Goal: Task Accomplishment & Management: Manage account settings

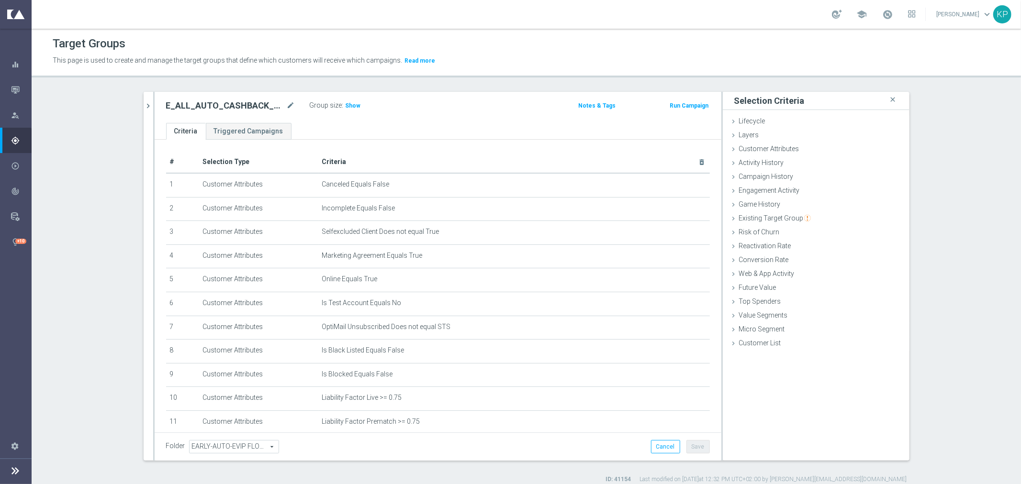
scroll to position [164, 0]
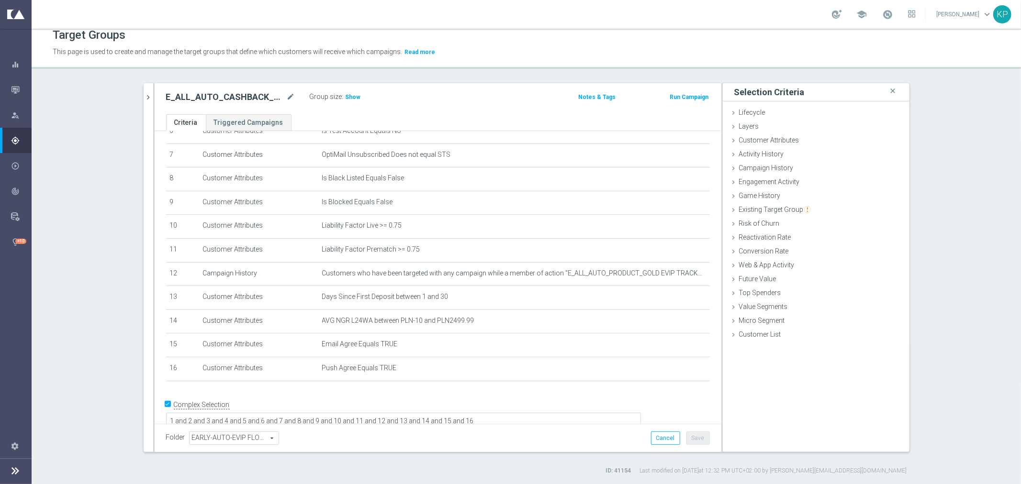
click at [144, 97] on icon "chevron_right" at bounding box center [148, 97] width 9 height 9
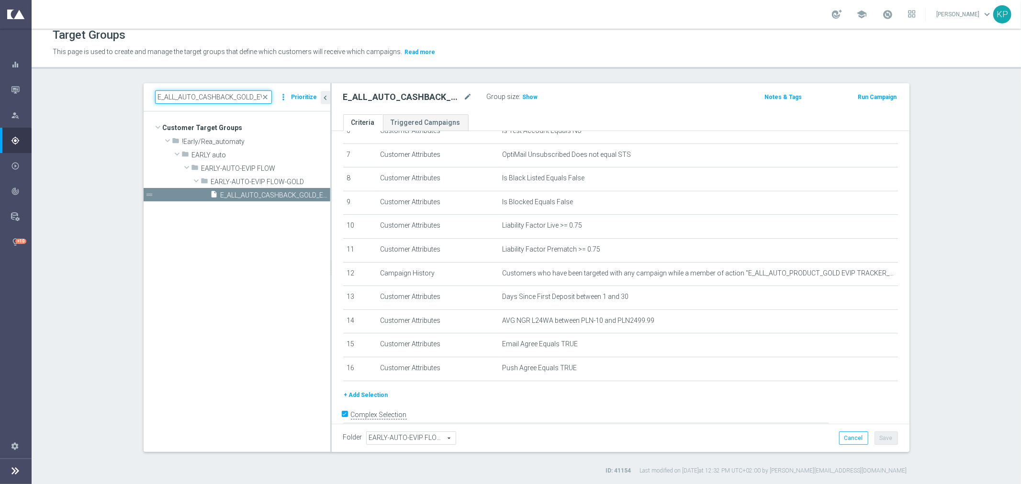
click at [176, 97] on input "E_ALL_AUTO_CASHBACK_GOLD_EVIP_25 do 500 PLN_WEEKLY" at bounding box center [213, 96] width 117 height 13
paste input "DEPO_SILVER"
type input "E_ALL_AUTO_DEPO_SILVER_EVIP_25 do 500 PLN_WEEKLY"
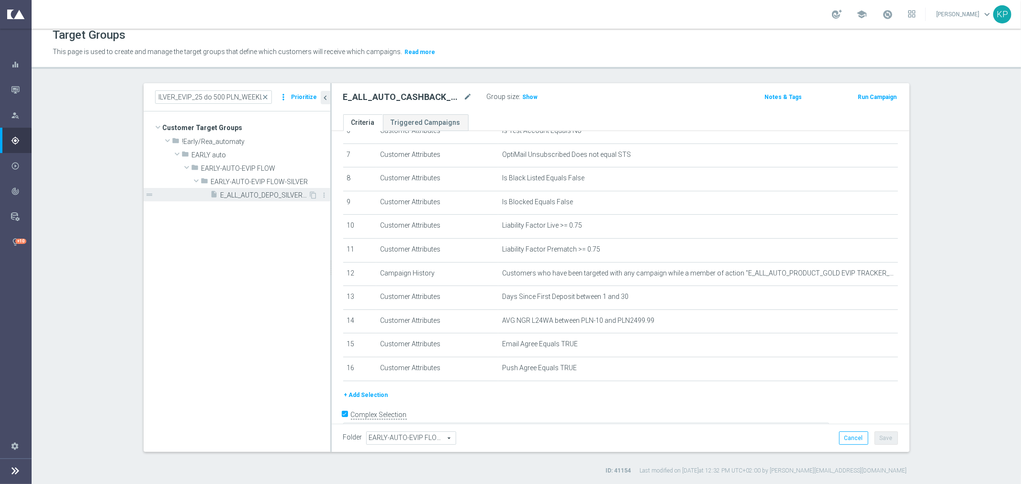
click at [232, 195] on span "E_ALL_AUTO_DEPO_SILVER_EVIP_25 do 500 PLN_WEEKLY" at bounding box center [265, 195] width 88 height 8
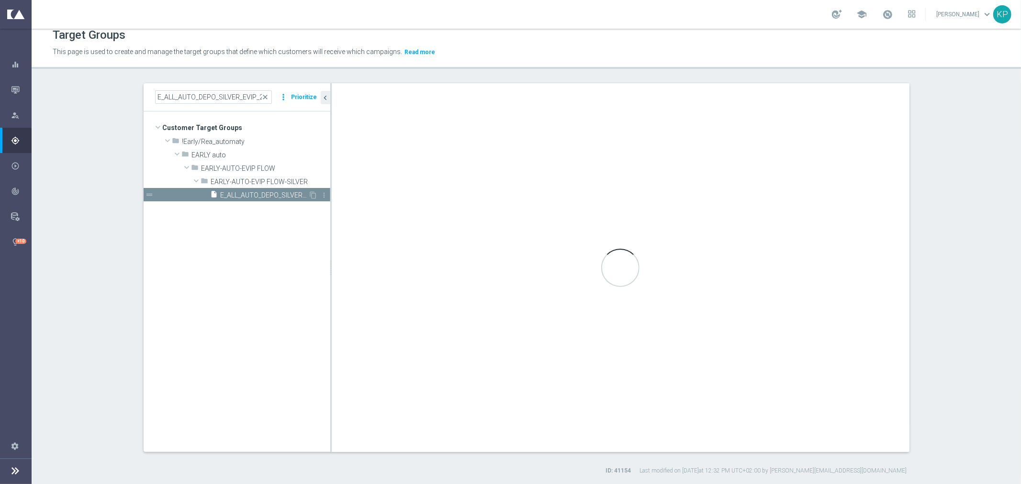
type textarea "1 and 2 and 3 and 4 and 5 and 6 and 7 and 8 and 9 and 10 and 11 and 12 and 15 a…"
type input "EARLY-AUTO-EVIP FLOW-SILVER"
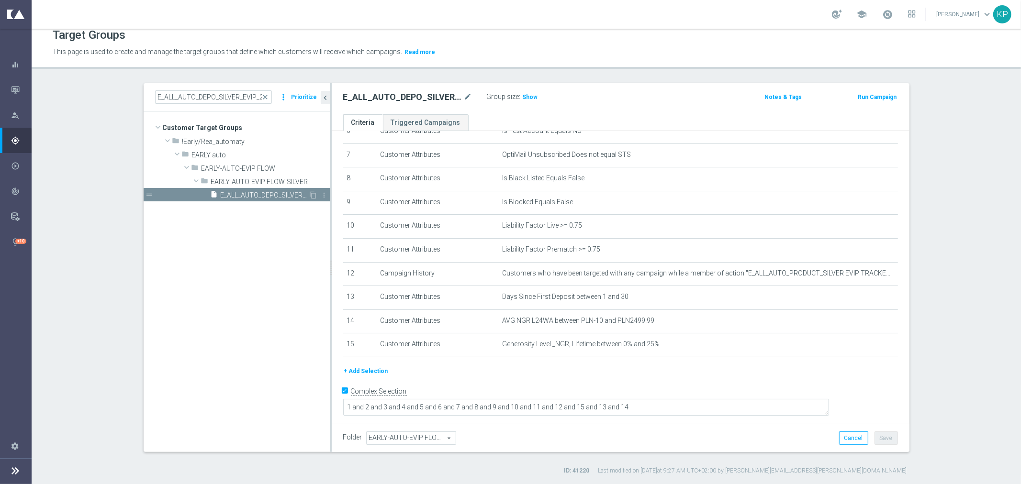
scroll to position [150, 0]
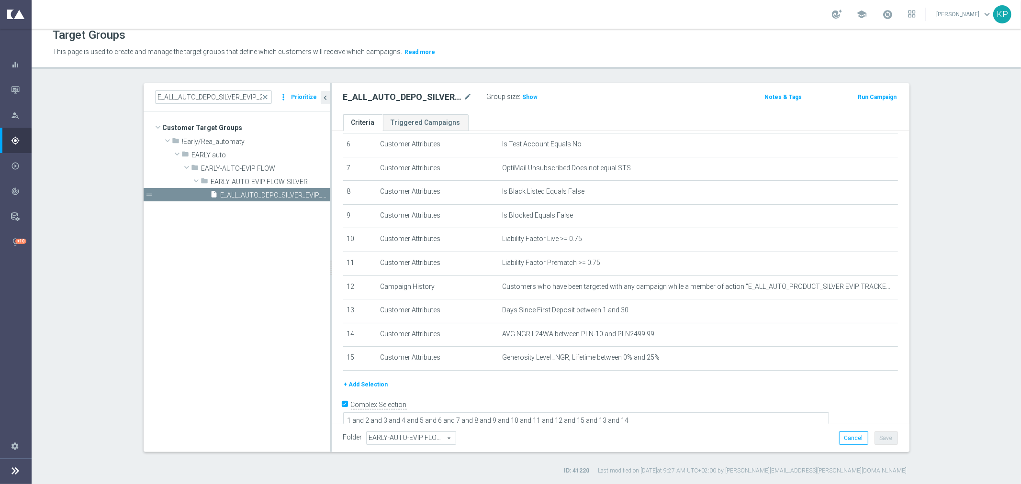
click at [371, 380] on button "+ Add Selection" at bounding box center [366, 385] width 46 height 11
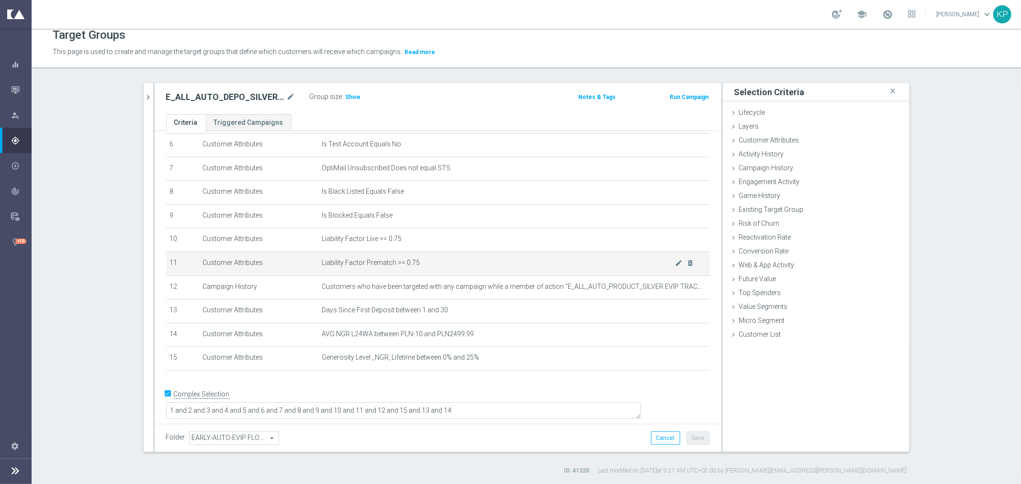
scroll to position [140, 0]
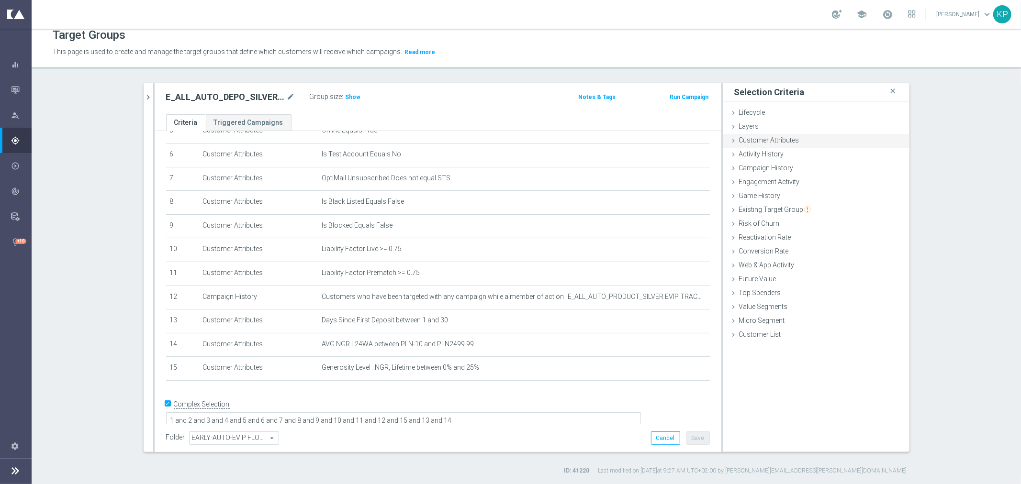
click at [753, 139] on span "Customer Attributes" at bounding box center [769, 140] width 60 height 8
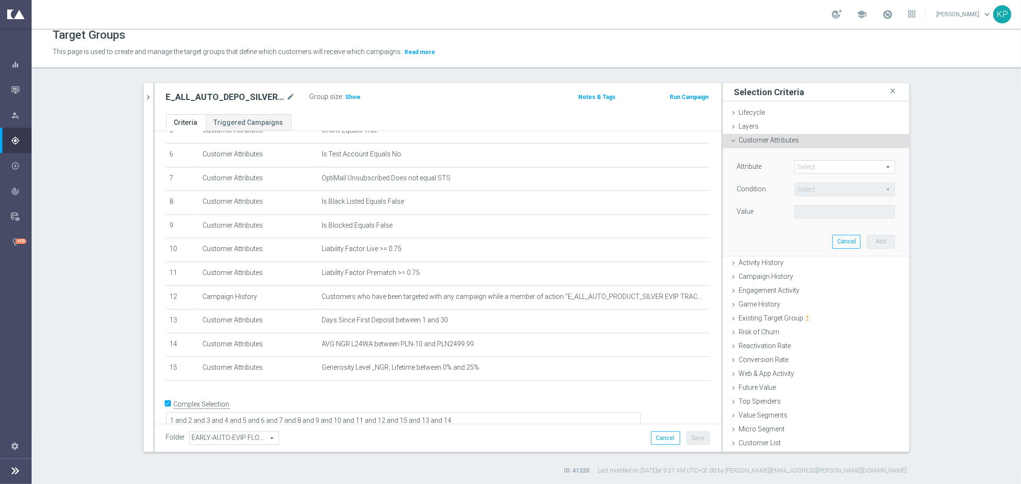
click at [801, 166] on span at bounding box center [845, 167] width 100 height 12
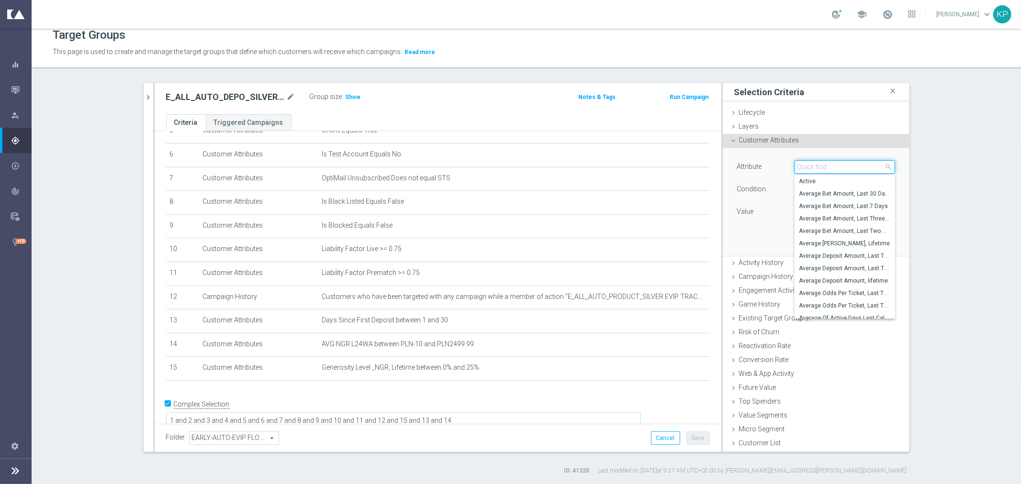
click at [801, 166] on input "search" at bounding box center [845, 166] width 101 height 13
type input "ema"
click at [836, 193] on span "Email Agree" at bounding box center [844, 194] width 91 height 8
type input "Email Agree"
type input "Equals"
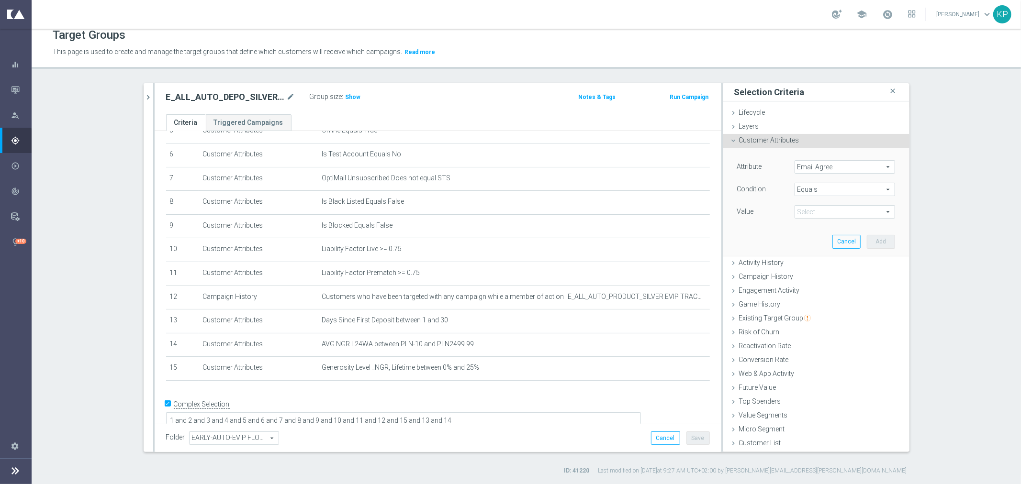
click at [819, 212] on span at bounding box center [845, 212] width 100 height 12
click at [809, 235] on span "TRUE" at bounding box center [844, 239] width 91 height 8
type input "TRUE"
click at [869, 241] on button "Add" at bounding box center [881, 241] width 28 height 13
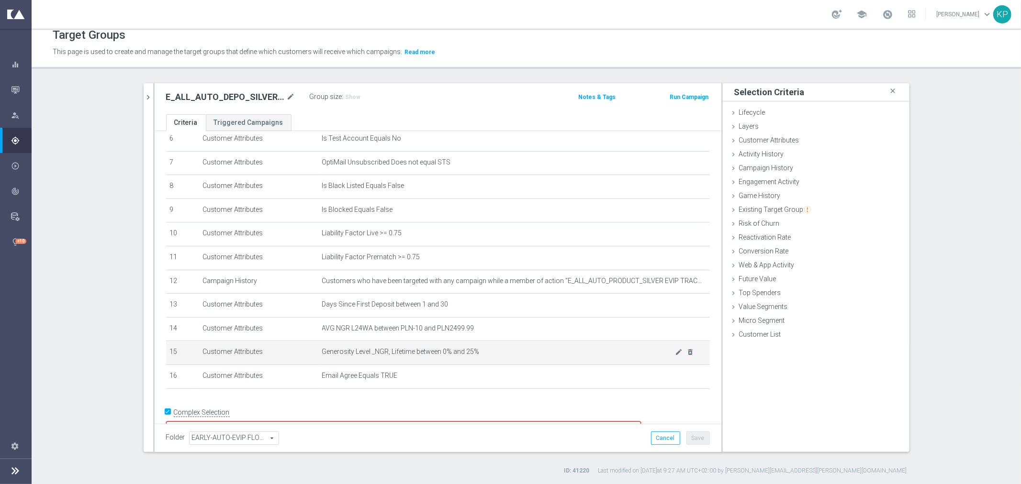
scroll to position [165, 0]
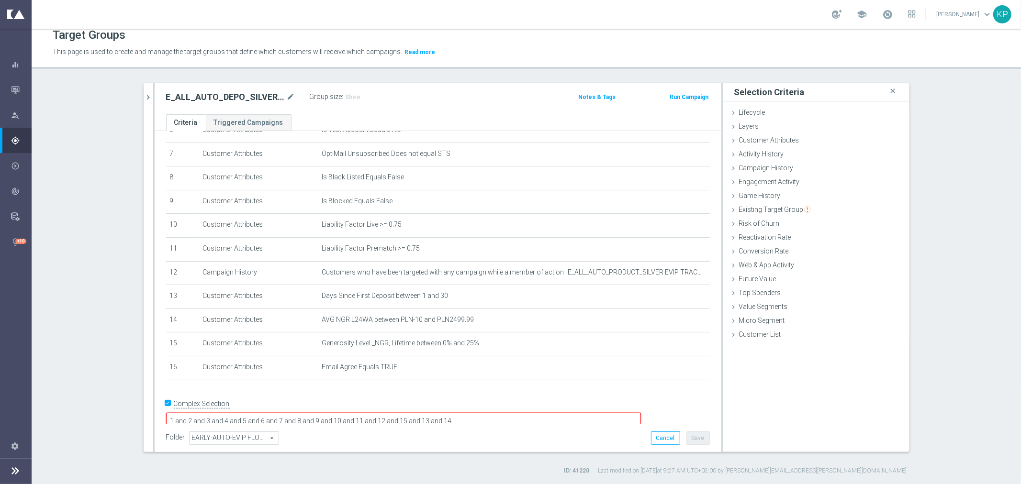
click at [532, 413] on textarea "1 and 2 and 3 and 4 and 5 and 6 and 7 and 8 and 9 and 10 and 11 and 12 and 15 a…" at bounding box center [403, 421] width 475 height 17
click at [758, 136] on span "Customer Attributes" at bounding box center [769, 140] width 60 height 8
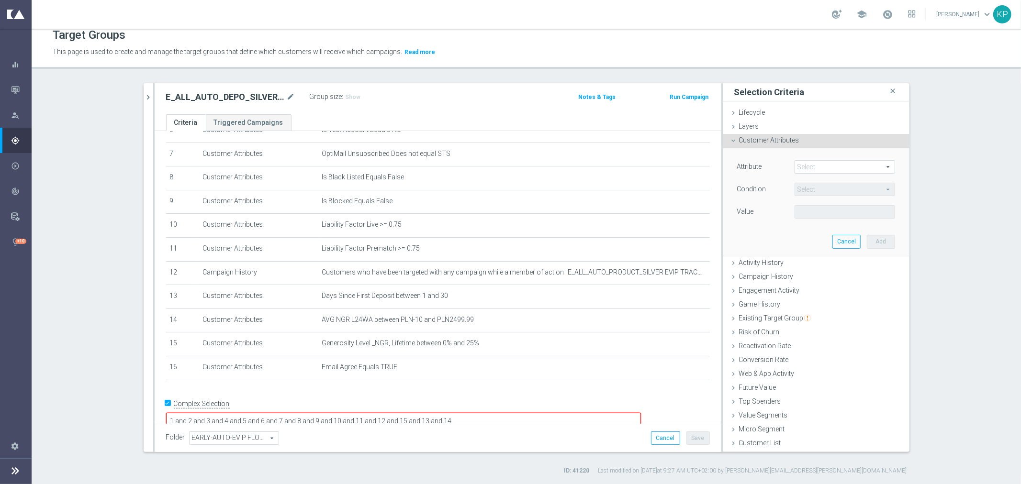
click at [816, 163] on span at bounding box center [845, 167] width 100 height 12
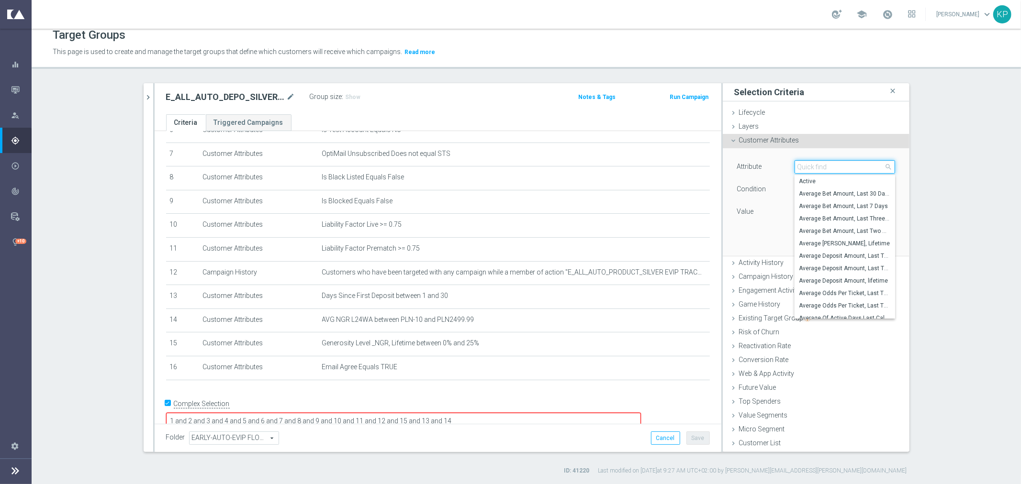
click at [816, 163] on input "search" at bounding box center [845, 166] width 101 height 13
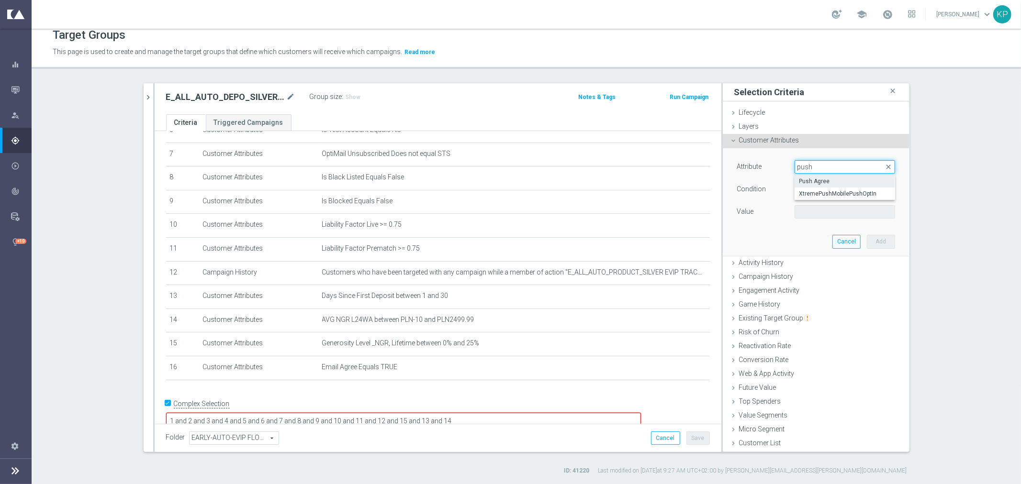
type input "push"
click at [799, 181] on span "Push Agree" at bounding box center [844, 182] width 91 height 8
type input "Push Agree"
type input "Equals"
click at [803, 207] on span at bounding box center [845, 212] width 100 height 12
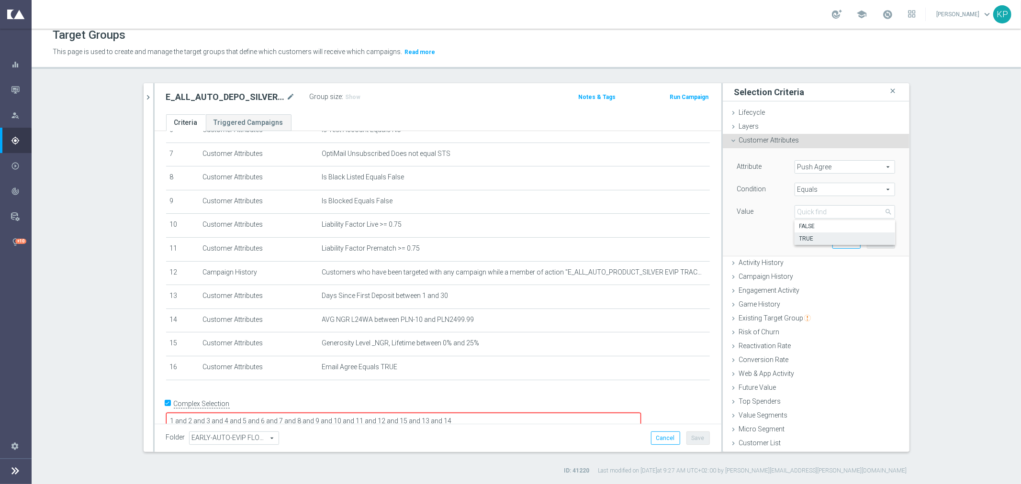
click at [800, 235] on span "TRUE" at bounding box center [844, 239] width 91 height 8
type input "TRUE"
click at [873, 245] on button "Add" at bounding box center [881, 241] width 28 height 13
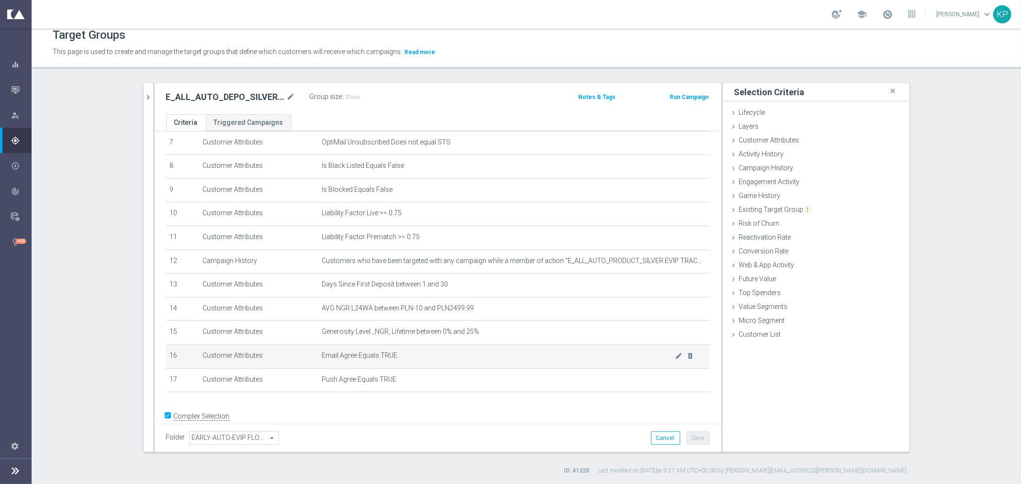
scroll to position [188, 0]
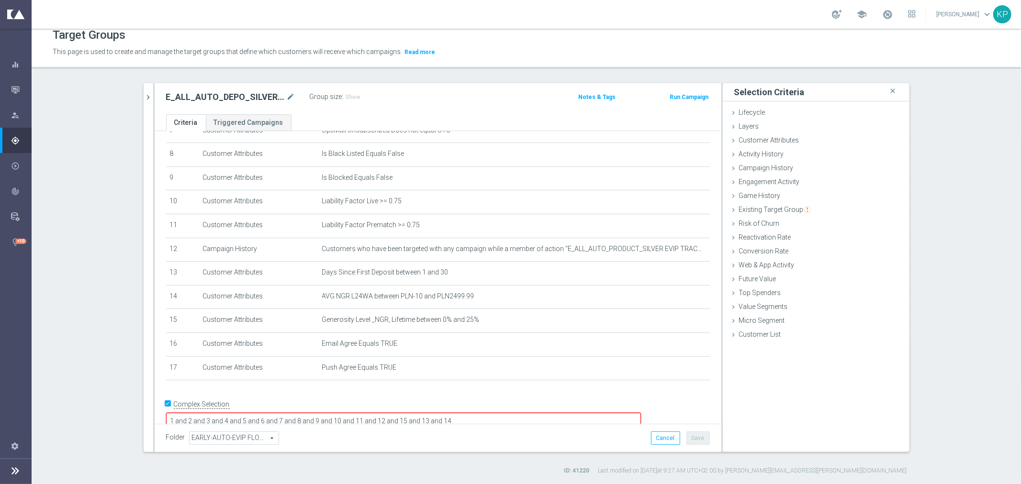
click at [540, 413] on textarea "1 and 2 and 3 and 4 and 5 and 6 and 7 and 8 and 9 and 10 and 11 and 12 and 15 a…" at bounding box center [403, 421] width 475 height 17
type textarea "1 and 2 and 3 and 4 and 5 and 6 and 7 and 8 and 9 and 10 and 11 and 12 and 15 a…"
click at [690, 436] on button "Save" at bounding box center [697, 438] width 23 height 13
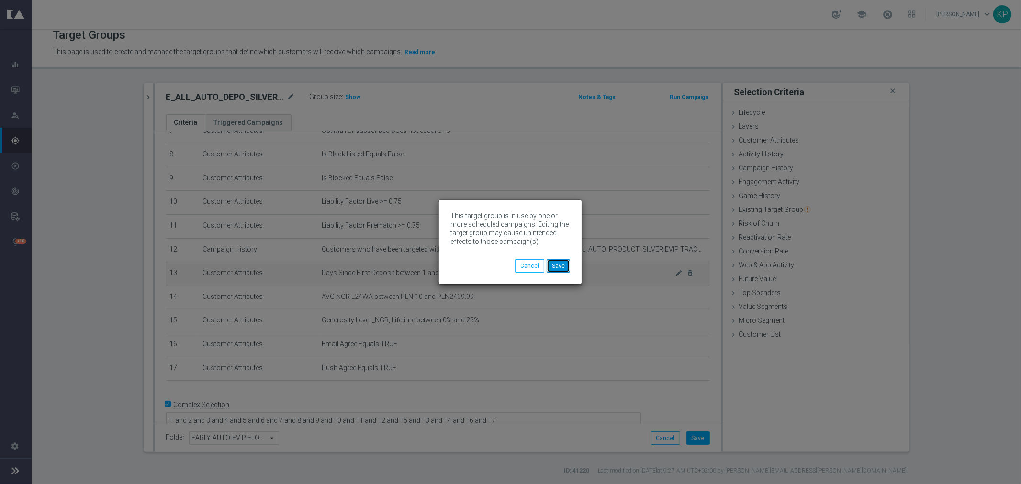
drag, startPoint x: 549, startPoint y: 261, endPoint x: 530, endPoint y: 263, distance: 19.2
click at [549, 261] on button "Save" at bounding box center [558, 265] width 23 height 13
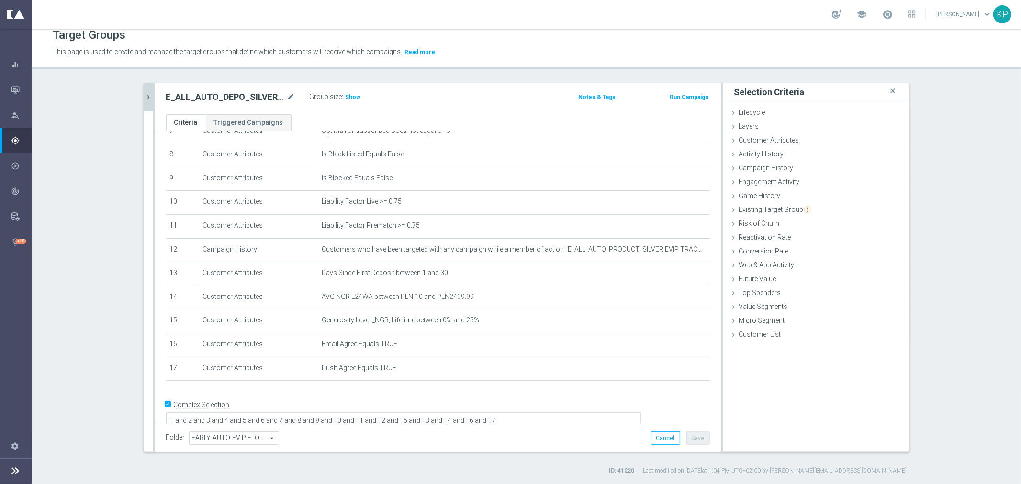
click at [144, 99] on icon "chevron_right" at bounding box center [148, 97] width 9 height 9
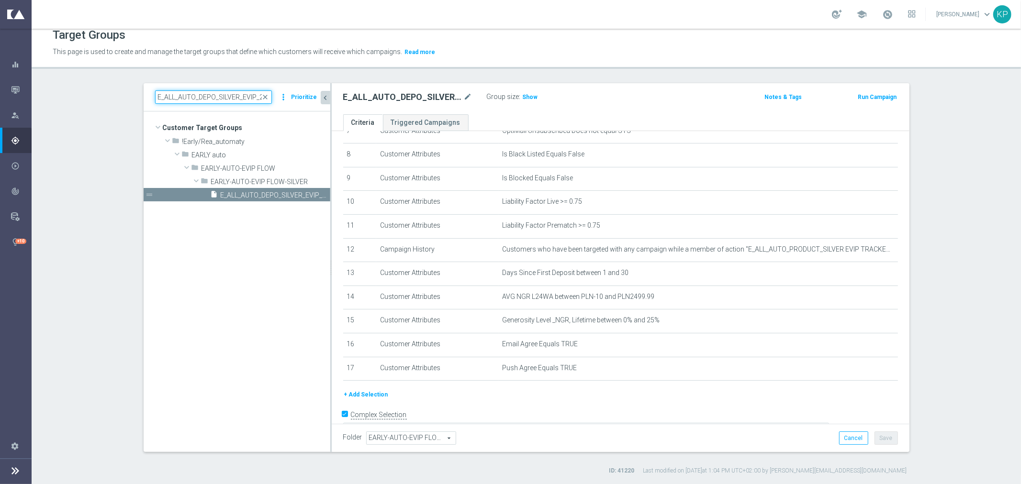
click at [213, 102] on input "E_ALL_AUTO_DEPO_SILVER_EVIP_25 do 500 PLN_WEEKLY" at bounding box center [213, 96] width 117 height 13
paste input "GOLD"
type input "E_ALL_AUTO_DEPO_GOLD_EVIP_25 do 500 PLN_WEEKLY"
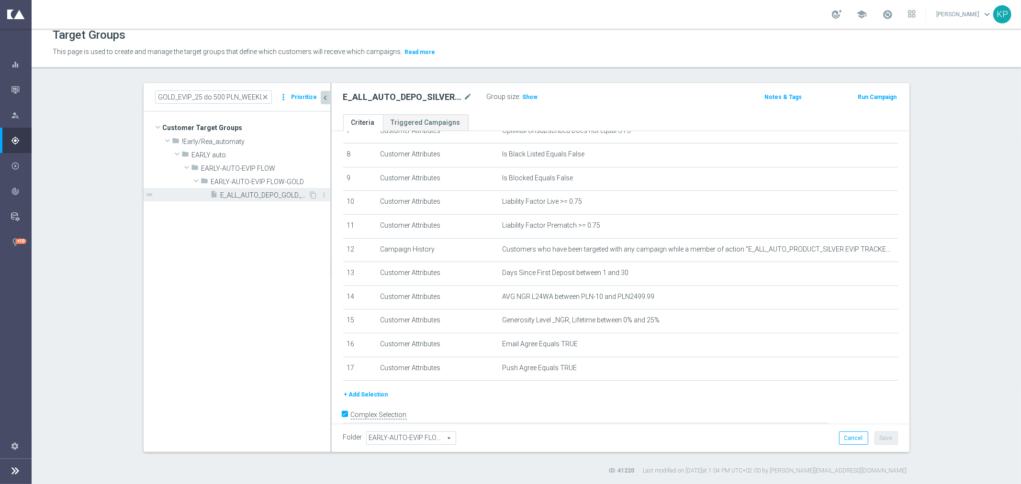
click at [235, 192] on span "E_ALL_AUTO_DEPO_GOLD_EVIP_25 do 500 PLN_WEEKLY" at bounding box center [265, 195] width 88 height 8
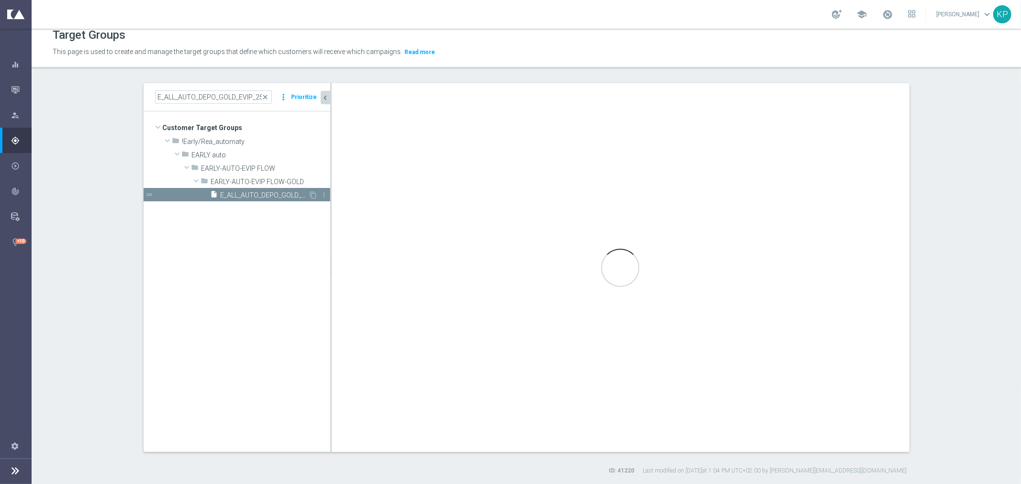
type textarea "1 and 2 and 3 and 4 and 5 and 6 and 7 and 8 and 9 and 10 and 11 and 12 and 15 a…"
type input "EARLY-AUTO-EVIP FLOW-GOLD"
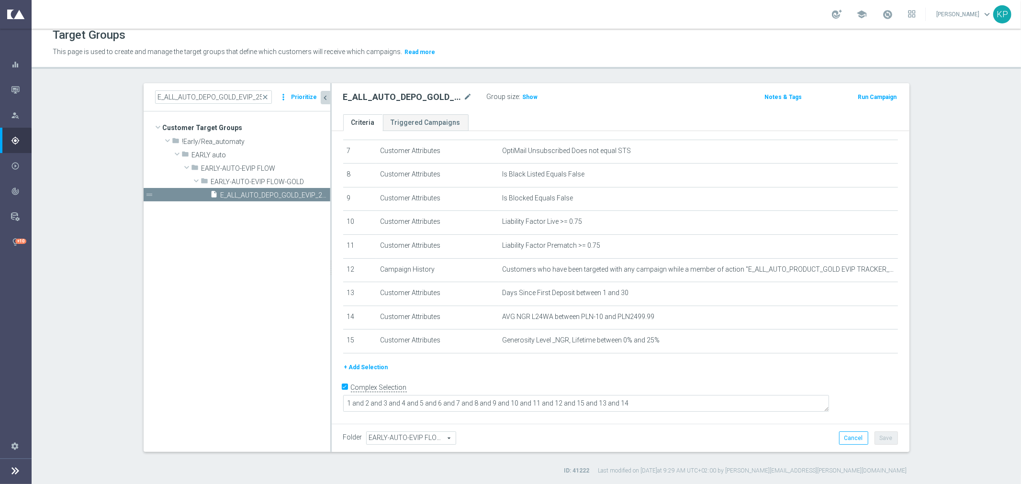
scroll to position [150, 0]
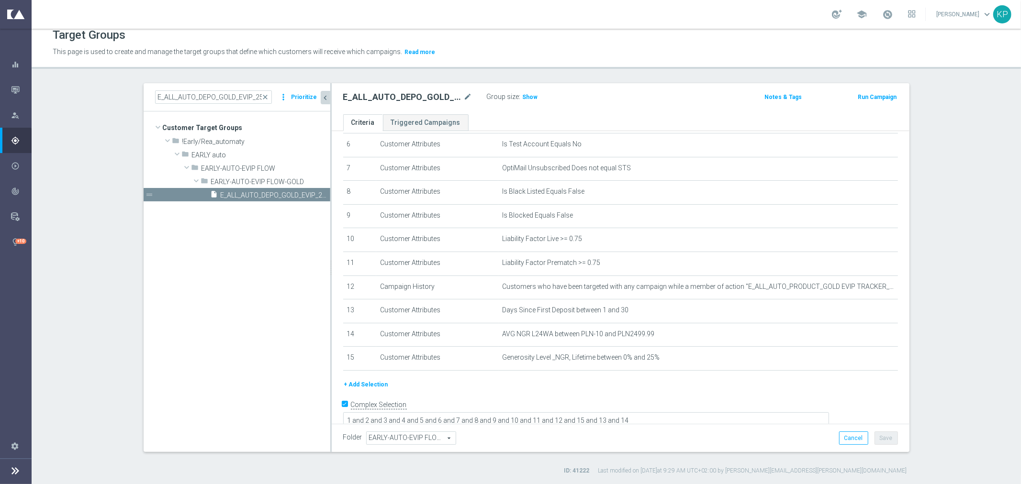
click at [366, 380] on button "+ Add Selection" at bounding box center [366, 385] width 46 height 11
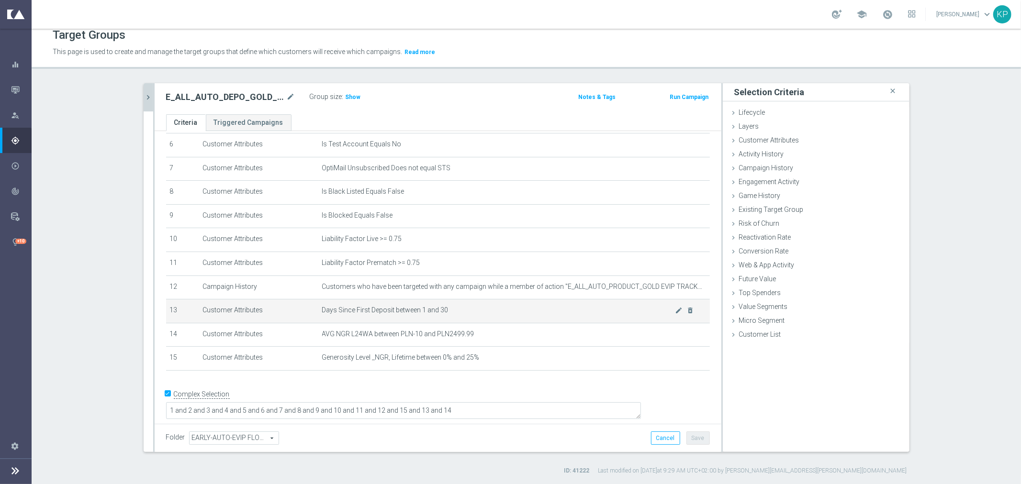
scroll to position [140, 0]
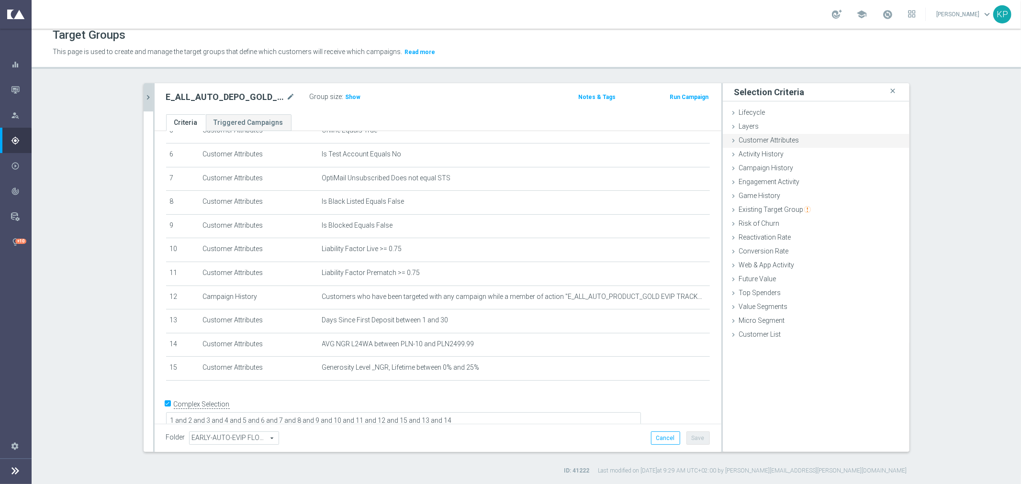
click at [762, 142] on span "Customer Attributes" at bounding box center [769, 140] width 60 height 8
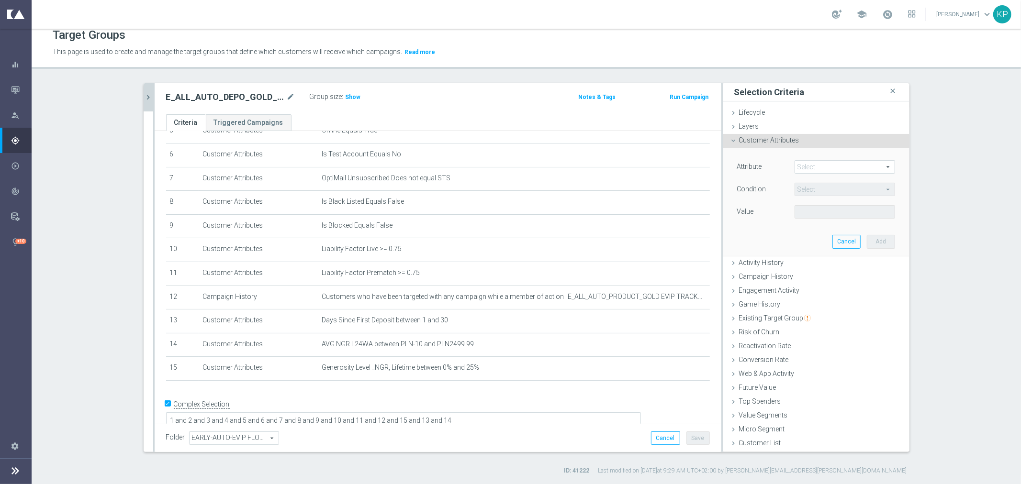
click at [796, 164] on span at bounding box center [845, 167] width 100 height 12
click at [0, 0] on input "search" at bounding box center [0, 0] width 0 height 0
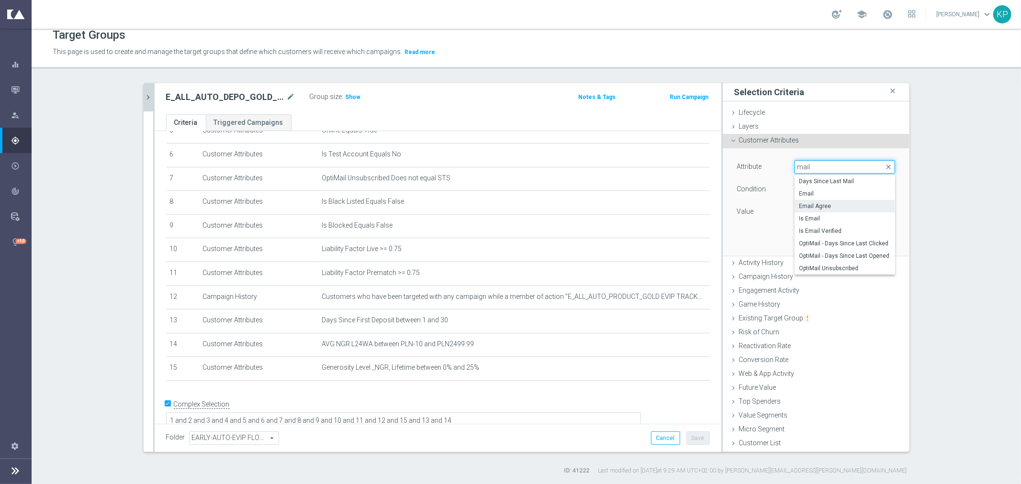
type input "mail"
click at [824, 202] on span "Email Agree" at bounding box center [844, 206] width 91 height 8
type input "Email Agree"
type input "Equals"
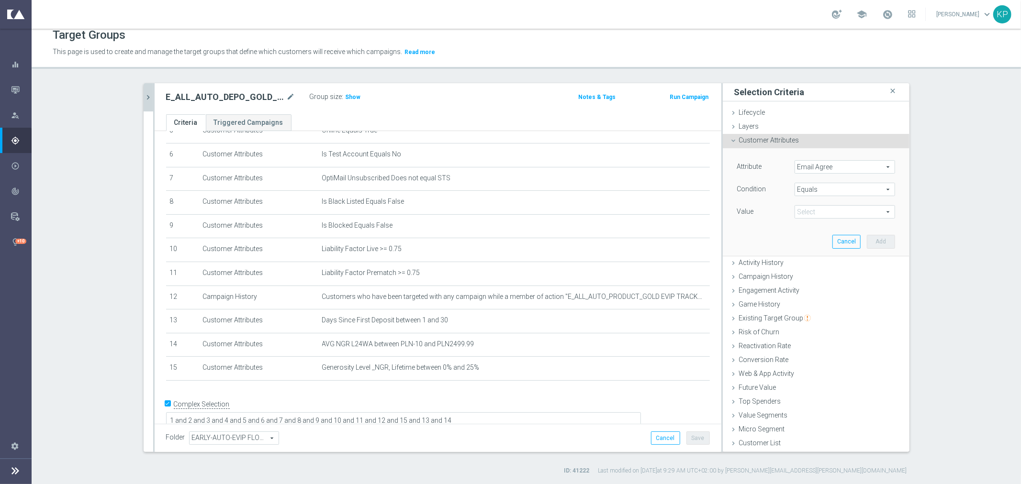
click at [814, 214] on span at bounding box center [845, 212] width 100 height 12
click at [814, 239] on span "TRUE" at bounding box center [844, 239] width 91 height 8
type input "TRUE"
click at [874, 238] on button "Add" at bounding box center [881, 241] width 28 height 13
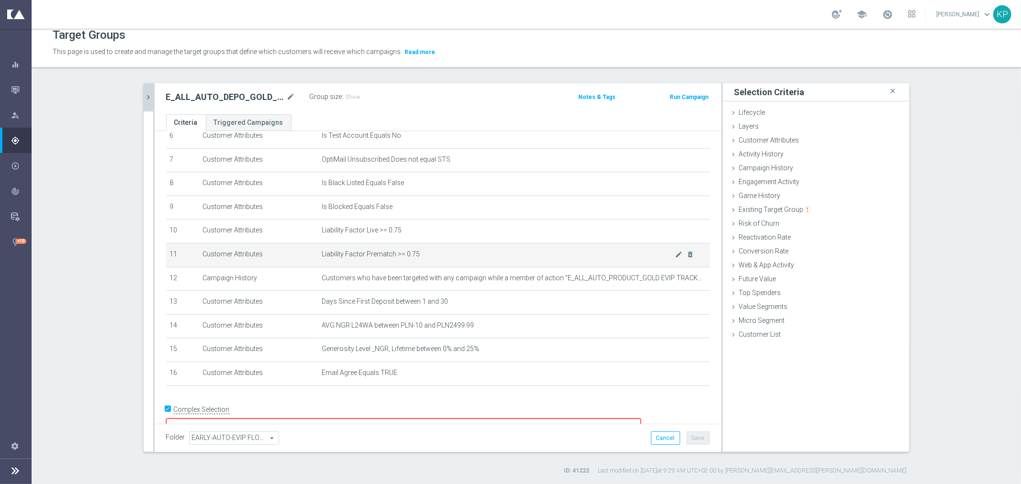
scroll to position [165, 0]
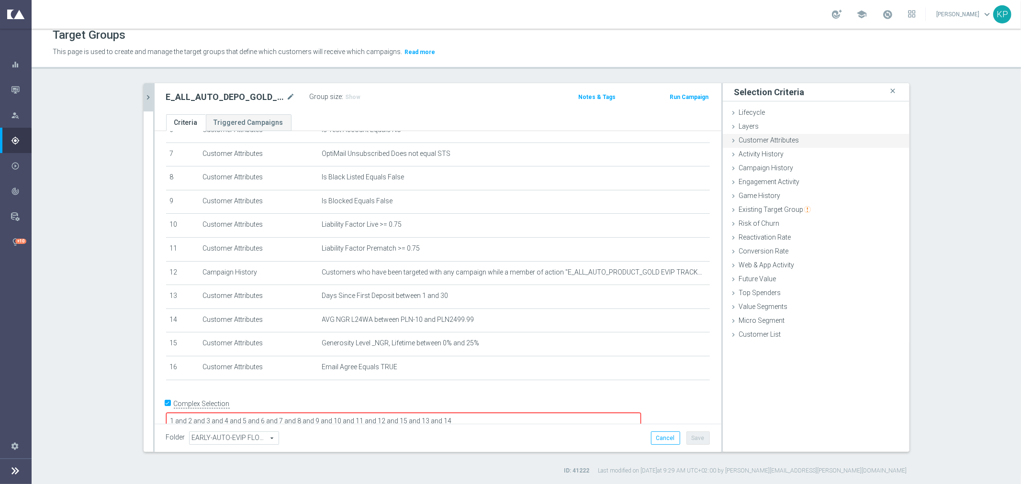
click at [773, 145] on div "Customer Attributes done selection saved" at bounding box center [816, 141] width 187 height 14
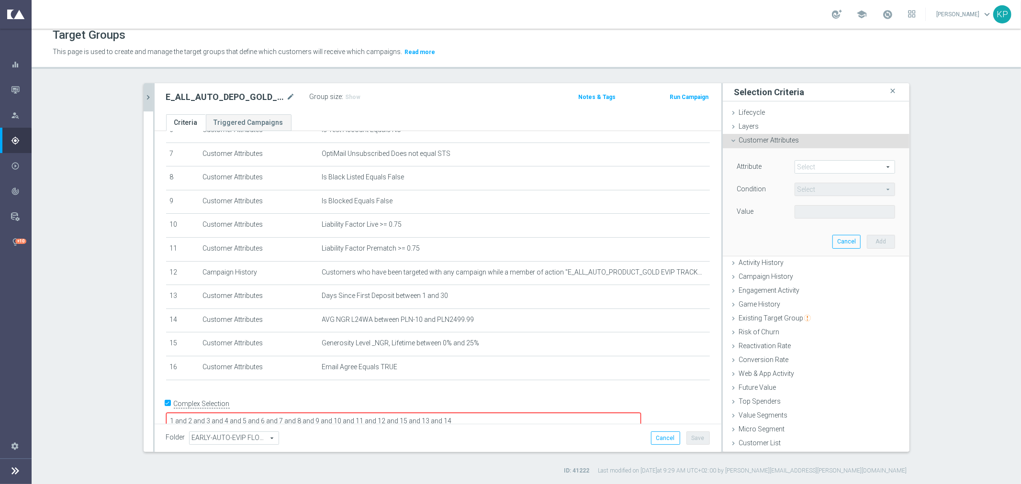
click at [798, 158] on div "Attribute Select arrow_drop_down search Condition Select arrow_drop_down search…" at bounding box center [816, 201] width 172 height 107
click at [799, 162] on span at bounding box center [845, 167] width 100 height 12
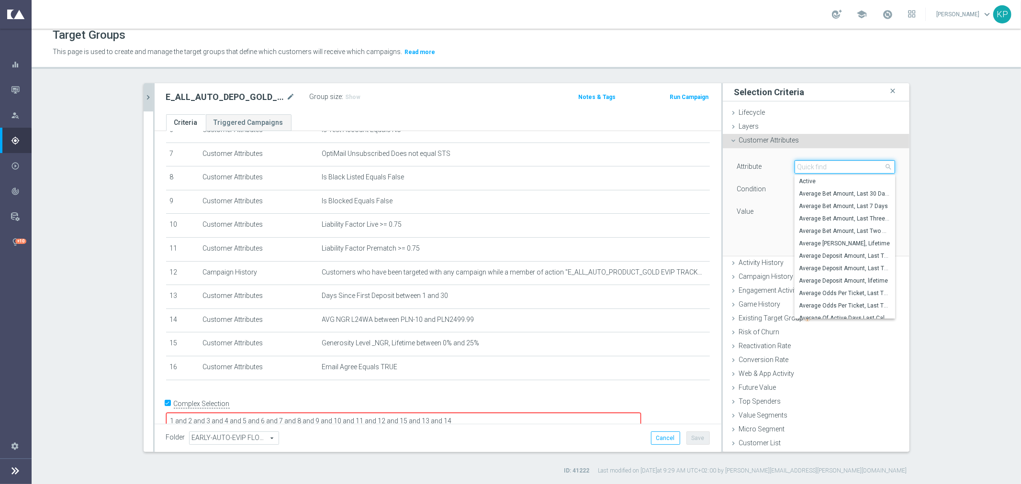
click at [799, 163] on input "search" at bounding box center [845, 166] width 101 height 13
click at [799, 164] on input "search" at bounding box center [845, 166] width 101 height 13
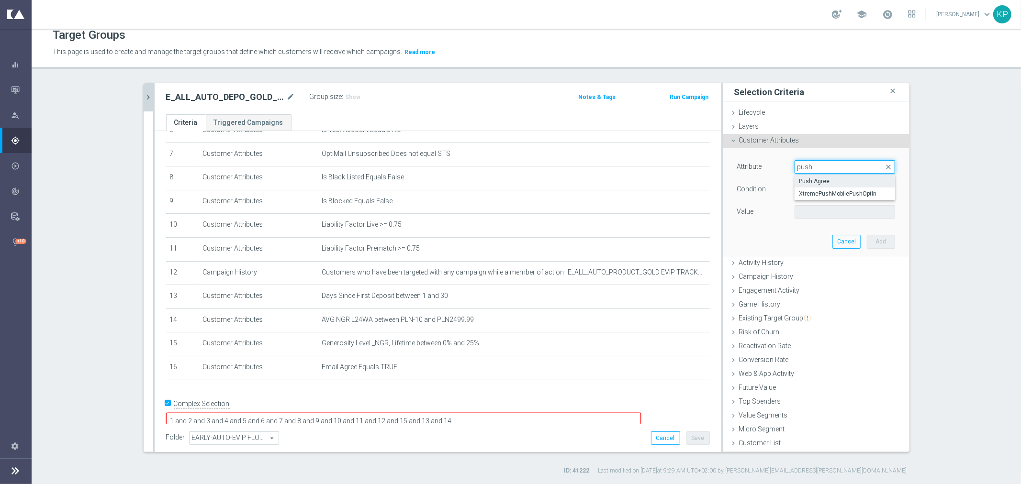
type input "push"
drag, startPoint x: 840, startPoint y: 179, endPoint x: 835, endPoint y: 183, distance: 6.8
click at [840, 179] on span "Push Agree" at bounding box center [844, 182] width 91 height 8
type input "Push Agree"
type input "Equals"
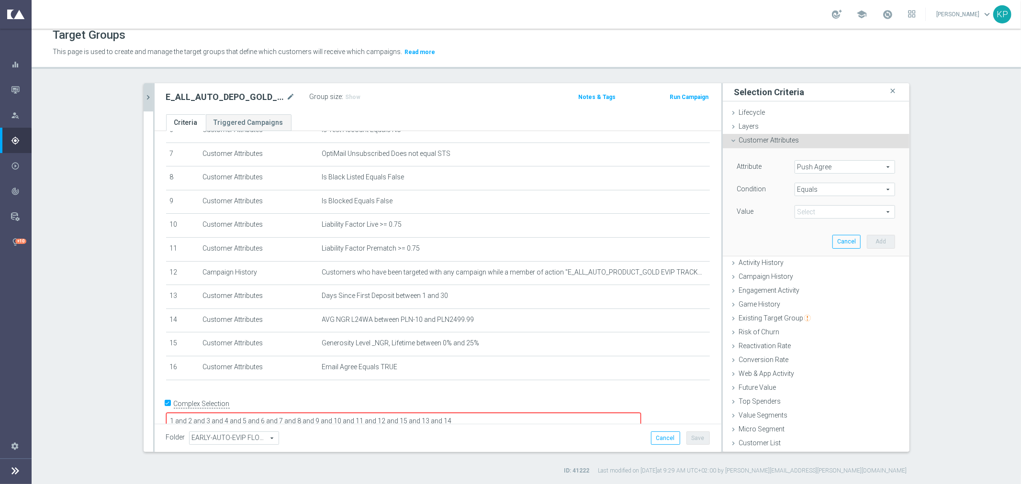
click at [819, 207] on span at bounding box center [845, 212] width 100 height 12
click at [811, 235] on span "TRUE" at bounding box center [844, 239] width 91 height 8
type input "TRUE"
drag, startPoint x: 870, startPoint y: 235, endPoint x: 844, endPoint y: 237, distance: 25.5
click at [870, 235] on button "Add" at bounding box center [881, 241] width 28 height 13
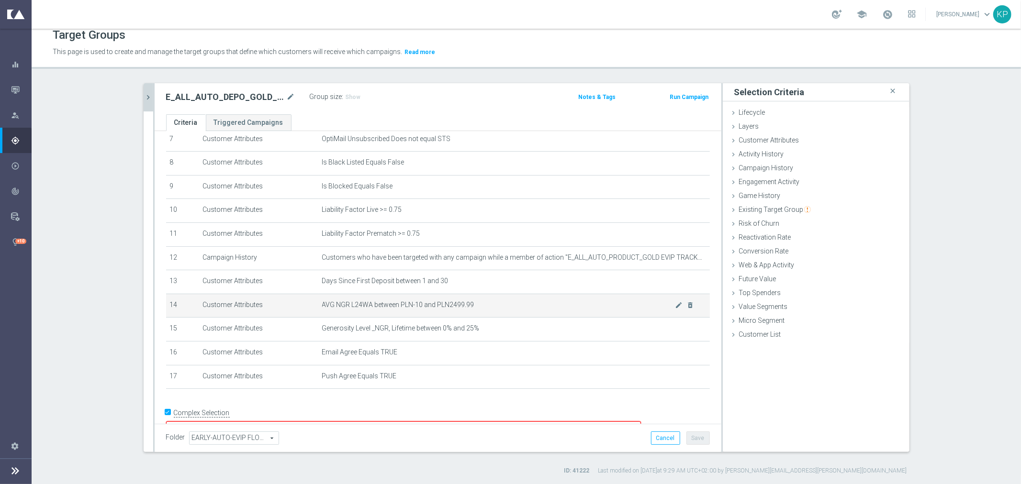
scroll to position [188, 0]
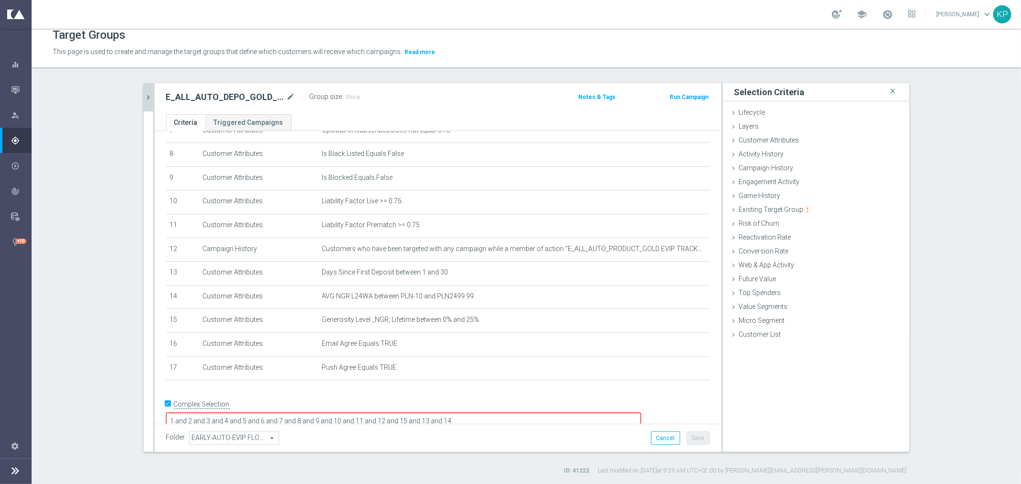
click at [548, 413] on textarea "1 and 2 and 3 and 4 and 5 and 6 and 7 and 8 and 9 and 10 and 11 and 12 and 15 a…" at bounding box center [403, 421] width 475 height 17
type textarea "1 and 2 and 3 and 4 and 5 and 6 and 7 and 8 and 9 and 10 and 11 and 12 and 15 a…"
click at [690, 434] on button "Save" at bounding box center [697, 438] width 23 height 13
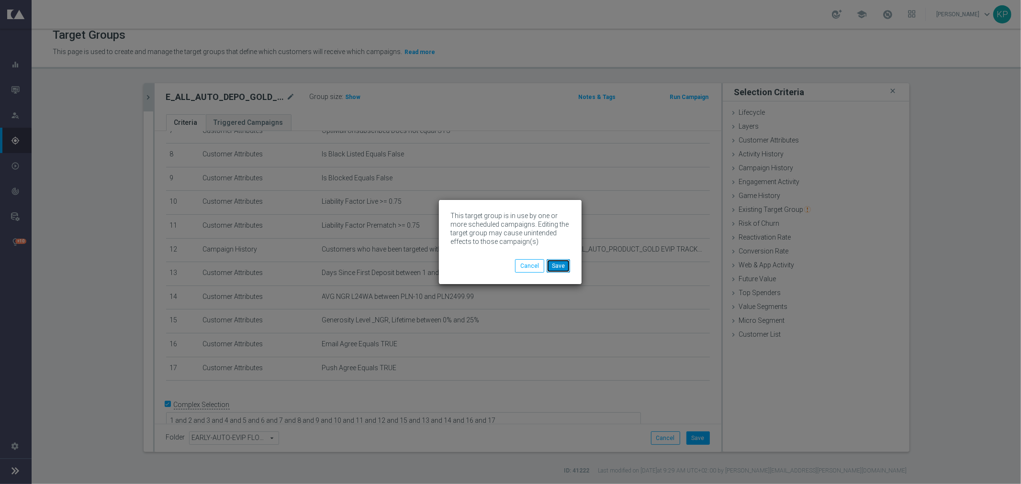
click at [561, 266] on button "Save" at bounding box center [558, 265] width 23 height 13
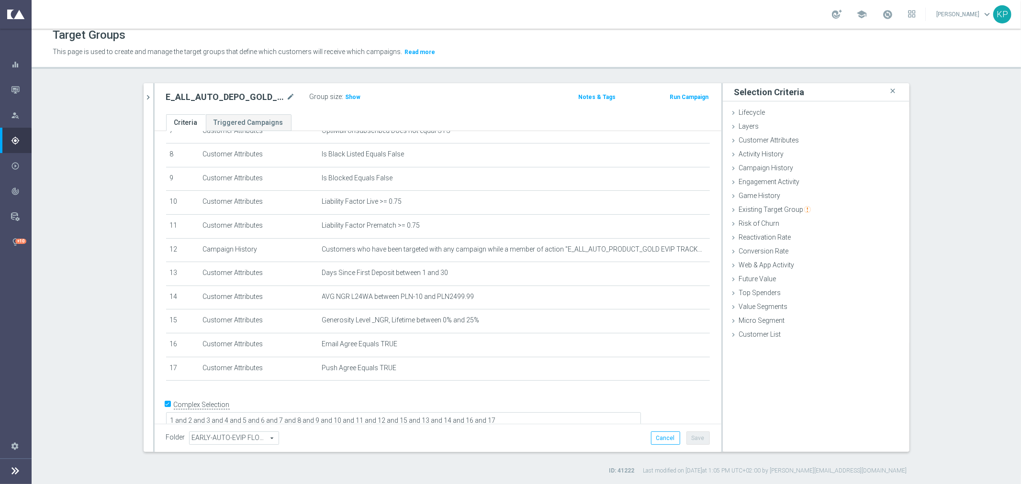
drag, startPoint x: 145, startPoint y: 100, endPoint x: 153, endPoint y: 102, distance: 8.9
click at [145, 100] on icon "chevron_right" at bounding box center [148, 97] width 9 height 9
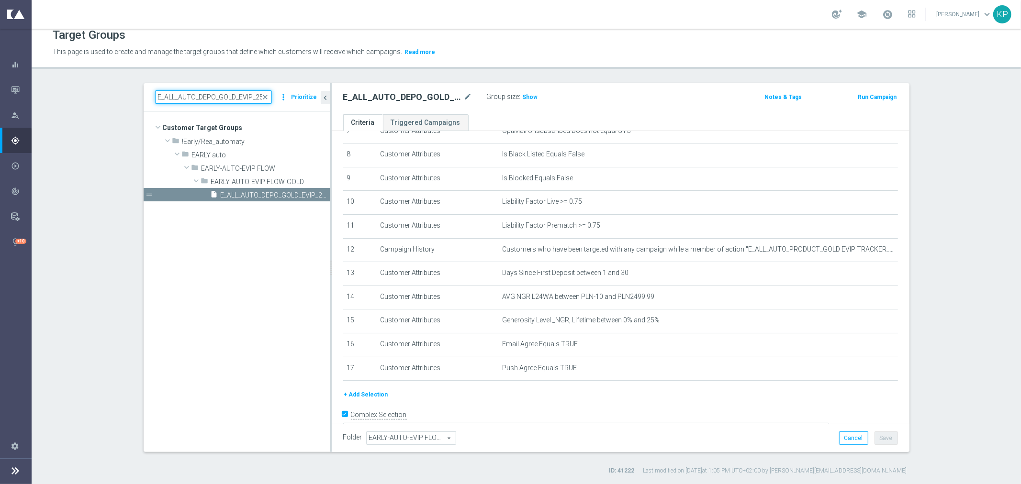
click at [176, 101] on input "E_ALL_AUTO_DEPO_GOLD_EVIP_25 do 500 PLN_WEEKLY" at bounding box center [213, 96] width 117 height 13
paste input "NH-NL_AUTO_PRODUCT_VF DAY7 1PLUS DEPO_DAI"
type input "E_NH-NL_AUTO_PRODUCT_VF DAY7 1PLUS DEPO_DAILY"
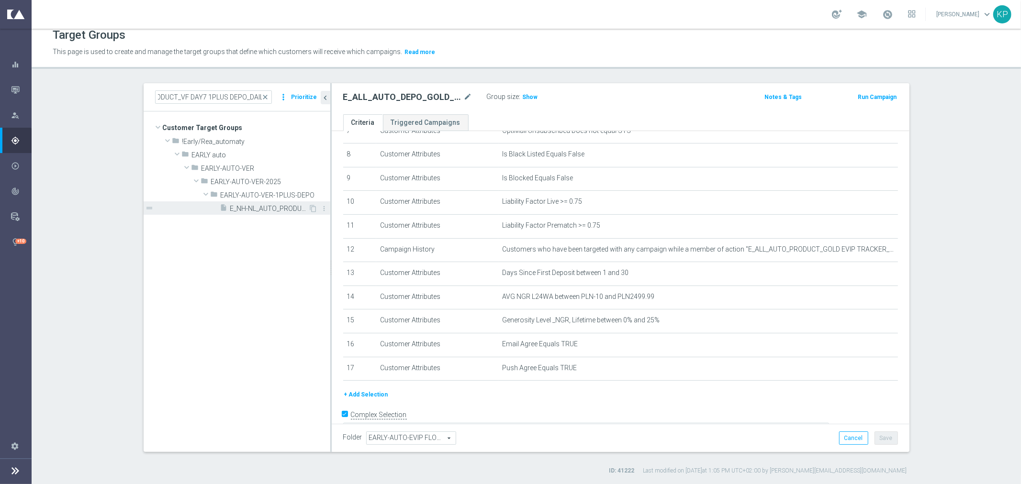
click at [241, 209] on span "E_NH-NL_AUTO_PRODUCT_VF DAY7 1PLUS DEPO_DAILY" at bounding box center [269, 209] width 78 height 8
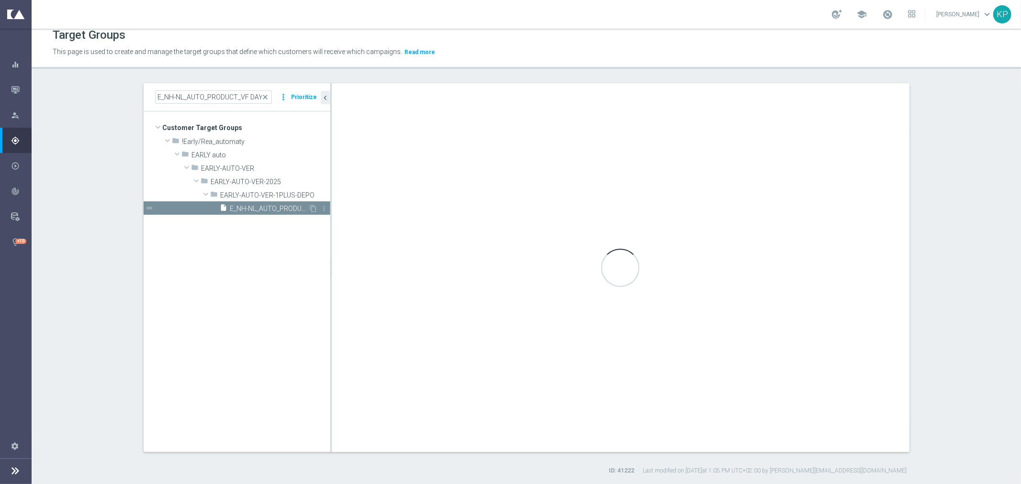
checkbox input "false"
type input "EARLY-AUTO-VER-1PLUS-DEPO"
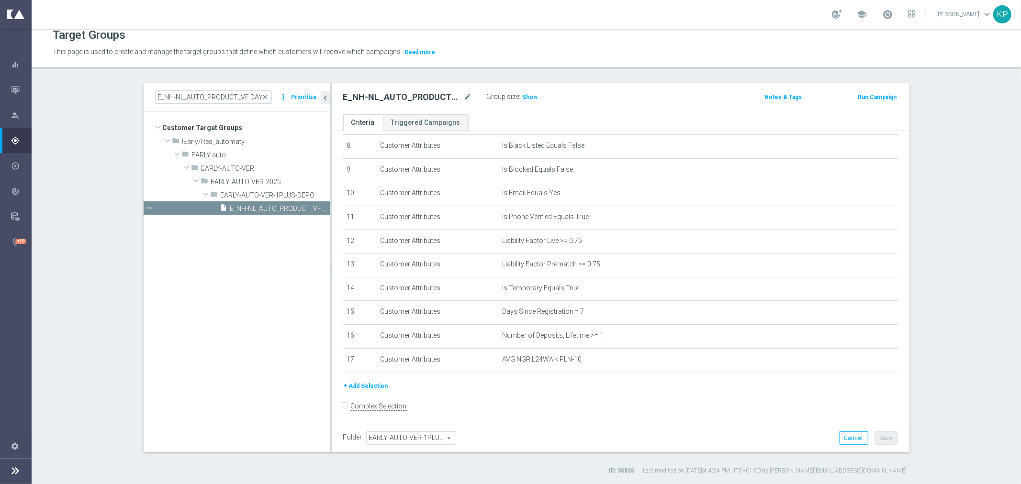
click at [371, 381] on button "+ Add Selection" at bounding box center [366, 386] width 46 height 11
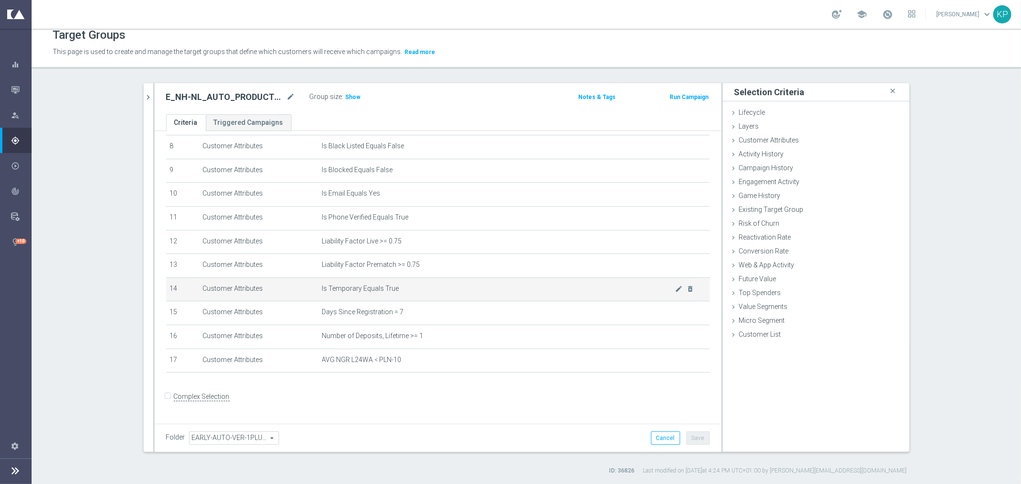
scroll to position [186, 0]
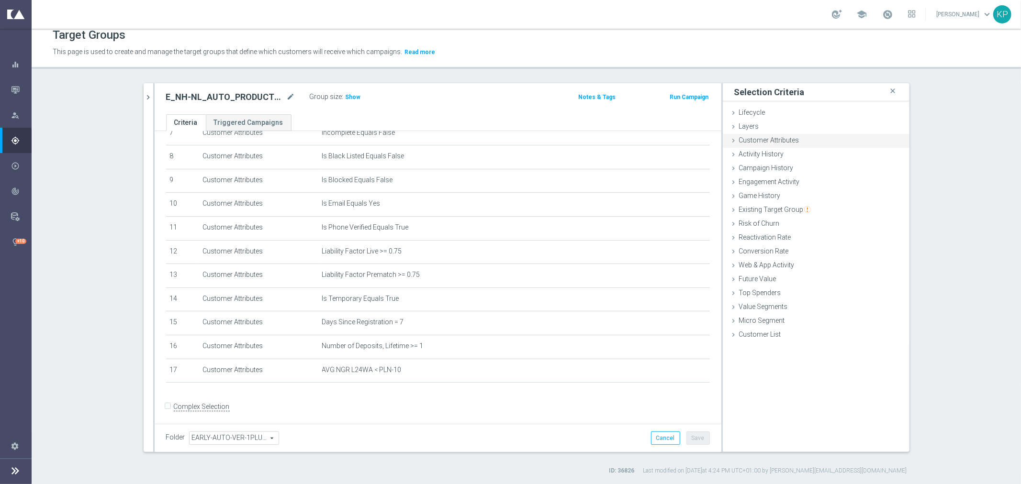
click at [751, 141] on span "Customer Attributes" at bounding box center [769, 140] width 60 height 8
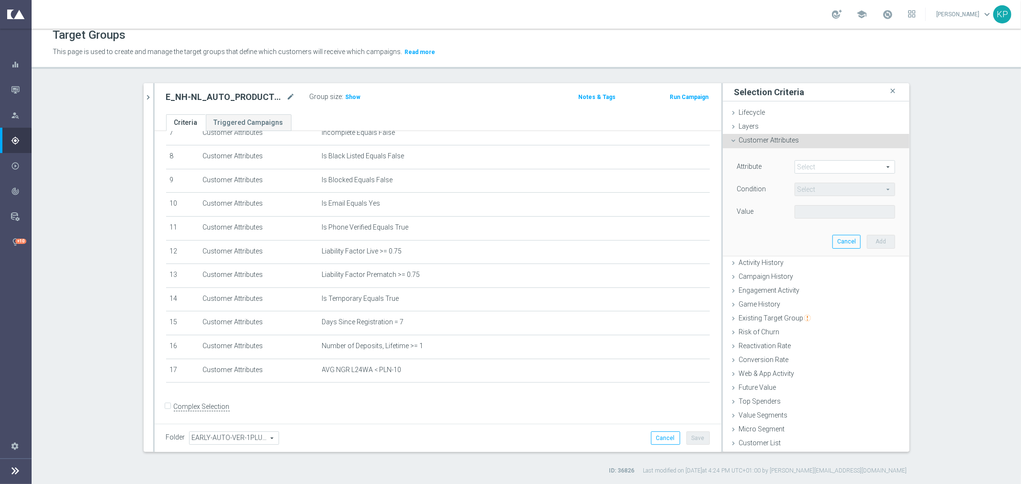
drag, startPoint x: 791, startPoint y: 159, endPoint x: 799, endPoint y: 164, distance: 9.6
click at [795, 161] on div "Select arrow_drop_down search" at bounding box center [845, 166] width 101 height 13
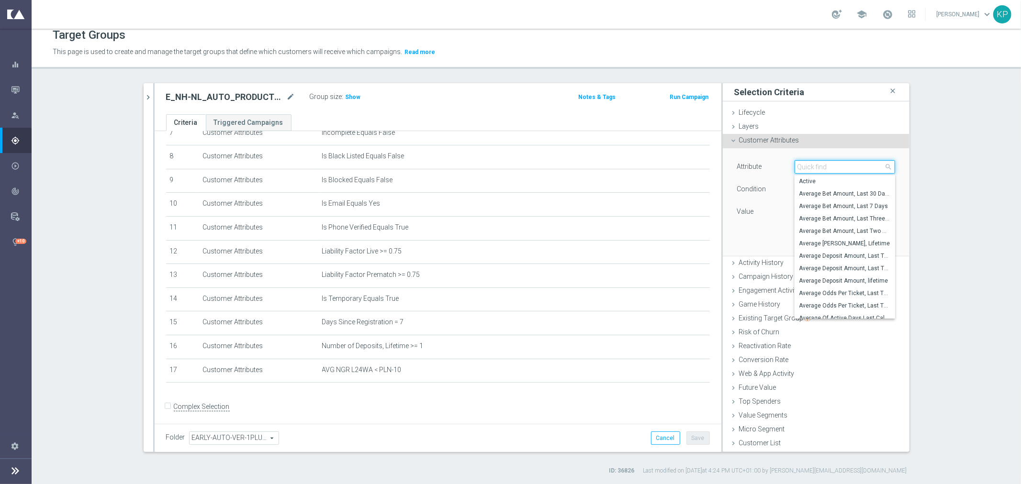
click at [799, 164] on input "search" at bounding box center [845, 166] width 101 height 13
click at [801, 164] on input "search" at bounding box center [845, 166] width 101 height 13
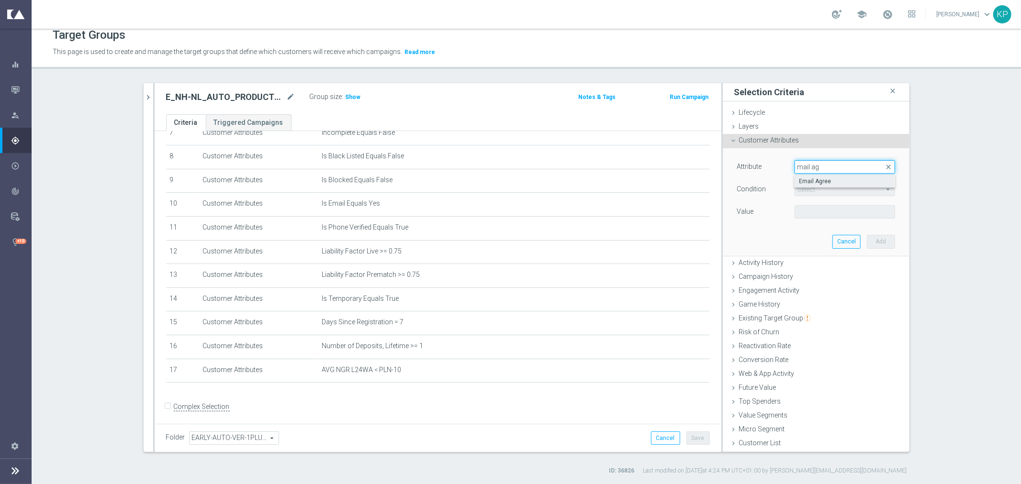
type input "mail ag"
click at [799, 178] on span "Email Agree" at bounding box center [844, 182] width 91 height 8
type input "Email Agree"
type input "Equals"
click at [802, 210] on span at bounding box center [845, 212] width 100 height 12
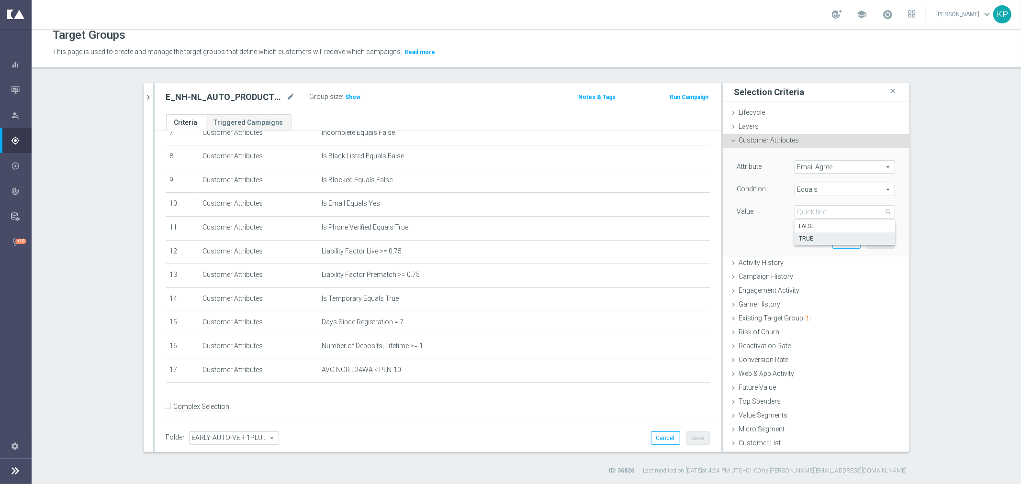
click at [805, 235] on span "TRUE" at bounding box center [844, 239] width 91 height 8
type input "TRUE"
click at [878, 240] on button "Add" at bounding box center [881, 241] width 28 height 13
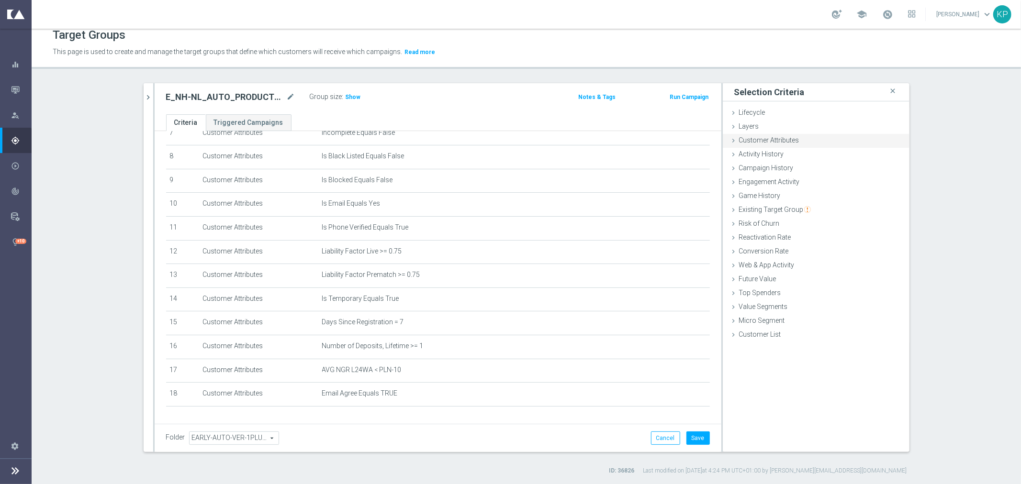
click at [772, 138] on span "Customer Attributes" at bounding box center [769, 140] width 60 height 8
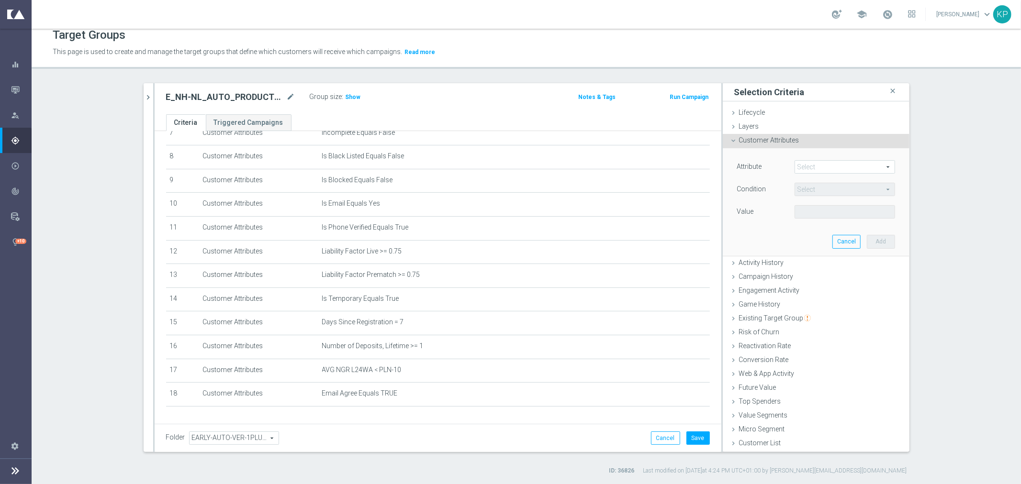
click at [812, 169] on span at bounding box center [845, 167] width 100 height 12
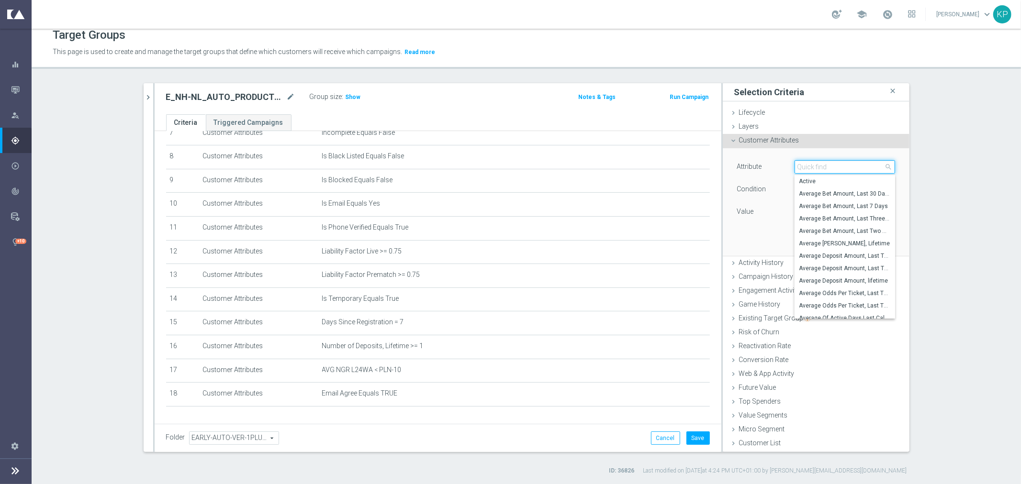
click at [812, 169] on input "search" at bounding box center [845, 166] width 101 height 13
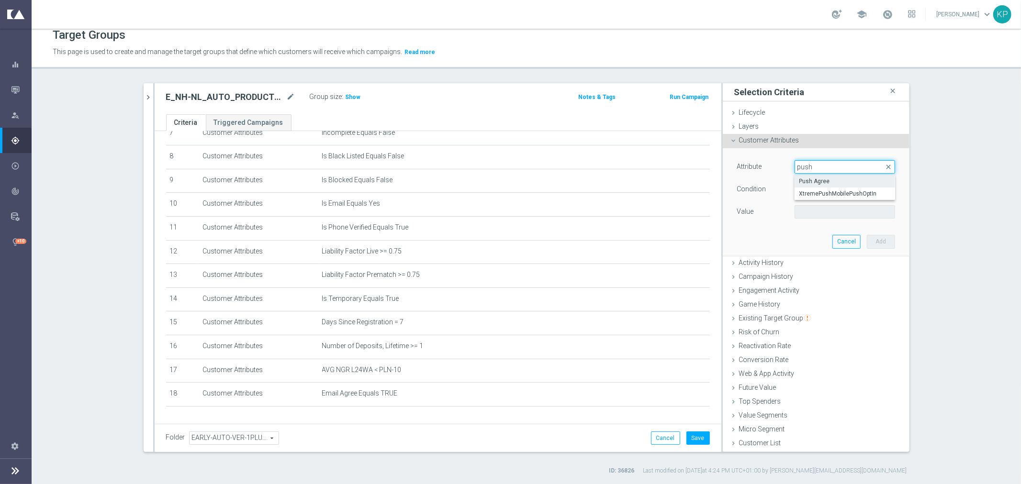
type input "push"
click at [846, 182] on span "Push Agree" at bounding box center [844, 182] width 91 height 8
type input "Push Agree"
type input "Equals"
click at [819, 212] on span at bounding box center [845, 212] width 100 height 12
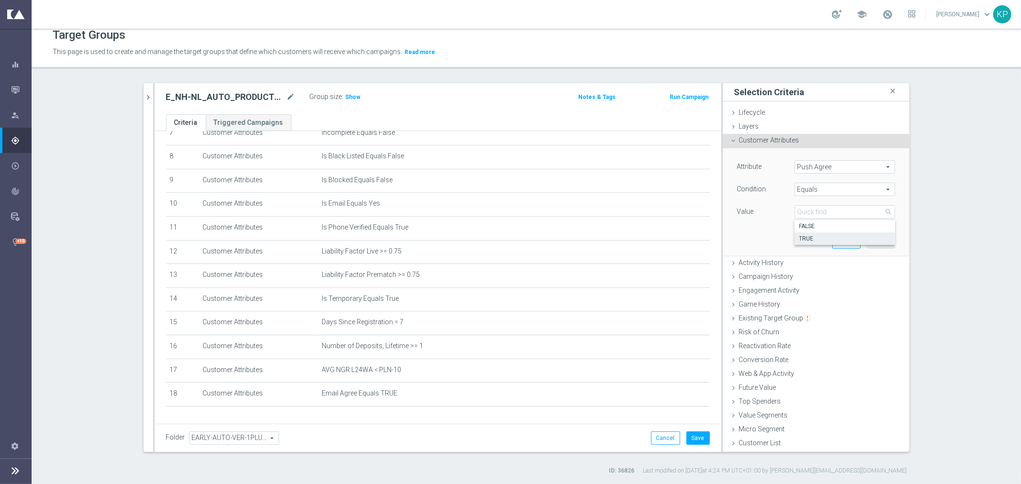
click at [813, 238] on span "TRUE" at bounding box center [844, 239] width 91 height 8
type input "TRUE"
click at [871, 238] on button "Add" at bounding box center [881, 241] width 28 height 13
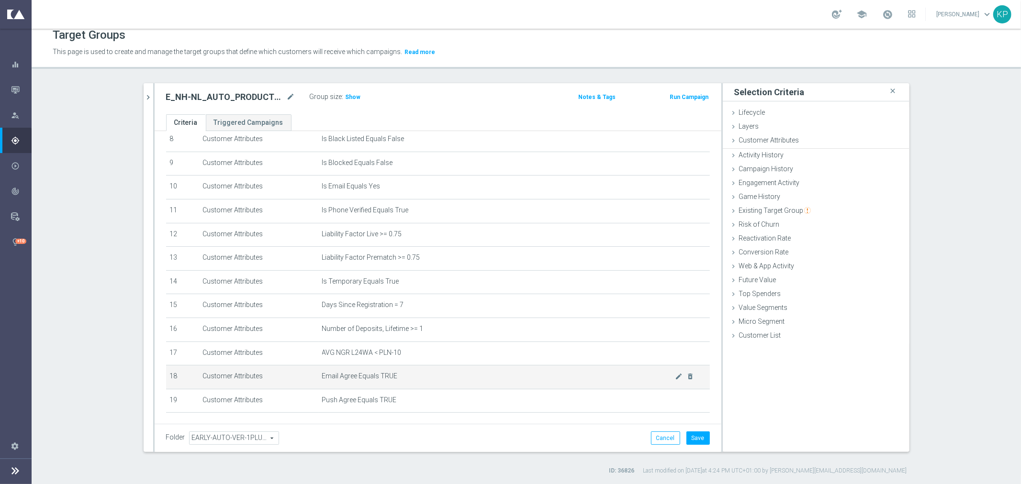
scroll to position [233, 0]
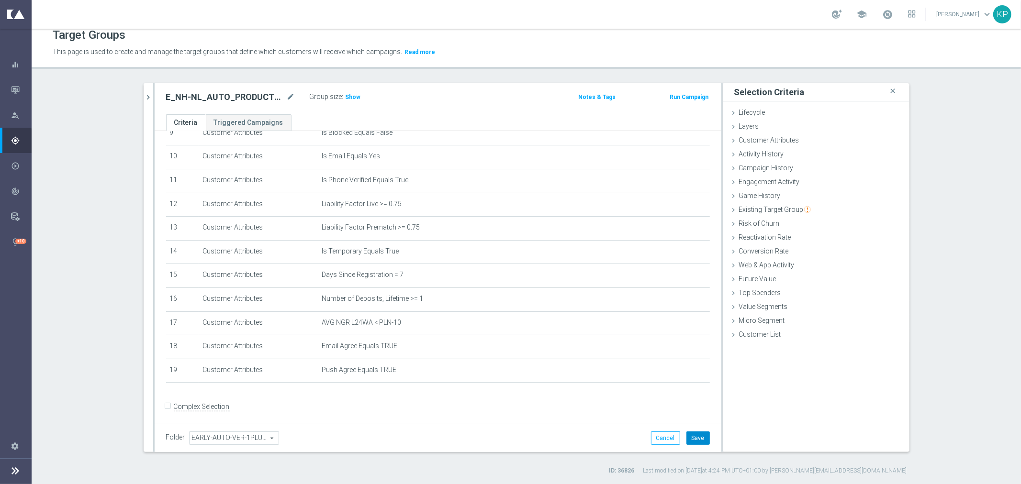
click at [686, 439] on button "Save" at bounding box center [697, 438] width 23 height 13
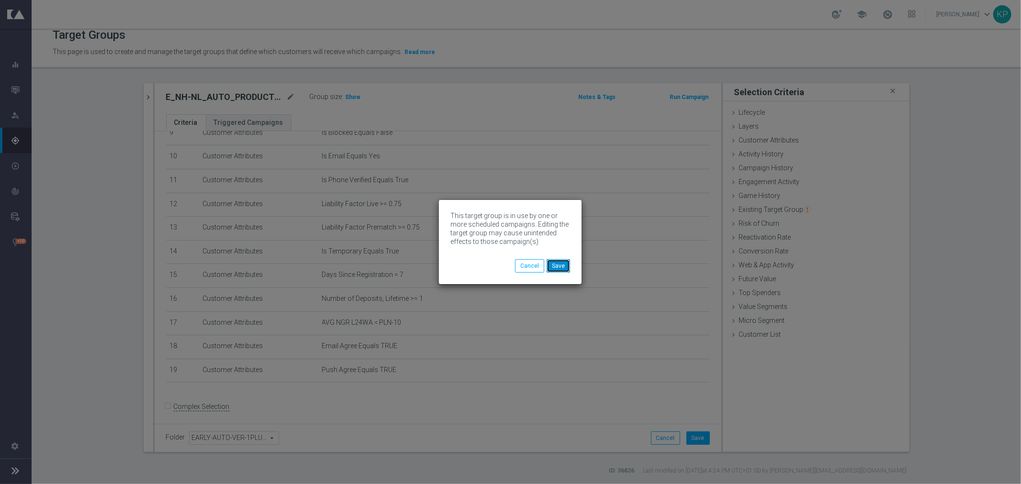
click at [557, 266] on button "Save" at bounding box center [558, 265] width 23 height 13
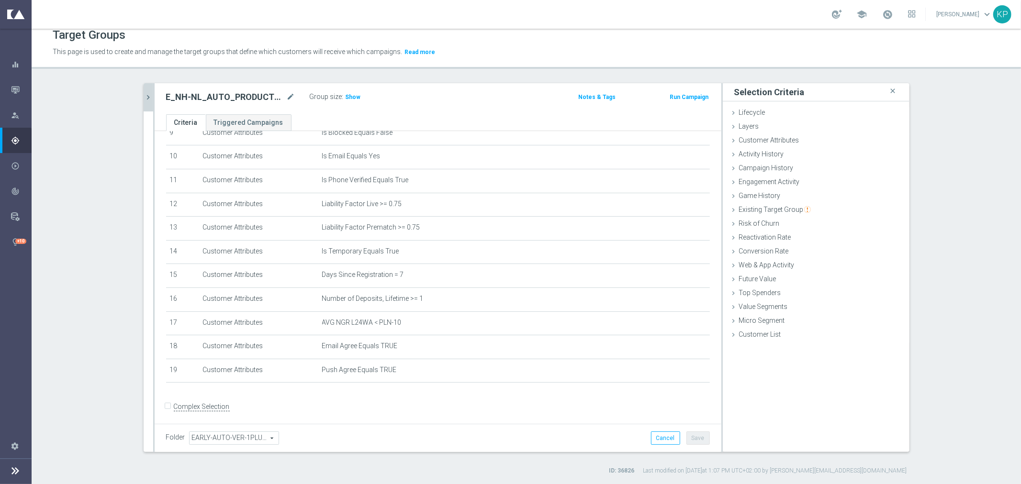
click at [146, 94] on icon "chevron_right" at bounding box center [148, 97] width 9 height 9
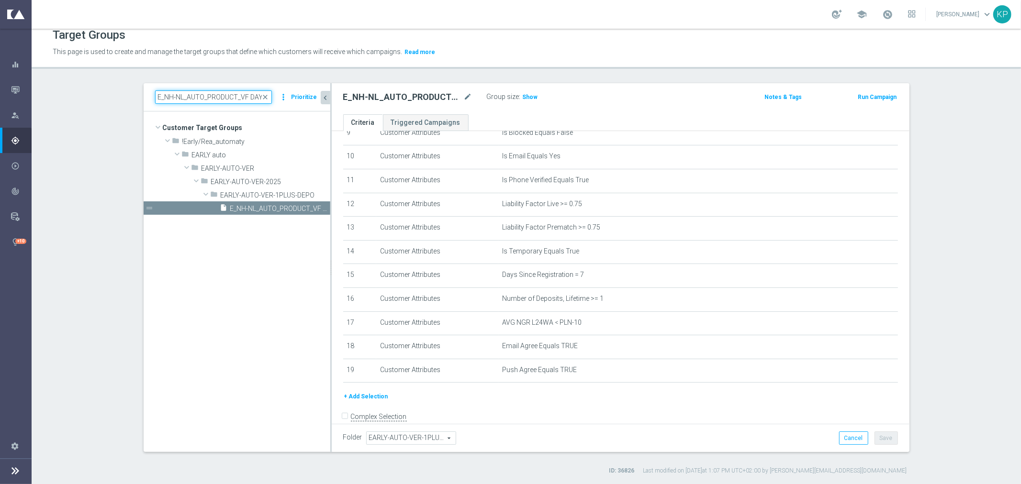
click at [206, 97] on input "E_NH-NL_AUTO_PRODUCT_VF DAY7 1PLUS DEPO_DAILY" at bounding box center [213, 96] width 117 height 13
paste input "15"
type input "E_NH-NL_AUTO_PRODUCT_VF DAY15 1PLUS DEPO_DAILY"
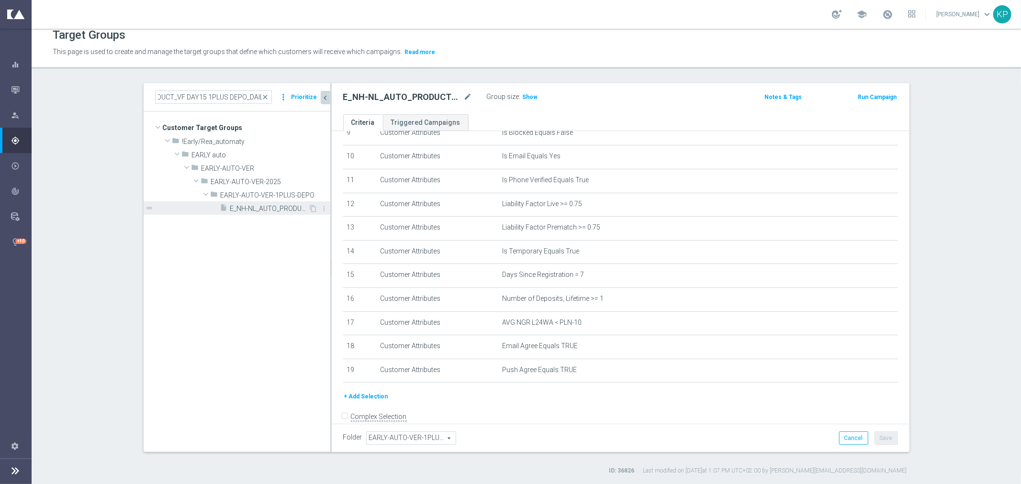
click at [243, 205] on span "E_NH-NL_AUTO_PRODUCT_VF DAY15 1PLUS DEPO_DAILY" at bounding box center [269, 209] width 78 height 8
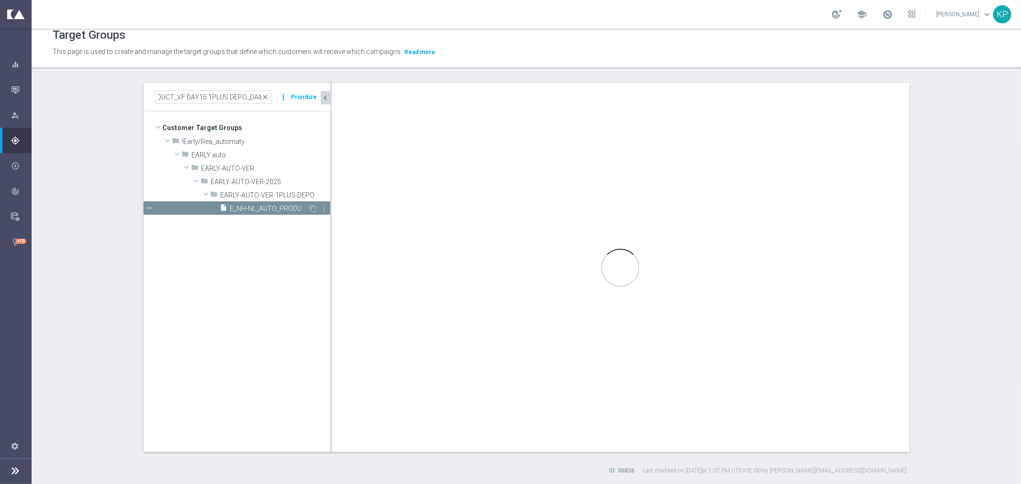
scroll to position [0, 0]
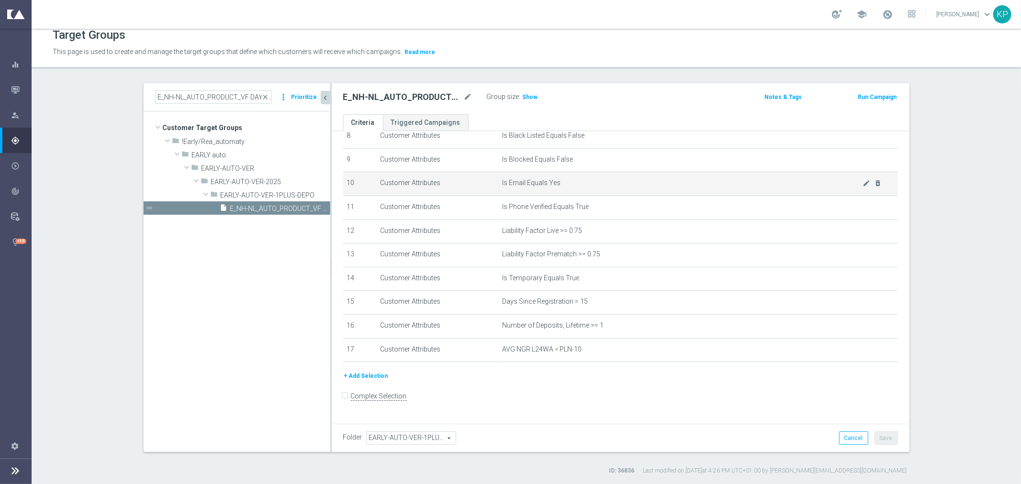
scroll to position [196, 0]
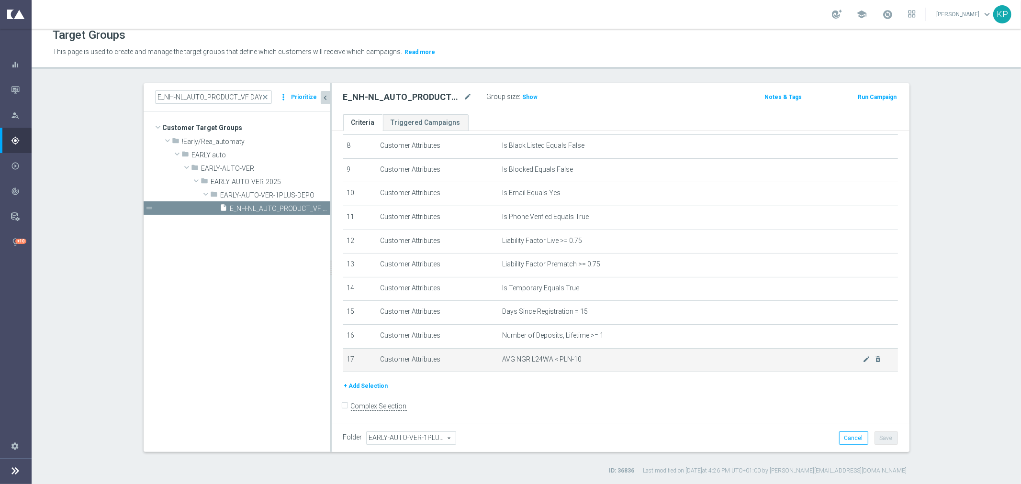
drag, startPoint x: 375, startPoint y: 381, endPoint x: 389, endPoint y: 371, distance: 17.1
click at [375, 381] on button "+ Add Selection" at bounding box center [366, 386] width 46 height 11
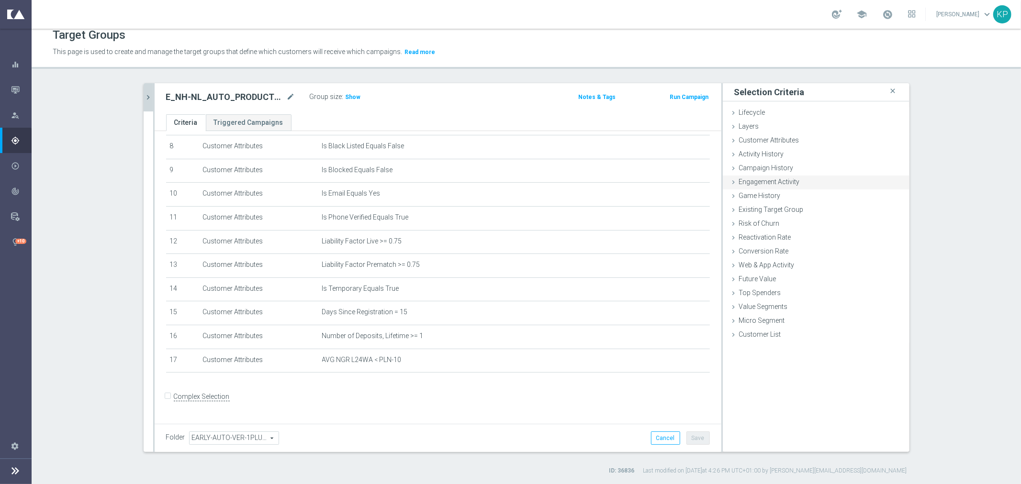
scroll to position [186, 0]
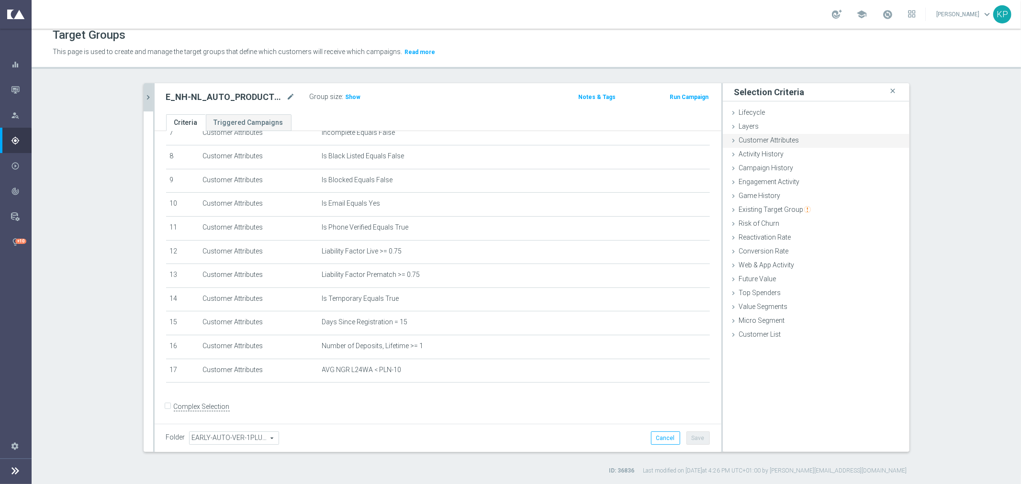
click at [818, 144] on div "Customer Attributes done selection saved" at bounding box center [816, 141] width 187 height 14
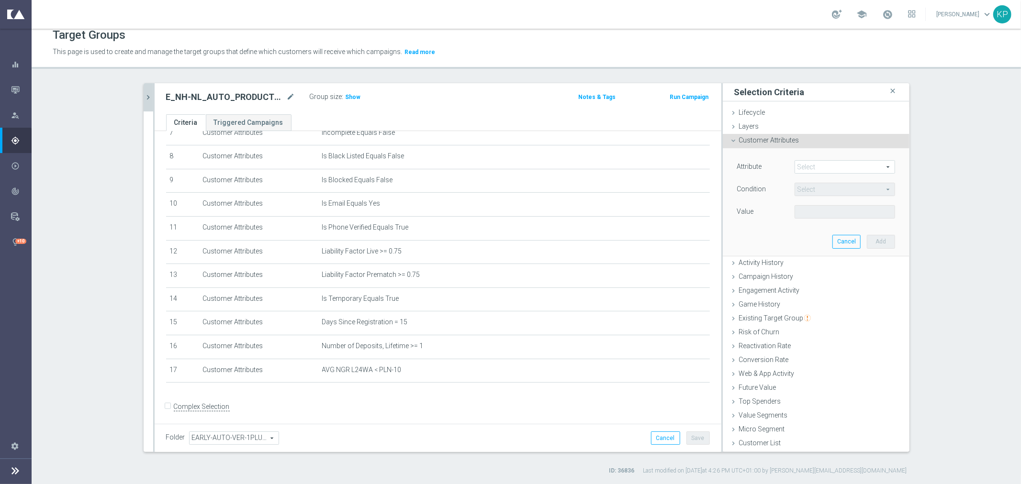
click at [816, 161] on span at bounding box center [845, 167] width 100 height 12
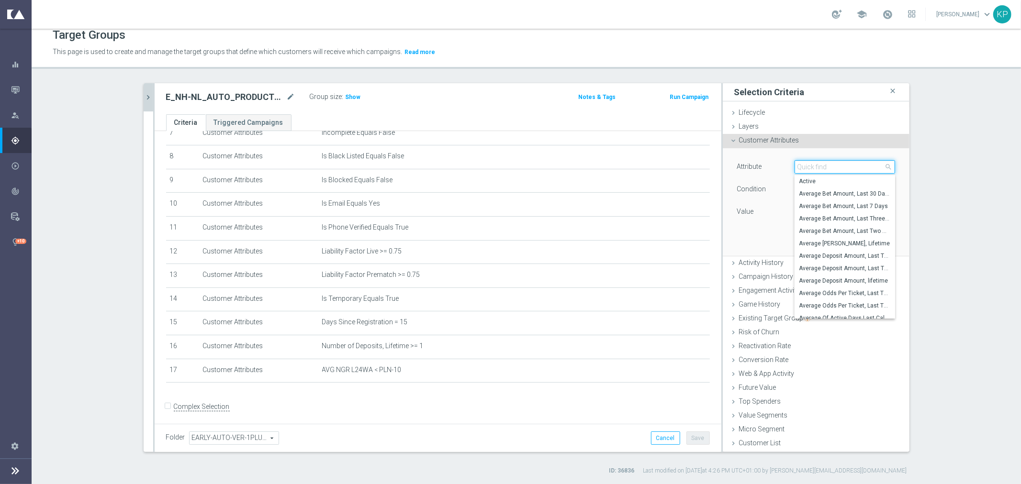
click at [816, 162] on input "search" at bounding box center [845, 166] width 101 height 13
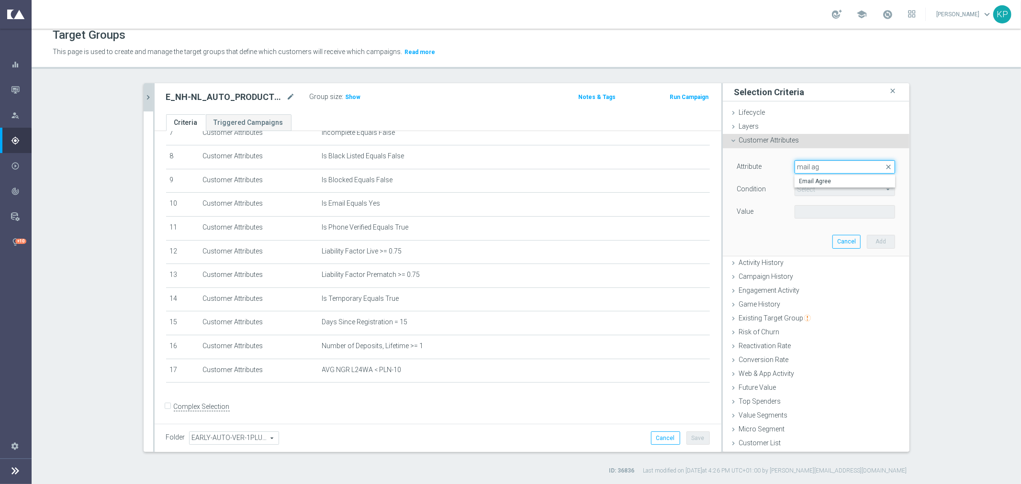
type input "mail ag"
click at [833, 179] on span "Email Agree" at bounding box center [844, 182] width 91 height 8
type input "Email Agree"
type input "Equals"
click at [812, 211] on span at bounding box center [845, 212] width 100 height 12
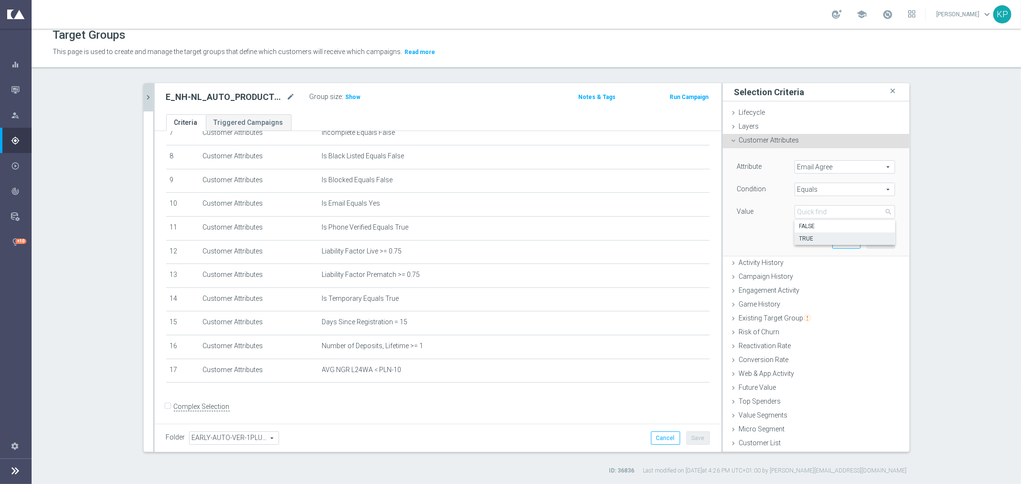
click at [811, 236] on span "TRUE" at bounding box center [844, 239] width 91 height 8
type input "TRUE"
click at [869, 238] on button "Add" at bounding box center [881, 241] width 28 height 13
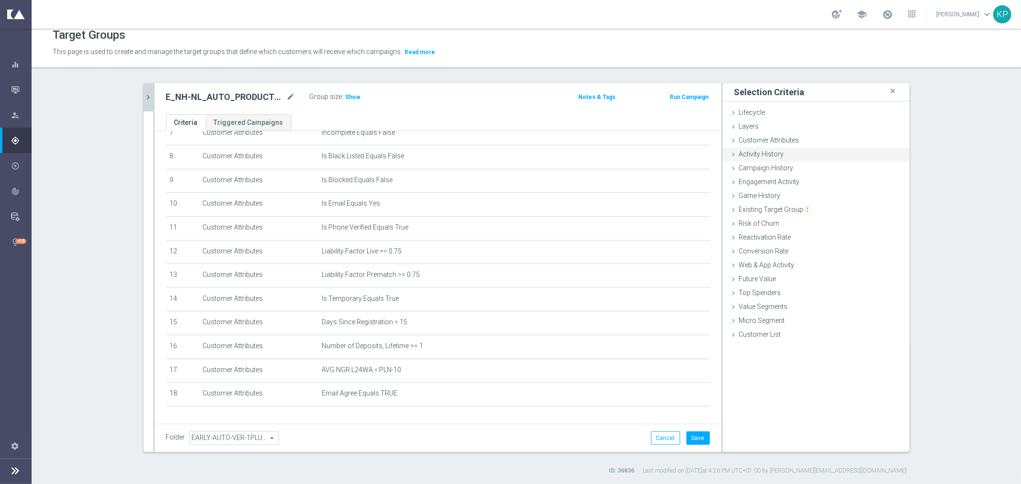
click at [746, 145] on div "Customer Attributes done selection saved" at bounding box center [816, 141] width 187 height 14
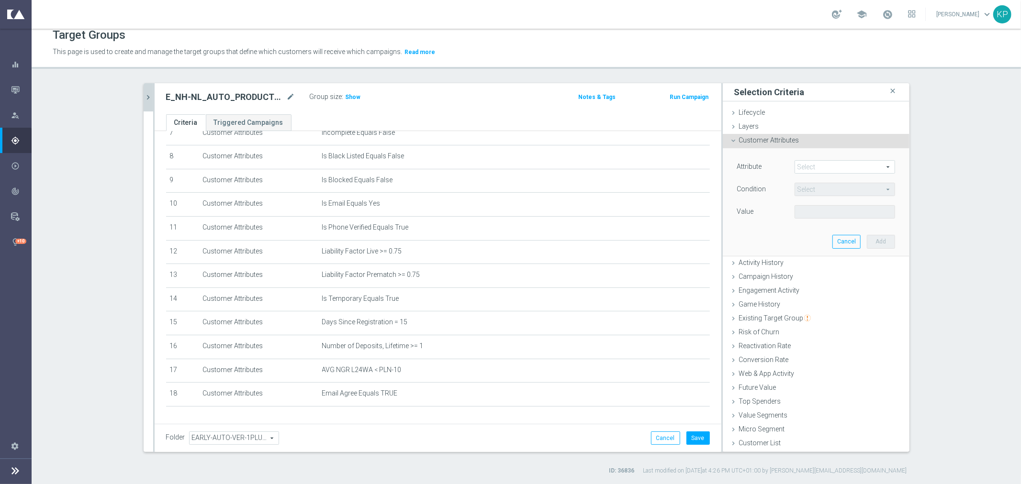
click at [801, 165] on span at bounding box center [845, 167] width 100 height 12
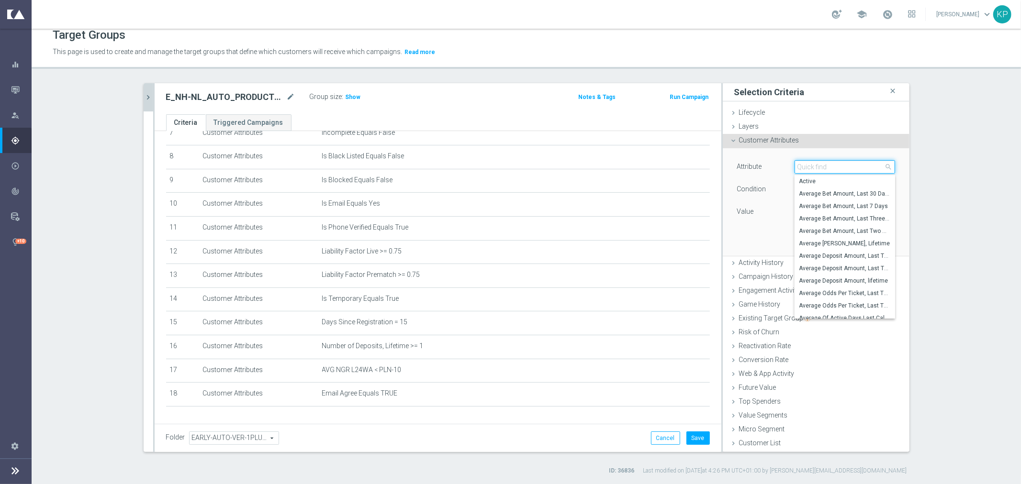
click at [802, 166] on input "search" at bounding box center [845, 166] width 101 height 13
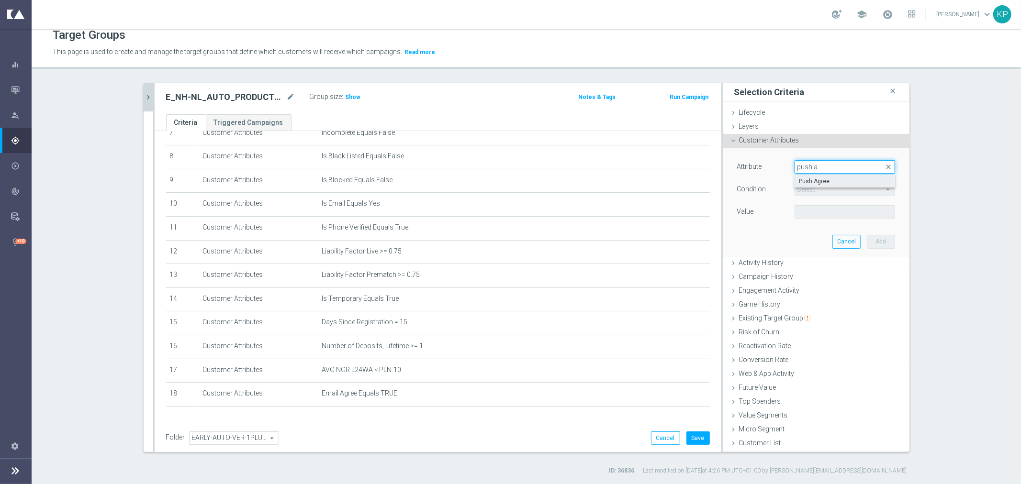
type input "push a"
click at [811, 184] on span "Push Agree" at bounding box center [844, 182] width 91 height 8
type input "Push Agree"
type input "Equals"
click at [815, 214] on span at bounding box center [845, 212] width 100 height 12
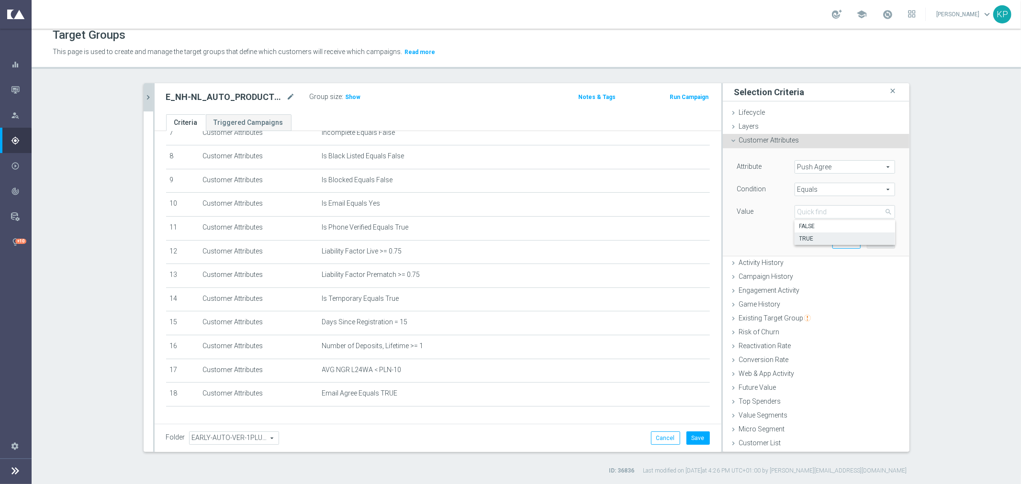
click at [808, 235] on label "TRUE" at bounding box center [845, 239] width 101 height 12
type input "TRUE"
click at [878, 243] on button "Add" at bounding box center [881, 241] width 28 height 13
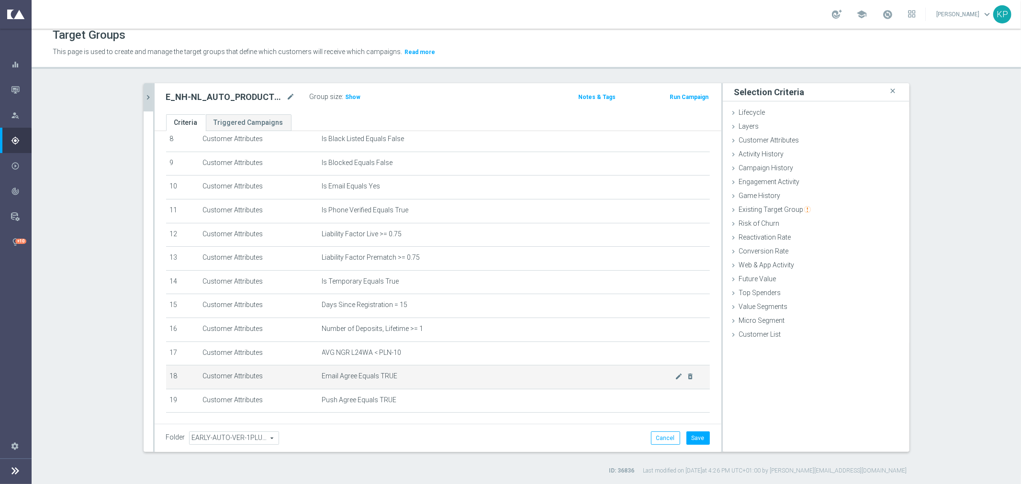
scroll to position [233, 0]
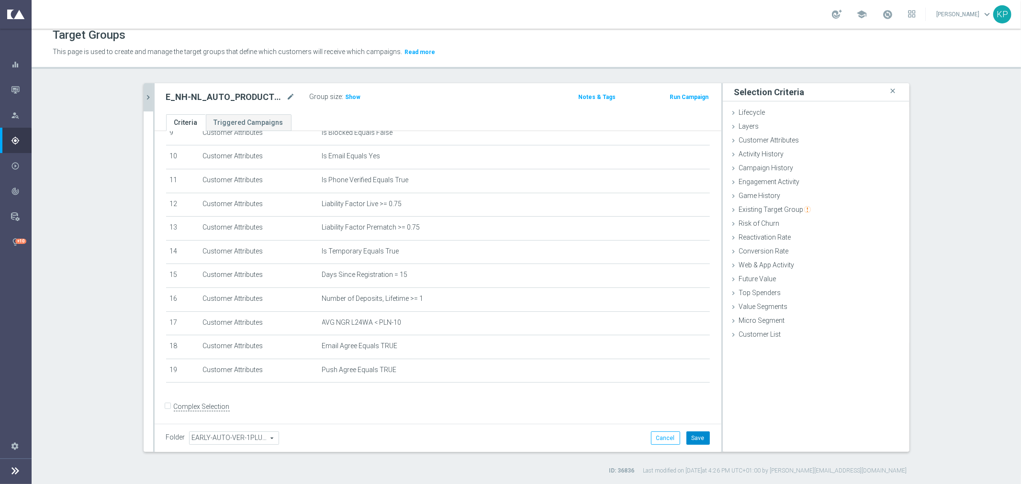
click at [686, 433] on button "Save" at bounding box center [697, 438] width 23 height 13
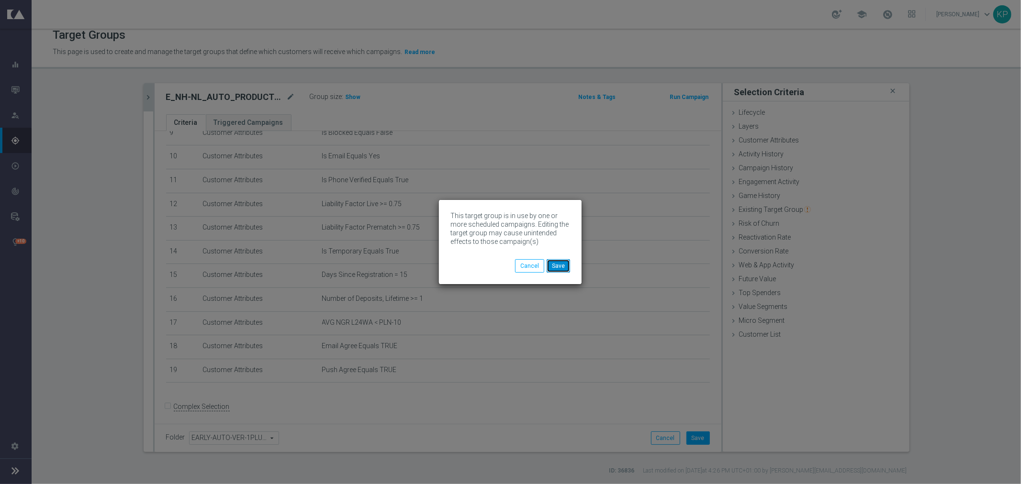
click at [563, 261] on button "Save" at bounding box center [558, 265] width 23 height 13
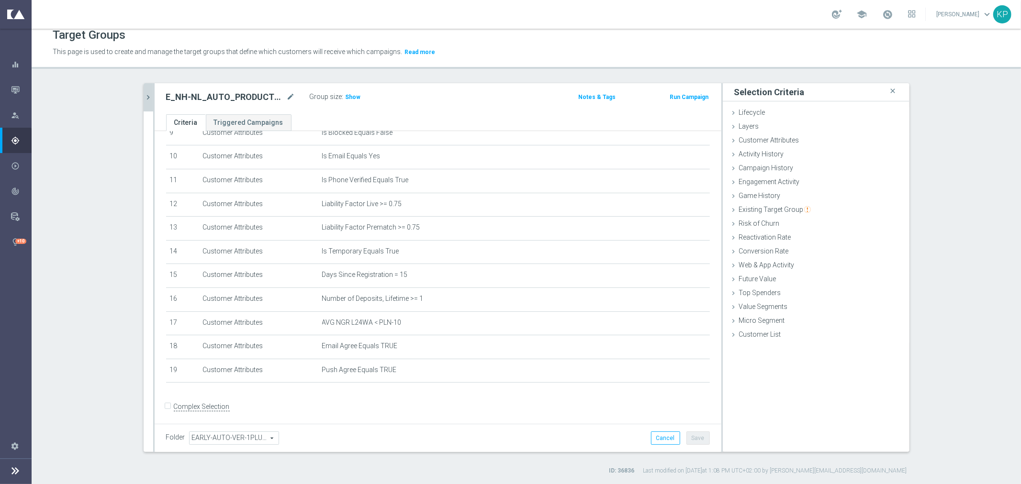
click at [155, 100] on div "E_NH-NL_AUTO_PRODUCT_VF DAY15 1PLUS DEPO_DAILY mode_edit Group size : Show Note…" at bounding box center [438, 98] width 567 height 31
click at [155, 99] on div "E_NH-NL_AUTO_PRODUCT_VF DAY15 1PLUS DEPO_DAILY mode_edit Group size : Show Note…" at bounding box center [438, 98] width 567 height 31
click at [146, 98] on icon "chevron_right" at bounding box center [148, 97] width 9 height 9
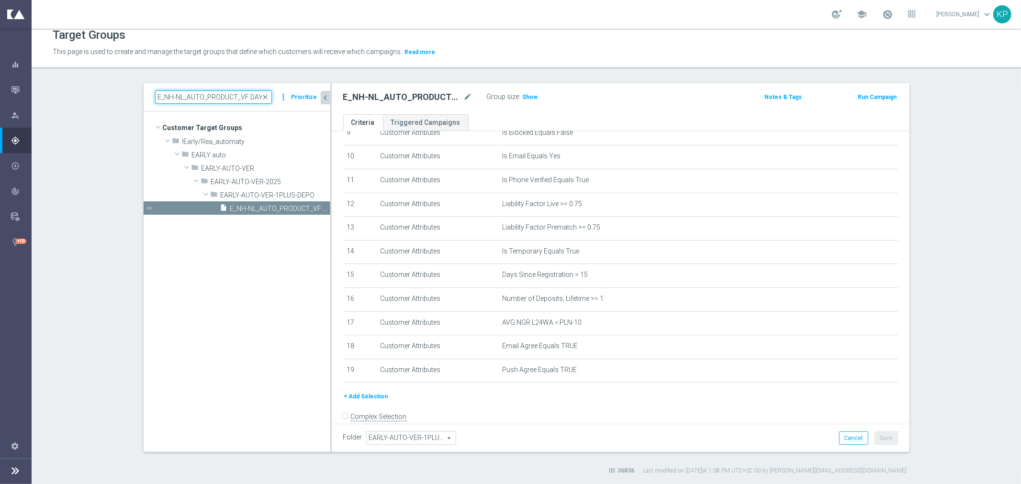
click at [188, 96] on input "E_NH-NL_AUTO_PRODUCT_VF DAY15 1PLUS DEPO_DAILY" at bounding box center [213, 96] width 117 height 13
paste input "20"
type input "E_NH-NL_AUTO_PRODUCT_VF DAY20 1PLUS DEPO_DAILY"
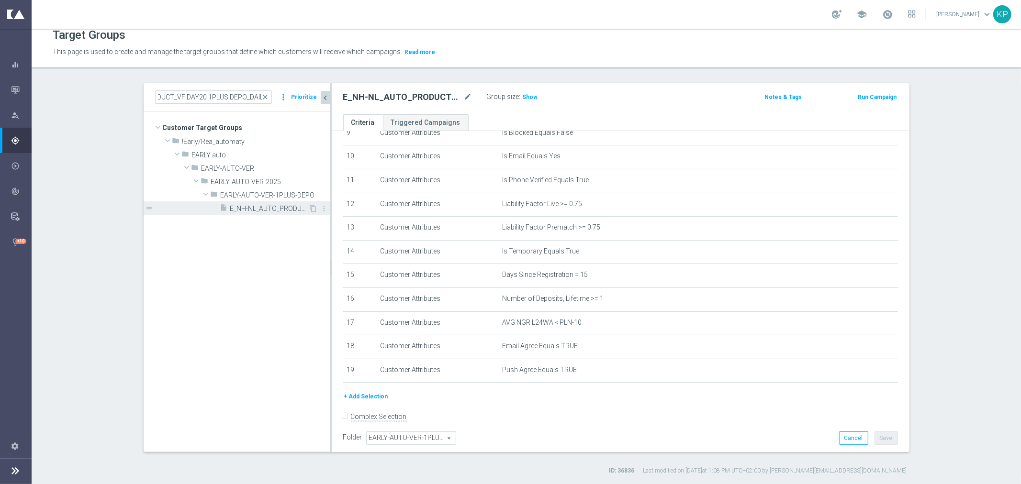
click at [252, 205] on span "E_NH-NL_AUTO_PRODUCT_VF DAY20 1PLUS DEPO_DAILY" at bounding box center [269, 209] width 78 height 8
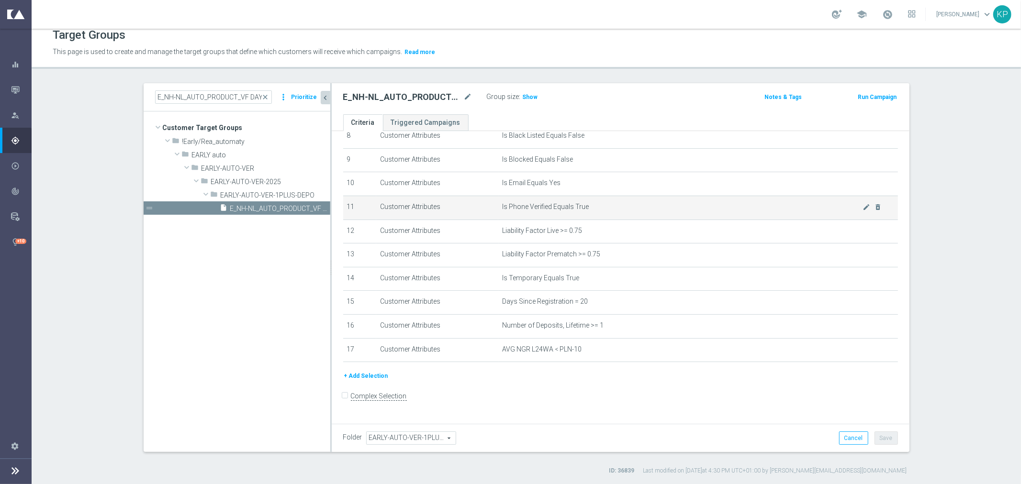
scroll to position [196, 0]
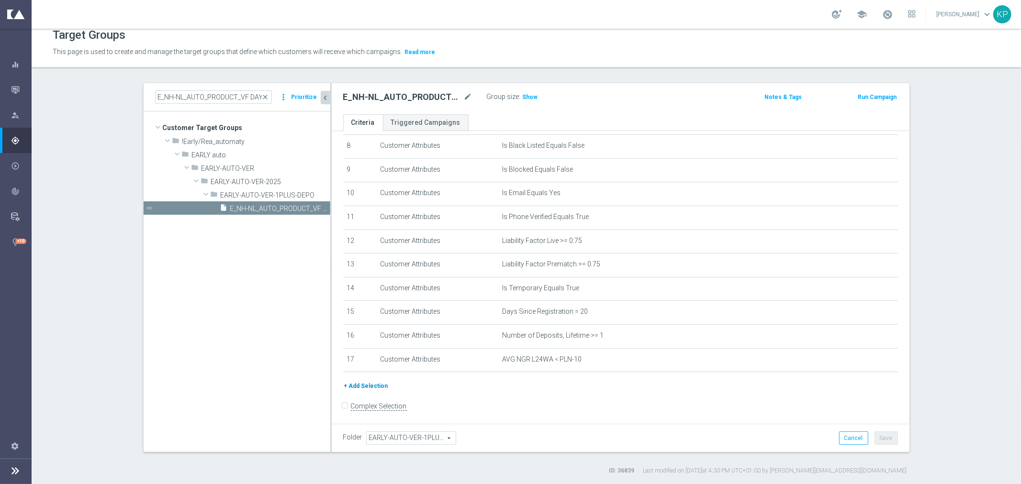
click at [381, 381] on div "+ Add Selection" at bounding box center [620, 386] width 569 height 11
click at [375, 383] on button "+ Add Selection" at bounding box center [366, 386] width 46 height 11
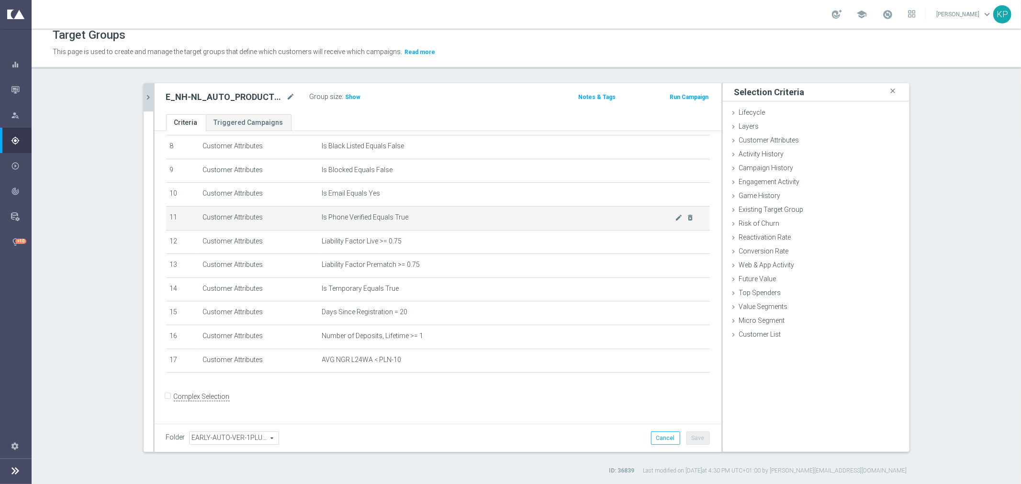
scroll to position [186, 0]
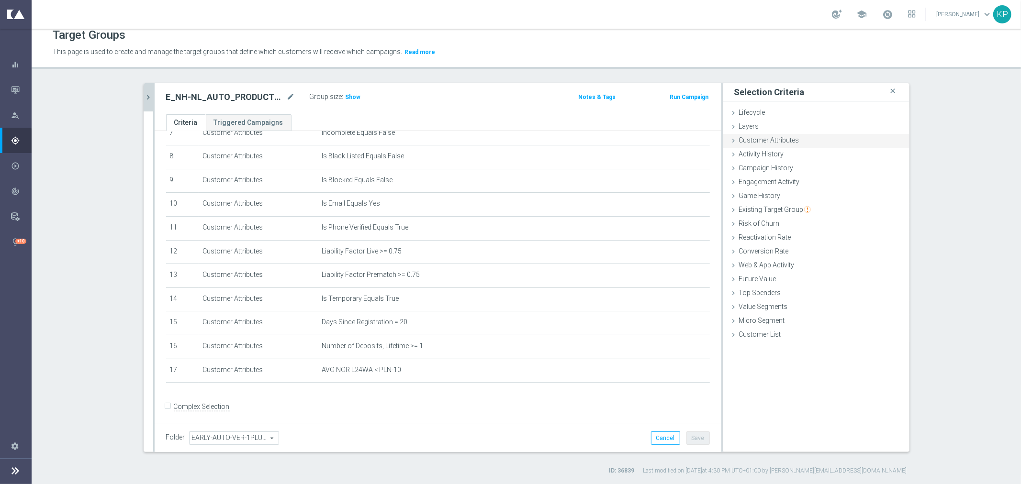
click at [768, 140] on span "Customer Attributes" at bounding box center [769, 140] width 60 height 8
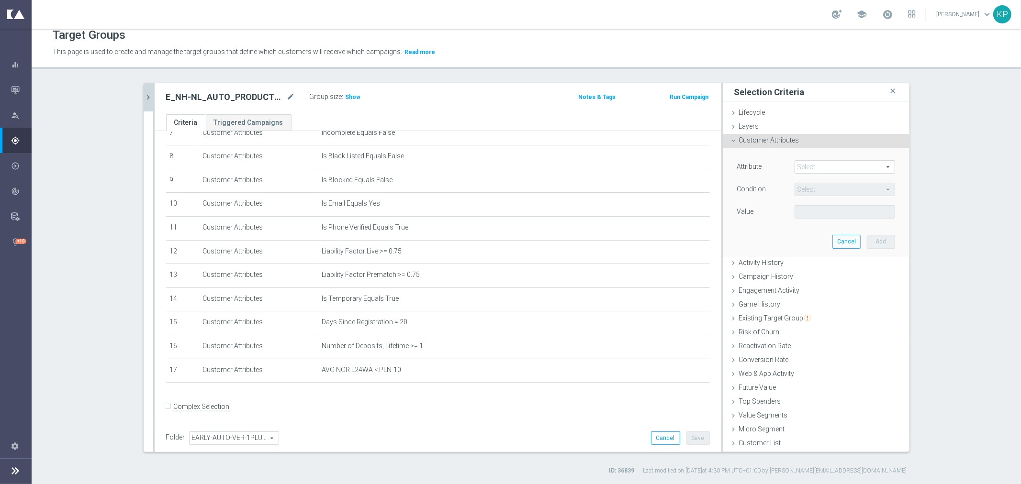
click at [795, 164] on span at bounding box center [845, 167] width 100 height 12
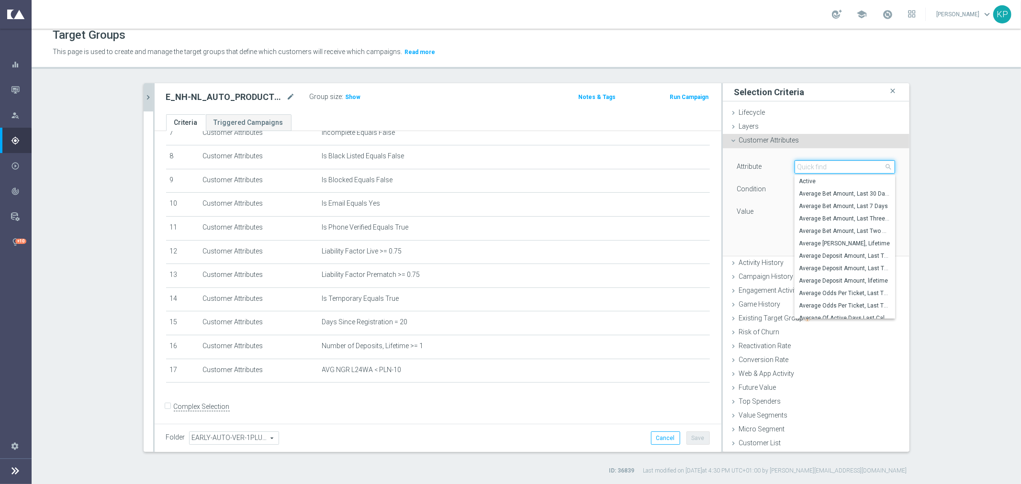
click at [795, 164] on input "search" at bounding box center [845, 166] width 101 height 13
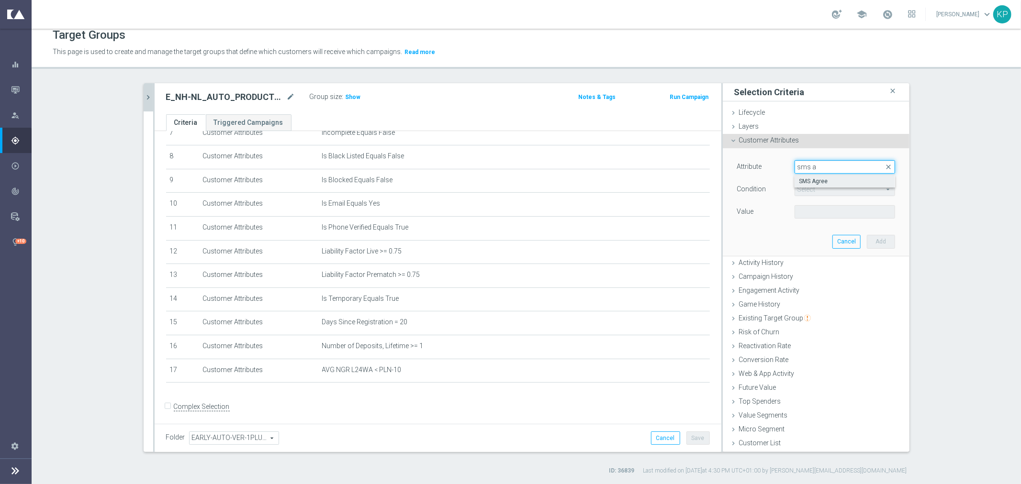
type input "sms a"
click at [817, 178] on span "SMS Agree" at bounding box center [844, 182] width 91 height 8
type input "SMS Agree"
type input "Equals"
click at [809, 208] on span at bounding box center [845, 212] width 100 height 12
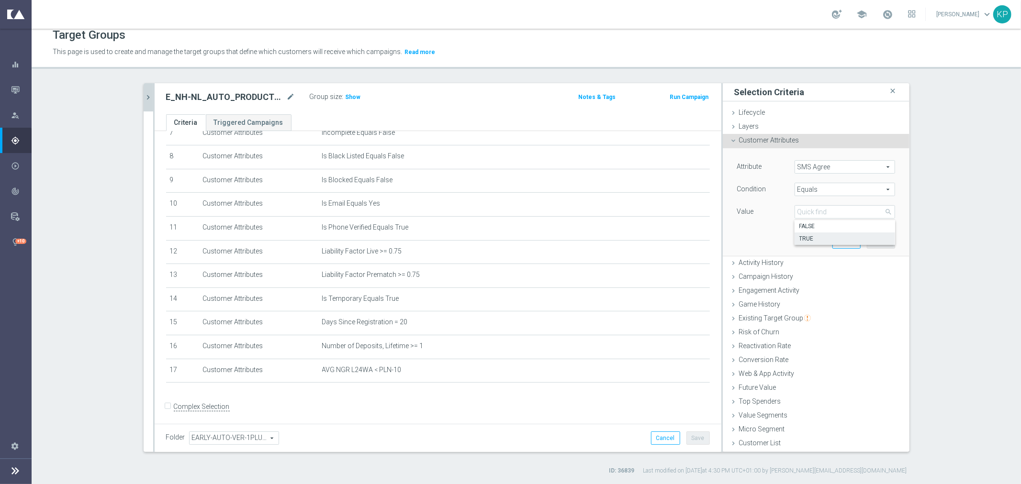
click at [809, 235] on span "TRUE" at bounding box center [844, 239] width 91 height 8
type input "TRUE"
click at [869, 240] on button "Add" at bounding box center [881, 241] width 28 height 13
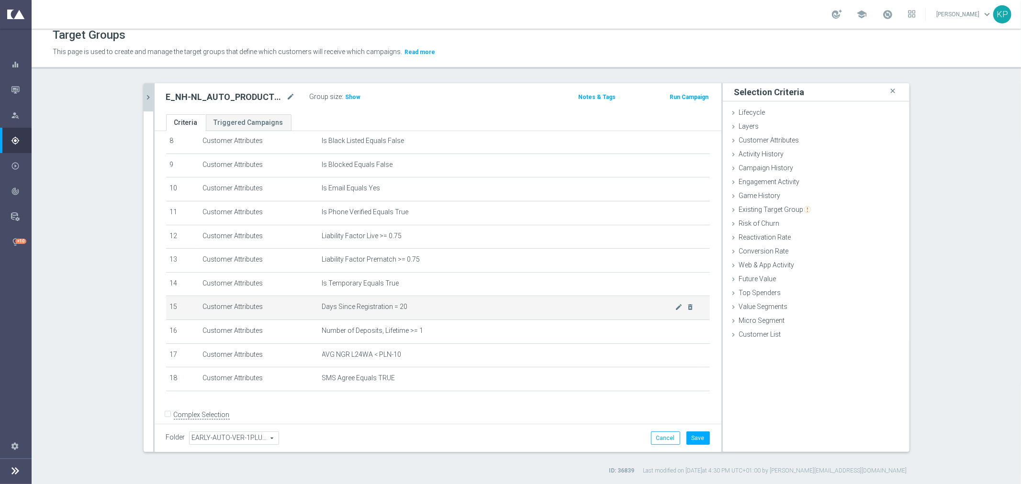
scroll to position [209, 0]
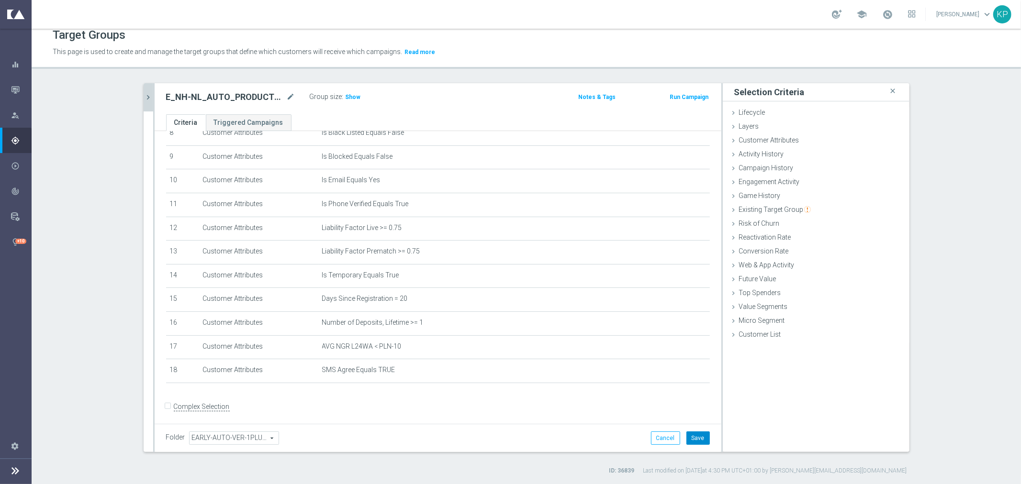
click at [686, 432] on button "Save" at bounding box center [697, 438] width 23 height 13
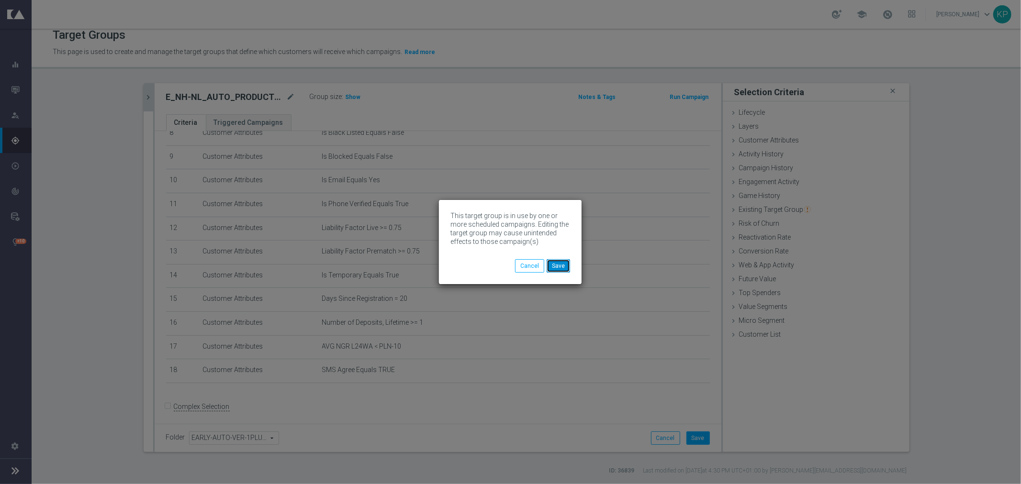
click at [556, 263] on button "Save" at bounding box center [558, 265] width 23 height 13
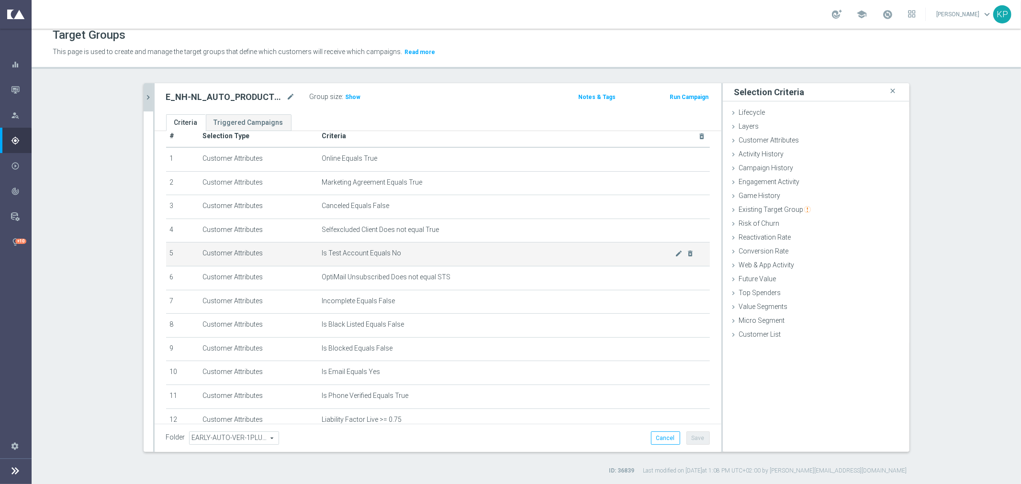
scroll to position [0, 0]
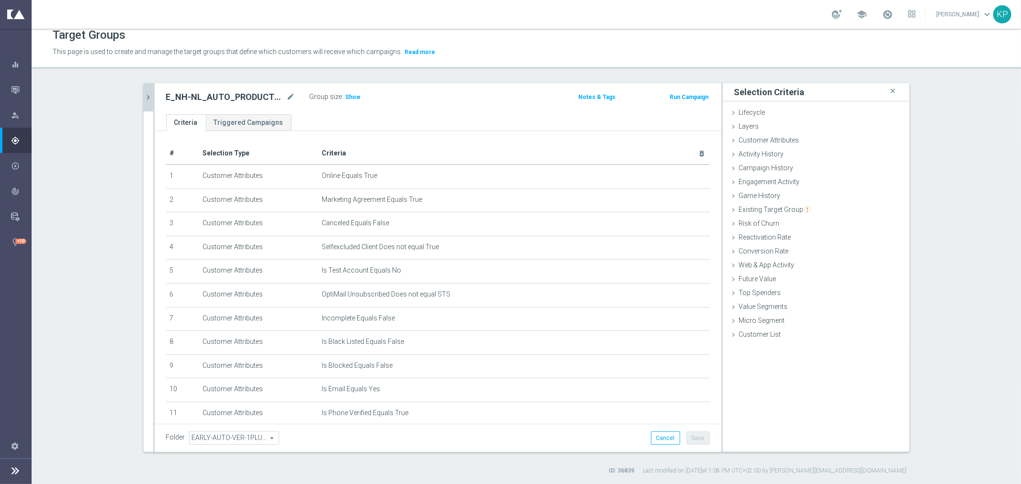
click at [147, 93] on icon "chevron_right" at bounding box center [148, 97] width 9 height 9
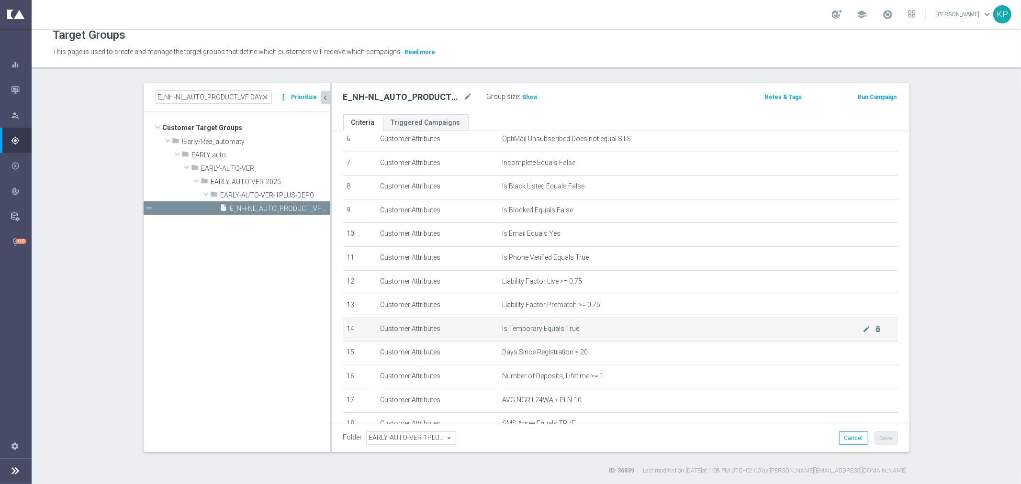
scroll to position [220, 0]
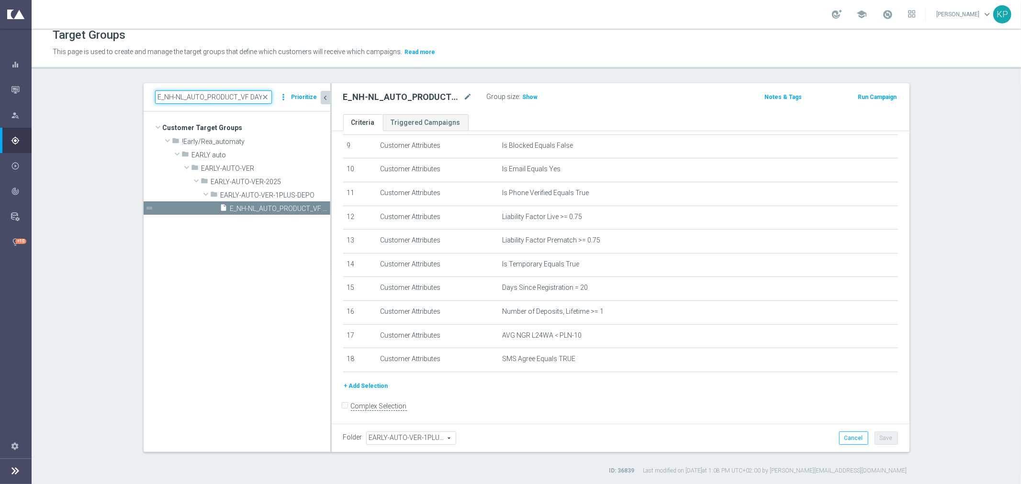
click at [204, 98] on input "E_NH-NL_AUTO_PRODUCT_VF DAY20 1PLUS DEPO_DAILY" at bounding box center [213, 96] width 117 height 13
paste input "BONUS DAY27"
type input "E_NH-NL_AUTO_PRODUCT_VF BONUS DAY27 1PLUS DEPO_DAILY"
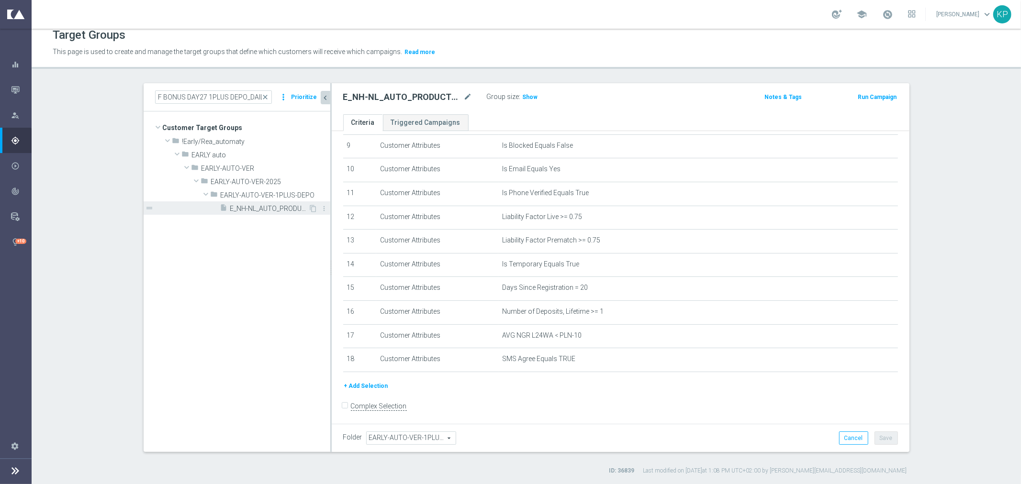
click at [251, 205] on span "E_NH-NL_AUTO_PRODUCT_VF BONUS DAY27 1PLUS DEPO_DAILY" at bounding box center [269, 209] width 78 height 8
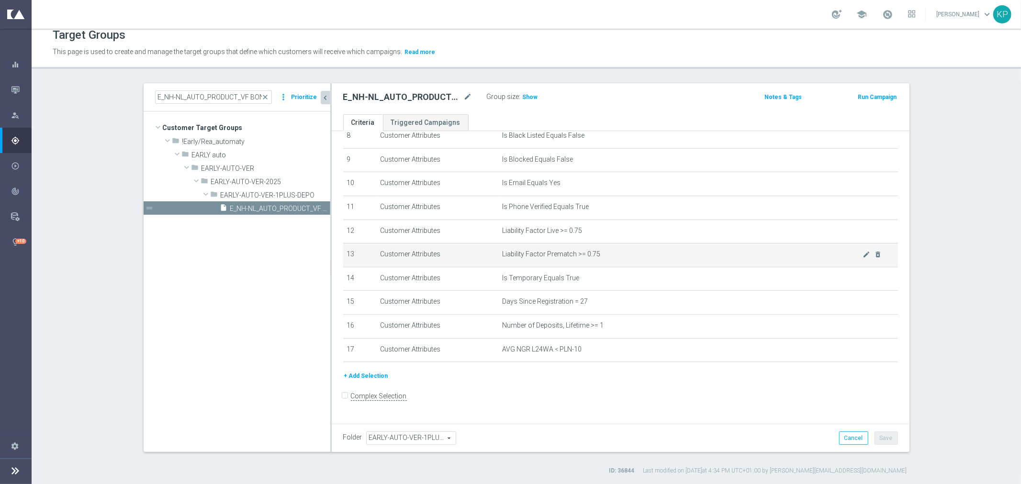
scroll to position [196, 0]
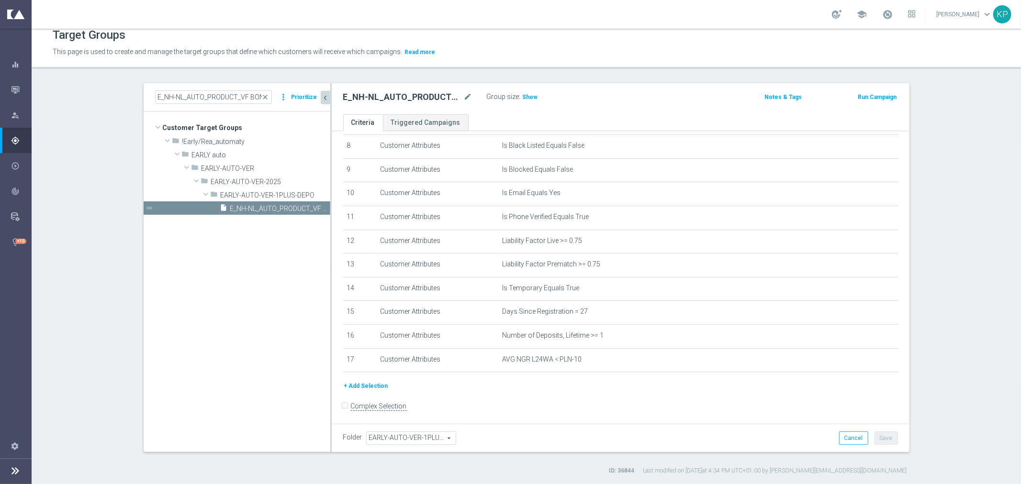
click at [372, 381] on button "+ Add Selection" at bounding box center [366, 386] width 46 height 11
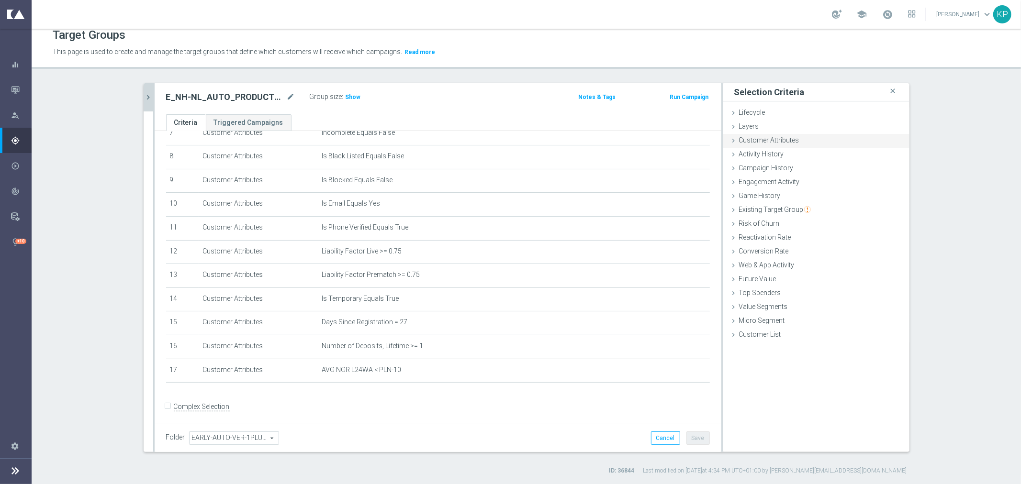
click at [757, 144] on div "Customer Attributes done selection saved" at bounding box center [816, 141] width 187 height 14
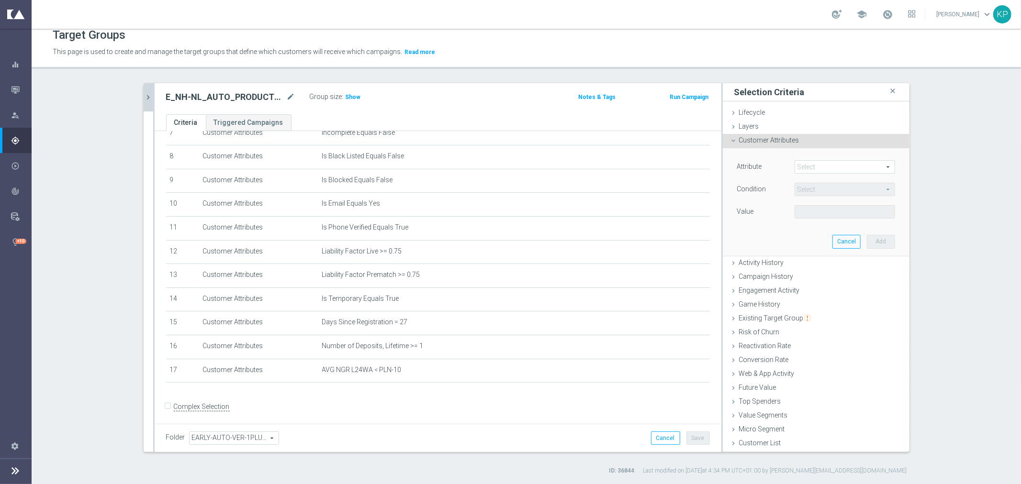
click at [796, 171] on span at bounding box center [845, 167] width 100 height 12
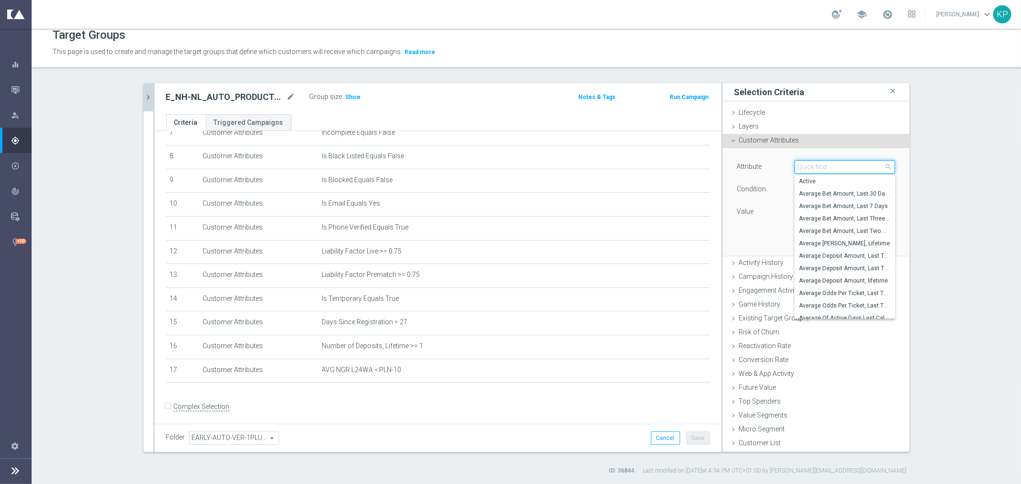
click at [796, 171] on input "search" at bounding box center [845, 166] width 101 height 13
type input "email"
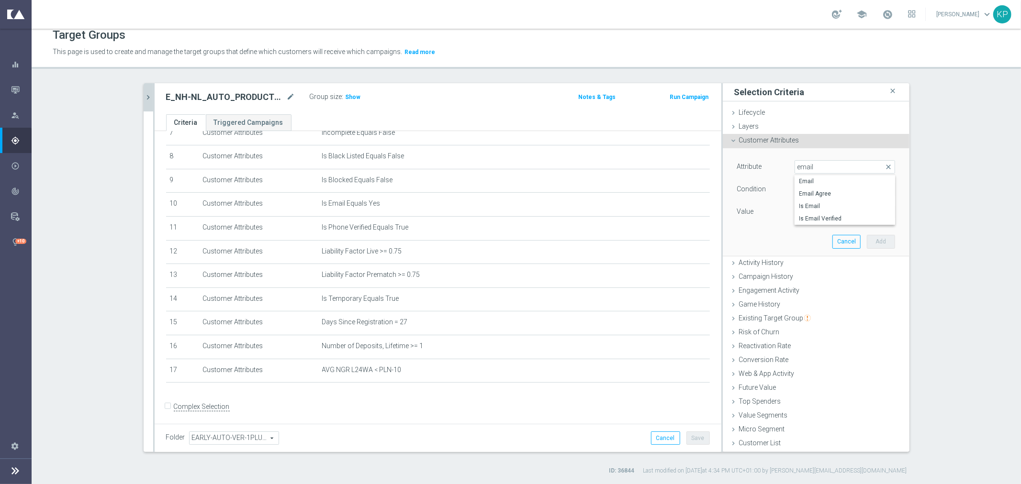
click at [864, 188] on label "Email Agree" at bounding box center [845, 194] width 101 height 12
type input "Email Agree"
type input "Equals"
click at [812, 213] on span at bounding box center [845, 212] width 100 height 12
click at [811, 235] on span "TRUE" at bounding box center [844, 239] width 91 height 8
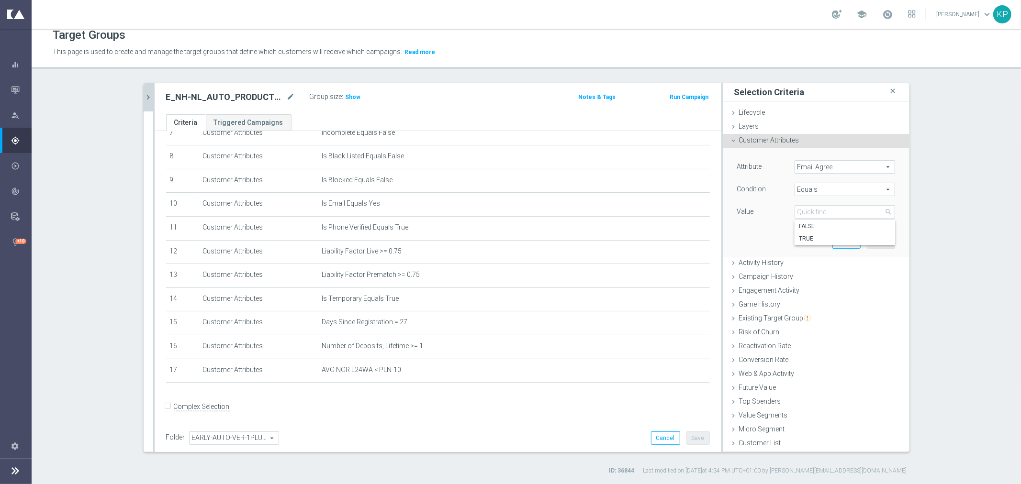
type input "TRUE"
click at [871, 243] on button "Add" at bounding box center [881, 241] width 28 height 13
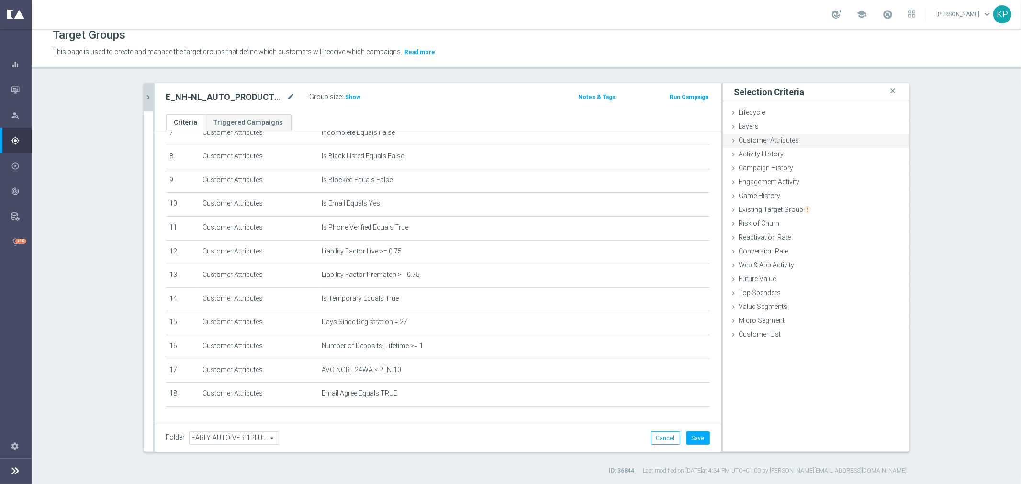
click at [759, 139] on span "Customer Attributes" at bounding box center [769, 140] width 60 height 8
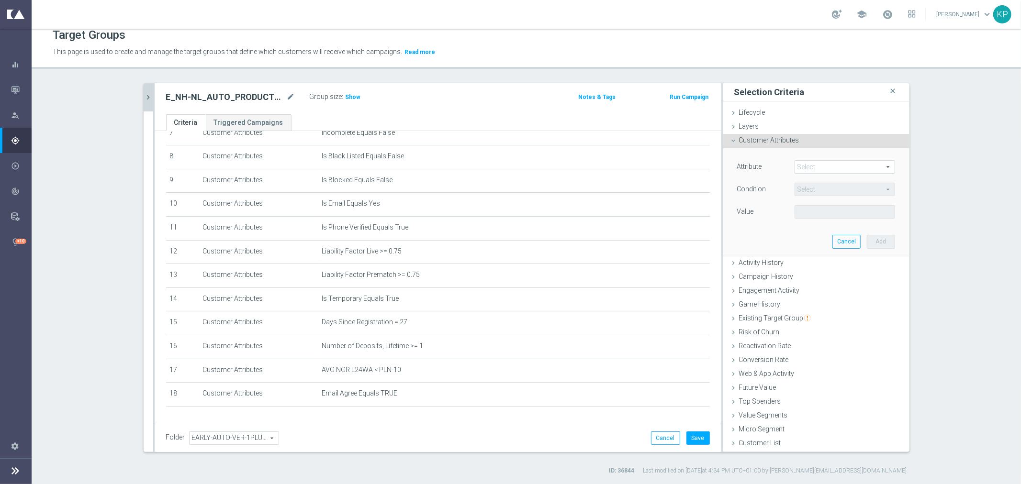
click at [814, 163] on span at bounding box center [845, 167] width 100 height 12
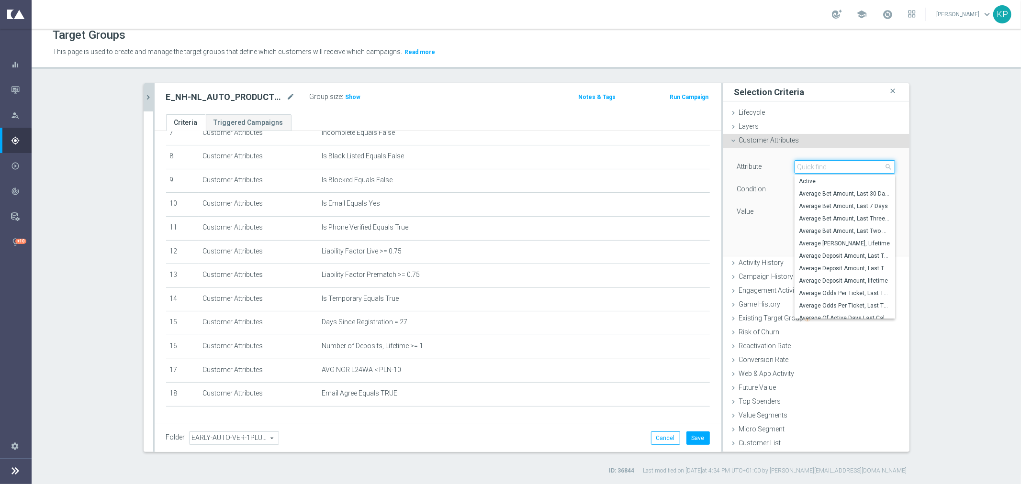
click at [814, 163] on input "search" at bounding box center [845, 166] width 101 height 13
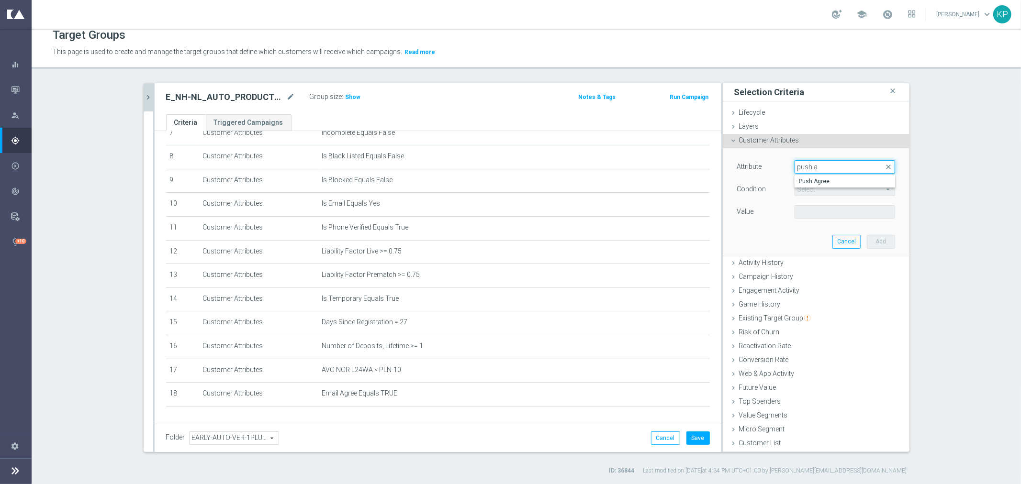
type input "push a"
click at [809, 175] on div "Push Agree" at bounding box center [845, 181] width 101 height 13
click at [809, 176] on label "Push Agree" at bounding box center [845, 181] width 101 height 12
type input "Push Agree"
type input "Equals"
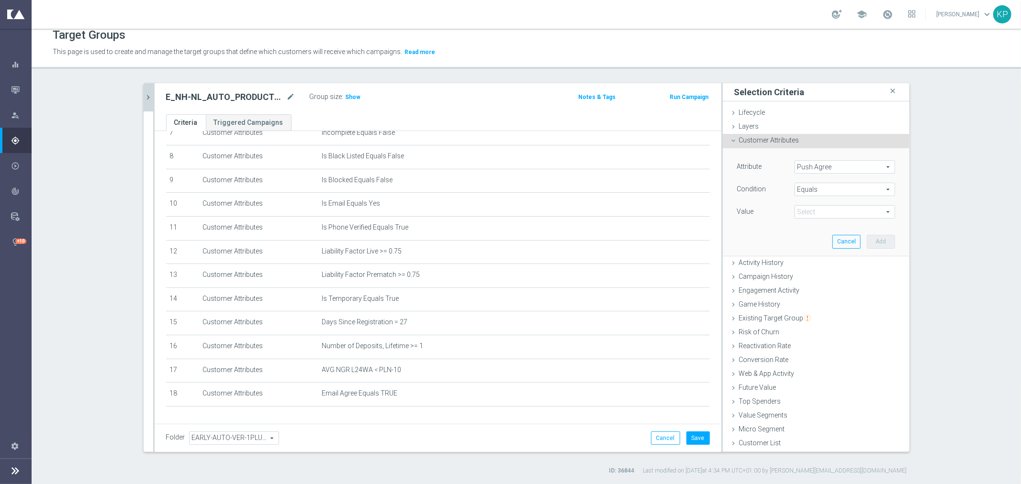
click at [803, 207] on span at bounding box center [845, 212] width 100 height 12
click at [803, 233] on label "TRUE" at bounding box center [845, 239] width 101 height 12
type input "TRUE"
click at [866, 234] on div "Attribute Push Agree Push Agree arrow_drop_down search Condition Equals Equals …" at bounding box center [816, 201] width 172 height 107
click at [879, 238] on button "Add" at bounding box center [881, 241] width 28 height 13
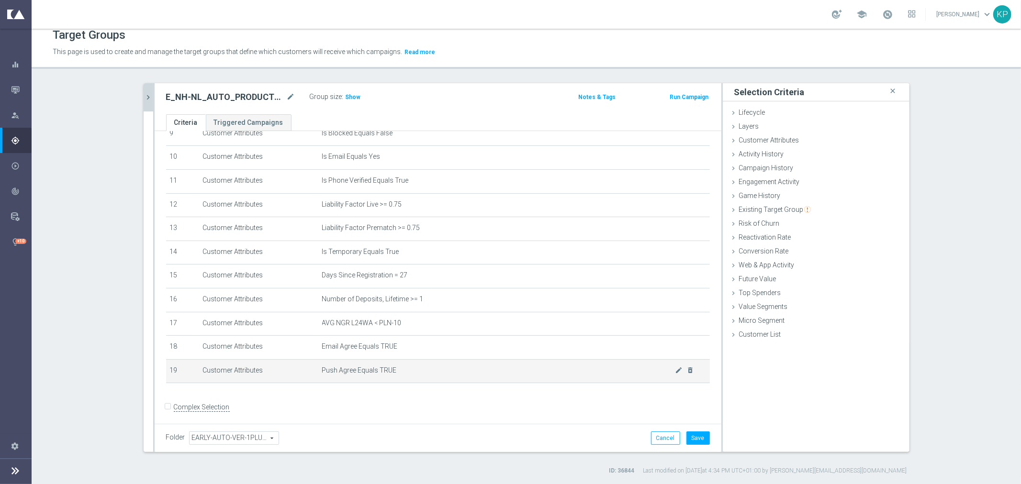
scroll to position [233, 0]
click at [691, 432] on button "Save" at bounding box center [697, 438] width 23 height 13
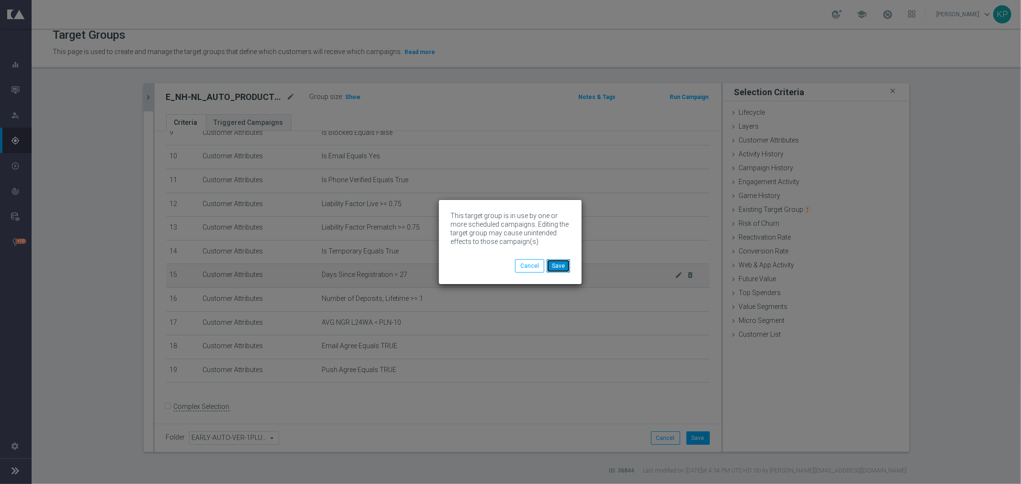
click at [560, 263] on button "Save" at bounding box center [558, 265] width 23 height 13
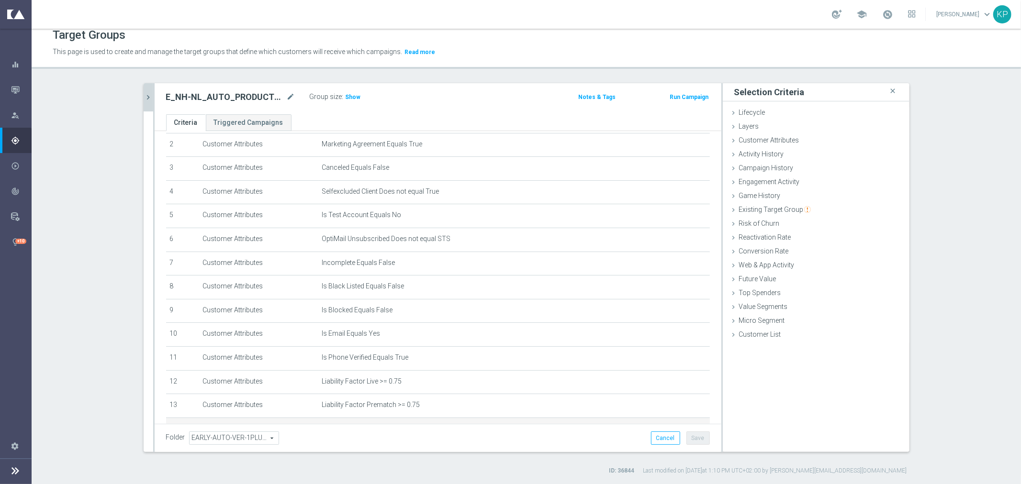
scroll to position [213, 0]
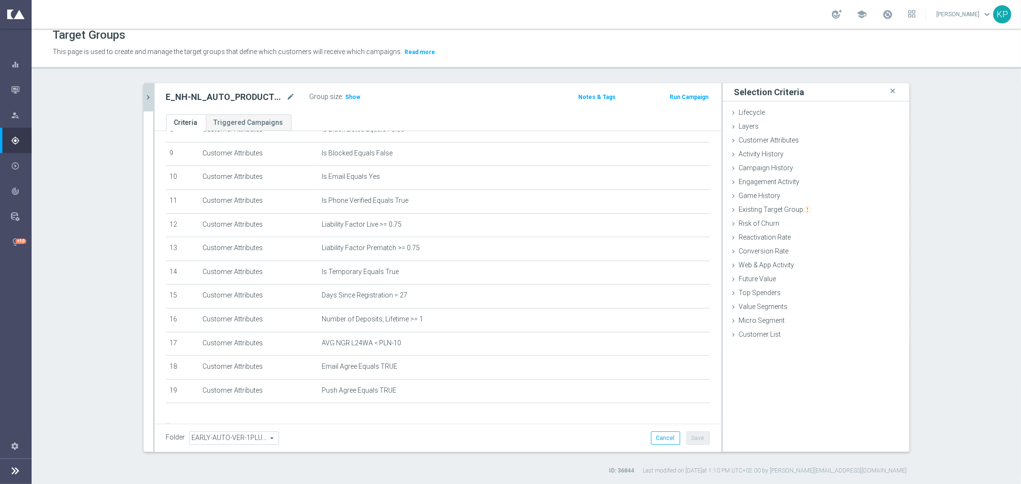
click at [144, 94] on icon "chevron_right" at bounding box center [148, 97] width 9 height 9
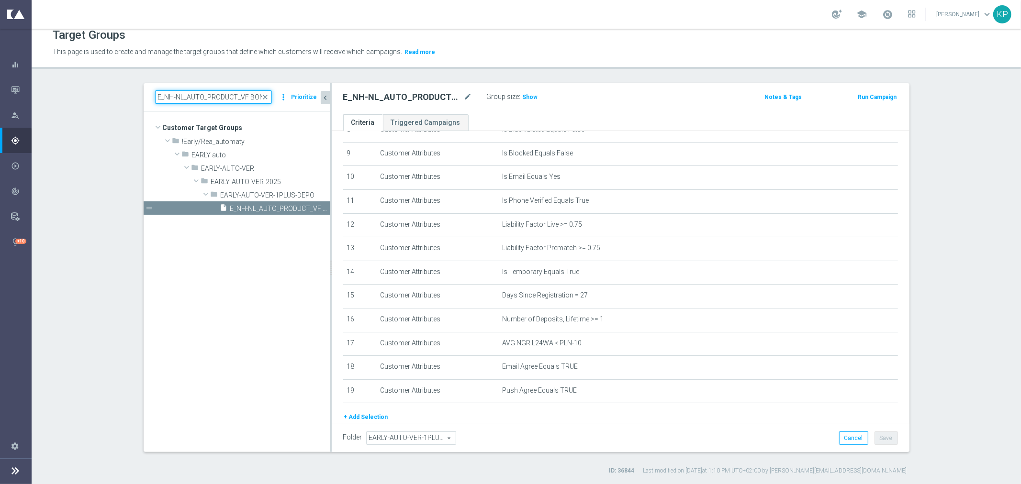
click at [237, 97] on input "E_NH-NL_AUTO_PRODUCT_VF BONUS DAY27 1PLUS DEPO_DAILY" at bounding box center [213, 96] width 117 height 13
paste input "MIN-LOW_AUTO_PRODUCT_VF DAY"
type input "E_MIN-LOW_AUTO_PRODUCT_VF DAY7 1PLUS DEPO_DAILY"
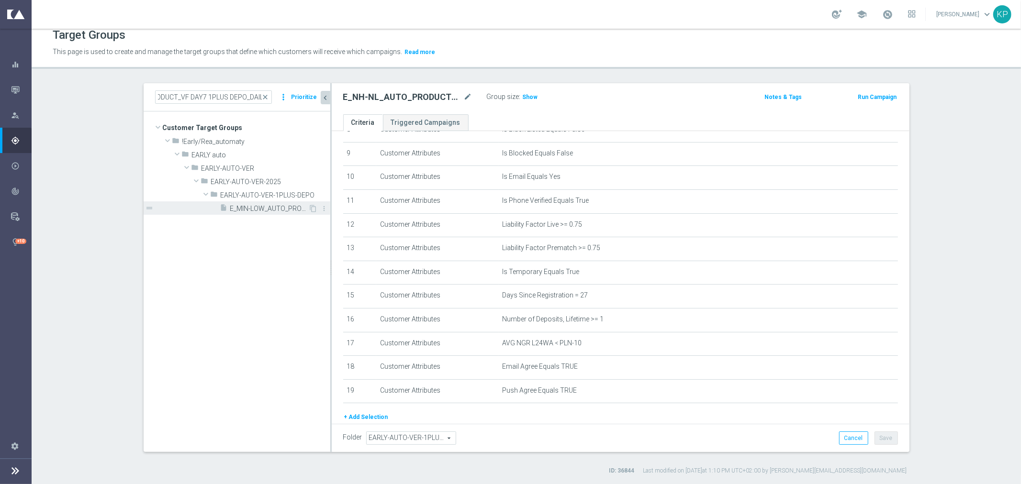
click at [271, 208] on span "E_MIN-LOW_AUTO_PRODUCT_VF DAY7 1PLUS DEPO_DAILY" at bounding box center [269, 209] width 78 height 8
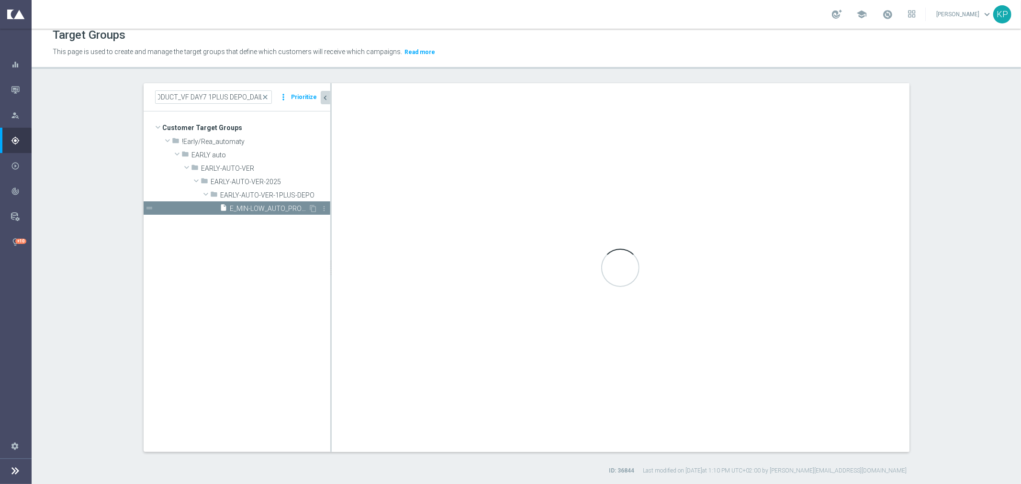
scroll to position [0, 0]
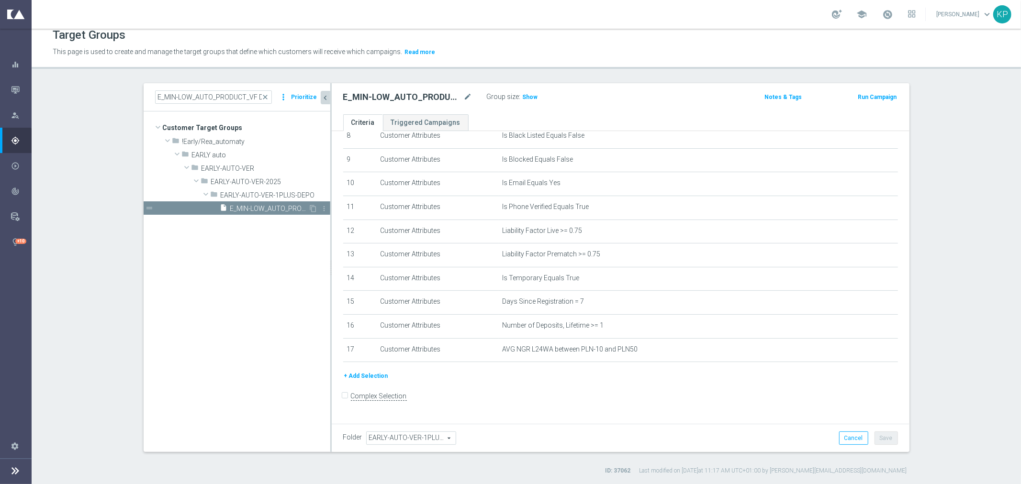
scroll to position [196, 0]
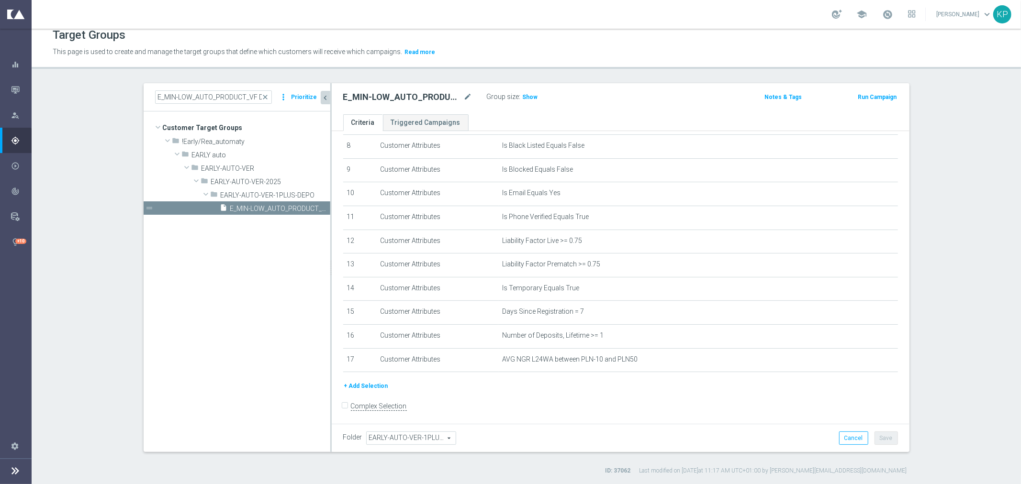
click at [356, 381] on button "+ Add Selection" at bounding box center [366, 386] width 46 height 11
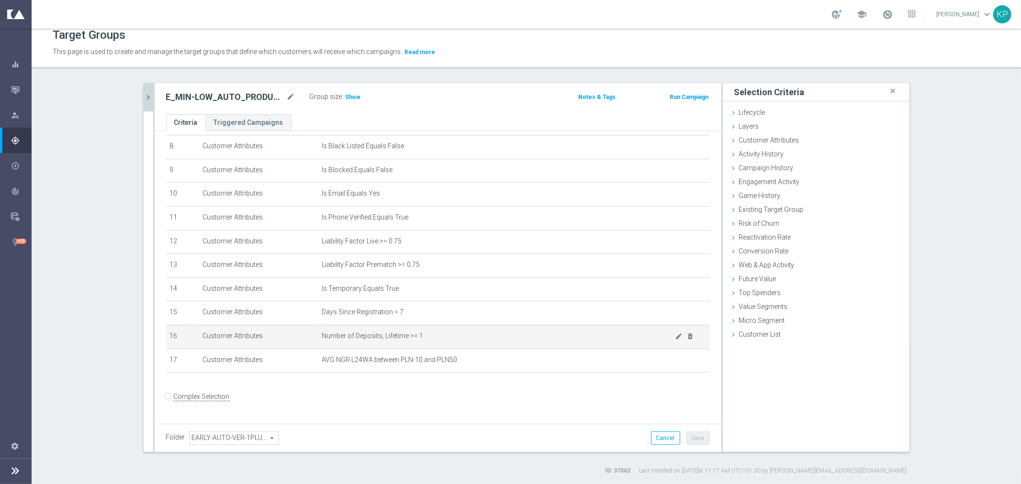
scroll to position [186, 0]
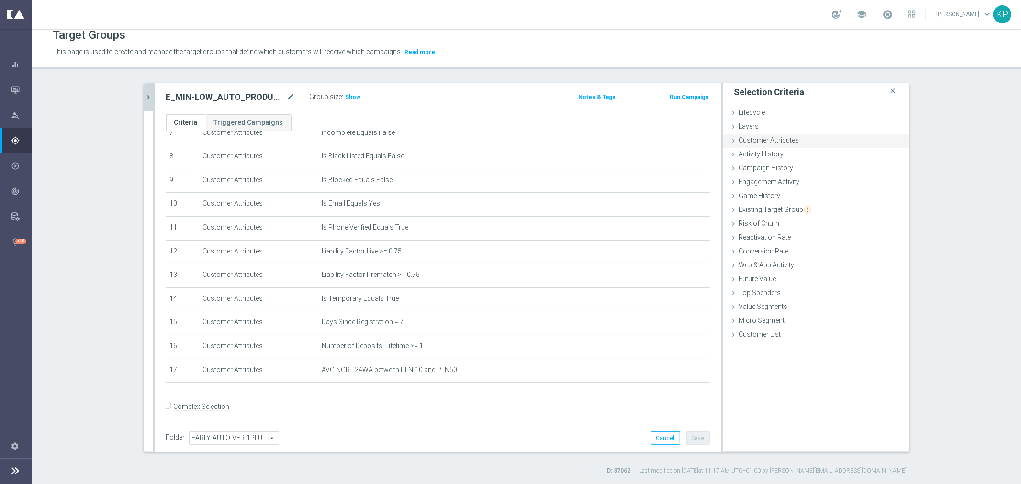
click at [763, 139] on span "Customer Attributes" at bounding box center [769, 140] width 60 height 8
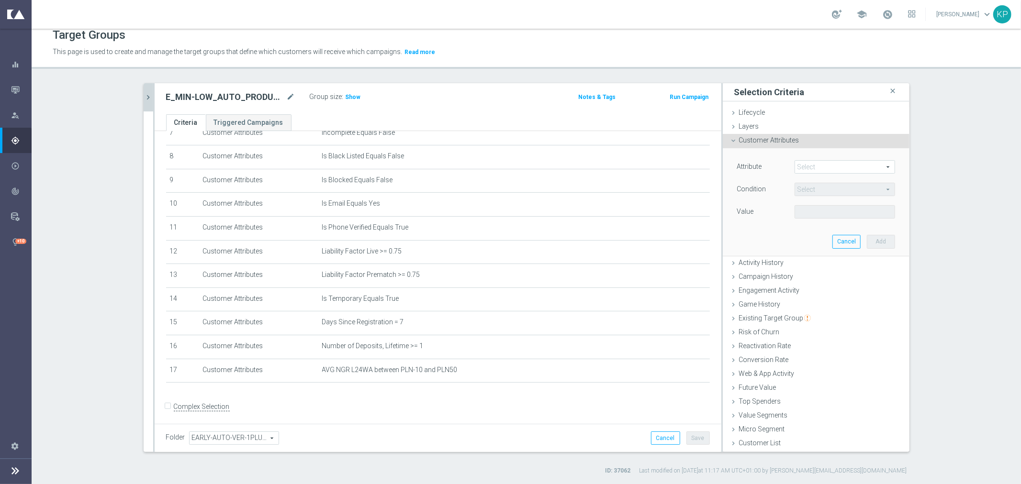
click at [804, 164] on span at bounding box center [845, 167] width 100 height 12
click at [0, 0] on input "search" at bounding box center [0, 0] width 0 height 0
type input "email ag"
click at [839, 176] on label "Email Agree" at bounding box center [845, 181] width 101 height 12
type input "Email Agree"
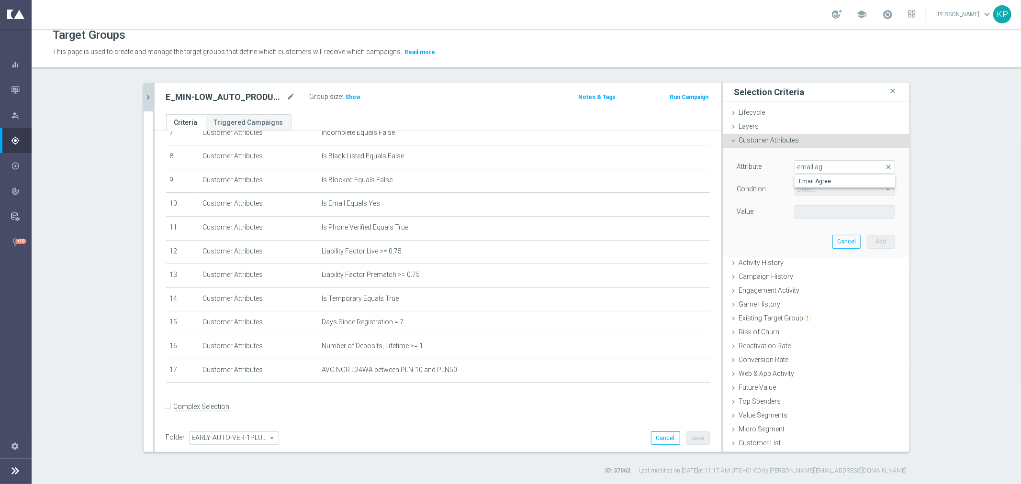
type input "Equals"
click at [815, 208] on span at bounding box center [845, 212] width 100 height 12
click at [811, 235] on span "TRUE" at bounding box center [844, 239] width 91 height 8
type input "TRUE"
click at [878, 237] on button "Add" at bounding box center [881, 241] width 28 height 13
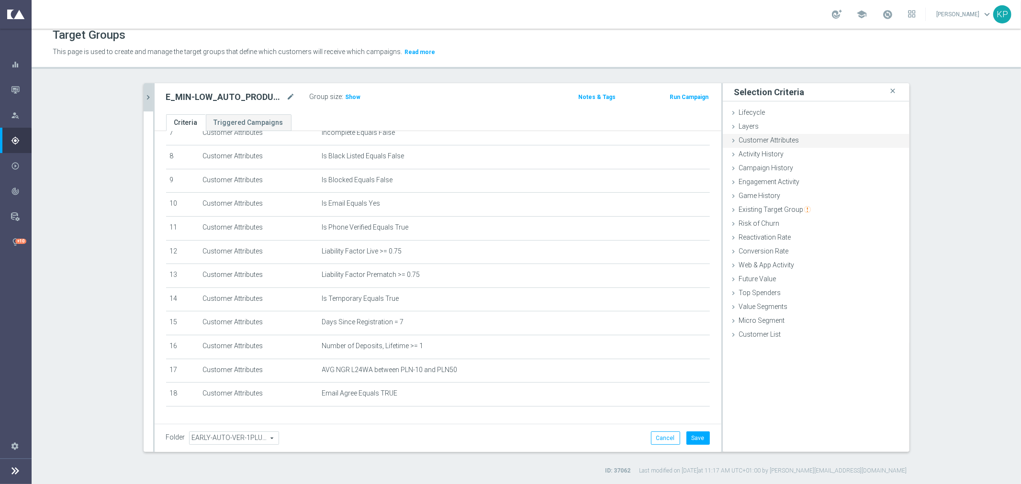
click at [778, 143] on span "Customer Attributes" at bounding box center [769, 140] width 60 height 8
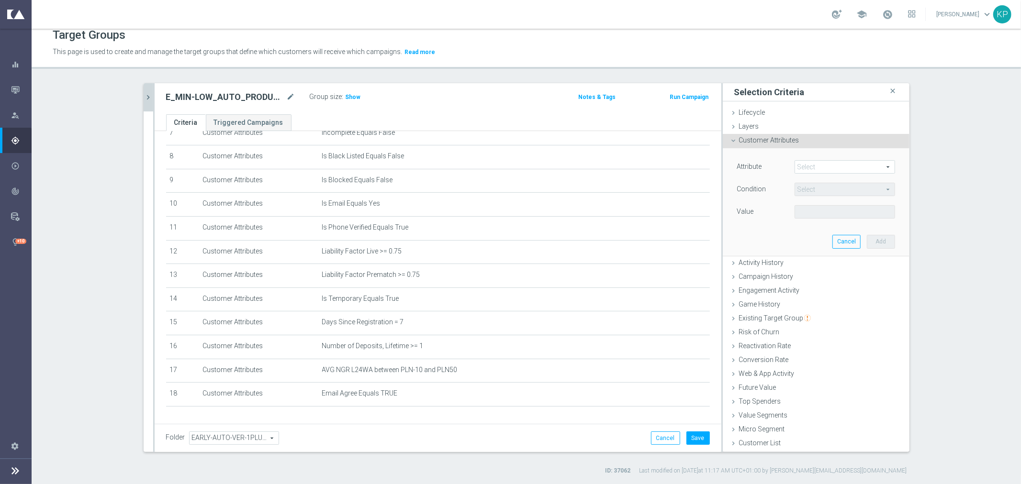
click at [803, 167] on span at bounding box center [845, 167] width 100 height 12
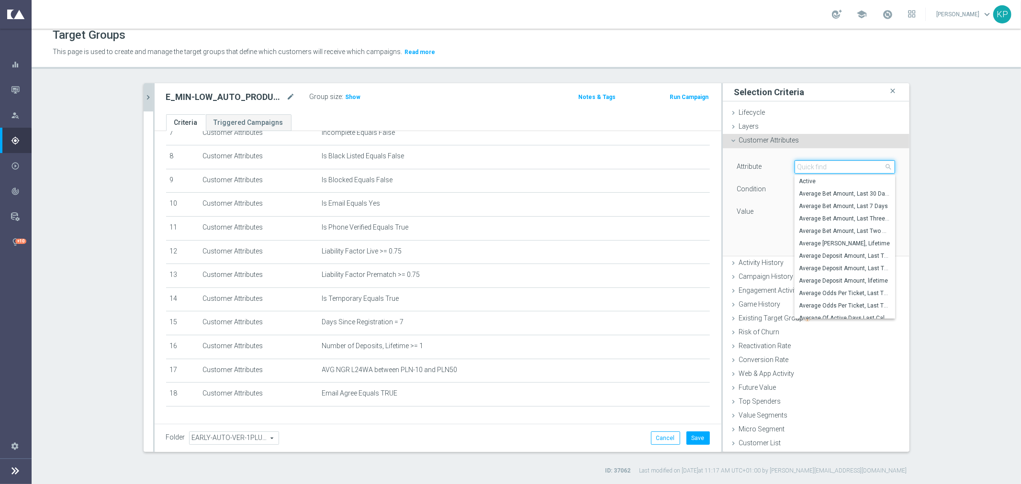
click at [803, 167] on input "search" at bounding box center [845, 166] width 101 height 13
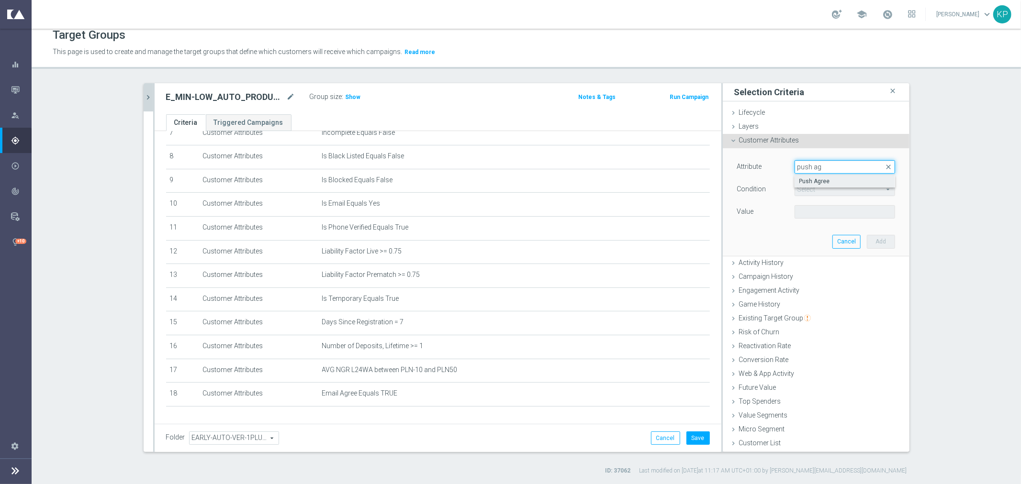
type input "push ag"
click at [800, 178] on span "Push Agree" at bounding box center [844, 182] width 91 height 8
type input "Push Agree"
type input "Equals"
click at [800, 208] on span at bounding box center [845, 212] width 100 height 12
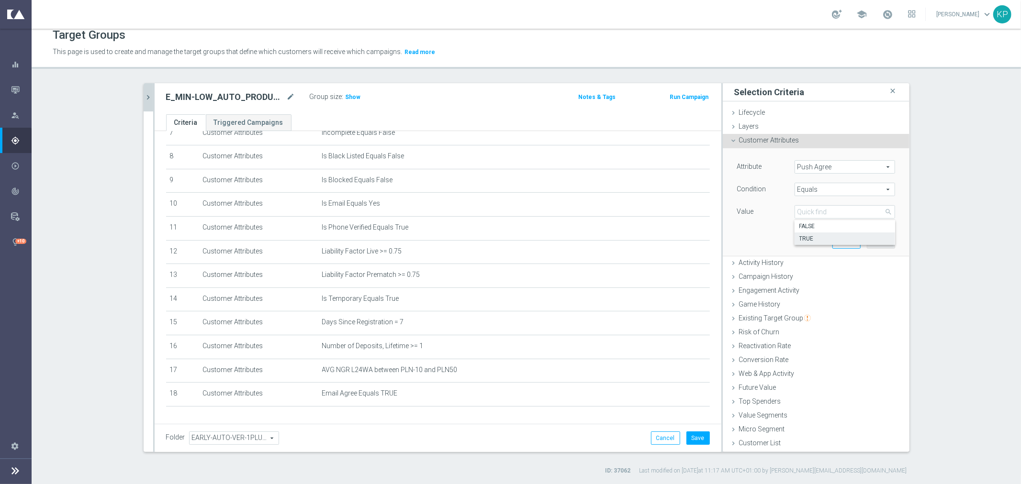
click at [805, 236] on span "TRUE" at bounding box center [844, 239] width 91 height 8
type input "TRUE"
click at [873, 241] on button "Add" at bounding box center [881, 241] width 28 height 13
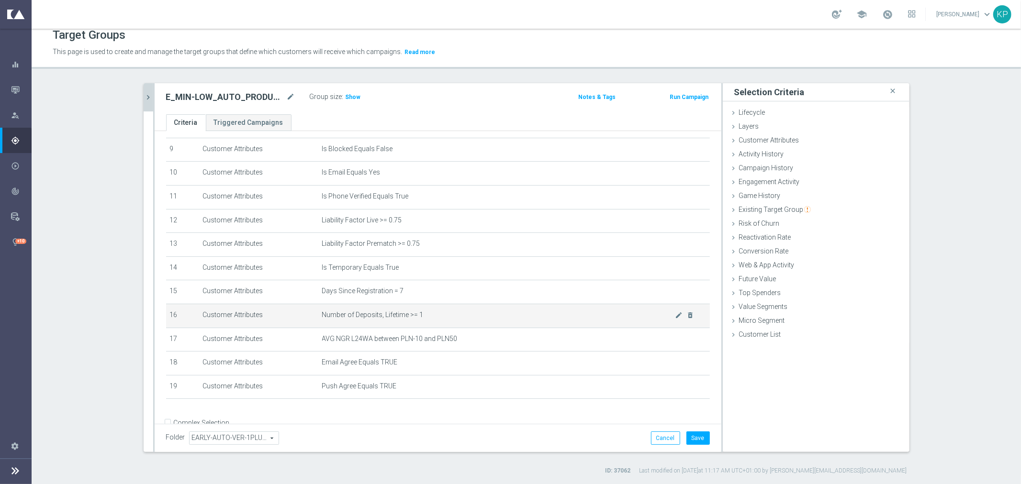
scroll to position [233, 0]
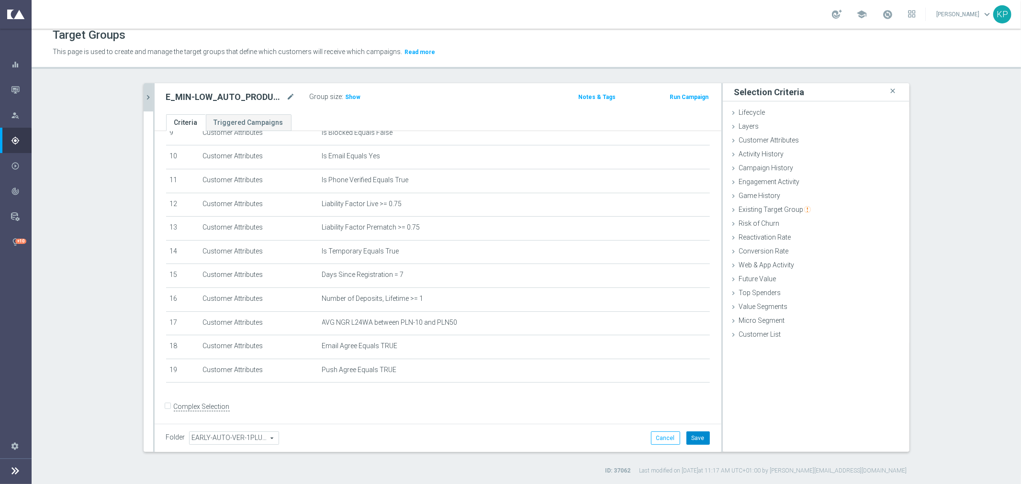
click at [696, 436] on button "Save" at bounding box center [697, 438] width 23 height 13
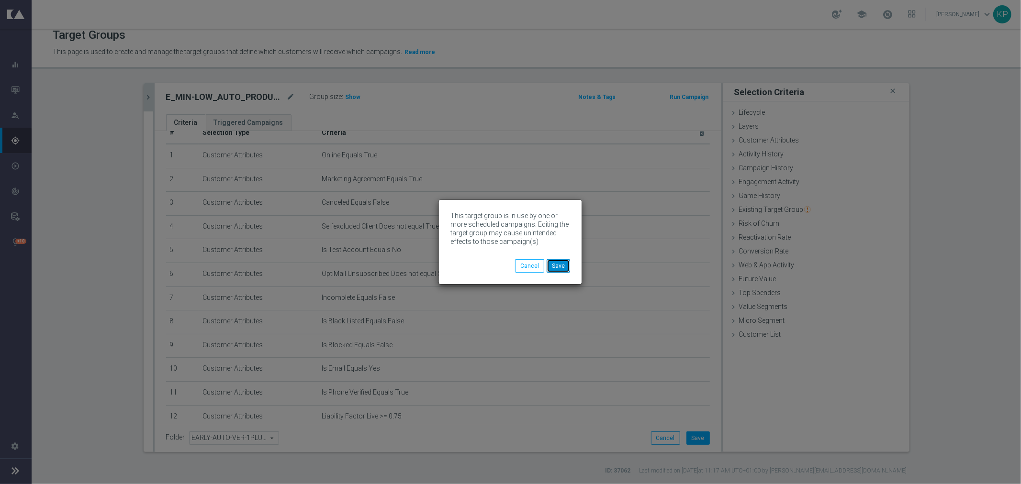
click at [565, 269] on button "Save" at bounding box center [558, 265] width 23 height 13
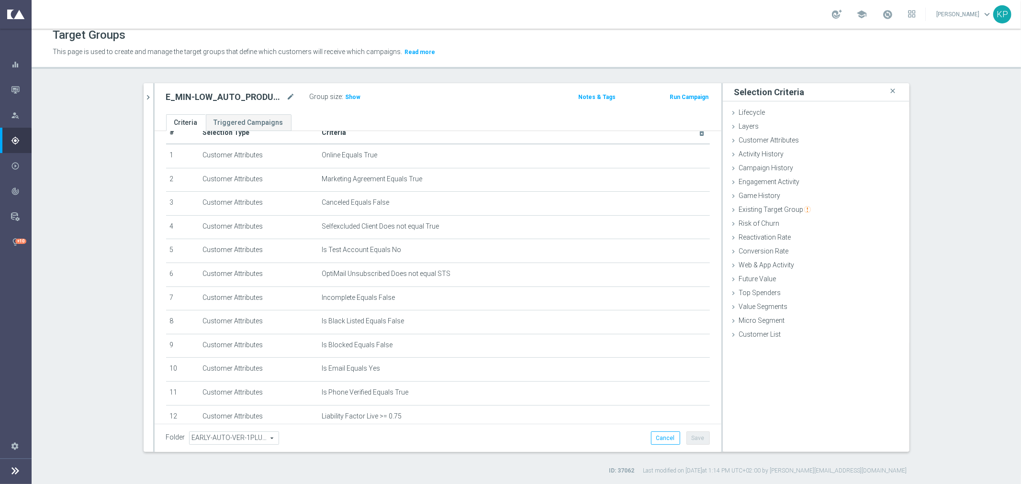
drag, startPoint x: 145, startPoint y: 100, endPoint x: 158, endPoint y: 101, distance: 13.0
click at [145, 100] on icon "chevron_right" at bounding box center [148, 97] width 9 height 9
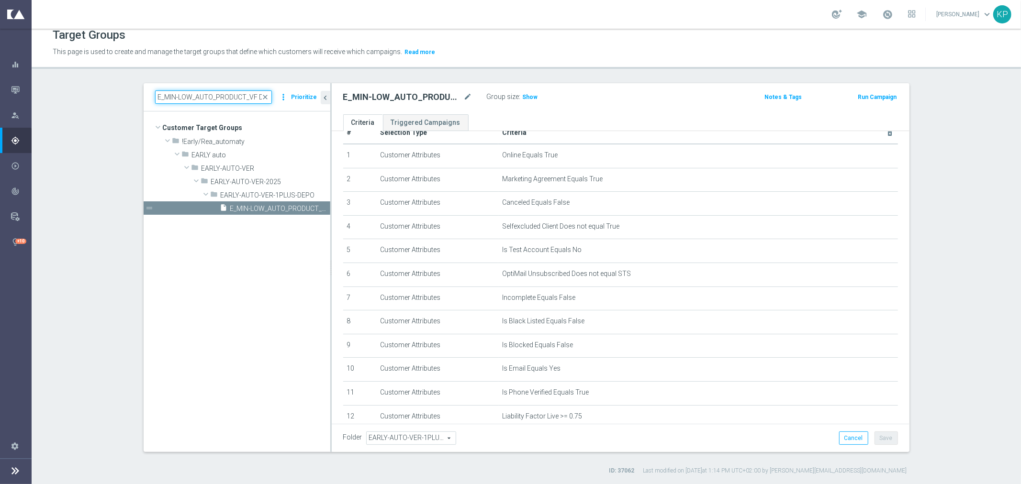
click at [195, 99] on input "E_MIN-LOW_AUTO_PRODUCT_VF DAY7 1PLUS DEPO_DAILY" at bounding box center [213, 96] width 117 height 13
paste input "15"
type input "E_MIN-LOW_AUTO_PRODUCT_VF DAY15 1PLUS DEPO_DAILY"
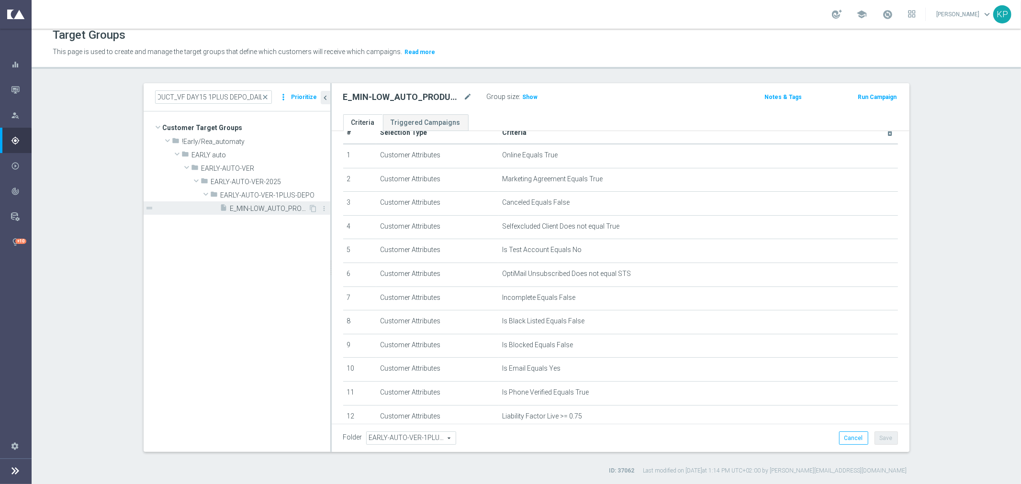
click at [242, 206] on span "E_MIN-LOW_AUTO_PRODUCT_VF DAY15 1PLUS DEPO_DAILY" at bounding box center [269, 209] width 78 height 8
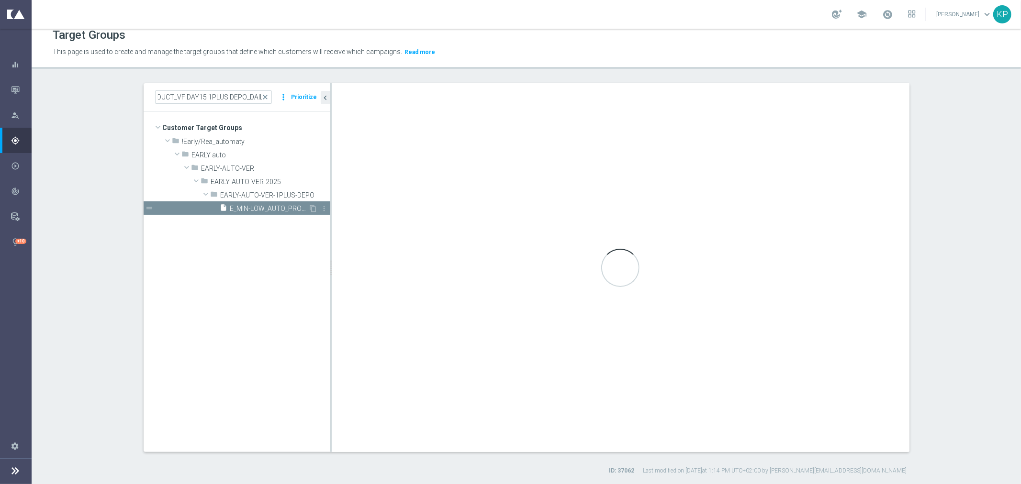
scroll to position [0, 0]
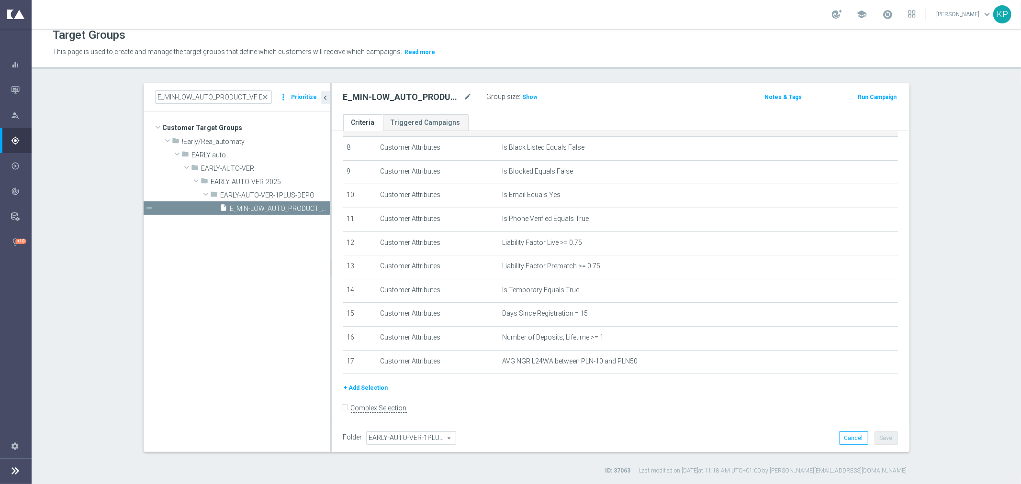
scroll to position [196, 0]
click at [367, 381] on button "+ Add Selection" at bounding box center [366, 386] width 46 height 11
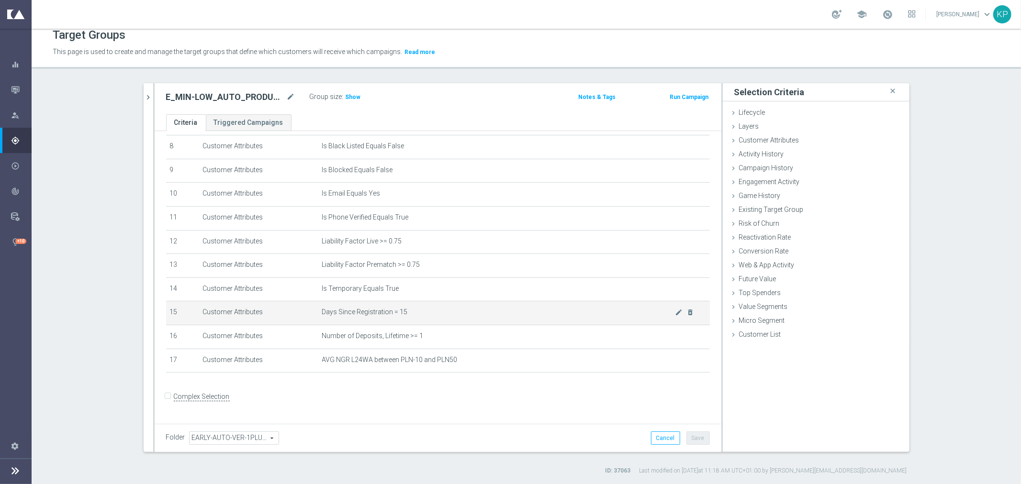
scroll to position [186, 0]
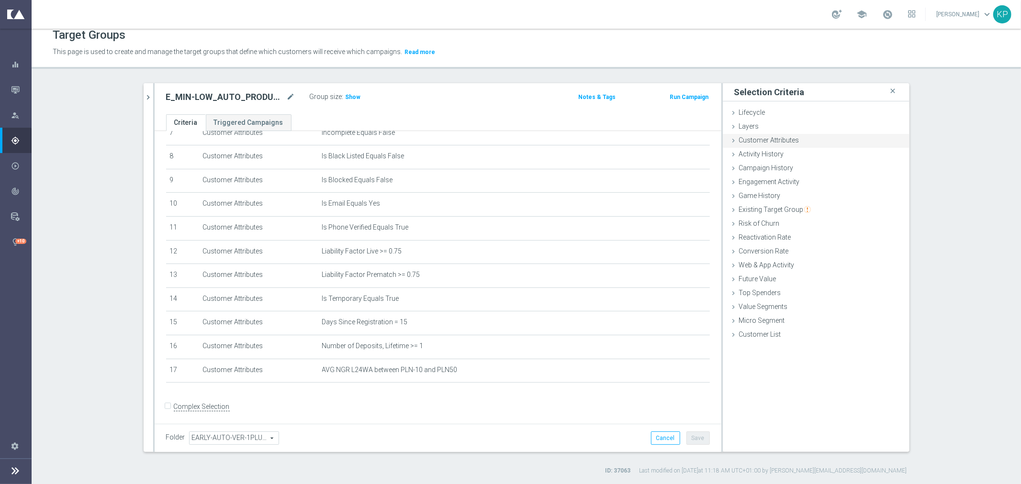
click at [768, 144] on div "Customer Attributes done selection saved" at bounding box center [816, 141] width 187 height 14
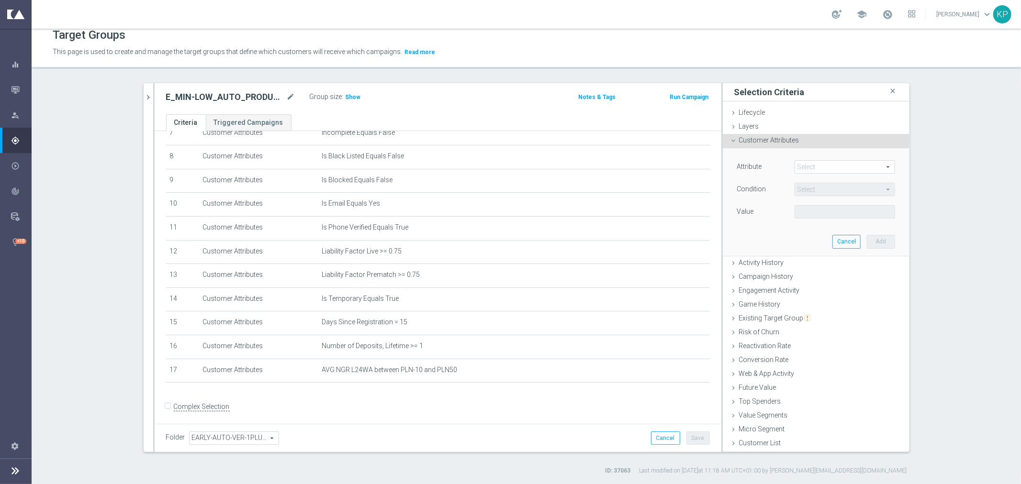
click at [809, 166] on span at bounding box center [845, 167] width 100 height 12
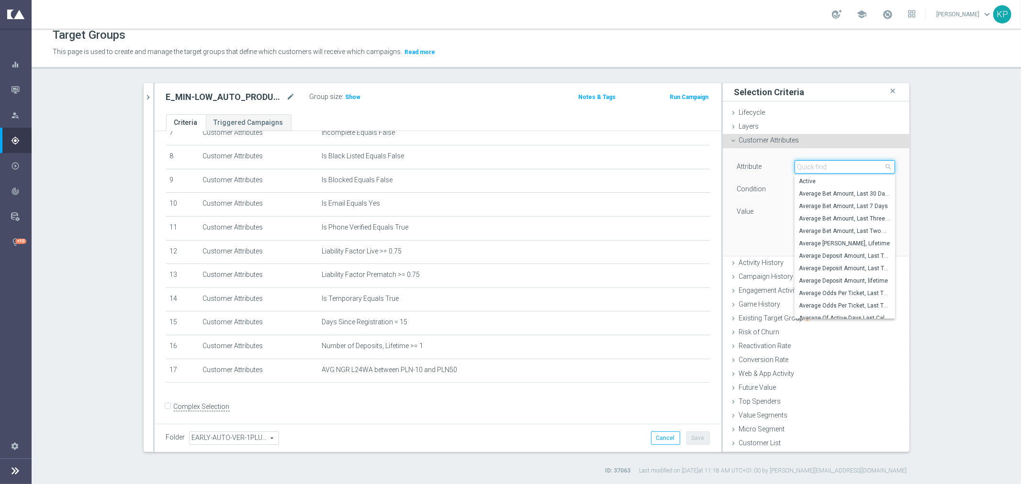
click at [809, 166] on input "search" at bounding box center [845, 166] width 101 height 13
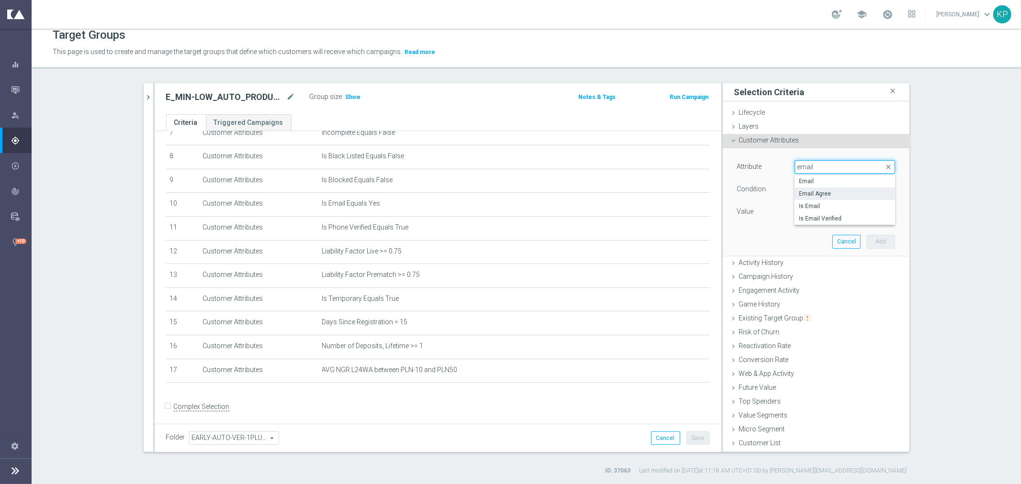
type input "email"
click at [826, 190] on span "Email Agree" at bounding box center [844, 194] width 91 height 8
type input "Email Agree"
type input "Equals"
click at [815, 210] on span at bounding box center [845, 212] width 100 height 12
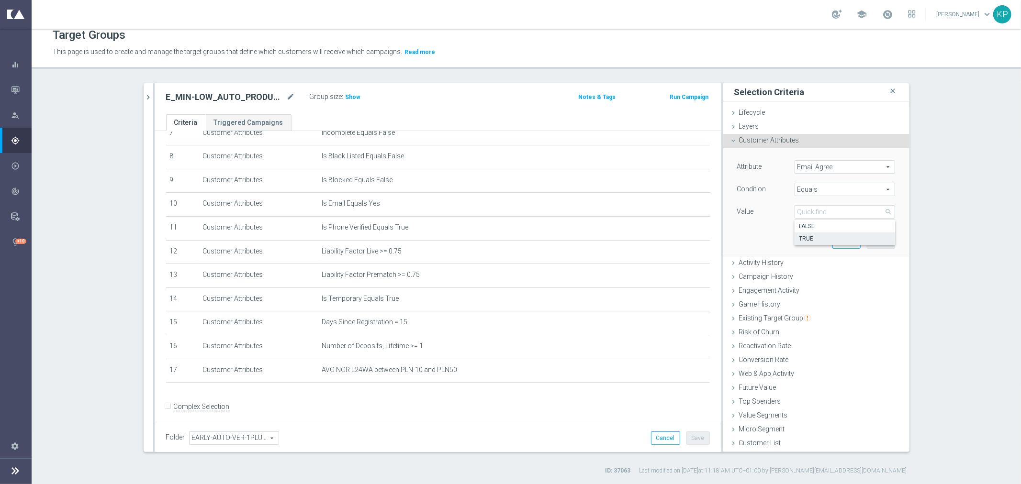
click at [812, 236] on span "TRUE" at bounding box center [844, 239] width 91 height 8
type input "TRUE"
click at [868, 240] on button "Add" at bounding box center [881, 241] width 28 height 13
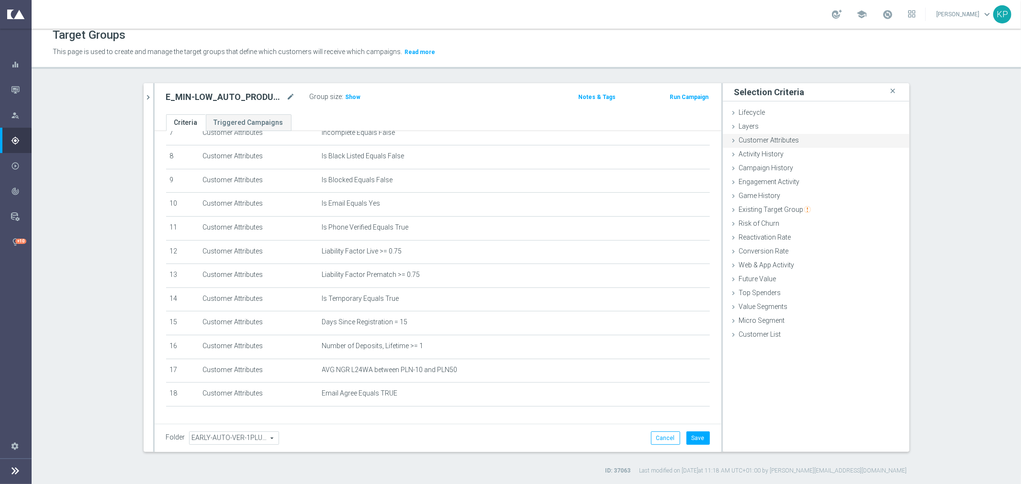
click at [767, 142] on span "Customer Attributes" at bounding box center [769, 140] width 60 height 8
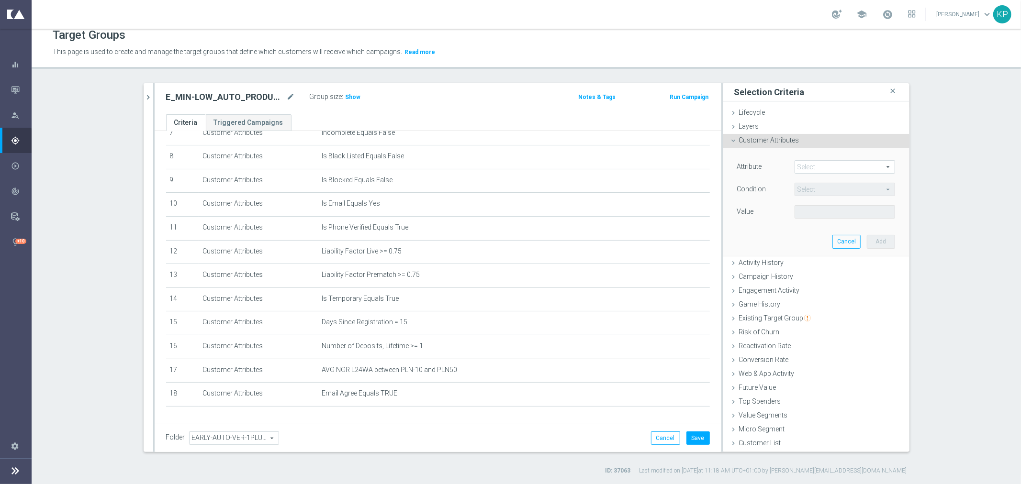
click at [809, 165] on span at bounding box center [845, 167] width 100 height 12
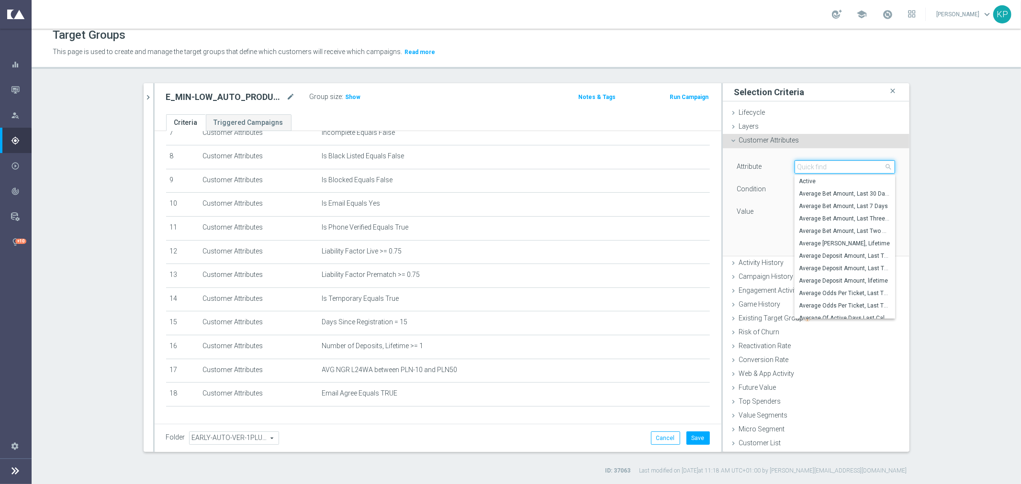
click at [809, 165] on input "search" at bounding box center [845, 166] width 101 height 13
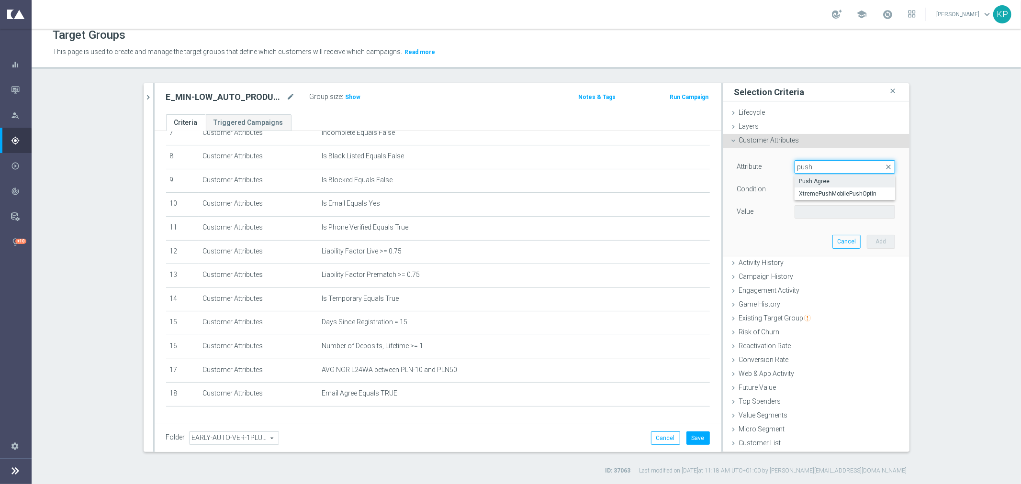
type input "push"
click at [819, 179] on span "Push Agree" at bounding box center [844, 182] width 91 height 8
type input "Push Agree"
type input "Equals"
click at [809, 204] on div "Attribute Push Agree Push Agree arrow_drop_down search Condition Equals Equals …" at bounding box center [816, 190] width 158 height 60
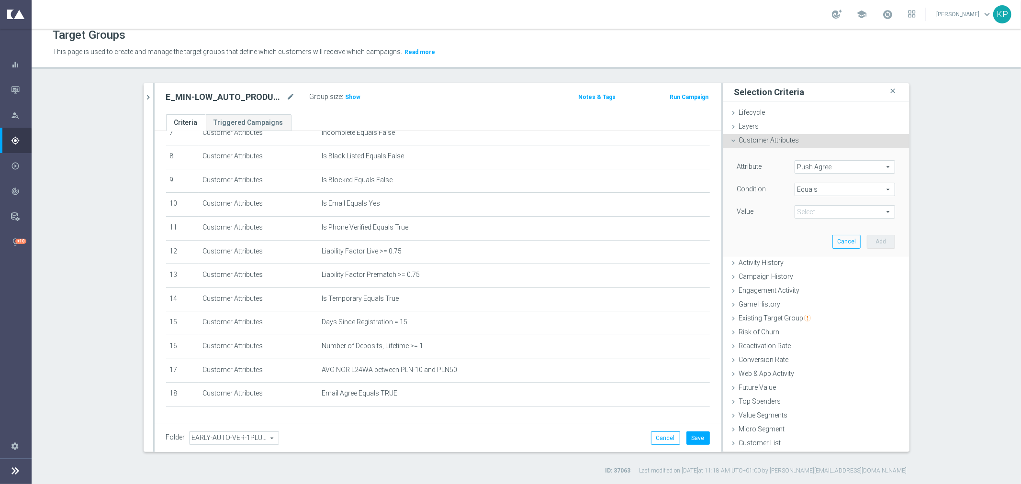
click at [808, 211] on span at bounding box center [845, 212] width 100 height 12
click at [808, 235] on span "TRUE" at bounding box center [844, 239] width 91 height 8
type input "TRUE"
click at [867, 236] on button "Add" at bounding box center [881, 241] width 28 height 13
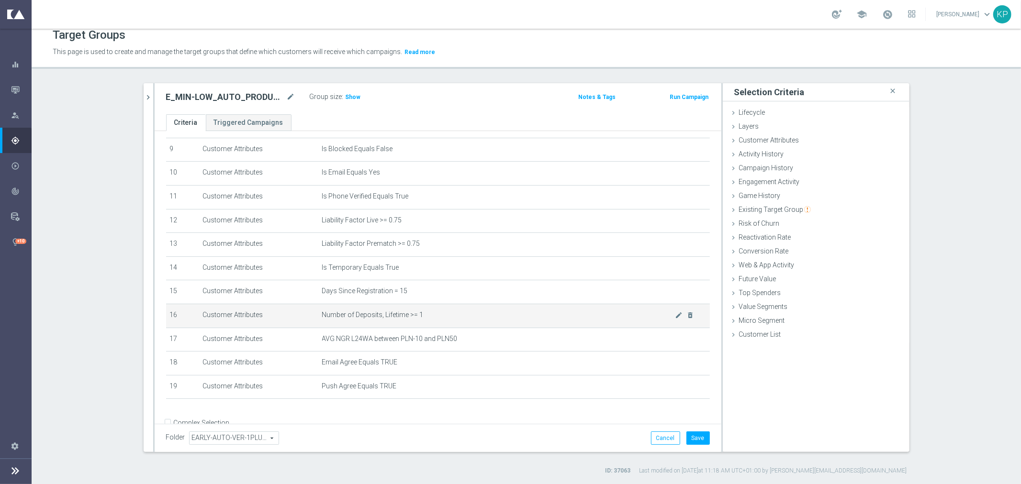
scroll to position [233, 0]
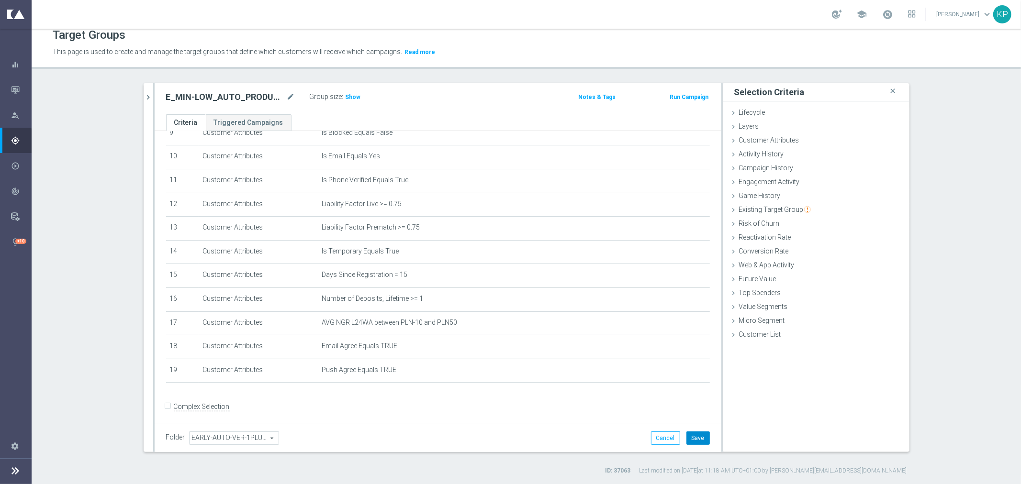
click at [694, 436] on button "Save" at bounding box center [697, 438] width 23 height 13
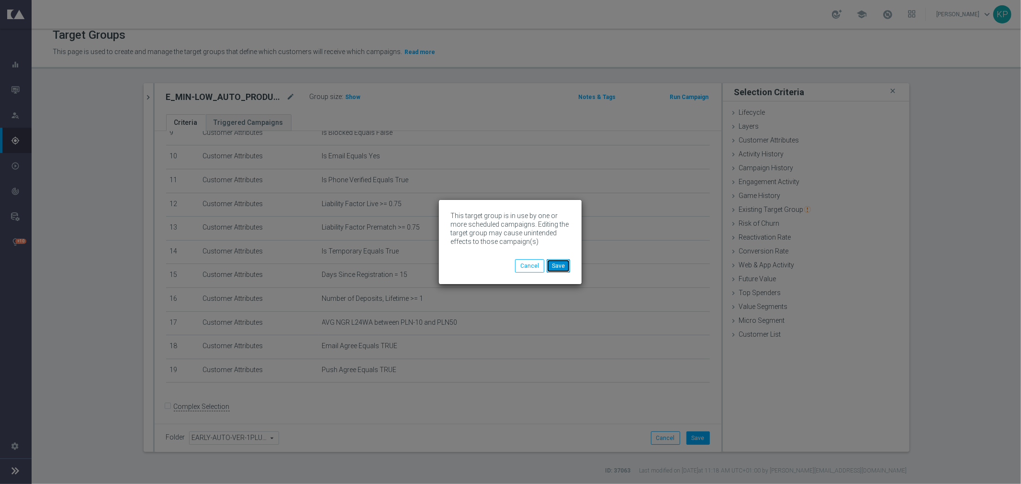
click at [551, 264] on button "Save" at bounding box center [558, 265] width 23 height 13
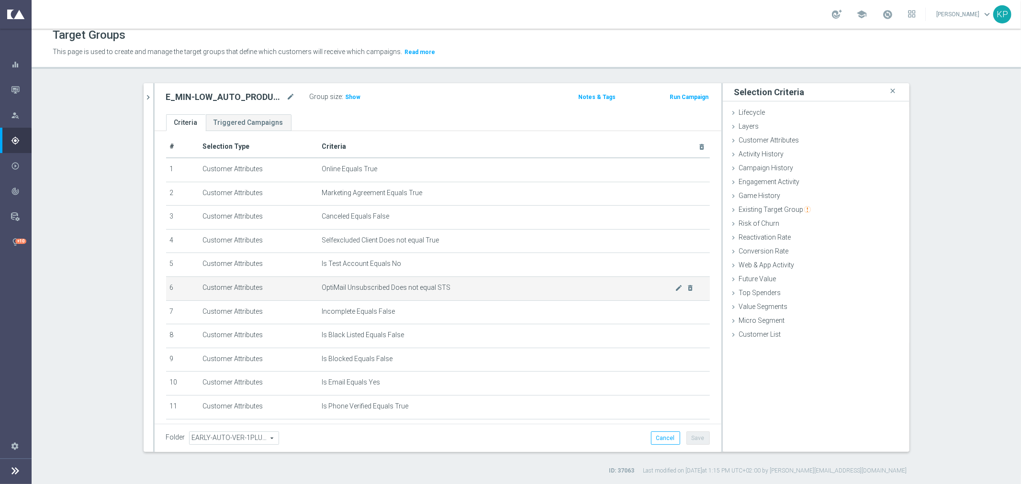
scroll to position [0, 0]
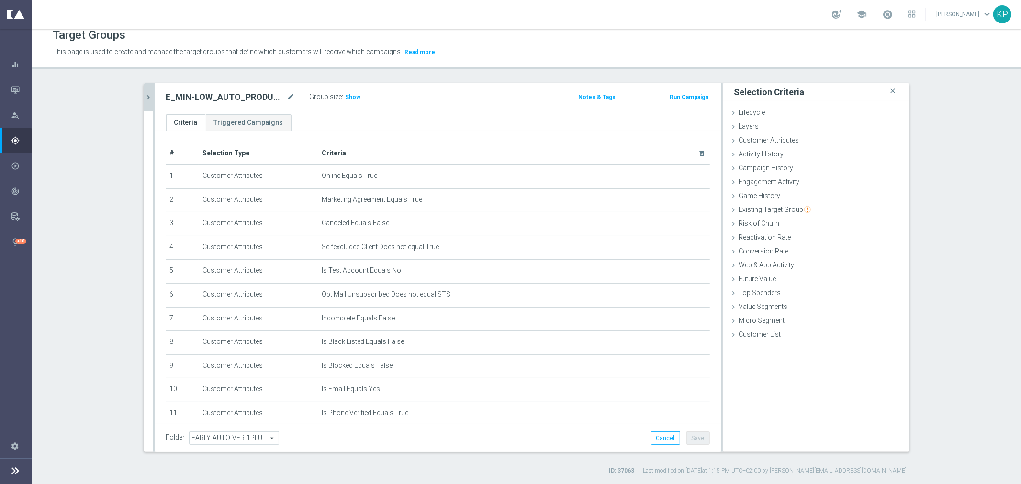
click at [145, 97] on icon "chevron_right" at bounding box center [148, 97] width 9 height 9
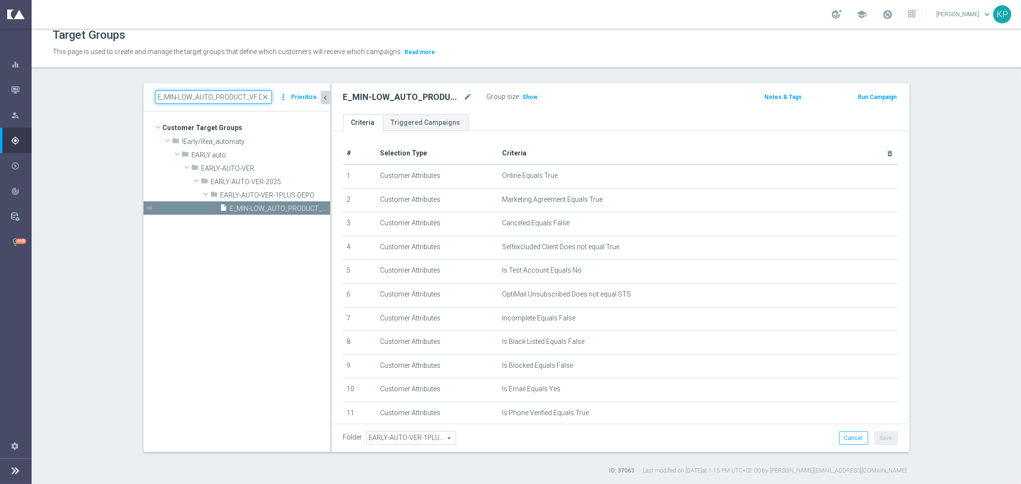
click at [195, 97] on input "E_MIN-LOW_AUTO_PRODUCT_VF DAY15 1PLUS DEPO_DAILY" at bounding box center [213, 96] width 117 height 13
paste input "20"
type input "E_MIN-LOW_AUTO_PRODUCT_VF DAY20 1PLUS DEPO_DAILY"
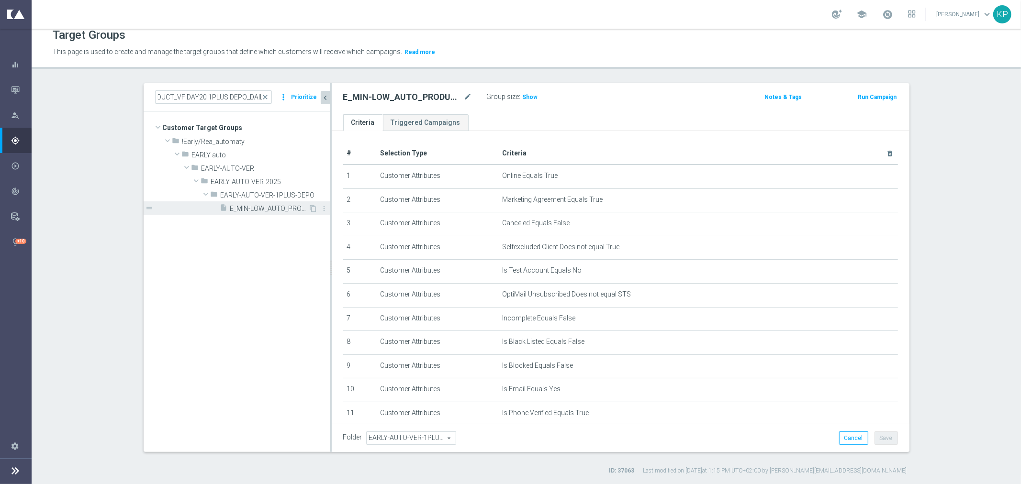
click at [261, 202] on div "insert_drive_file E_MIN-LOW_AUTO_PRODUCT_VF DAY20 1PLUS DEPO_DAILY" at bounding box center [264, 208] width 89 height 13
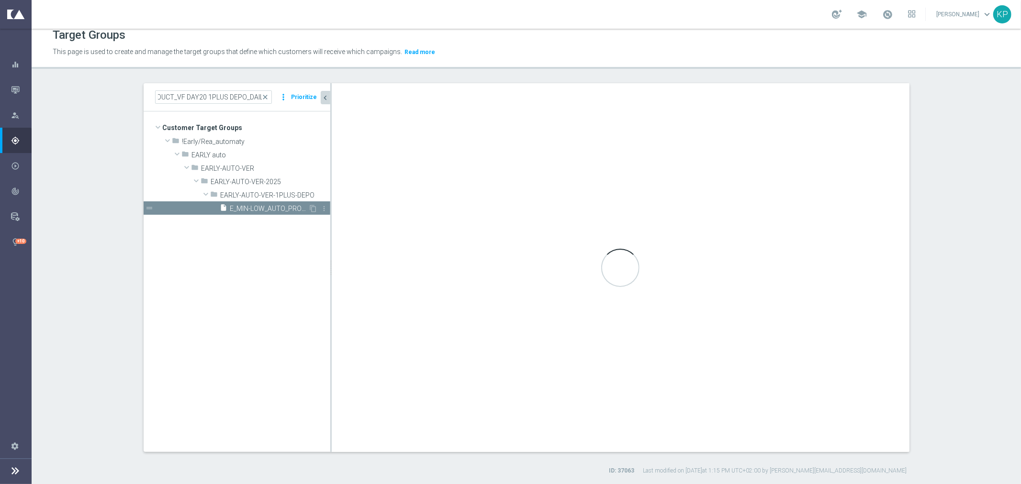
scroll to position [0, 0]
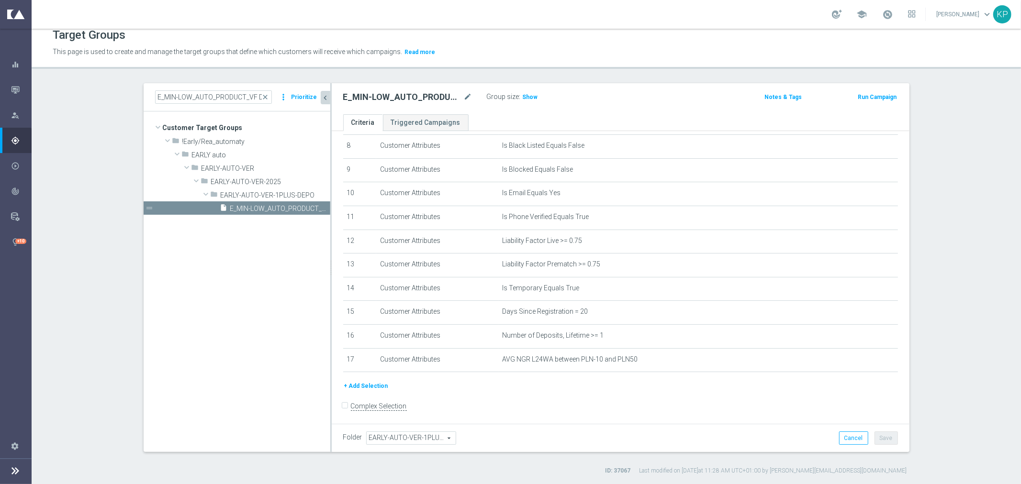
click at [365, 384] on button "+ Add Selection" at bounding box center [366, 386] width 46 height 11
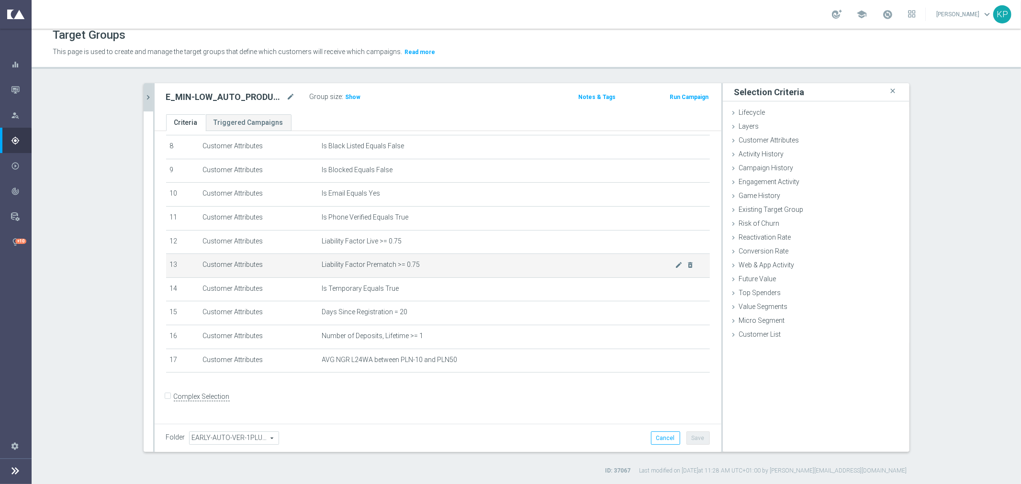
scroll to position [186, 0]
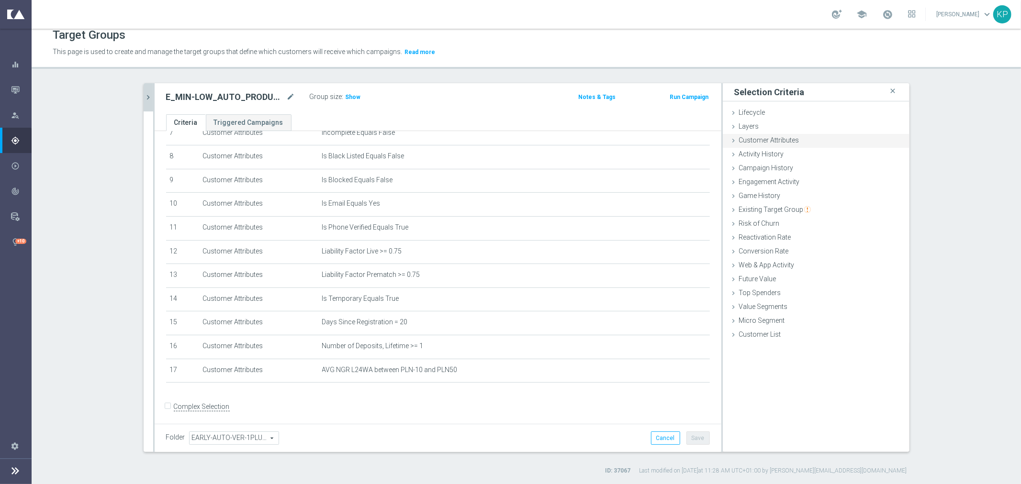
click at [764, 140] on span "Customer Attributes" at bounding box center [769, 140] width 60 height 8
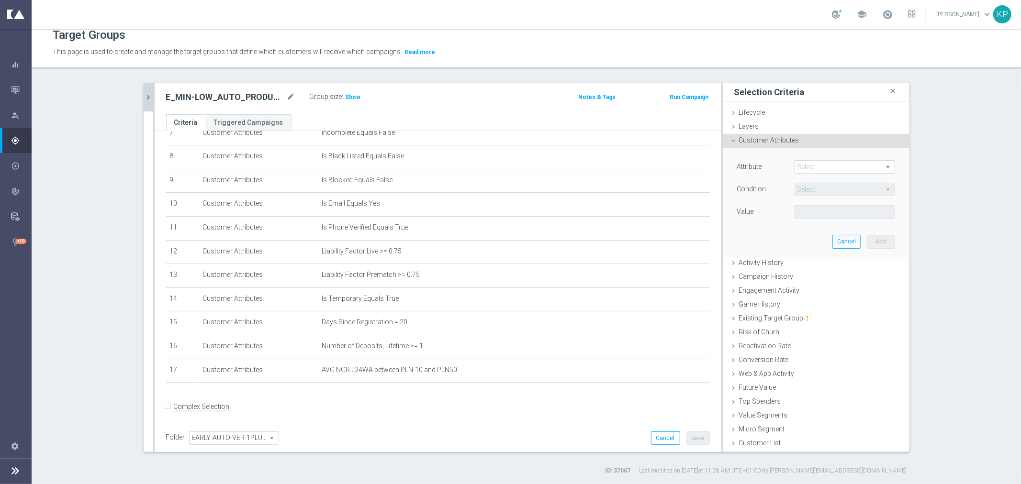
click at [807, 165] on span at bounding box center [845, 167] width 100 height 12
click at [0, 0] on input "search" at bounding box center [0, 0] width 0 height 0
type input "sms"
click at [814, 179] on span "SMS Agree" at bounding box center [844, 182] width 91 height 8
type input "SMS Agree"
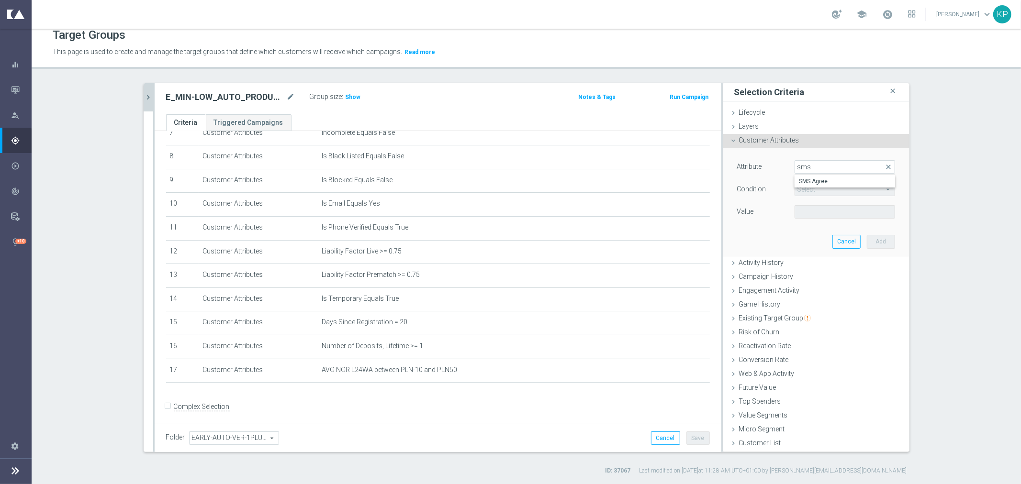
type input "Equals"
click at [805, 210] on span at bounding box center [845, 212] width 100 height 12
click at [806, 235] on span "TRUE" at bounding box center [844, 239] width 91 height 8
type input "TRUE"
click at [877, 241] on button "Add" at bounding box center [881, 241] width 28 height 13
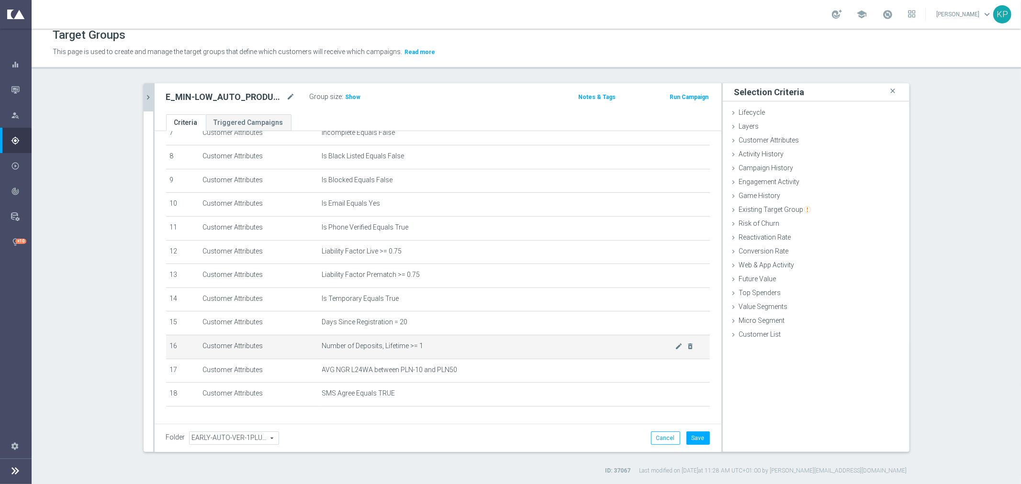
scroll to position [209, 0]
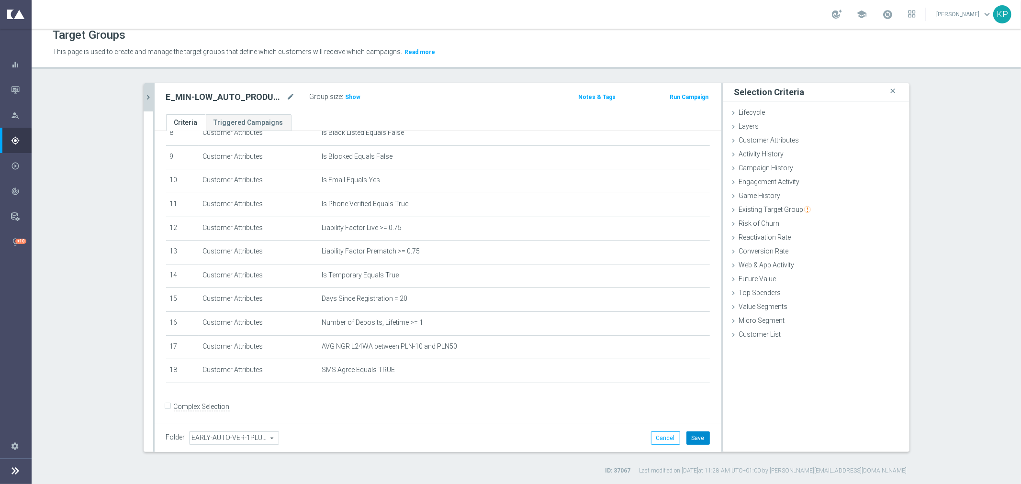
click at [686, 438] on button "Save" at bounding box center [697, 438] width 23 height 13
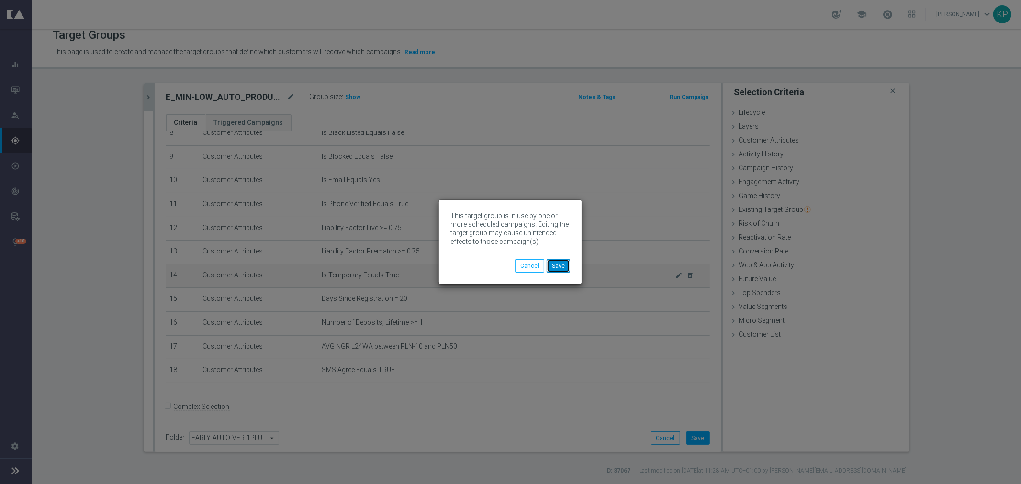
drag, startPoint x: 558, startPoint y: 266, endPoint x: 546, endPoint y: 265, distance: 11.5
click at [558, 266] on button "Save" at bounding box center [558, 265] width 23 height 13
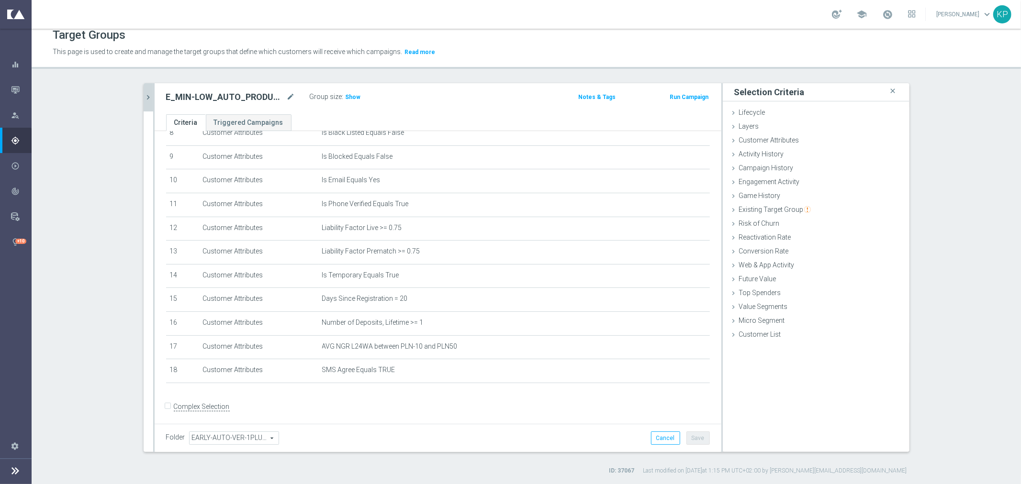
click at [146, 97] on icon "chevron_right" at bounding box center [148, 97] width 9 height 9
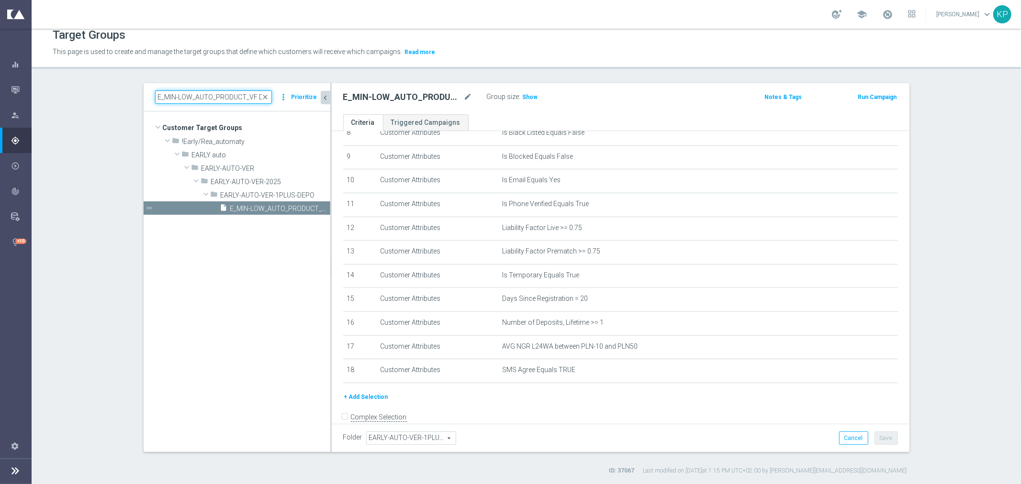
click at [212, 98] on input "E_MIN-LOW_AUTO_PRODUCT_VF DAY20 1PLUS DEPO_DAILY" at bounding box center [213, 96] width 117 height 13
paste input "BONUS DAY27"
type input "E_MIN-LOW_AUTO_PRODUCT_VF BONUS DAY27 1PLUS DEPO_DAILY"
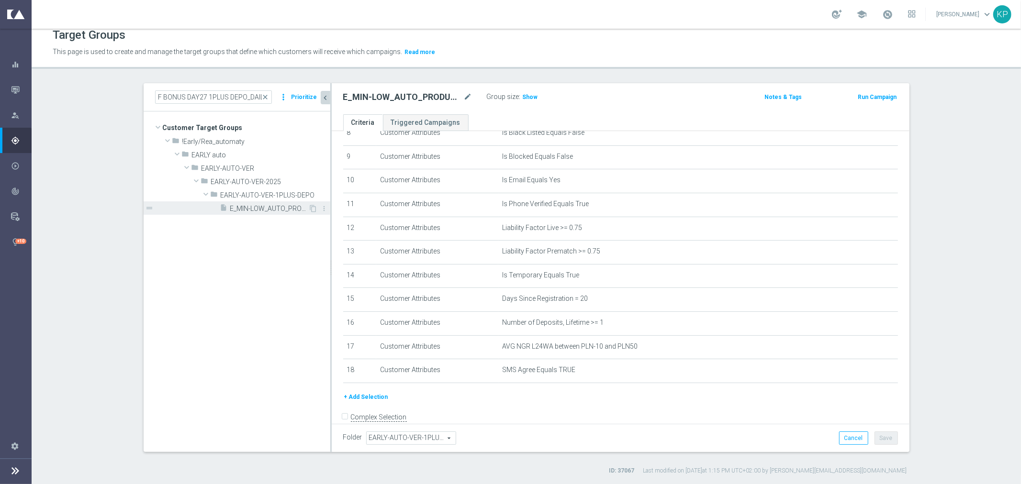
click at [238, 205] on span "E_MIN-LOW_AUTO_PRODUCT_VF BONUS DAY27 1PLUS DEPO_DAILY" at bounding box center [269, 209] width 78 height 8
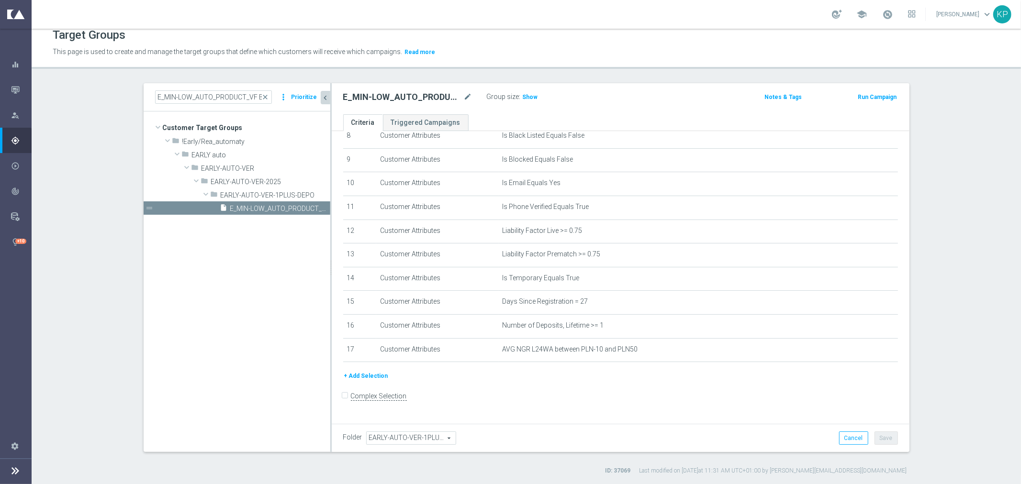
scroll to position [196, 0]
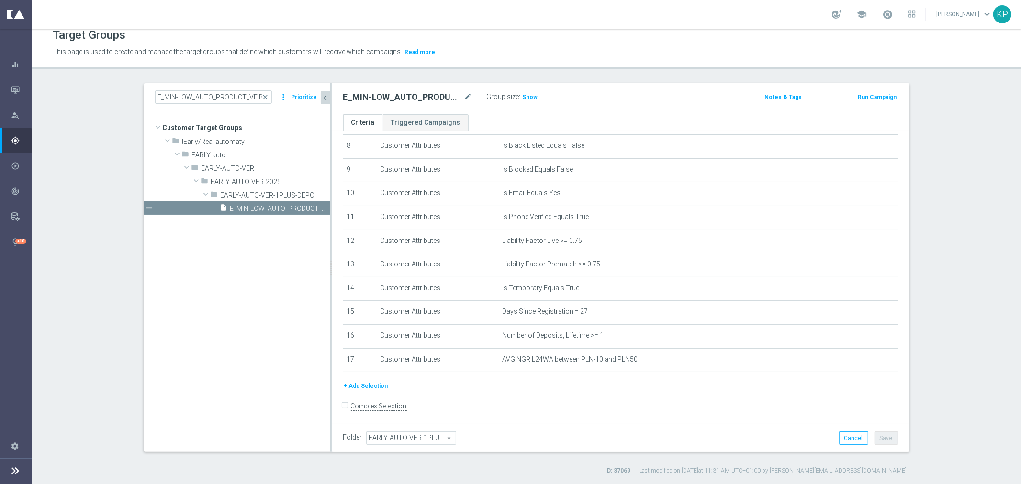
click at [375, 376] on div "# Selection Type Criteria delete_forever 1 Customer Attributes Online Equals Tr…" at bounding box center [620, 163] width 569 height 435
click at [373, 381] on button "+ Add Selection" at bounding box center [366, 386] width 46 height 11
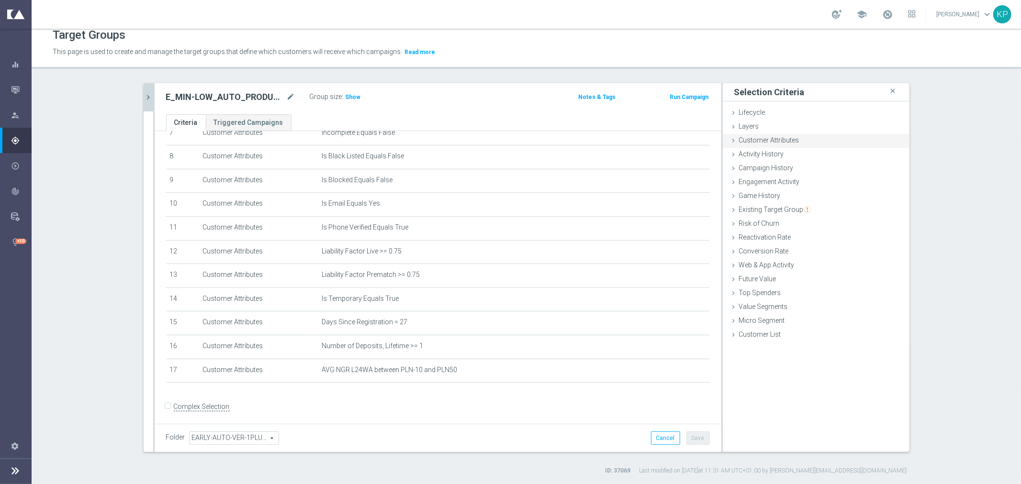
click at [762, 144] on div "Customer Attributes done selection saved" at bounding box center [816, 141] width 187 height 14
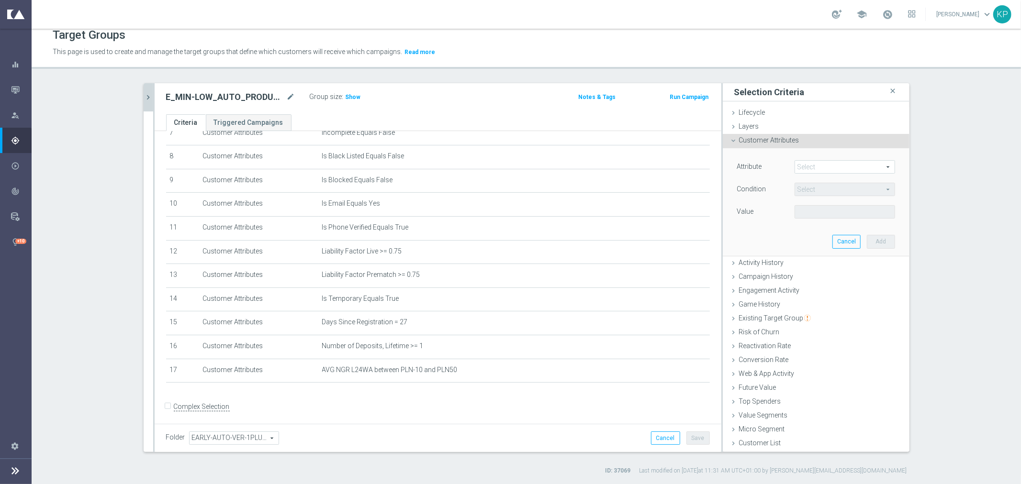
click at [796, 162] on span at bounding box center [845, 167] width 100 height 12
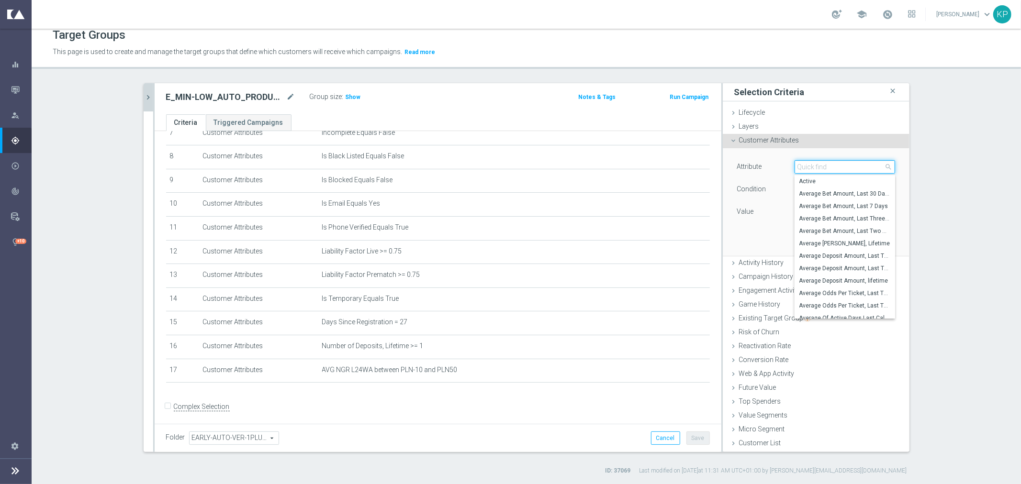
click at [798, 164] on input "search" at bounding box center [845, 166] width 101 height 13
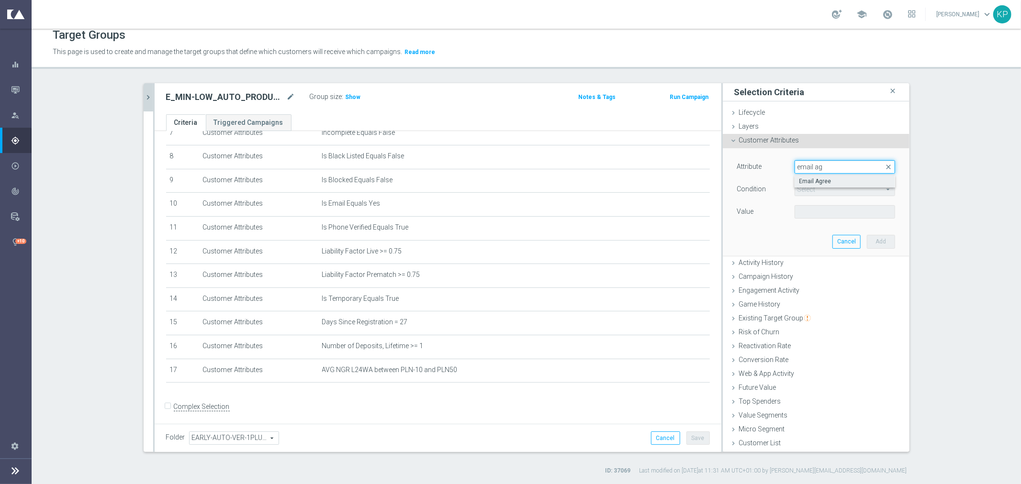
type input "email ag"
click at [816, 178] on span "Email Agree" at bounding box center [844, 182] width 91 height 8
type input "Email Agree"
type input "Equals"
click at [819, 210] on span at bounding box center [845, 212] width 100 height 12
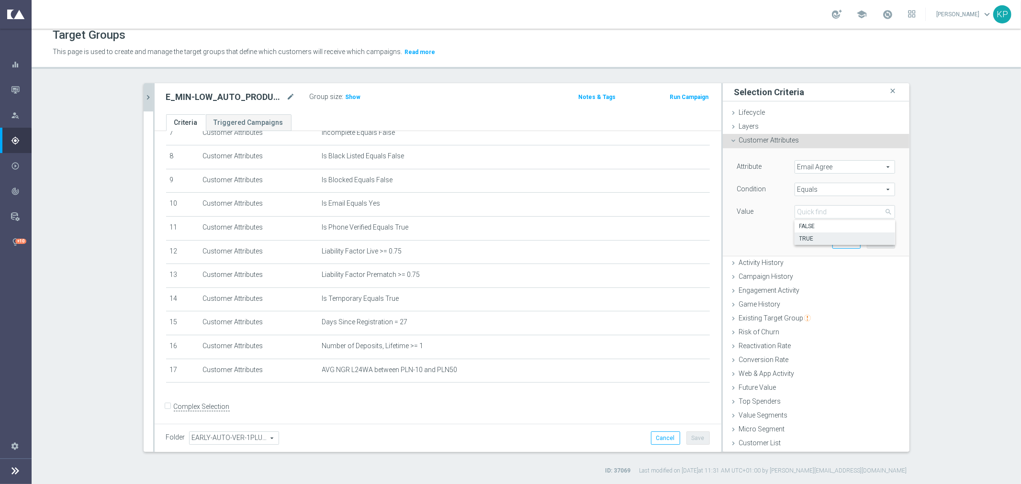
click at [812, 237] on span "TRUE" at bounding box center [844, 239] width 91 height 8
type input "TRUE"
click at [875, 242] on button "Add" at bounding box center [881, 241] width 28 height 13
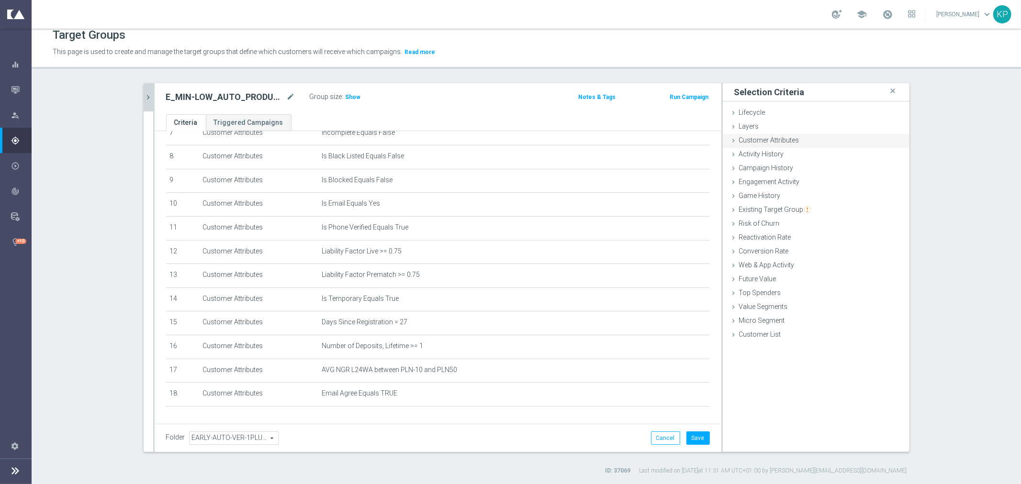
click at [771, 142] on span "Customer Attributes" at bounding box center [769, 140] width 60 height 8
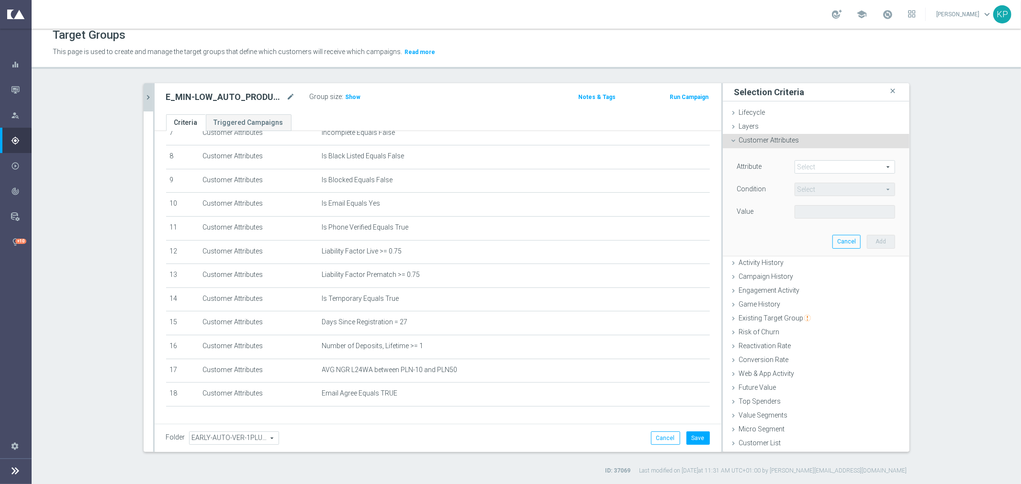
click at [813, 161] on span at bounding box center [845, 167] width 100 height 12
click at [0, 0] on input "search" at bounding box center [0, 0] width 0 height 0
type input "push a"
click at [847, 180] on span "Push Agree" at bounding box center [844, 182] width 91 height 8
type input "Push Agree"
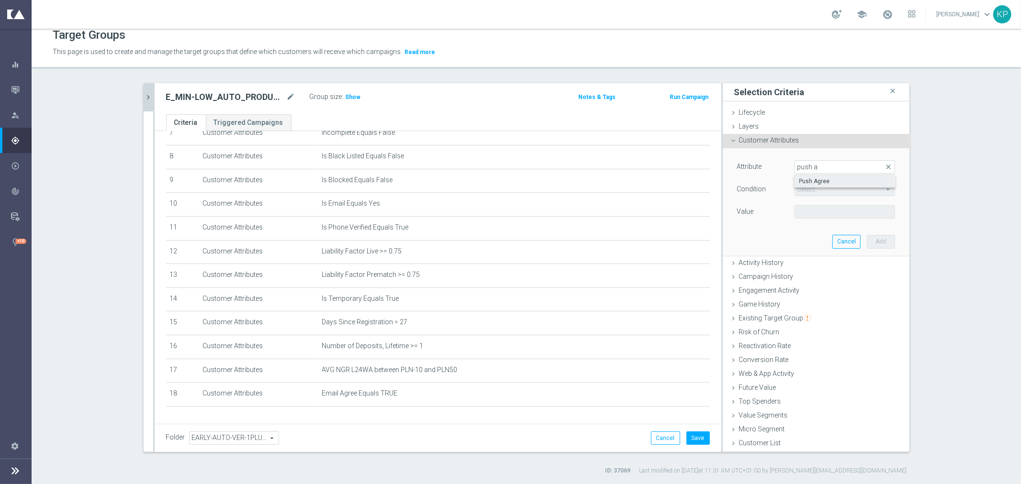
type input "Equals"
click at [825, 211] on span at bounding box center [845, 212] width 100 height 12
click at [821, 235] on span "TRUE" at bounding box center [844, 239] width 91 height 8
type input "TRUE"
click at [870, 238] on button "Add" at bounding box center [881, 241] width 28 height 13
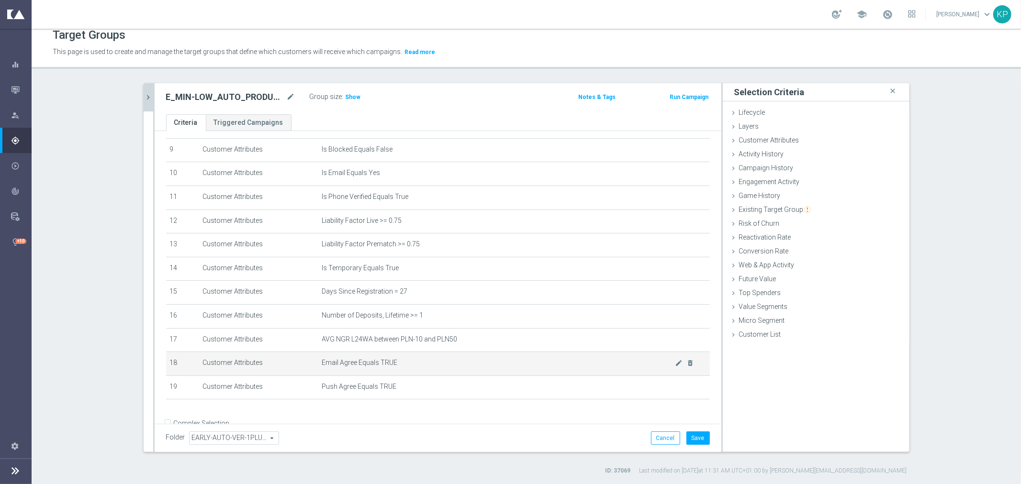
scroll to position [233, 0]
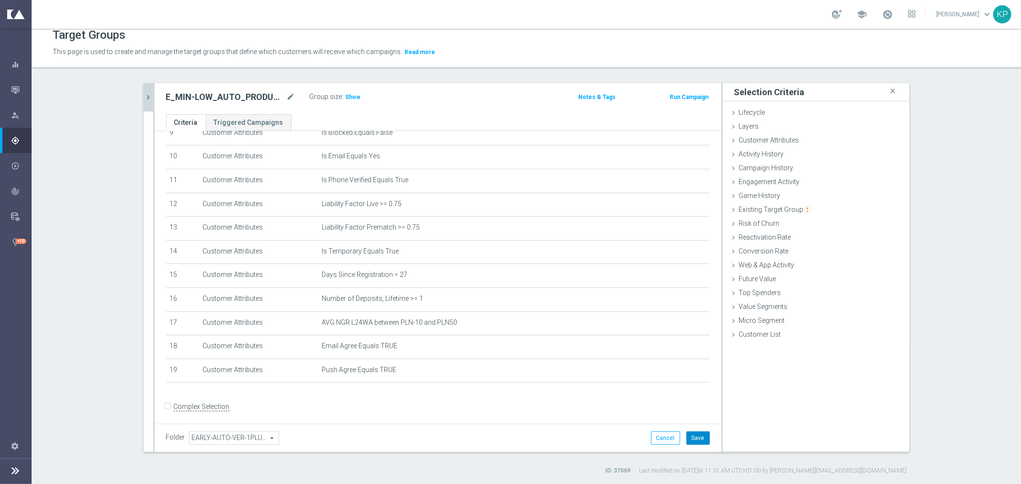
click at [695, 438] on button "Save" at bounding box center [697, 438] width 23 height 13
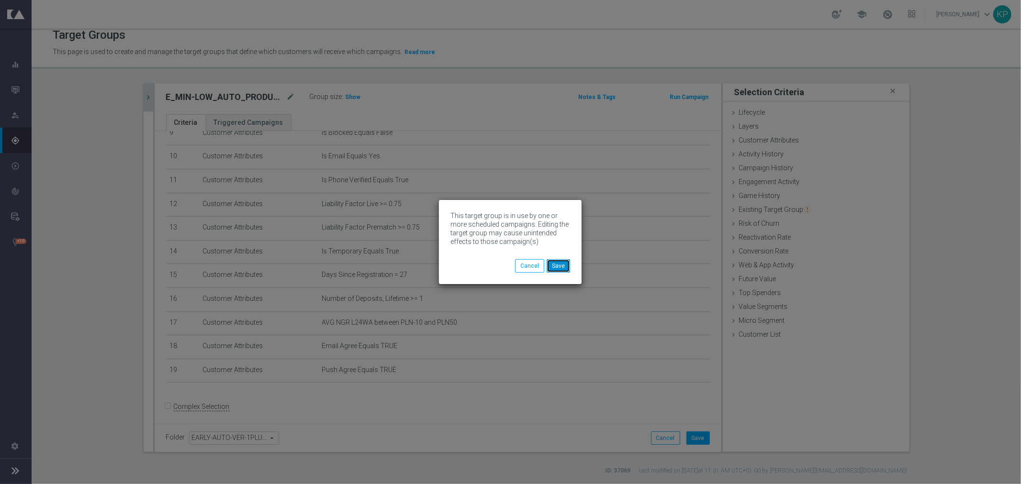
click at [554, 261] on button "Save" at bounding box center [558, 265] width 23 height 13
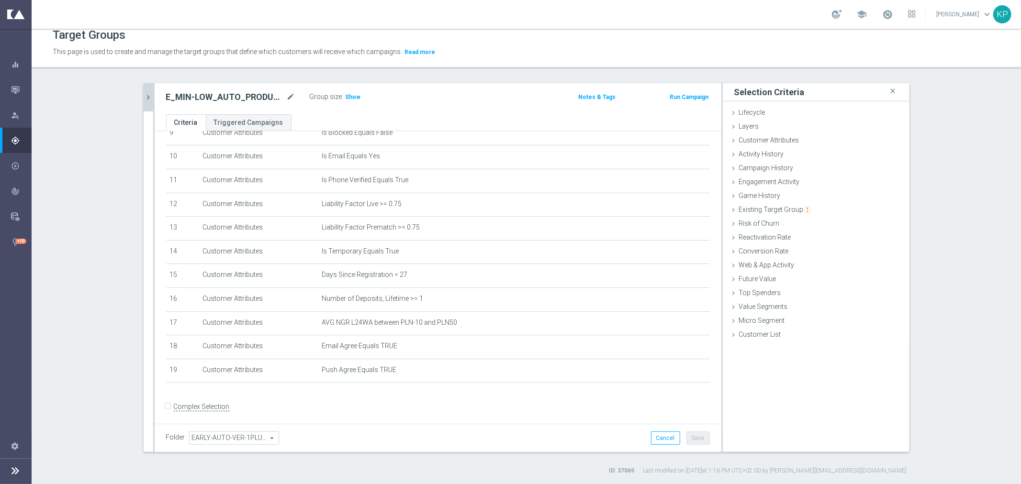
click at [144, 89] on button "chevron_right" at bounding box center [149, 97] width 10 height 28
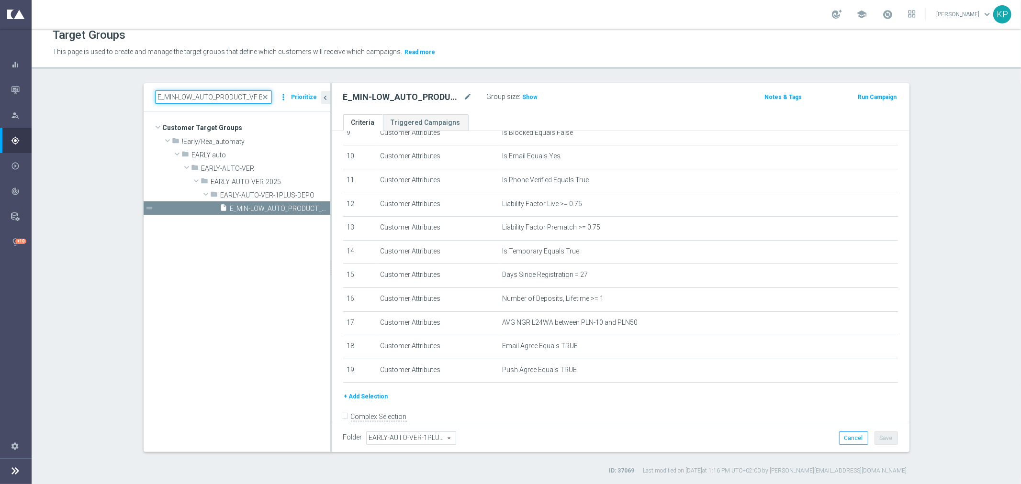
click at [181, 100] on input "E_MIN-LOW_AUTO_PRODUCT_VF BONUS DAY27 1PLUS DEPO_DAILY" at bounding box center [213, 96] width 117 height 13
paste input "ED-HIGH_AUTO_PRODUCT_VF DAY"
type input "E_MED-HIGH_AUTO_PRODUCT_VF DAY7 1PLUS DEPO_DAILY"
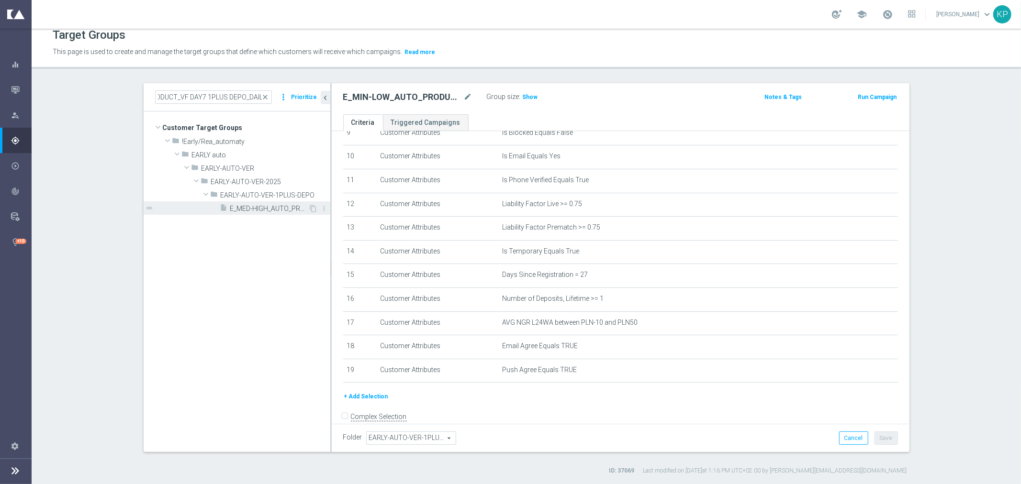
click at [262, 208] on span "E_MED-HIGH_AUTO_PRODUCT_VF DAY7 1PLUS DEPO_DAILY" at bounding box center [269, 209] width 78 height 8
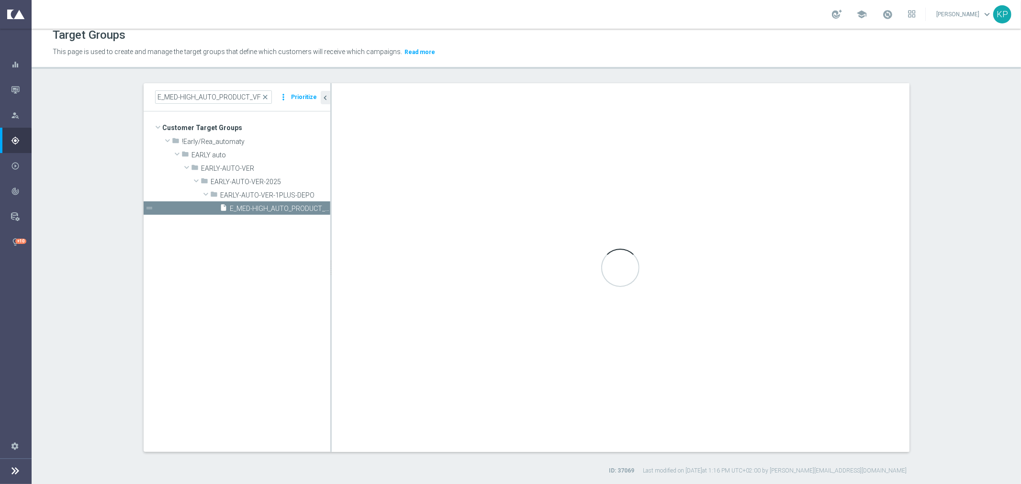
scroll to position [196, 0]
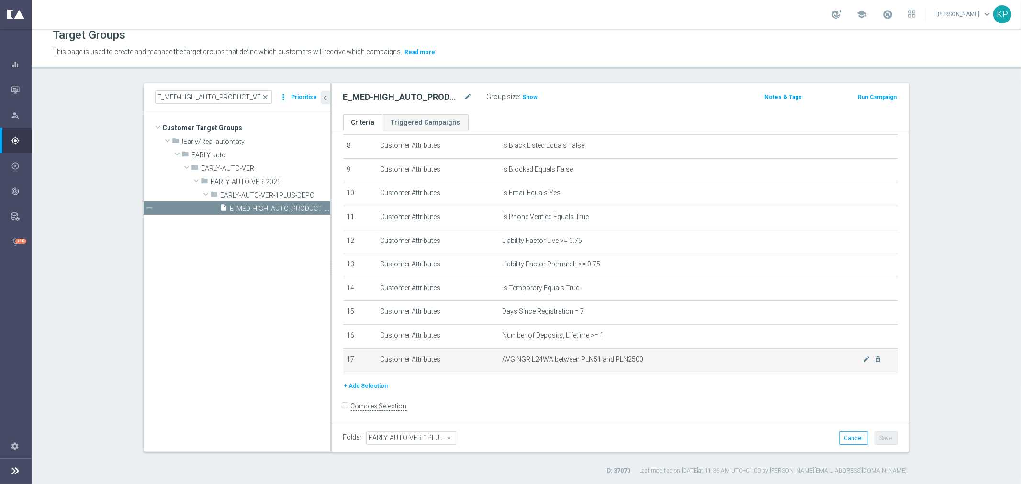
drag, startPoint x: 372, startPoint y: 384, endPoint x: 385, endPoint y: 376, distance: 15.0
click at [371, 384] on button "+ Add Selection" at bounding box center [366, 386] width 46 height 11
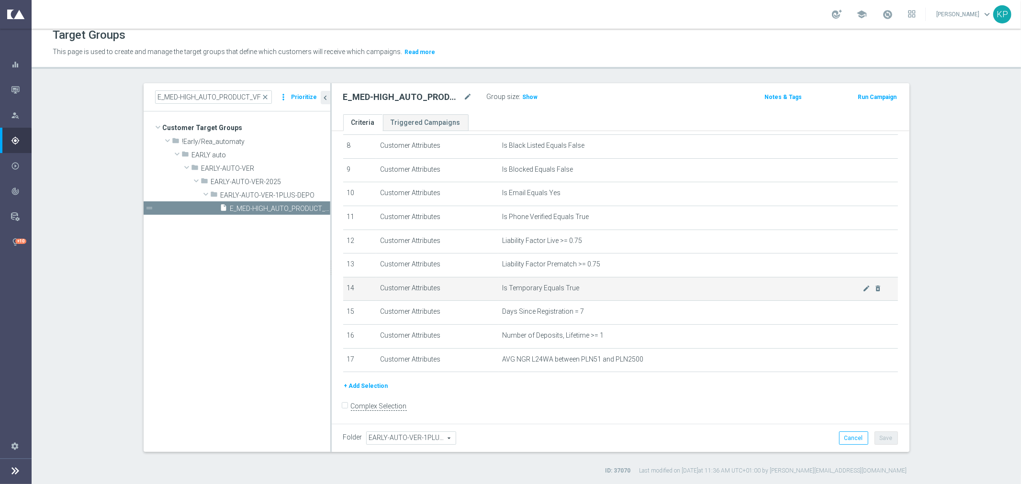
scroll to position [186, 0]
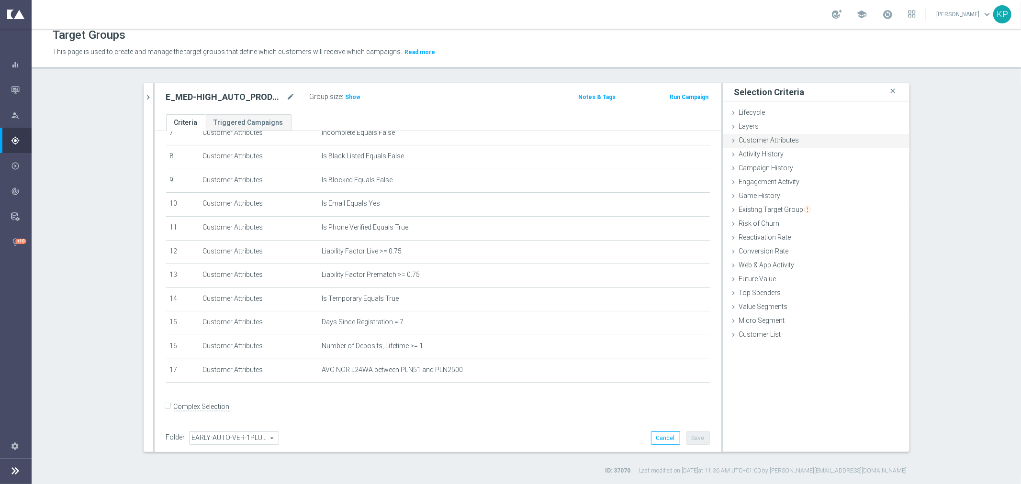
click at [771, 144] on div "Customer Attributes done selection saved" at bounding box center [816, 141] width 187 height 14
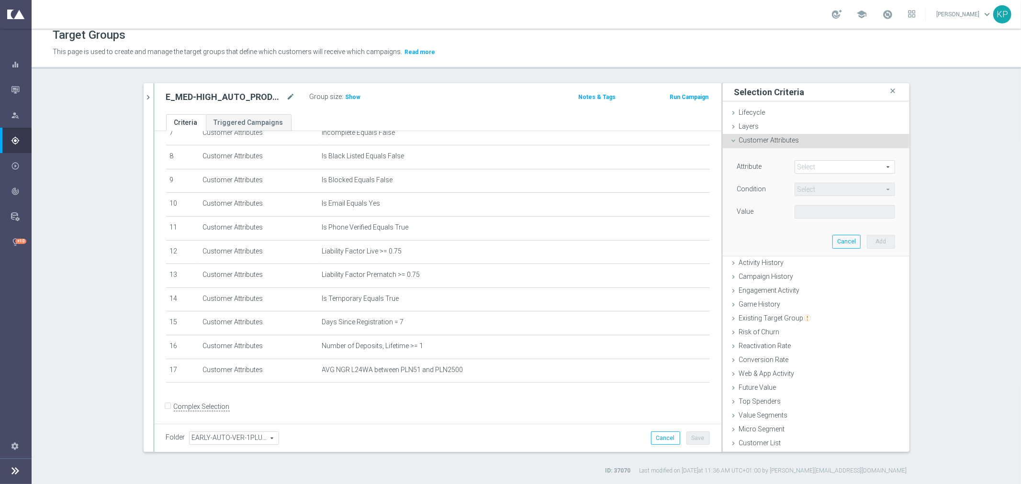
click at [803, 164] on span at bounding box center [845, 167] width 100 height 12
click at [0, 0] on input "search" at bounding box center [0, 0] width 0 height 0
type input "push"
click at [811, 178] on span "Push Agree" at bounding box center [844, 182] width 91 height 8
type input "Push Agree"
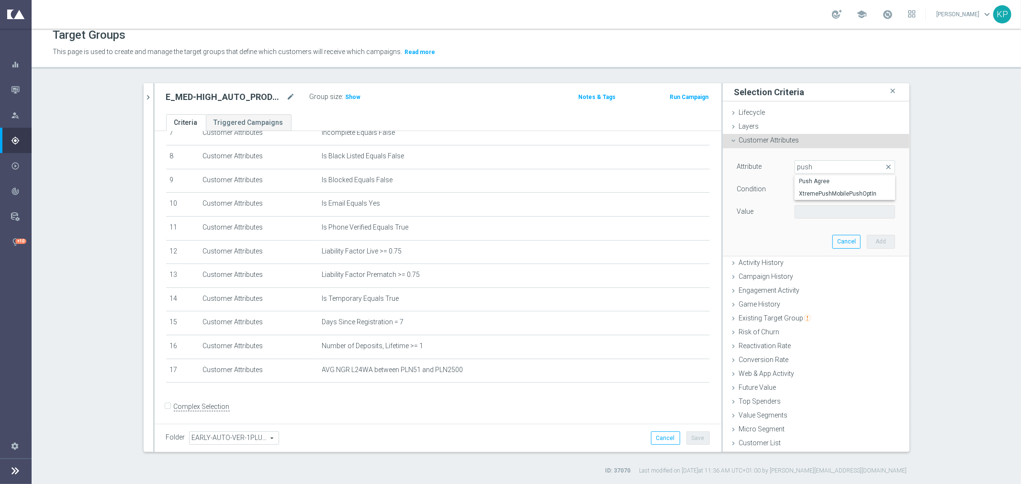
type input "Equals"
click at [807, 213] on span at bounding box center [845, 212] width 100 height 12
click at [807, 236] on span "TRUE" at bounding box center [844, 239] width 91 height 8
type input "TRUE"
click at [870, 238] on button "Add" at bounding box center [881, 241] width 28 height 13
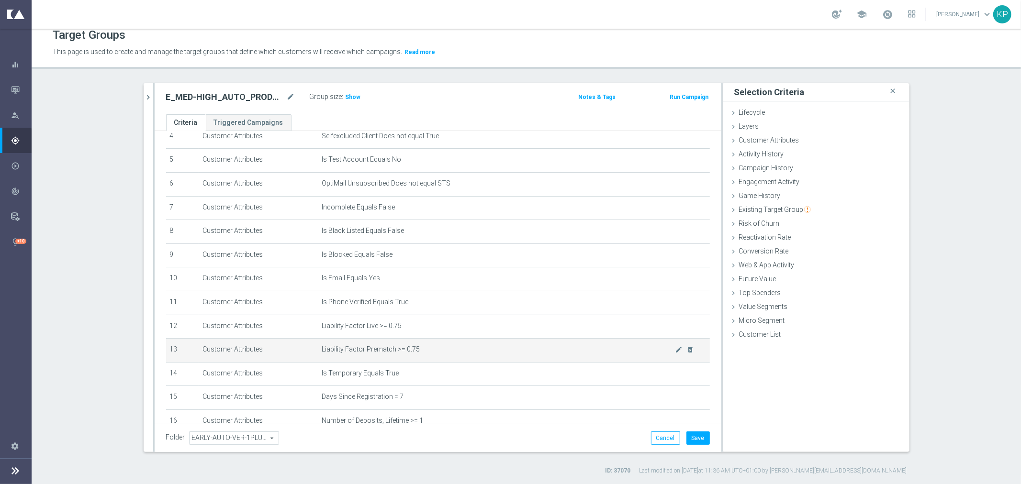
scroll to position [209, 0]
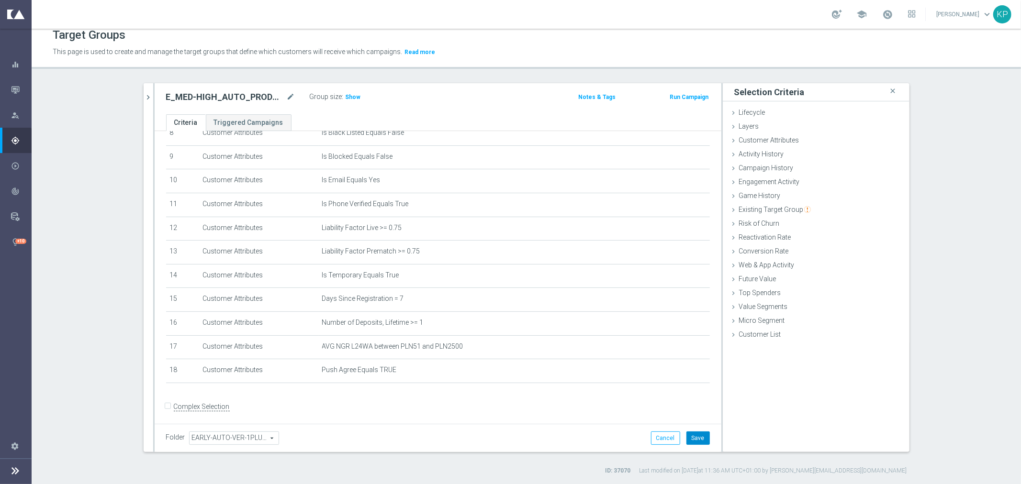
click at [695, 433] on button "Save" at bounding box center [697, 438] width 23 height 13
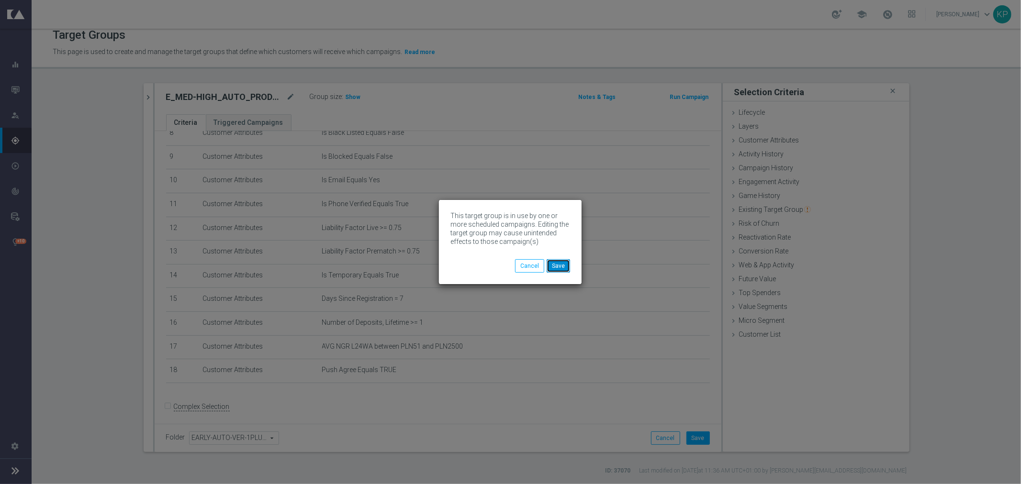
click at [561, 264] on button "Save" at bounding box center [558, 265] width 23 height 13
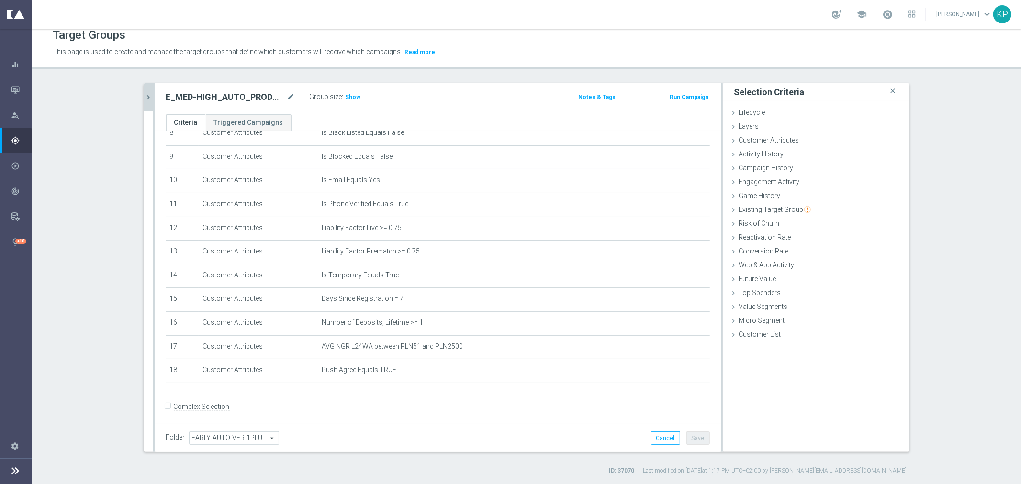
click at [147, 96] on icon "chevron_right" at bounding box center [148, 97] width 9 height 9
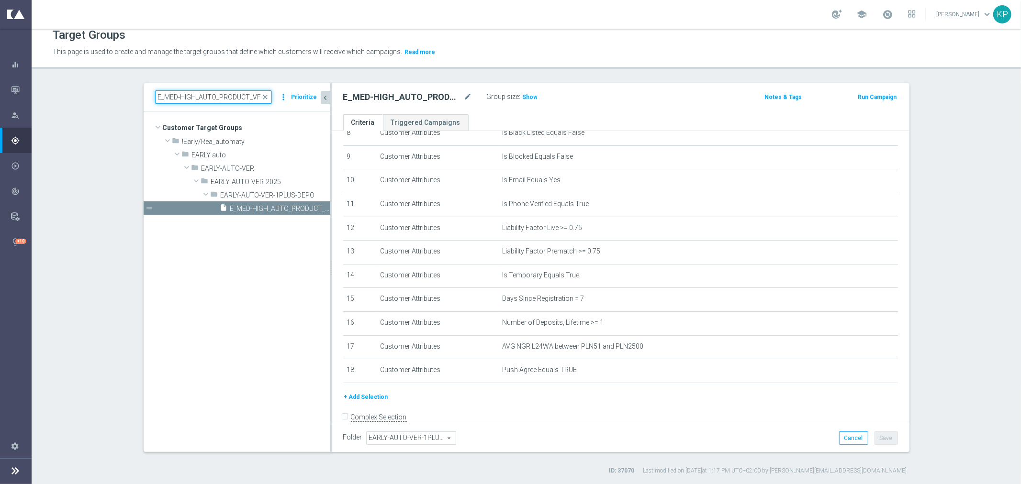
click at [199, 97] on input "E_MED-HIGH_AUTO_PRODUCT_VF DAY7 1PLUS DEPO_DAILY" at bounding box center [213, 96] width 117 height 13
paste input "15"
type input "E_MED-HIGH_AUTO_PRODUCT_VF DAY15 1PLUS DEPO_DAILY"
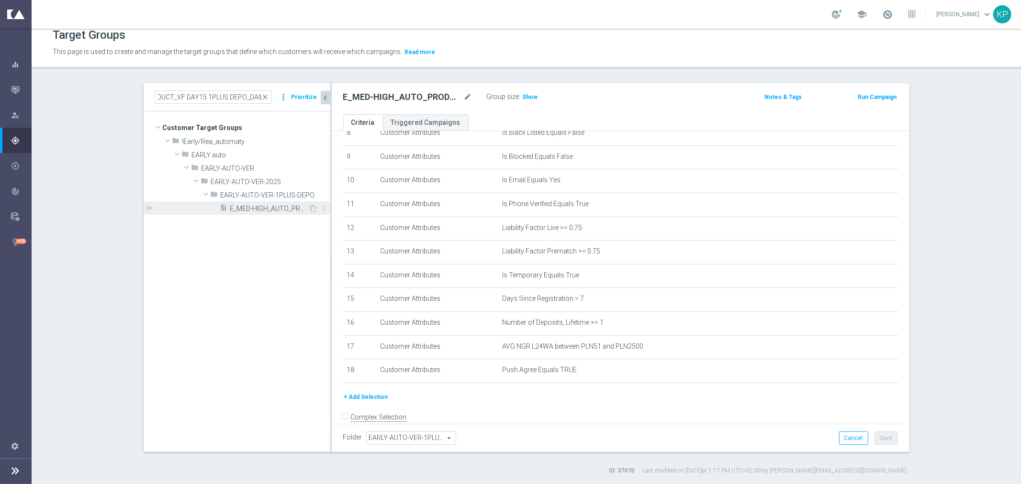
click at [240, 203] on div "insert_drive_file E_MED-HIGH_AUTO_PRODUCT_VF DAY15 1PLUS DEPO_DAILY" at bounding box center [264, 208] width 89 height 13
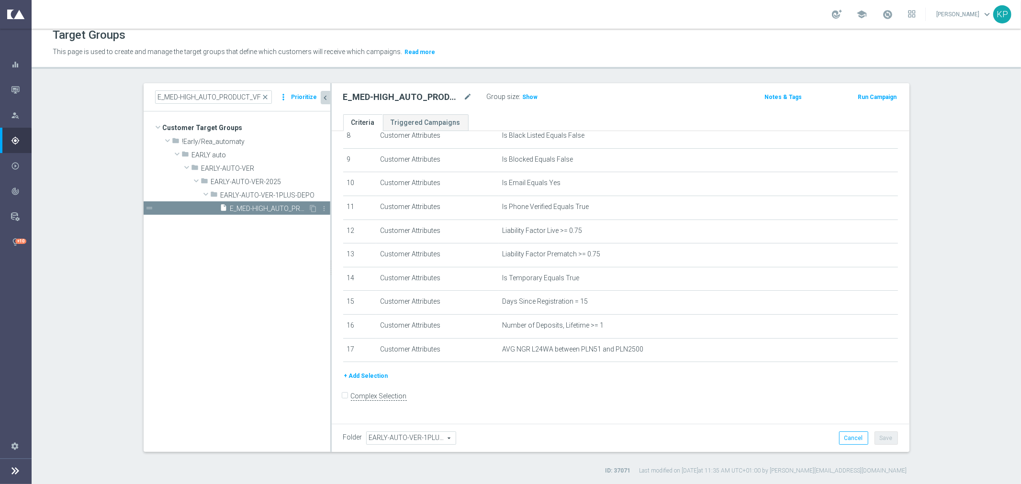
scroll to position [196, 0]
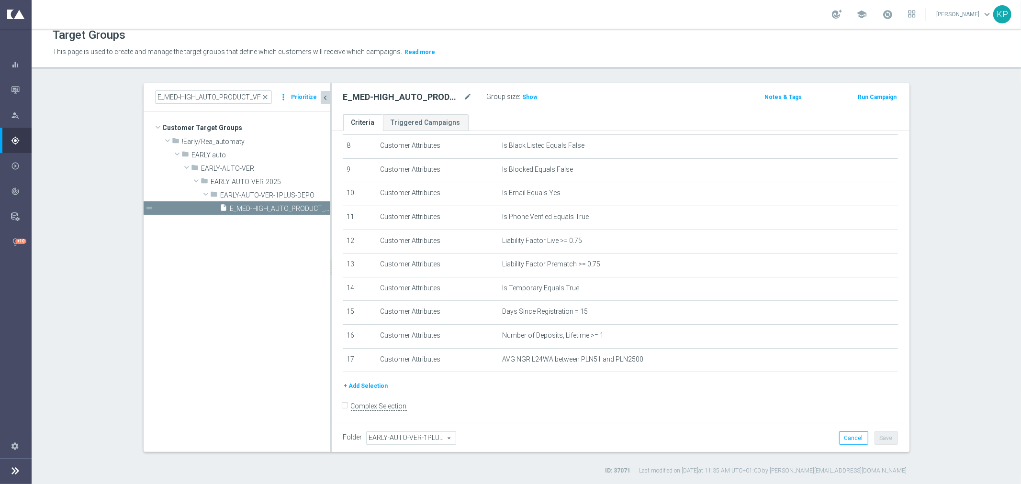
click at [365, 381] on button "+ Add Selection" at bounding box center [366, 386] width 46 height 11
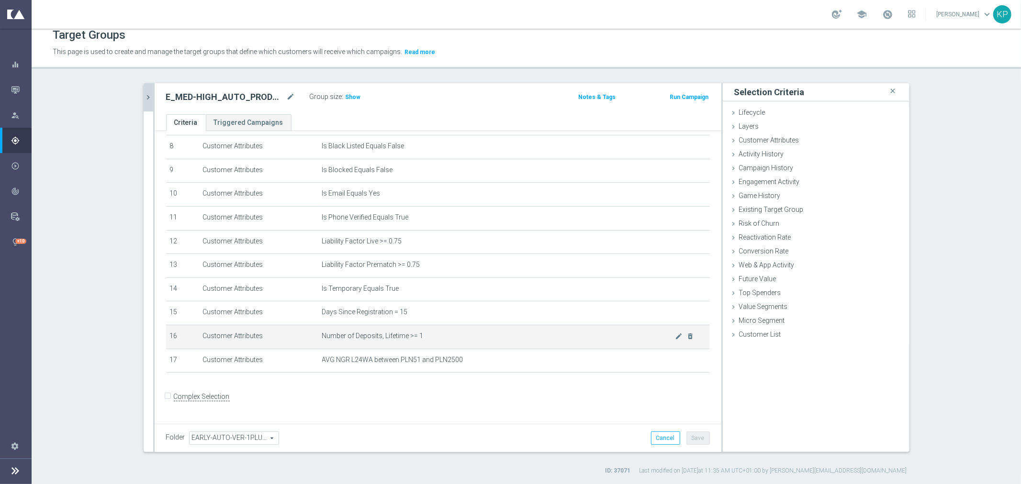
scroll to position [186, 0]
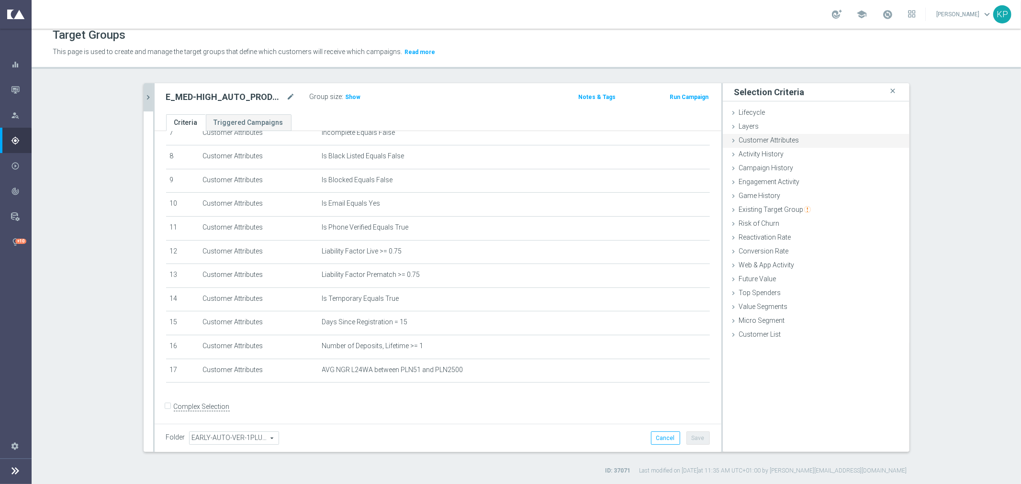
click at [859, 141] on div "done selection saved" at bounding box center [879, 140] width 46 height 10
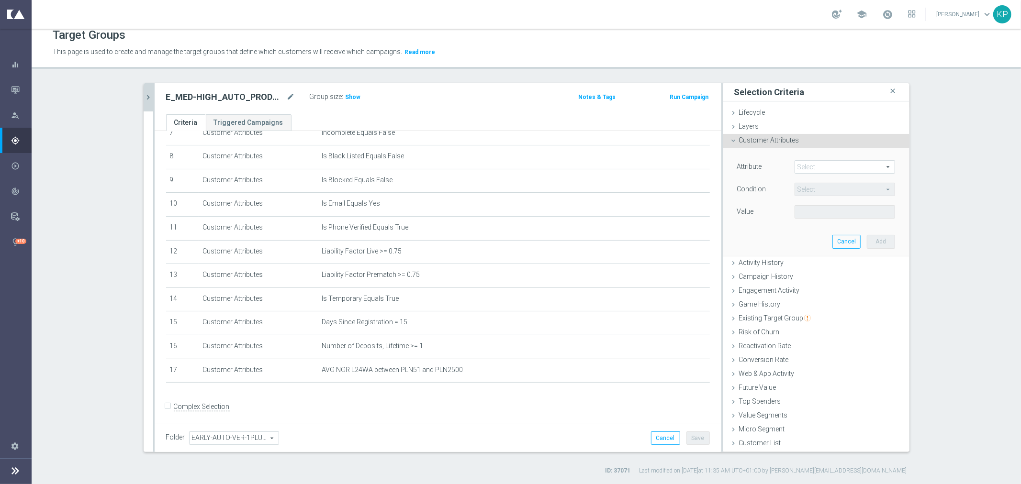
click at [840, 164] on span at bounding box center [845, 167] width 100 height 12
click at [0, 0] on input "search" at bounding box center [0, 0] width 0 height 0
type input "email"
click at [850, 190] on span "Email Agree" at bounding box center [844, 194] width 91 height 8
type input "Email Agree"
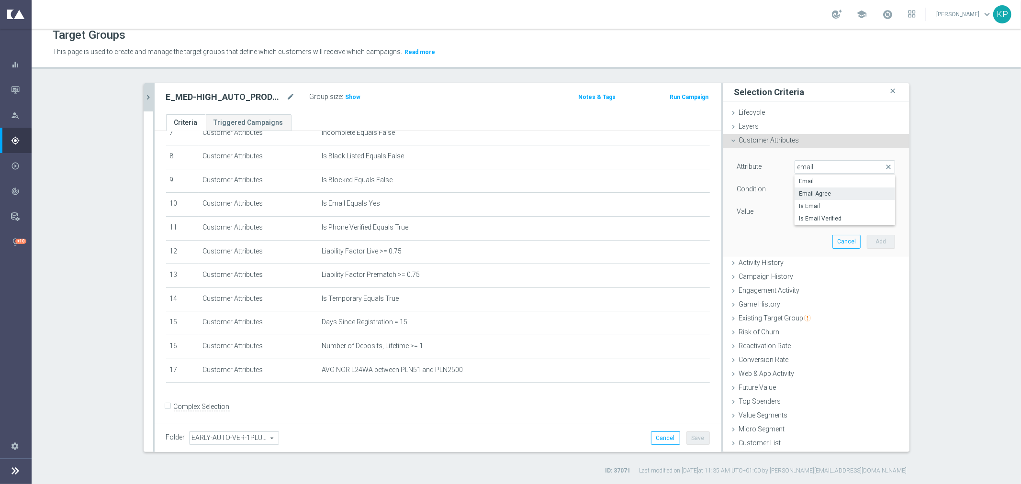
type input "Equals"
click at [833, 213] on span at bounding box center [845, 212] width 100 height 12
click at [822, 236] on span "TRUE" at bounding box center [844, 239] width 91 height 8
type input "TRUE"
click at [869, 242] on button "Add" at bounding box center [881, 241] width 28 height 13
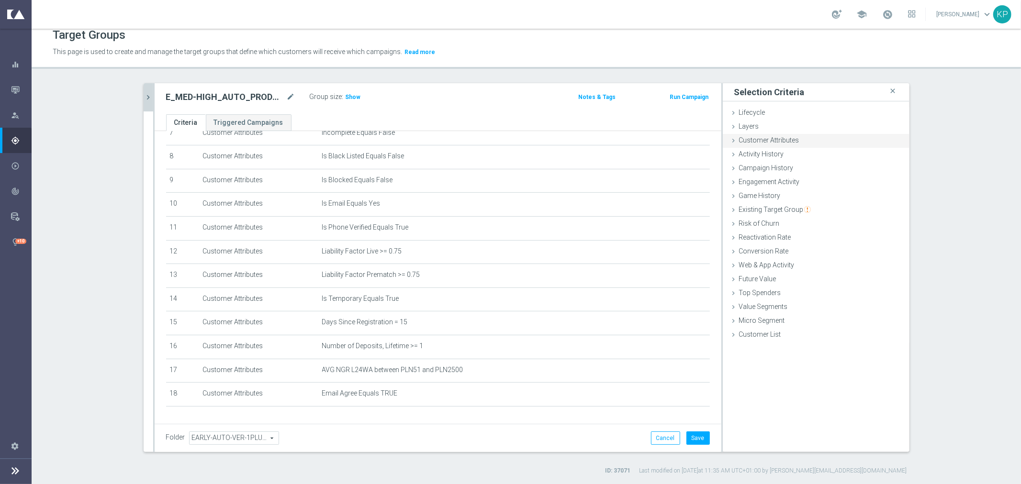
click at [773, 148] on div "Activity History done" at bounding box center [816, 155] width 187 height 14
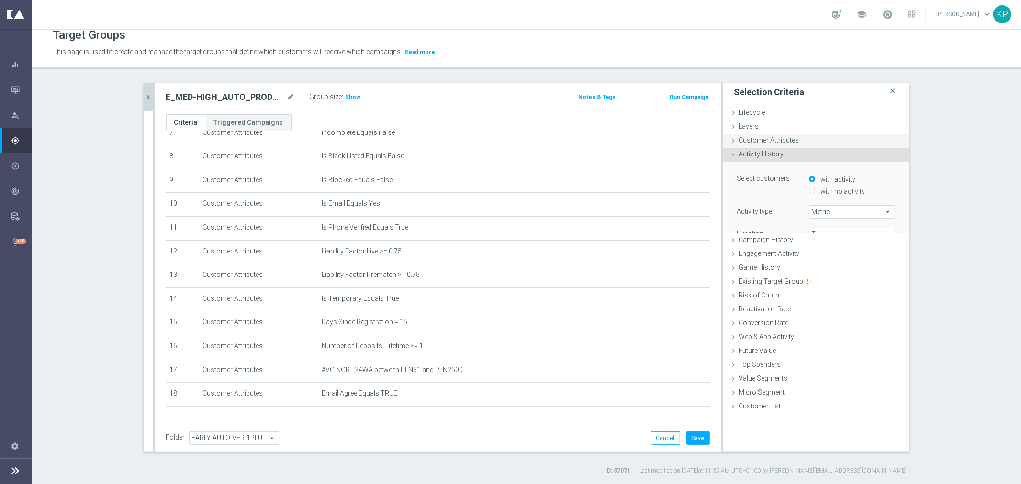
click at [777, 142] on span "Customer Attributes" at bounding box center [769, 140] width 60 height 8
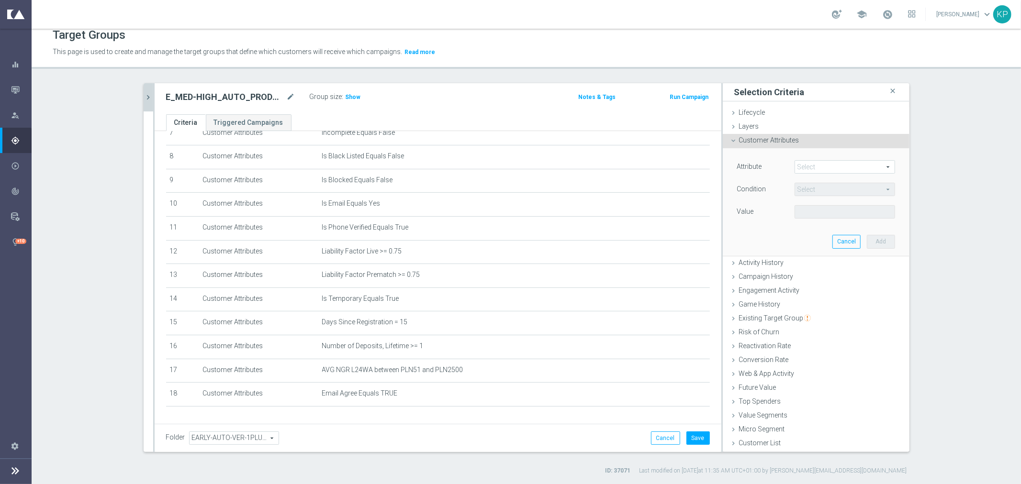
click at [805, 161] on span at bounding box center [845, 167] width 100 height 12
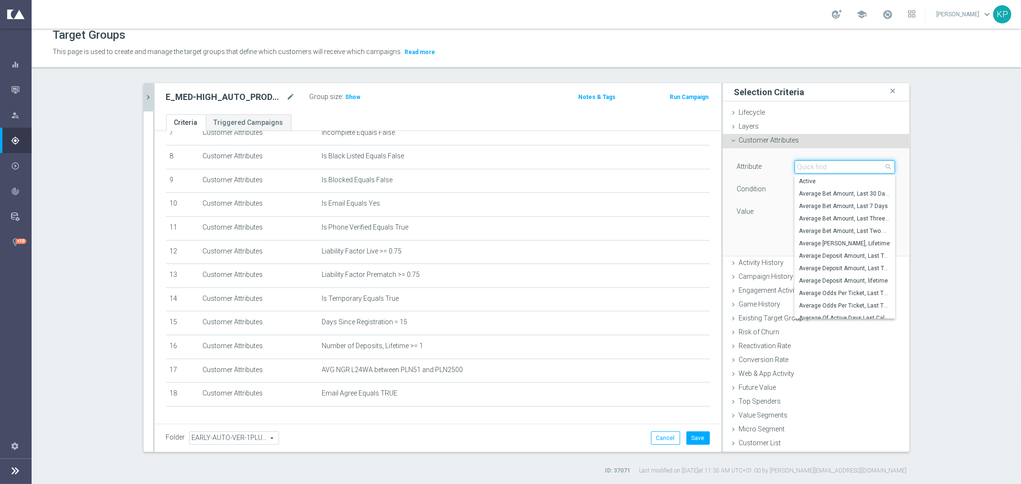
click at [805, 161] on input "search" at bounding box center [845, 166] width 101 height 13
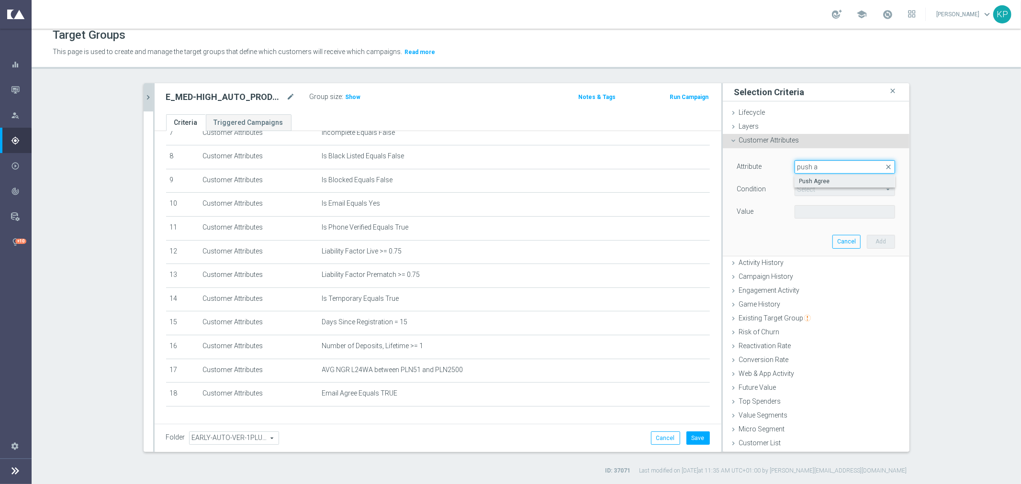
type input "push a"
click at [810, 176] on label "Push Agree" at bounding box center [845, 181] width 101 height 12
type input "Push Agree"
type input "Equals"
click at [814, 212] on span at bounding box center [845, 212] width 100 height 12
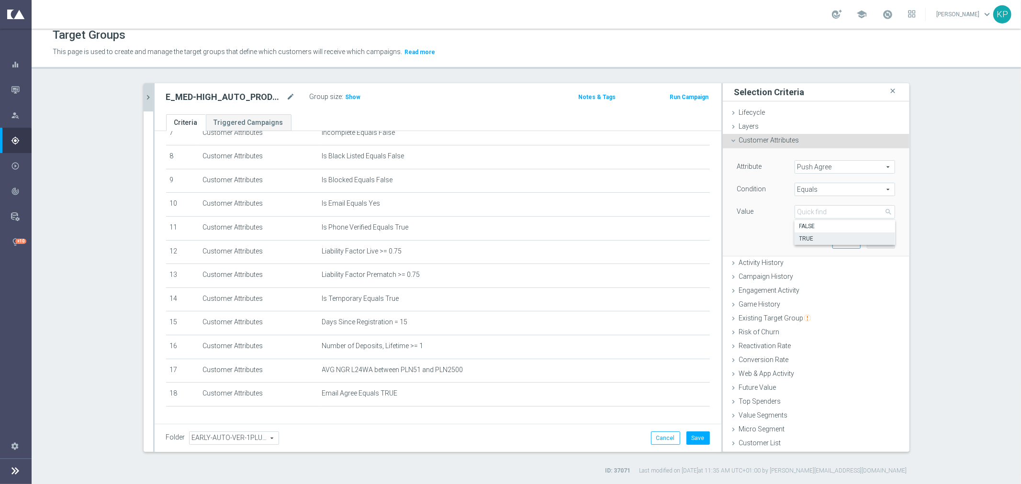
click at [814, 233] on label "TRUE" at bounding box center [845, 239] width 101 height 12
type input "TRUE"
click at [870, 237] on button "Add" at bounding box center [881, 241] width 28 height 13
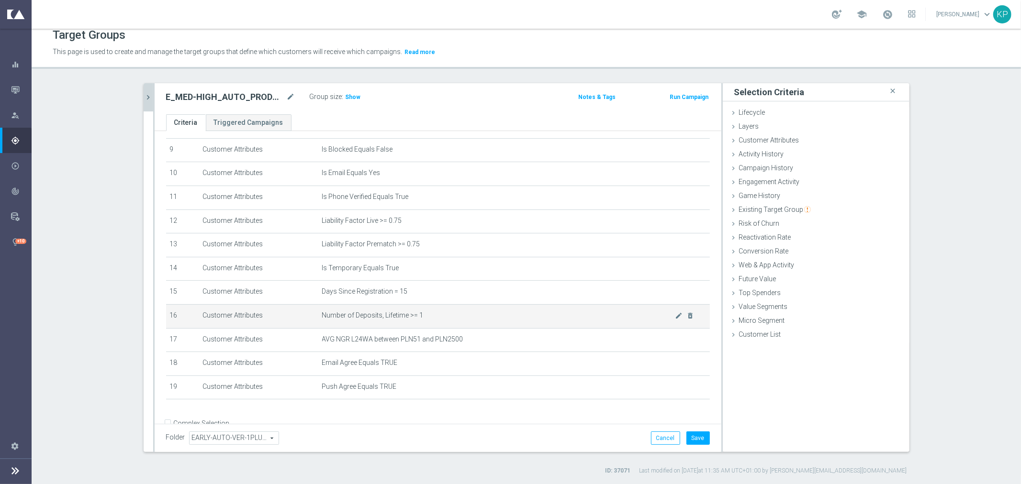
scroll to position [233, 0]
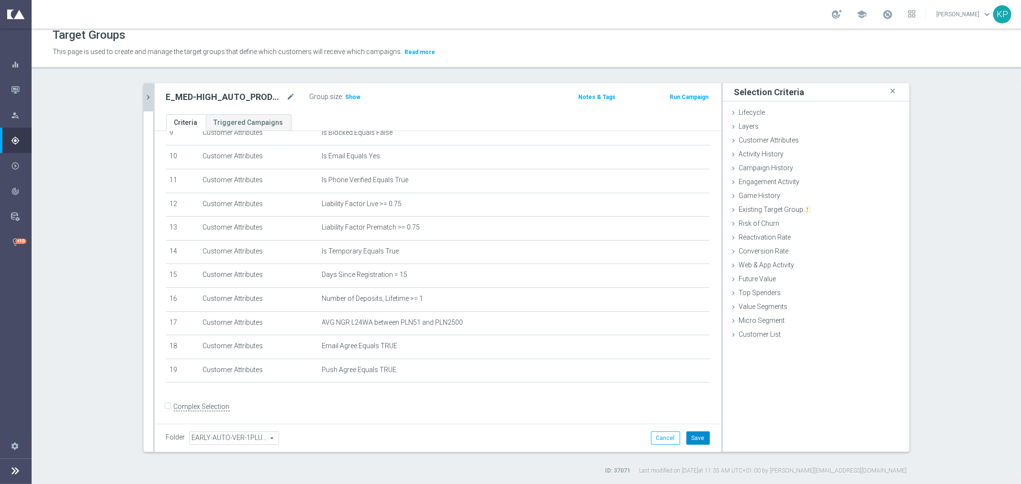
click at [692, 437] on button "Save" at bounding box center [697, 438] width 23 height 13
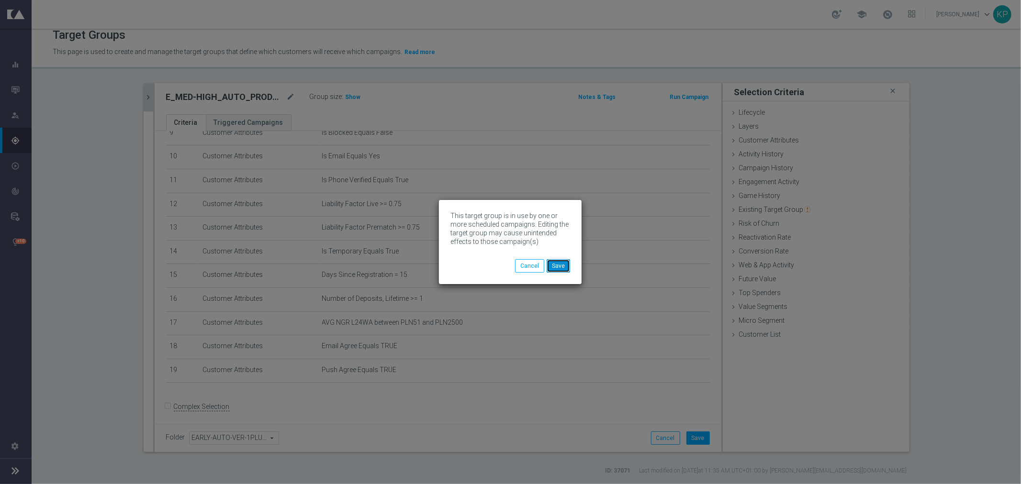
click at [557, 266] on button "Save" at bounding box center [558, 265] width 23 height 13
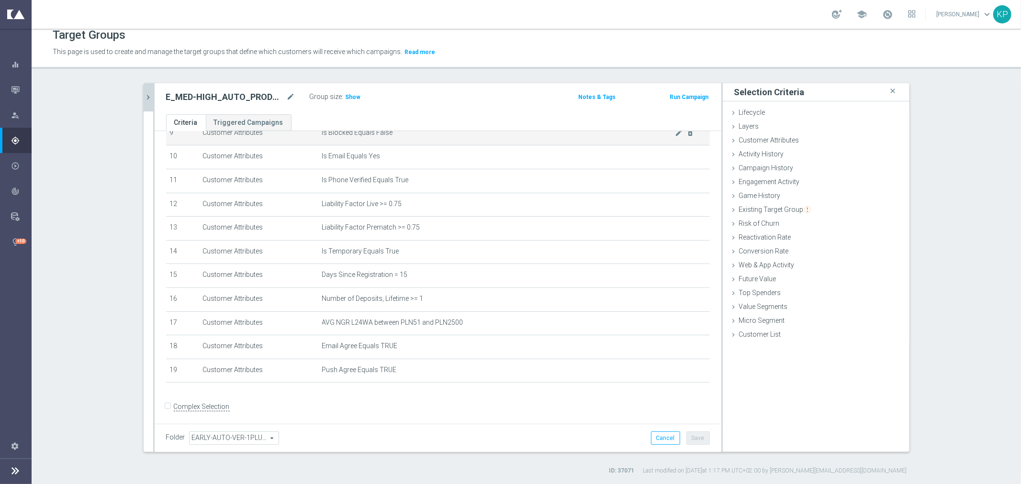
scroll to position [21, 0]
click at [753, 148] on div "Activity History done" at bounding box center [816, 155] width 187 height 14
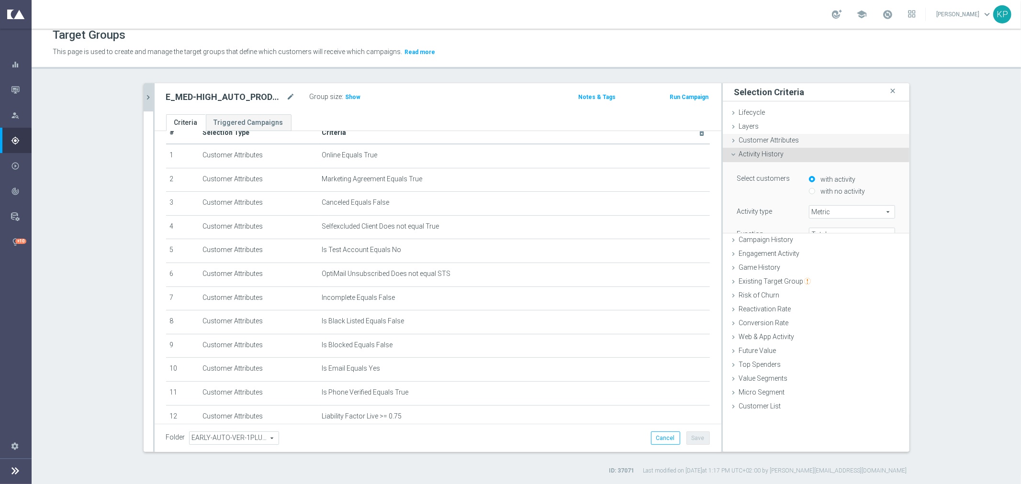
click at [760, 142] on span "Customer Attributes" at bounding box center [769, 140] width 60 height 8
click at [762, 151] on span "Activity History" at bounding box center [761, 154] width 45 height 8
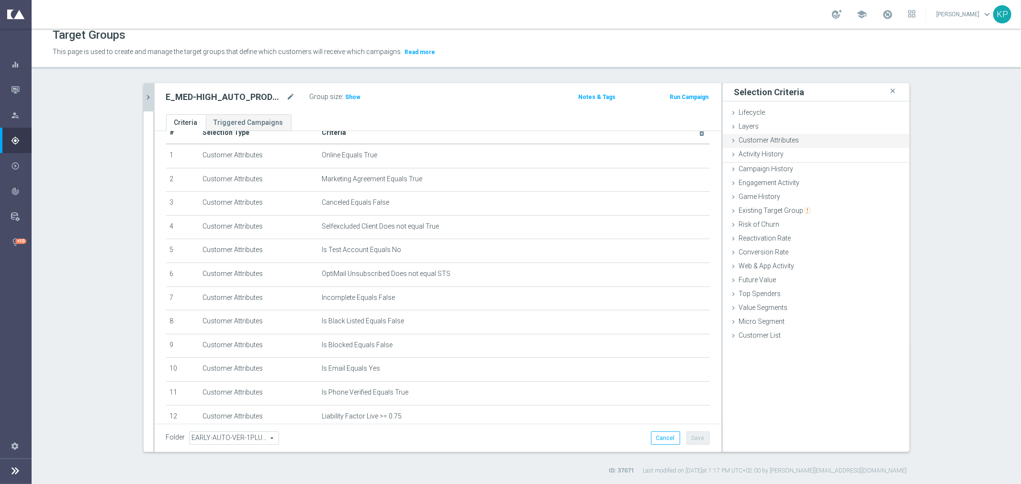
click at [762, 139] on span "Customer Attributes" at bounding box center [769, 140] width 60 height 8
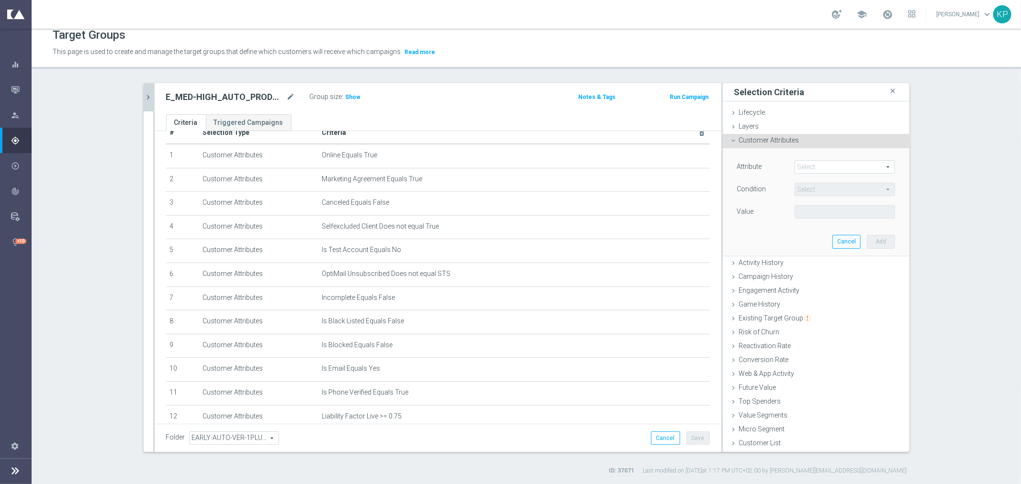
click at [803, 166] on span at bounding box center [845, 167] width 100 height 12
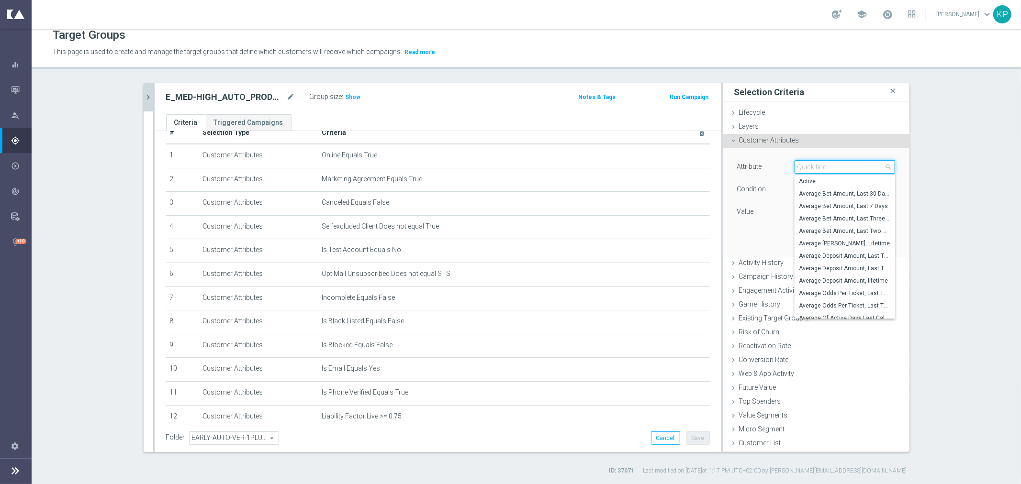
click at [803, 166] on input "search" at bounding box center [845, 166] width 101 height 13
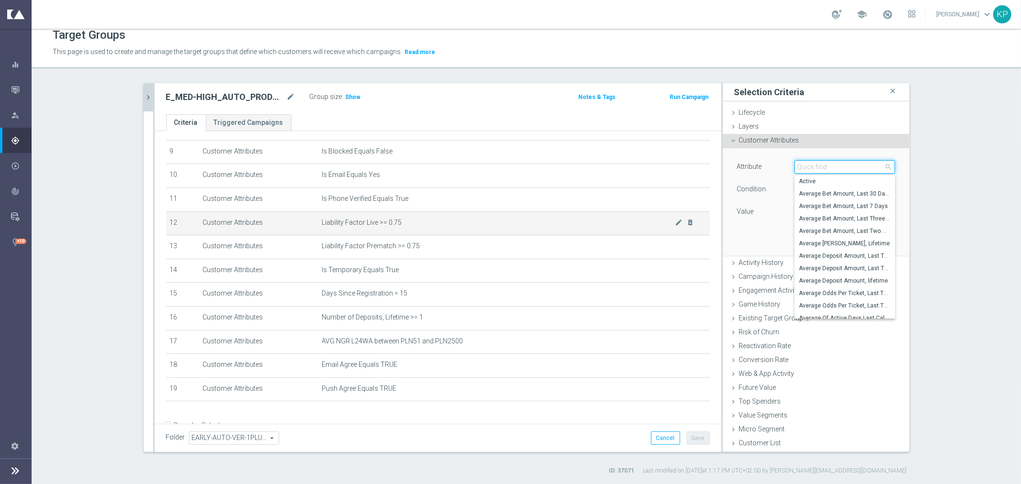
scroll to position [233, 0]
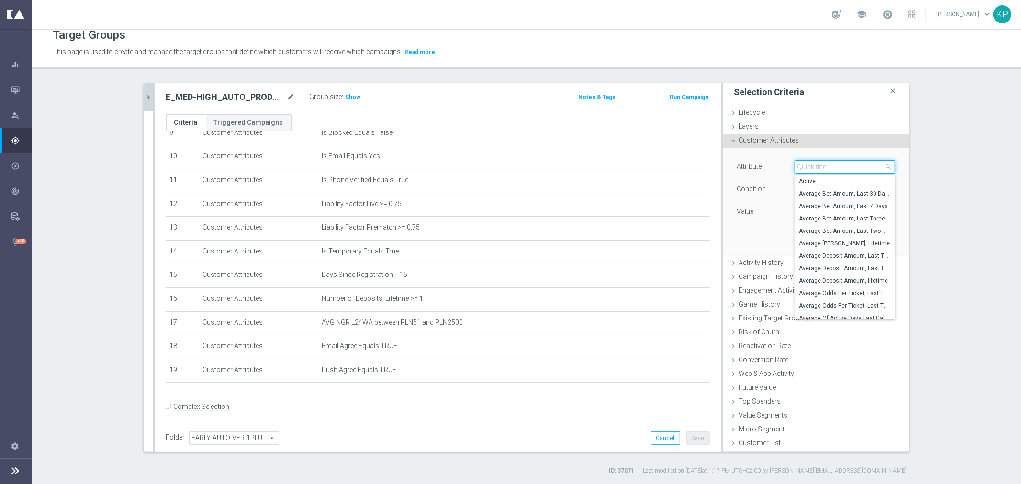
click at [149, 96] on as-split "E_MED-HIGH_AUTO_PRODUCT_VF DAY15 1PLUS DEPO_DAILY close more_vert Prioritize Cu…" at bounding box center [527, 267] width 766 height 369
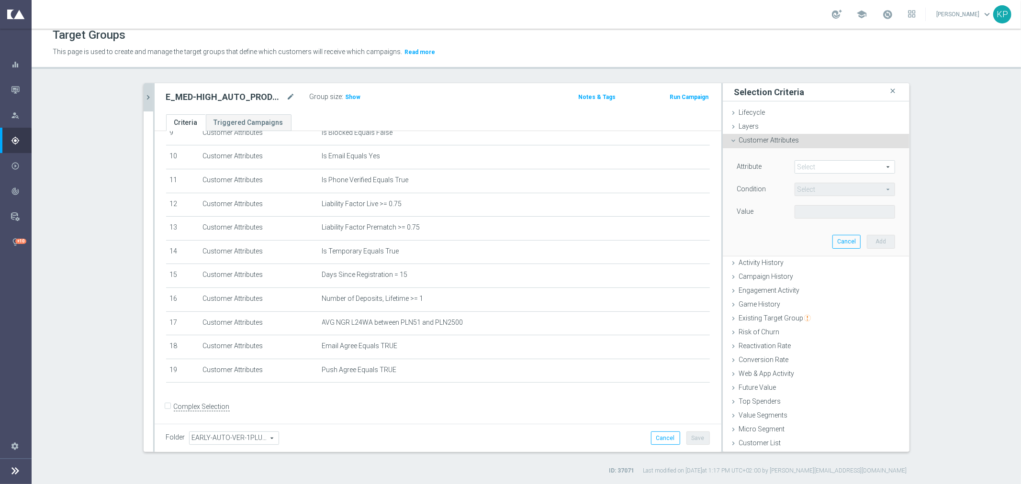
click at [144, 93] on icon "chevron_right" at bounding box center [148, 97] width 9 height 9
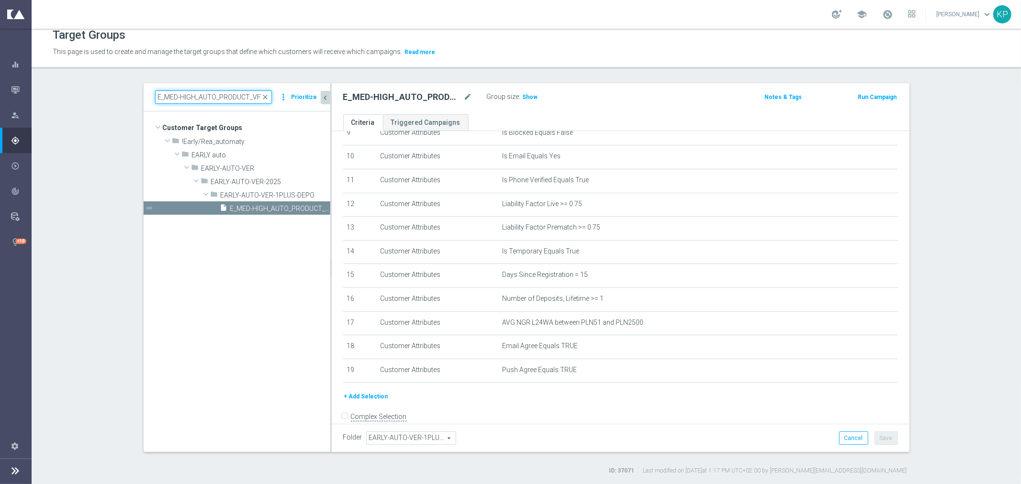
click at [187, 98] on input "E_MED-HIGH_AUTO_PRODUCT_VF DAY15 1PLUS DEPO_DAILY" at bounding box center [213, 96] width 117 height 13
paste input "20"
type input "E_MED-HIGH_AUTO_PRODUCT_VF DAY20 1PLUS DEPO_DAILY"
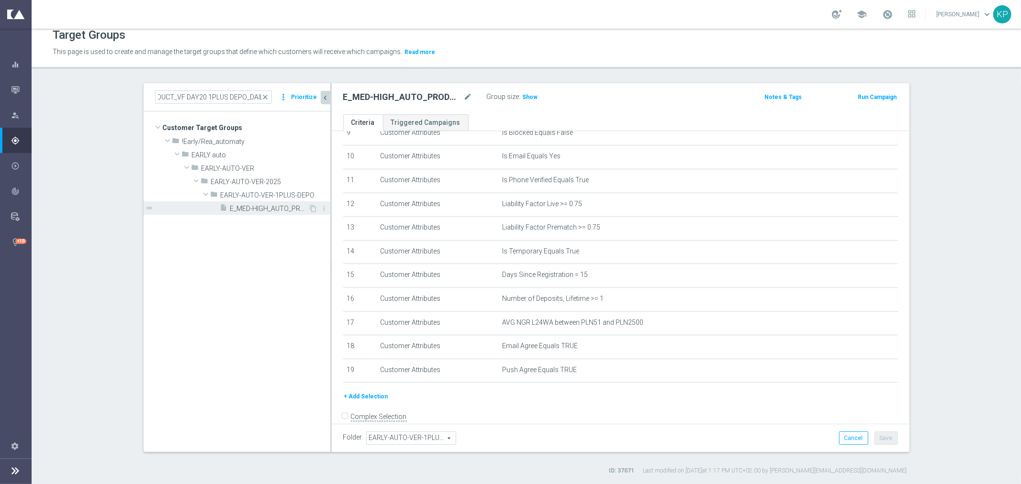
click at [256, 209] on span "E_MED-HIGH_AUTO_PRODUCT_VF DAY20 1PLUS DEPO_DAILY" at bounding box center [269, 209] width 78 height 8
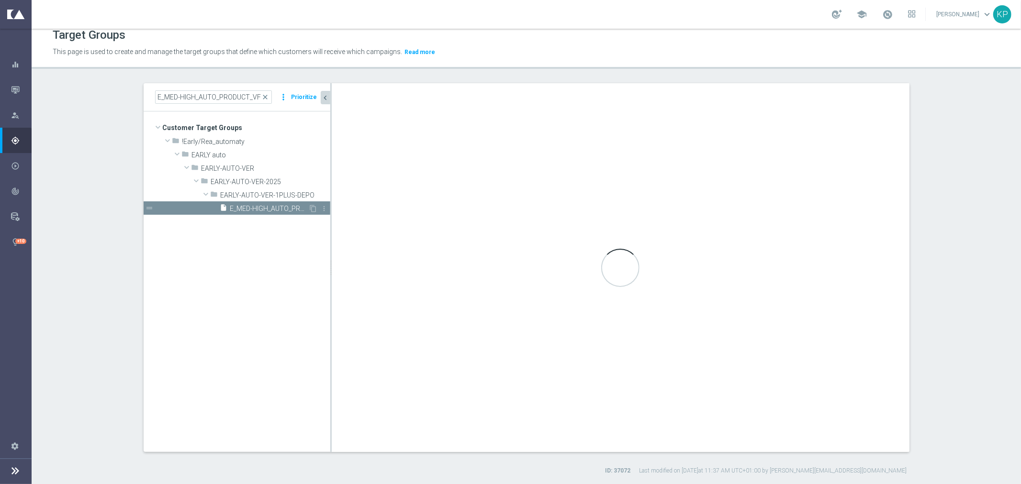
scroll to position [196, 0]
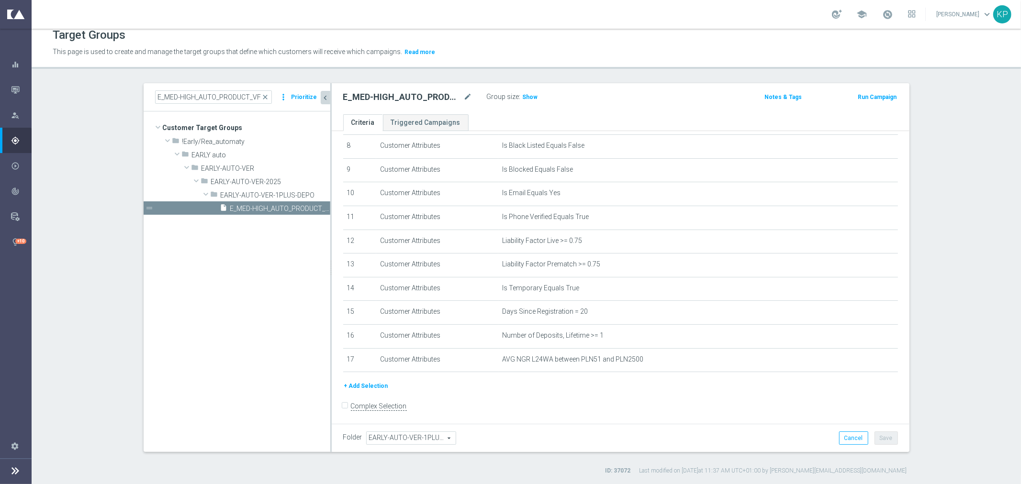
click at [372, 381] on button "+ Add Selection" at bounding box center [366, 386] width 46 height 11
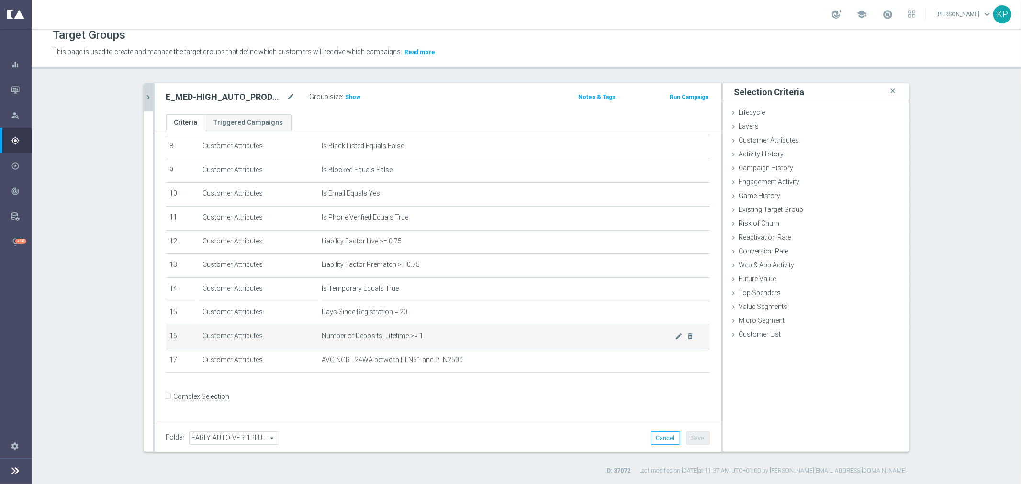
scroll to position [186, 0]
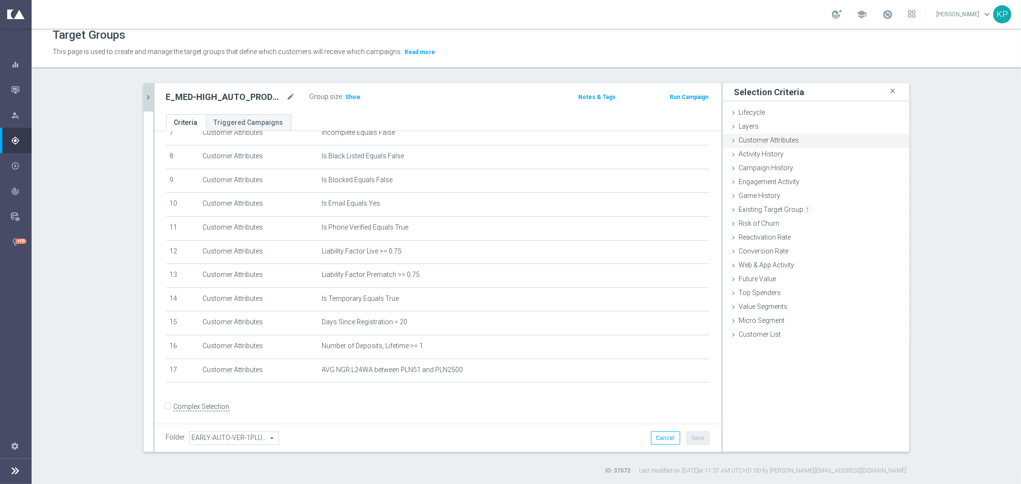
click at [782, 138] on span "Customer Attributes" at bounding box center [769, 140] width 60 height 8
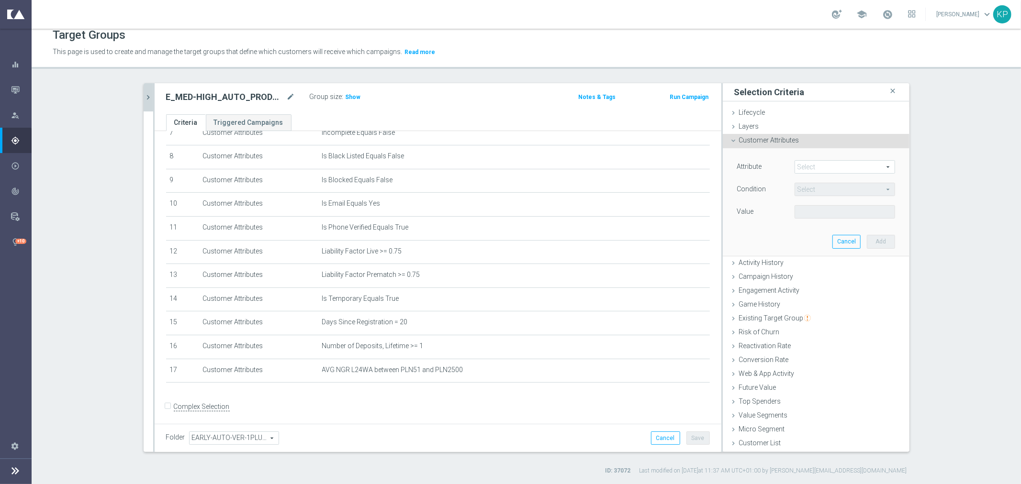
click at [806, 164] on span at bounding box center [845, 167] width 100 height 12
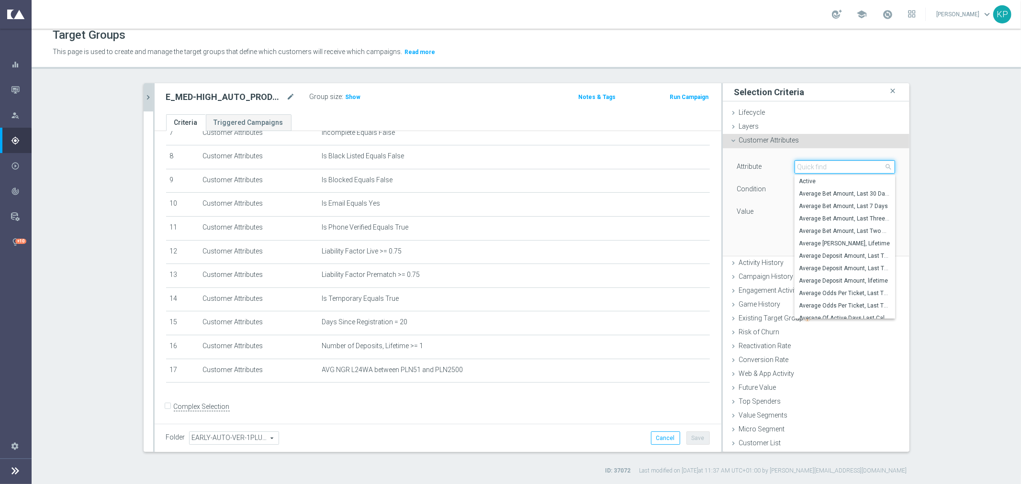
click at [806, 164] on input "search" at bounding box center [845, 166] width 101 height 13
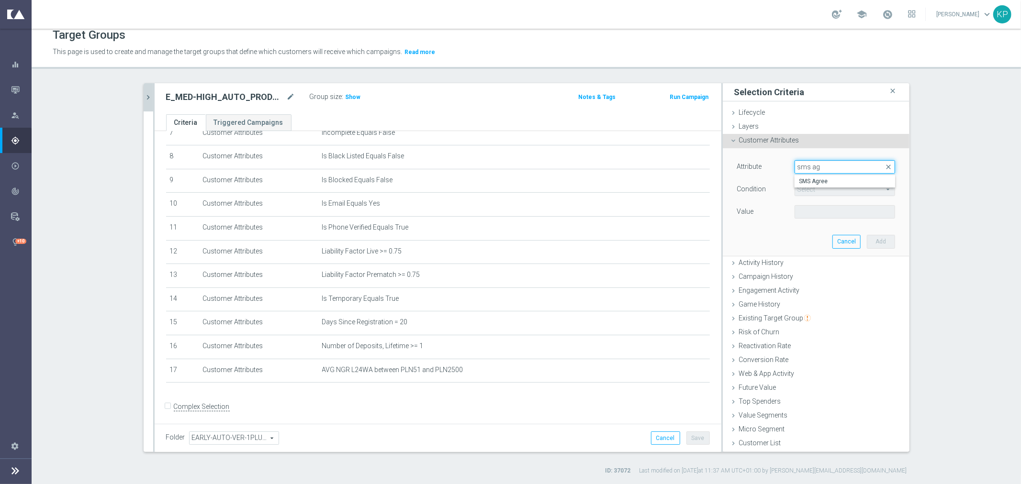
type input "sms ag"
click at [809, 179] on span "SMS Agree" at bounding box center [844, 182] width 91 height 8
type input "SMS Agree"
type input "Equals"
click at [806, 207] on span at bounding box center [845, 212] width 100 height 12
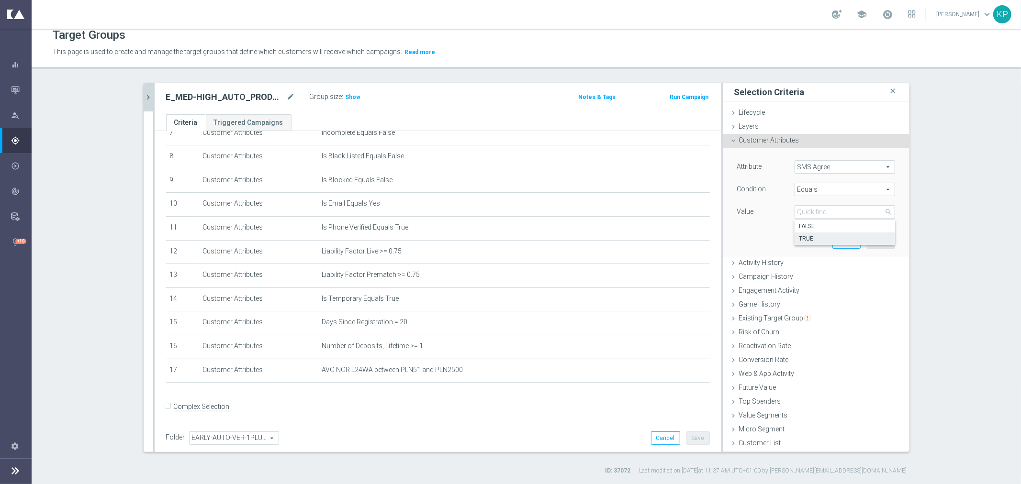
click at [805, 235] on span "TRUE" at bounding box center [844, 239] width 91 height 8
type input "TRUE"
click at [869, 241] on button "Add" at bounding box center [881, 241] width 28 height 13
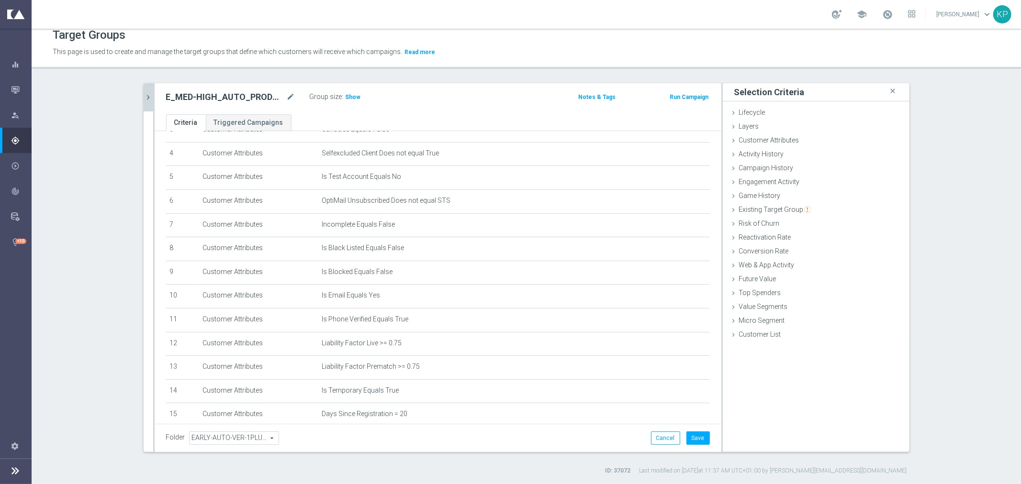
scroll to position [209, 0]
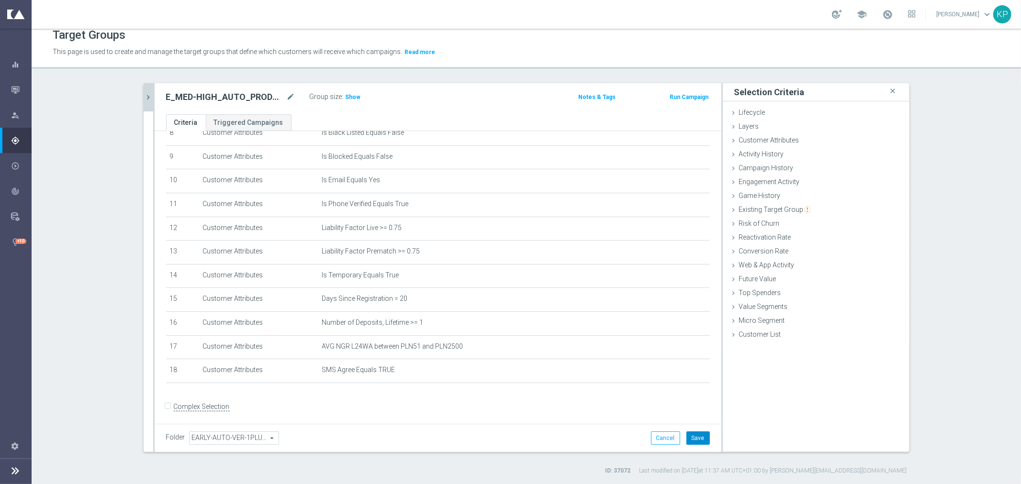
click at [690, 437] on button "Save" at bounding box center [697, 438] width 23 height 13
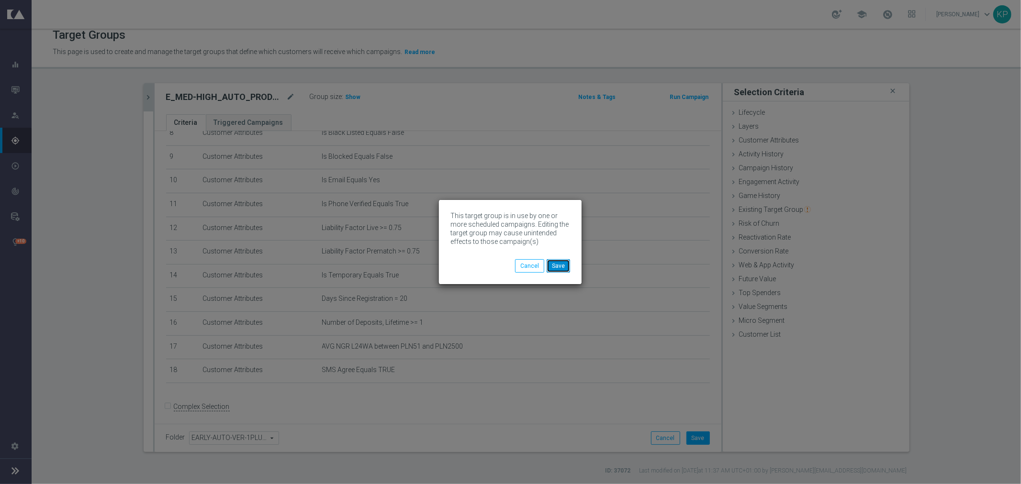
click at [558, 270] on button "Save" at bounding box center [558, 265] width 23 height 13
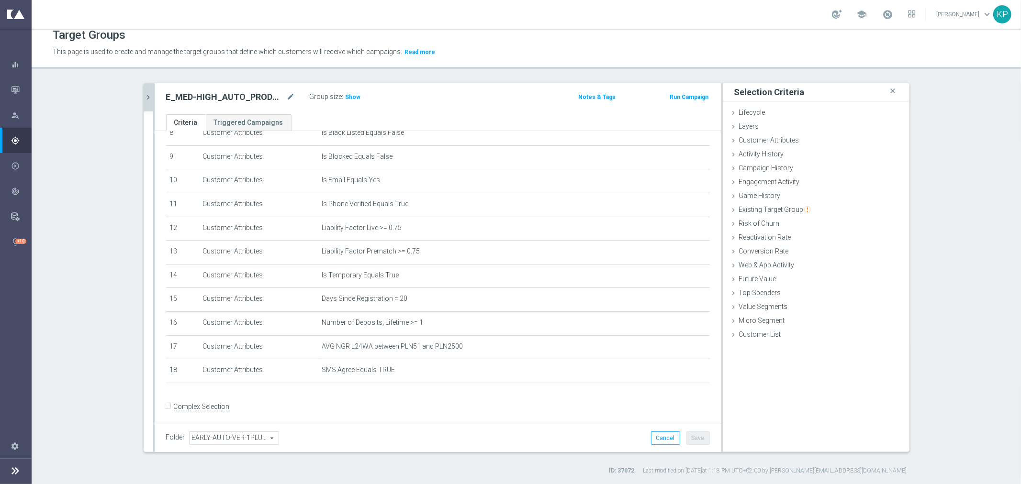
click at [145, 90] on button "chevron_right" at bounding box center [149, 97] width 10 height 28
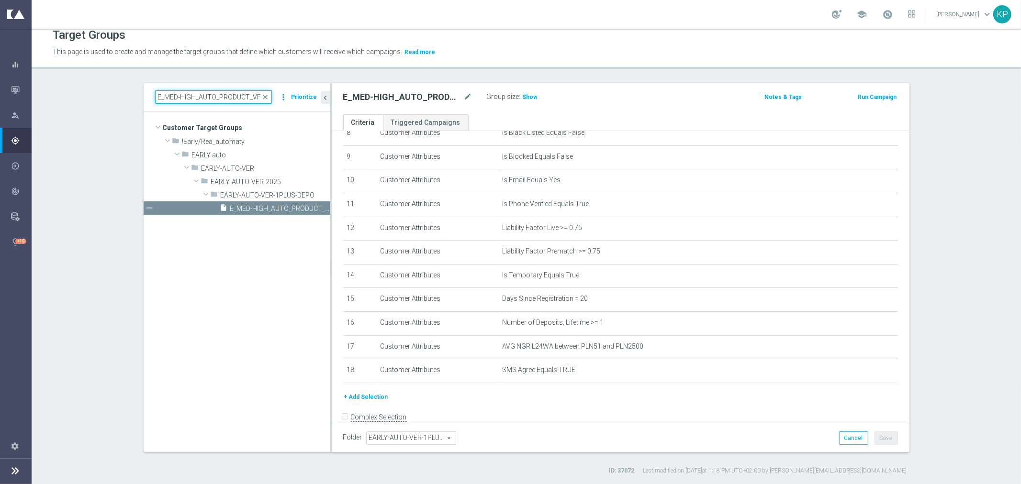
click at [169, 96] on input "E_MED-HIGH_AUTO_PRODUCT_VF DAY20 1PLUS DEPO_DAILY" at bounding box center [213, 96] width 117 height 13
paste input "BONUS DAY27"
type input "E_MED-HIGH_AUTO_PRODUCT_VF BONUS DAY27 1PLUS DEPO_DAILY"
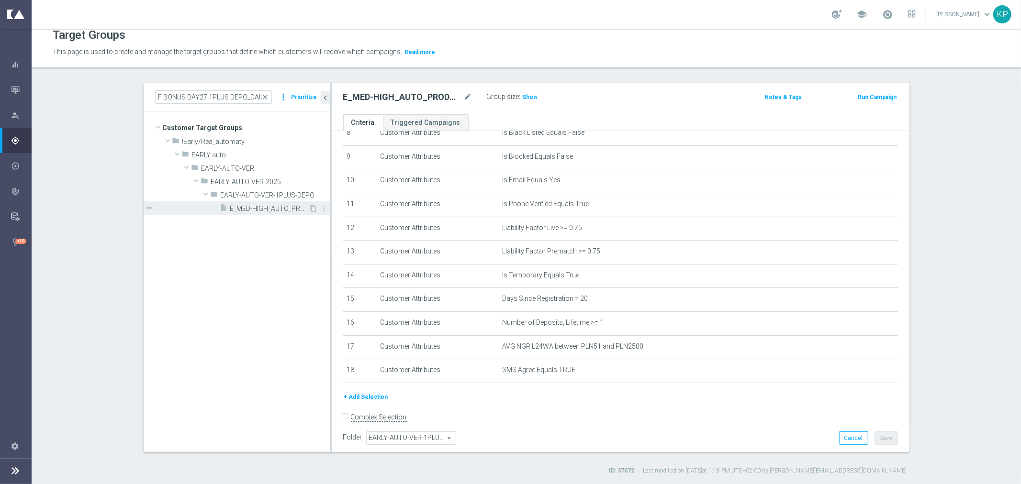
click at [241, 211] on span "E_MED-HIGH_AUTO_PRODUCT_VF BONUS DAY27 1PLUS DEPO_DAILY" at bounding box center [269, 209] width 78 height 8
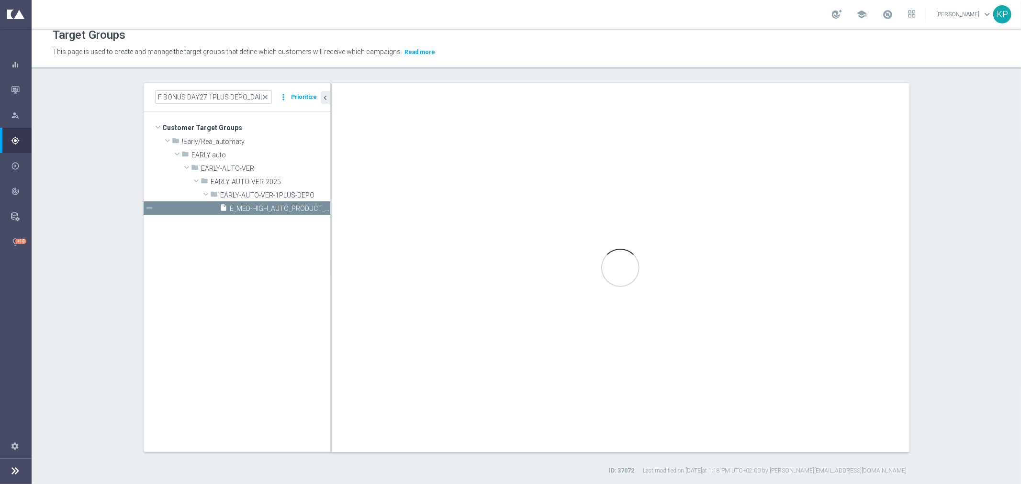
scroll to position [0, 0]
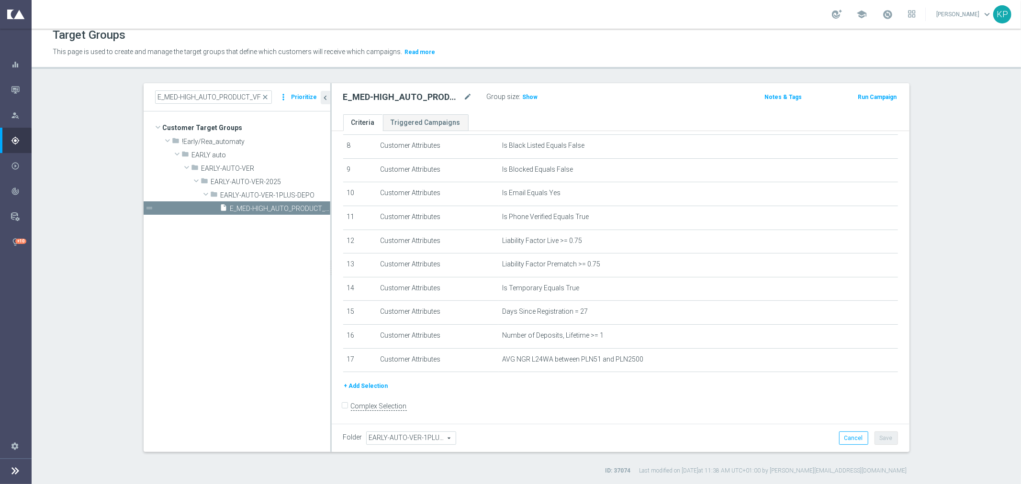
click at [374, 383] on button "+ Add Selection" at bounding box center [366, 386] width 46 height 11
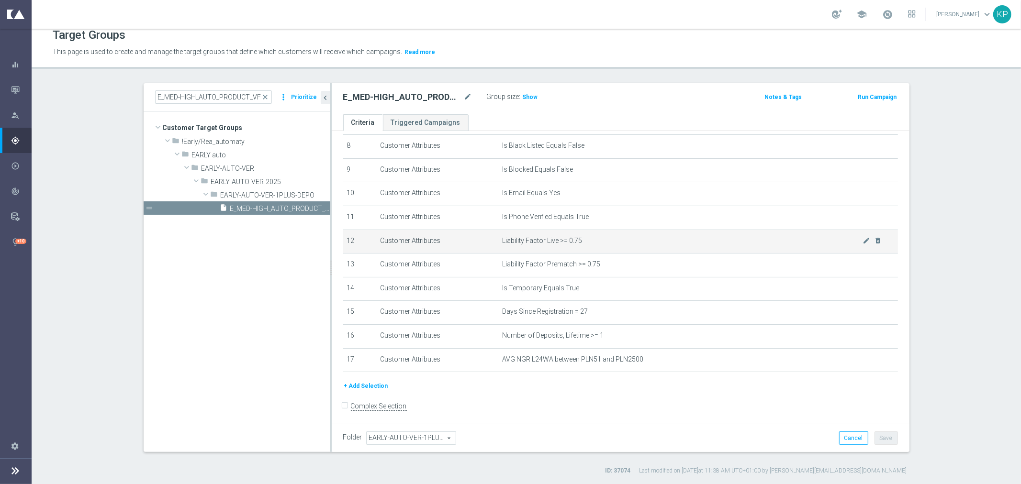
scroll to position [186, 0]
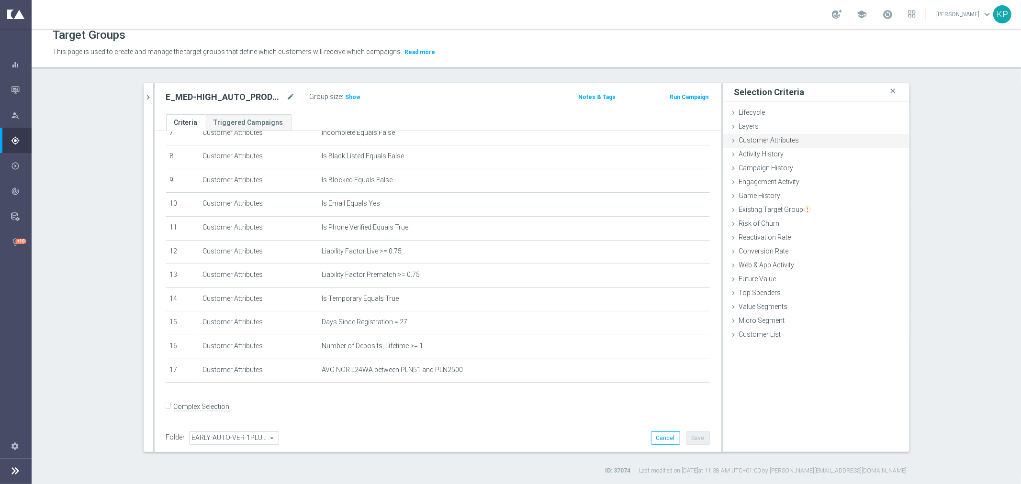
click at [764, 145] on div "Customer Attributes done selection saved" at bounding box center [816, 141] width 187 height 14
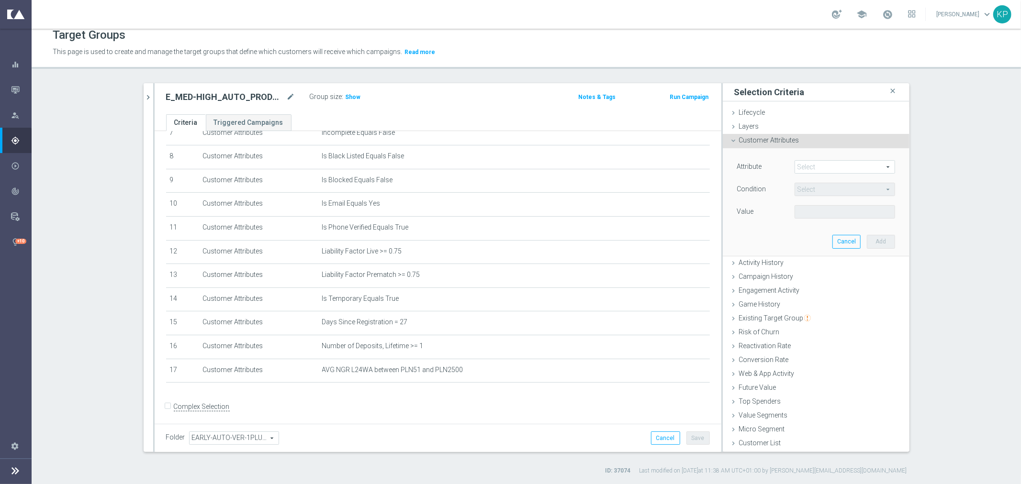
click at [797, 164] on span at bounding box center [845, 167] width 100 height 12
click at [0, 0] on input "search" at bounding box center [0, 0] width 0 height 0
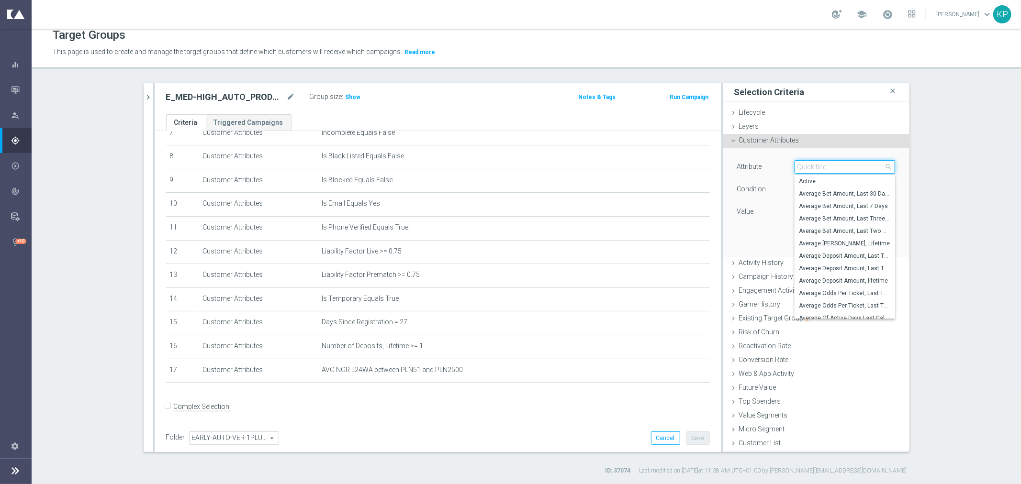
click at [798, 165] on input "search" at bounding box center [845, 166] width 101 height 13
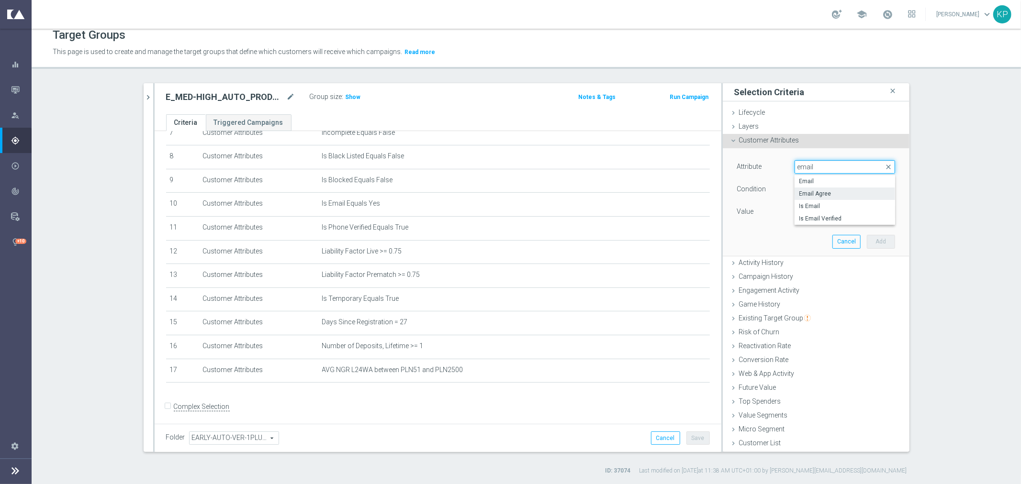
type input "email"
click at [812, 188] on label "Email Agree" at bounding box center [845, 194] width 101 height 12
type input "Email Agree"
type input "Equals"
click at [807, 213] on span at bounding box center [845, 212] width 100 height 12
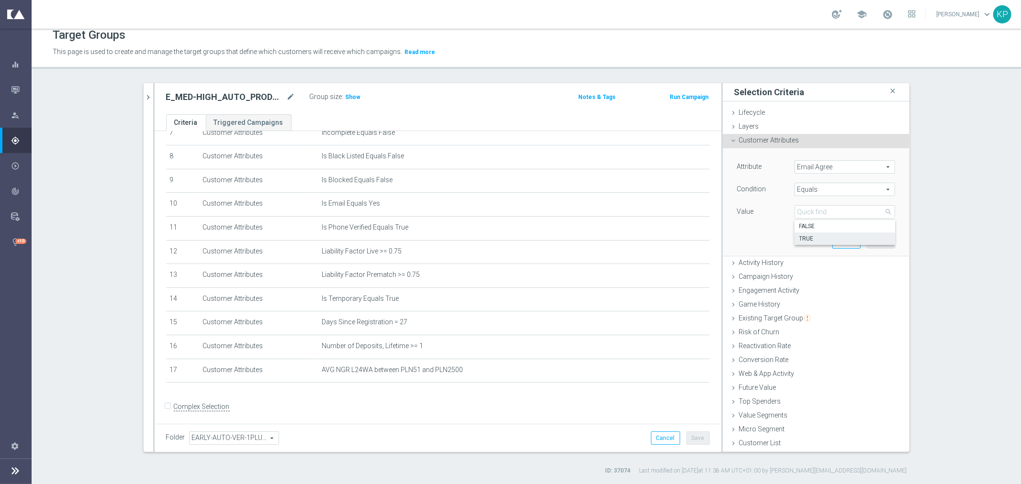
click at [807, 235] on span "TRUE" at bounding box center [844, 239] width 91 height 8
type input "TRUE"
click at [874, 240] on button "Add" at bounding box center [881, 241] width 28 height 13
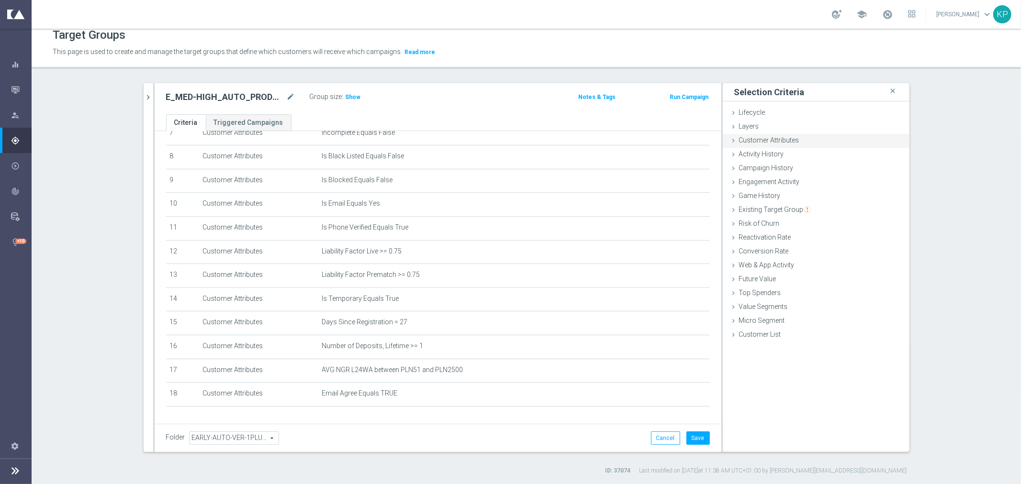
click at [845, 139] on div "Customer Attributes done selection saved" at bounding box center [816, 141] width 187 height 14
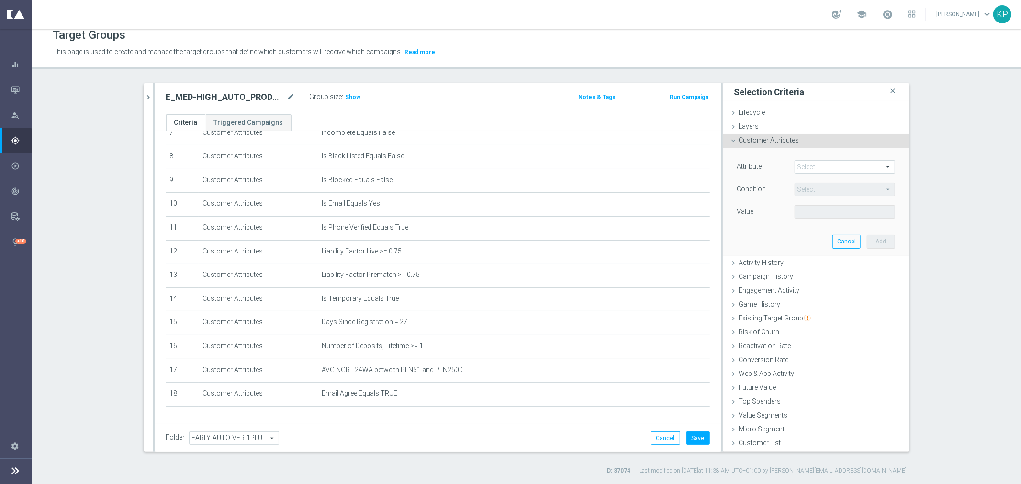
click at [829, 152] on div "Attribute Select arrow_drop_down search Condition Select arrow_drop_down search…" at bounding box center [816, 201] width 172 height 107
click at [819, 161] on span at bounding box center [845, 167] width 100 height 12
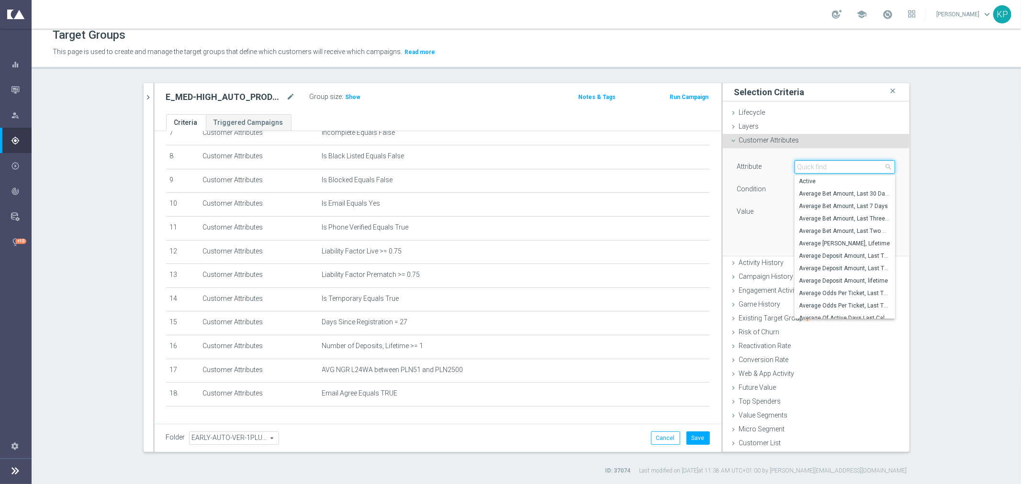
click at [819, 160] on input "search" at bounding box center [845, 166] width 101 height 13
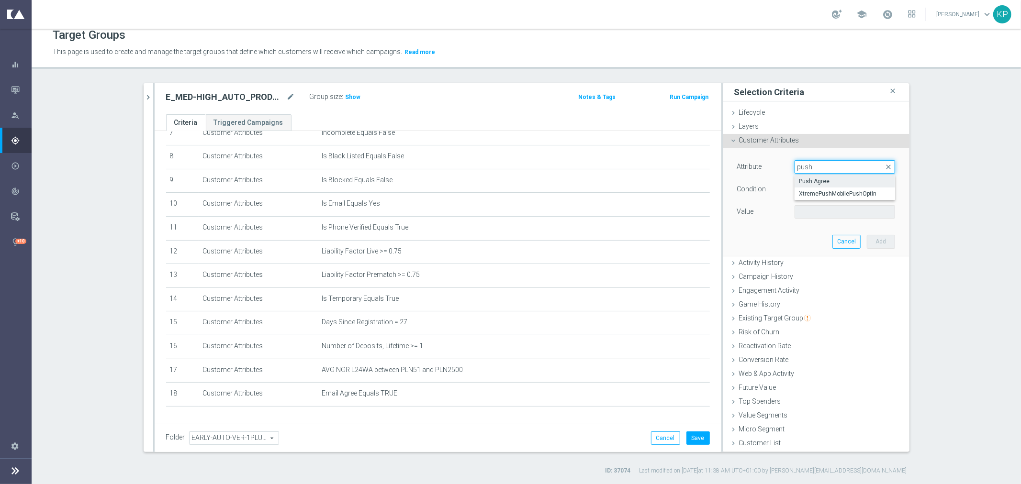
type input "push"
click at [821, 184] on span "Push Agree" at bounding box center [844, 182] width 91 height 8
type input "Push Agree"
type input "Equals"
click at [812, 212] on span at bounding box center [845, 212] width 100 height 12
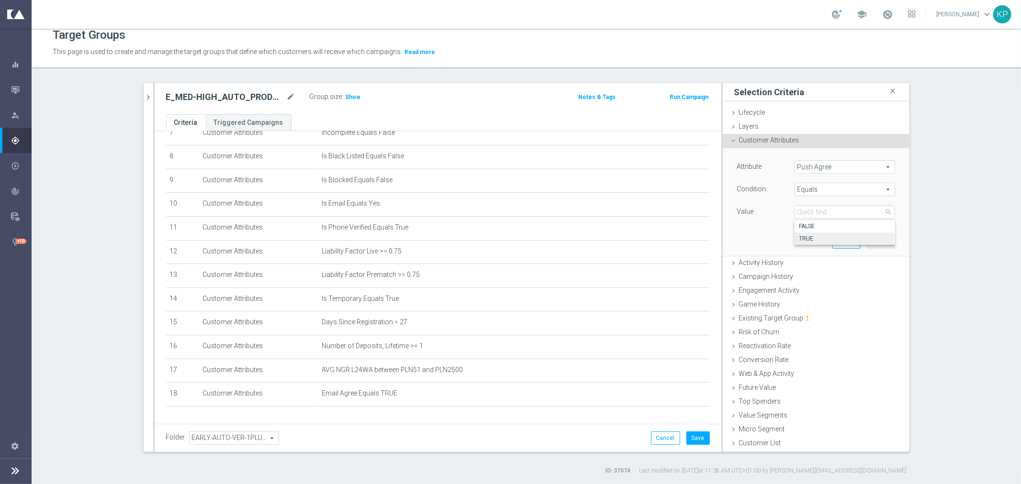
click at [805, 237] on span "TRUE" at bounding box center [844, 239] width 91 height 8
type input "TRUE"
click at [867, 238] on button "Add" at bounding box center [881, 241] width 28 height 13
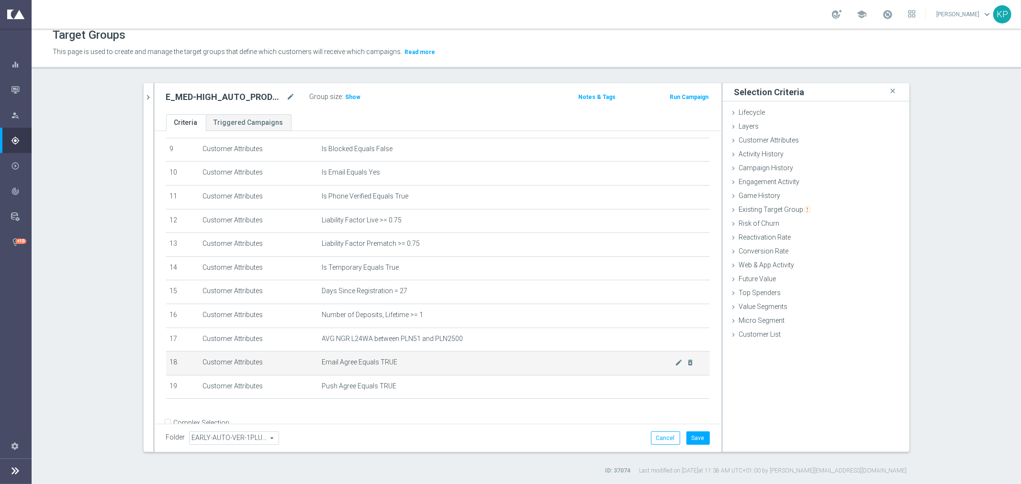
scroll to position [233, 0]
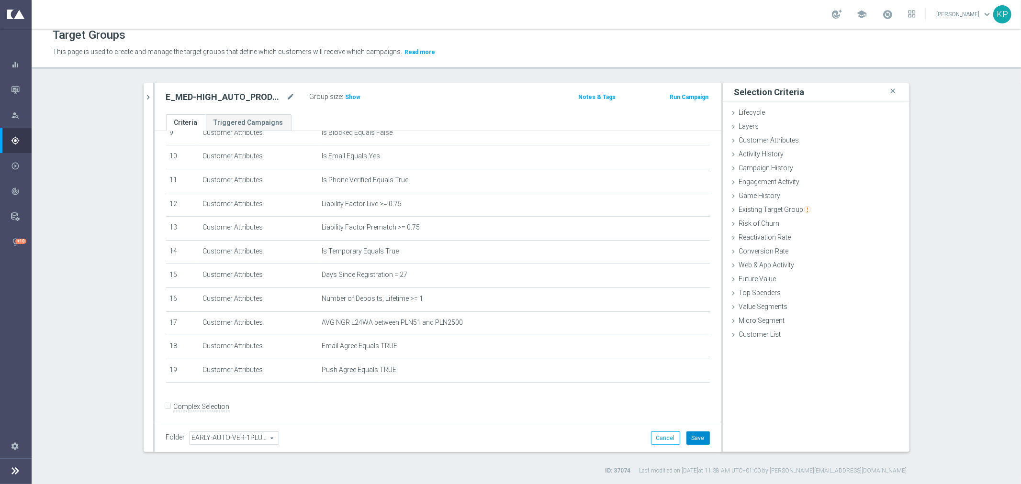
click at [686, 434] on button "Save" at bounding box center [697, 438] width 23 height 13
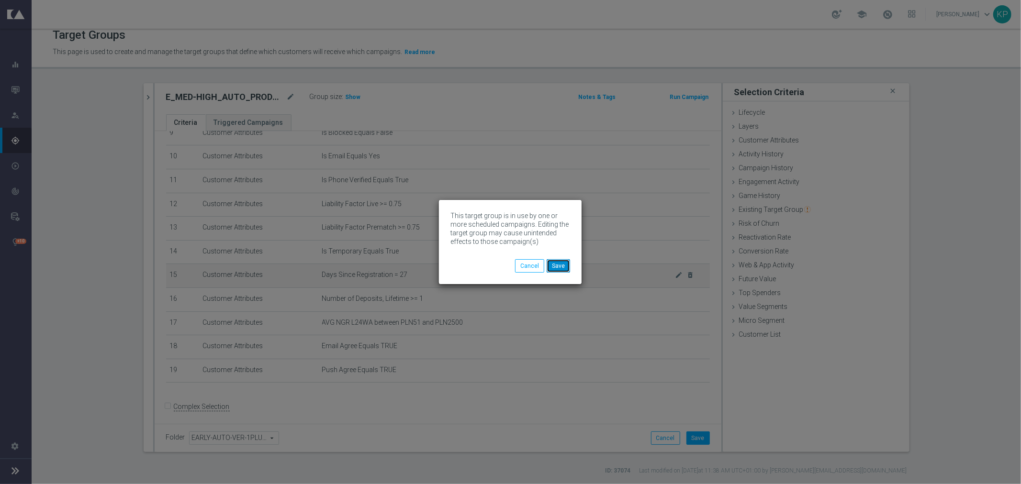
drag, startPoint x: 553, startPoint y: 267, endPoint x: 538, endPoint y: 267, distance: 14.8
click at [553, 267] on button "Save" at bounding box center [558, 265] width 23 height 13
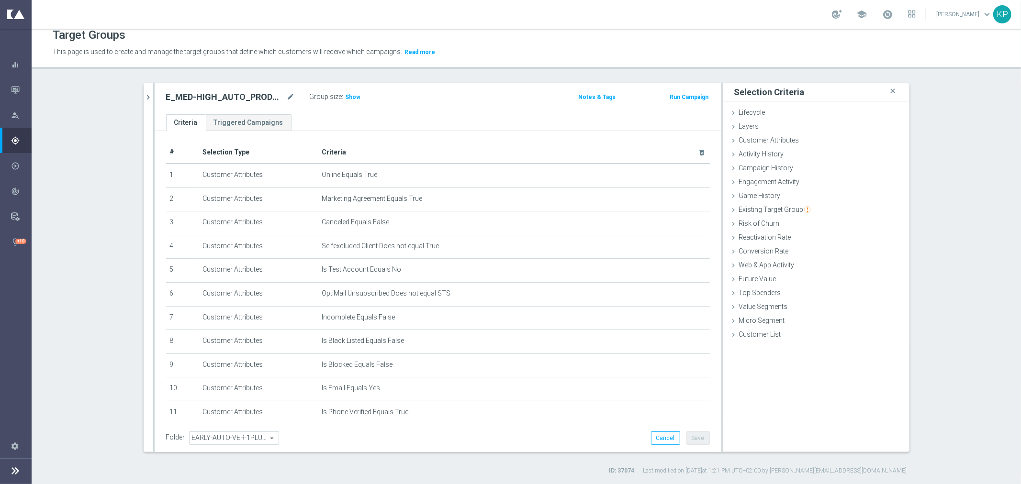
scroll to position [0, 0]
click at [144, 97] on icon "chevron_right" at bounding box center [148, 97] width 9 height 9
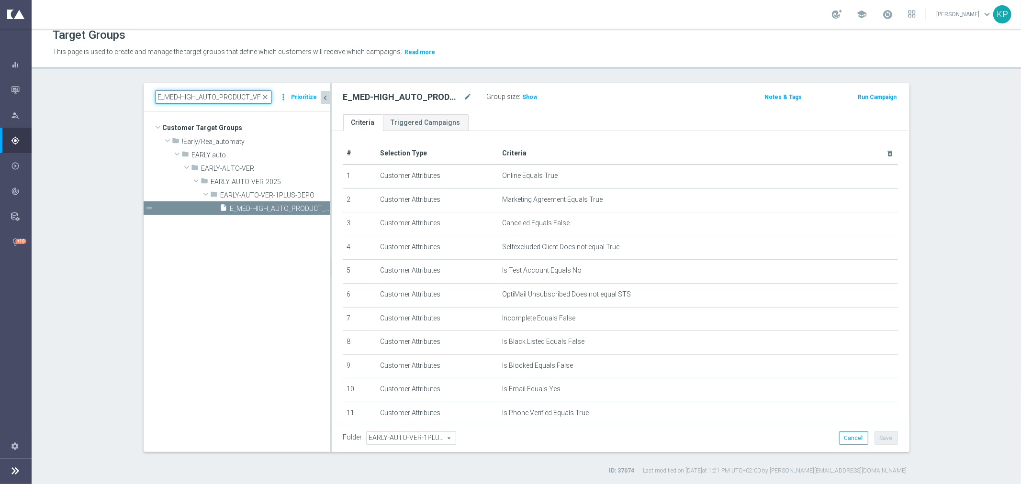
click at [223, 99] on input "E_MED-HIGH_AUTO_PRODUCT_VF BONUS DAY27 1PLUS DEPO_DAILY" at bounding box center [213, 96] width 117 height 13
paste input "ALL_AUTO_CASHDROP_VF BONUS DOLADOWANIE"
type input "E_ALL_AUTO_CASHDROP_VF BONUS DOLADOWANIE_DAILY"
click at [245, 194] on span "E_ALL_AUTO_CASHDROP_VF BONUS DOLADOWANIE_DAILY" at bounding box center [265, 195] width 88 height 8
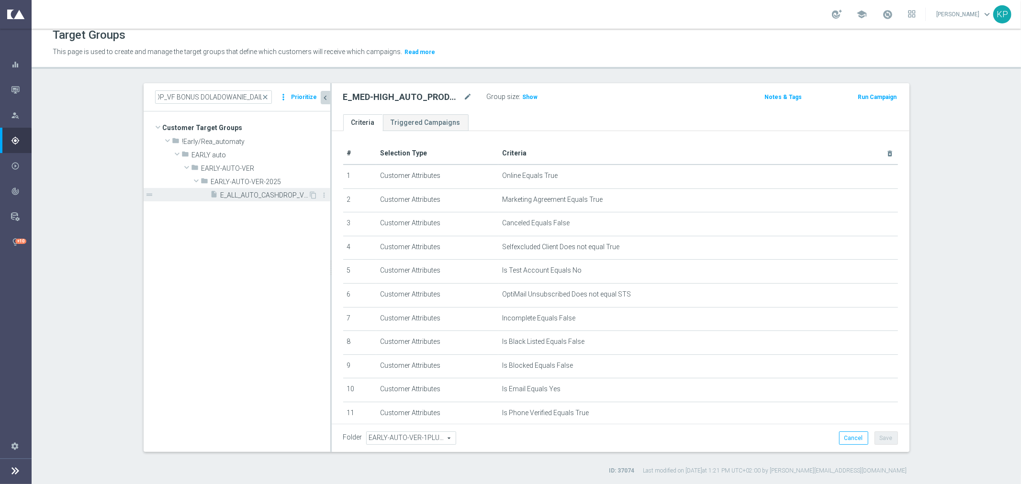
scroll to position [0, 0]
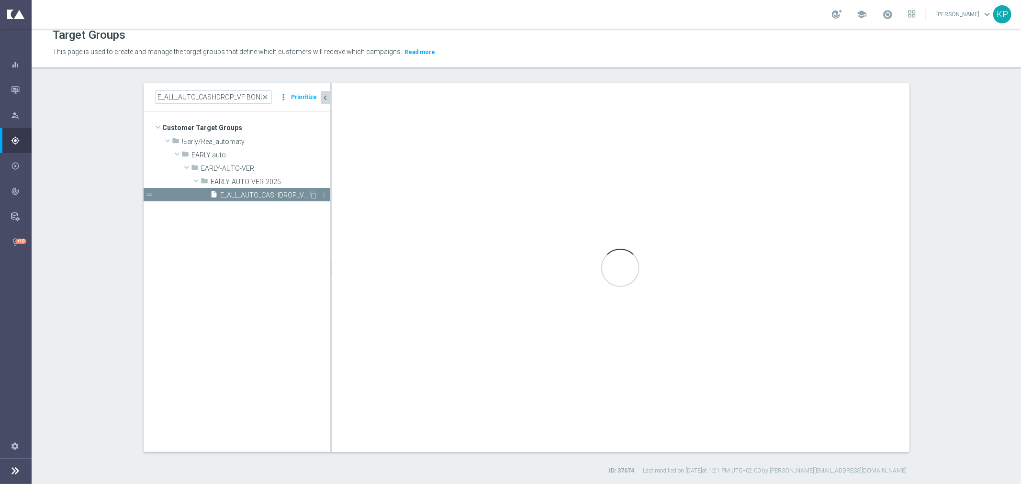
type input "EARLY-AUTO-VER-2025"
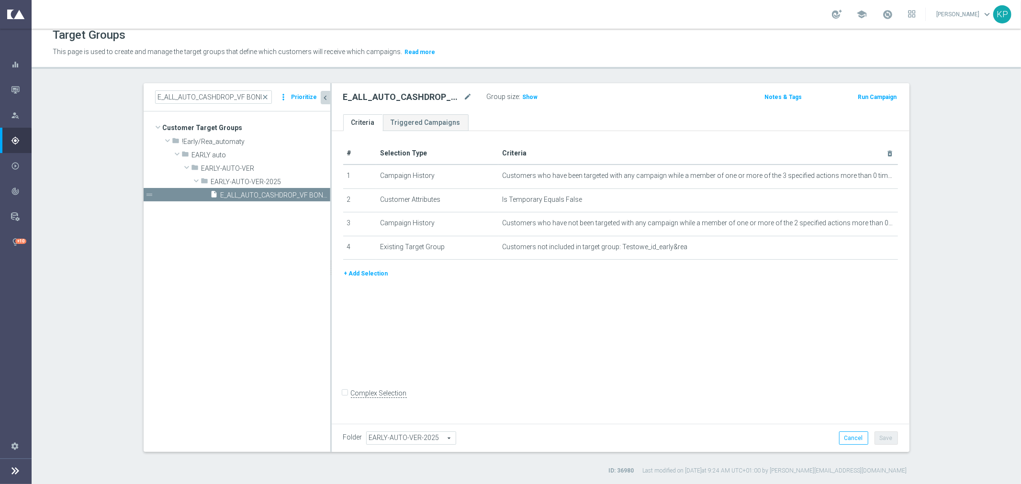
click at [365, 269] on button "+ Add Selection" at bounding box center [366, 274] width 46 height 11
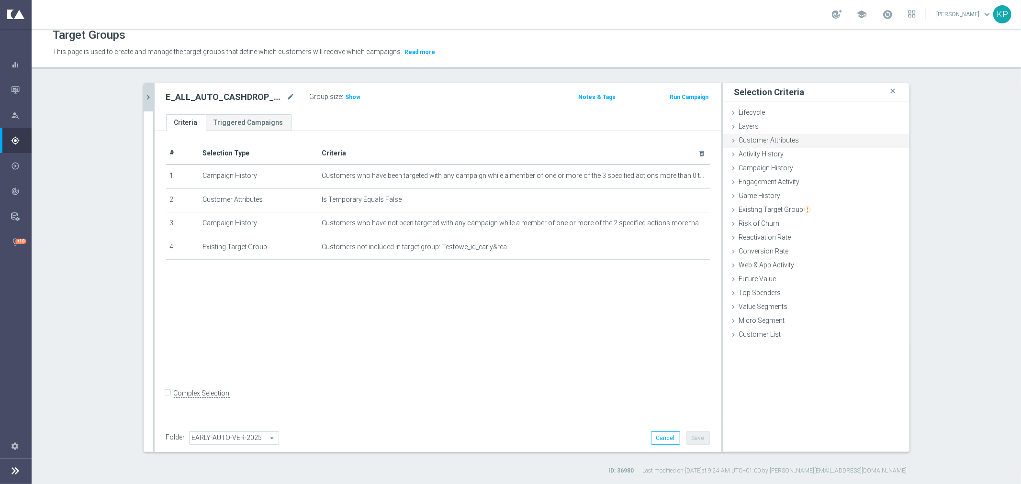
click at [732, 144] on icon at bounding box center [734, 141] width 8 height 8
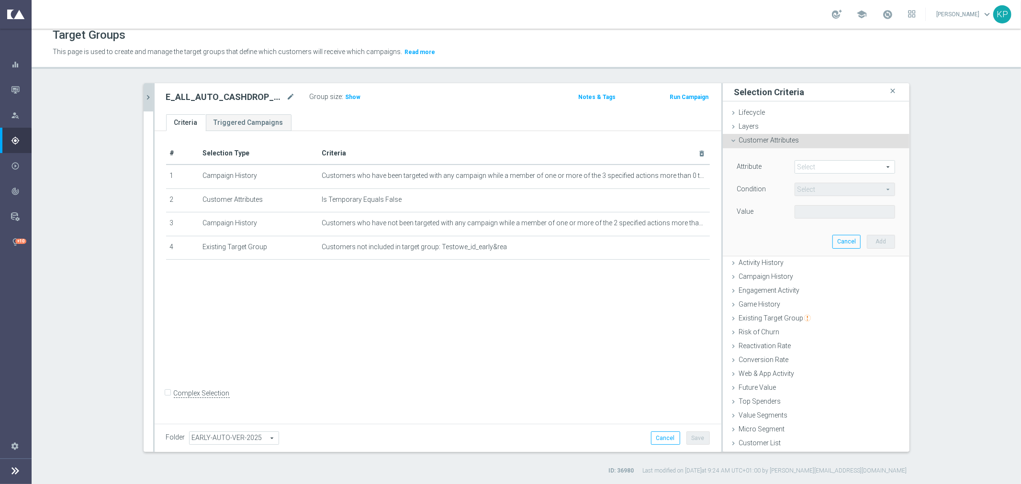
click at [802, 165] on span at bounding box center [845, 167] width 100 height 12
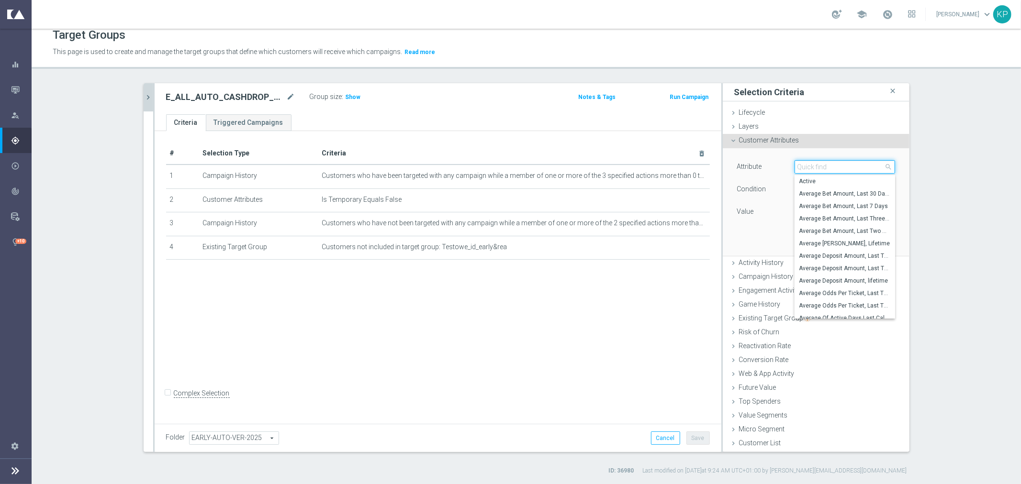
click at [803, 166] on input "search" at bounding box center [845, 166] width 101 height 13
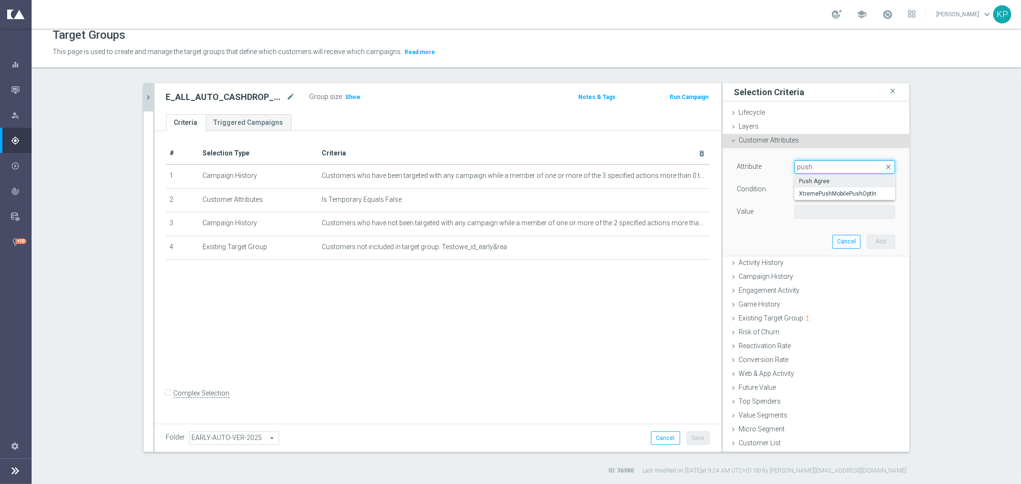
type input "push"
click at [815, 183] on span "Push Agree" at bounding box center [844, 182] width 91 height 8
type input "Push Agree"
type input "Equals"
click at [809, 211] on span at bounding box center [845, 212] width 100 height 12
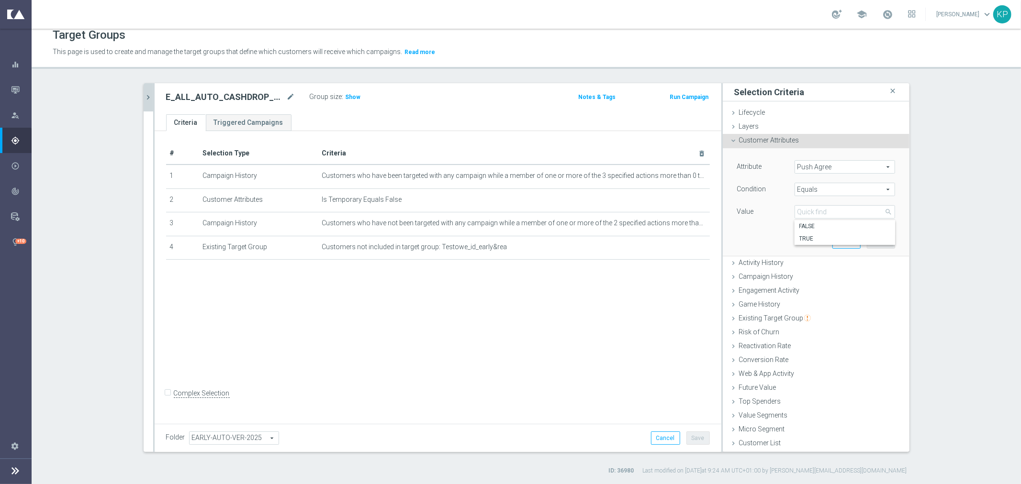
drag, startPoint x: 806, startPoint y: 237, endPoint x: 812, endPoint y: 237, distance: 5.8
click at [806, 237] on span "TRUE" at bounding box center [844, 239] width 91 height 8
type input "TRUE"
click at [869, 239] on button "Add" at bounding box center [881, 241] width 28 height 13
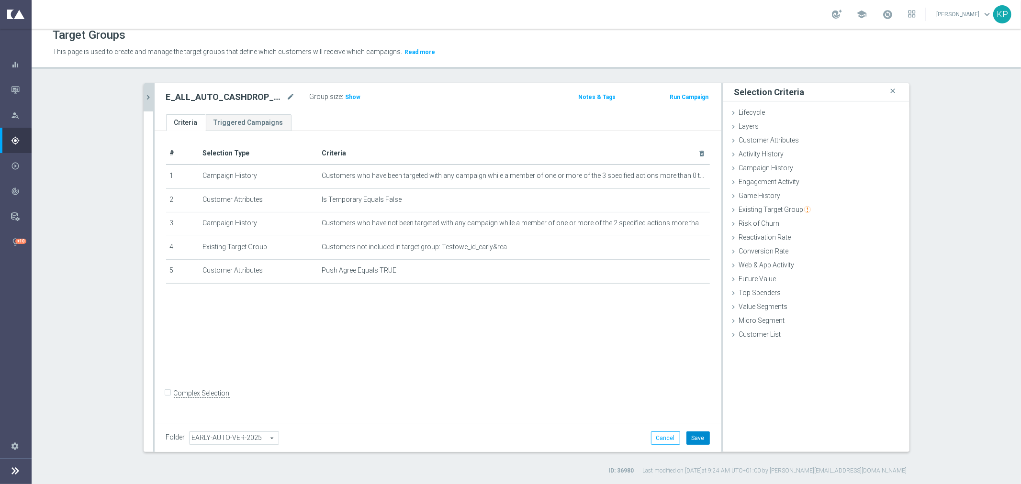
click at [696, 438] on button "Save" at bounding box center [697, 438] width 23 height 13
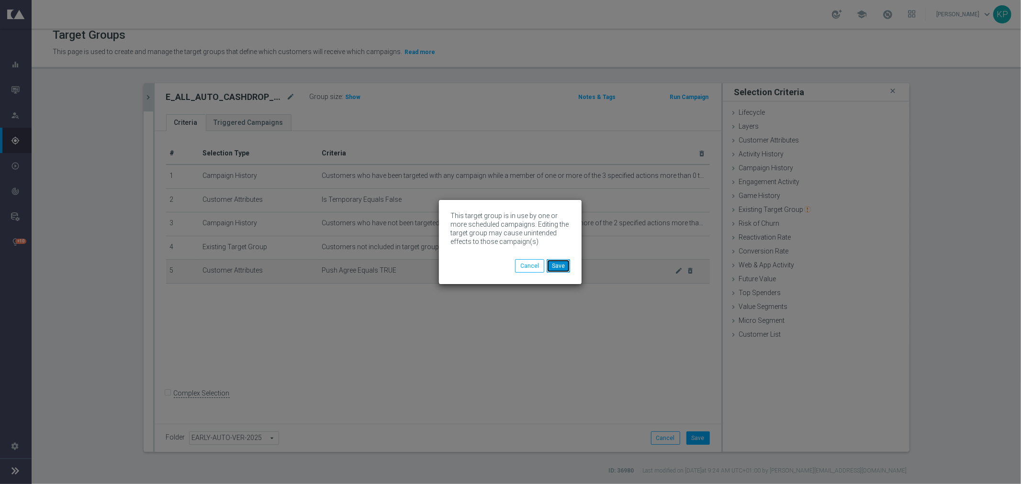
click at [556, 262] on button "Save" at bounding box center [558, 265] width 23 height 13
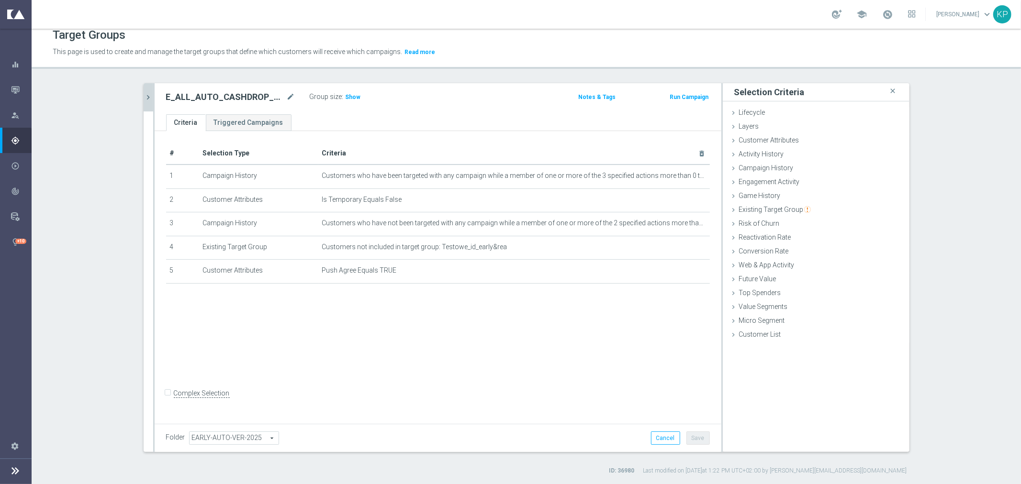
click at [153, 103] on div at bounding box center [153, 267] width 1 height 369
click at [147, 101] on button "chevron_right" at bounding box center [149, 97] width 10 height 28
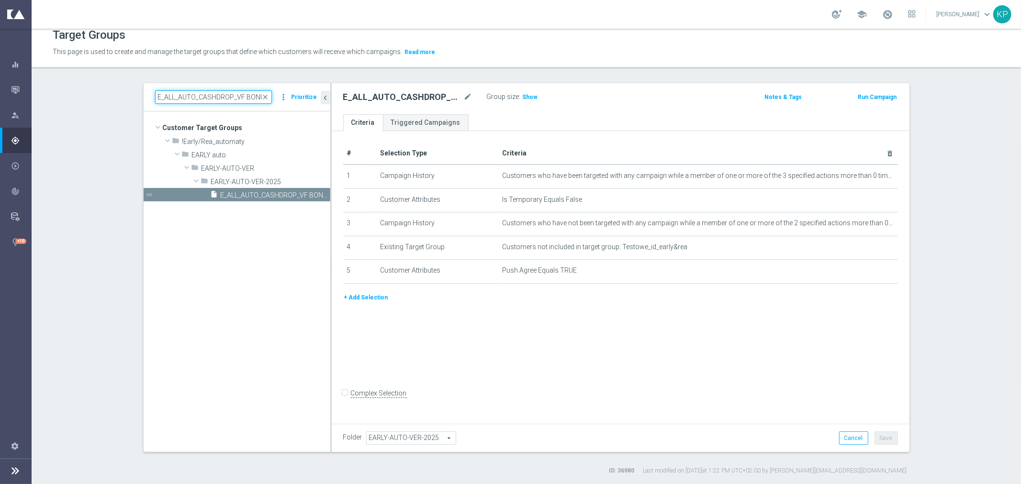
click at [170, 95] on input "E_ALL_AUTO_CASHDROP_VF BONUS DOLADOWANIE_DAILY" at bounding box center [213, 96] width 117 height 13
paste input "PRODUCT_VF DAY7 NONDEPO"
type input "E_ALL_AUTO_PRODUCT_VF DAY7 NONDEPO_DAILY"
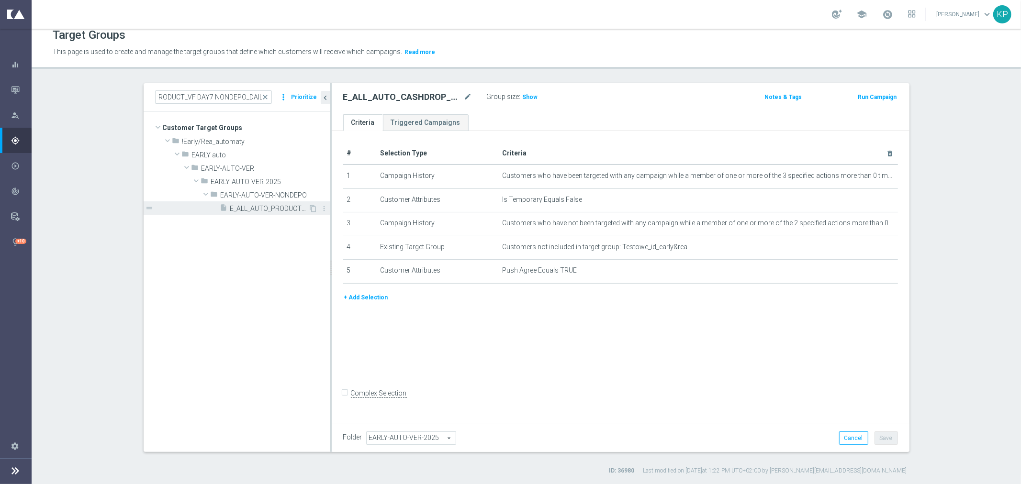
click at [236, 205] on span "E_ALL_AUTO_PRODUCT_VF DAY7 NONDEPO_DAILY" at bounding box center [269, 209] width 78 height 8
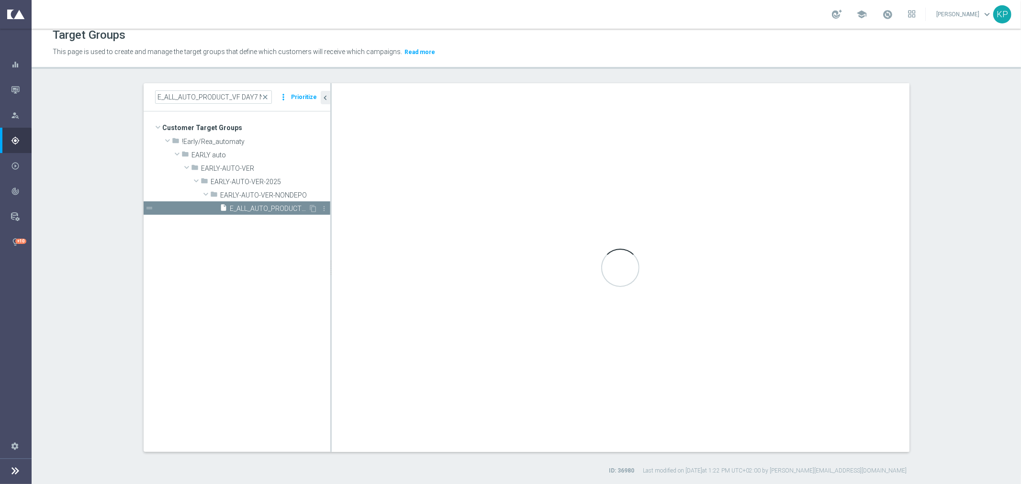
type input "EARLY-AUTO-VER-NONDEPO"
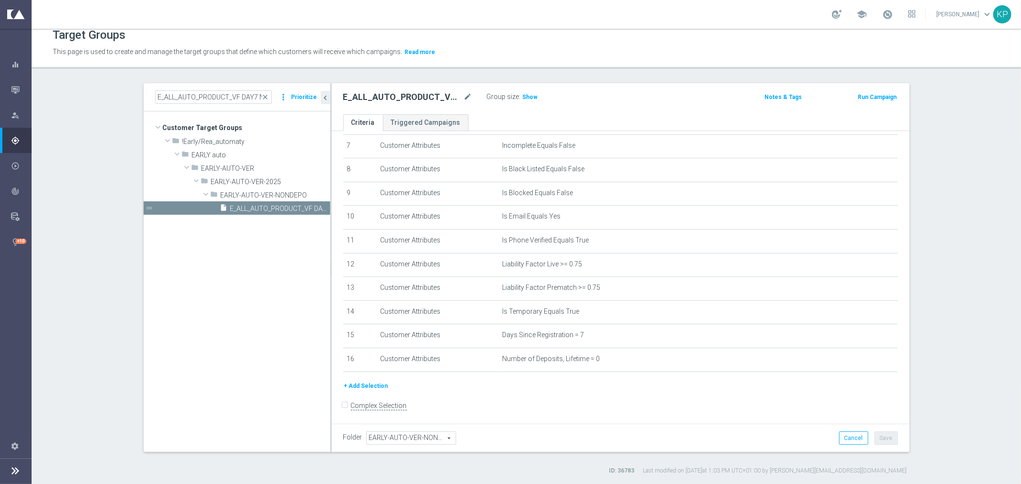
click at [371, 381] on button "+ Add Selection" at bounding box center [366, 386] width 46 height 11
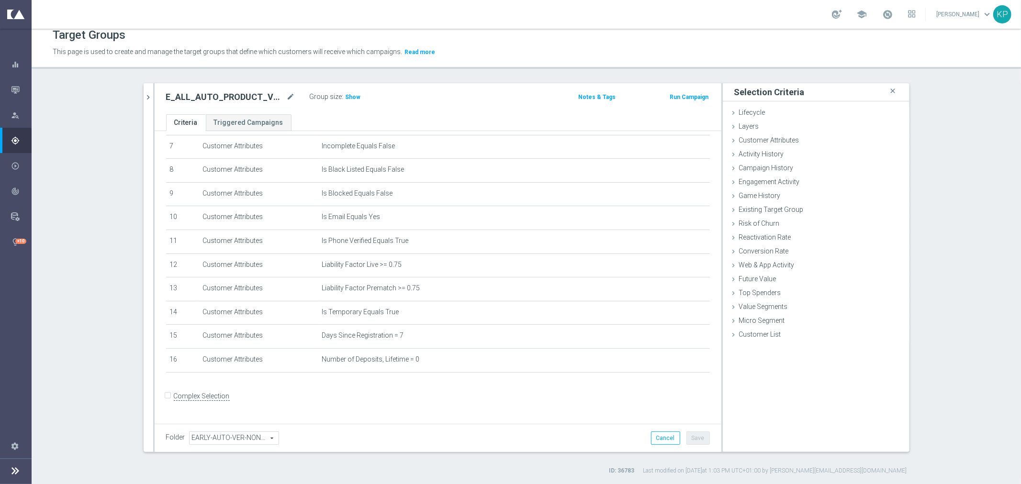
scroll to position [163, 0]
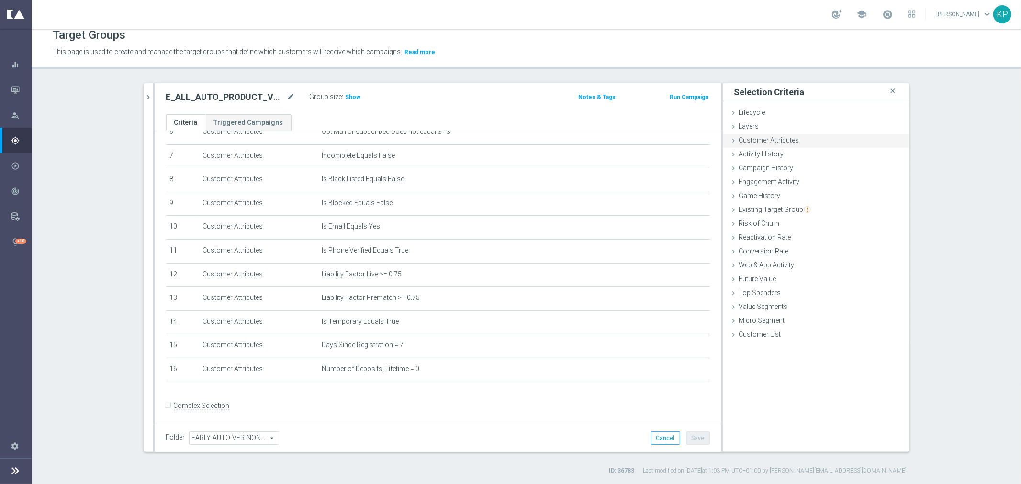
click at [839, 143] on div "Customer Attributes done selection saved" at bounding box center [816, 141] width 187 height 14
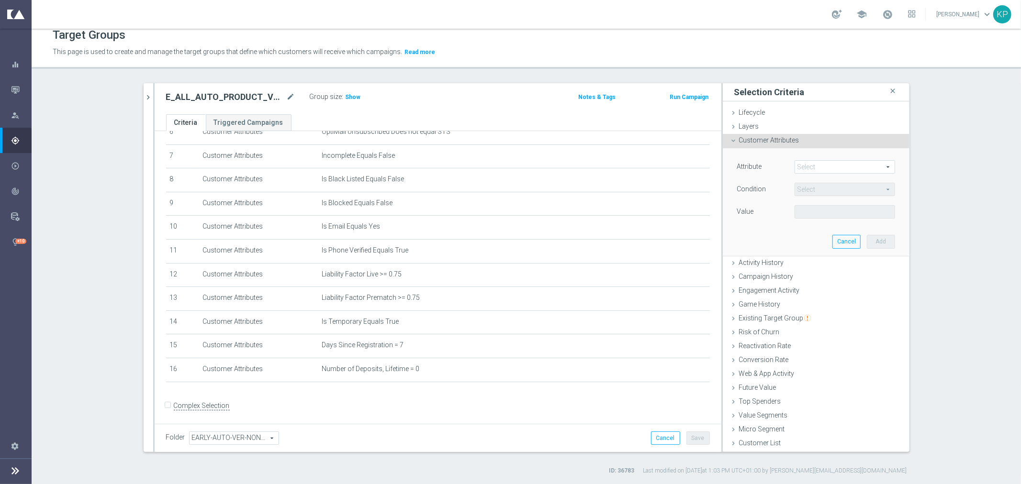
click at [809, 158] on div "Attribute Select arrow_drop_down search Condition Select arrow_drop_down search…" at bounding box center [816, 201] width 172 height 107
click at [806, 162] on span at bounding box center [845, 167] width 100 height 12
click at [0, 0] on input "search" at bounding box center [0, 0] width 0 height 0
type input "email a"
click at [820, 178] on span "Email Agree" at bounding box center [844, 182] width 91 height 8
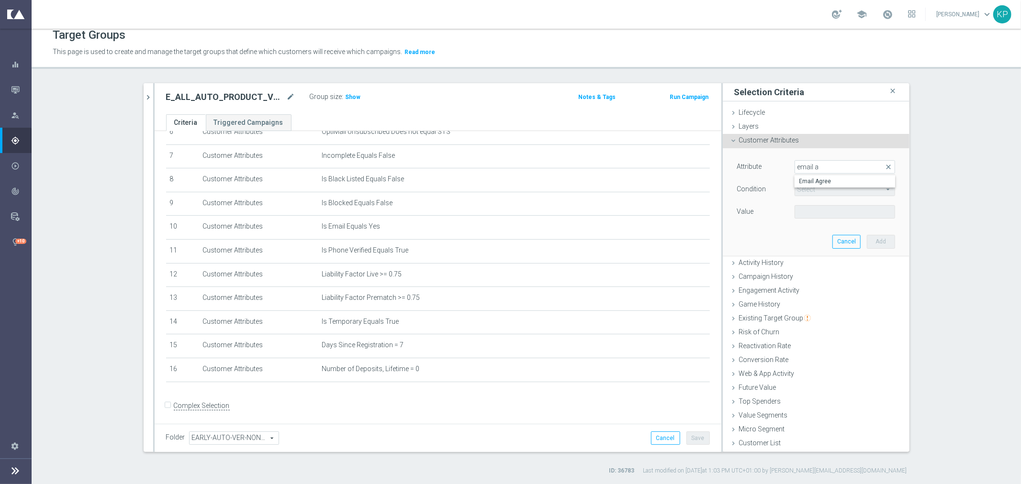
type input "Email Agree"
type input "Equals"
click at [810, 213] on span at bounding box center [845, 212] width 100 height 12
click at [809, 235] on span "TRUE" at bounding box center [844, 239] width 91 height 8
type input "TRUE"
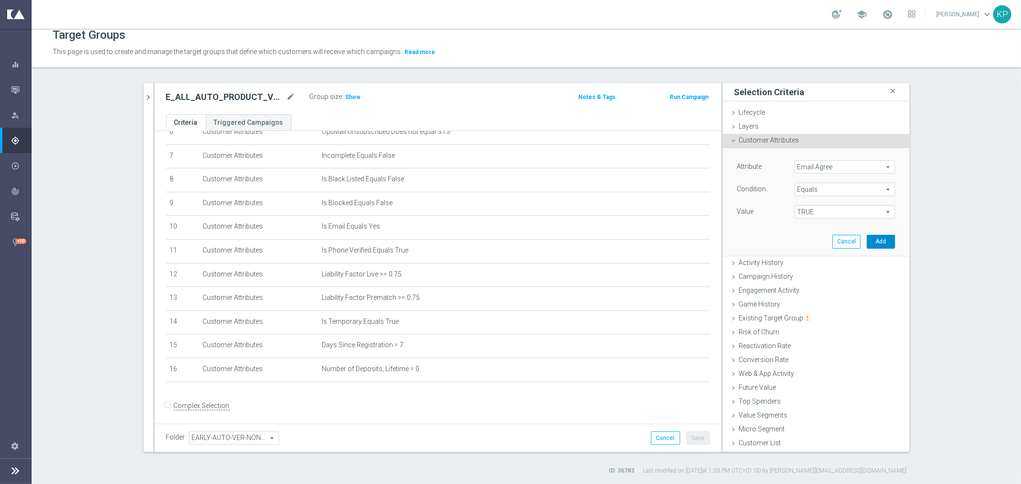
click at [867, 238] on button "Add" at bounding box center [881, 241] width 28 height 13
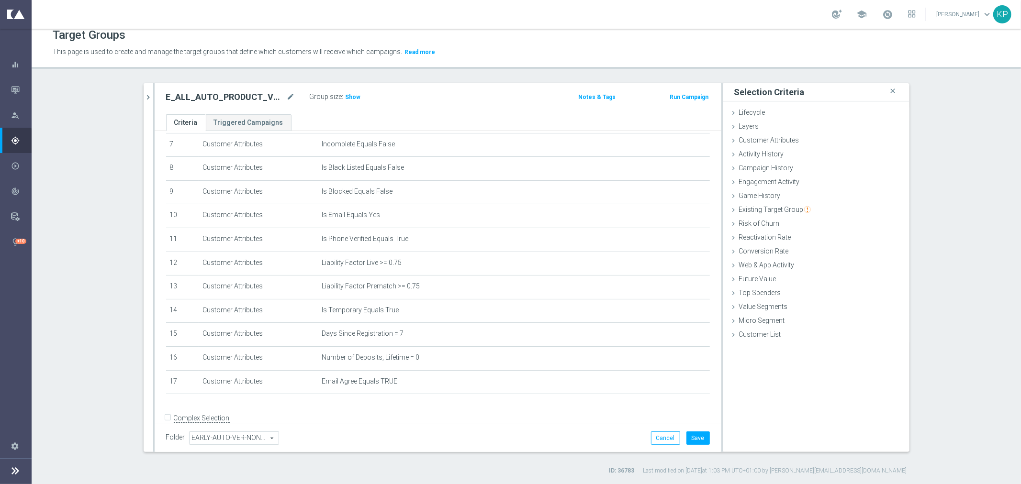
scroll to position [186, 0]
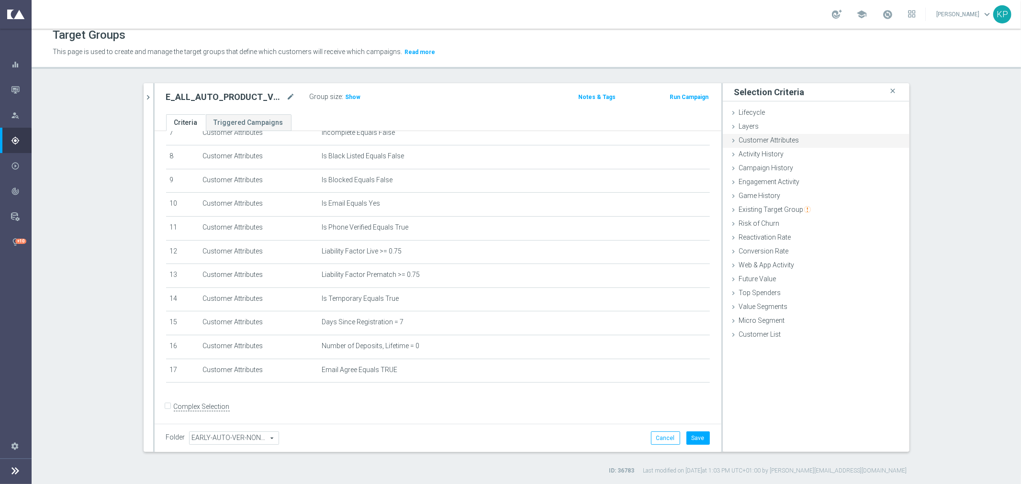
click at [744, 142] on span "Customer Attributes" at bounding box center [769, 140] width 60 height 8
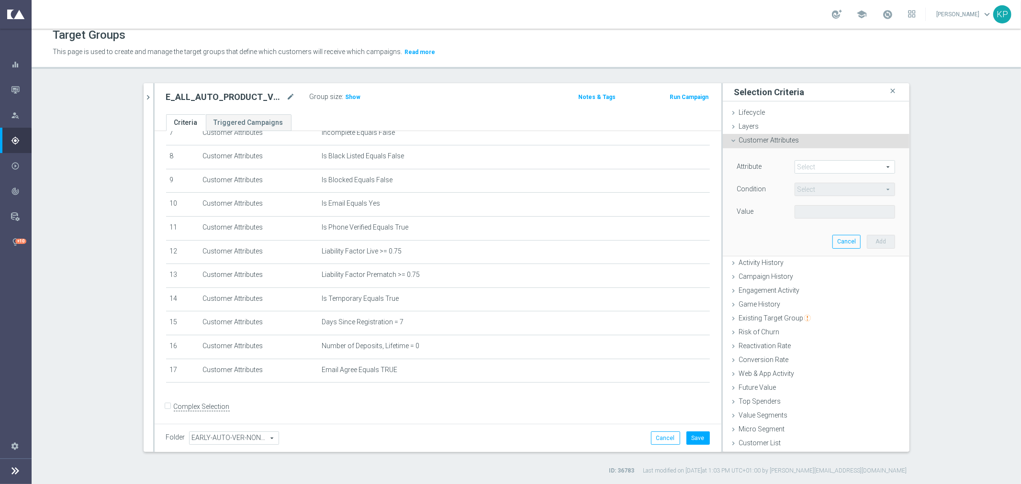
click at [812, 168] on span at bounding box center [845, 167] width 100 height 12
click at [0, 0] on input "search" at bounding box center [0, 0] width 0 height 0
type input "sms"
drag, startPoint x: 833, startPoint y: 178, endPoint x: 828, endPoint y: 186, distance: 9.7
click at [833, 178] on span "SMS Agree" at bounding box center [844, 182] width 91 height 8
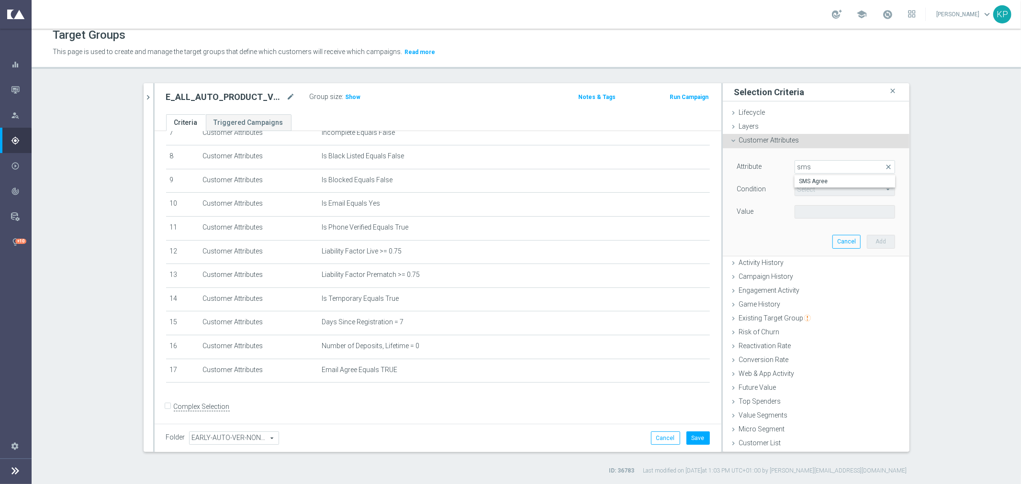
type input "SMS Agree"
type input "Equals"
click at [815, 202] on div "Attribute SMS Agree SMS Agree arrow_drop_down search Condition Equals Equals ar…" at bounding box center [816, 190] width 158 height 60
click at [813, 208] on span at bounding box center [845, 212] width 100 height 12
click at [811, 238] on span "TRUE" at bounding box center [844, 239] width 91 height 8
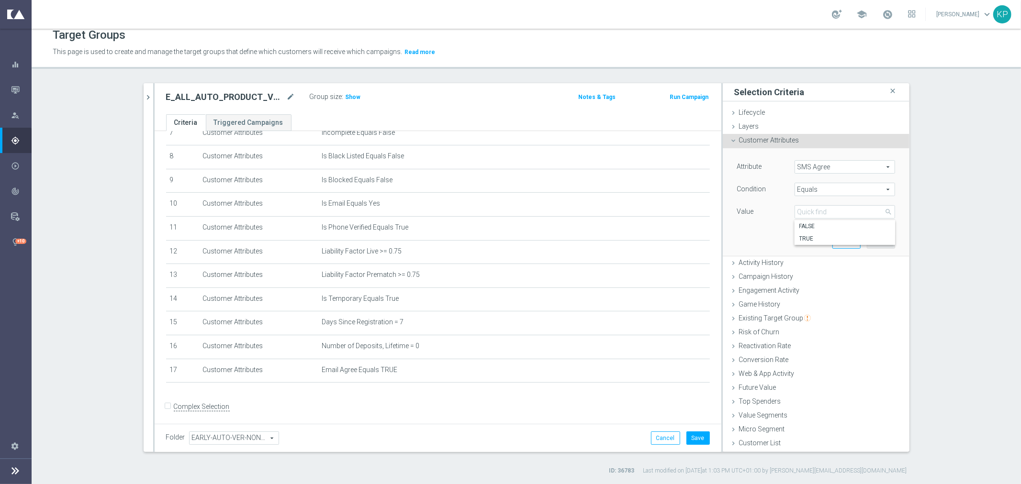
type input "TRUE"
click at [869, 240] on button "Add" at bounding box center [881, 241] width 28 height 13
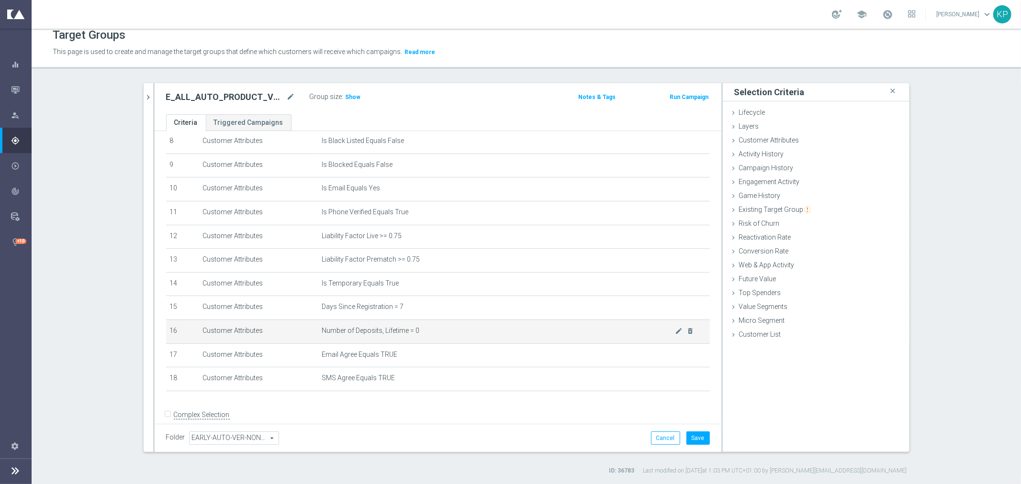
scroll to position [209, 0]
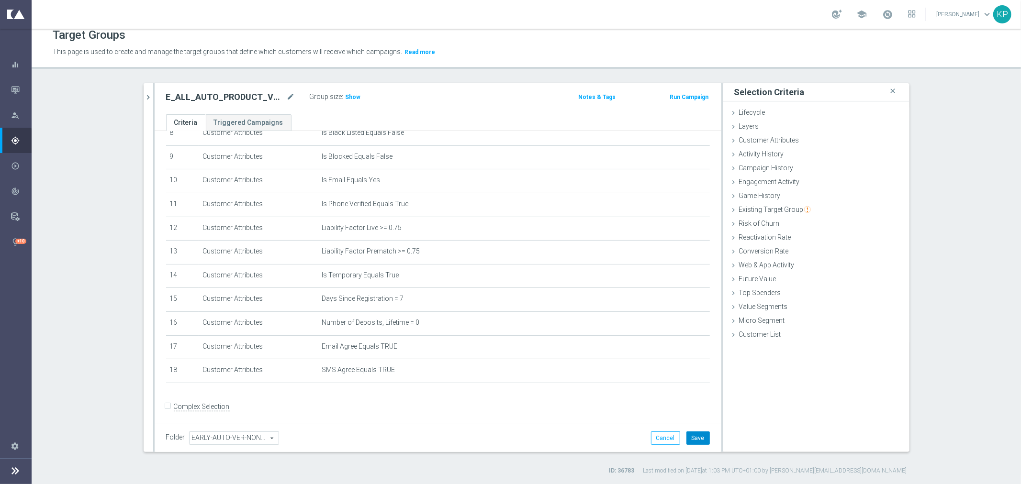
drag, startPoint x: 687, startPoint y: 436, endPoint x: 626, endPoint y: 411, distance: 66.1
click at [688, 436] on button "Save" at bounding box center [697, 438] width 23 height 13
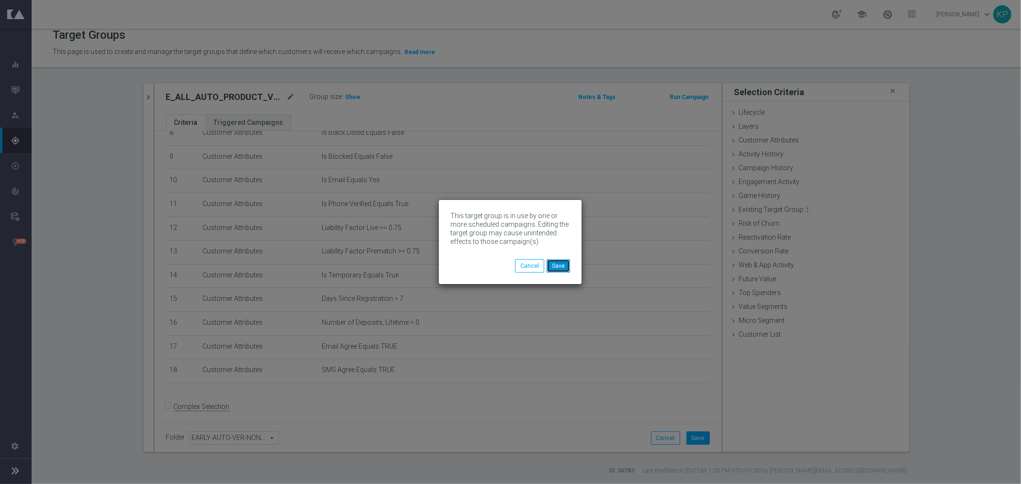
click at [555, 261] on button "Save" at bounding box center [558, 265] width 23 height 13
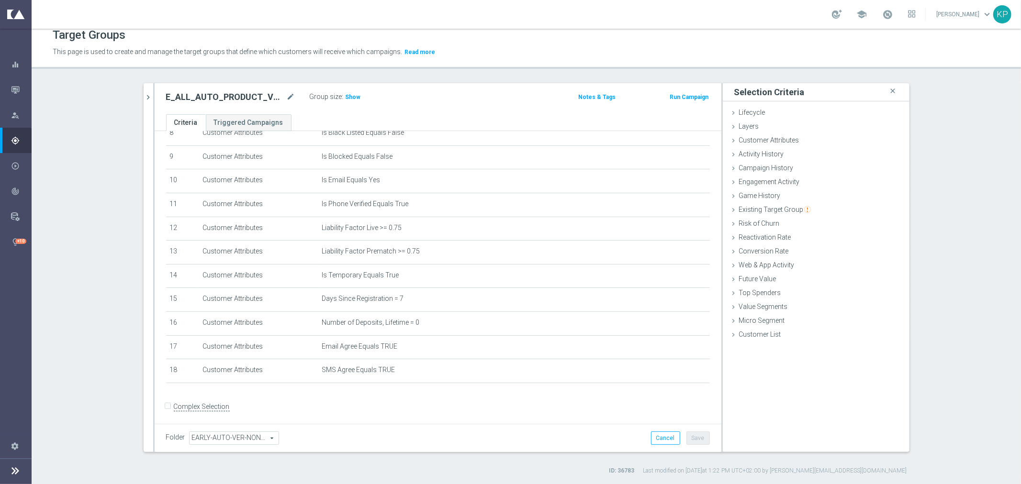
click at [144, 101] on icon "chevron_right" at bounding box center [148, 97] width 9 height 9
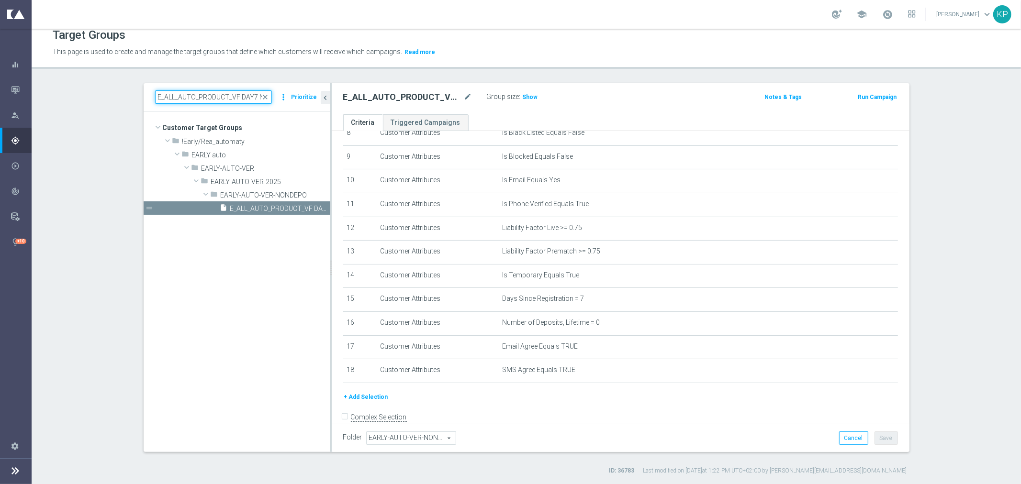
click at [181, 101] on input "E_ALL_AUTO_PRODUCT_VF DAY7 NONDEPO_DAILY" at bounding box center [213, 96] width 117 height 13
paste input "15"
type input "E_ALL_AUTO_PRODUCT_VF DAY15 NONDEPO_DAILY"
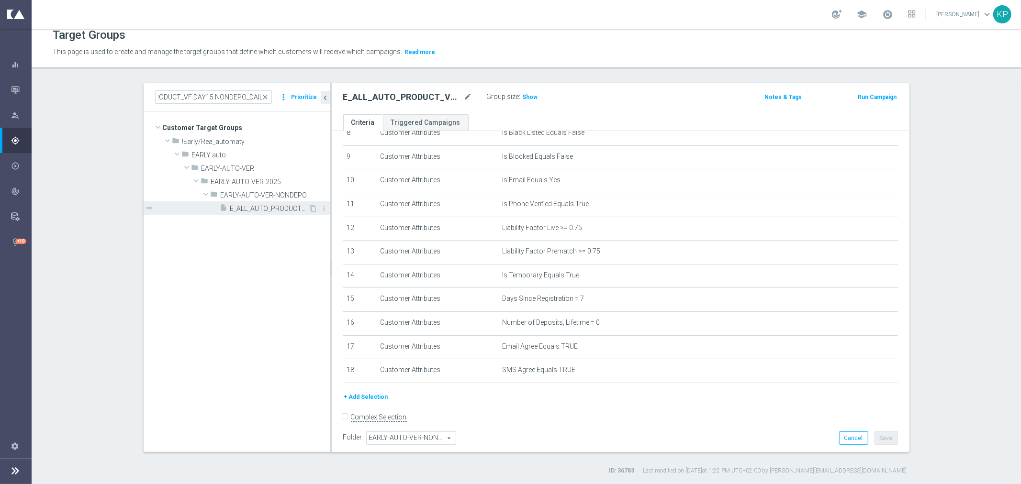
click at [233, 206] on span "E_ALL_AUTO_PRODUCT_VF DAY15 NONDEPO_DAILY" at bounding box center [269, 209] width 78 height 8
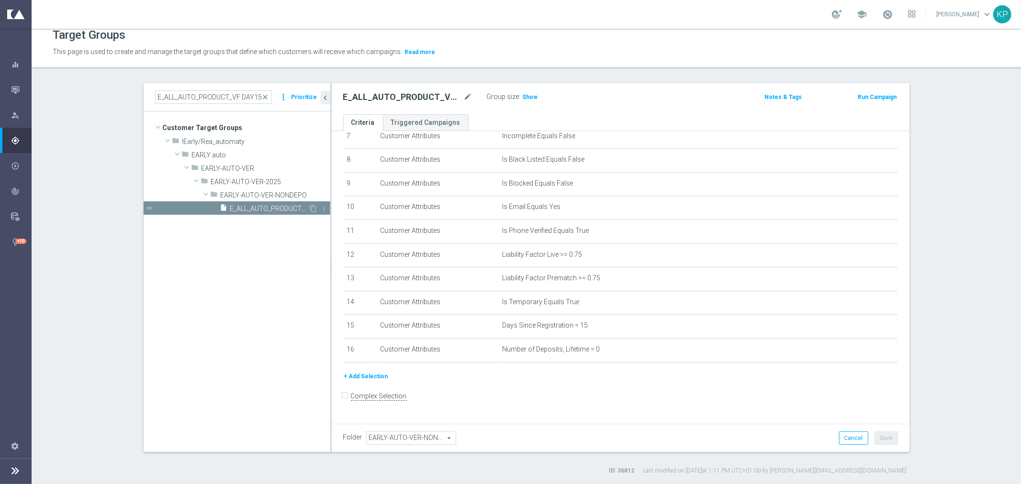
scroll to position [173, 0]
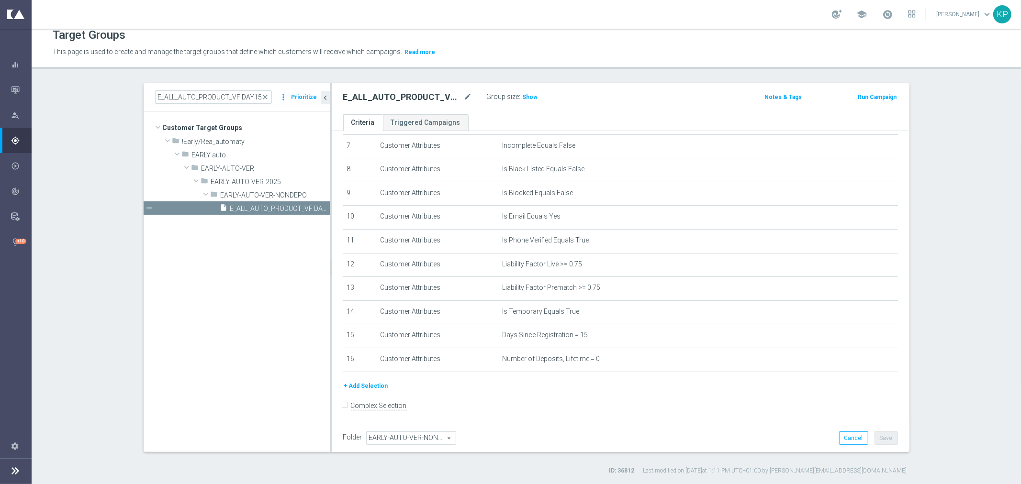
click at [366, 381] on button "+ Add Selection" at bounding box center [366, 386] width 46 height 11
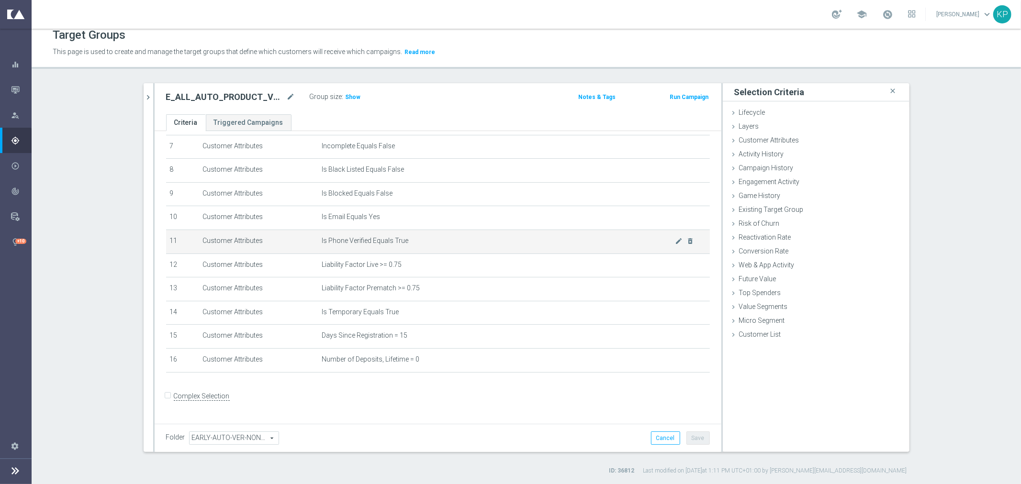
scroll to position [163, 0]
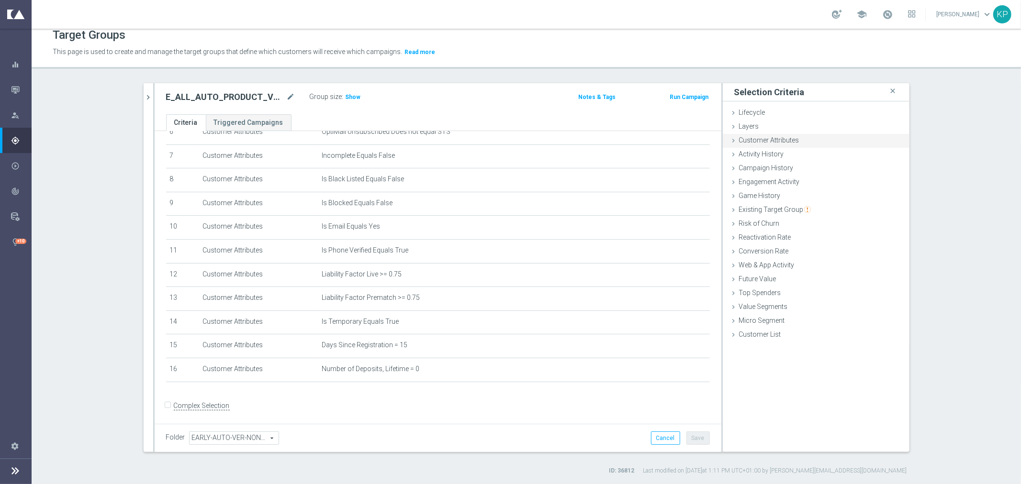
click at [758, 145] on div "Customer Attributes done selection saved" at bounding box center [816, 141] width 187 height 14
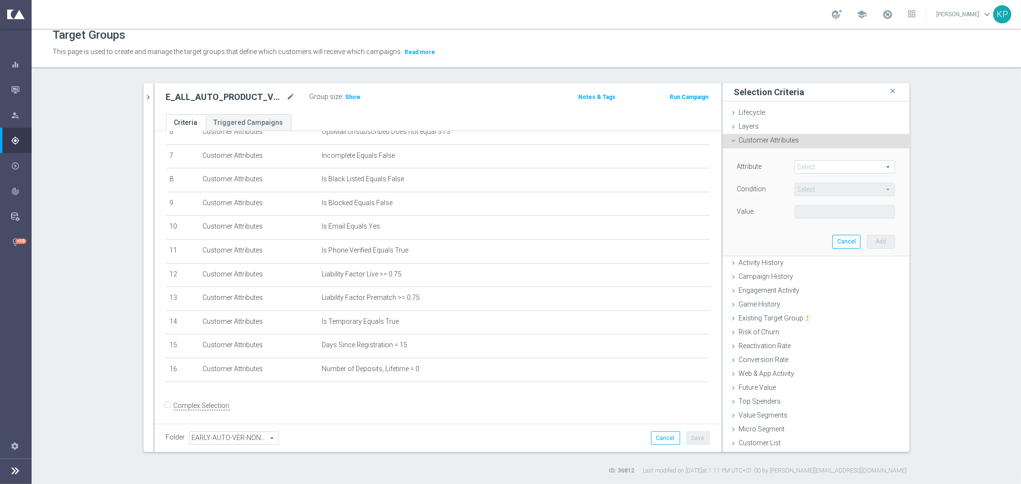
click at [810, 162] on span at bounding box center [845, 167] width 100 height 12
click at [0, 0] on input "search" at bounding box center [0, 0] width 0 height 0
type input "email"
click at [817, 194] on span "Email Agree" at bounding box center [844, 194] width 91 height 8
type input "Email Agree"
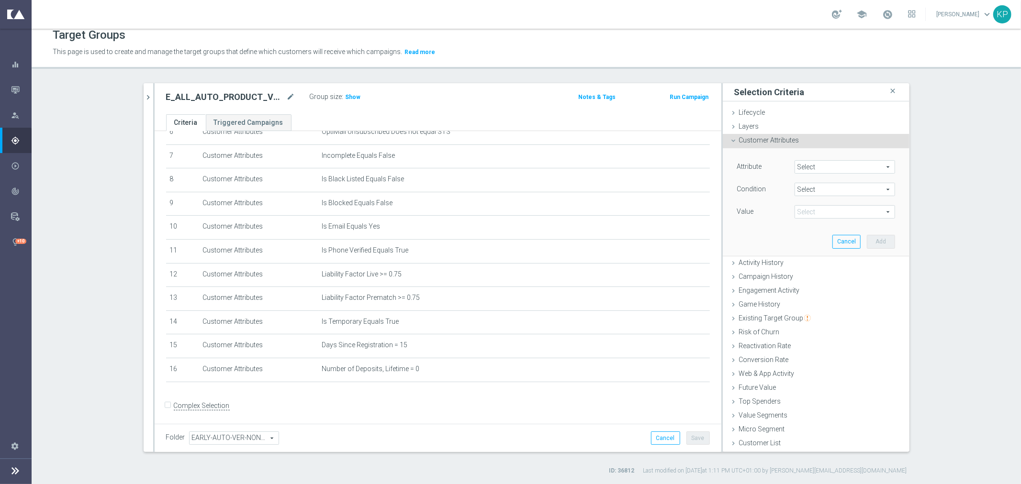
type input "Equals"
click at [813, 212] on span at bounding box center [845, 212] width 100 height 12
click at [810, 237] on span "TRUE" at bounding box center [844, 239] width 91 height 8
type input "TRUE"
click at [873, 241] on button "Add" at bounding box center [881, 241] width 28 height 13
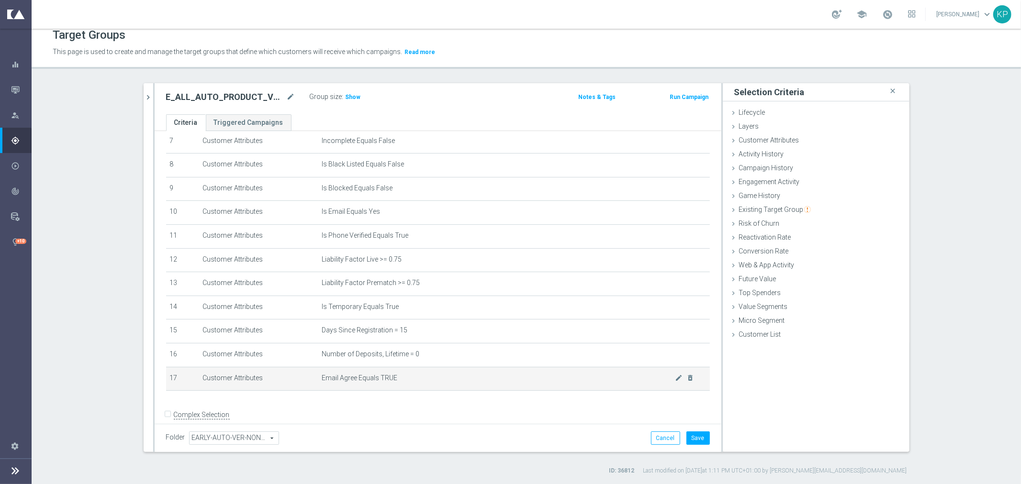
scroll to position [186, 0]
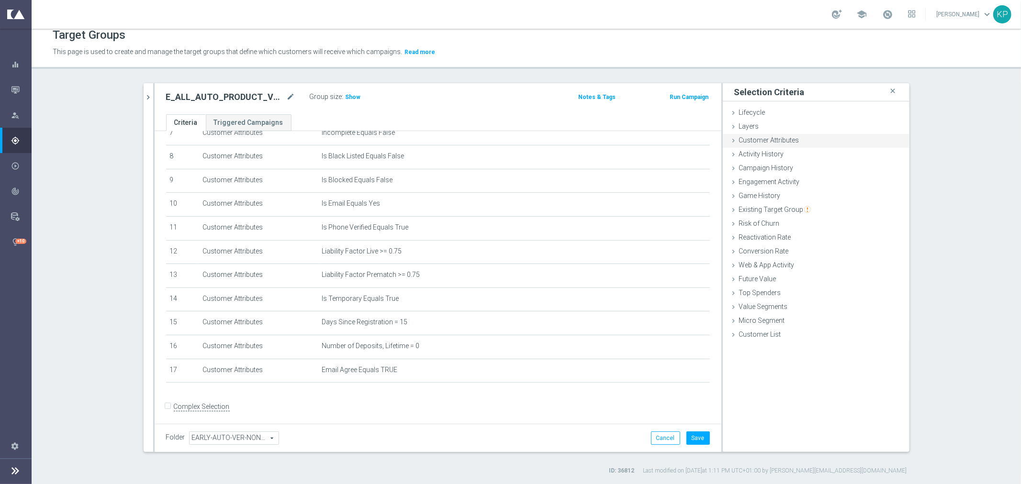
click at [759, 142] on span "Customer Attributes" at bounding box center [769, 140] width 60 height 8
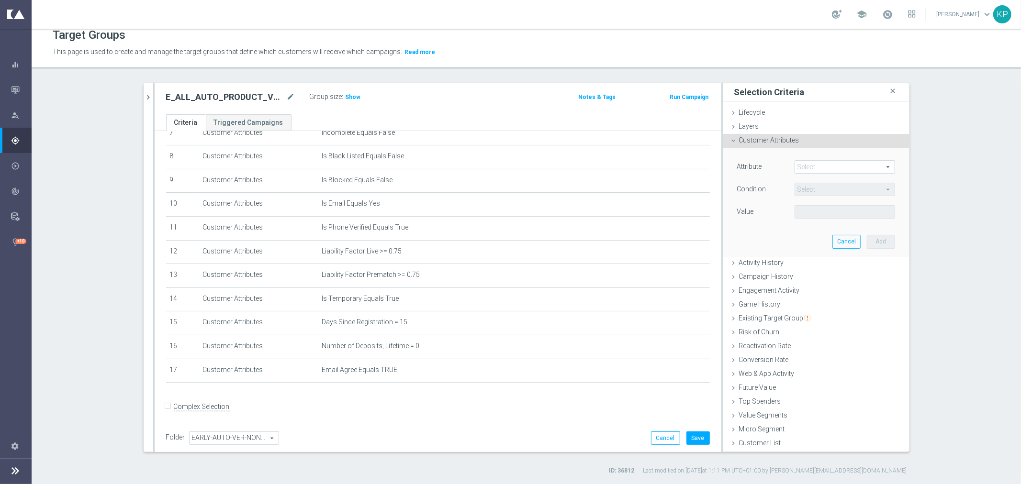
click at [815, 164] on span at bounding box center [845, 167] width 100 height 12
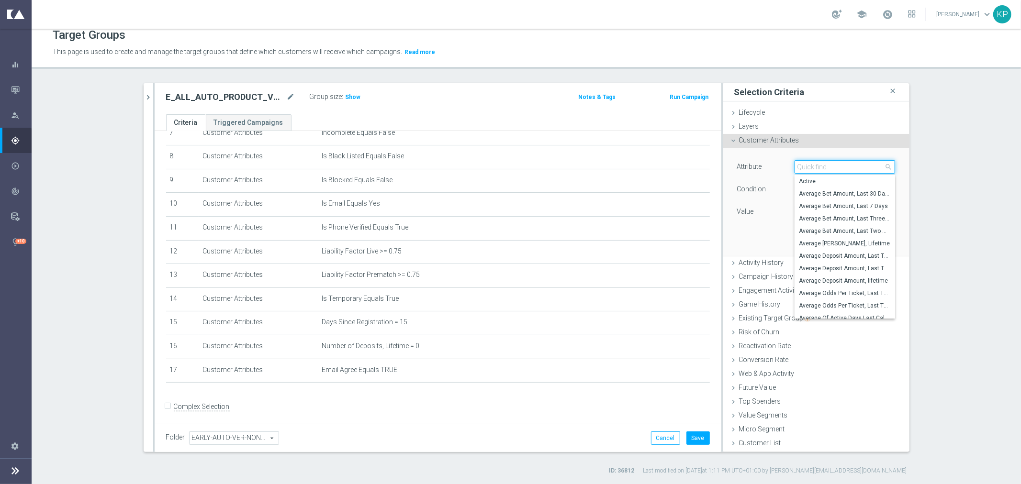
click at [815, 164] on input "search" at bounding box center [845, 166] width 101 height 13
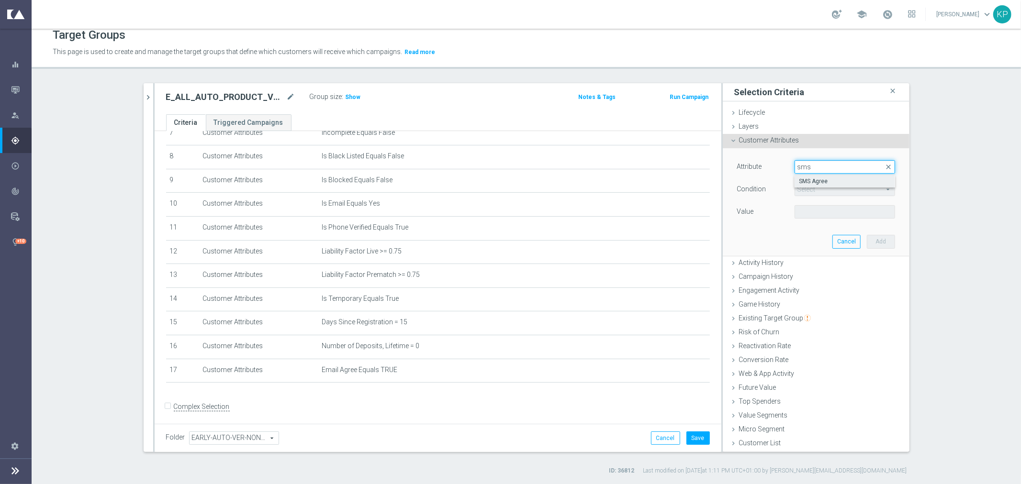
type input "sms"
click at [834, 176] on label "SMS Agree" at bounding box center [845, 181] width 101 height 12
type input "SMS Agree"
type input "Equals"
click at [819, 208] on span at bounding box center [845, 212] width 100 height 12
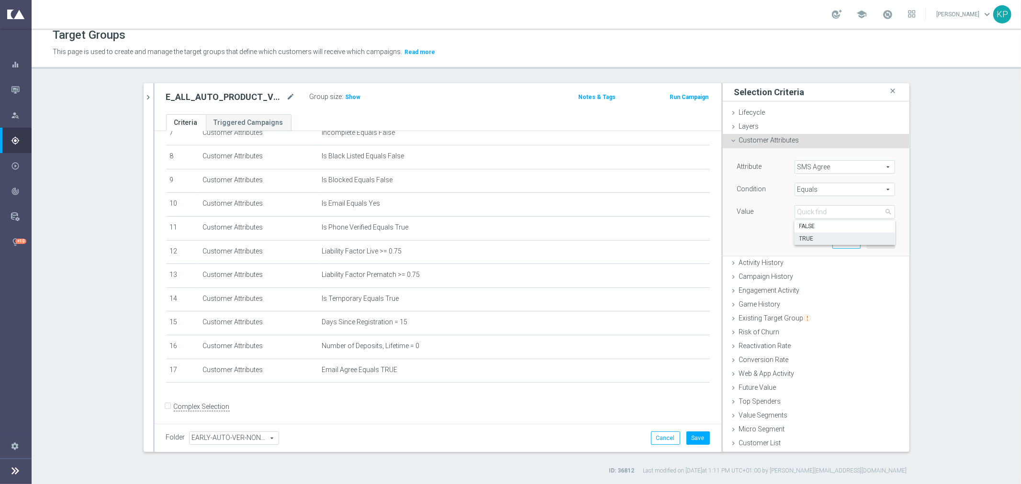
click at [810, 236] on span "TRUE" at bounding box center [844, 239] width 91 height 8
type input "TRUE"
click at [879, 241] on button "Add" at bounding box center [881, 241] width 28 height 13
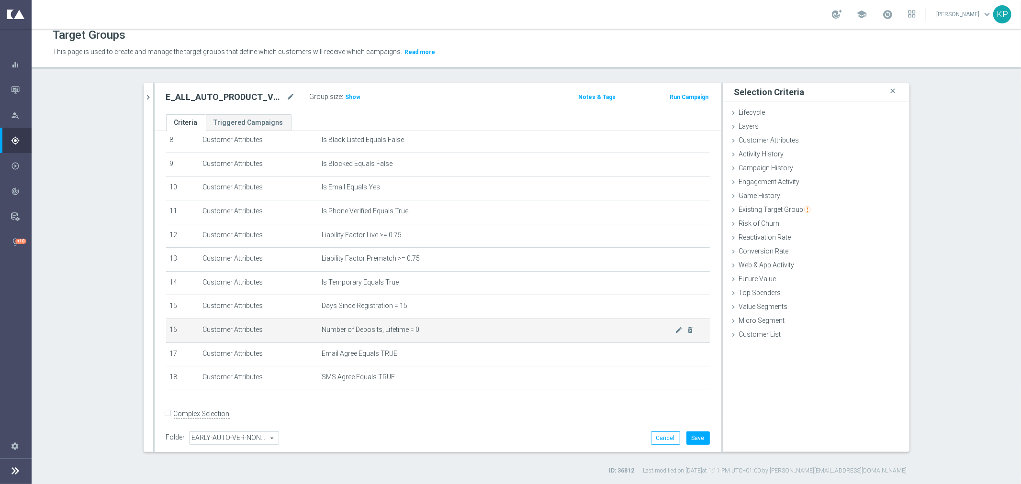
scroll to position [209, 0]
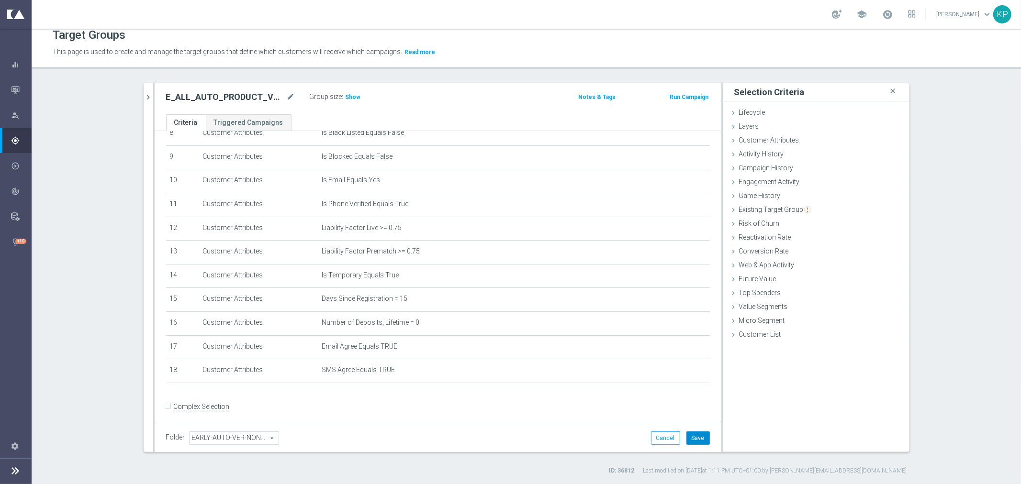
click at [694, 437] on button "Save" at bounding box center [697, 438] width 23 height 13
click at [145, 95] on body "equalizer Dashboard Mission Control" at bounding box center [510, 242] width 1021 height 484
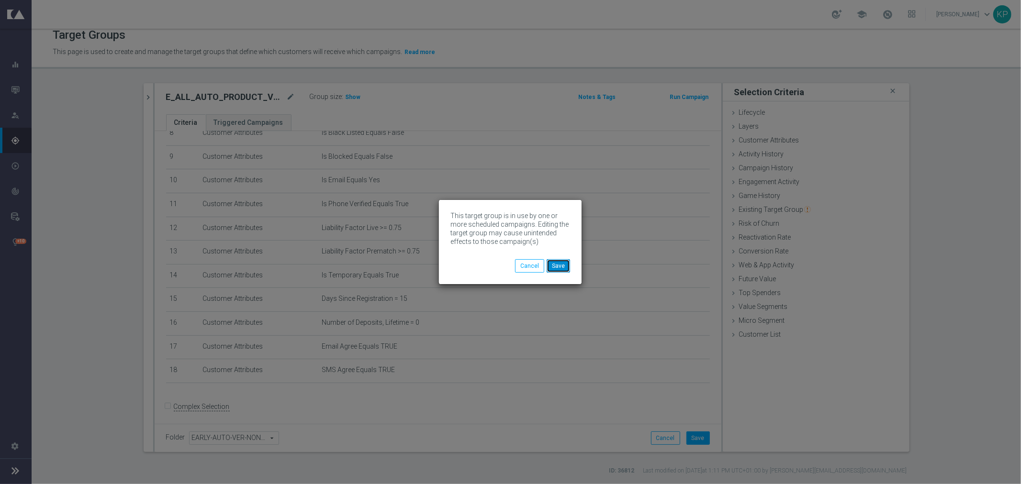
click at [552, 260] on button "Save" at bounding box center [558, 265] width 23 height 13
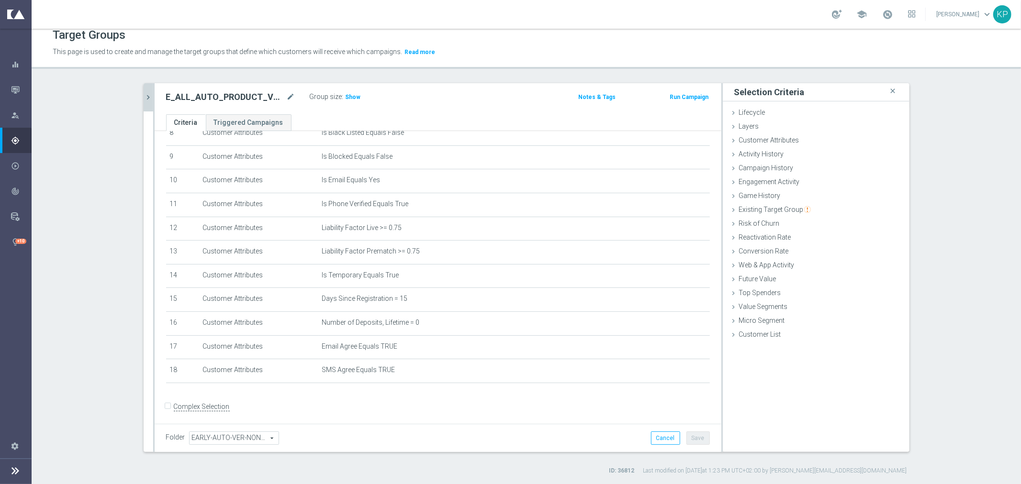
click at [149, 100] on icon "chevron_right" at bounding box center [148, 97] width 9 height 9
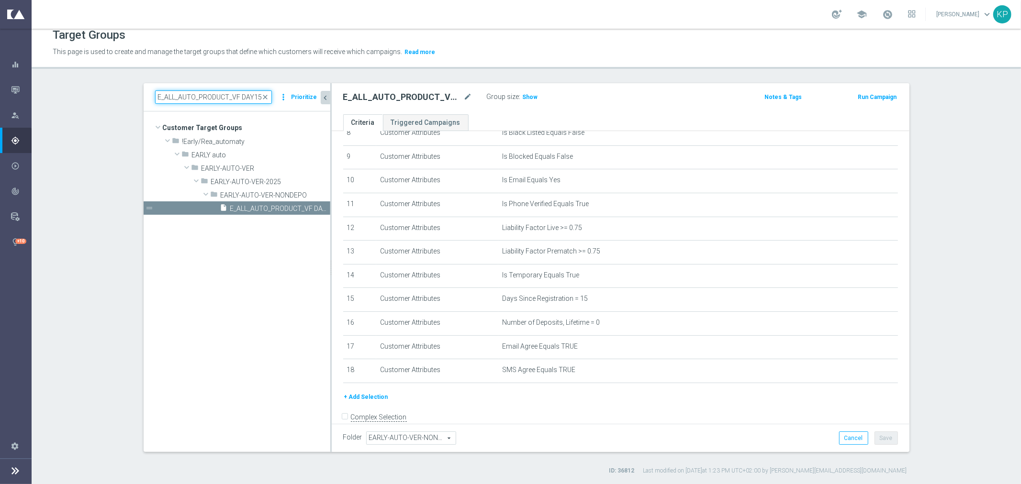
click at [182, 94] on input "E_ALL_AUTO_PRODUCT_VF DAY15 NONDEPO_DAILY" at bounding box center [213, 96] width 117 height 13
paste input "7"
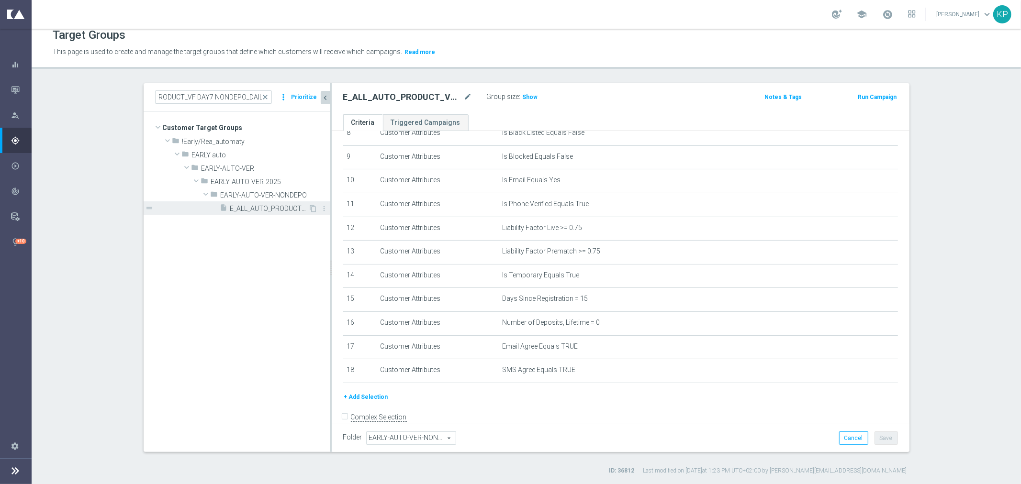
click at [242, 206] on span "E_ALL_AUTO_PRODUCT_VF DAY7 NONDEPO_DAILY" at bounding box center [269, 209] width 78 height 8
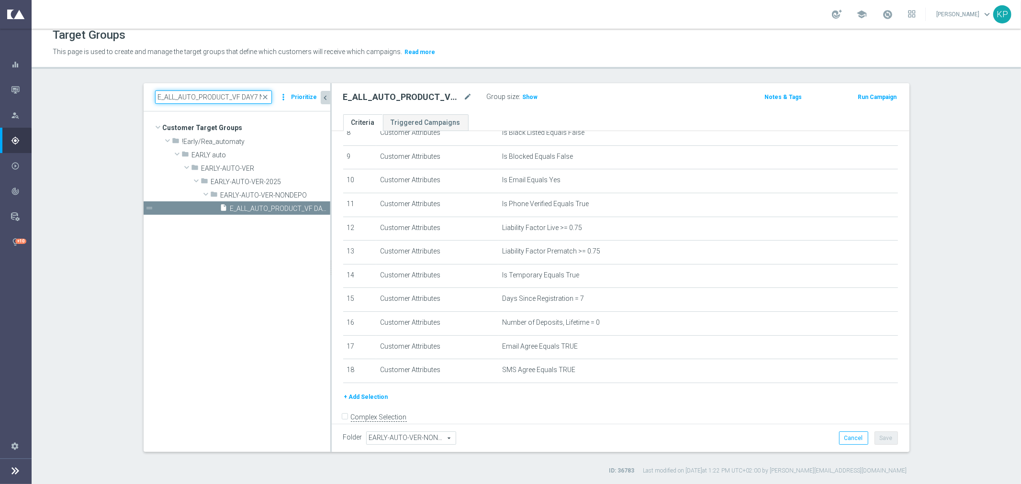
click at [168, 94] on input "E_ALL_AUTO_PRODUCT_VF DAY7 NONDEPO_DAILY" at bounding box center [213, 96] width 117 height 13
paste input "30"
type input "E_ALL_AUTO_PRODUCT_VF DAY30 NONDEPO_DAILY"
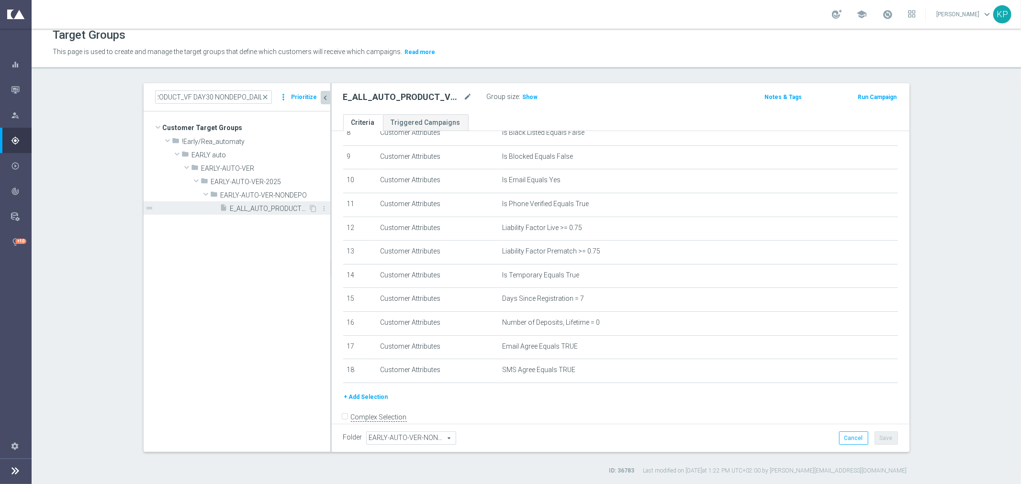
click at [265, 214] on div "insert_drive_file E_ALL_AUTO_PRODUCT_VF DAY30 NONDEPO_DAILY" at bounding box center [264, 208] width 89 height 13
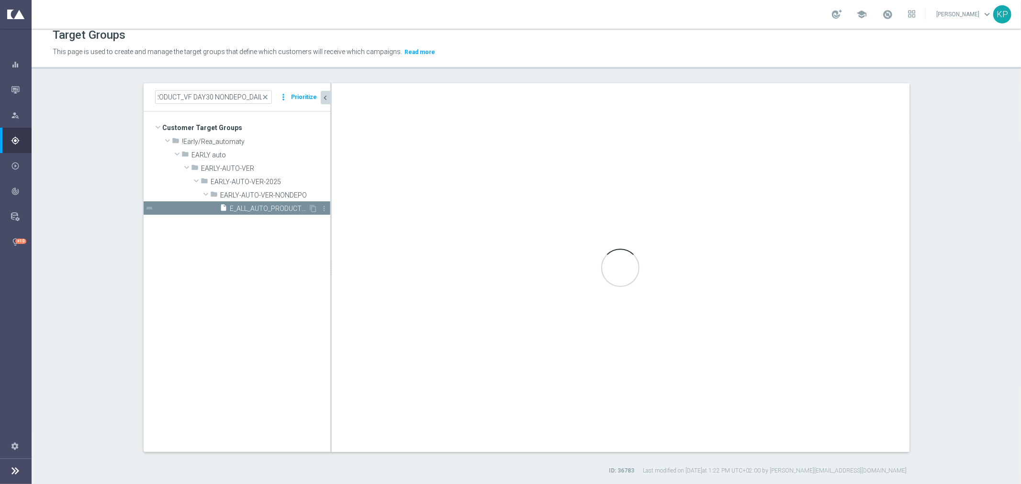
scroll to position [0, 0]
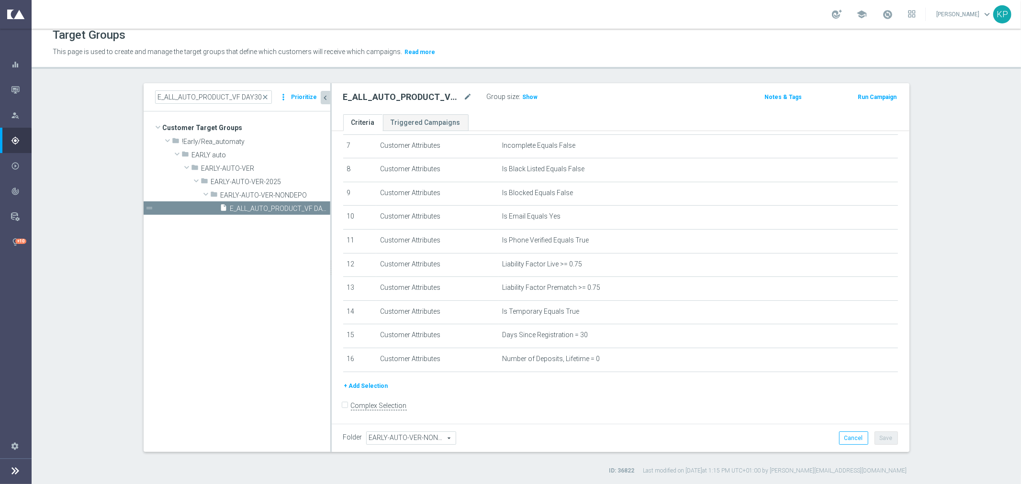
click at [367, 382] on button "+ Add Selection" at bounding box center [366, 386] width 46 height 11
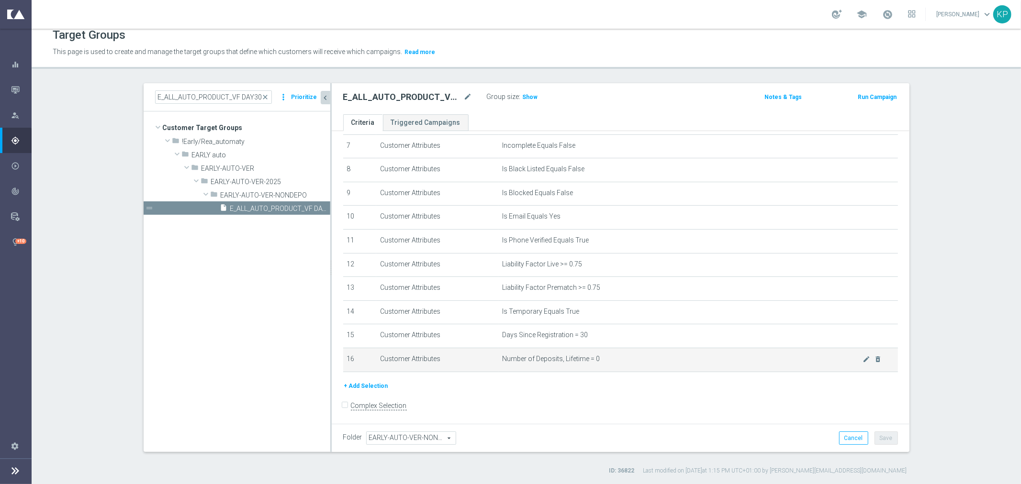
scroll to position [163, 0]
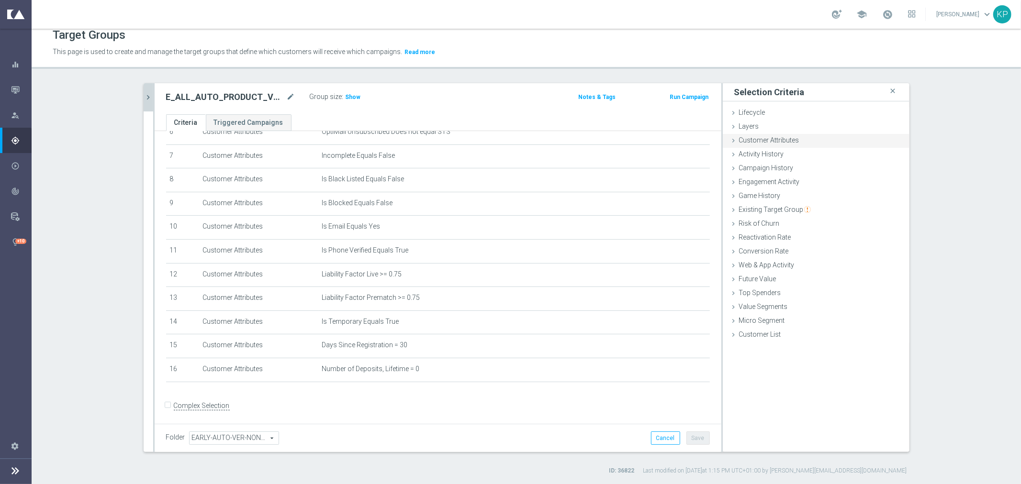
click at [806, 146] on div "Customer Attributes done selection saved" at bounding box center [816, 141] width 187 height 14
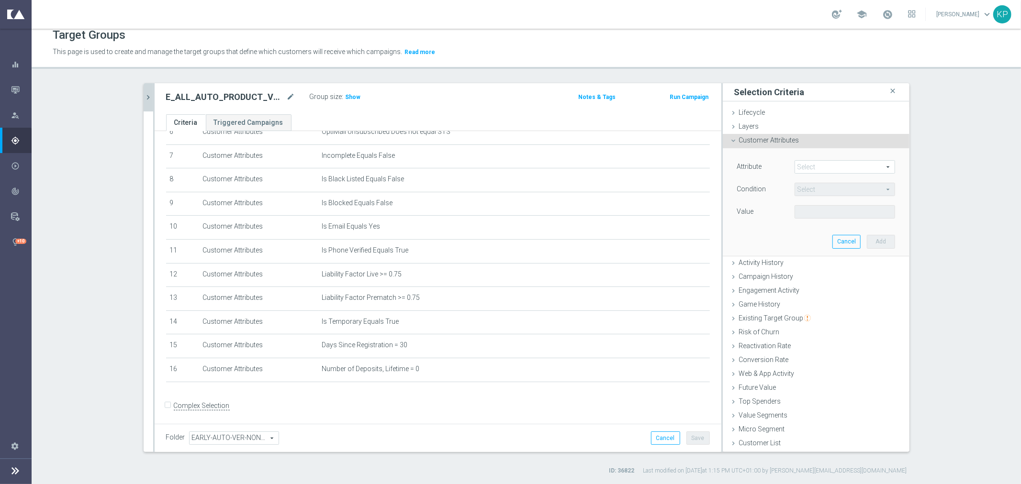
click at [813, 161] on div "Attribute Select arrow_drop_down search Condition Select arrow_drop_down search…" at bounding box center [816, 201] width 172 height 107
click at [814, 163] on span at bounding box center [845, 167] width 100 height 12
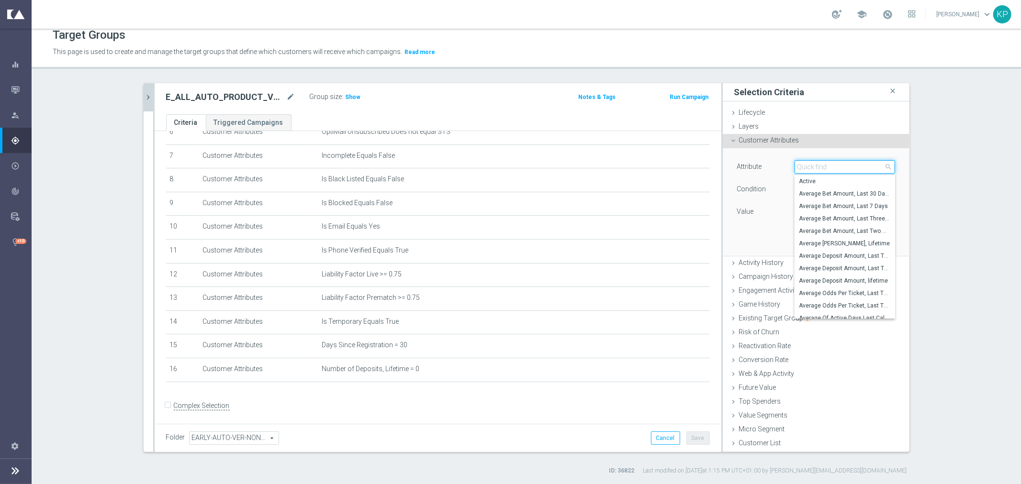
click at [814, 163] on input "search" at bounding box center [845, 166] width 101 height 13
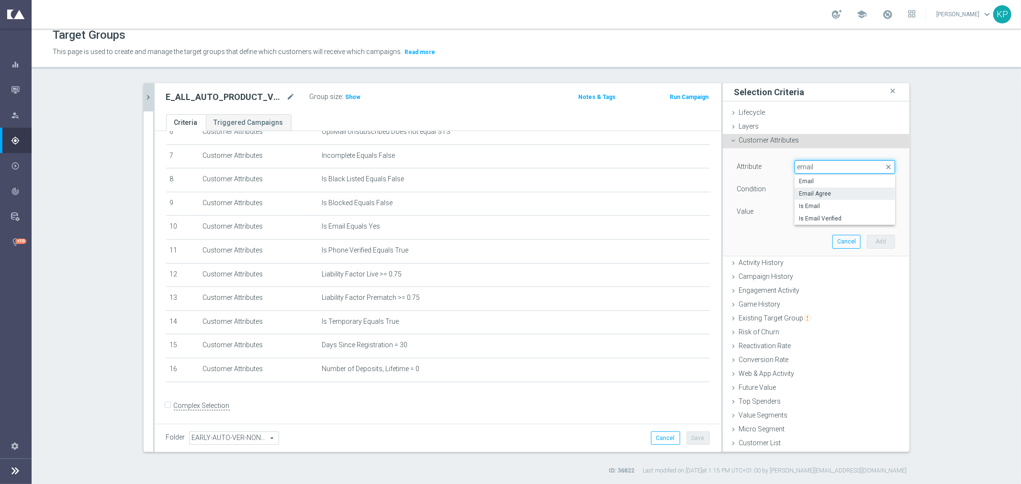
type input "email"
click at [802, 197] on span "Email Agree" at bounding box center [844, 194] width 91 height 8
type input "Email Agree"
type input "Equals"
click at [806, 190] on span "Equals" at bounding box center [845, 189] width 100 height 12
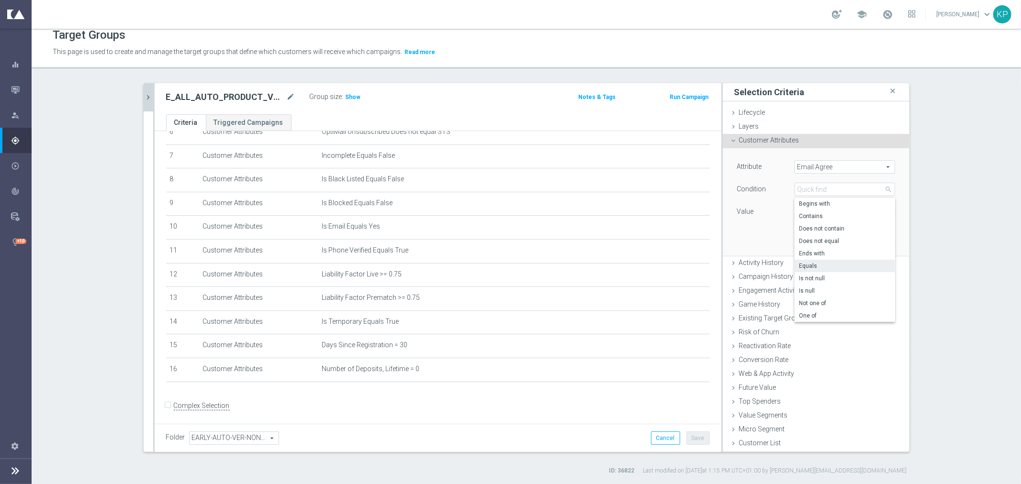
click at [776, 235] on div "Attribute Email Agree Email Agree arrow_drop_down search Condition Equals Equal…" at bounding box center [816, 201] width 172 height 107
click at [810, 214] on span at bounding box center [845, 212] width 100 height 12
click at [811, 239] on span "TRUE" at bounding box center [844, 239] width 91 height 8
type input "TRUE"
click at [872, 238] on button "Add" at bounding box center [881, 241] width 28 height 13
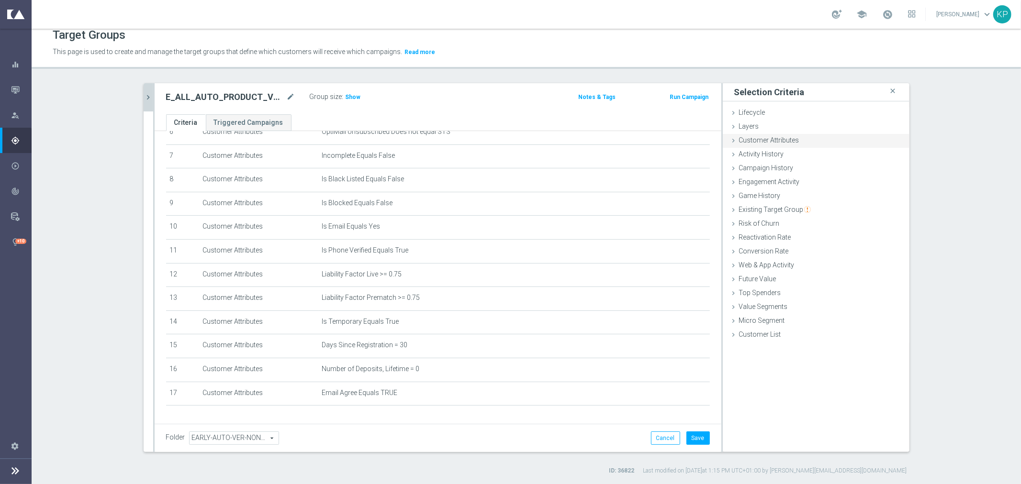
click at [796, 139] on div "Customer Attributes done selection saved" at bounding box center [816, 141] width 187 height 14
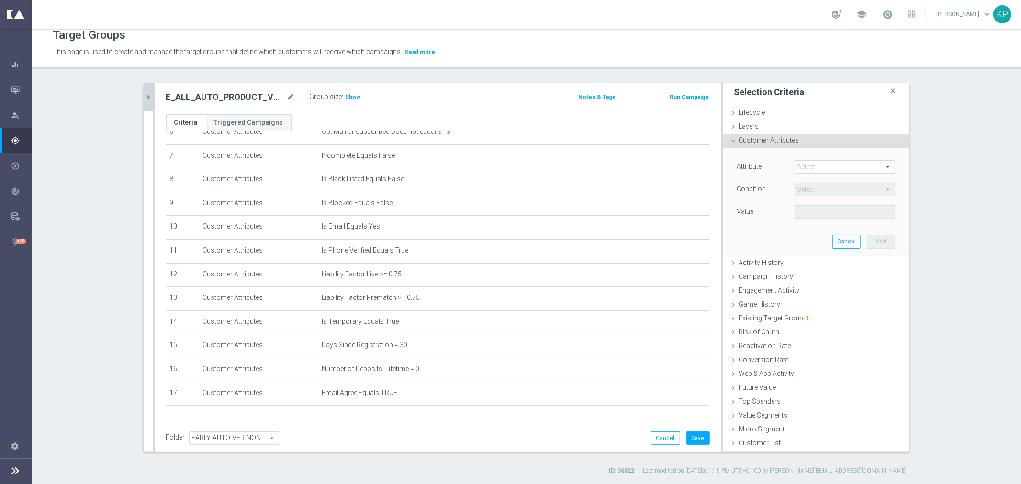
click at [817, 162] on span at bounding box center [845, 167] width 100 height 12
click at [816, 165] on span at bounding box center [845, 167] width 100 height 12
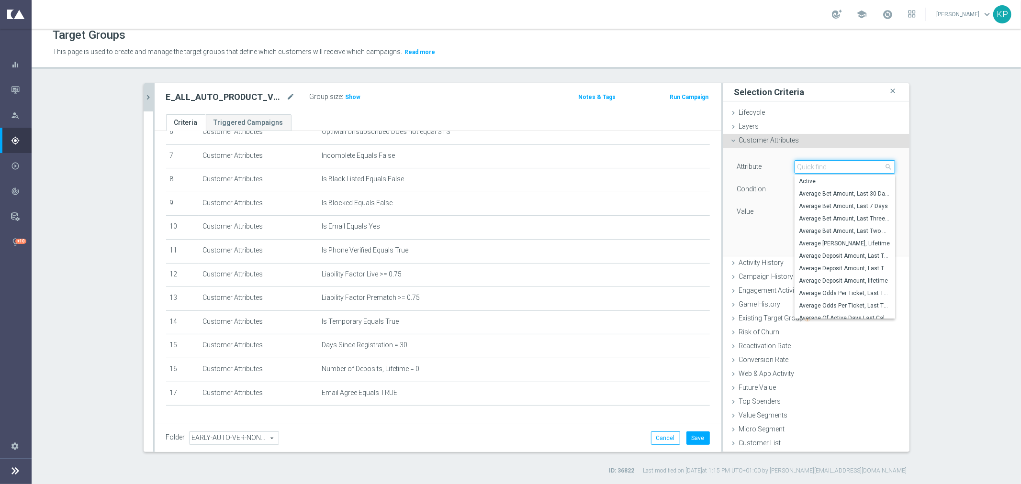
click at [816, 165] on input "search" at bounding box center [845, 166] width 101 height 13
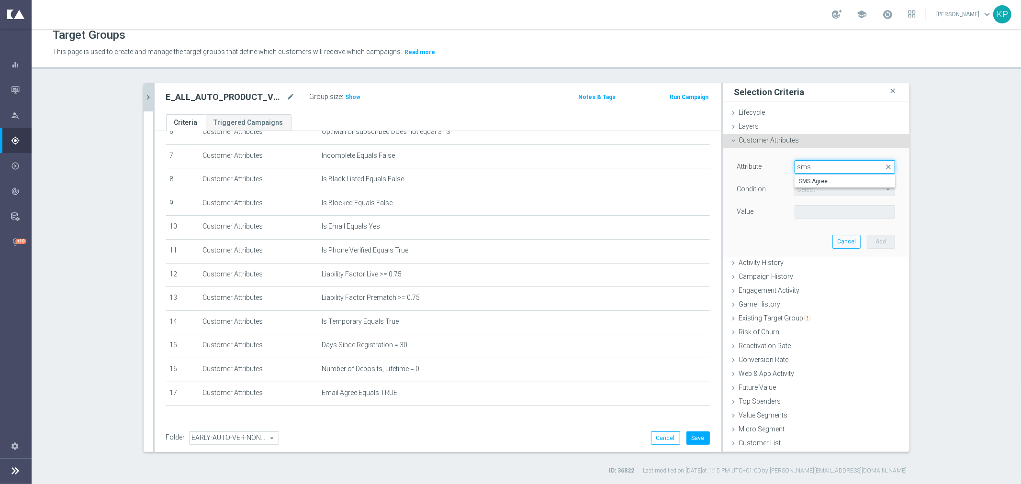
type input "sms"
click at [806, 178] on span "SMS Agree" at bounding box center [844, 182] width 91 height 8
type input "SMS Agree"
type input "Equals"
click at [809, 214] on span at bounding box center [845, 212] width 100 height 12
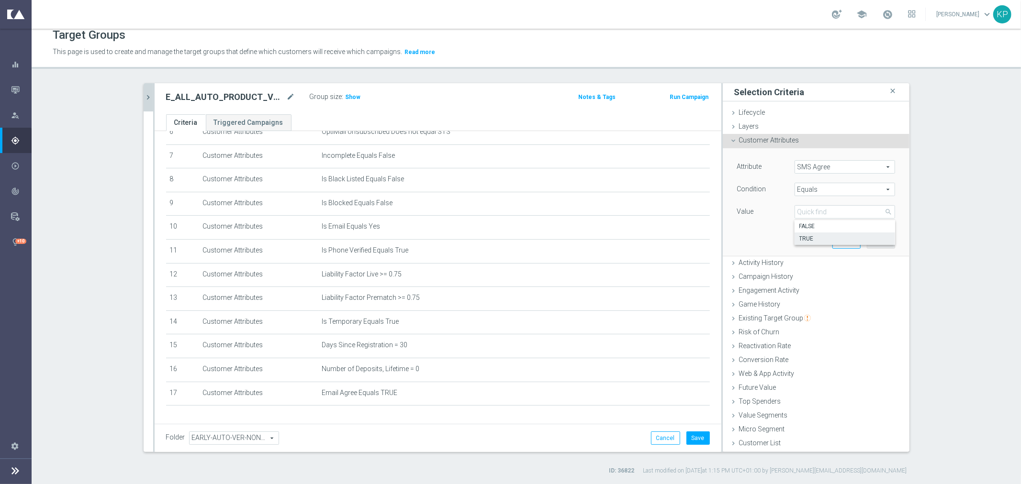
click at [812, 235] on span "TRUE" at bounding box center [844, 239] width 91 height 8
type input "TRUE"
click at [886, 241] on button "Add" at bounding box center [881, 241] width 28 height 13
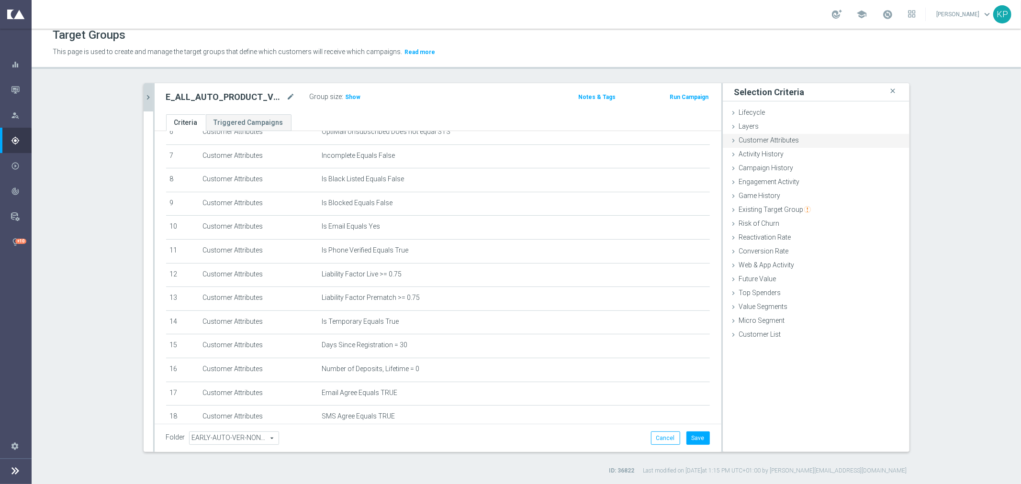
click at [793, 140] on span "Customer Attributes" at bounding box center [769, 140] width 60 height 8
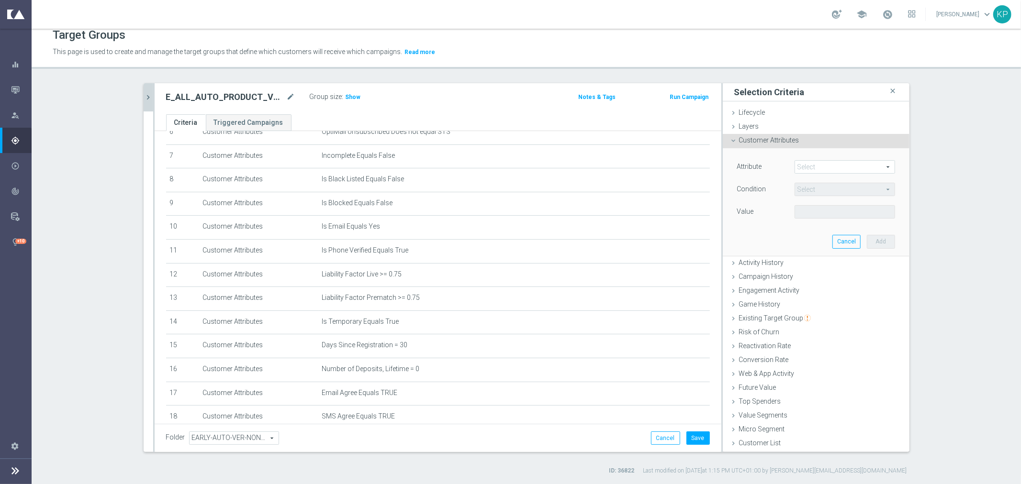
click at [806, 164] on span at bounding box center [845, 167] width 100 height 12
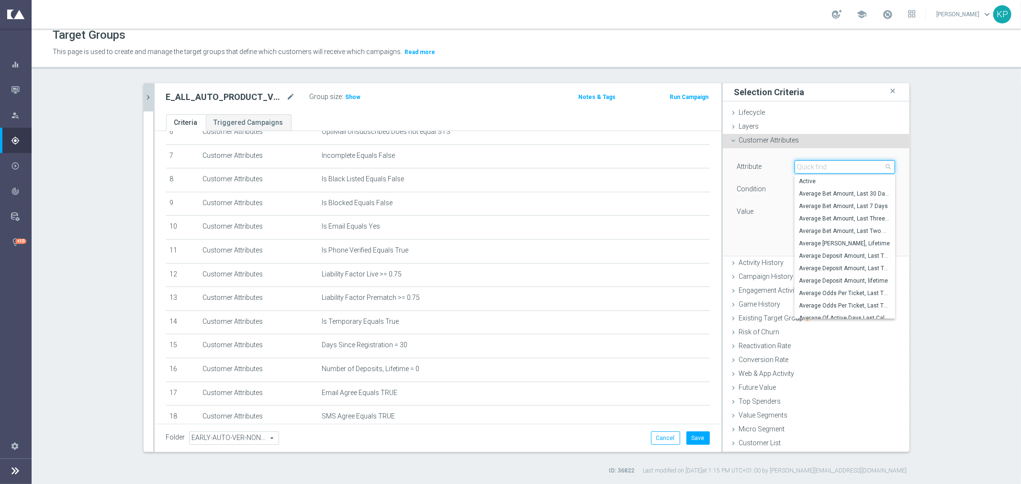
click at [806, 164] on input "search" at bounding box center [845, 166] width 101 height 13
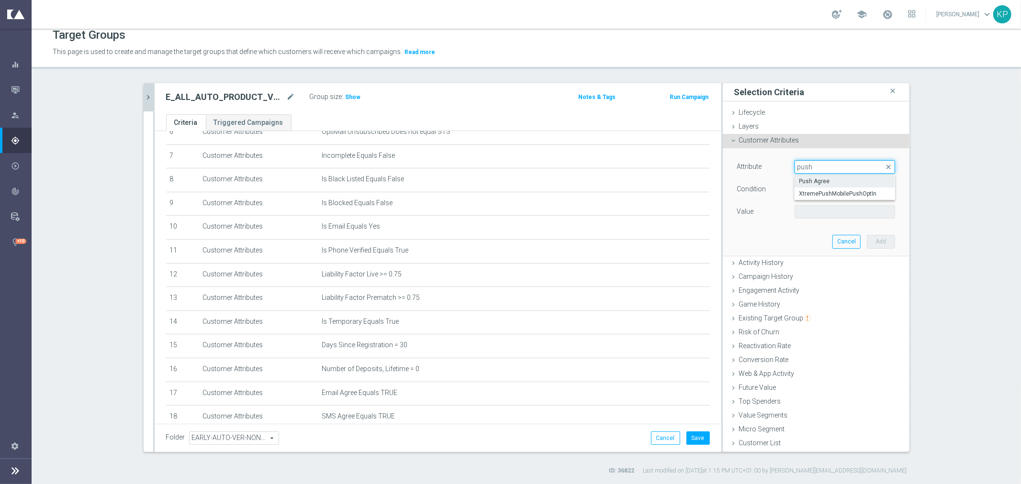
type input "push"
click at [809, 178] on span "Push Agree" at bounding box center [844, 182] width 91 height 8
type input "Push Agree"
type input "Equals"
click at [810, 206] on span at bounding box center [845, 212] width 100 height 12
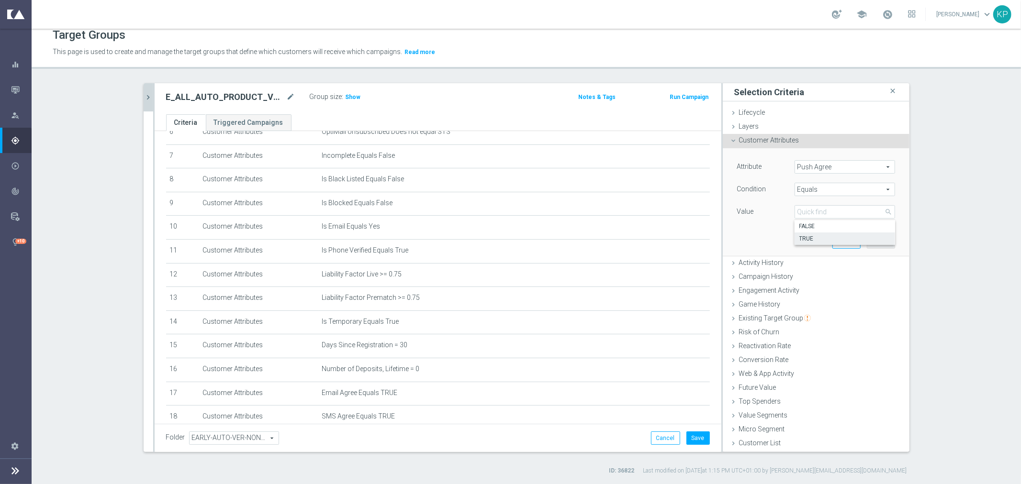
click at [803, 237] on span "TRUE" at bounding box center [844, 239] width 91 height 8
type input "TRUE"
click at [867, 240] on button "Add" at bounding box center [881, 241] width 28 height 13
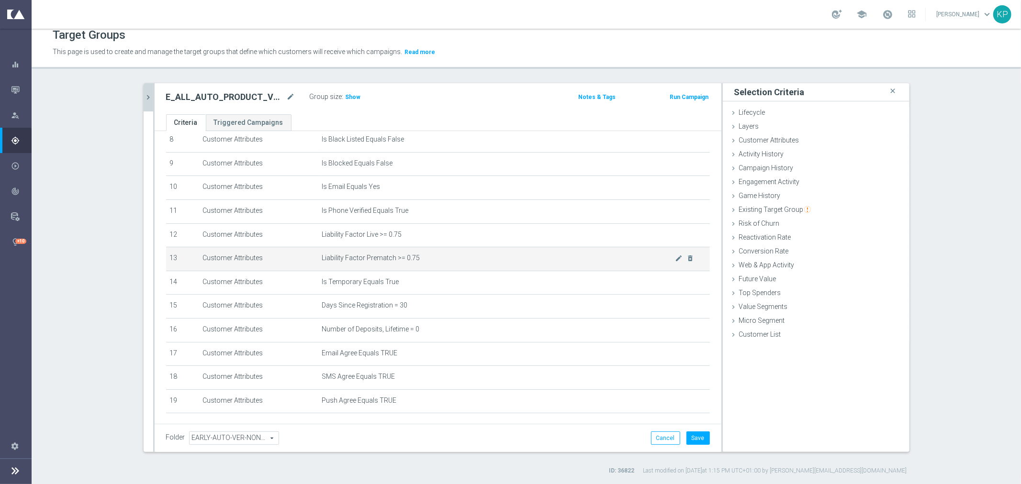
scroll to position [233, 0]
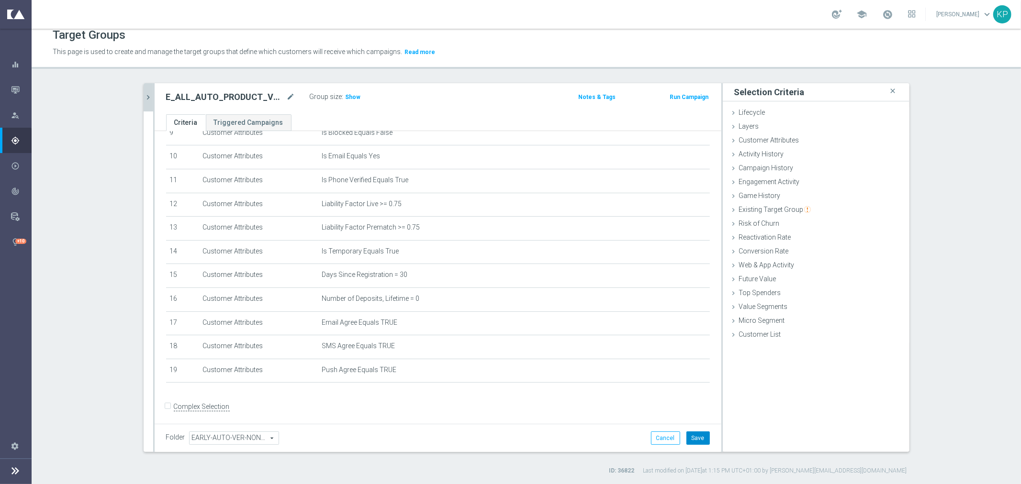
click at [686, 432] on button "Save" at bounding box center [697, 438] width 23 height 13
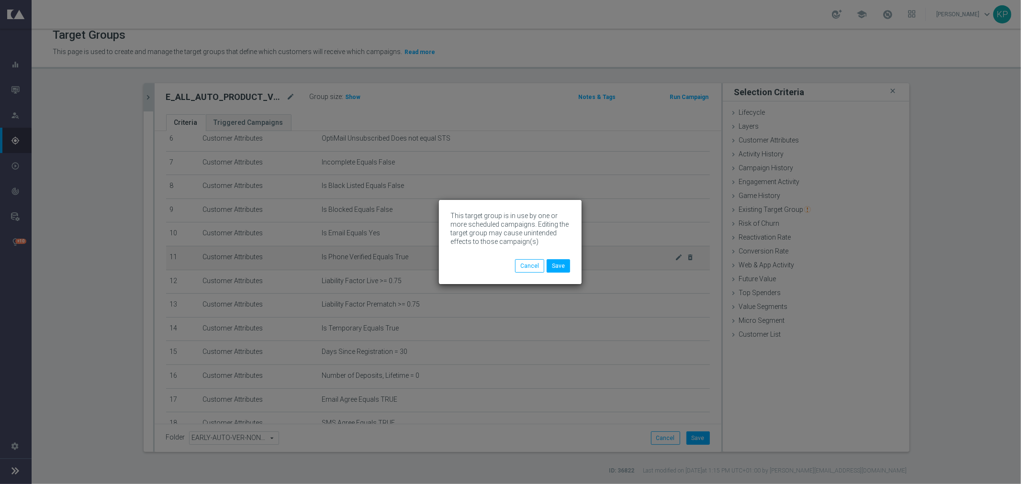
scroll to position [74, 0]
click at [557, 260] on div "Cancel Save" at bounding box center [542, 265] width 55 height 13
click at [559, 265] on button "Save" at bounding box center [558, 265] width 23 height 13
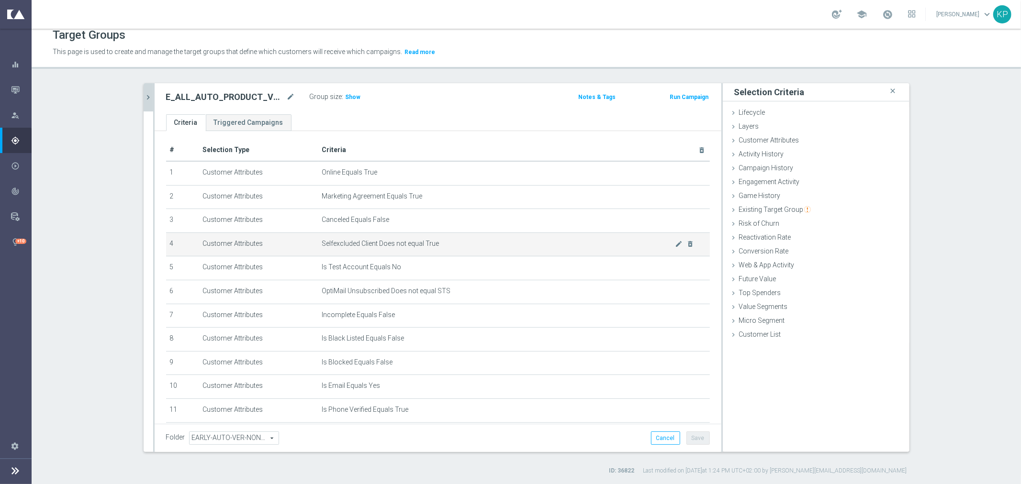
scroll to position [0, 0]
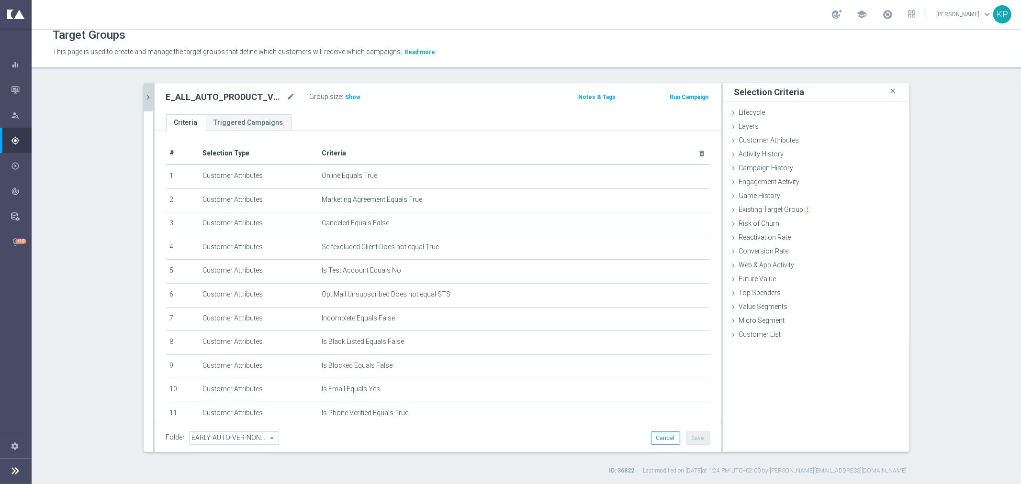
click at [147, 100] on icon "chevron_right" at bounding box center [148, 97] width 9 height 9
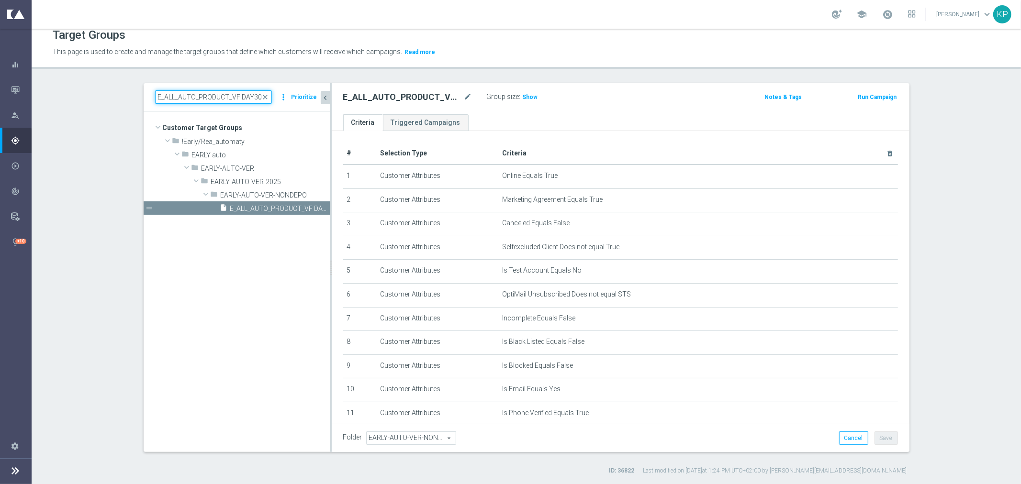
click at [188, 101] on input "E_ALL_AUTO_PRODUCT_VF DAY30 NONDEPO_DAILY" at bounding box center [213, 96] width 117 height 13
paste input "CASHDROP_GOLD_EVIP_250 PLN_WEEK"
type input "E_ALL_AUTO_CASHDROP_GOLD_EVIP_250 PLN_WEEKLY"
click at [249, 198] on span "E_ALL_AUTO_CASHDROP_GOLD_EVIP_250 PLN_WEEKLY" at bounding box center [265, 195] width 88 height 8
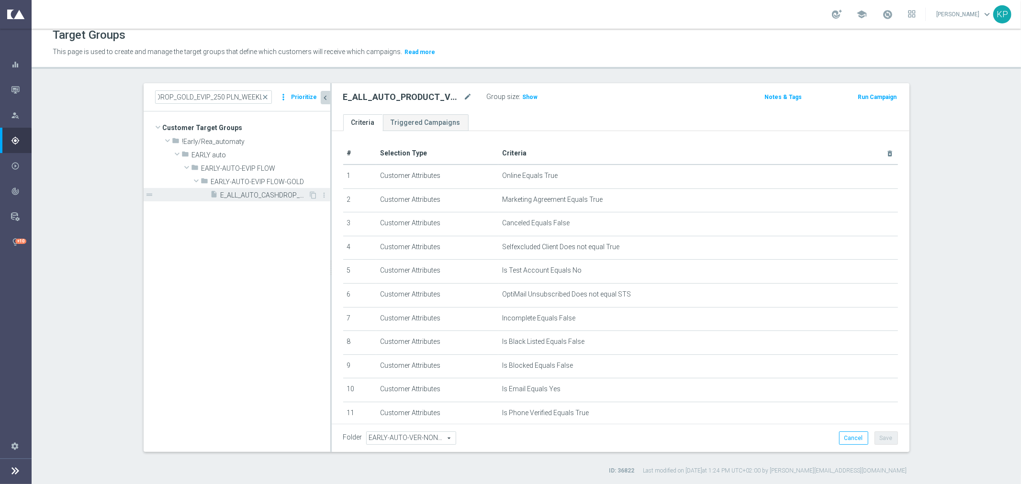
scroll to position [0, 0]
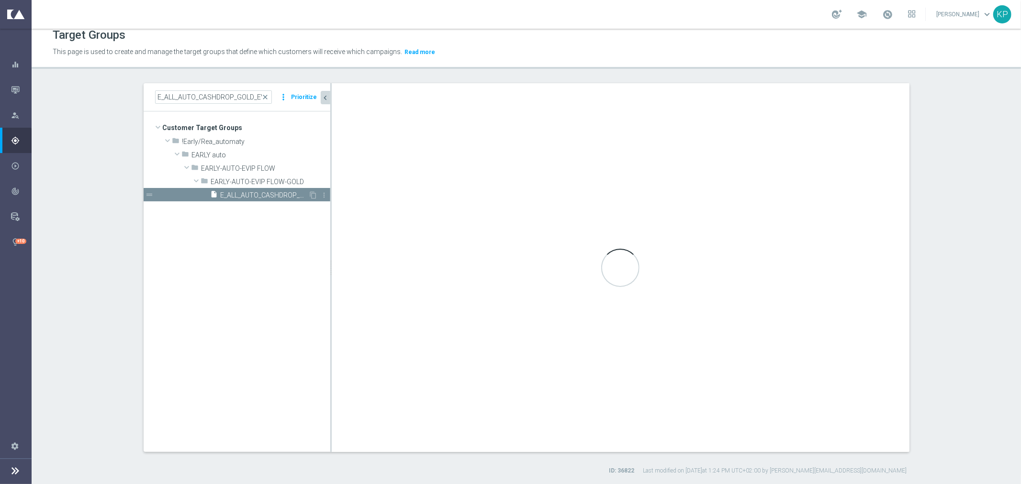
checkbox input "true"
type input "EARLY-AUTO-EVIP FLOW-GOLD"
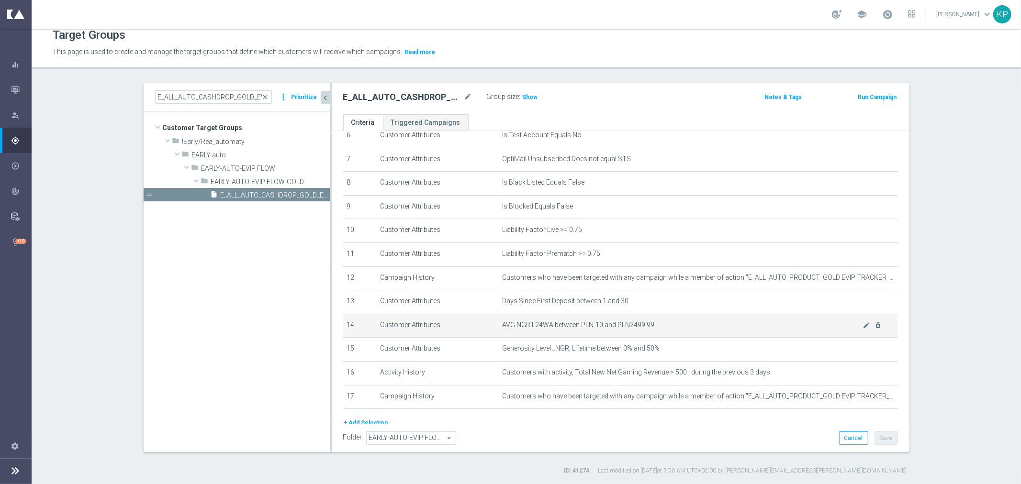
scroll to position [198, 0]
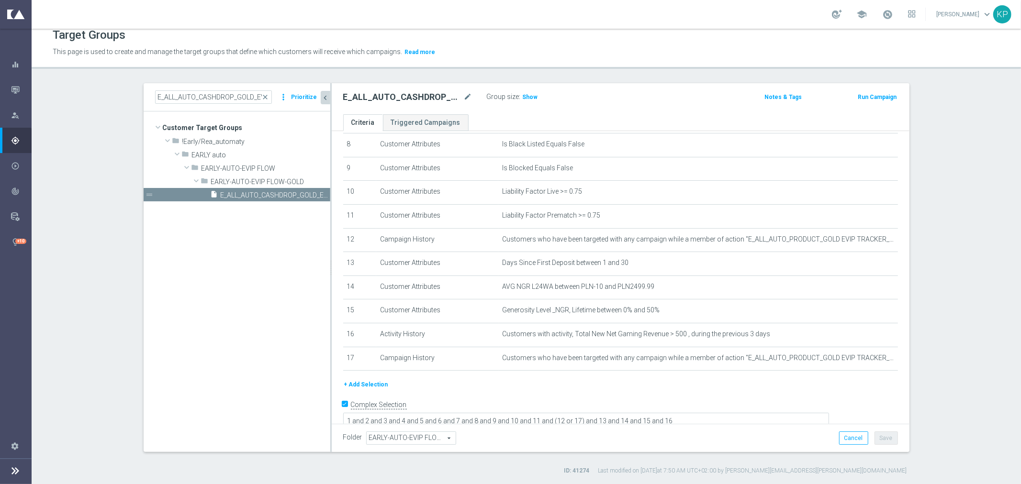
click at [372, 380] on button "+ Add Selection" at bounding box center [366, 385] width 46 height 11
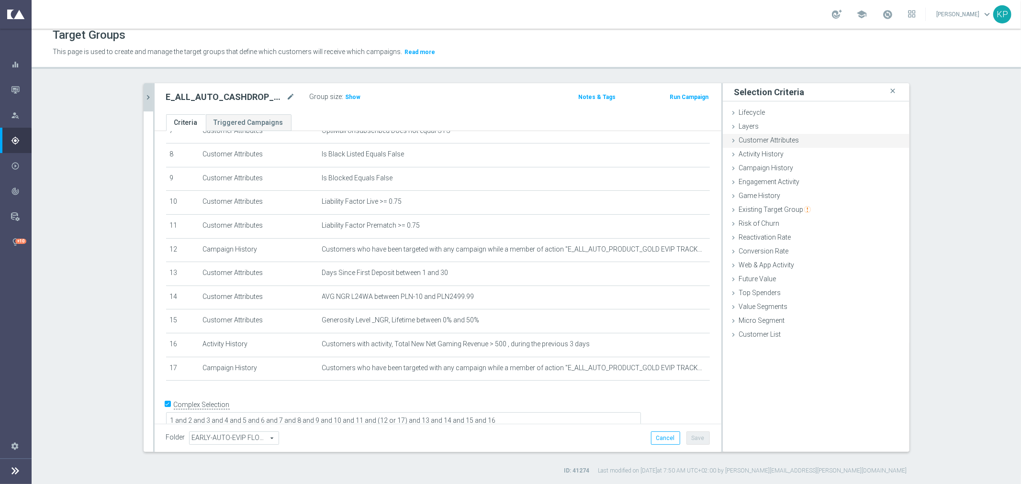
click at [754, 143] on span "Customer Attributes" at bounding box center [769, 140] width 60 height 8
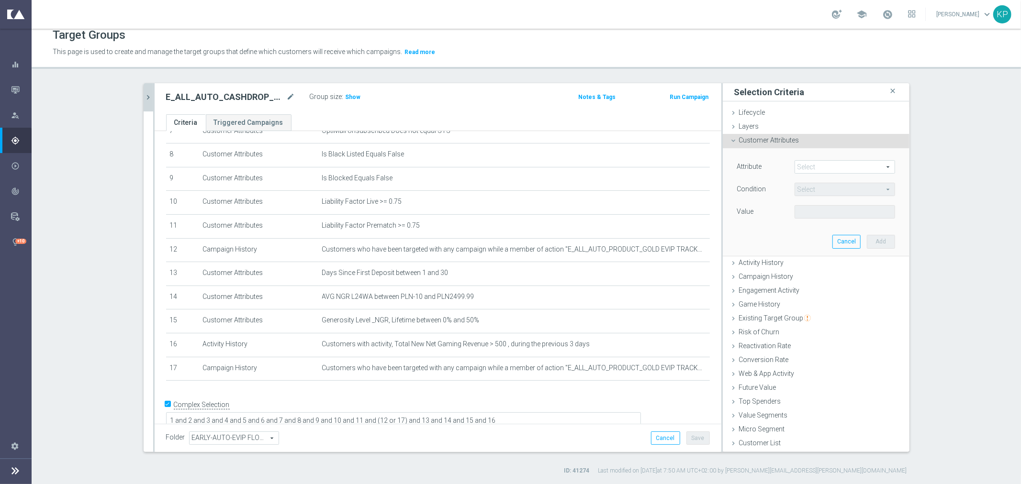
click at [796, 166] on span at bounding box center [845, 167] width 100 height 12
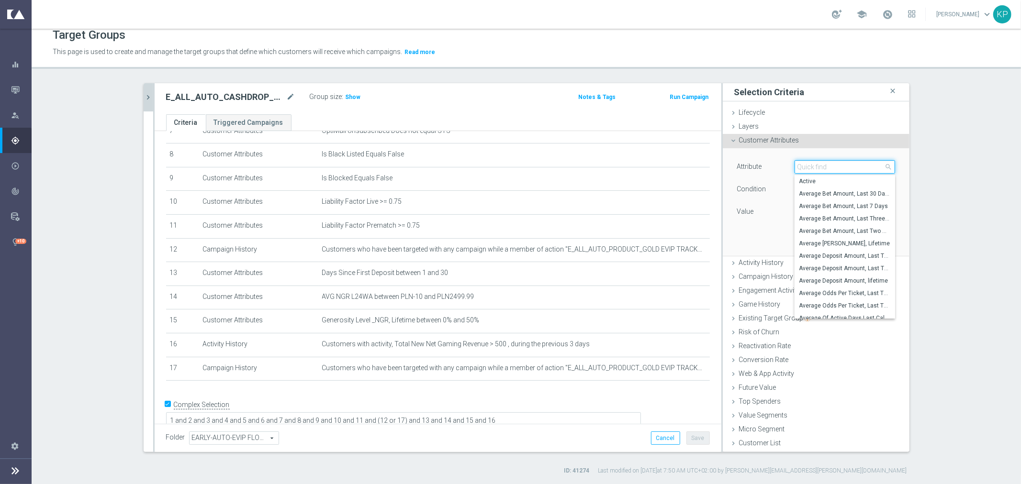
click at [796, 166] on input "search" at bounding box center [845, 166] width 101 height 13
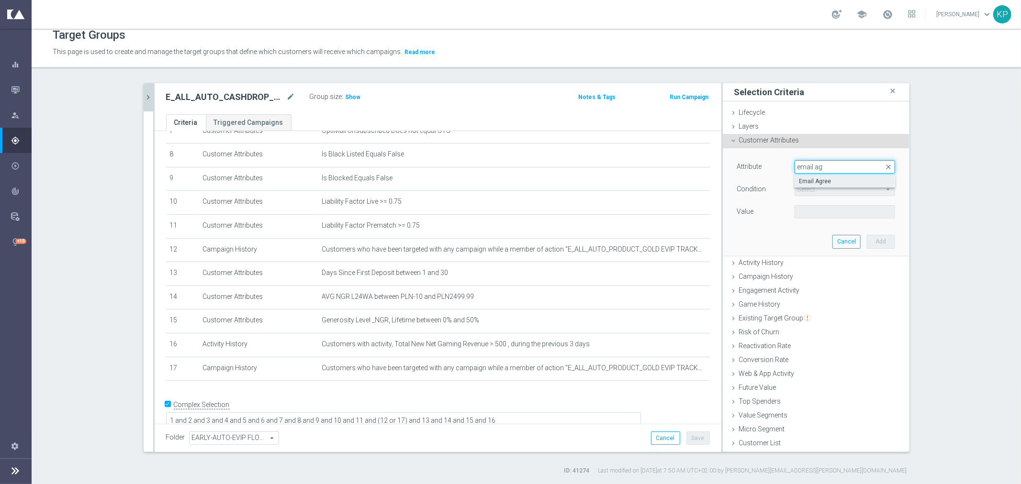
type input "email ag"
click at [831, 178] on span "Email Agree" at bounding box center [844, 182] width 91 height 8
type input "Email Agree"
type input "Equals"
click at [817, 209] on span at bounding box center [845, 212] width 100 height 12
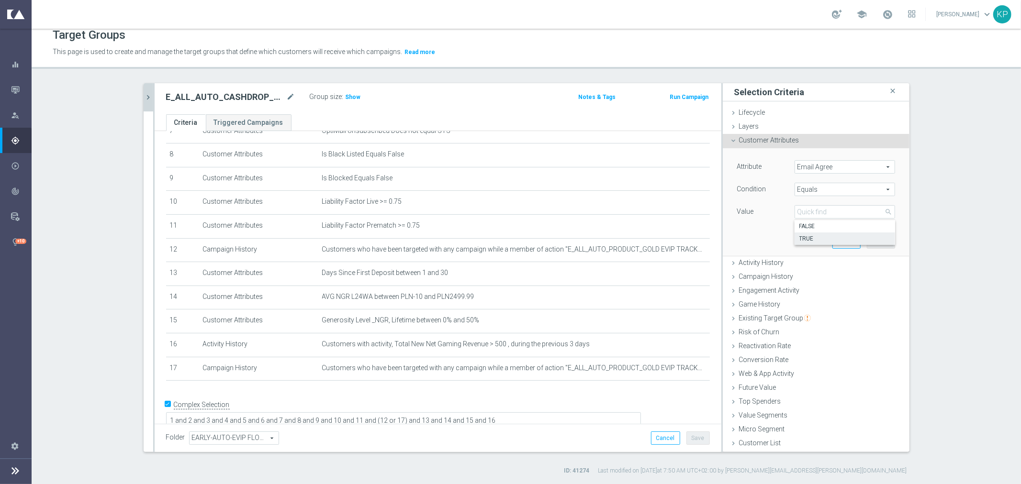
click at [817, 233] on label "TRUE" at bounding box center [845, 239] width 101 height 12
type input "TRUE"
click at [871, 245] on button "Add" at bounding box center [881, 241] width 28 height 13
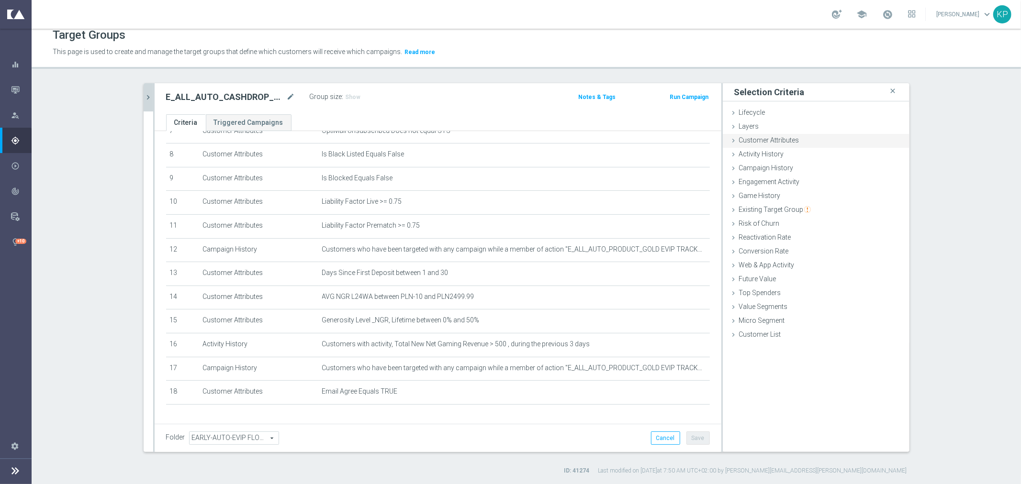
click at [765, 142] on span "Customer Attributes" at bounding box center [769, 140] width 60 height 8
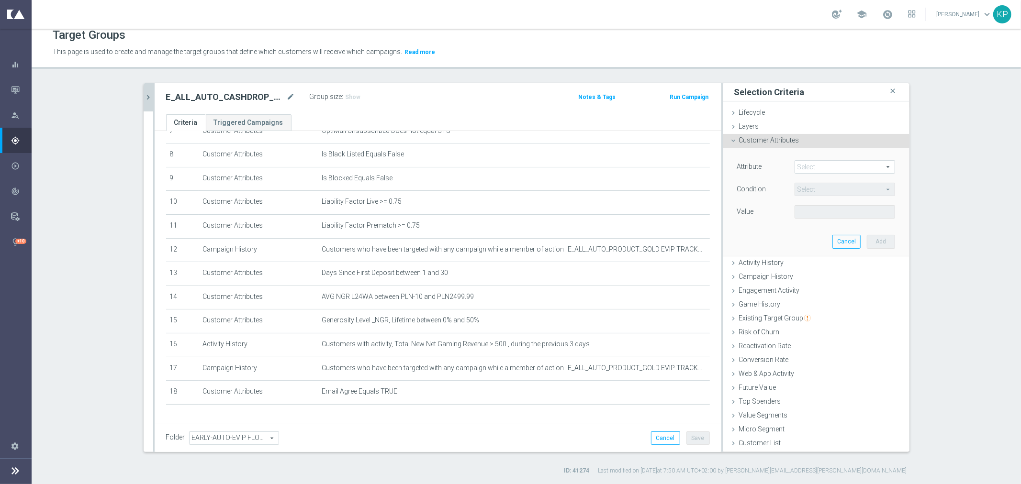
click at [806, 155] on div "Attribute Select arrow_drop_down search Condition Select arrow_drop_down search…" at bounding box center [816, 201] width 172 height 107
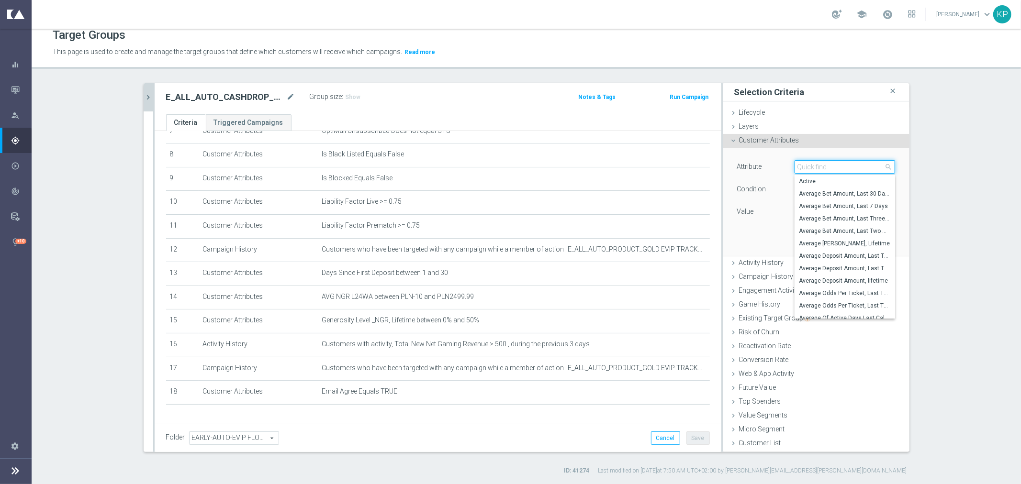
click at [814, 163] on input "search" at bounding box center [845, 166] width 101 height 13
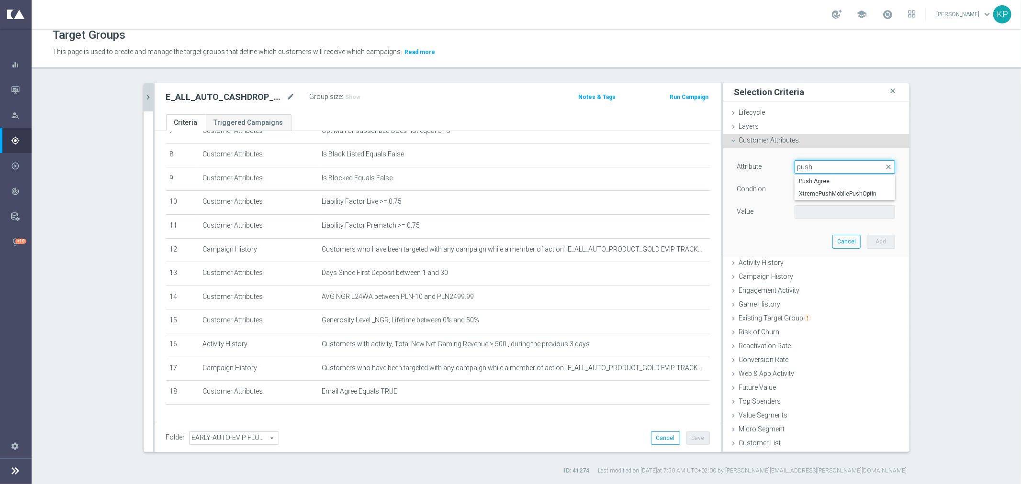
type input "push"
click at [799, 181] on span "Push Agree" at bounding box center [844, 182] width 91 height 8
type input "Push Agree"
type input "Equals"
click at [827, 212] on span at bounding box center [845, 212] width 100 height 12
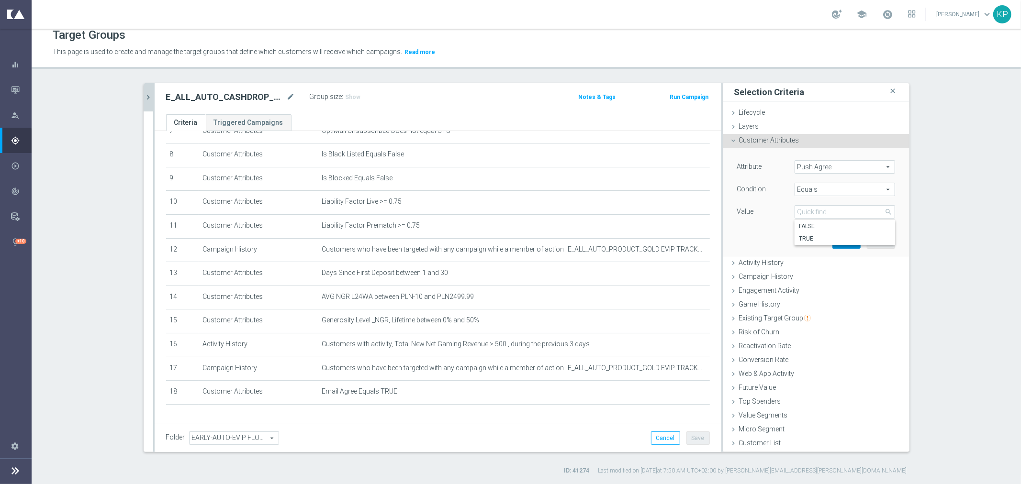
drag, startPoint x: 818, startPoint y: 237, endPoint x: 844, endPoint y: 240, distance: 25.6
click at [817, 237] on span "TRUE" at bounding box center [844, 239] width 91 height 8
type input "TRUE"
click at [867, 236] on button "Add" at bounding box center [881, 241] width 28 height 13
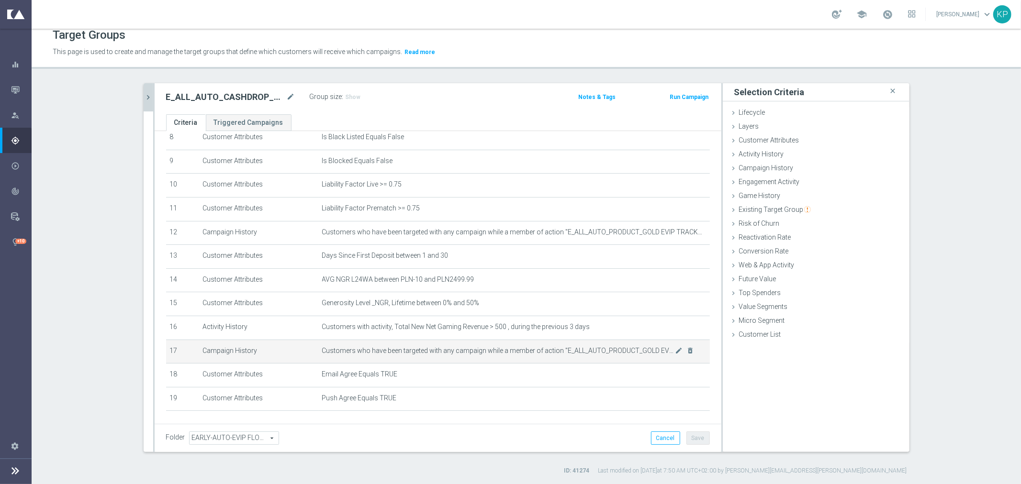
scroll to position [235, 0]
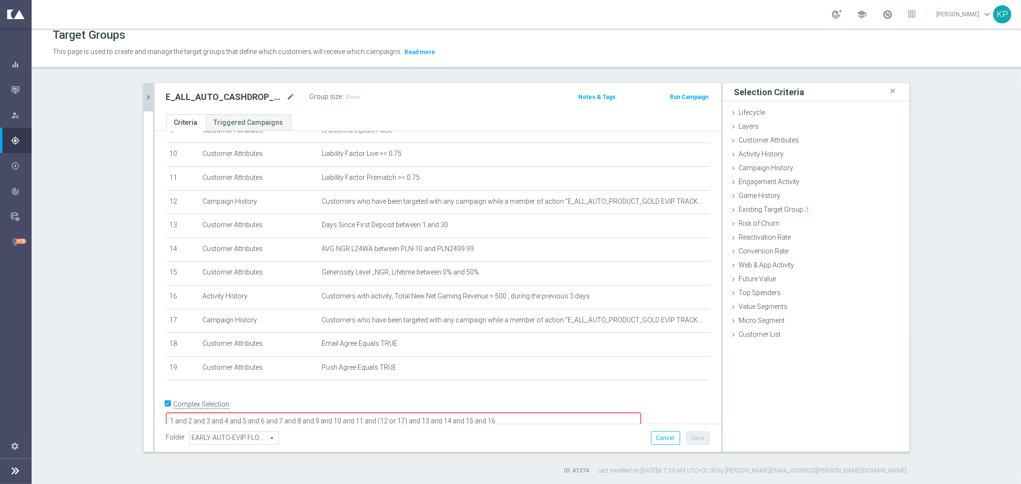
click at [576, 413] on textarea "1 and 2 and 3 and 4 and 5 and 6 and 7 and 8 and 9 and 10 and 11 and (12 or 17) …" at bounding box center [403, 421] width 475 height 17
type textarea "1 and 2 and 3 and 4 and 5 and 6 and 7 and 8 and 9 and 10 and 11 and (12 or 17) …"
click at [689, 434] on button "Save" at bounding box center [697, 438] width 23 height 13
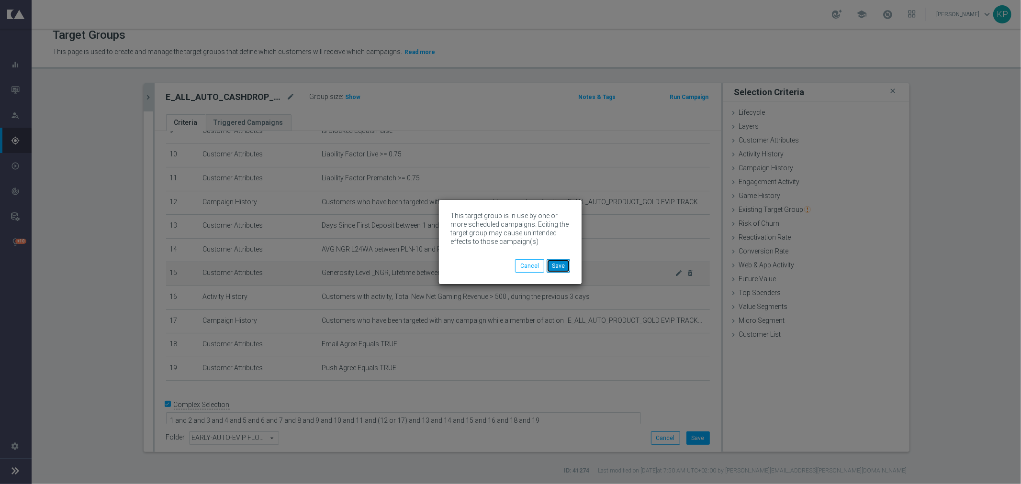
click at [555, 265] on button "Save" at bounding box center [558, 265] width 23 height 13
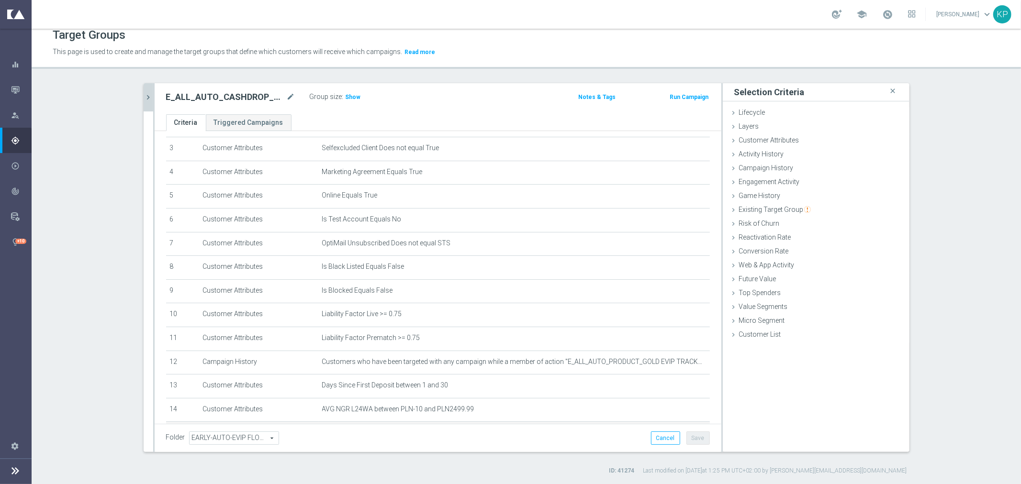
scroll to position [22, 0]
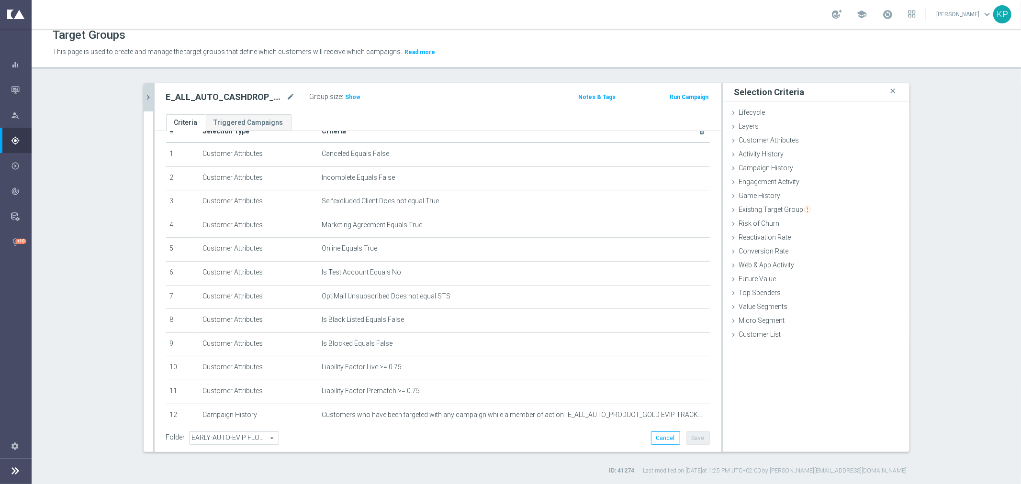
click at [146, 99] on icon "chevron_right" at bounding box center [148, 97] width 9 height 9
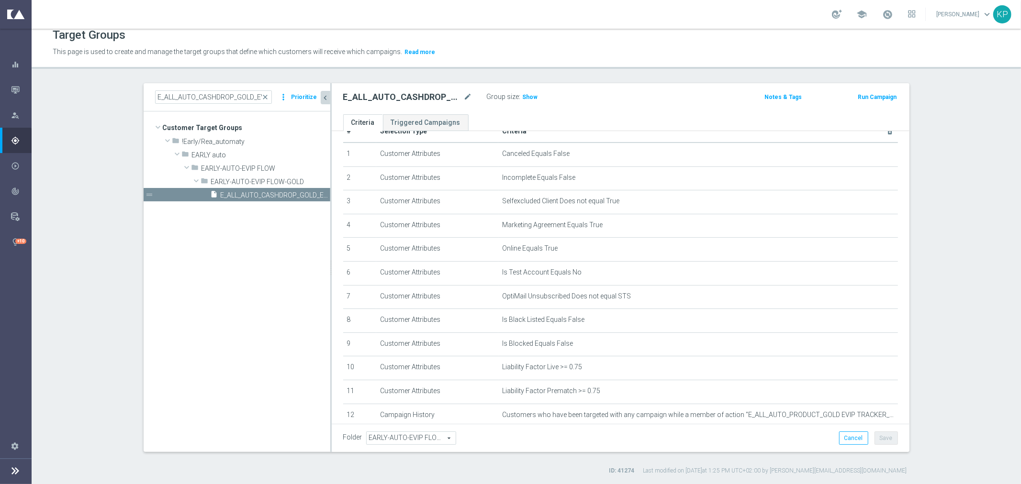
click at [201, 104] on div "E_ALL_AUTO_CASHDROP_GOLD_EVIP_250 PLN_WEEKLY close more_vert Prioritize" at bounding box center [237, 97] width 187 height 28
click at [202, 99] on input "E_ALL_AUTO_CASHDROP_GOLD_EVIP_250 PLN_WEEKLY" at bounding box center [213, 96] width 117 height 13
paste input "SILVER_EVIP_"
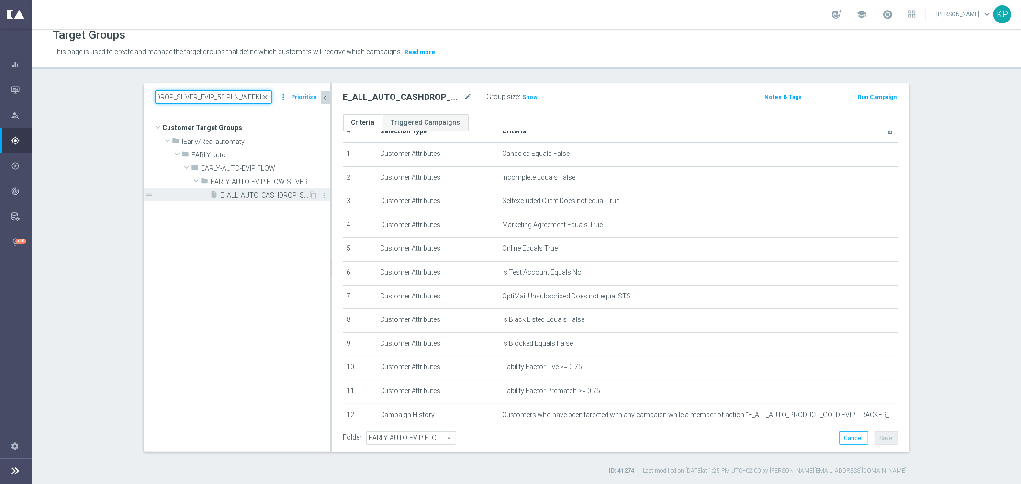
type input "E_ALL_AUTO_CASHDROP_SILVER_EVIP_50 PLN_WEEKLY"
click at [234, 195] on span "E_ALL_AUTO_CASHDROP_SILVER_EVIP_50 PLN_WEEKLY" at bounding box center [265, 195] width 88 height 8
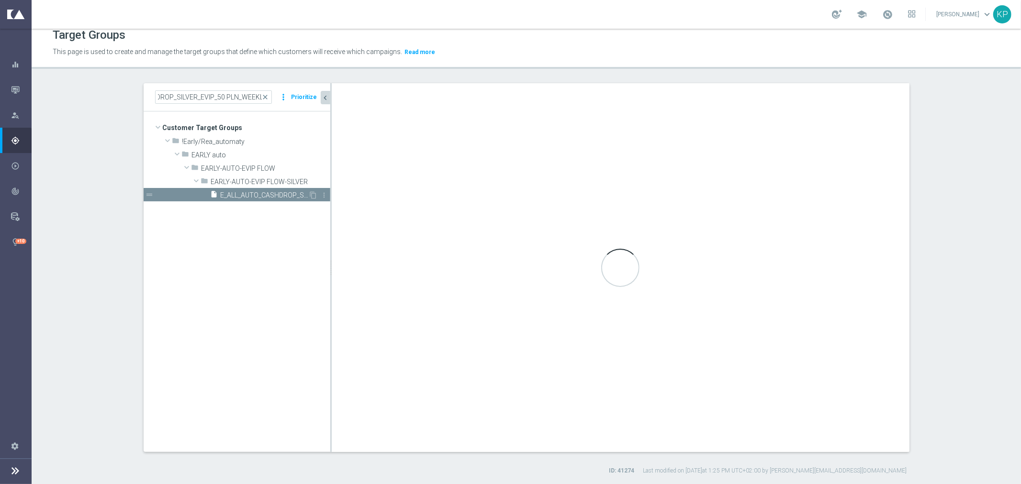
scroll to position [0, 0]
type input "EARLY-AUTO-EVIP FLOW-SILVER"
type textarea "1 and 2 and 3 and 4 and 5 and 6 and 7 and 8 and 9 and 10 and 11 and (12 or 17) …"
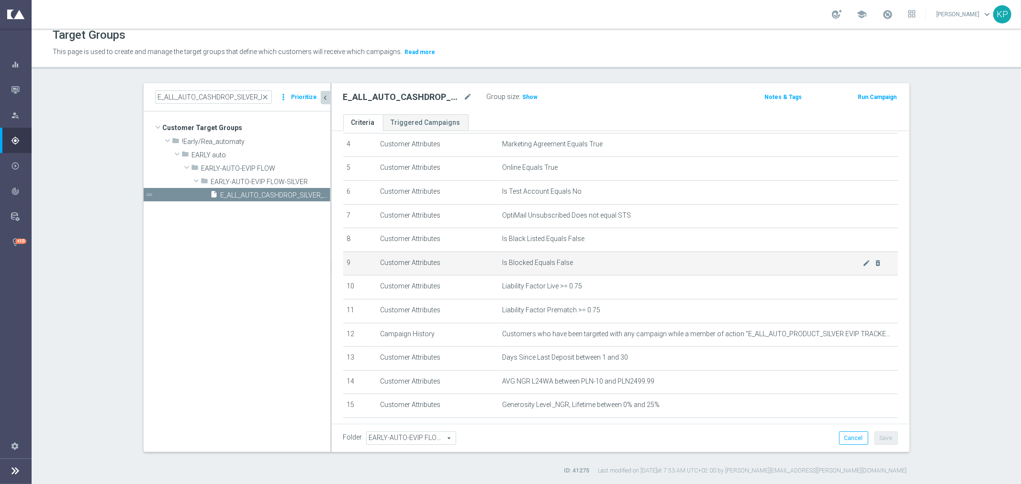
scroll to position [182, 0]
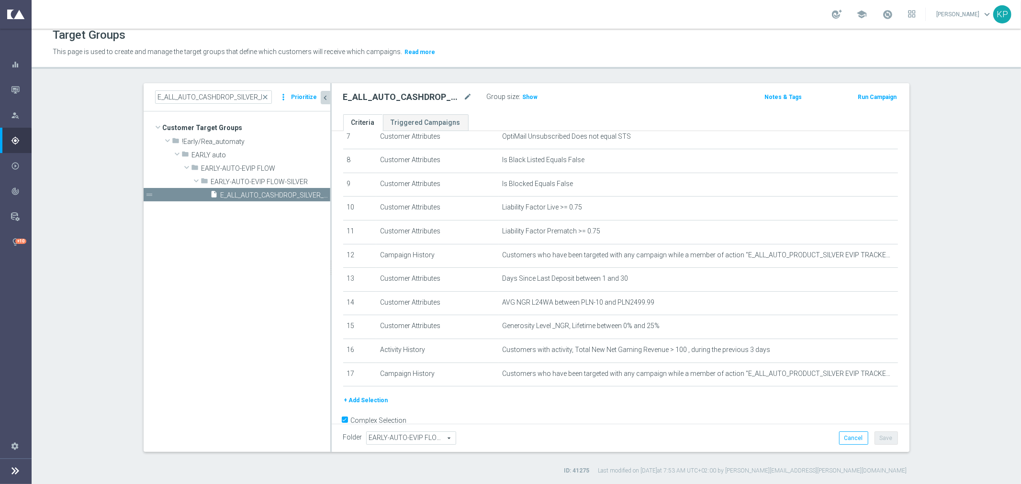
click at [377, 398] on button "+ Add Selection" at bounding box center [366, 400] width 46 height 11
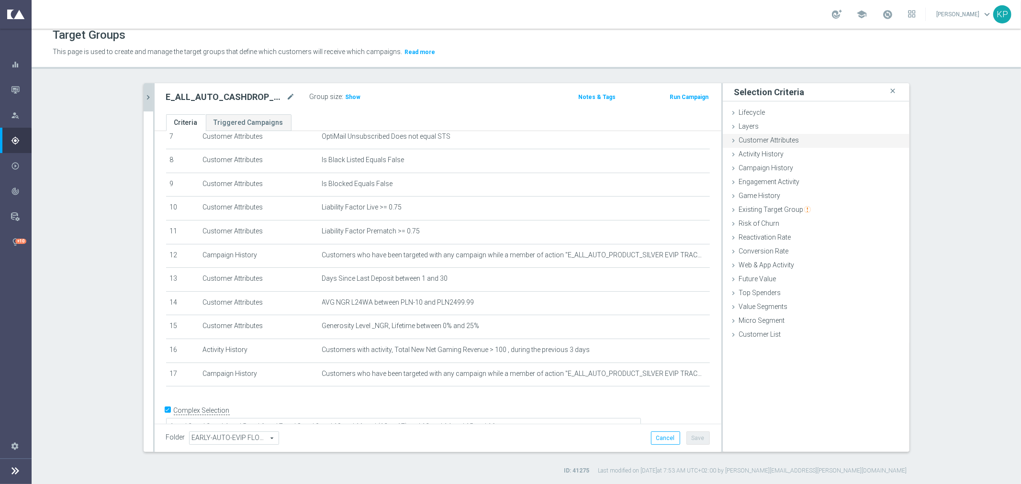
click at [751, 141] on span "Customer Attributes" at bounding box center [769, 140] width 60 height 8
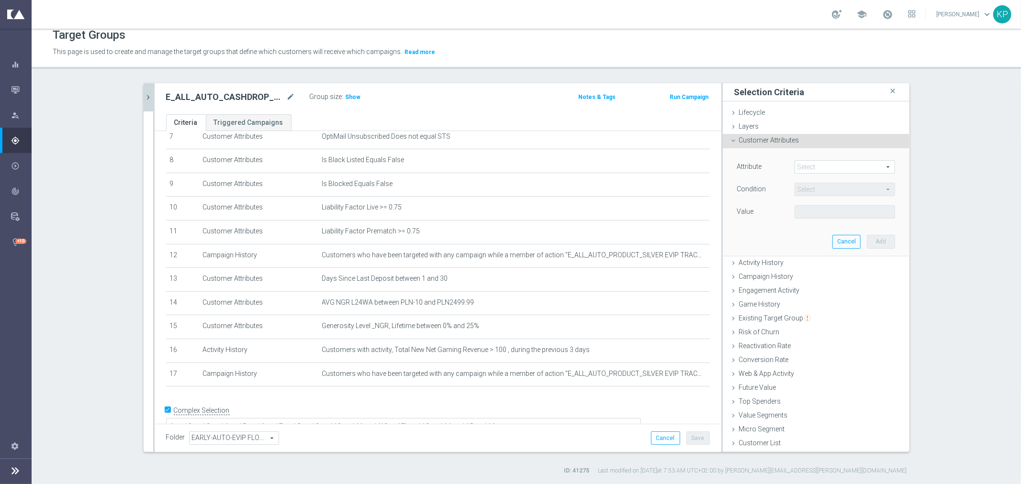
click at [802, 169] on span at bounding box center [845, 167] width 100 height 12
click at [0, 0] on input "search" at bounding box center [0, 0] width 0 height 0
type input "email"
click at [814, 193] on span "Email Agree" at bounding box center [844, 194] width 91 height 8
type input "Email Agree"
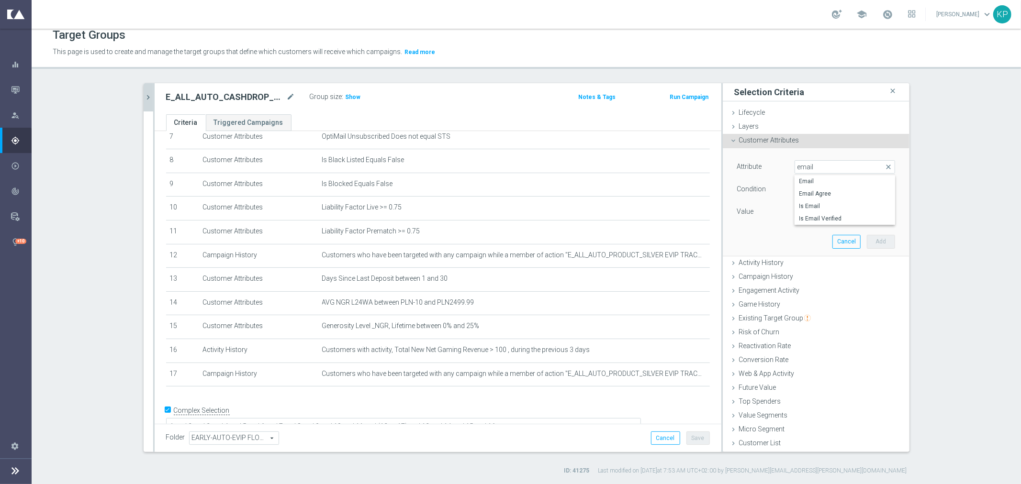
type input "Equals"
click at [809, 208] on span at bounding box center [845, 212] width 100 height 12
click at [807, 235] on span "TRUE" at bounding box center [844, 239] width 91 height 8
type input "TRUE"
click at [879, 242] on button "Add" at bounding box center [881, 241] width 28 height 13
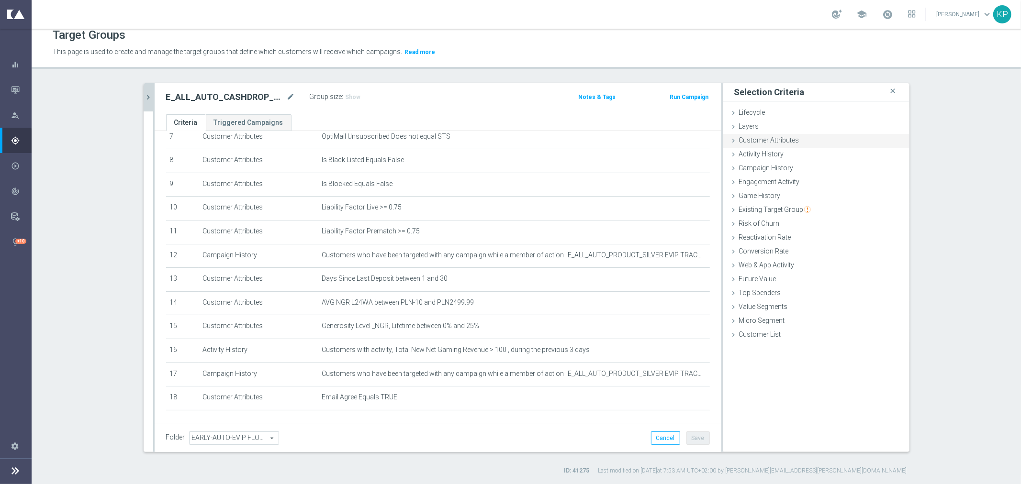
click at [760, 140] on span "Customer Attributes" at bounding box center [769, 140] width 60 height 8
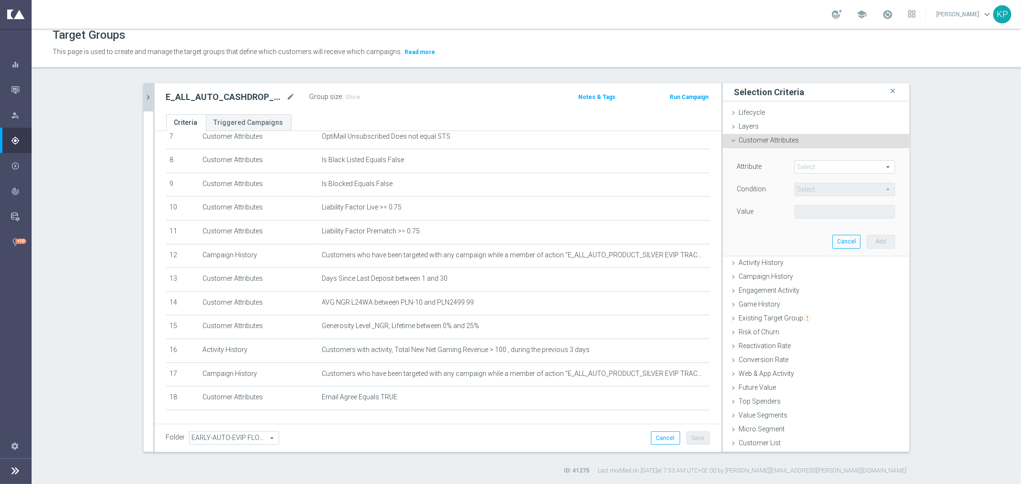
click at [809, 167] on span at bounding box center [845, 167] width 100 height 12
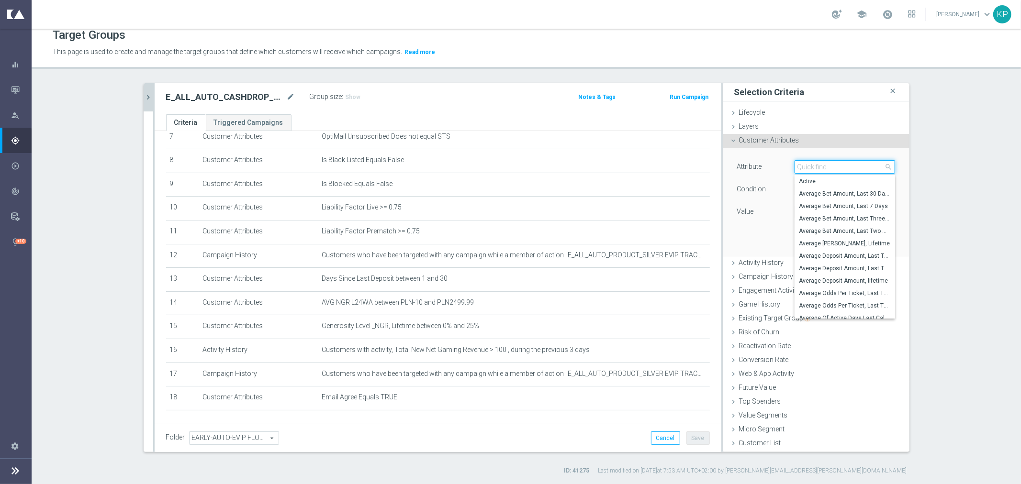
click at [809, 167] on input "search" at bounding box center [845, 166] width 101 height 13
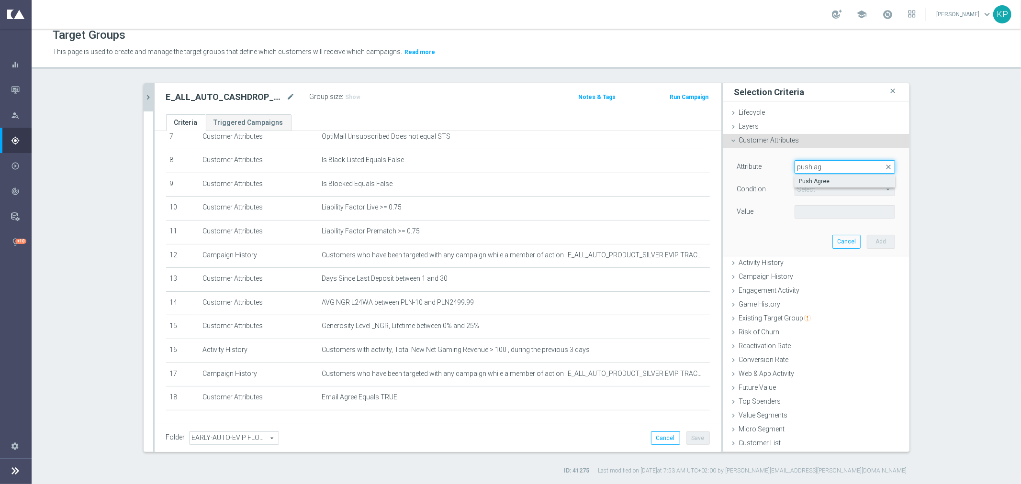
type input "push ag"
click at [816, 183] on span "Push Agree" at bounding box center [844, 182] width 91 height 8
type input "Push Agree"
type input "Equals"
click at [807, 210] on span at bounding box center [845, 212] width 100 height 12
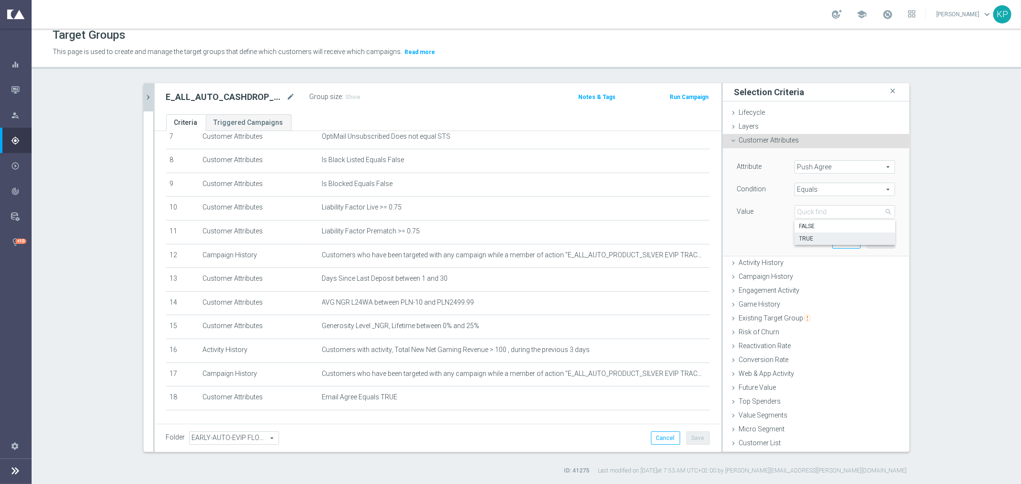
click at [806, 233] on label "TRUE" at bounding box center [845, 239] width 101 height 12
type input "TRUE"
drag, startPoint x: 876, startPoint y: 240, endPoint x: 737, endPoint y: 252, distance: 139.8
click at [876, 240] on button "Add" at bounding box center [881, 241] width 28 height 13
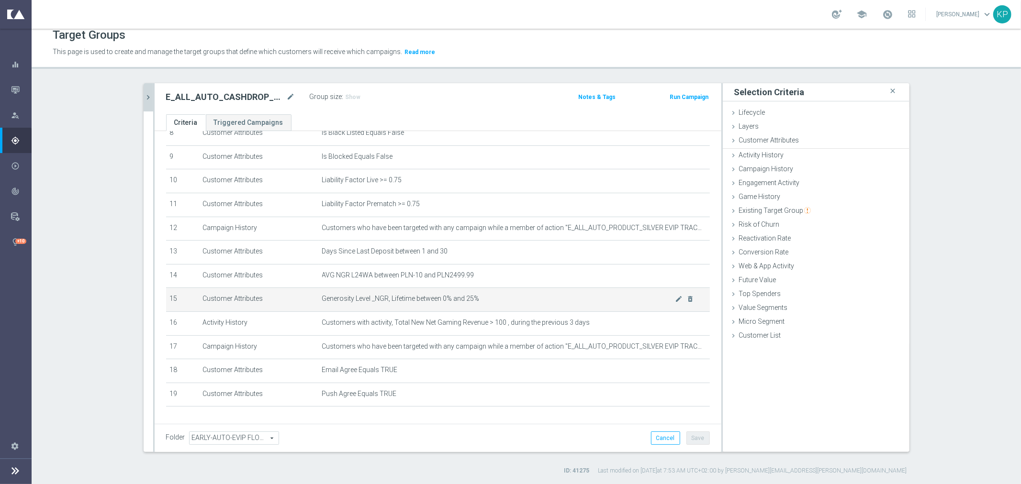
scroll to position [235, 0]
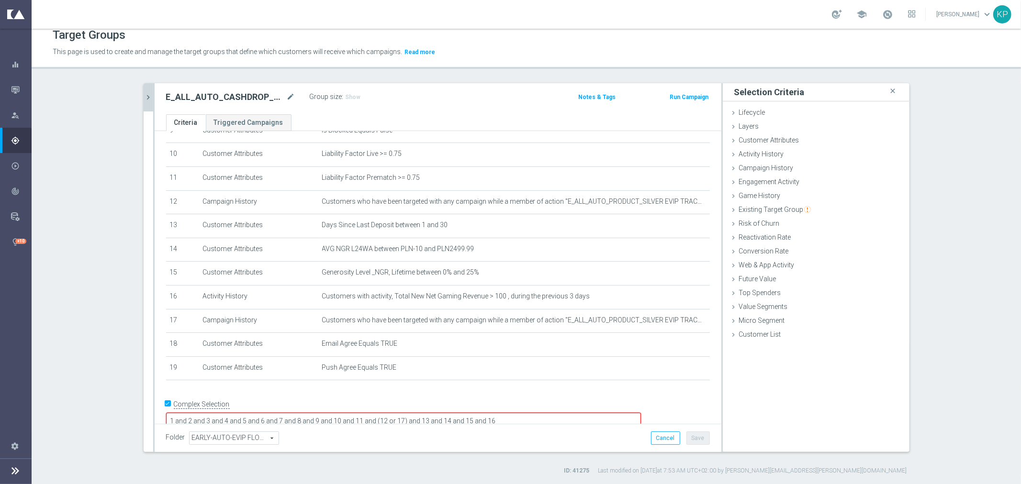
click at [572, 413] on textarea "1 and 2 and 3 and 4 and 5 and 6 and 7 and 8 and 9 and 10 and 11 and (12 or 17) …" at bounding box center [403, 421] width 475 height 17
type textarea "1 and 2 and 3 and 4 and 5 and 6 and 7 and 8 and 9 and 10 and 11 and (12 or 17) …"
click at [688, 432] on button "Save" at bounding box center [697, 438] width 23 height 13
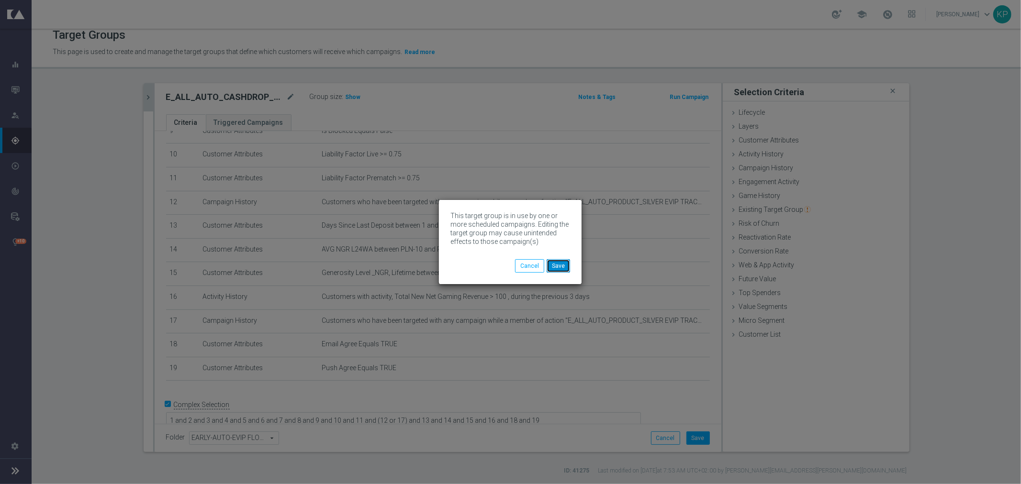
click at [554, 265] on button "Save" at bounding box center [558, 265] width 23 height 13
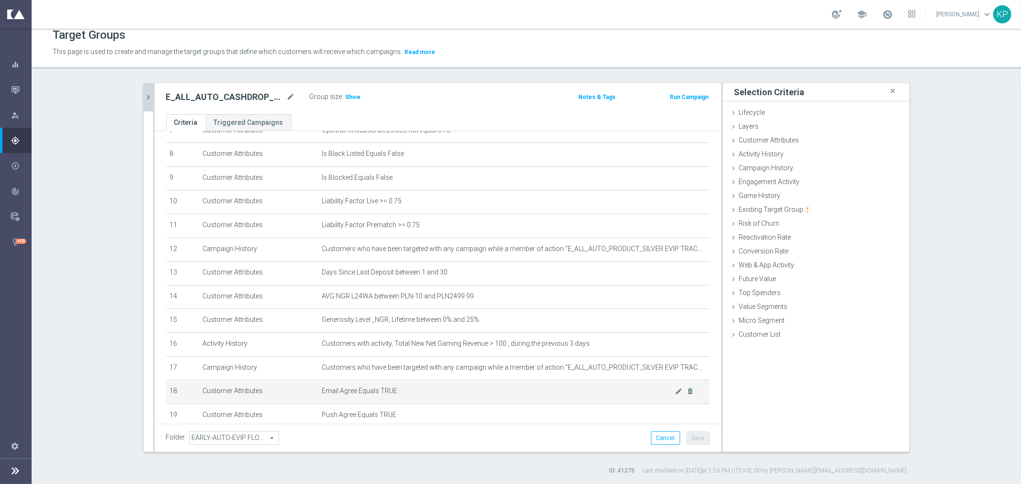
scroll to position [235, 0]
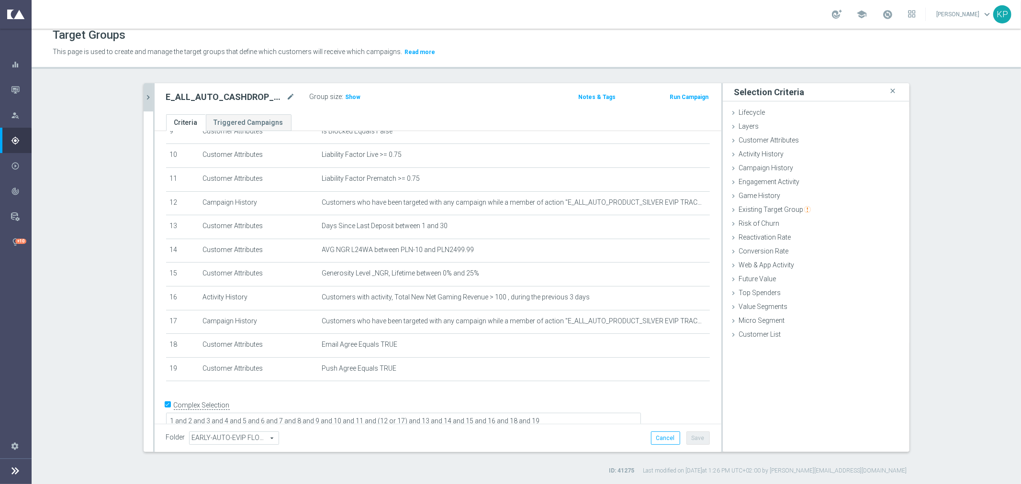
click at [146, 97] on icon "chevron_right" at bounding box center [148, 97] width 9 height 9
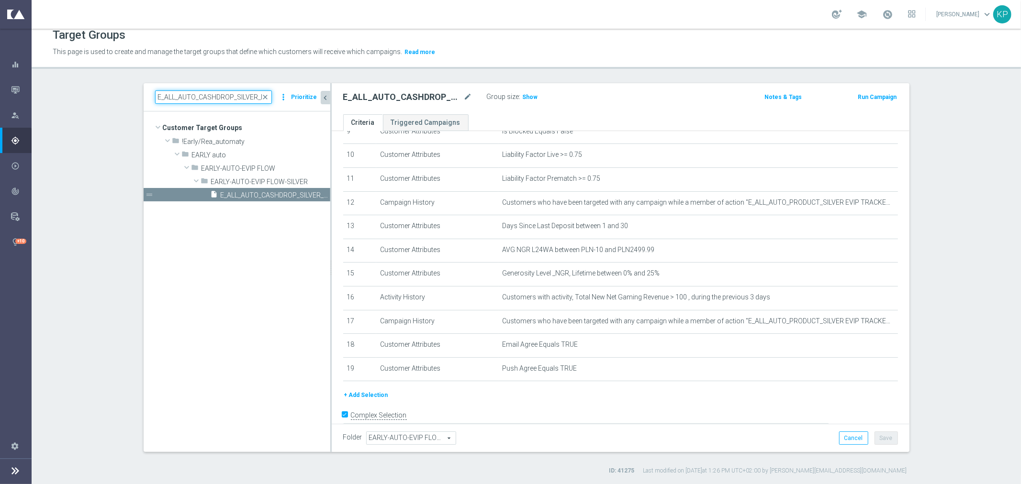
click at [203, 98] on input "E_ALL_AUTO_CASHDROP_SILVER_EVIP_50 PLN_WEEKLY" at bounding box center [213, 96] width 117 height 13
paste input "WAGER_SILVER_EVIP_20 do 2"
type input "E_ALL_AUTO_WAGER_SILVER_EVIP_20 do 250 PLN_WEEKLY"
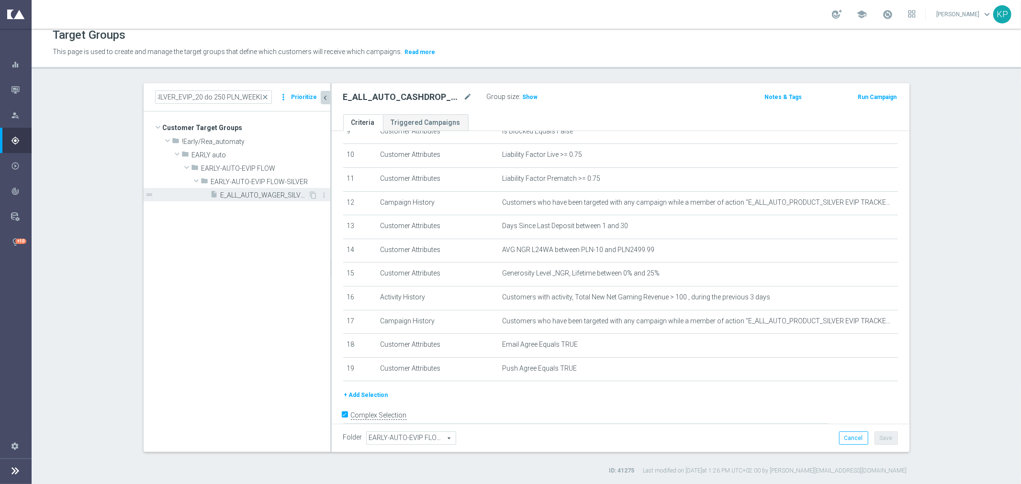
click at [255, 191] on span "E_ALL_AUTO_WAGER_SILVER_EVIP_20 do 250 PLN_WEEKLY" at bounding box center [265, 195] width 88 height 8
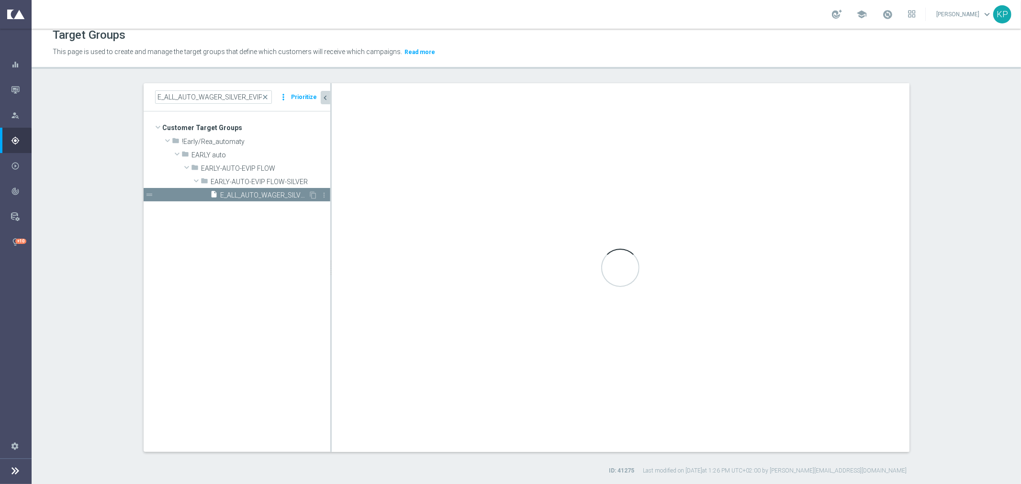
type textarea "1 and 2 and 3 and 4 and 5 and 6 and 7 and 8 and 9 and 10 and 11 and 12 and 13 a…"
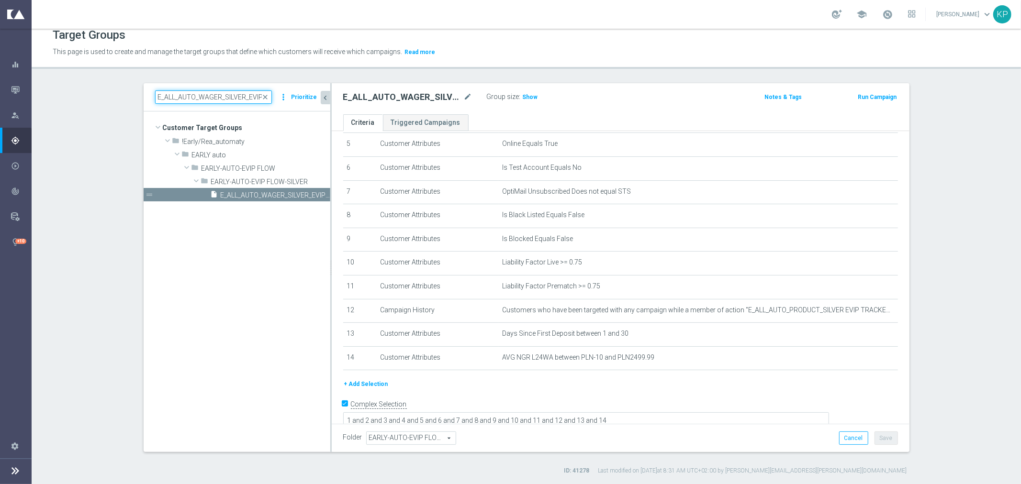
click at [182, 94] on input "E_ALL_AUTO_WAGER_SILVER_EVIP_20 do 250 PLN_WEEKLY" at bounding box center [213, 96] width 117 height 13
paste input "CASHDROP_SILVER_EVIP_"
type input "E_ALL_AUTO_CASHDROP_SILVER_EVIP_50 PLN_WEEKLY"
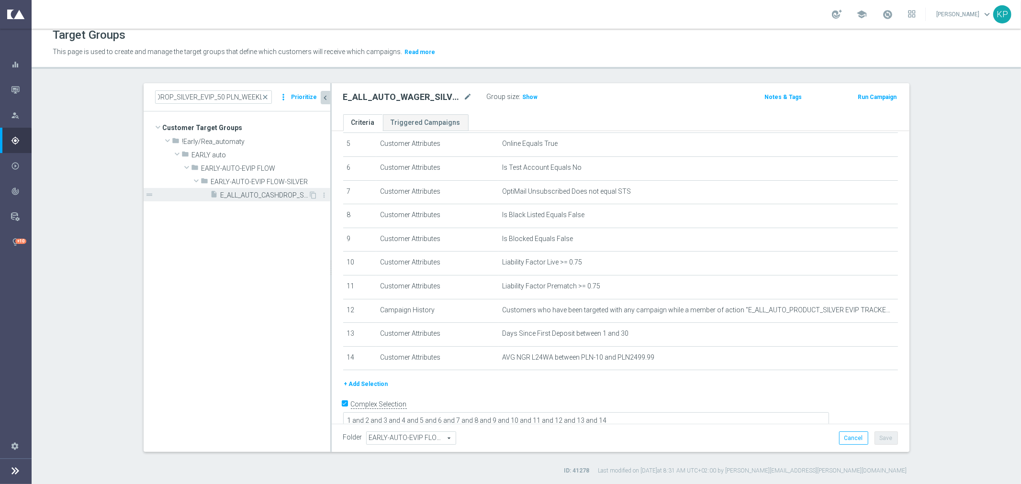
click at [244, 198] on span "E_ALL_AUTO_CASHDROP_SILVER_EVIP_50 PLN_WEEKLY" at bounding box center [265, 195] width 88 height 8
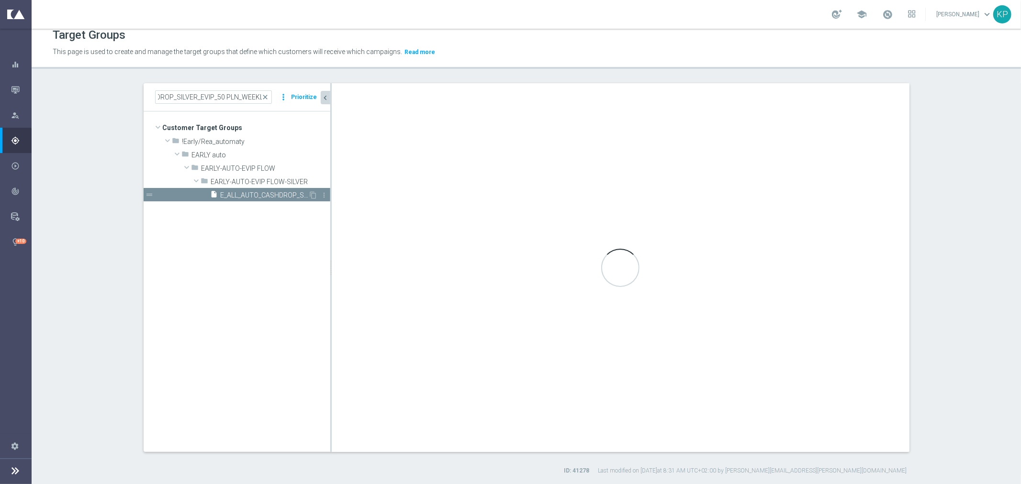
scroll to position [0, 0]
type textarea "1 and 2 and 3 and 4 and 5 and 6 and 7 and 8 and 9 and 10 and 11 and (12 or 17) …"
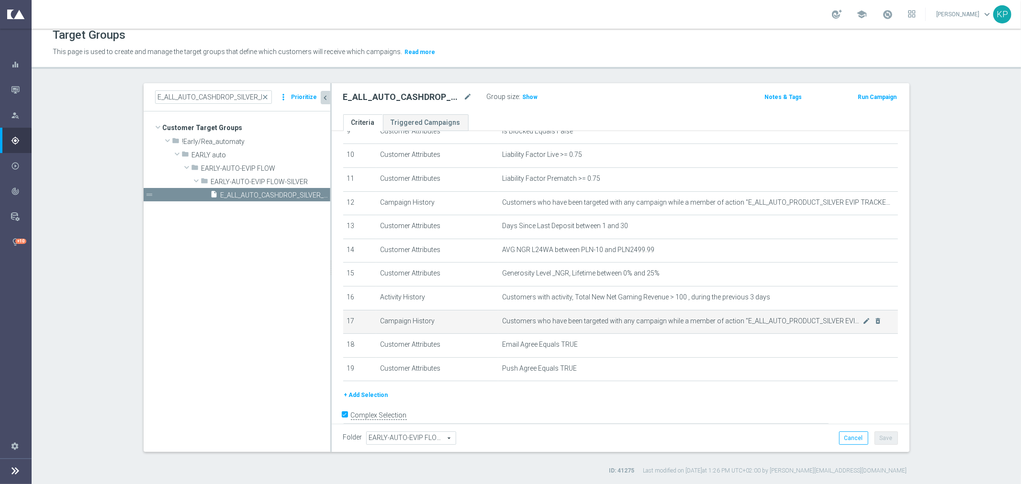
scroll to position [245, 0]
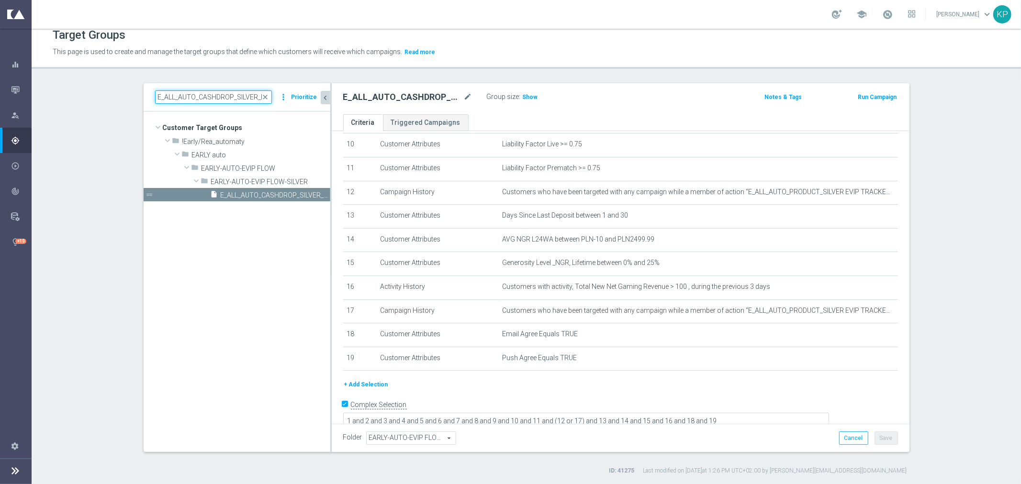
click at [211, 99] on input "E_ALL_AUTO_CASHDROP_SILVER_EVIP_50 PLN_WEEKLY" at bounding box center [213, 96] width 117 height 13
paste input "WAGER_SILVER_EVIP_20 do 2"
type input "E_ALL_AUTO_WAGER_SILVER_EVIP_20 do 250 PLN_WEEKLY"
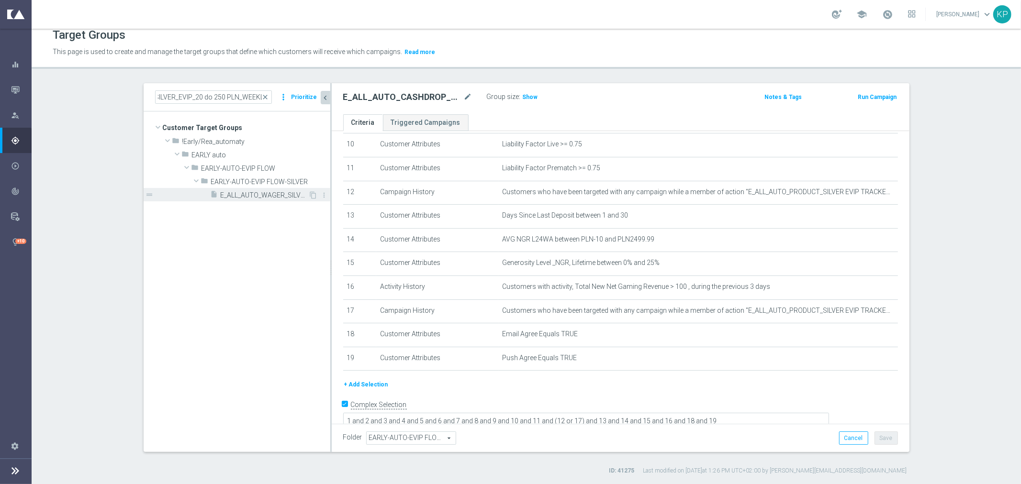
click at [237, 191] on span "E_ALL_AUTO_WAGER_SILVER_EVIP_20 do 250 PLN_WEEKLY" at bounding box center [265, 195] width 88 height 8
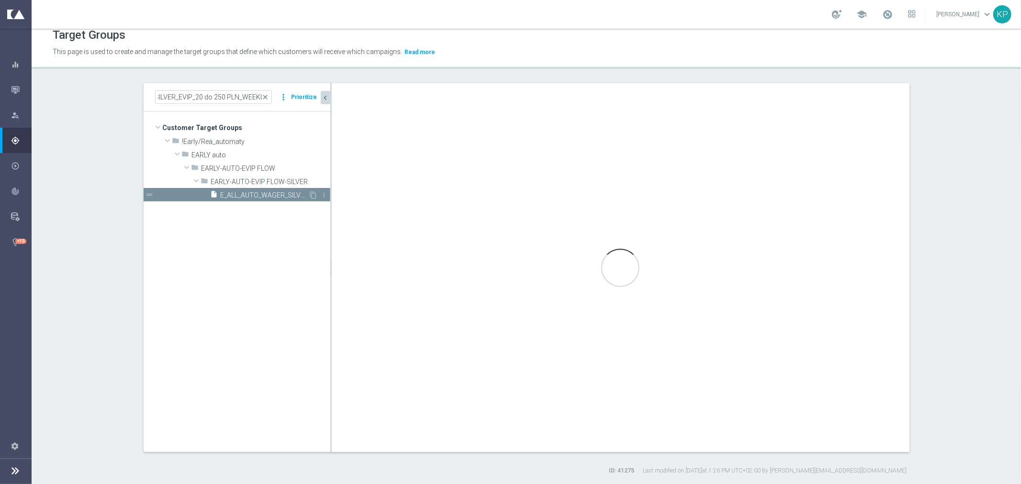
scroll to position [0, 0]
type textarea "1 and 2 and 3 and 4 and 5 and 6 and 7 and 8 and 9 and 10 and 11 and 12 and 13 a…"
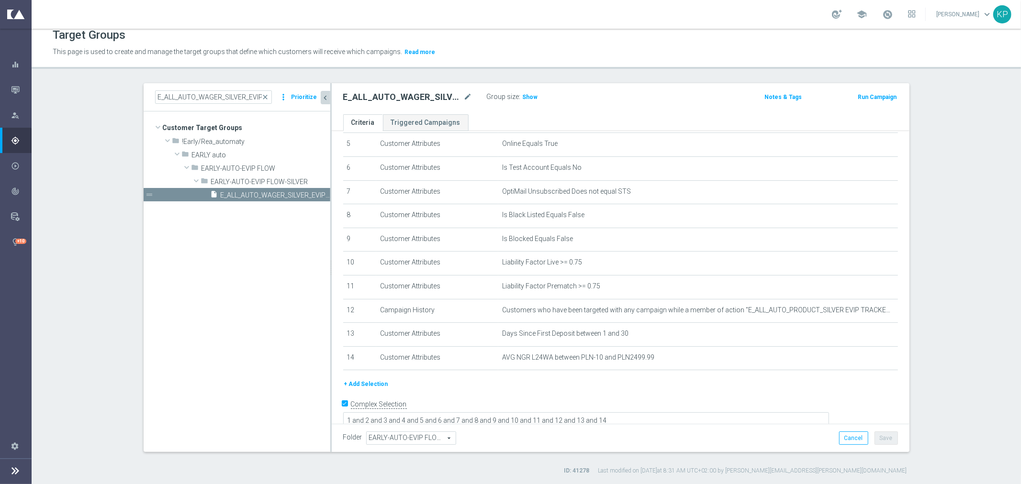
click at [366, 379] on button "+ Add Selection" at bounding box center [366, 384] width 46 height 11
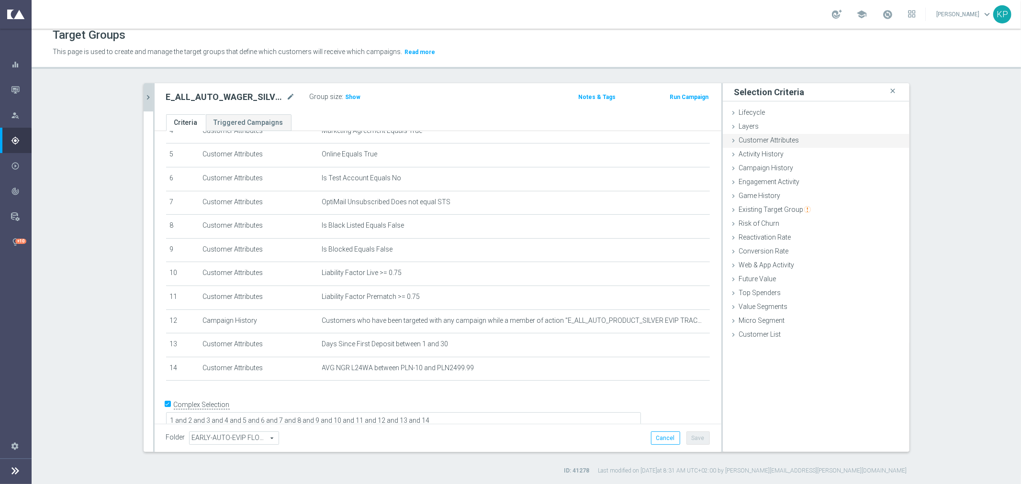
click at [840, 137] on div "Customer Attributes done selection saved" at bounding box center [816, 141] width 187 height 14
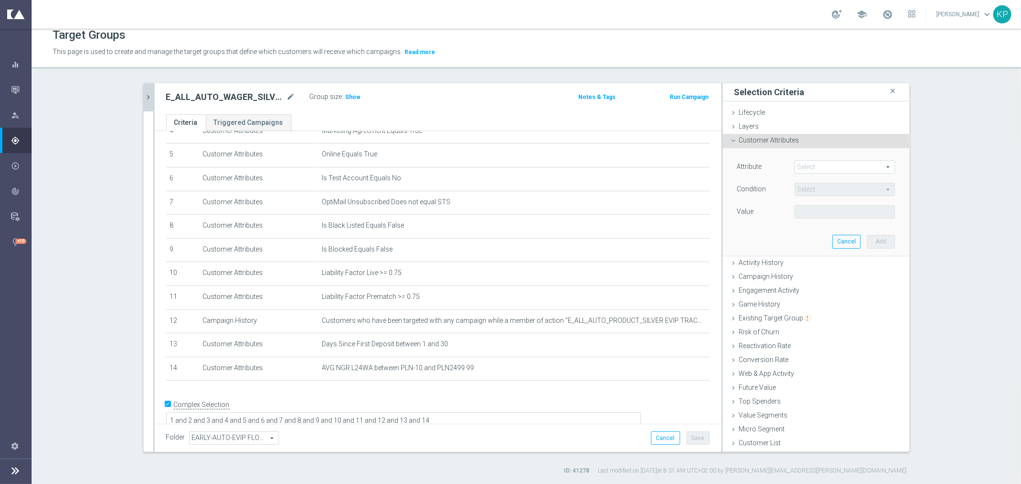
click at [818, 169] on span at bounding box center [845, 167] width 100 height 12
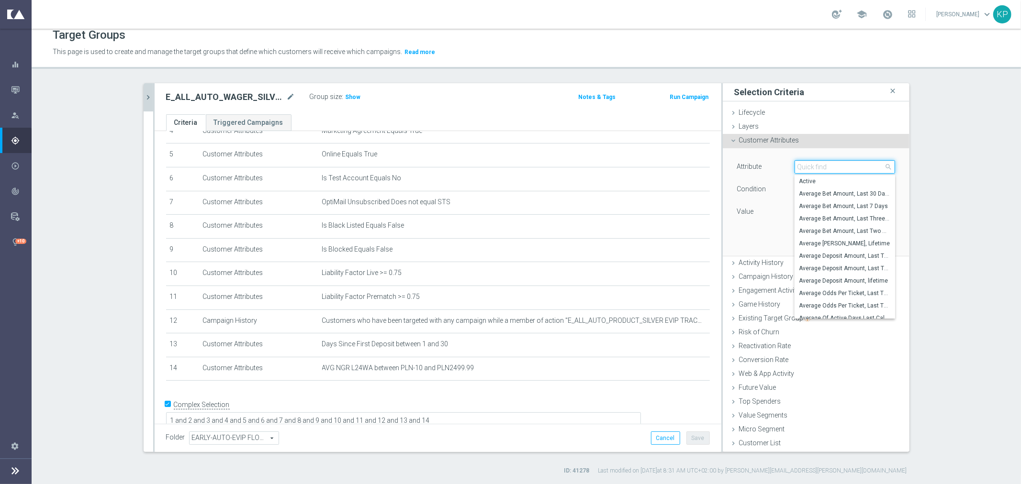
click at [818, 169] on input "search" at bounding box center [845, 166] width 101 height 13
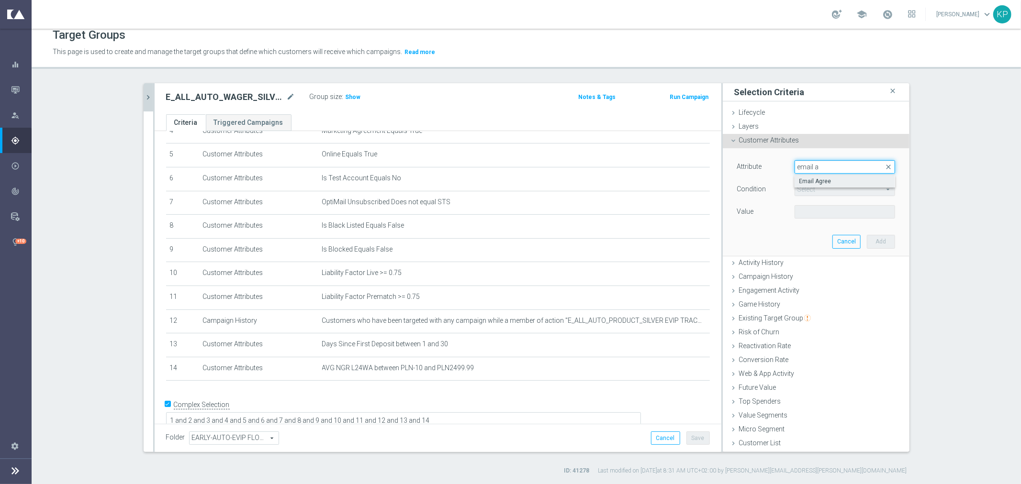
type input "email a"
click at [819, 181] on span "Email Agree" at bounding box center [844, 182] width 91 height 8
type input "Email Agree"
type input "Equals"
drag, startPoint x: 810, startPoint y: 203, endPoint x: 809, endPoint y: 208, distance: 5.3
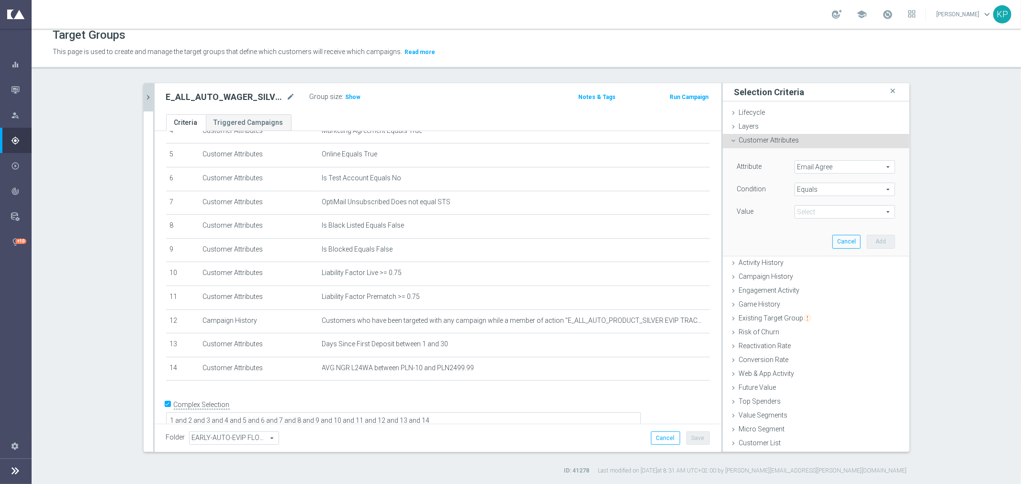
click at [809, 204] on div "Attribute Email Agree Email Agree arrow_drop_down search Condition Equals Equal…" at bounding box center [816, 190] width 158 height 60
click at [809, 210] on span at bounding box center [845, 212] width 100 height 12
click at [805, 235] on span "TRUE" at bounding box center [844, 239] width 91 height 8
type input "TRUE"
click at [879, 236] on button "Add" at bounding box center [881, 241] width 28 height 13
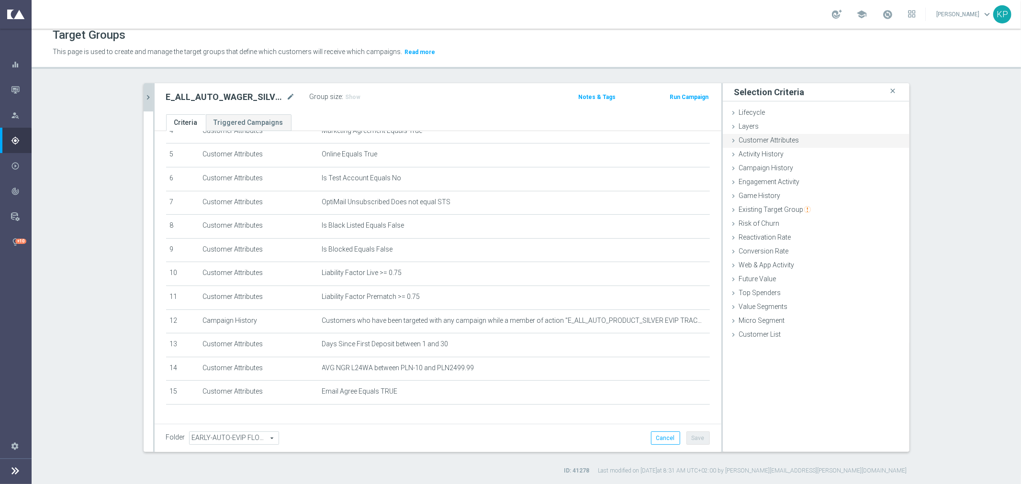
click at [764, 144] on div "Customer Attributes done selection saved" at bounding box center [816, 141] width 187 height 14
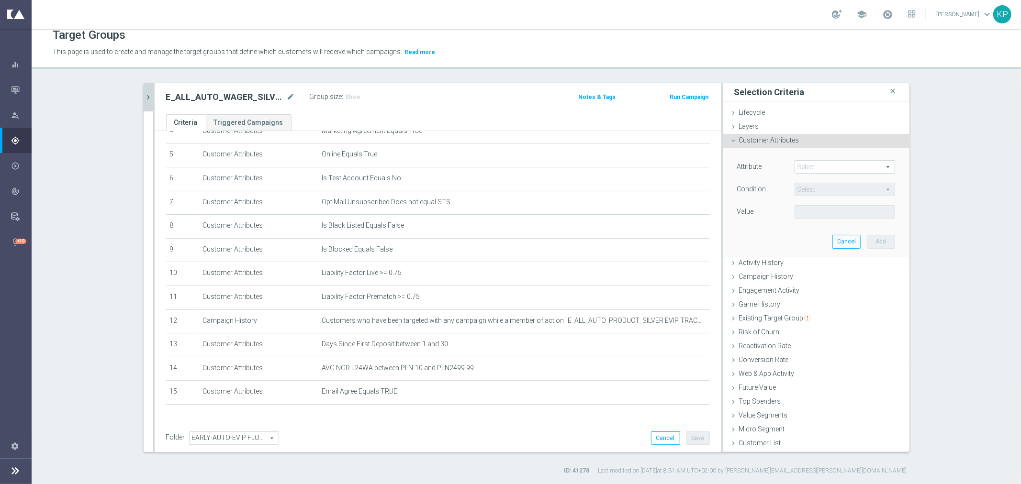
click at [795, 166] on span at bounding box center [845, 167] width 100 height 12
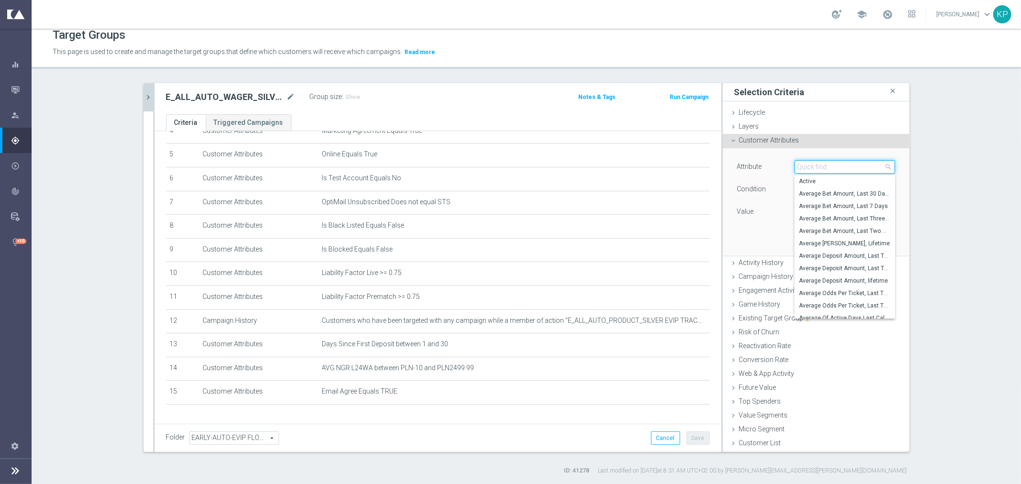
click at [795, 166] on input "search" at bounding box center [845, 166] width 101 height 13
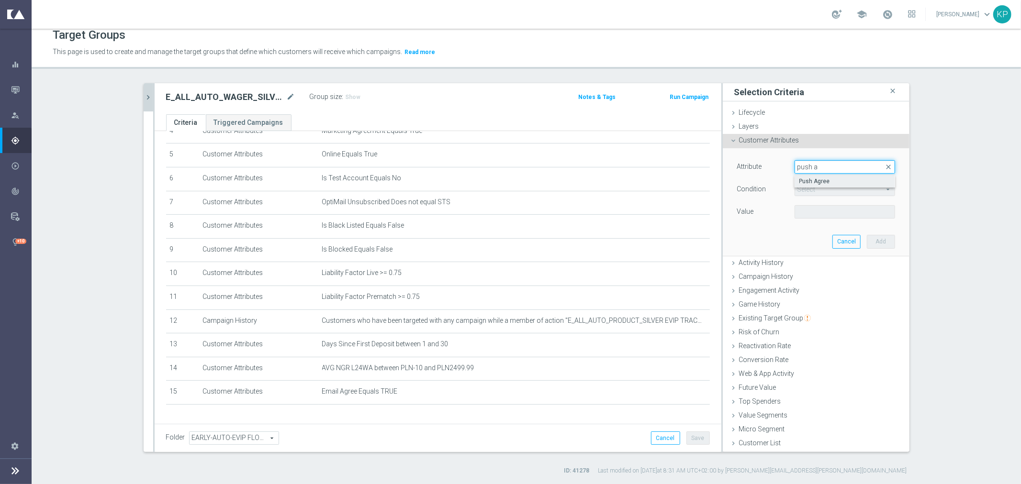
type input "push a"
click at [799, 184] on span "Push Agree" at bounding box center [844, 182] width 91 height 8
type input "Push Agree"
type input "Equals"
click at [800, 213] on span at bounding box center [845, 212] width 100 height 12
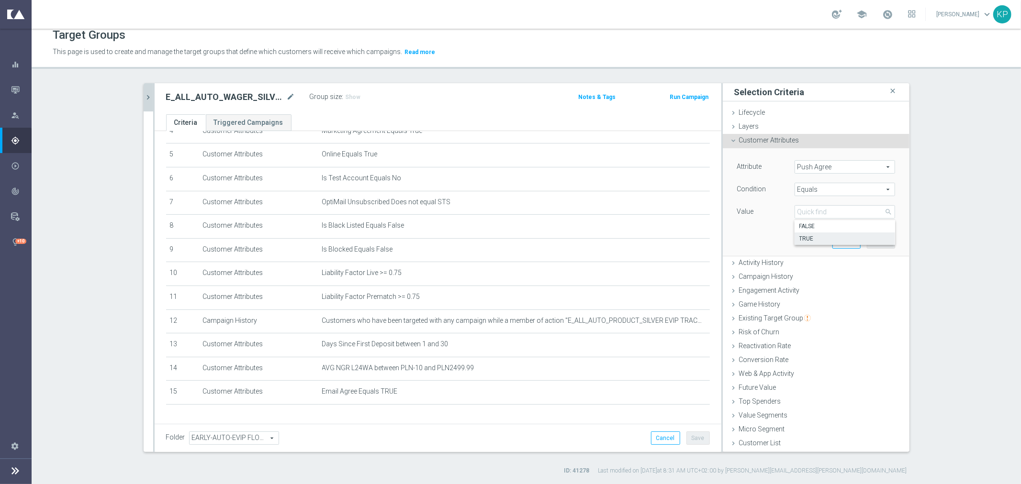
click at [803, 238] on span "TRUE" at bounding box center [844, 239] width 91 height 8
type input "TRUE"
click at [867, 238] on button "Add" at bounding box center [881, 241] width 28 height 13
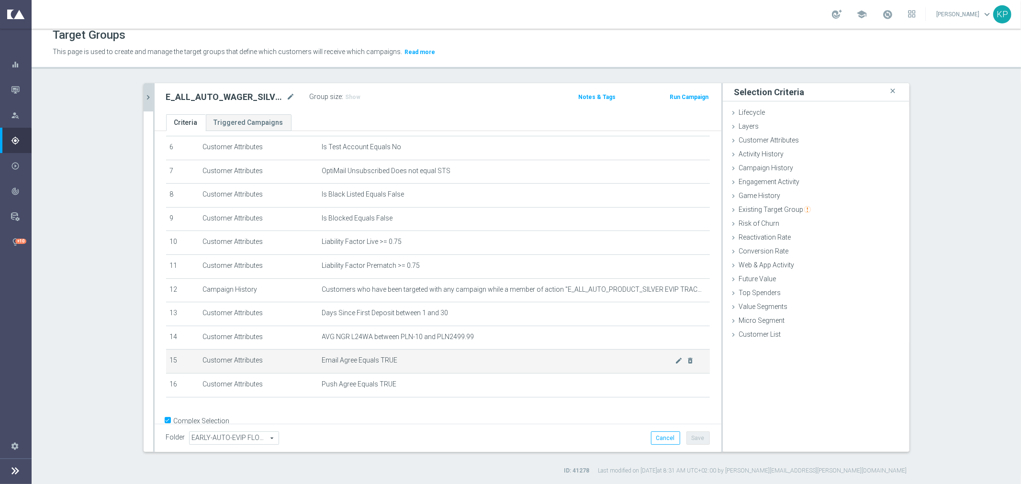
scroll to position [165, 0]
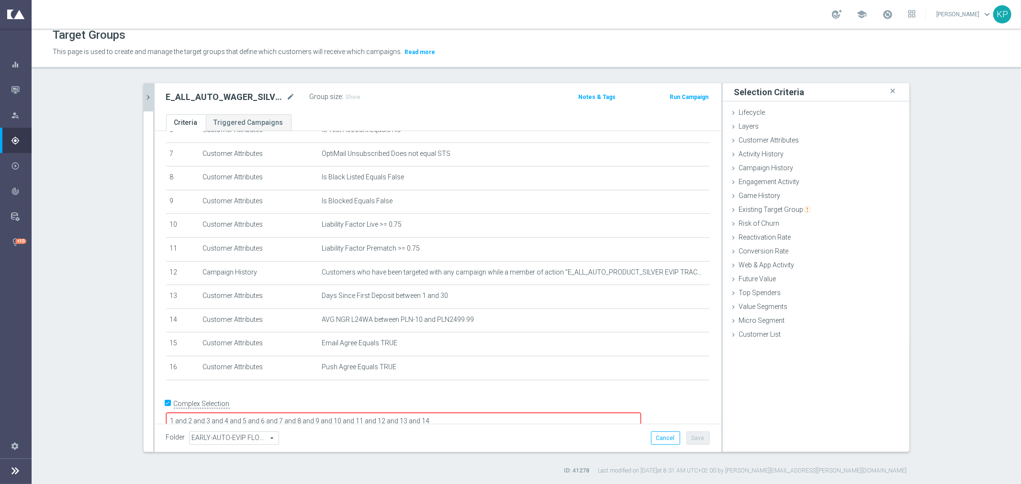
click at [530, 413] on textarea "1 and 2 and 3 and 4 and 5 and 6 and 7 and 8 and 9 and 10 and 11 and 12 and 13 a…" at bounding box center [403, 421] width 475 height 17
type textarea "1 and 2 and 3 and 4 and 5 and 6 and 7 and 8 and 9 and 10 and 11 and 12 and 13 a…"
click at [694, 436] on button "Save" at bounding box center [697, 438] width 23 height 13
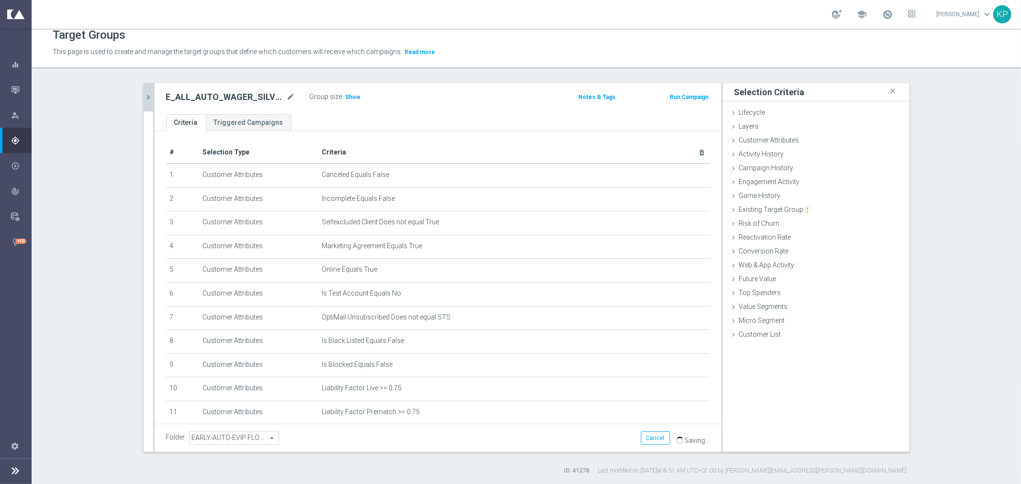
scroll to position [0, 0]
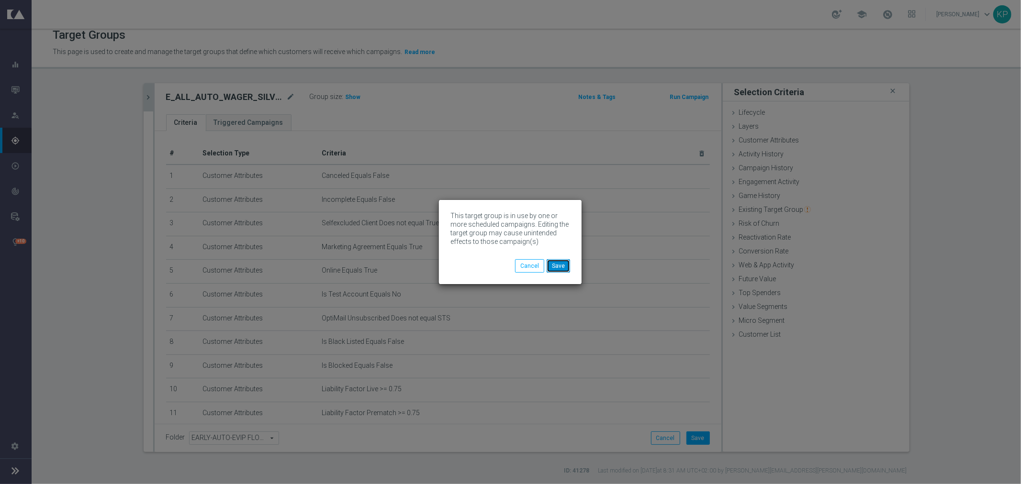
click at [562, 262] on button "Save" at bounding box center [558, 265] width 23 height 13
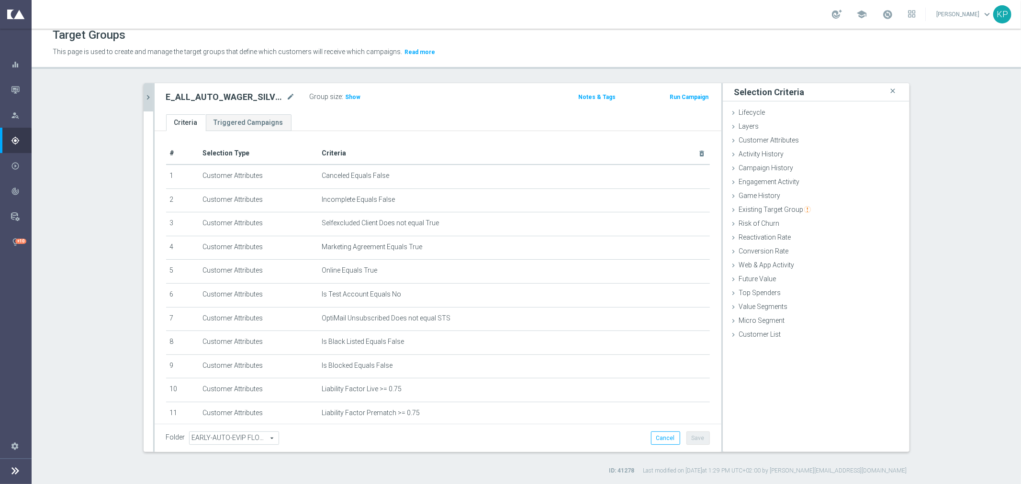
click at [149, 91] on button "chevron_right" at bounding box center [149, 97] width 10 height 28
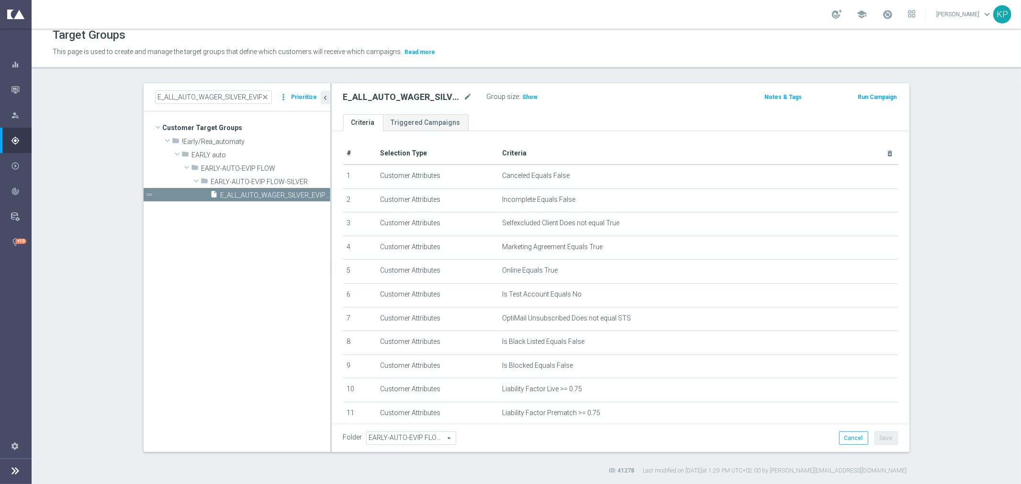
click at [191, 103] on div "E_ALL_AUTO_WAGER_SILVER_EVIP_20 do 250 PLN_WEEKLY close more_vert Prioritize" at bounding box center [237, 97] width 187 height 28
click at [194, 100] on input "E_ALL_AUTO_WAGER_SILVER_EVIP_20 do 250 PLN_WEEKLY" at bounding box center [213, 96] width 117 height 13
paste input "GOLD_EVIP_20 do 50"
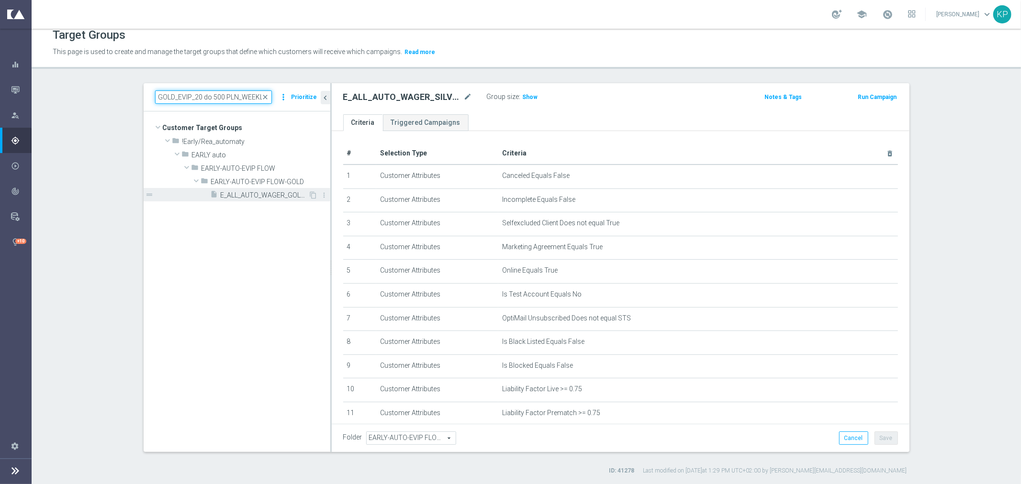
type input "E_ALL_AUTO_WAGER_GOLD_EVIP_20 do 500 PLN_WEEKLY"
click at [246, 191] on span "E_ALL_AUTO_WAGER_GOLD_EVIP_20 do 500 PLN_WEEKLY" at bounding box center [265, 195] width 88 height 8
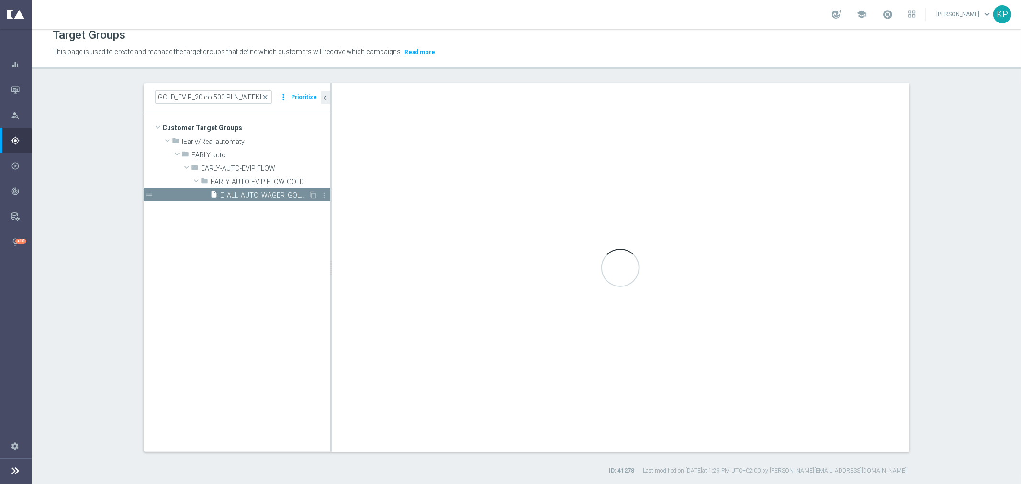
scroll to position [0, 0]
type input "EARLY-AUTO-EVIP FLOW-GOLD"
type textarea "1 and 2 and 3 and 4 and 5 and 6 and 7 and 8 and 9 and 10 and 11 and 12 and 13 a…"
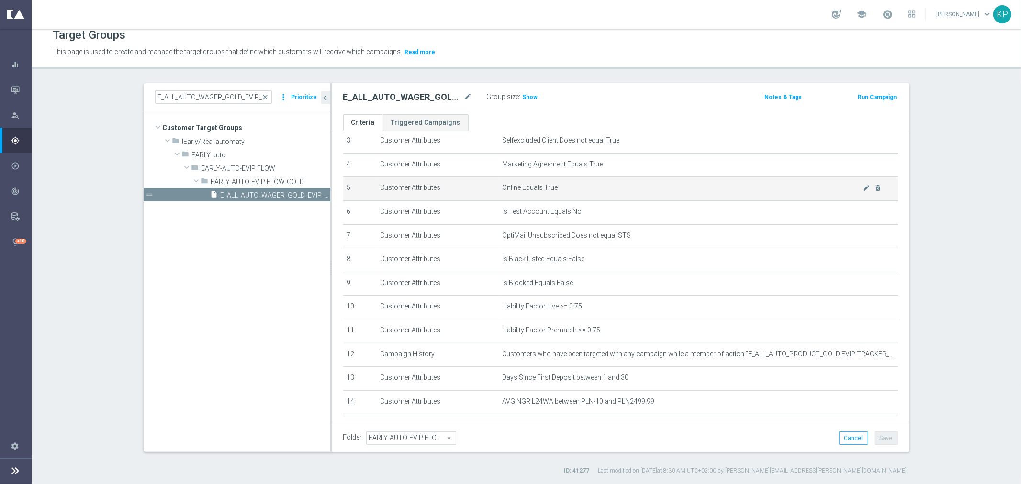
scroll to position [127, 0]
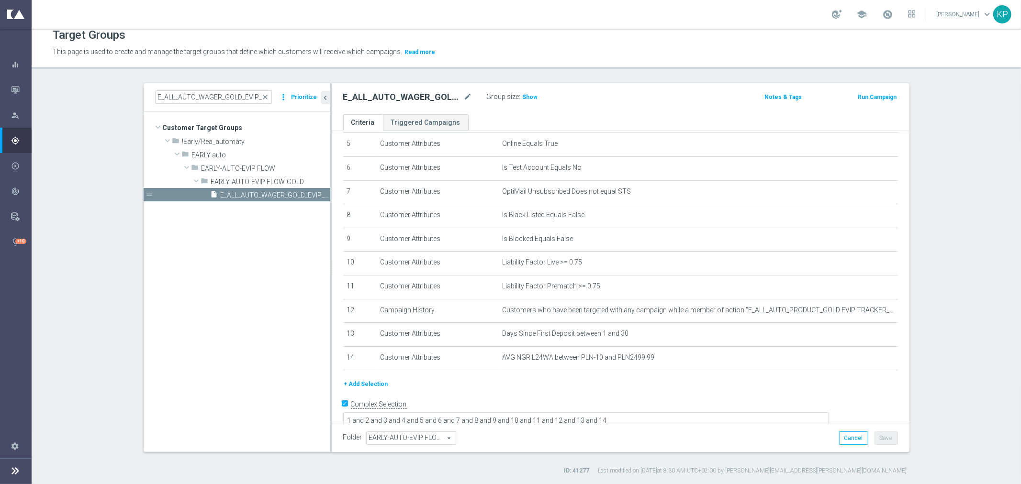
click at [370, 380] on button "+ Add Selection" at bounding box center [366, 384] width 46 height 11
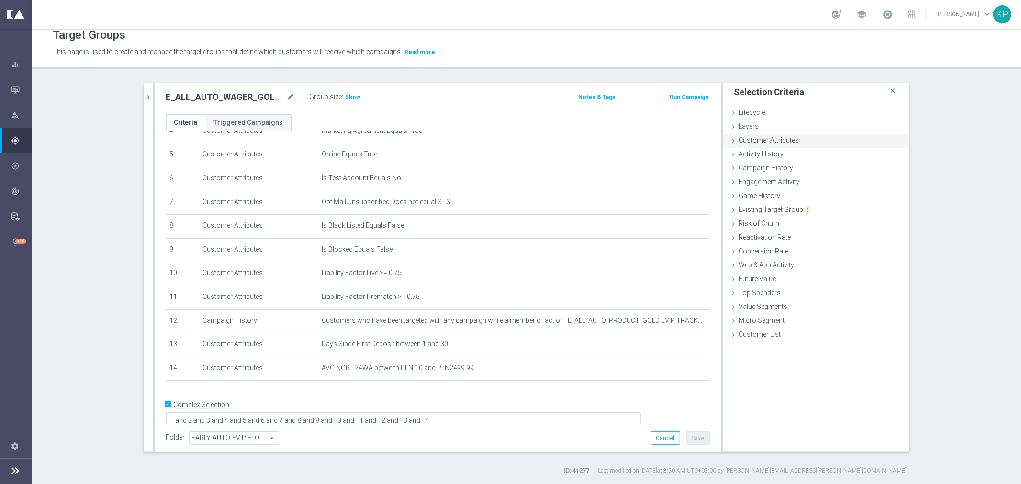
click at [782, 144] on div "Customer Attributes done selection saved" at bounding box center [816, 141] width 187 height 14
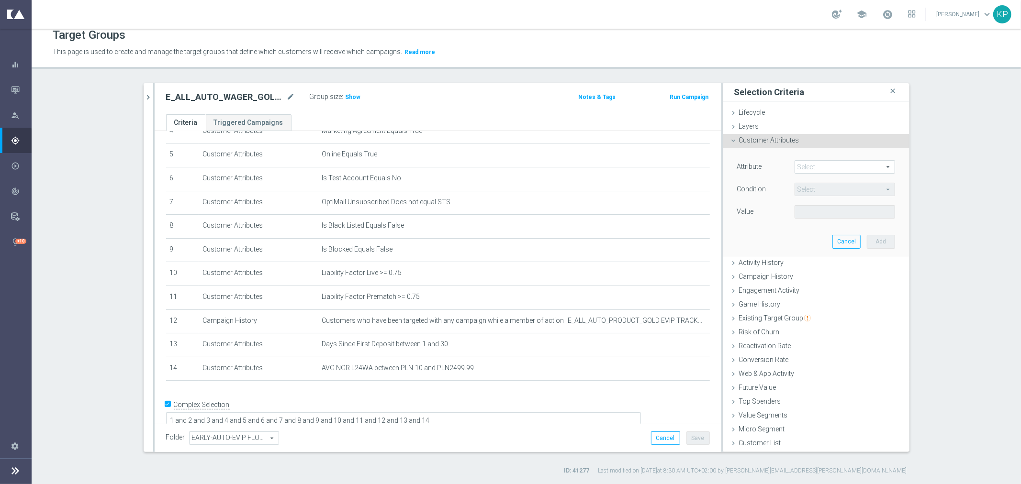
click at [810, 168] on span at bounding box center [845, 167] width 100 height 12
click at [0, 0] on input "search" at bounding box center [0, 0] width 0 height 0
type input "email"
click at [799, 191] on span "Email Agree" at bounding box center [844, 194] width 91 height 8
type input "Email Agree"
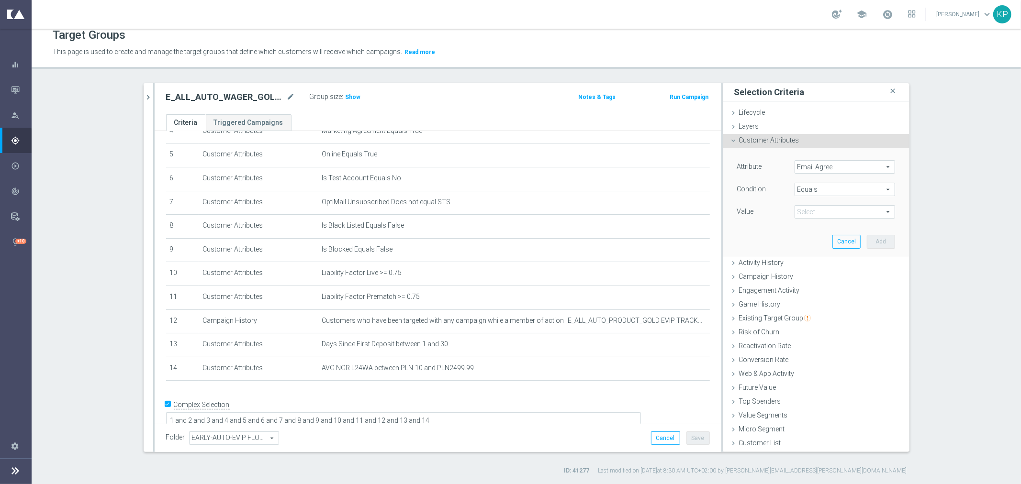
click at [803, 208] on span at bounding box center [845, 212] width 100 height 12
drag, startPoint x: 806, startPoint y: 237, endPoint x: 870, endPoint y: 250, distance: 65.4
click at [806, 238] on span "TRUE" at bounding box center [844, 239] width 91 height 8
drag, startPoint x: 884, startPoint y: 243, endPoint x: 863, endPoint y: 220, distance: 30.8
click at [884, 243] on button "Add" at bounding box center [881, 241] width 28 height 13
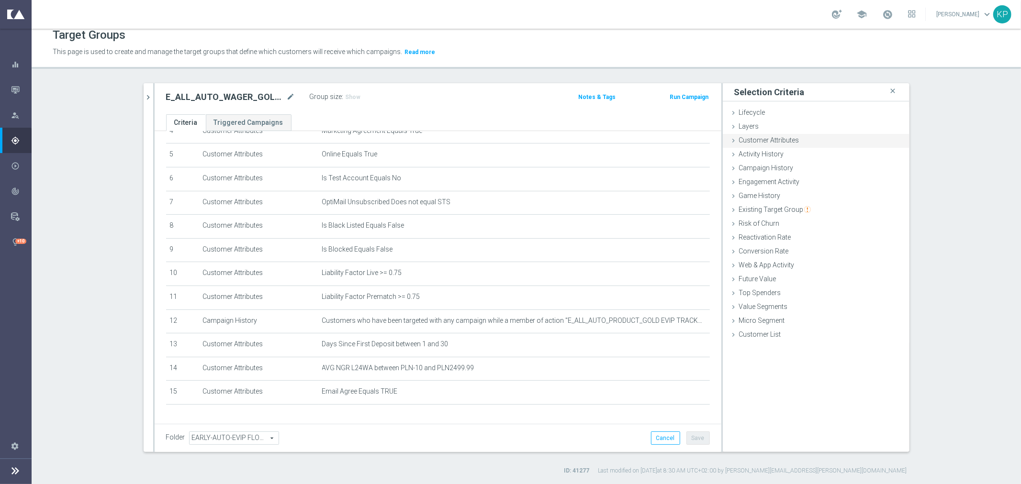
click at [800, 143] on div "Customer Attributes done selection saved" at bounding box center [816, 141] width 187 height 14
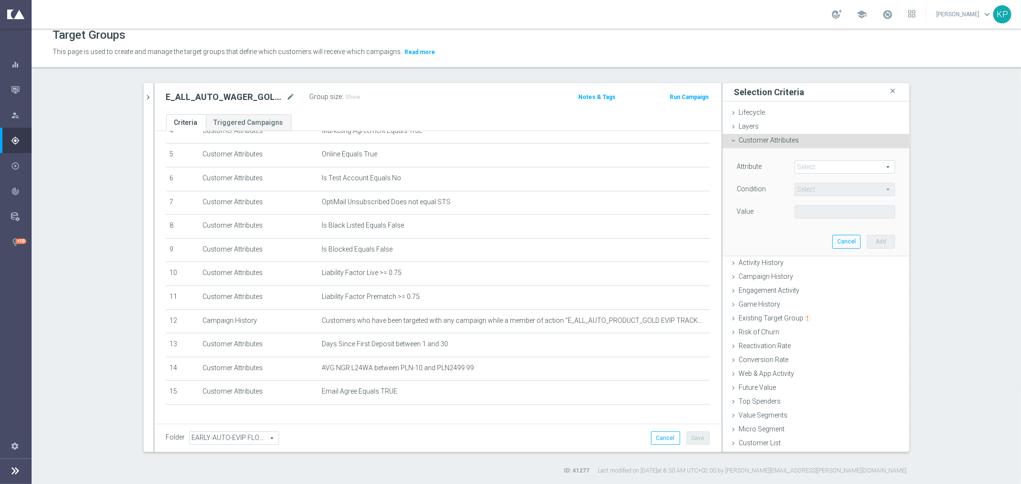
click at [797, 160] on div "Attribute Select arrow_drop_down search Condition Select arrow_drop_down search…" at bounding box center [816, 201] width 172 height 107
click at [797, 163] on span at bounding box center [845, 167] width 100 height 12
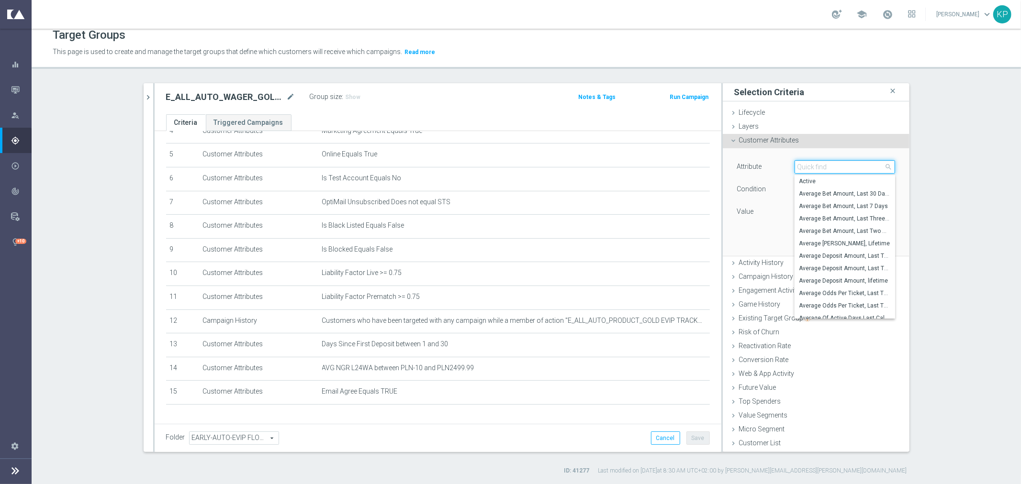
click at [797, 163] on input "search" at bounding box center [845, 166] width 101 height 13
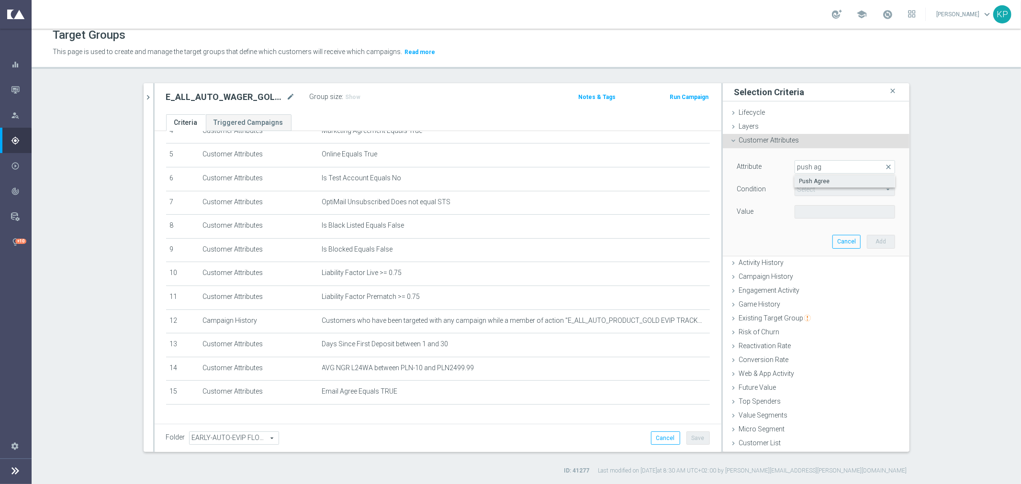
click at [823, 178] on span "Push Agree" at bounding box center [844, 182] width 91 height 8
click at [815, 208] on span at bounding box center [845, 212] width 100 height 12
click at [811, 233] on label "TRUE" at bounding box center [845, 239] width 101 height 12
click at [869, 239] on button "Add" at bounding box center [881, 241] width 28 height 13
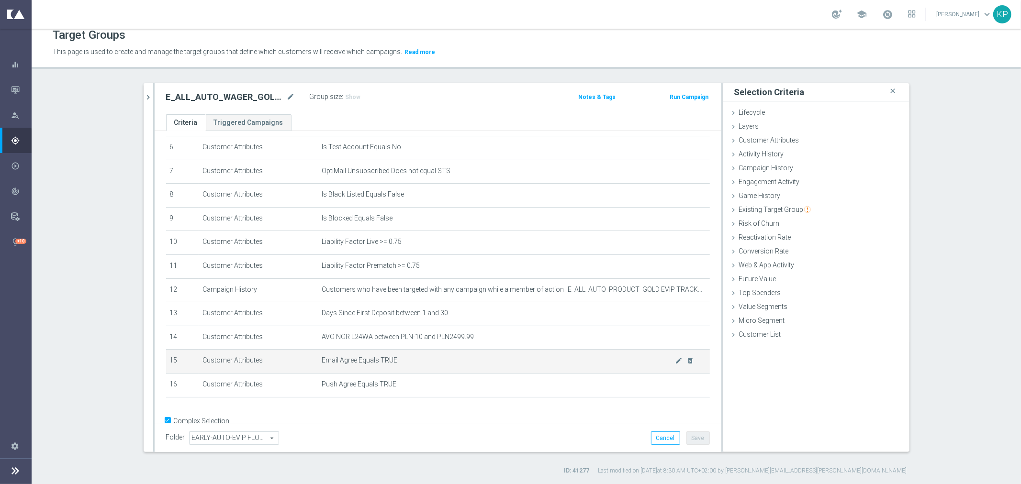
scroll to position [165, 0]
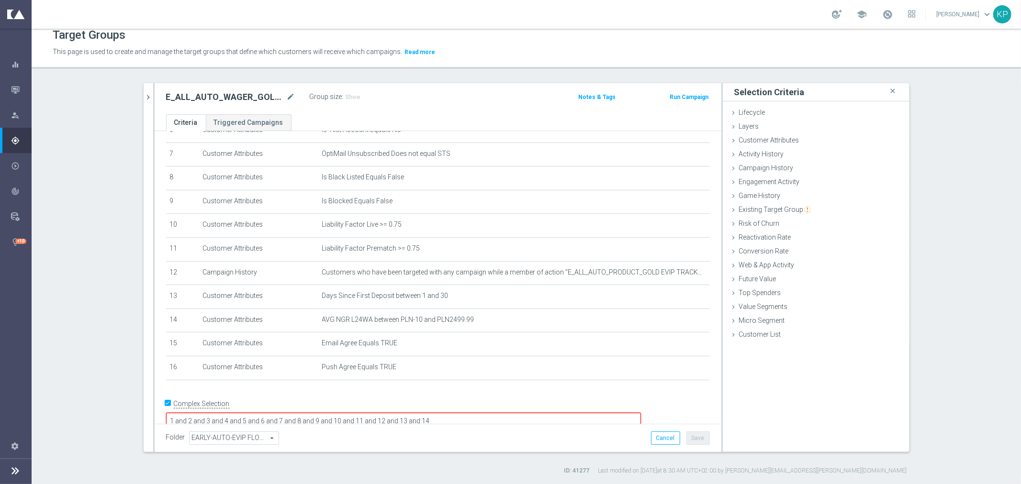
click at [530, 392] on div "+ Add Selection" at bounding box center [438, 393] width 558 height 8
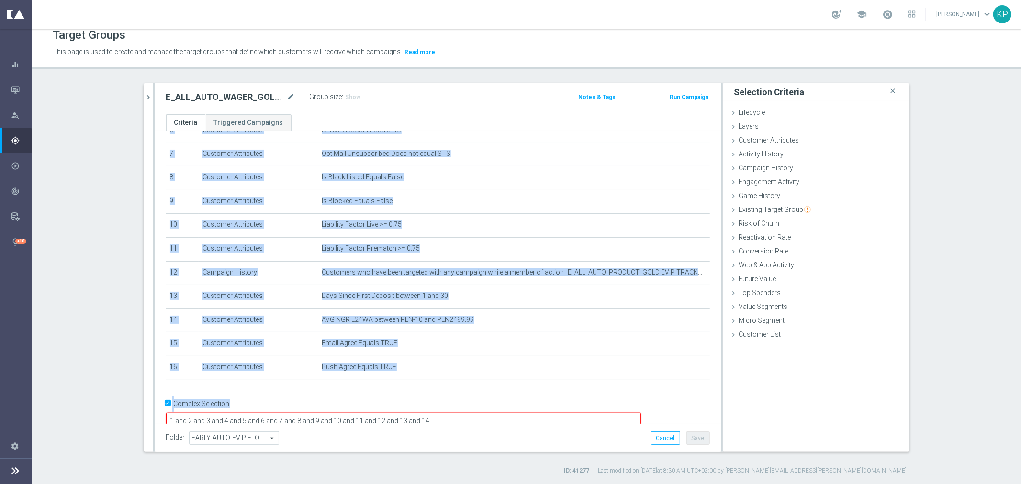
click at [528, 394] on div "# Selection Type Criteria delete_forever 1 Customer Attributes Canceled Equals …" at bounding box center [438, 203] width 567 height 475
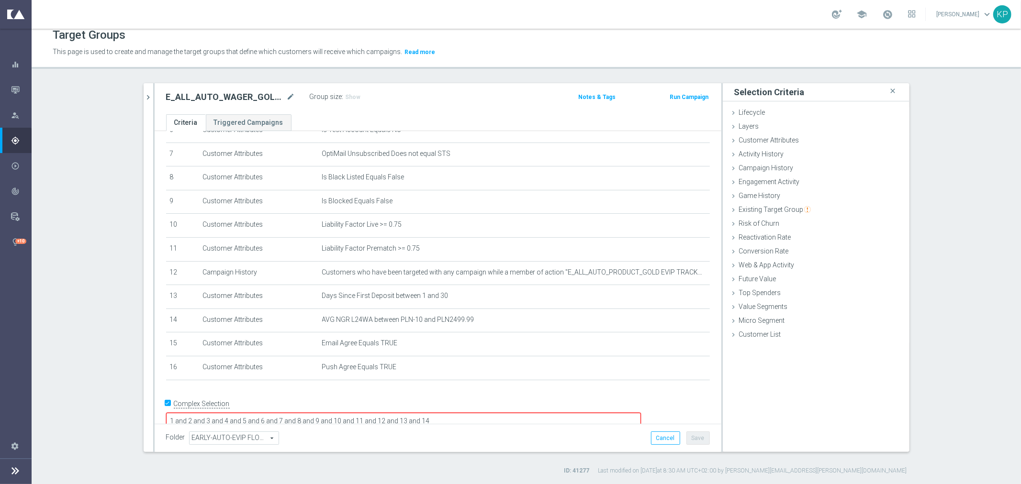
click at [528, 413] on textarea "1 and 2 and 3 and 4 and 5 and 6 and 7 and 8 and 9 and 10 and 11 and 12 and 13 a…" at bounding box center [403, 421] width 475 height 17
click at [694, 440] on button "Save" at bounding box center [697, 438] width 23 height 13
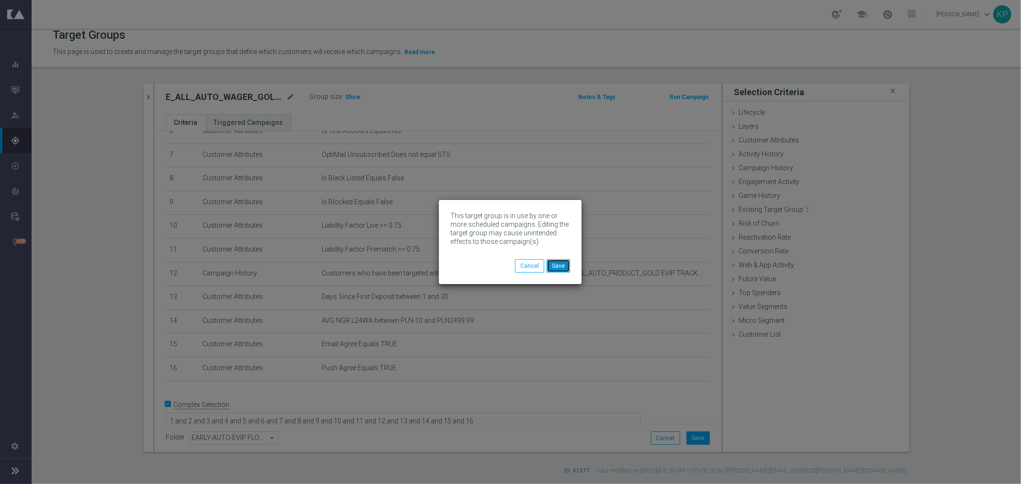
click at [558, 268] on button "Save" at bounding box center [558, 265] width 23 height 13
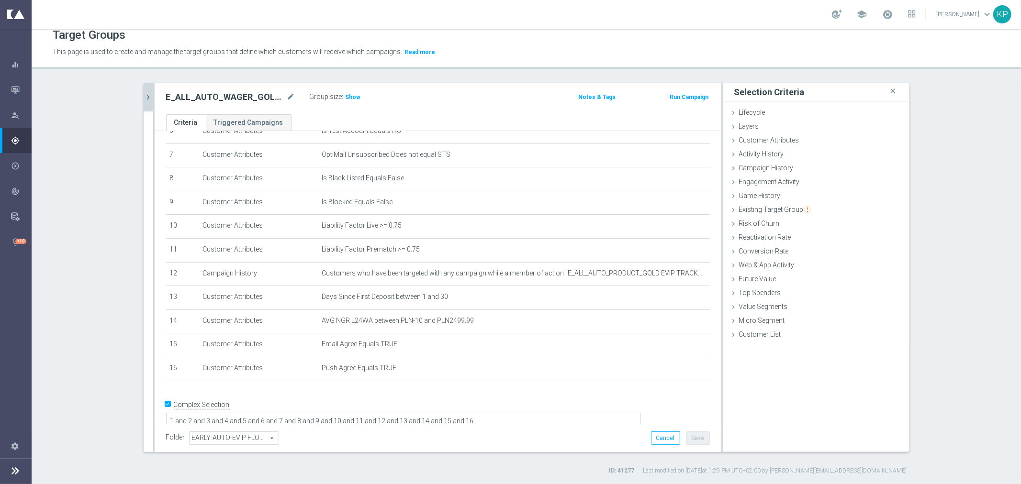
click at [144, 97] on icon "chevron_right" at bounding box center [148, 97] width 9 height 9
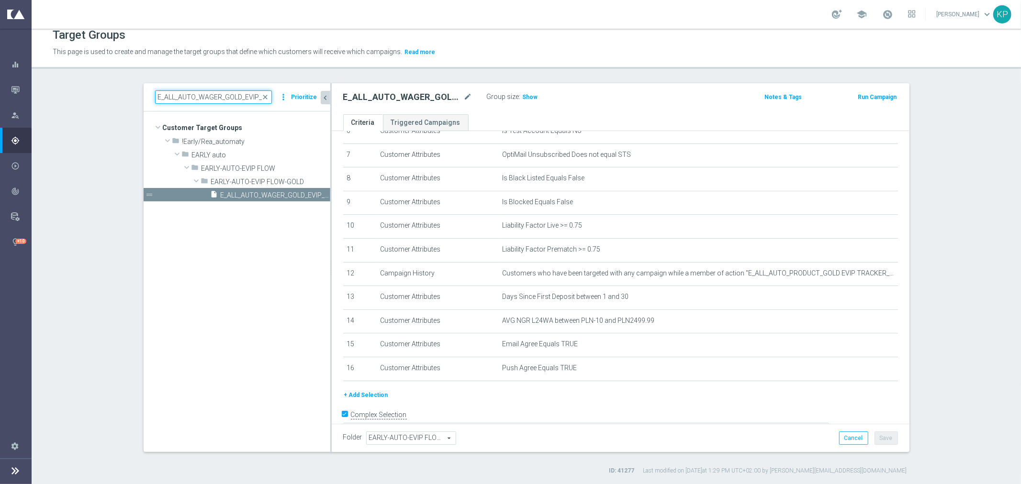
click at [187, 99] on input "E_ALL_AUTO_WAGER_GOLD_EVIP_20 do 500 PLN_WEEKLY" at bounding box center [213, 96] width 117 height 13
paste input "NH-NL_AUTO_CASHBACK_SILVER_EVIP_5 do 250 PLN_TU"
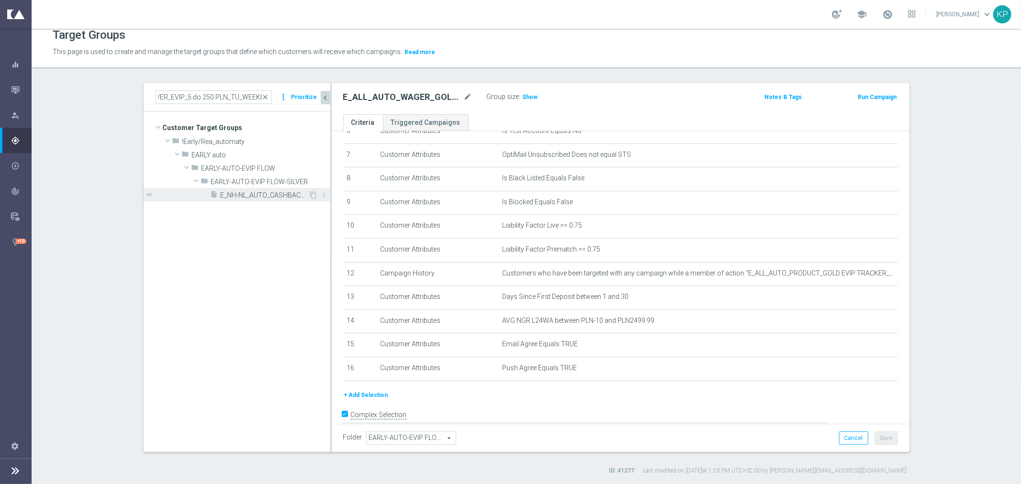
click at [249, 192] on span "E_NH-NL_AUTO_CASHBACK_SILVER_EVIP_5 do 250 PLN_TU_WEEKLY" at bounding box center [265, 195] width 88 height 8
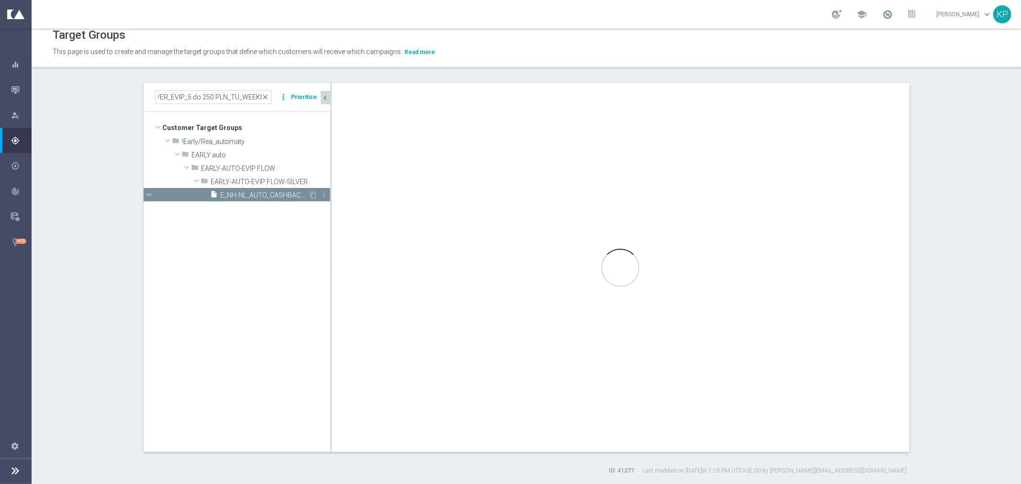
scroll to position [0, 0]
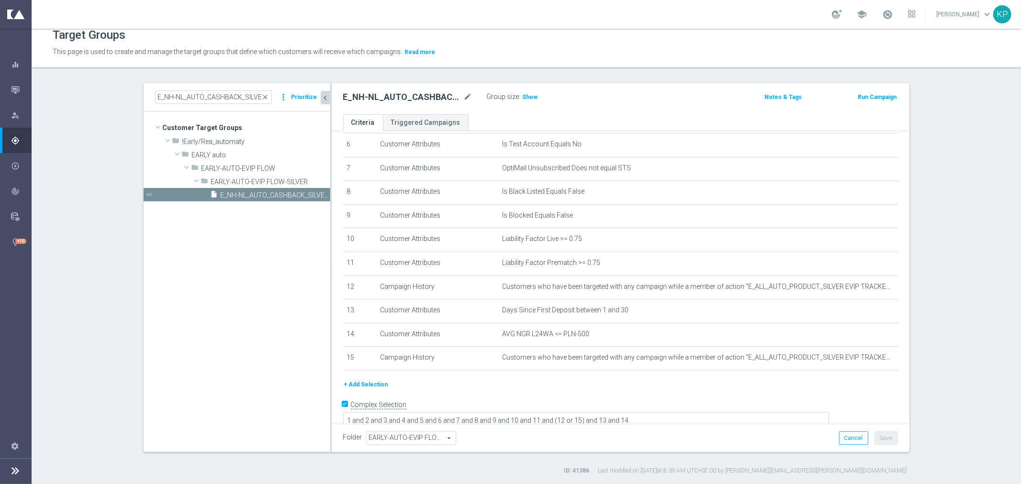
click at [364, 381] on button "+ Add Selection" at bounding box center [366, 385] width 46 height 11
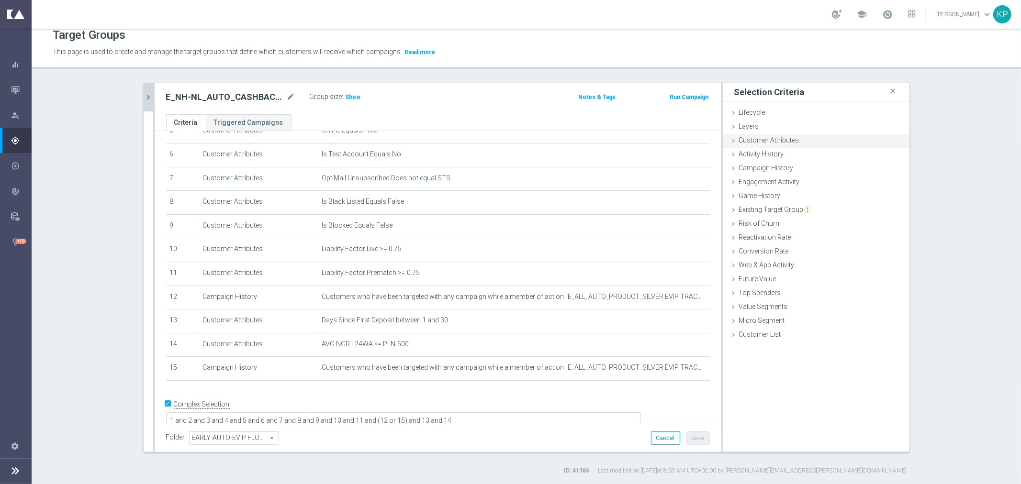
drag, startPoint x: 822, startPoint y: 134, endPoint x: 817, endPoint y: 139, distance: 6.1
click at [820, 135] on div "Customer Attributes done selection saved" at bounding box center [816, 141] width 187 height 14
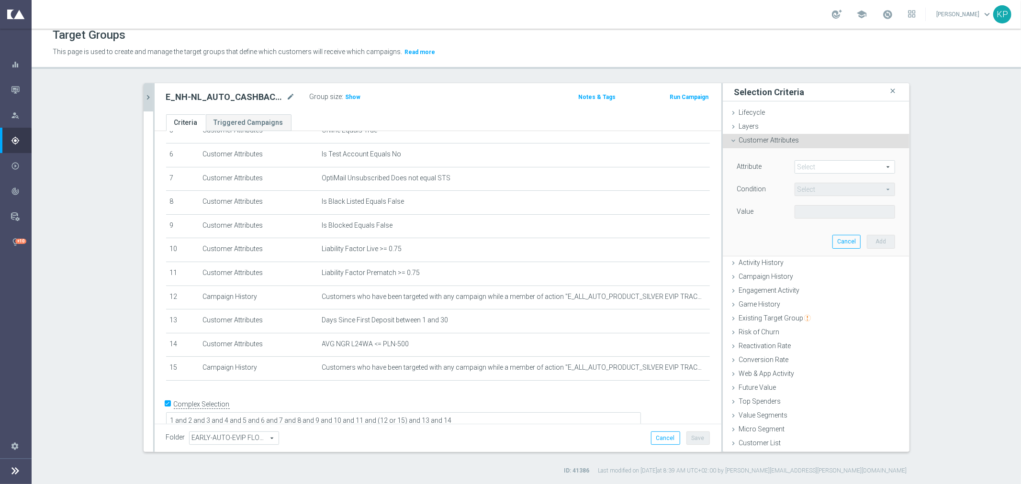
click at [806, 161] on div "Attribute Select arrow_drop_down search Condition Select arrow_drop_down search…" at bounding box center [816, 201] width 172 height 107
click at [806, 165] on span at bounding box center [845, 167] width 100 height 12
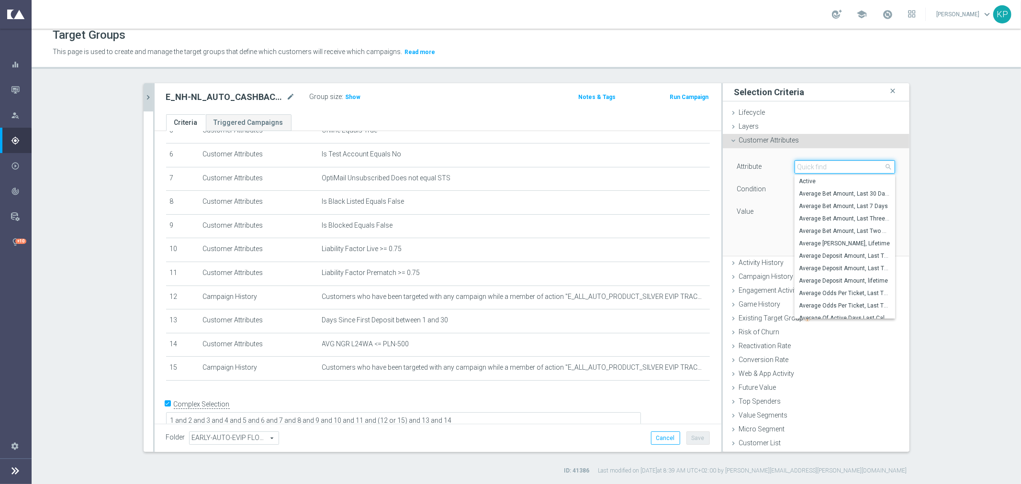
click at [806, 165] on input "search" at bounding box center [845, 166] width 101 height 13
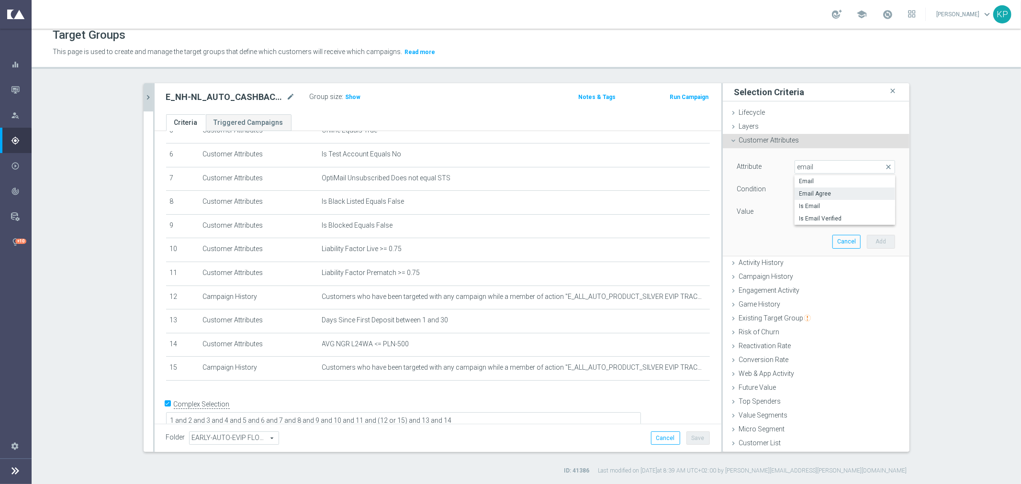
click at [841, 194] on span "Email Agree" at bounding box center [844, 194] width 91 height 8
drag, startPoint x: 829, startPoint y: 207, endPoint x: 821, endPoint y: 217, distance: 12.9
click at [829, 207] on span at bounding box center [845, 212] width 100 height 12
drag, startPoint x: 815, startPoint y: 235, endPoint x: 837, endPoint y: 240, distance: 22.5
click at [815, 236] on span "TRUE" at bounding box center [844, 239] width 91 height 8
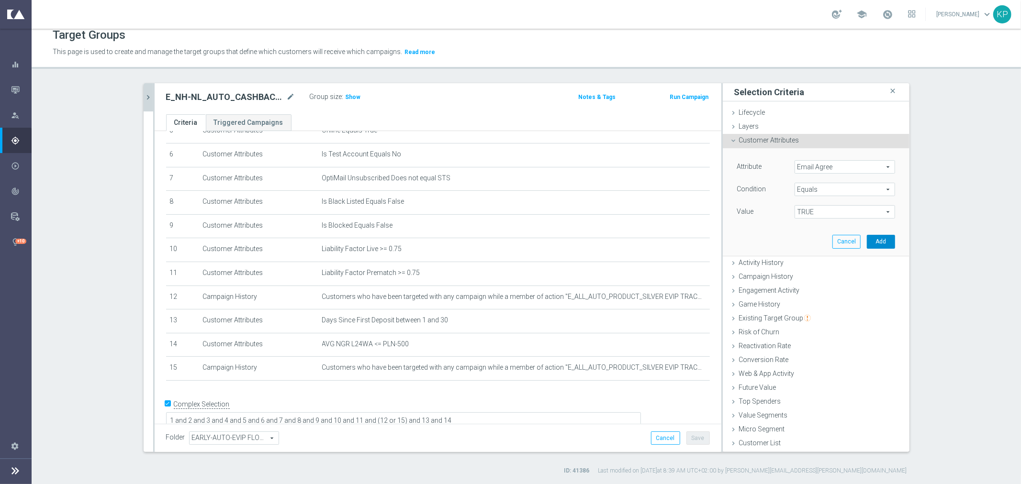
click at [870, 241] on button "Add" at bounding box center [881, 241] width 28 height 13
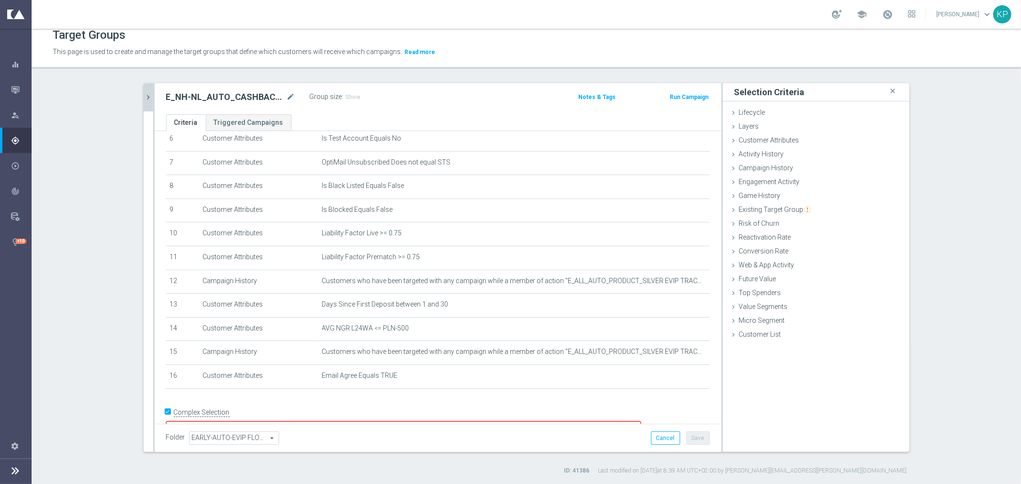
scroll to position [165, 0]
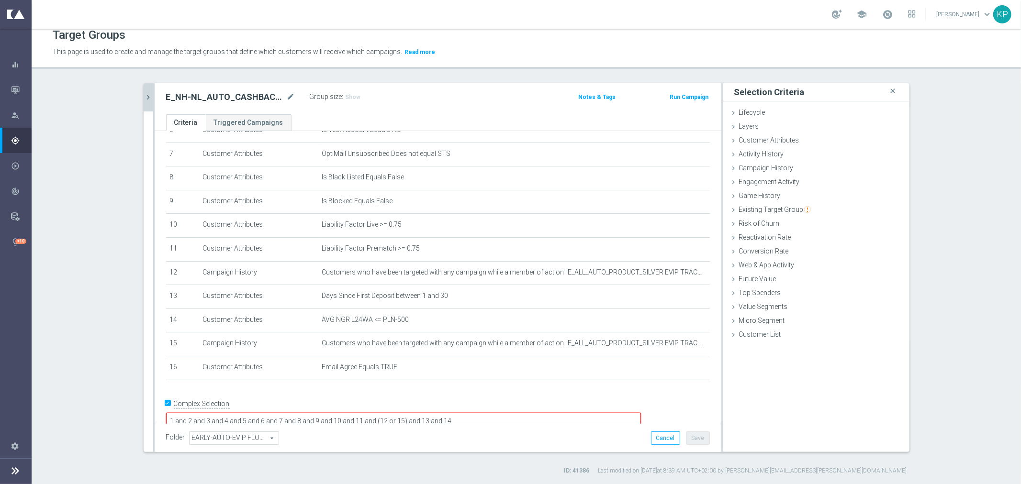
click at [551, 413] on textarea "1 and 2 and 3 and 4 and 5 and 6 and 7 and 8 and 9 and 10 and 11 and (12 or 15) …" at bounding box center [403, 421] width 475 height 17
click at [749, 132] on div "Layers done" at bounding box center [816, 127] width 187 height 14
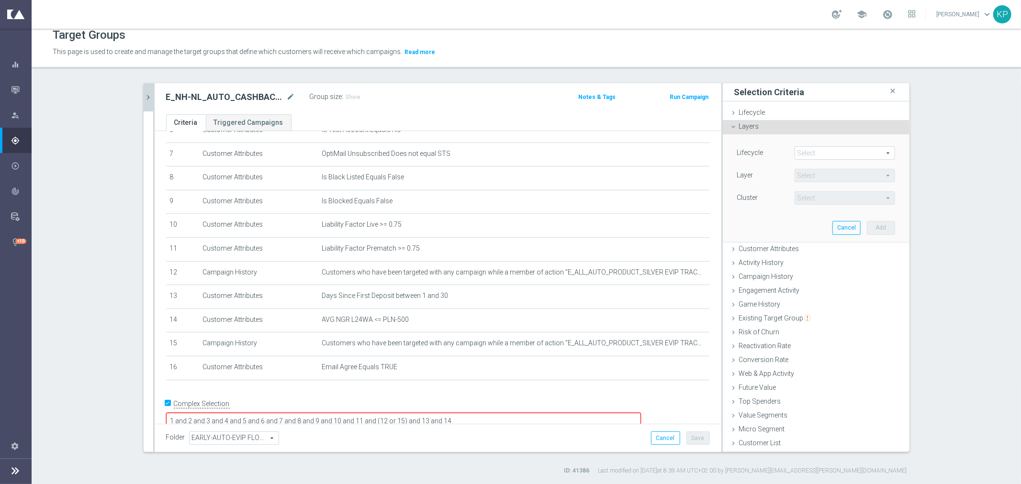
click at [751, 127] on span "Layers" at bounding box center [749, 127] width 20 height 8
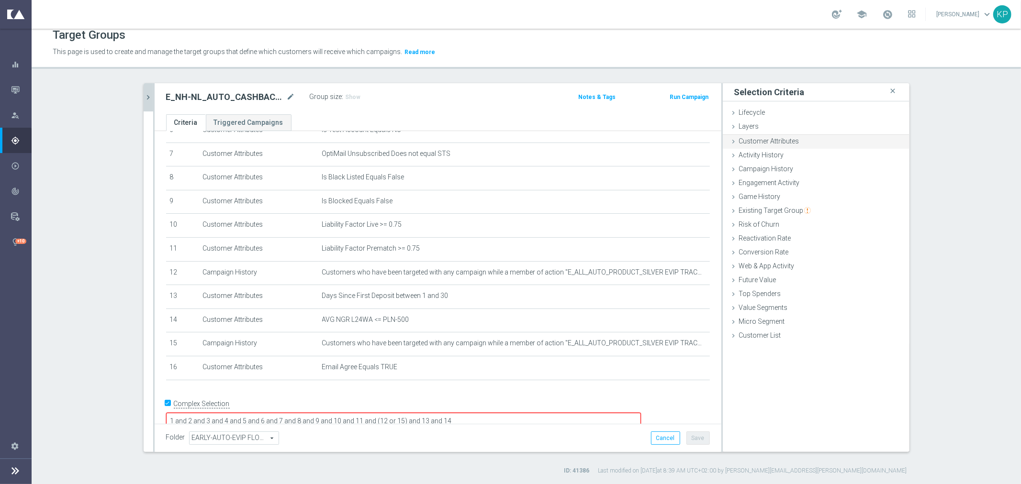
click at [754, 144] on div "Customer Attributes done selection saved" at bounding box center [816, 142] width 187 height 14
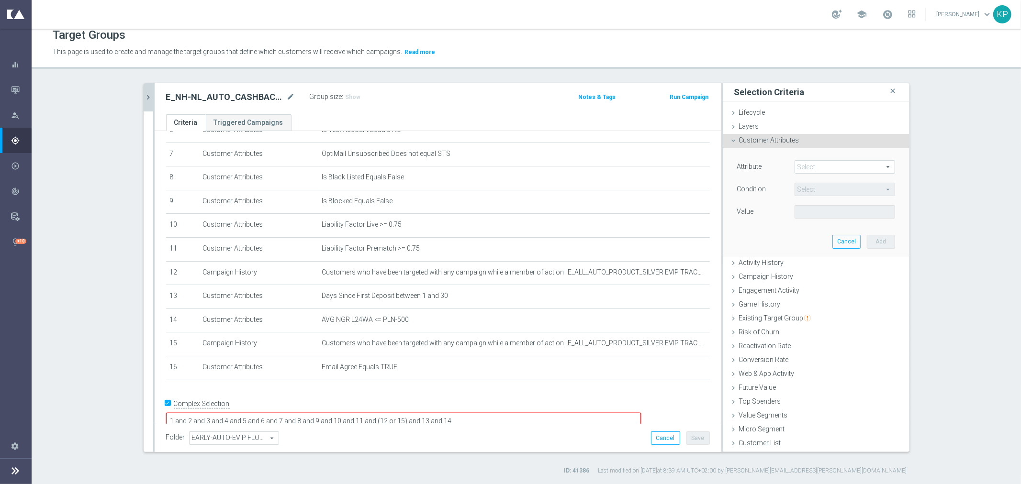
click at [813, 162] on span at bounding box center [845, 167] width 100 height 12
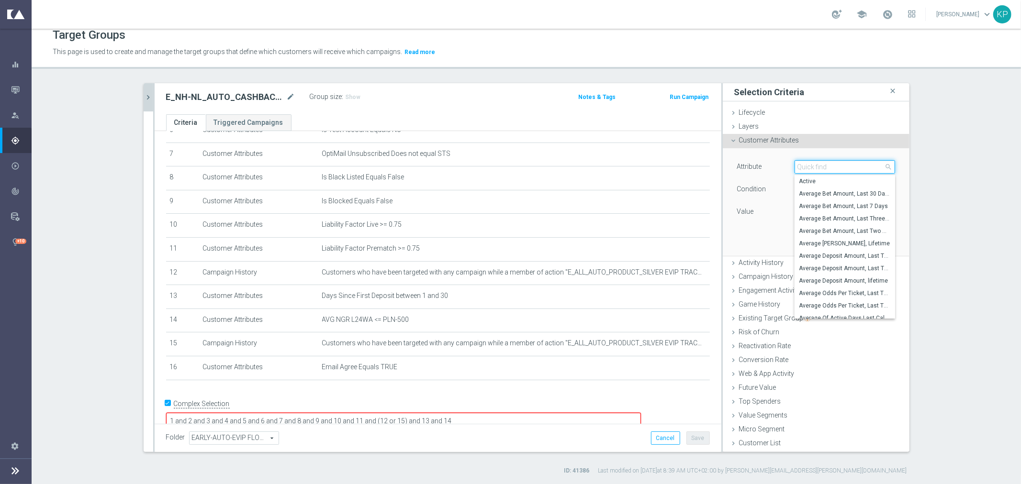
click at [814, 163] on input "search" at bounding box center [845, 166] width 101 height 13
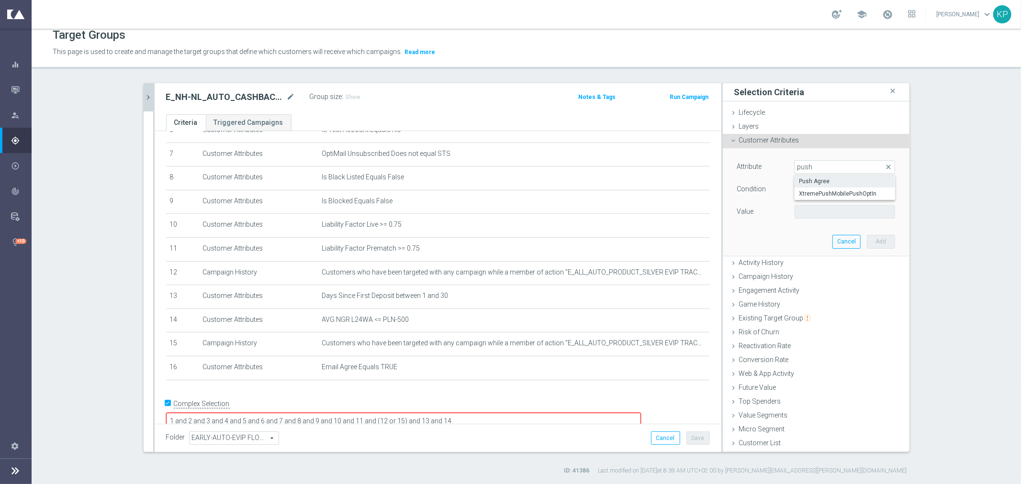
click at [820, 180] on span "Push Agree" at bounding box center [844, 182] width 91 height 8
click at [808, 212] on span at bounding box center [845, 212] width 100 height 12
drag, startPoint x: 807, startPoint y: 233, endPoint x: 836, endPoint y: 239, distance: 29.5
click at [807, 233] on label "TRUE" at bounding box center [845, 239] width 101 height 12
click at [868, 241] on button "Add" at bounding box center [881, 241] width 28 height 13
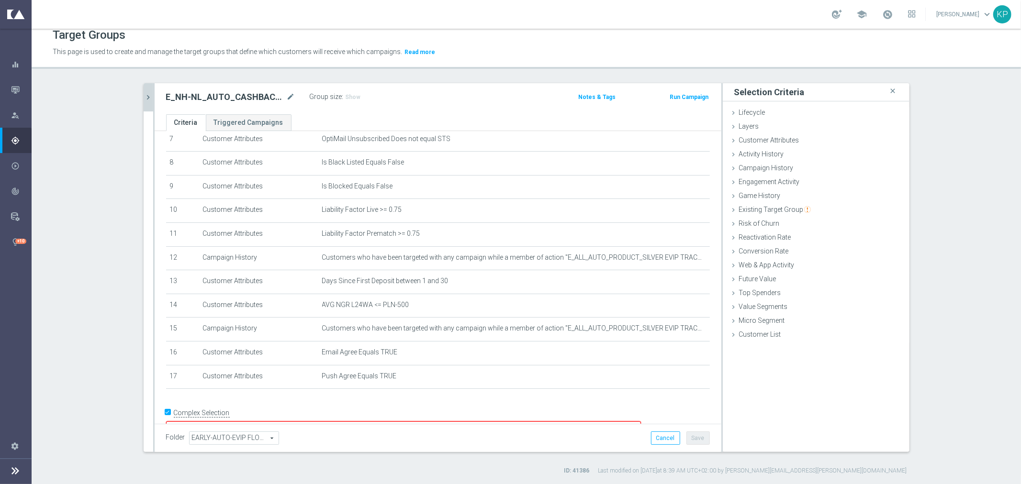
scroll to position [188, 0]
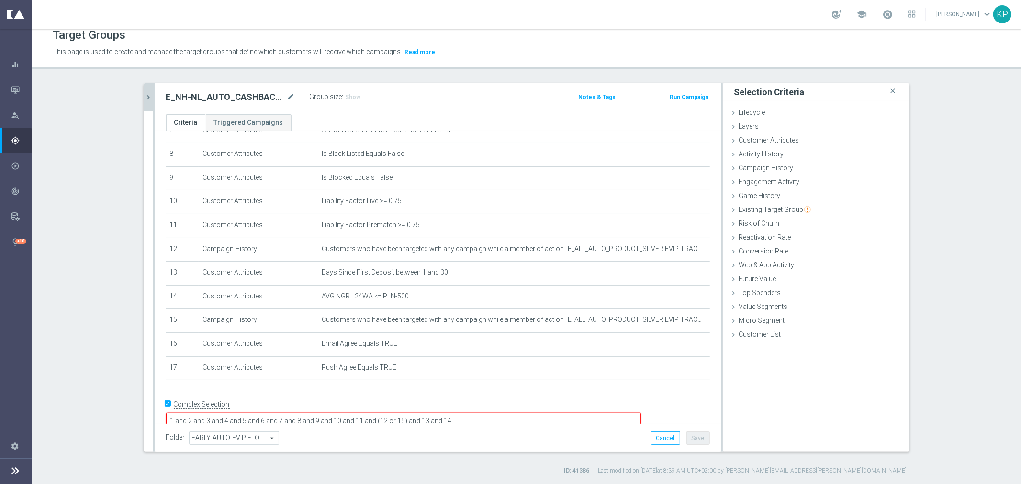
click at [534, 413] on textarea "1 and 2 and 3 and 4 and 5 and 6 and 7 and 8 and 9 and 10 and 11 and (12 or 15) …" at bounding box center [403, 421] width 475 height 17
click at [691, 431] on div "Folder EARLY-AUTO-EVIP FLOW-SILVER EARLY-AUTO-EVIP FLOW-SILVER arrow_drop_down …" at bounding box center [438, 438] width 567 height 28
click at [691, 433] on button "Save" at bounding box center [697, 438] width 23 height 13
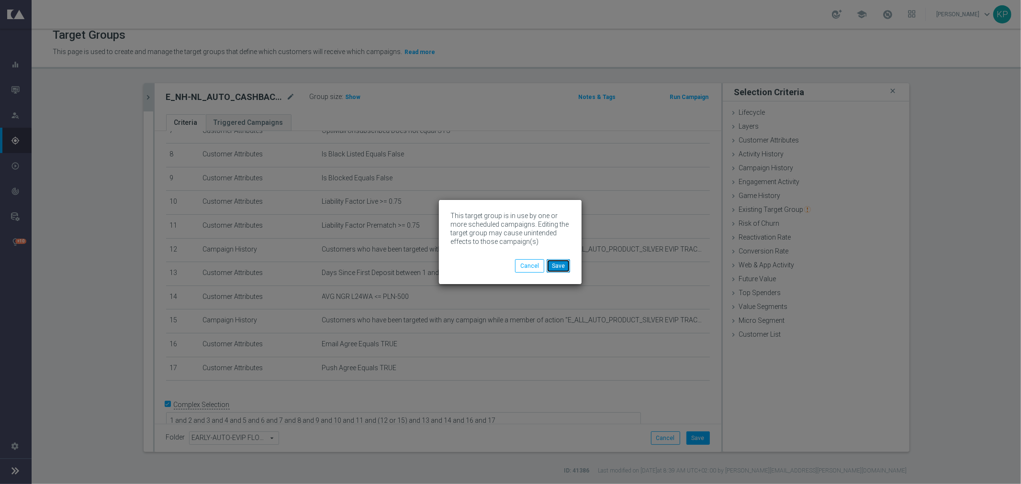
click at [556, 261] on button "Save" at bounding box center [558, 265] width 23 height 13
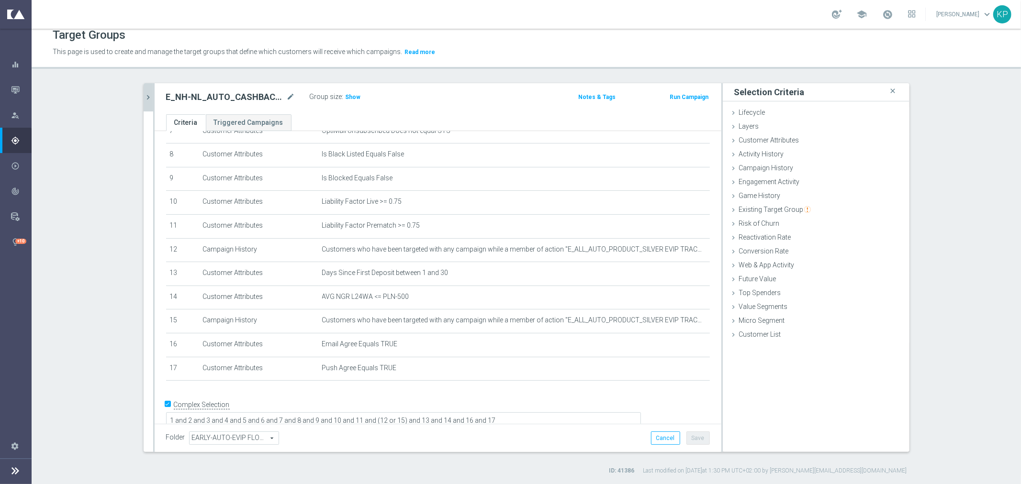
click at [155, 91] on div "E_NH-NL_AUTO_CASHBACK_SILVER_EVIP_5 do 250 PLN_TU_WEEKLY mode_edit Group size :…" at bounding box center [438, 98] width 567 height 31
click at [146, 91] on button "chevron_right" at bounding box center [149, 97] width 10 height 28
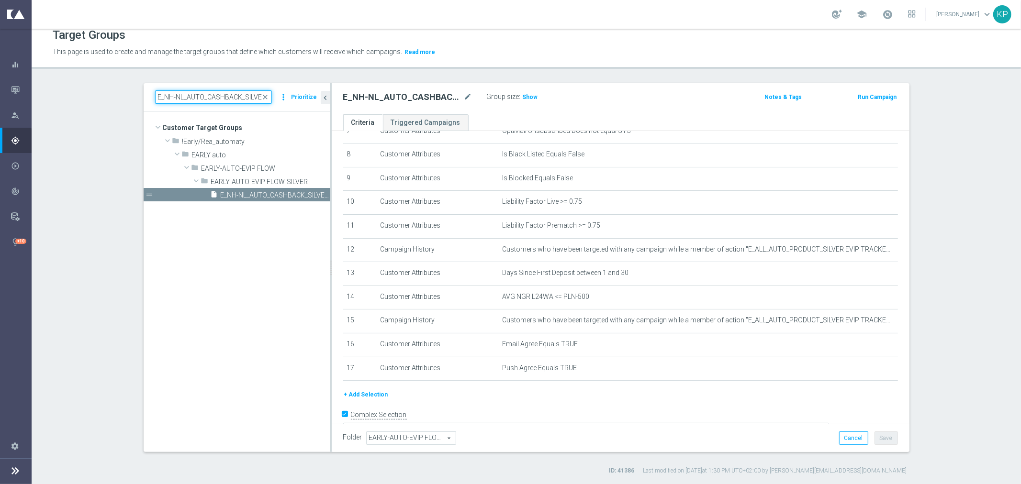
click at [185, 100] on input "E_NH-NL_AUTO_CASHBACK_SILVER_EVIP_5 do 250 PLN_TU_WEEKLY" at bounding box center [213, 96] width 117 height 13
paste input "GOLD"
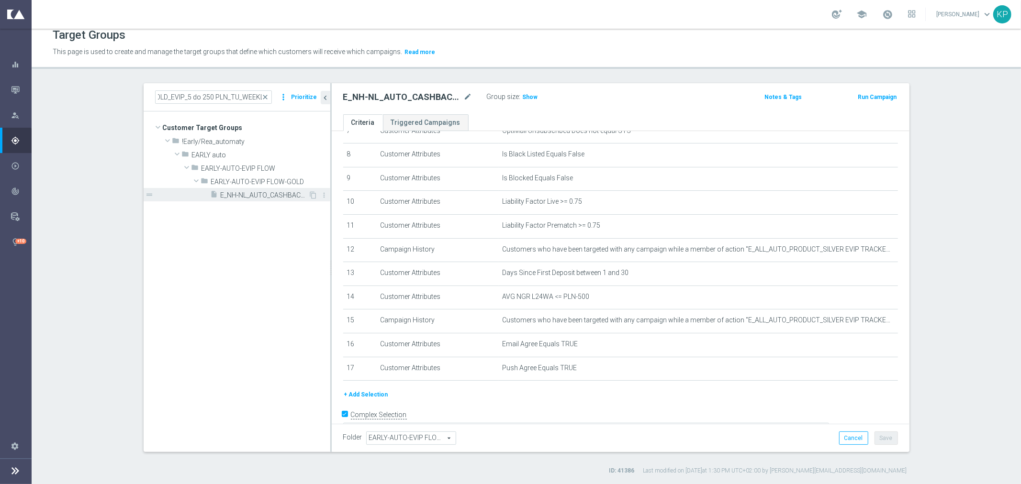
click at [249, 193] on span "E_NH-NL_AUTO_CASHBACK_GOLD_EVIP_5 do 250 PLN_TU_WEEKLY" at bounding box center [265, 195] width 88 height 8
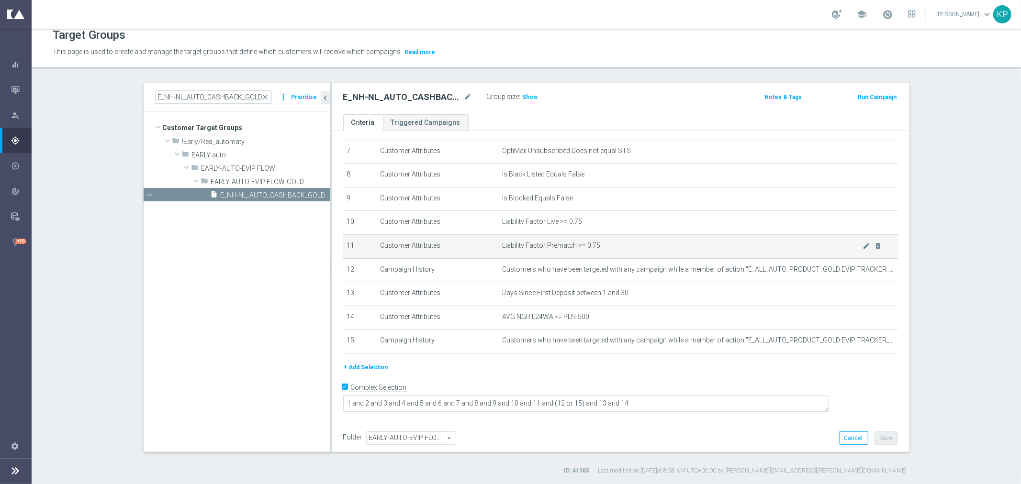
scroll to position [150, 0]
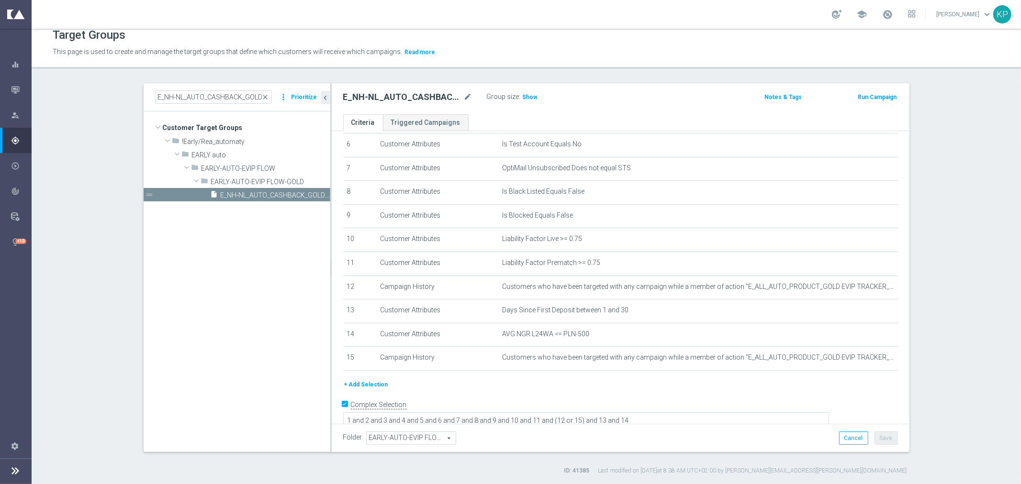
click at [365, 380] on button "+ Add Selection" at bounding box center [366, 385] width 46 height 11
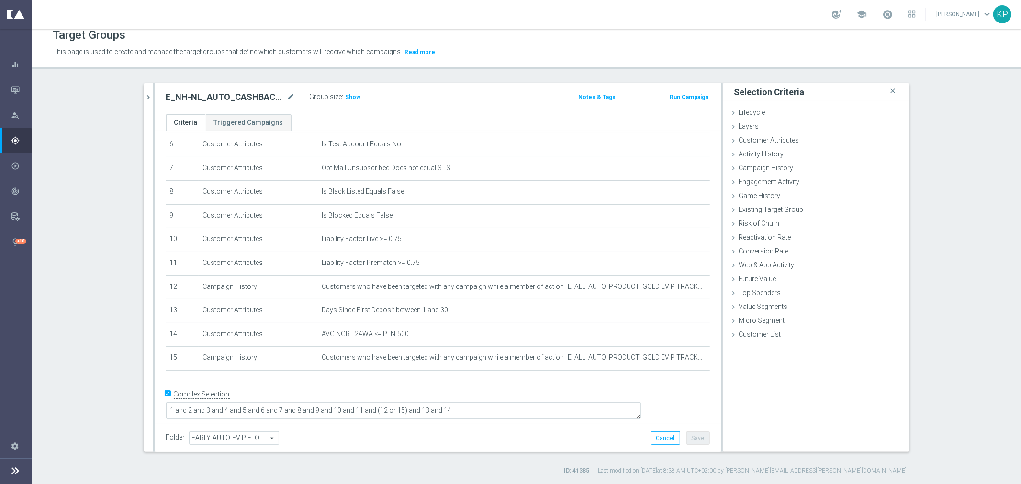
scroll to position [140, 0]
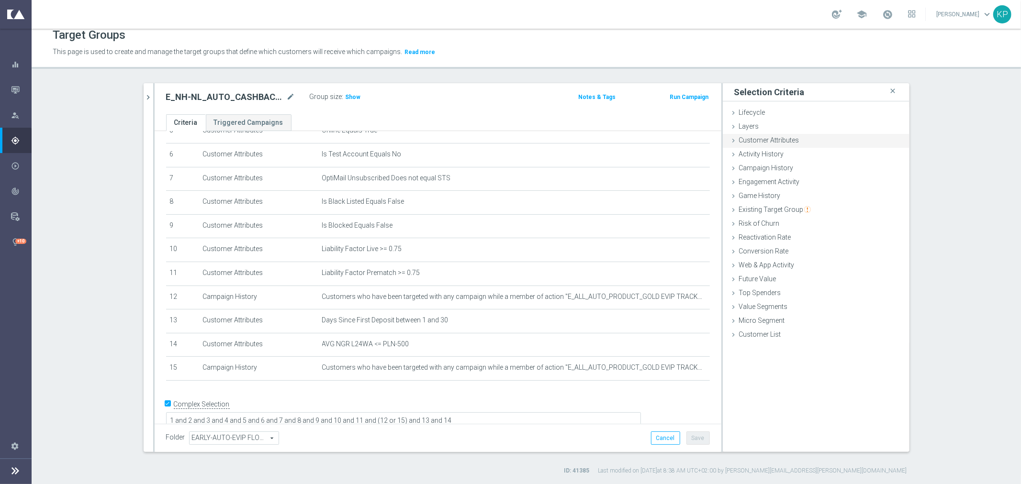
click at [795, 140] on div "Customer Attributes done selection saved" at bounding box center [816, 141] width 187 height 14
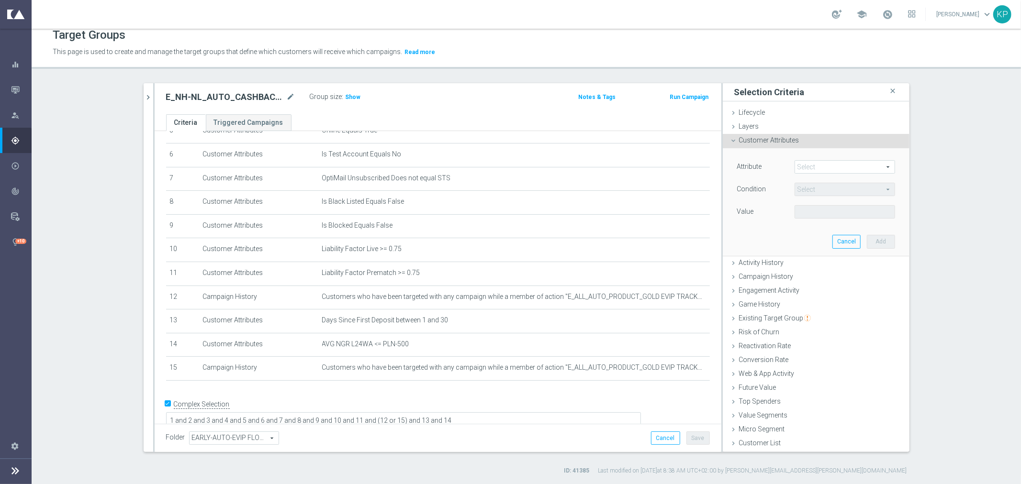
click at [795, 165] on span at bounding box center [845, 167] width 100 height 12
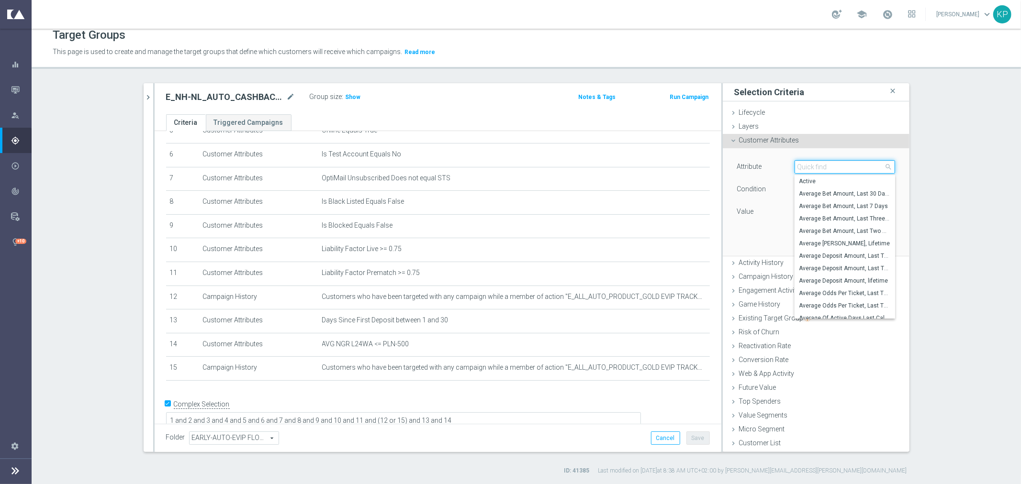
click at [795, 165] on input "search" at bounding box center [845, 166] width 101 height 13
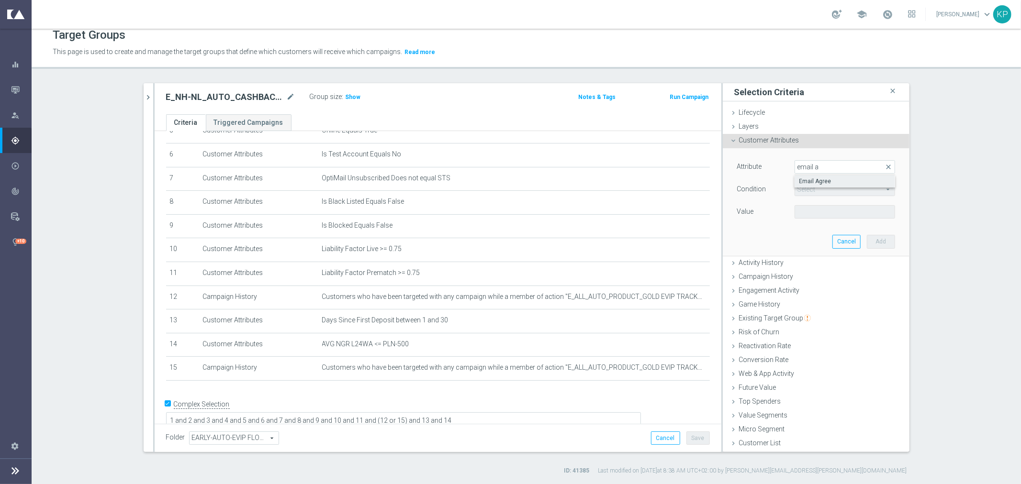
click at [811, 180] on span "Email Agree" at bounding box center [844, 182] width 91 height 8
click at [808, 208] on span at bounding box center [845, 212] width 100 height 12
click at [809, 235] on span "TRUE" at bounding box center [844, 239] width 91 height 8
click at [871, 237] on button "Add" at bounding box center [881, 241] width 28 height 13
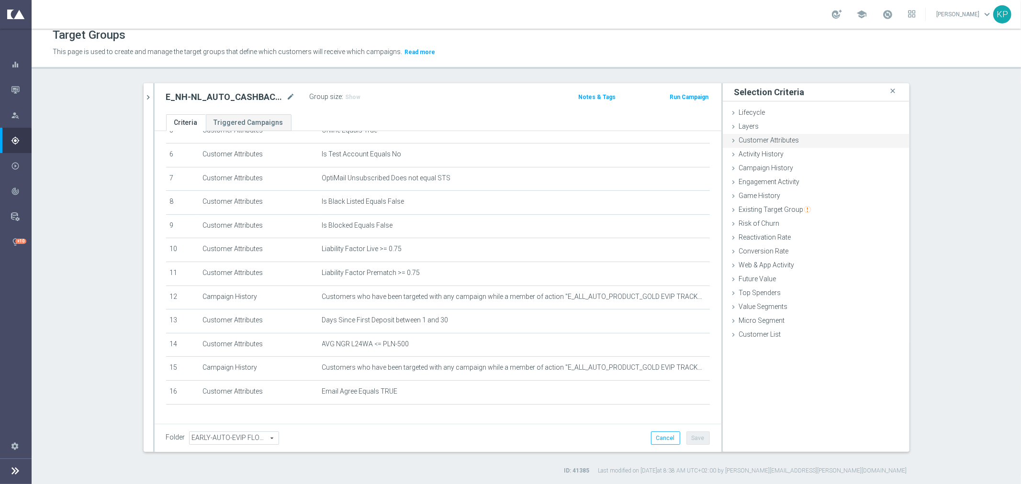
click at [773, 142] on span "Customer Attributes" at bounding box center [769, 140] width 60 height 8
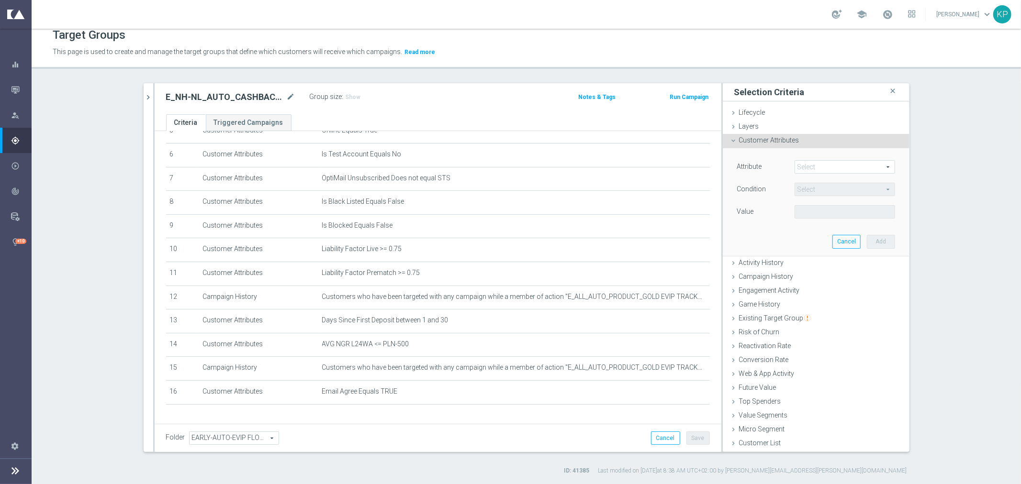
click at [795, 164] on span at bounding box center [845, 167] width 100 height 12
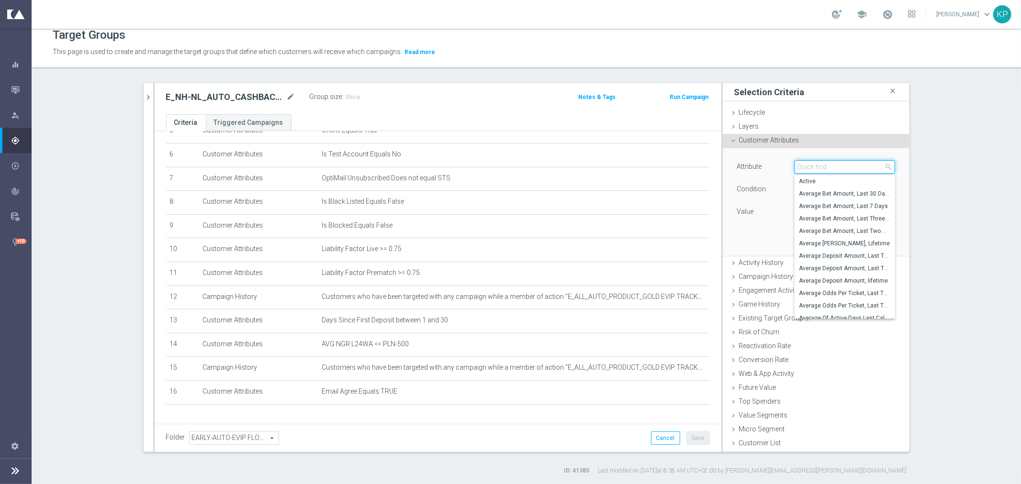
click at [795, 164] on input "search" at bounding box center [845, 166] width 101 height 13
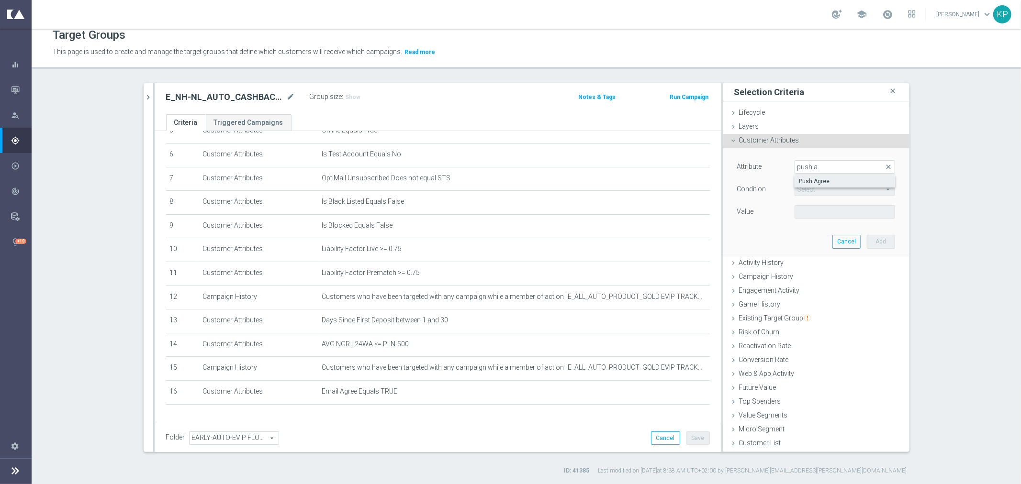
click at [827, 180] on span "Push Agree" at bounding box center [844, 182] width 91 height 8
drag, startPoint x: 818, startPoint y: 211, endPoint x: 817, endPoint y: 217, distance: 6.9
click at [817, 211] on span at bounding box center [845, 212] width 100 height 12
click at [814, 235] on span "TRUE" at bounding box center [844, 239] width 91 height 8
click at [875, 241] on button "Add" at bounding box center [881, 241] width 28 height 13
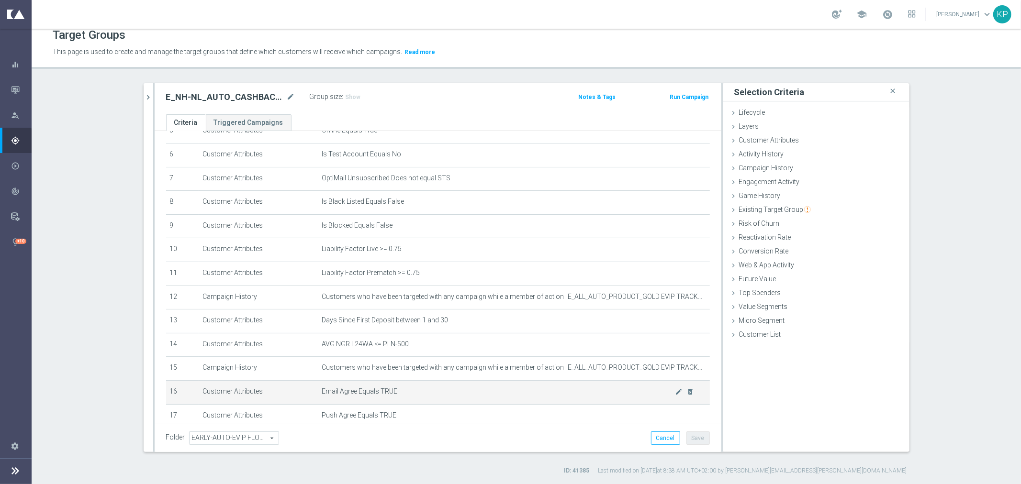
scroll to position [188, 0]
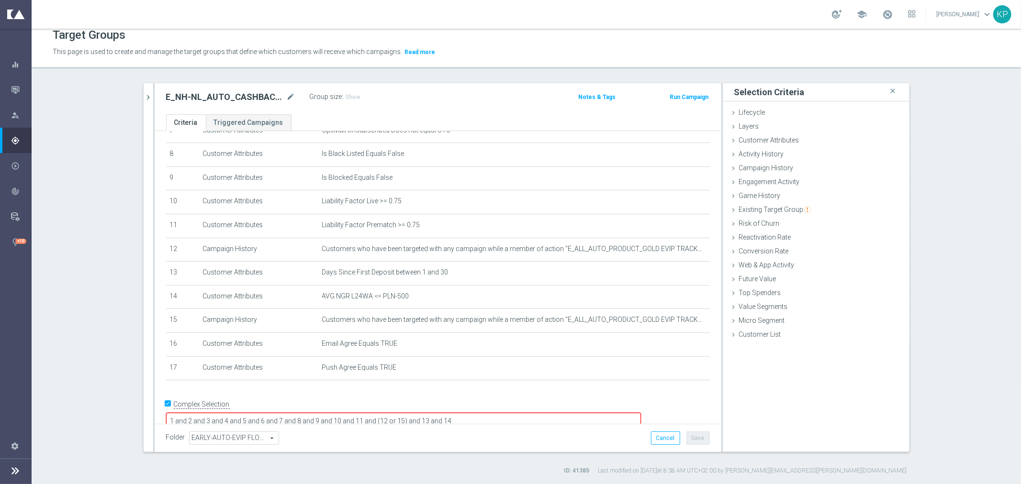
click at [565, 413] on textarea "1 and 2 and 3 and 4 and 5 and 6 and 7 and 8 and 9 and 10 and 11 and (12 or 15) …" at bounding box center [403, 421] width 475 height 17
click at [689, 433] on button "Save" at bounding box center [697, 438] width 23 height 13
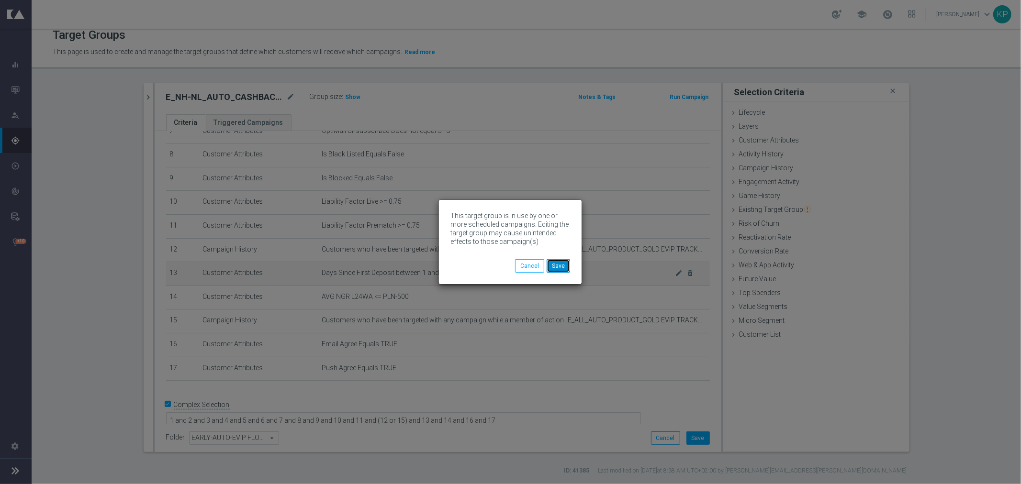
click at [557, 264] on button "Save" at bounding box center [558, 265] width 23 height 13
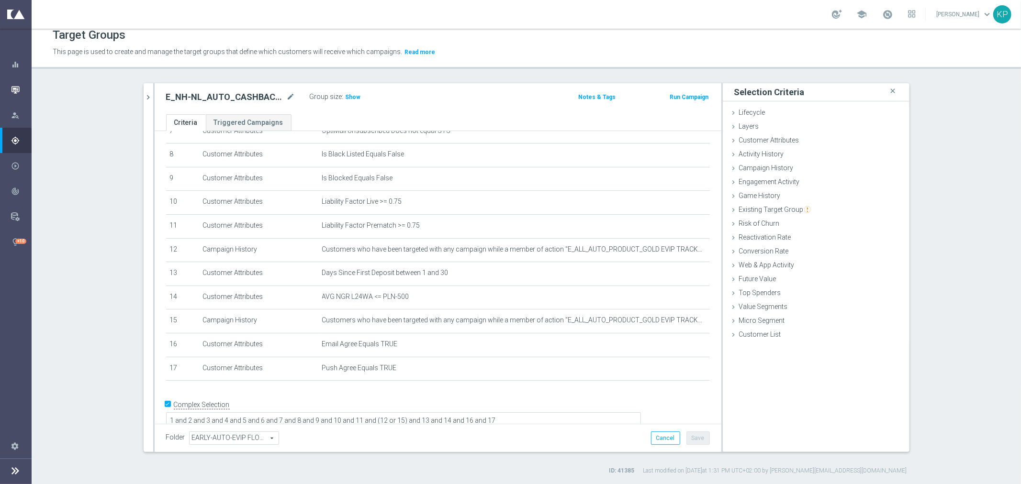
click at [12, 91] on icon "button" at bounding box center [15, 90] width 9 height 9
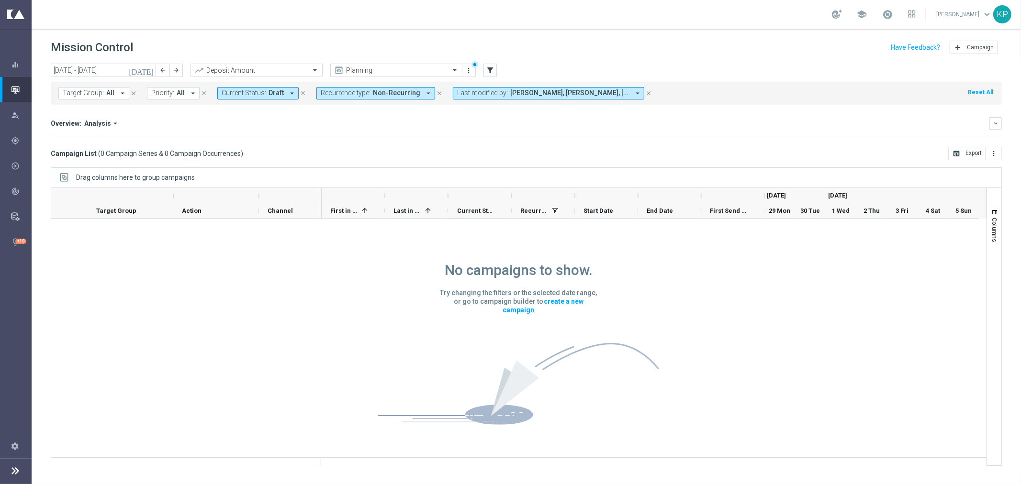
click at [276, 92] on span "Draft" at bounding box center [276, 93] width 15 height 8
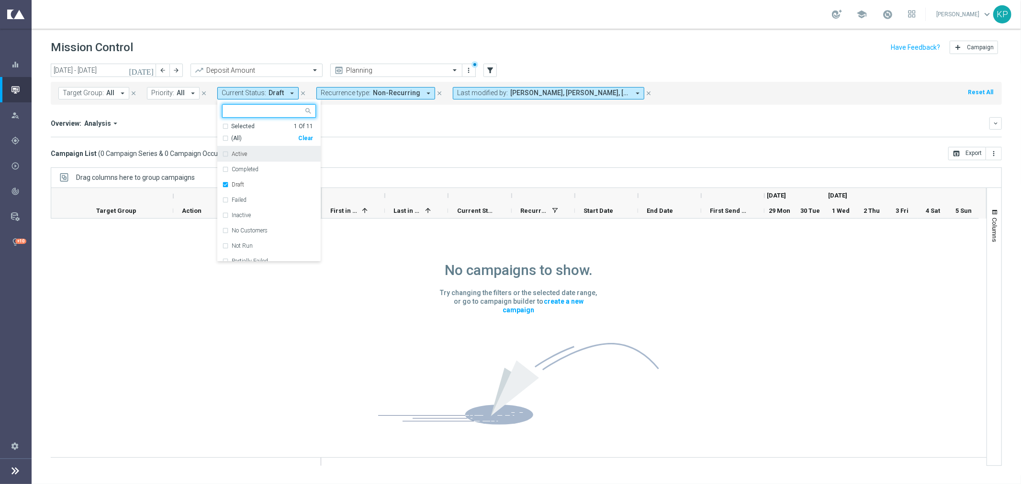
click at [223, 127] on div "Selected 1 Of 11" at bounding box center [267, 127] width 91 height 8
click at [223, 136] on div "(All Search Results)" at bounding box center [260, 138] width 76 height 8
click at [189, 131] on div "Overview: Analysis arrow_drop_down keyboard_arrow_down Increase In Deposit Amou…" at bounding box center [526, 127] width 951 height 20
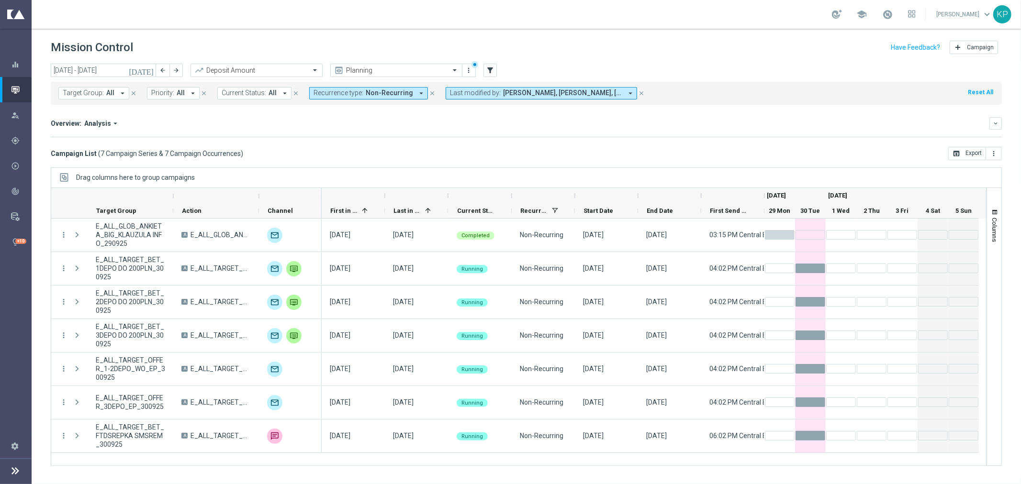
click at [151, 71] on icon "[DATE]" at bounding box center [142, 70] width 26 height 9
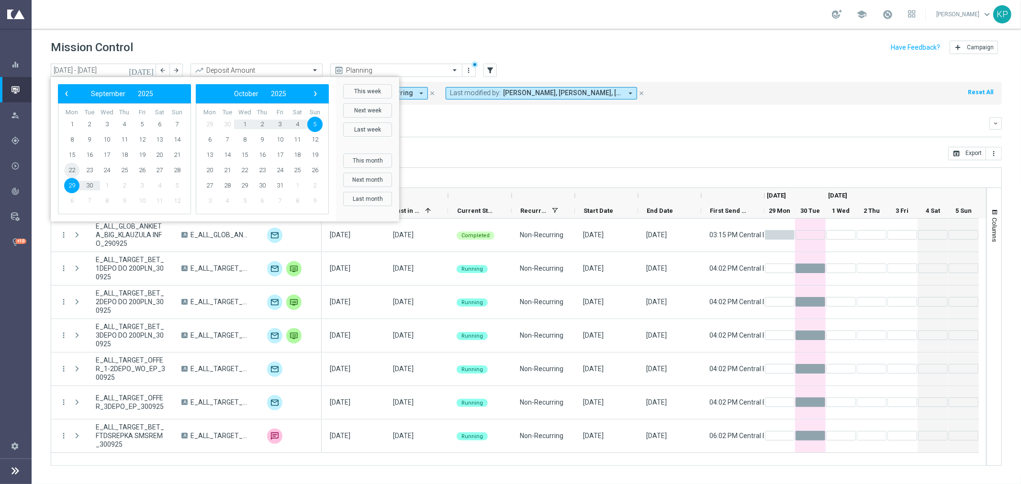
click at [72, 167] on span "22" at bounding box center [71, 170] width 15 height 15
click at [178, 170] on span "28" at bounding box center [176, 170] width 15 height 15
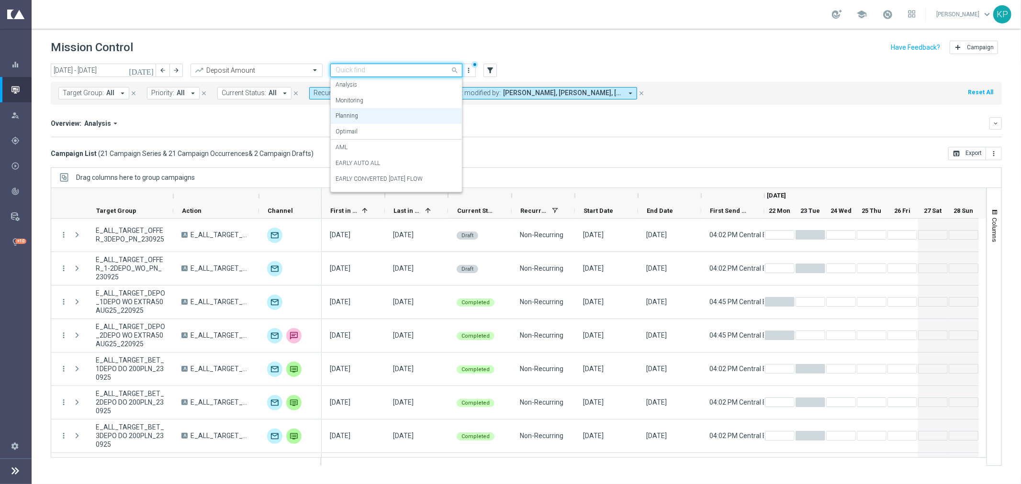
click at [359, 74] on input "text" at bounding box center [387, 71] width 102 height 8
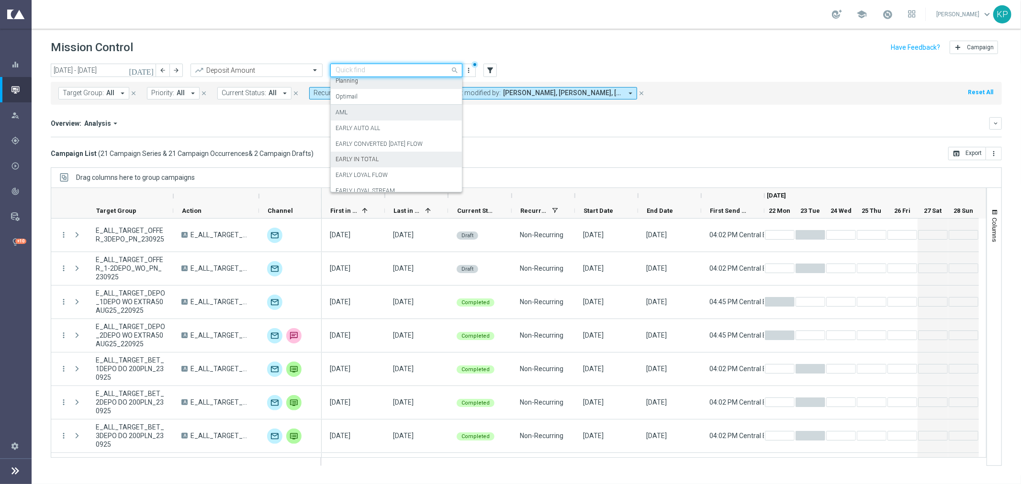
scroll to position [53, 0]
click at [375, 145] on label "EARLY IN TOTAL" at bounding box center [357, 141] width 43 height 8
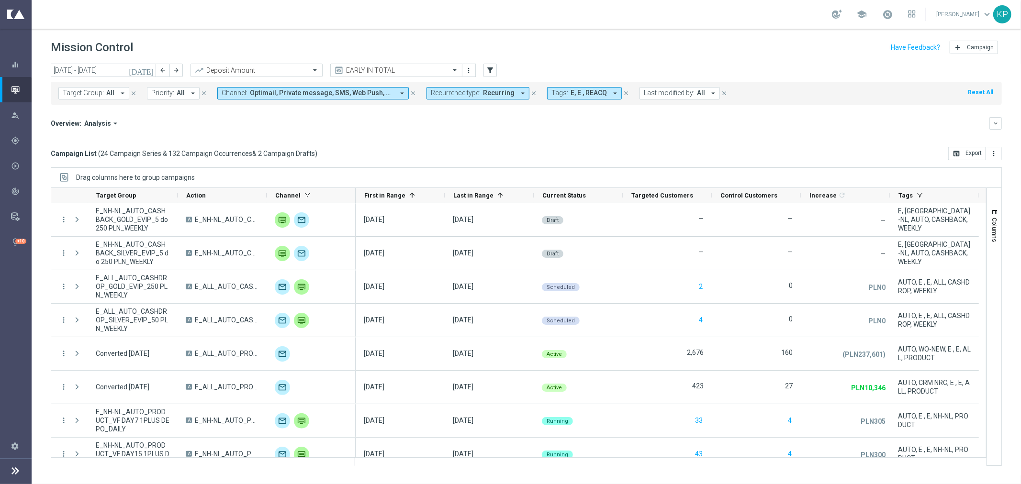
click at [455, 100] on div "Target Group: All arrow_drop_down close Priority: All arrow_drop_down close Cha…" at bounding box center [526, 93] width 951 height 23
click at [457, 93] on span "Recurrence type:" at bounding box center [456, 93] width 50 height 8
click at [446, 142] on div "Non-Recurring" at bounding box center [465, 146] width 68 height 15
drag, startPoint x: 445, startPoint y: 156, endPoint x: 390, endPoint y: 146, distance: 56.3
click at [444, 157] on div "Recurring" at bounding box center [465, 161] width 68 height 15
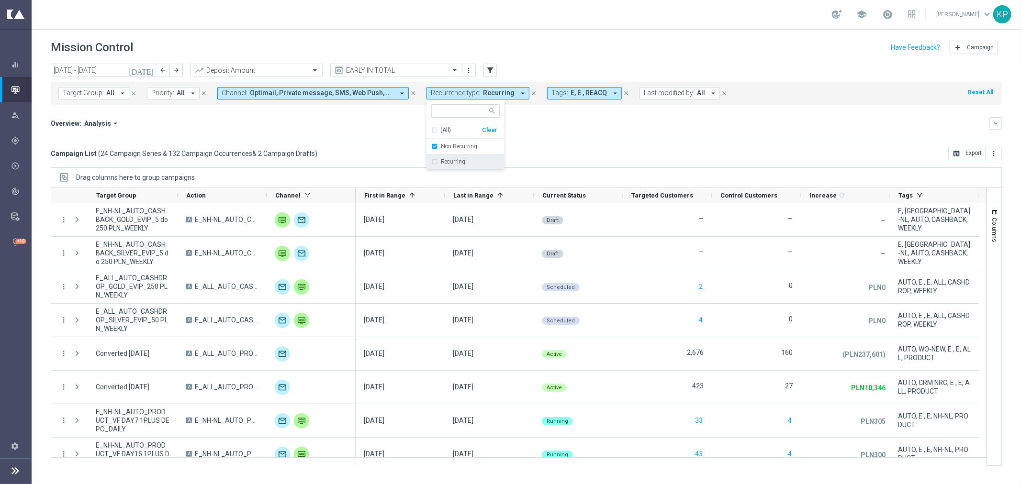
click at [332, 128] on div "Overview: Analysis arrow_drop_down keyboard_arrow_down" at bounding box center [526, 123] width 951 height 12
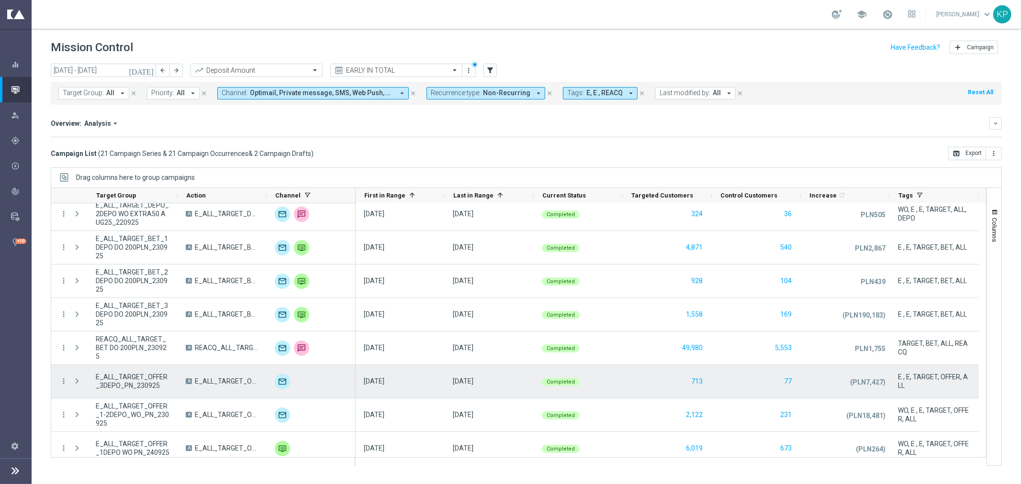
scroll to position [159, 0]
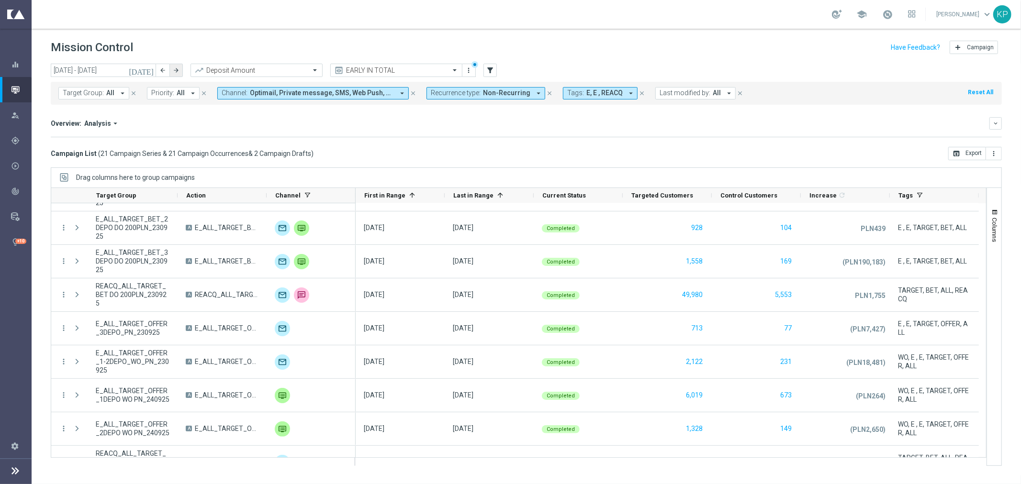
drag, startPoint x: 147, startPoint y: 69, endPoint x: 169, endPoint y: 73, distance: 22.7
click at [147, 69] on icon "[DATE]" at bounding box center [142, 70] width 26 height 9
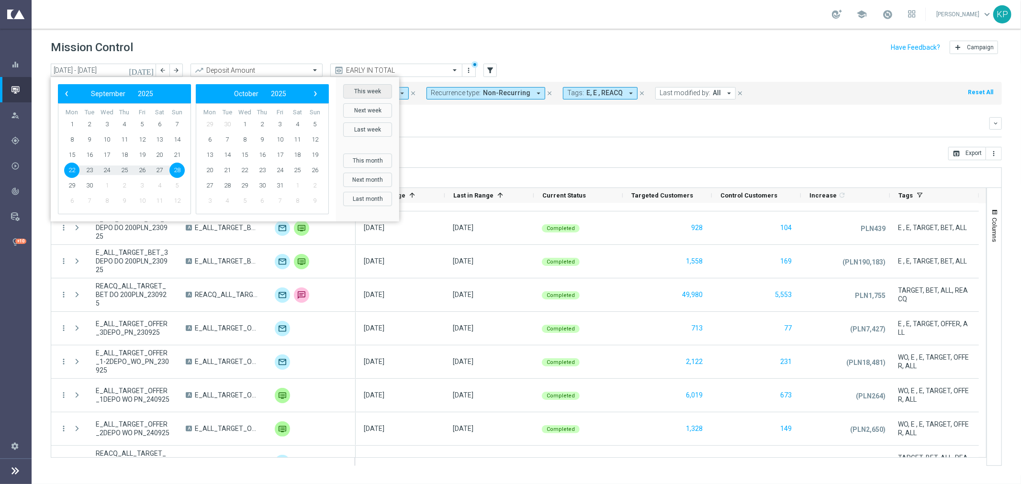
click at [366, 88] on button "This week" at bounding box center [367, 91] width 49 height 14
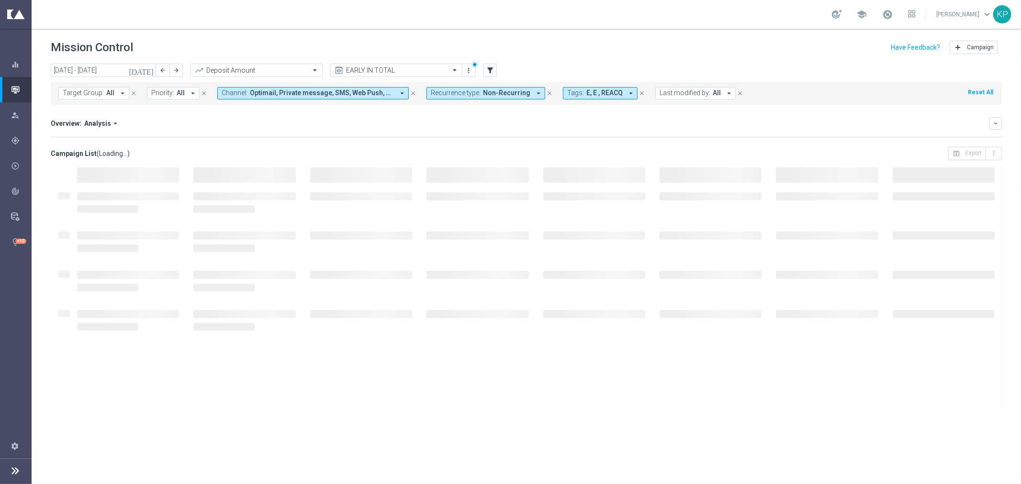
click at [151, 68] on icon "[DATE]" at bounding box center [142, 70] width 26 height 9
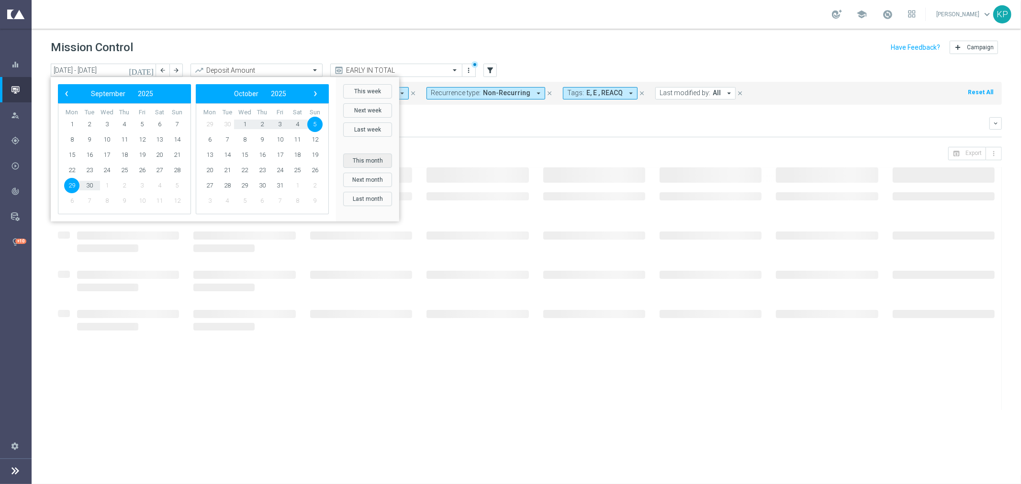
click at [372, 164] on button "This month" at bounding box center [367, 161] width 49 height 14
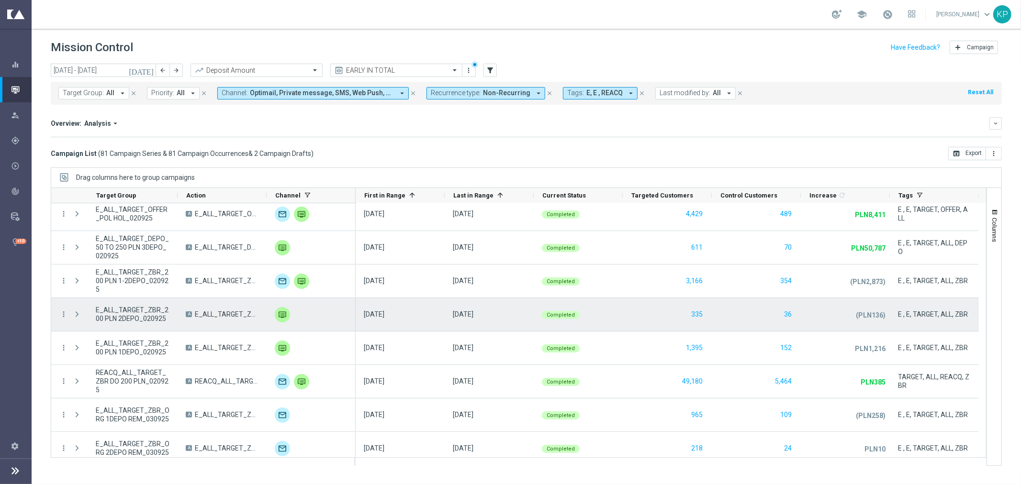
scroll to position [0, 0]
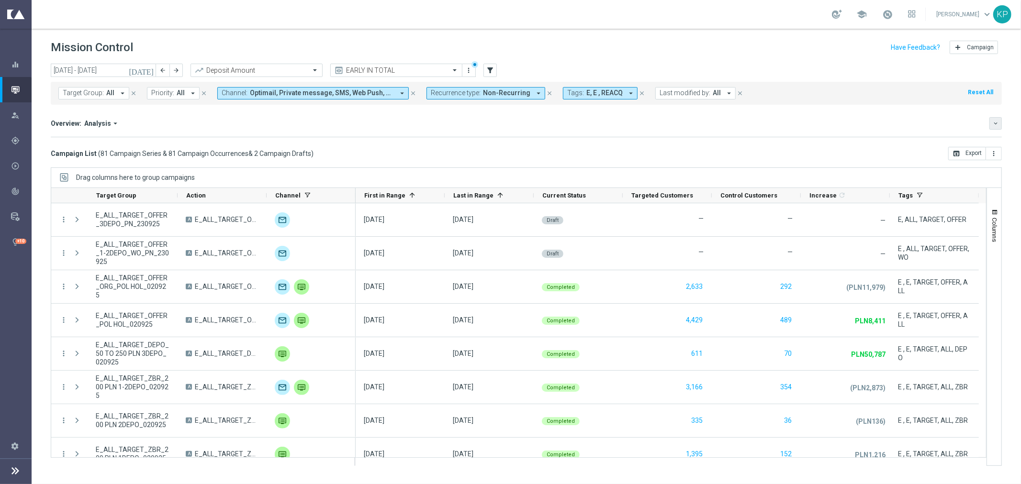
click at [995, 123] on icon "keyboard_arrow_down" at bounding box center [995, 123] width 7 height 7
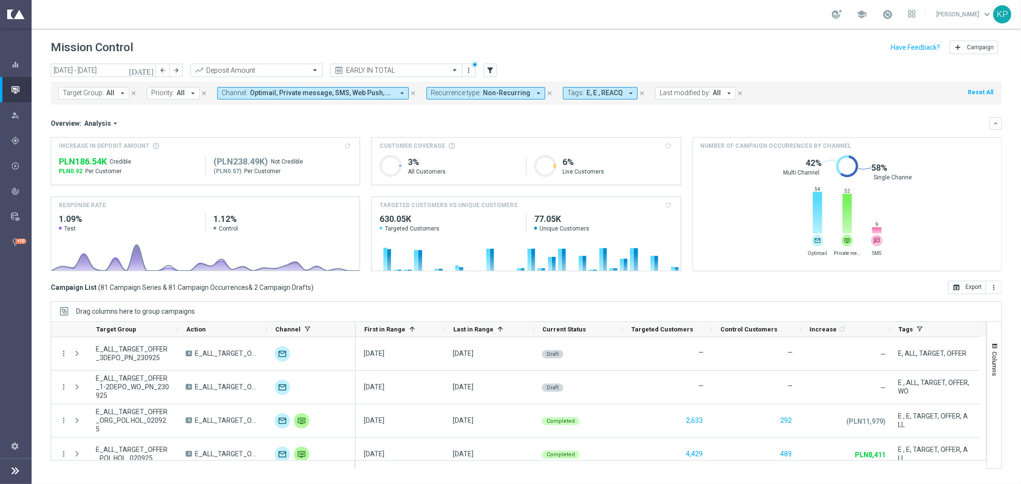
click at [206, 132] on div "Overview: Analysis arrow_drop_down keyboard_arrow_down Increase In Deposit Amou…" at bounding box center [526, 194] width 951 height 154
click at [596, 96] on span "E, E , REACQ" at bounding box center [604, 93] width 36 height 8
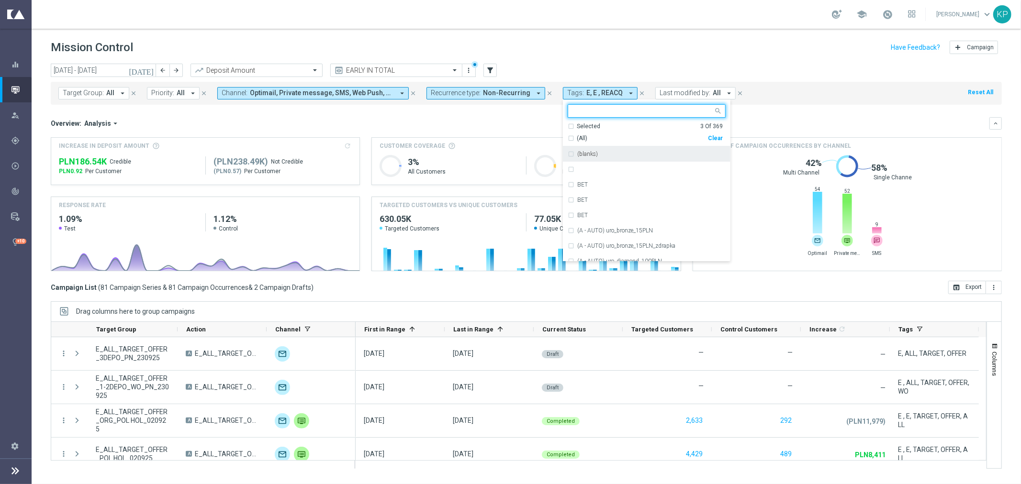
click at [568, 125] on div "Selected 3 Of 369" at bounding box center [645, 127] width 155 height 8
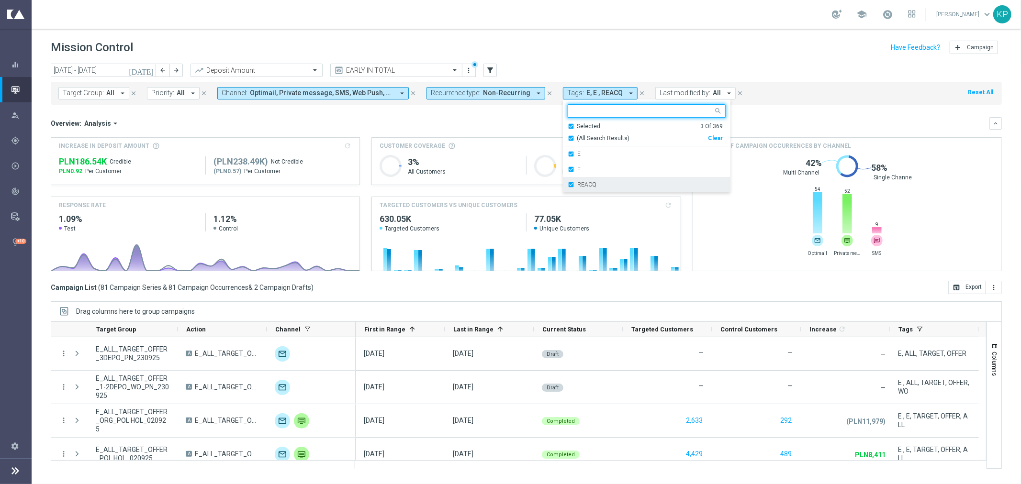
click at [568, 181] on div "REACQ" at bounding box center [647, 184] width 158 height 15
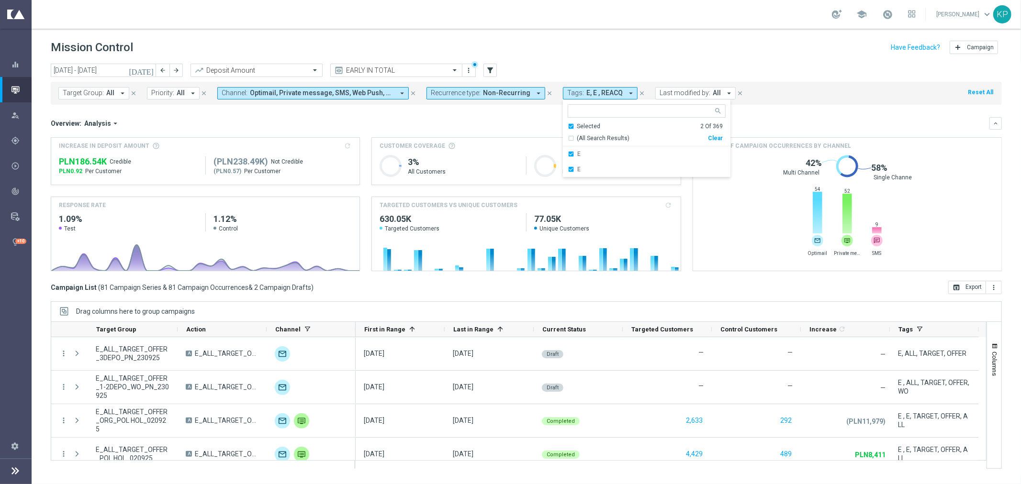
click at [527, 123] on div "Overview: Analysis arrow_drop_down" at bounding box center [520, 123] width 939 height 9
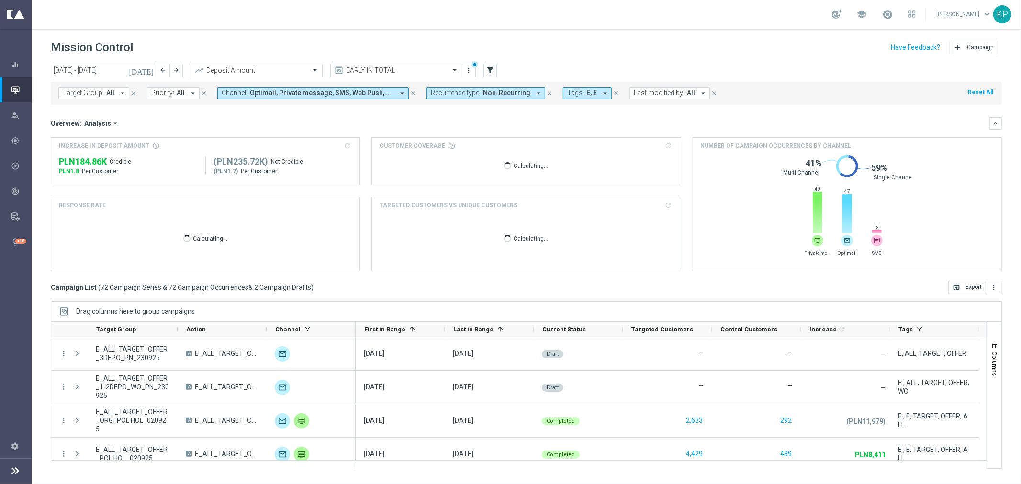
click at [841, 107] on mini-dashboard "Overview: Analysis arrow_drop_down keyboard_arrow_down Increase In Deposit Amou…" at bounding box center [526, 193] width 951 height 176
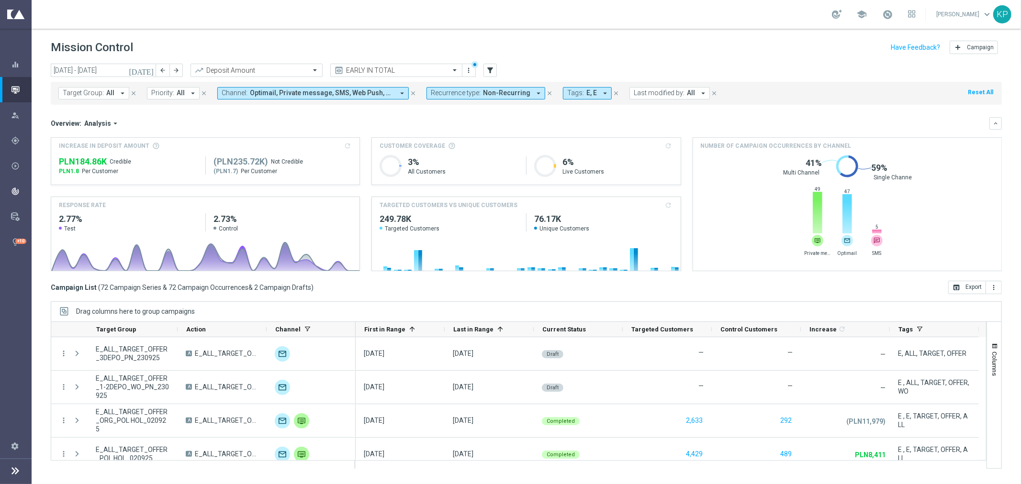
drag, startPoint x: 51, startPoint y: 144, endPoint x: 0, endPoint y: 185, distance: 65.4
click at [0, 0] on link "Target Groups" at bounding box center [0, 0] width 0 height 0
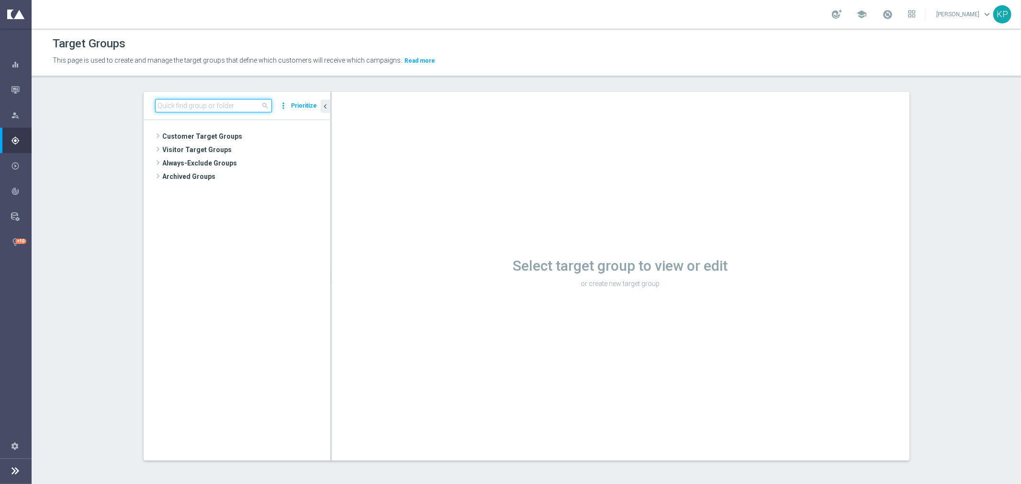
click at [213, 104] on input at bounding box center [213, 105] width 117 height 13
paste input "E_ALL_TARGET_DEPO_1DEPO WO EXTRA50 AUG25_220925"
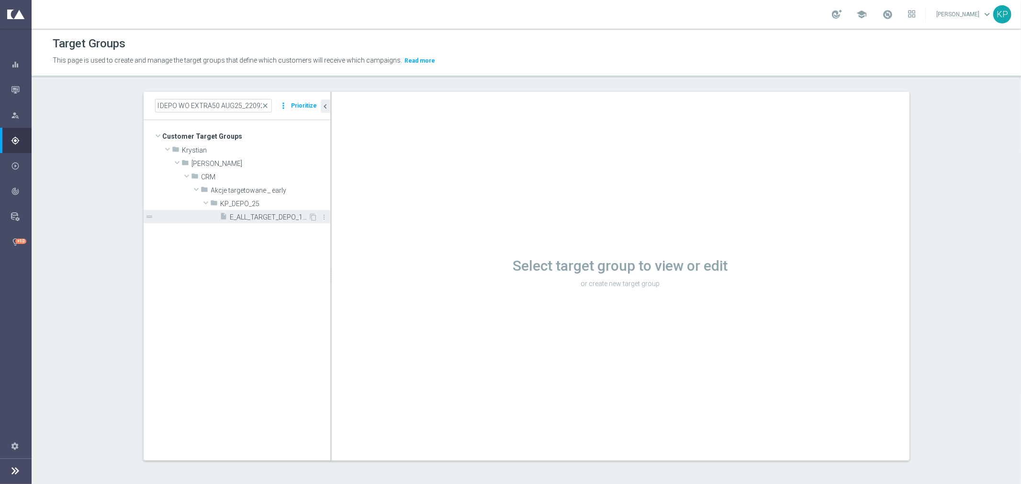
click at [238, 218] on span "E_ALL_TARGET_DEPO_1DEPO WO EXTRA50 AUG25_220925" at bounding box center [269, 217] width 78 height 8
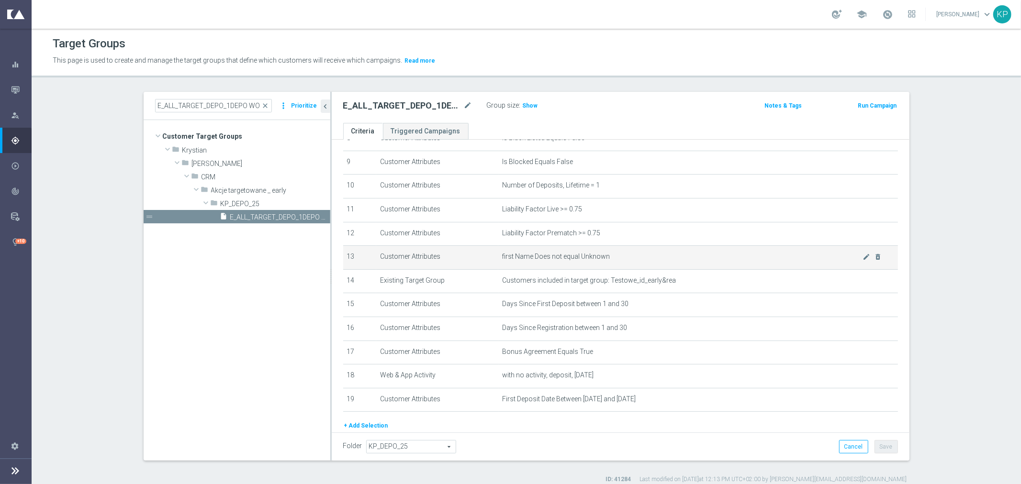
scroll to position [245, 0]
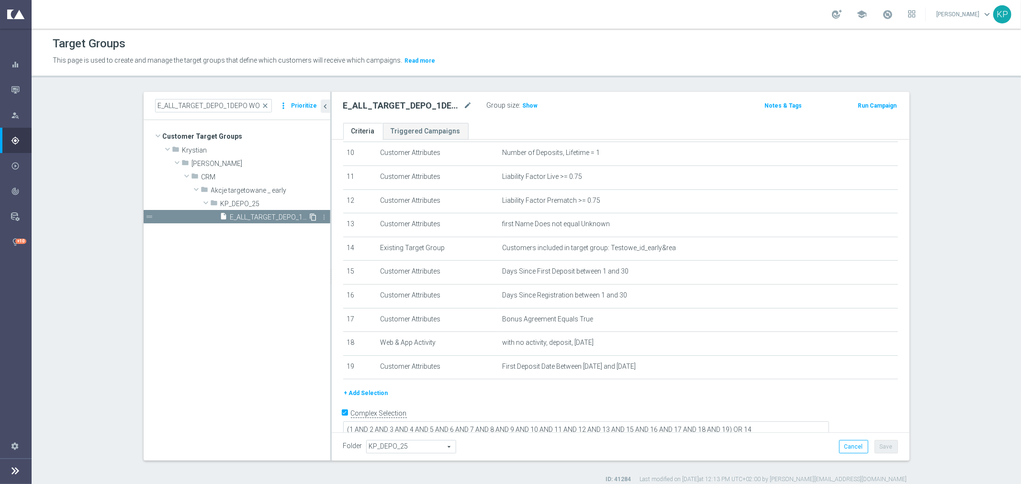
click at [310, 217] on icon "content_copy" at bounding box center [314, 217] width 8 height 8
click at [465, 107] on icon "mode_edit" at bounding box center [468, 105] width 9 height 11
click at [390, 108] on input "Copy of E_ALL_TARGET_DEPO_1DEPO WO EXTRA50 AUG25_220925" at bounding box center [407, 106] width 129 height 13
drag, startPoint x: 360, startPoint y: 107, endPoint x: 337, endPoint y: 107, distance: 23.5
click at [338, 107] on div "Copy of E_ALL_TARGET_DEPO_1DEPO WO EXTRA50 AUG25_220925" at bounding box center [408, 106] width 144 height 13
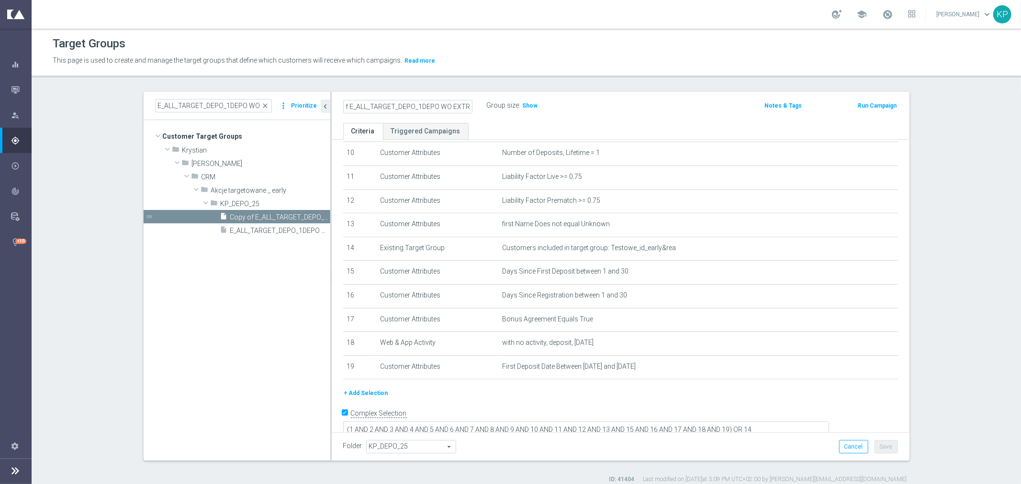
scroll to position [0, 7]
click at [375, 107] on input "Copy of E_ALL_TARGET_DEPO_1DEPO WO EXTRA50 AUG25_220925" at bounding box center [407, 106] width 129 height 13
drag, startPoint x: 359, startPoint y: 105, endPoint x: 286, endPoint y: 105, distance: 73.2
click at [286, 105] on as-split "E_ALL_TARGET_DEPO_1DEPO WO EXTRA50 AUG25_220925 close more_vert Prioritize Cust…" at bounding box center [527, 276] width 766 height 369
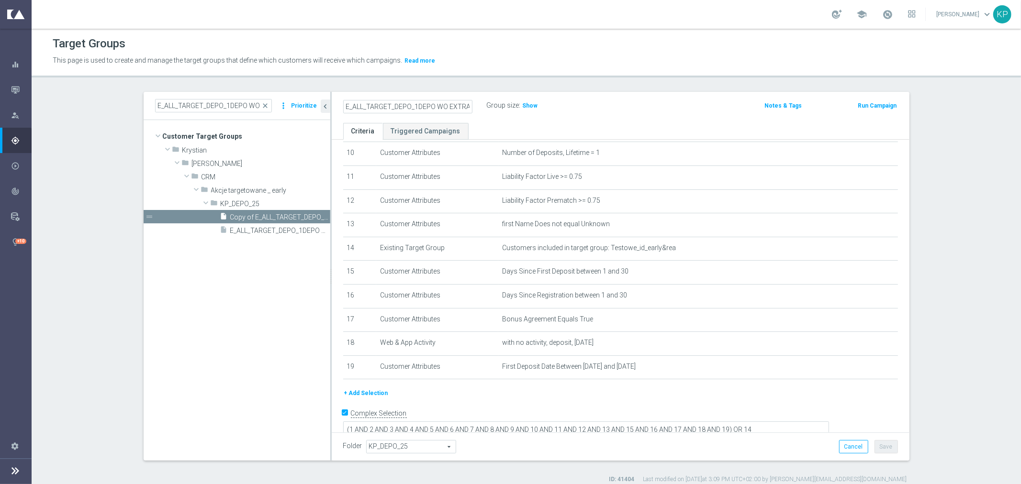
scroll to position [0, 54]
drag, startPoint x: 377, startPoint y: 106, endPoint x: 482, endPoint y: 102, distance: 104.4
click at [482, 102] on div "E_ALL_TARGET_DEPO_1DEPO WO EXTRA50 AUG25_220925" at bounding box center [415, 105] width 144 height 13
click at [414, 104] on input "E_ALL_TARGET_DEPO_1DEPO WO EXTRA50 AUG25_220925" at bounding box center [407, 106] width 129 height 13
drag, startPoint x: 433, startPoint y: 106, endPoint x: 420, endPoint y: 106, distance: 12.9
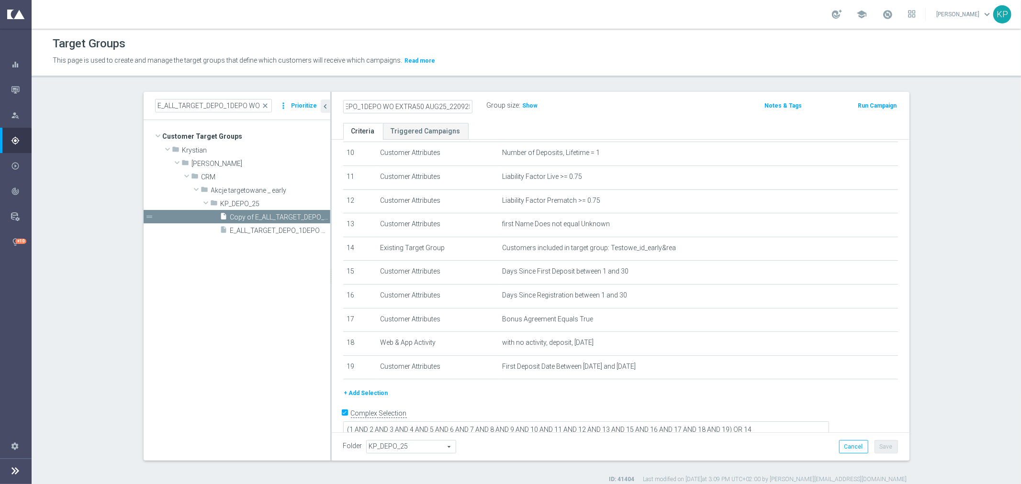
click at [420, 106] on input "E_ALL_TARGET_DEPO_1DEPO WO EXTRA50 AUG25_220925" at bounding box center [407, 106] width 129 height 13
drag, startPoint x: 374, startPoint y: 102, endPoint x: 309, endPoint y: 99, distance: 64.7
click at [307, 99] on as-split "E_ALL_TARGET_DEPO_1DEPO WO EXTRA50 AUG25_220925 close more_vert Prioritize Cust…" at bounding box center [527, 276] width 766 height 369
click at [381, 112] on input "E_ALL_TARGET_DEPO_1DEPO WO EXTRA50 REPKASEP_220925" at bounding box center [407, 106] width 129 height 13
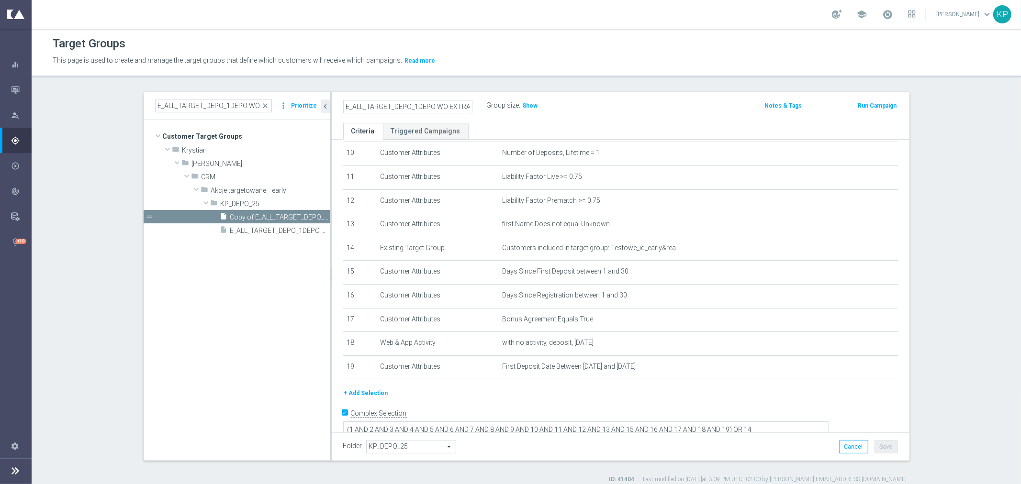
scroll to position [0, 66]
drag, startPoint x: 419, startPoint y: 104, endPoint x: 474, endPoint y: 103, distance: 55.5
click at [474, 103] on div "E_ALL_TARGET_DEPO_1DEPO WO EXTRA50 REPKASEP_220925" at bounding box center [408, 106] width 144 height 13
click at [435, 105] on input "E_ALL_TARGET_DEPO_1DEPO WO EXTRA50 REPKASEP_220925" at bounding box center [407, 106] width 129 height 13
click at [448, 106] on input "E_ALL_TARGET_DEPO_1DEPO WO EXTRA50 REPKASEP_220925" at bounding box center [407, 106] width 129 height 13
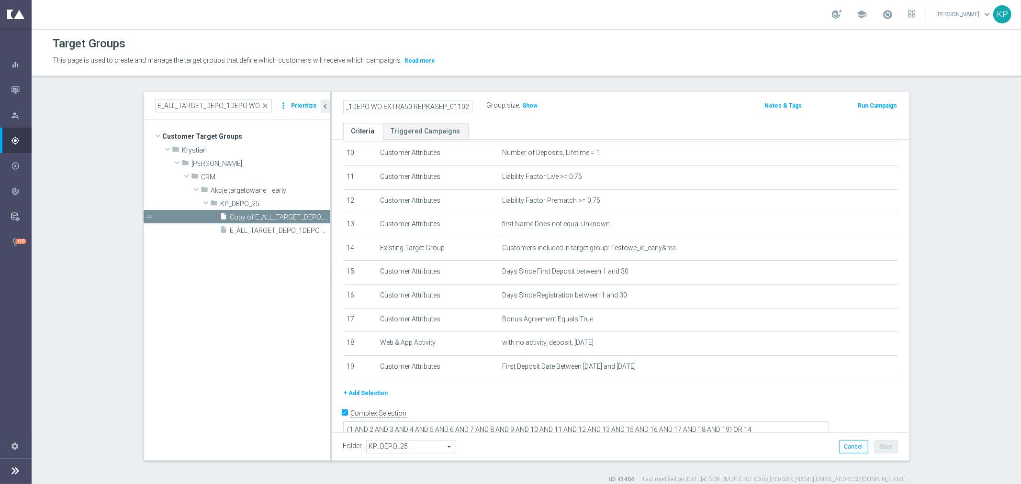
drag, startPoint x: 448, startPoint y: 106, endPoint x: 494, endPoint y: 106, distance: 46.4
click at [494, 106] on div "E_ALL_TARGET_DEPO_1DEPO WO EXTRA50 REPKASEP_011025 Group size : Show" at bounding box center [526, 106] width 380 height 14
click at [487, 106] on label "Group size" at bounding box center [503, 105] width 33 height 8
click at [468, 106] on icon "mode_edit" at bounding box center [468, 105] width 9 height 11
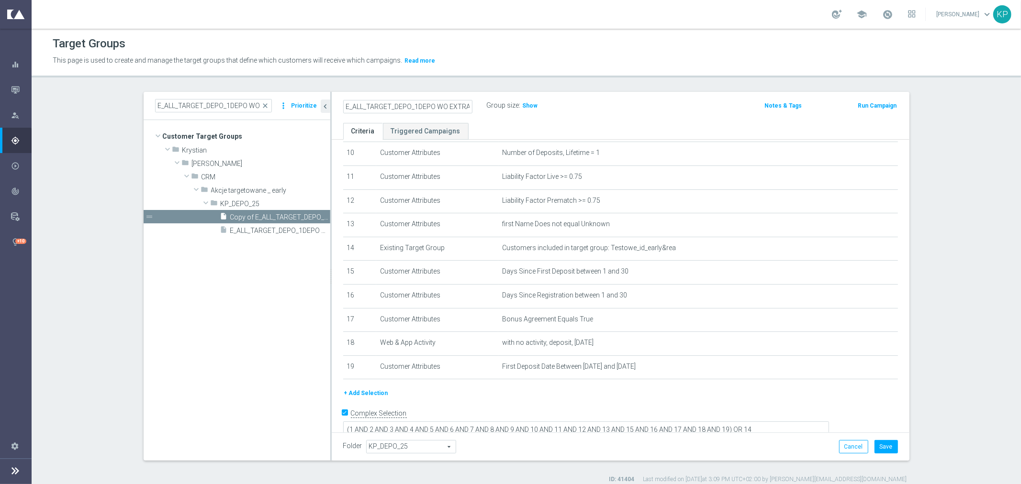
scroll to position [0, 66]
click at [477, 112] on div "E_ALL_TARGET_DEPO_1DEPO WO EXTRA50 REPKASEP_011025" at bounding box center [415, 105] width 144 height 13
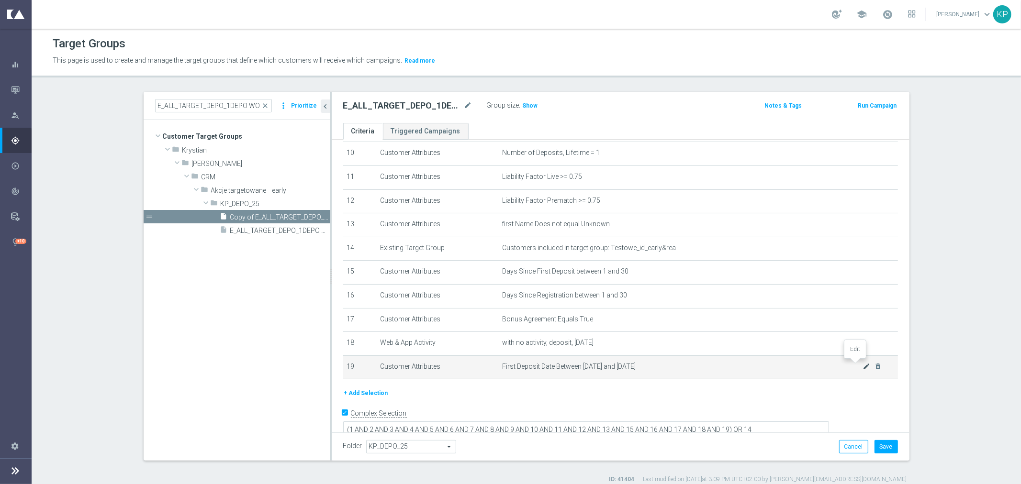
click at [862, 363] on icon "mode_edit" at bounding box center [866, 367] width 8 height 8
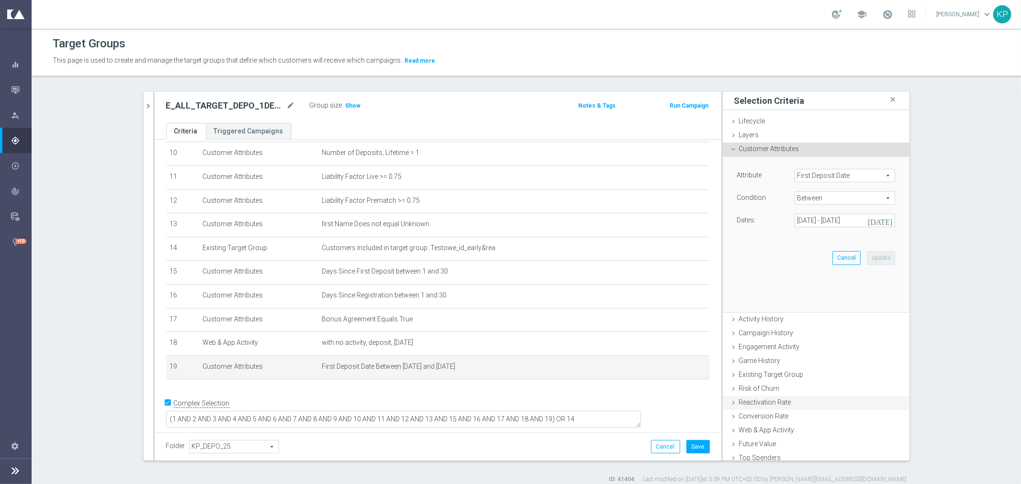
scroll to position [235, 0]
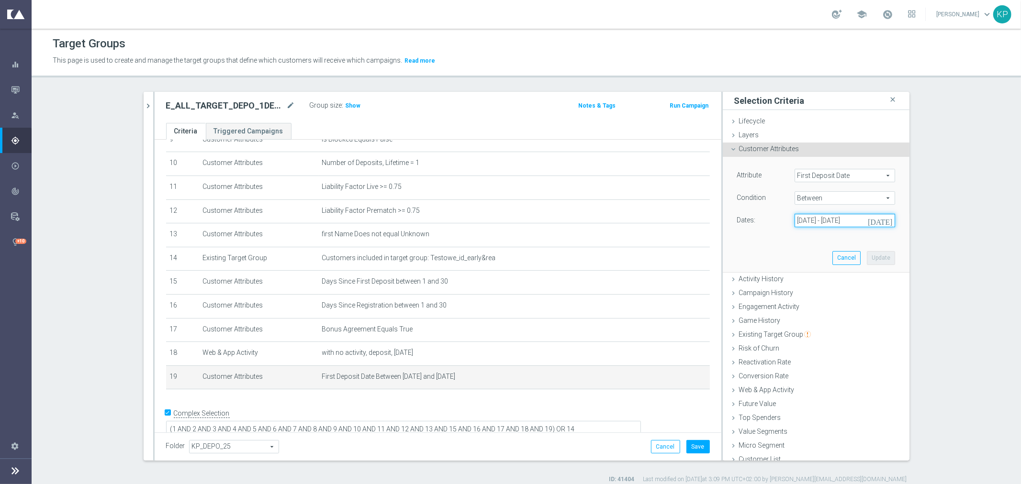
click at [809, 216] on input "[DATE] - [DATE]" at bounding box center [845, 220] width 101 height 13
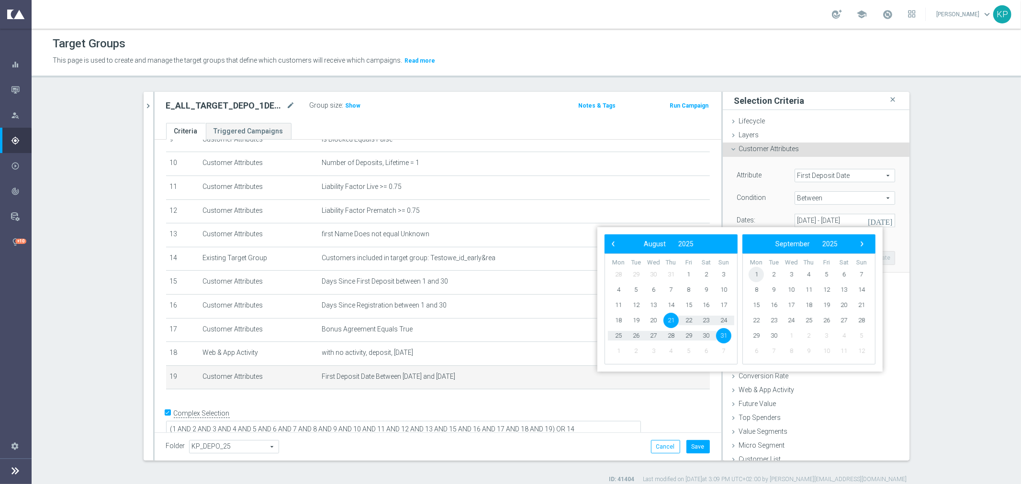
click at [761, 276] on span "1" at bounding box center [756, 274] width 15 height 15
click at [721, 275] on span "7" at bounding box center [723, 274] width 15 height 15
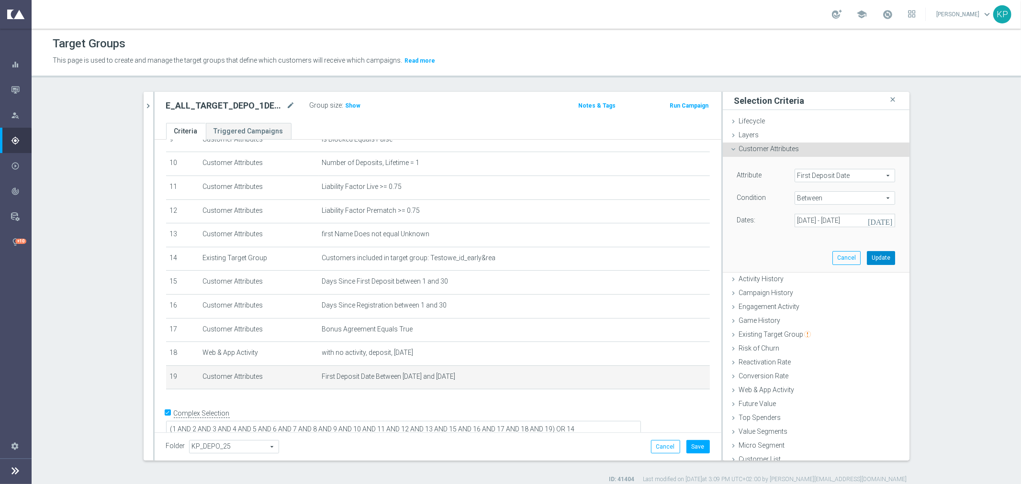
click at [867, 253] on button "Update" at bounding box center [881, 257] width 28 height 13
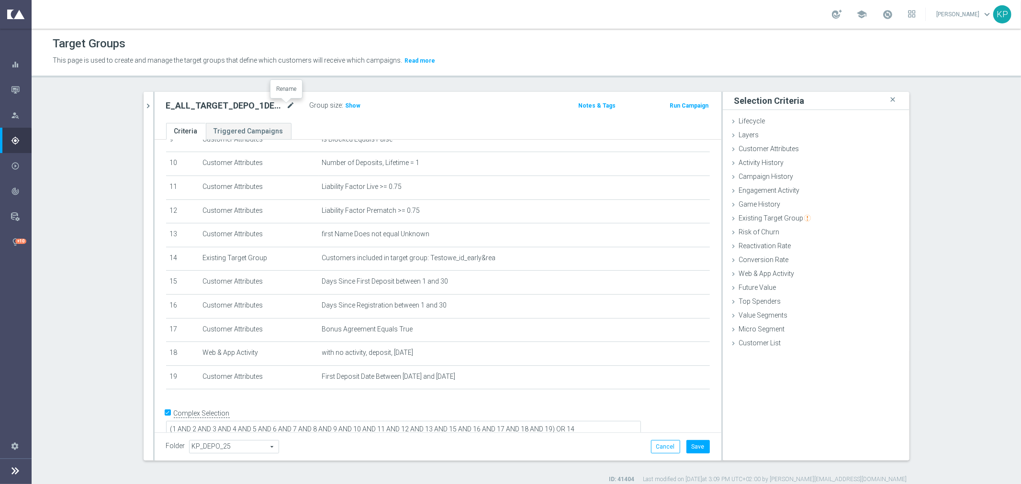
click at [287, 104] on icon "mode_edit" at bounding box center [291, 105] width 9 height 11
click at [238, 108] on input "E_ALL_TARGET_DEPO_1DEPO WO EXTRA50 REPKASEP_011025" at bounding box center [230, 106] width 129 height 13
click at [346, 103] on span "Show" at bounding box center [353, 105] width 15 height 7
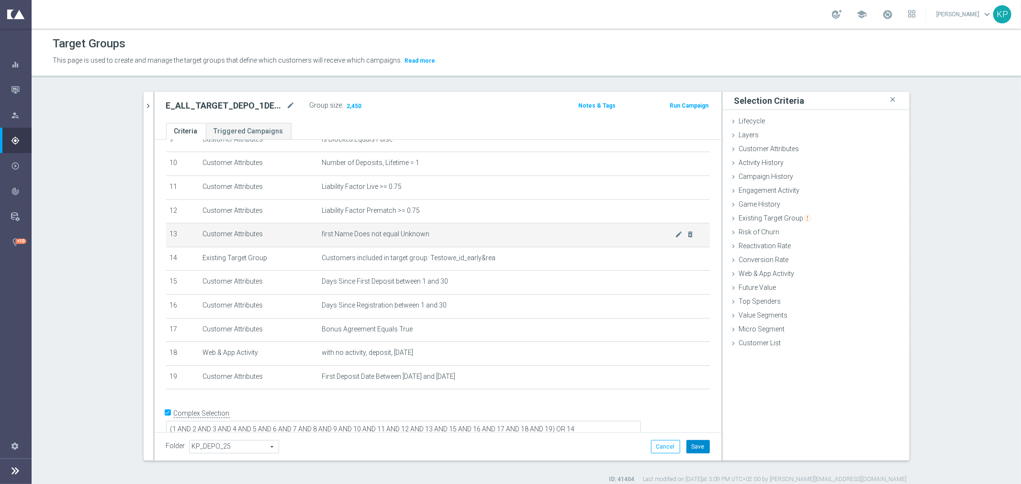
drag, startPoint x: 694, startPoint y: 448, endPoint x: 470, endPoint y: 238, distance: 307.5
click at [694, 448] on button "Save" at bounding box center [697, 446] width 23 height 13
click at [252, 108] on h2 "E_ALL_TARGET_DEPO_1DEPO WO EXTRA50 REPKASEP_011025" at bounding box center [225, 105] width 119 height 11
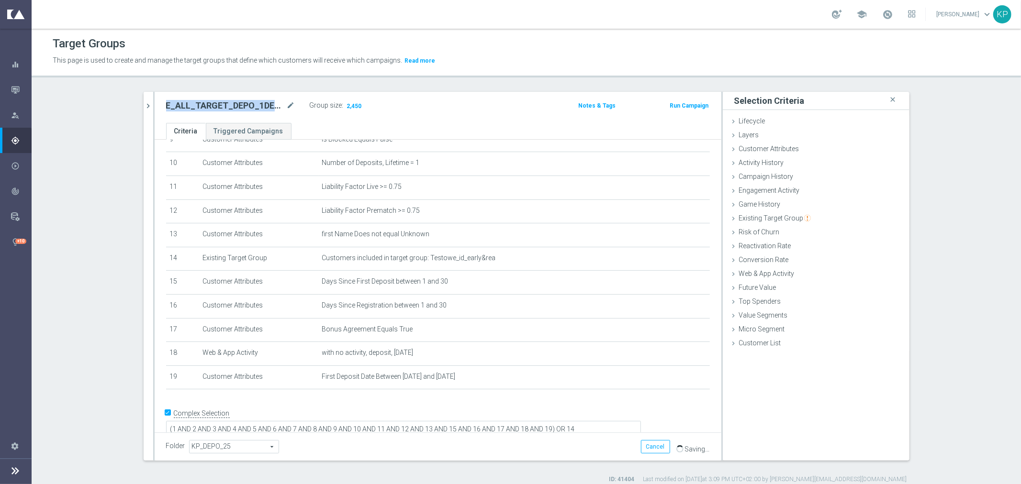
click at [252, 108] on h2 "E_ALL_TARGET_DEPO_1DEPO WO EXTRA50 REPKASEP_011025" at bounding box center [225, 105] width 119 height 11
copy div "E_ALL_TARGET_DEPO_1DEPO WO EXTRA50 REPKASEP_011025"
drag, startPoint x: 146, startPoint y: 108, endPoint x: 154, endPoint y: 112, distance: 8.8
click at [146, 108] on icon "chevron_right" at bounding box center [148, 105] width 9 height 9
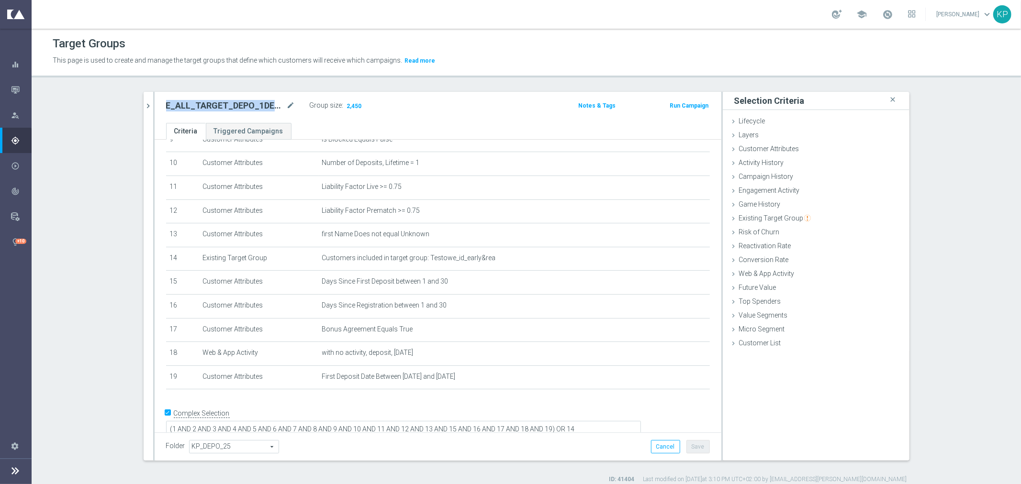
scroll to position [245, 0]
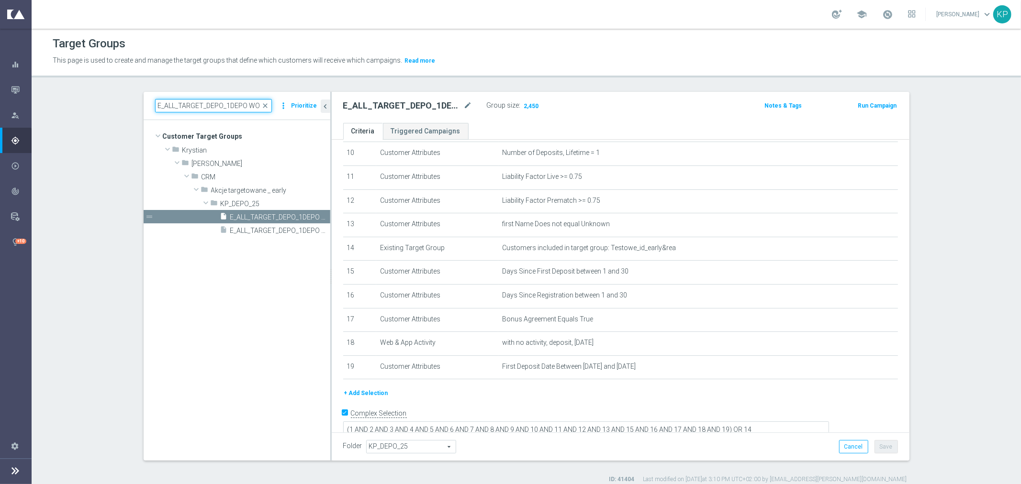
click at [198, 107] on input "E_ALL_TARGET_DEPO_1DEPO WO EXTRA50 AUG25_220925" at bounding box center [213, 105] width 117 height 13
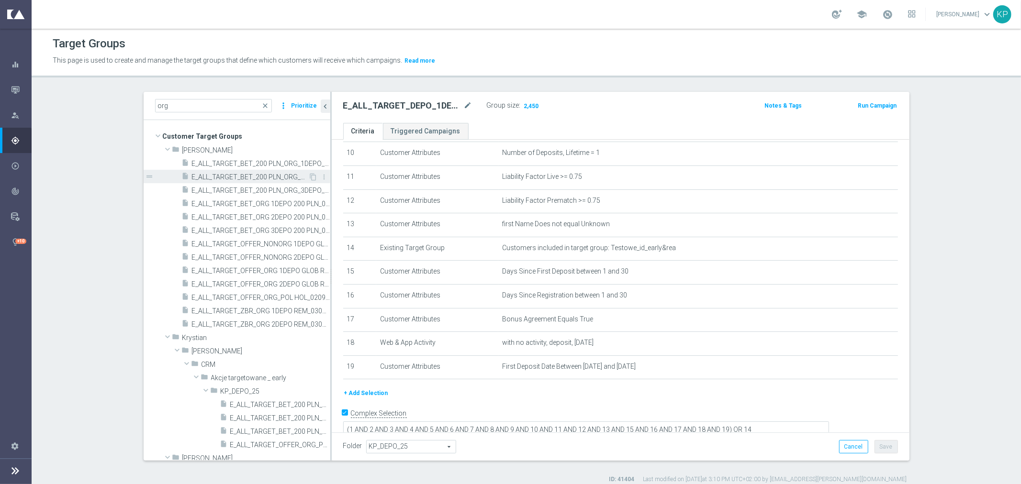
click at [251, 178] on span "E_ALL_TARGET_BET_200 PLN_ORG_2DEPO_050925" at bounding box center [250, 177] width 117 height 8
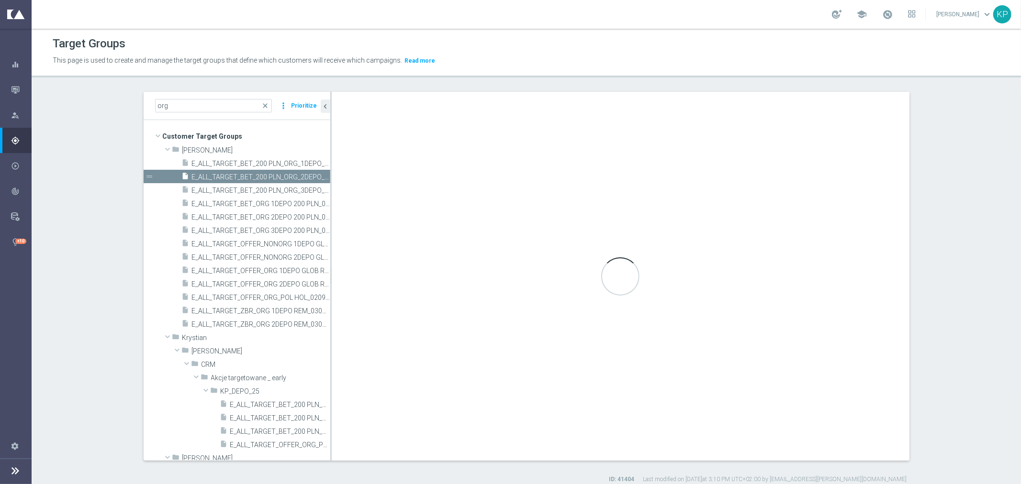
scroll to position [222, 0]
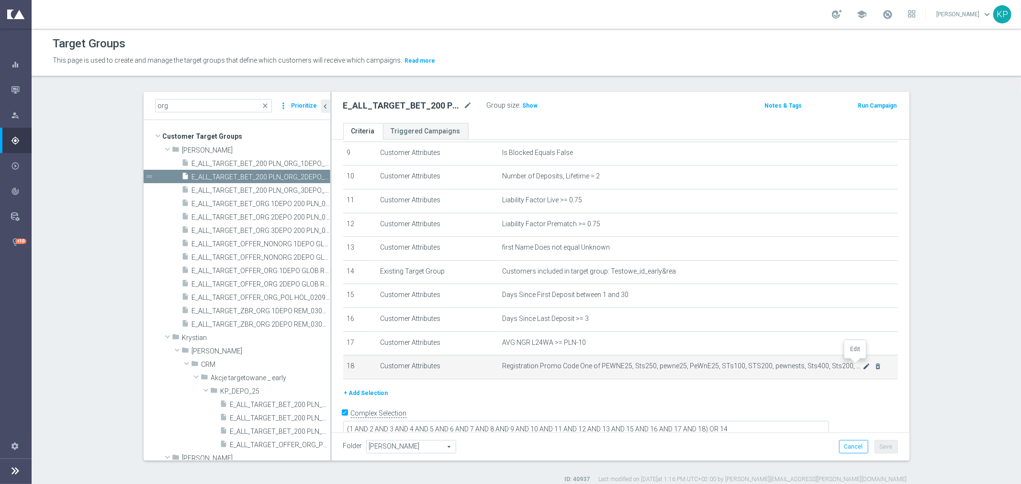
click at [862, 364] on icon "mode_edit" at bounding box center [866, 367] width 8 height 8
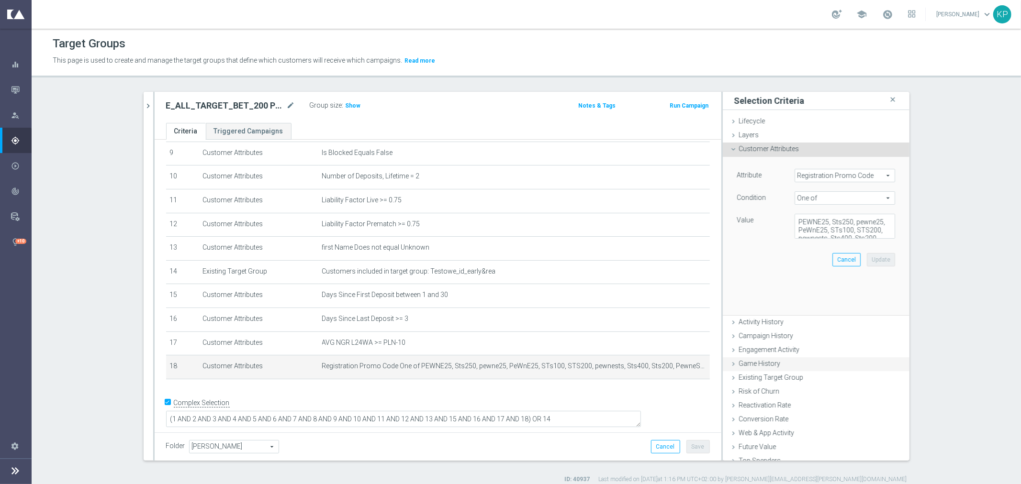
scroll to position [211, 0]
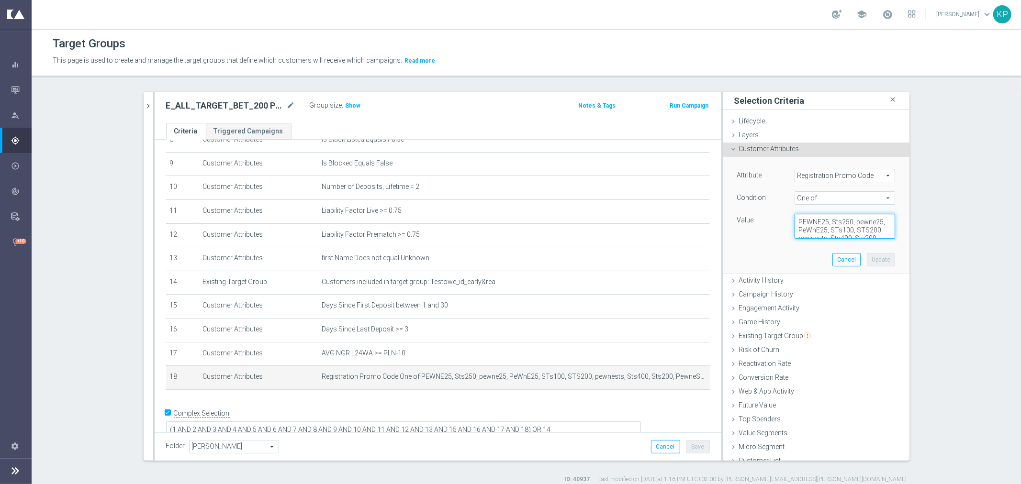
click at [822, 228] on textarea "PEWNE25, Sts250, pewne25, PeWnE25, STs100, STS200, pewnests, Sts400, Sts200, Pe…" at bounding box center [845, 226] width 101 height 25
click at [832, 255] on button "Cancel" at bounding box center [846, 259] width 28 height 13
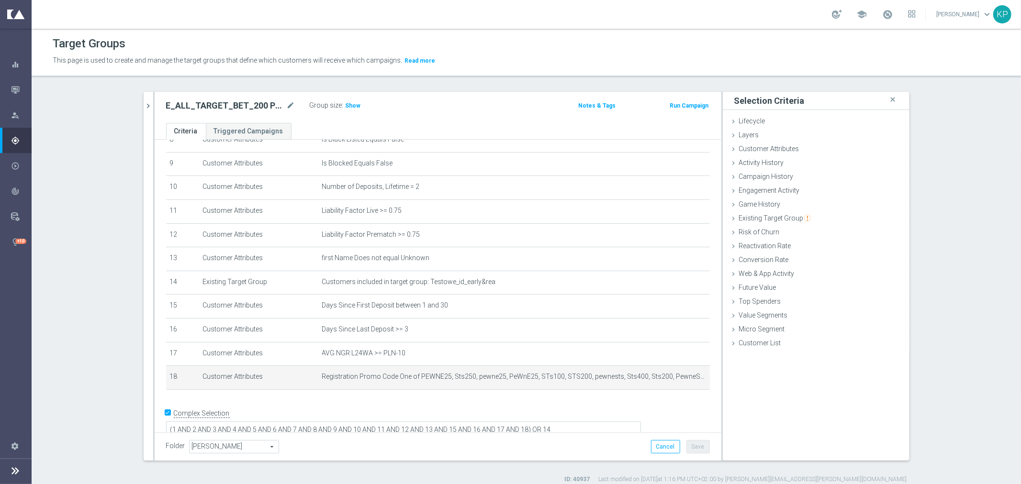
click at [155, 105] on div "E_ALL_TARGET_BET_200 PLN_ORG_2DEPO_050925 mode_edit Group size : Show Notes & T…" at bounding box center [438, 107] width 567 height 31
click at [145, 103] on icon "chevron_right" at bounding box center [148, 105] width 9 height 9
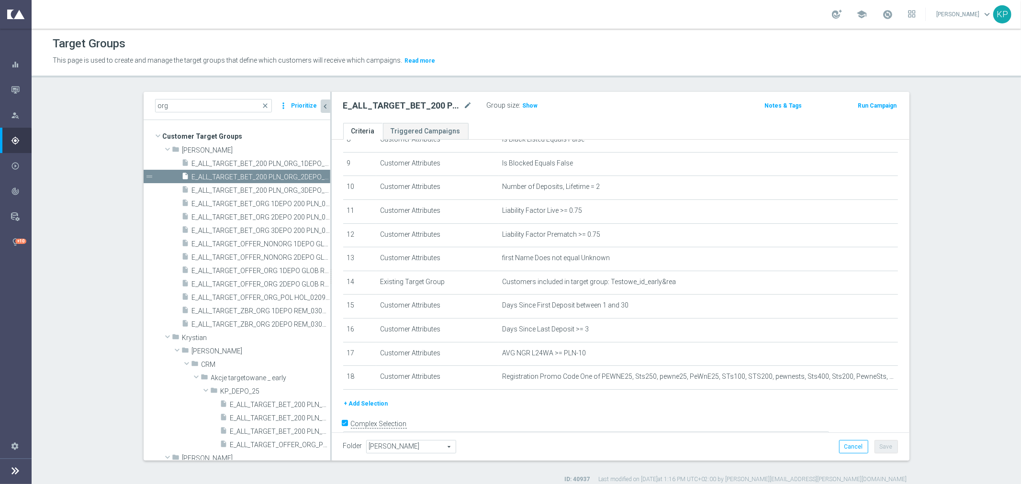
scroll to position [222, 0]
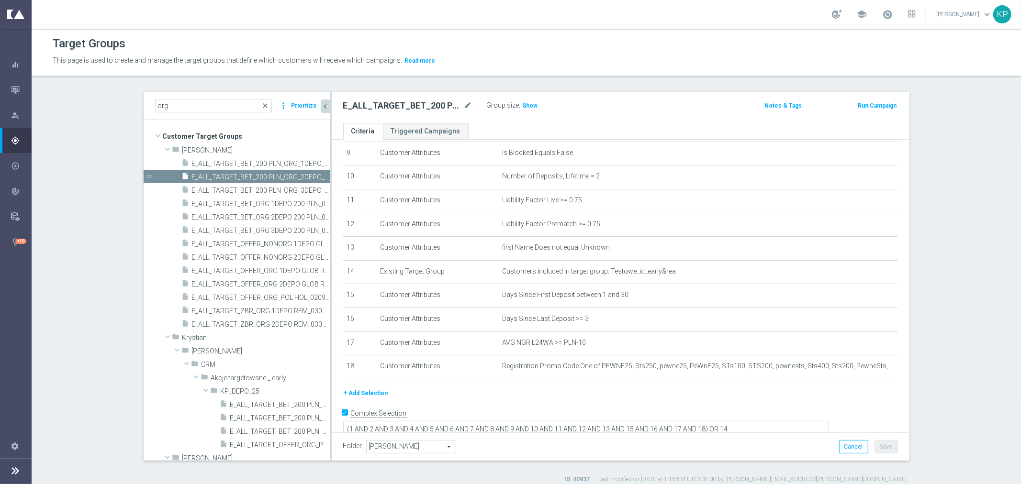
click at [262, 108] on span "close" at bounding box center [266, 106] width 8 height 8
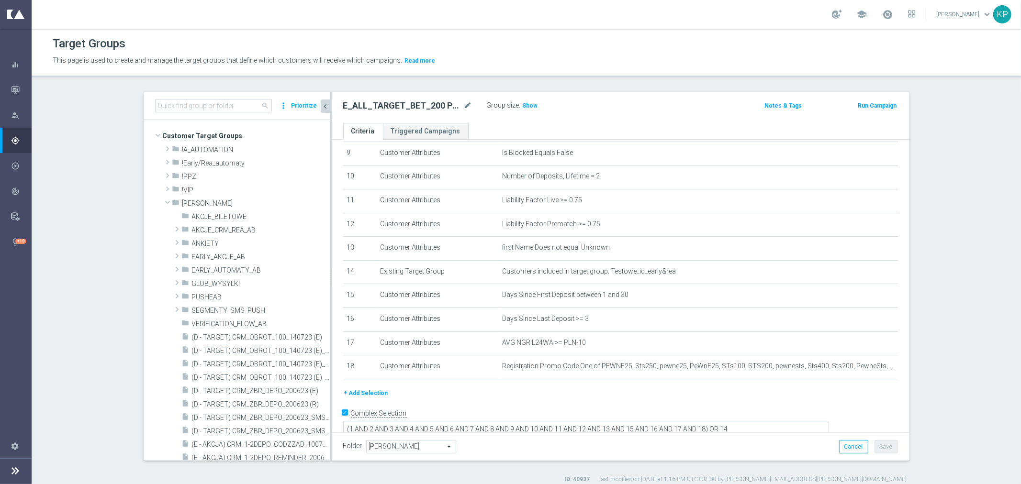
scroll to position [0, 0]
click at [166, 202] on span at bounding box center [167, 203] width 11 height 10
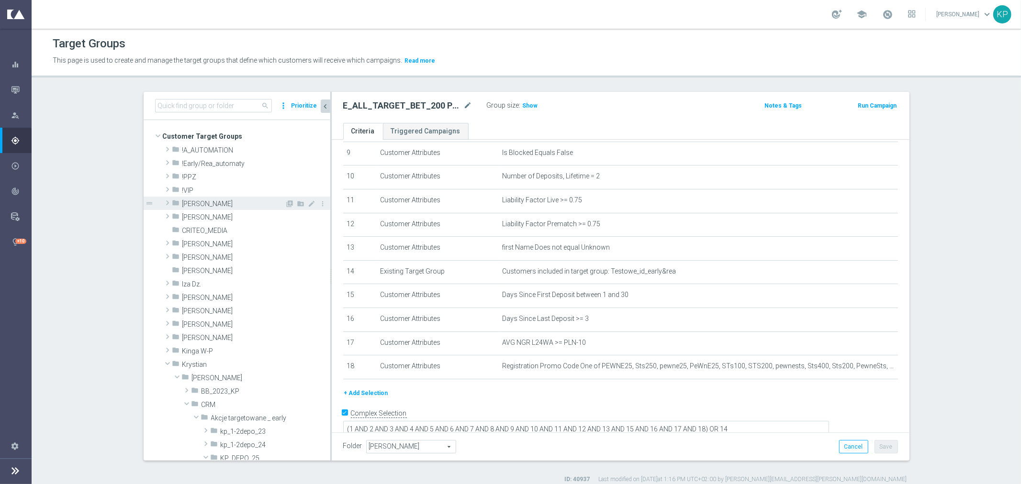
click at [166, 202] on span at bounding box center [168, 202] width 10 height 11
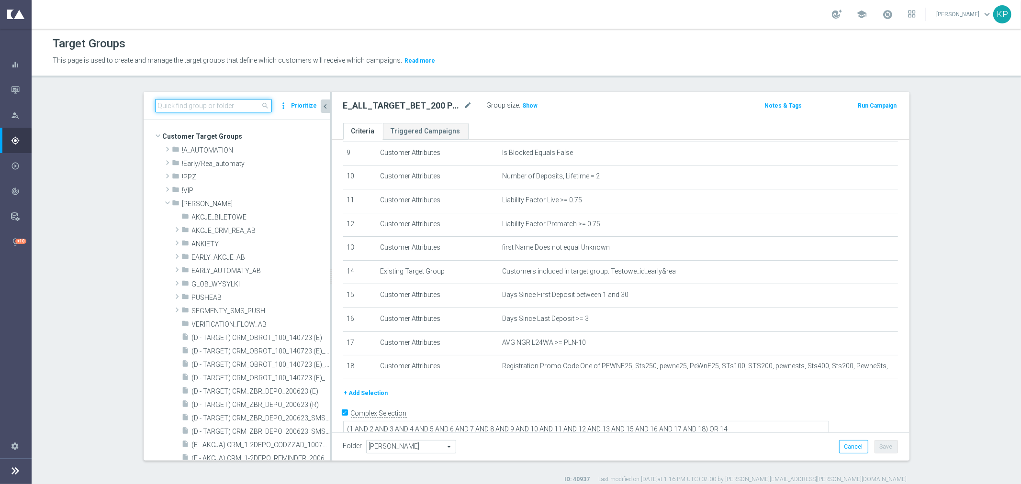
click at [189, 111] on input at bounding box center [213, 105] width 117 height 13
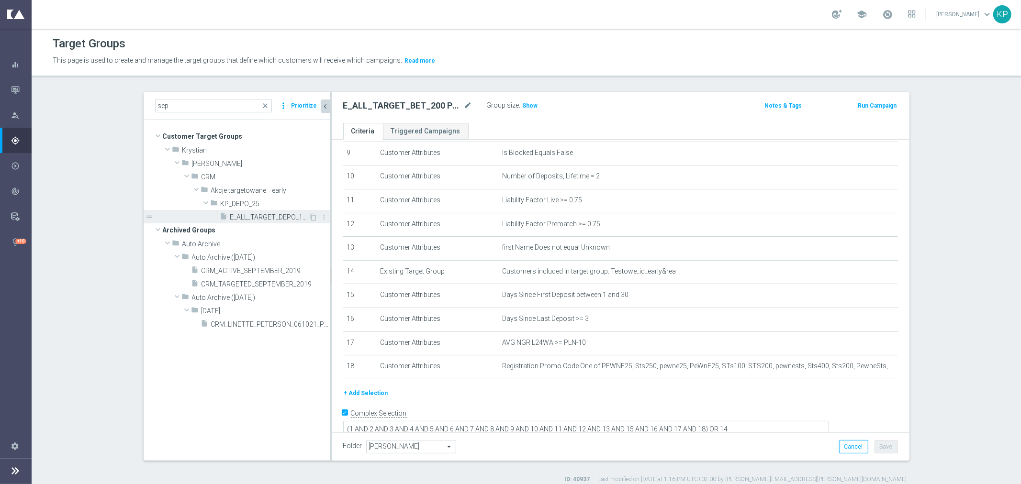
click at [240, 212] on div "insert_drive_file E_ALL_TARGET_DEPO_1DEPO WO EXTRA50 REPKASEP_011025" at bounding box center [264, 216] width 89 height 13
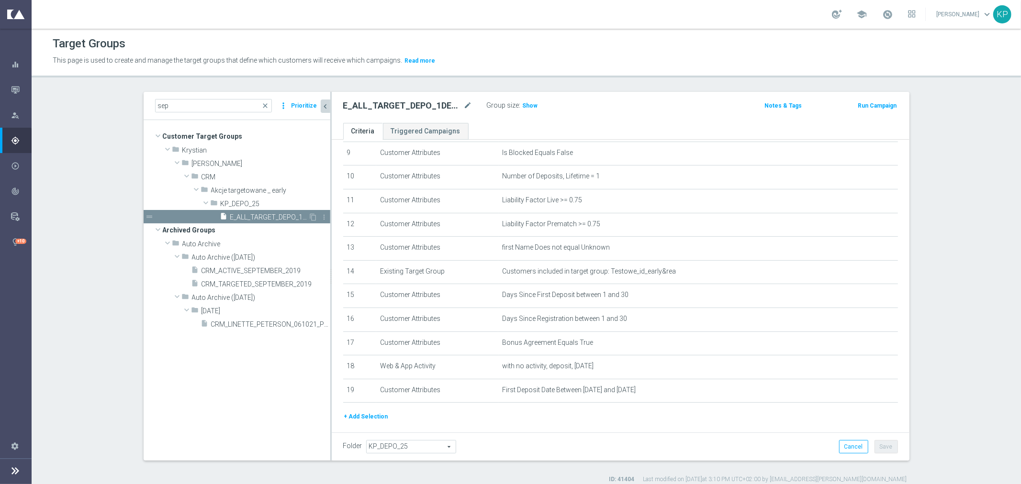
scroll to position [245, 0]
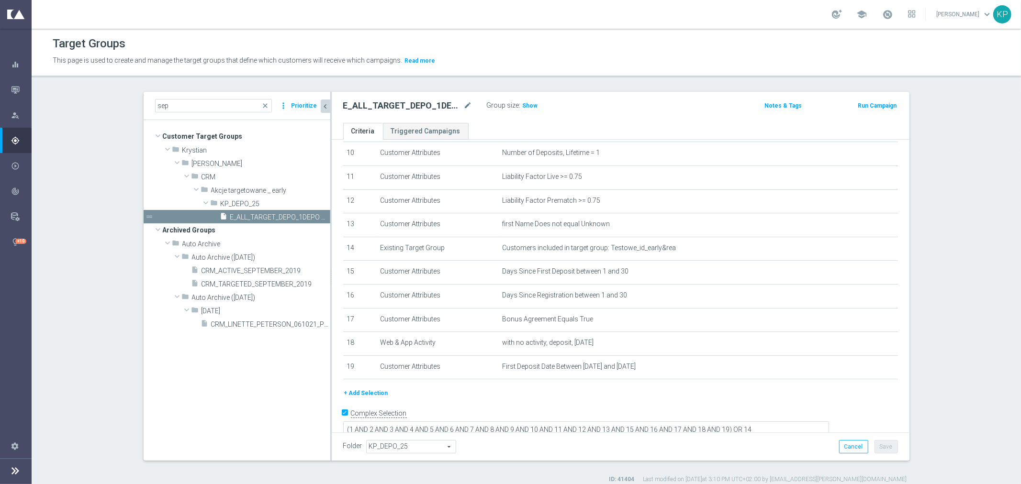
click at [370, 391] on button "+ Add Selection" at bounding box center [366, 393] width 46 height 11
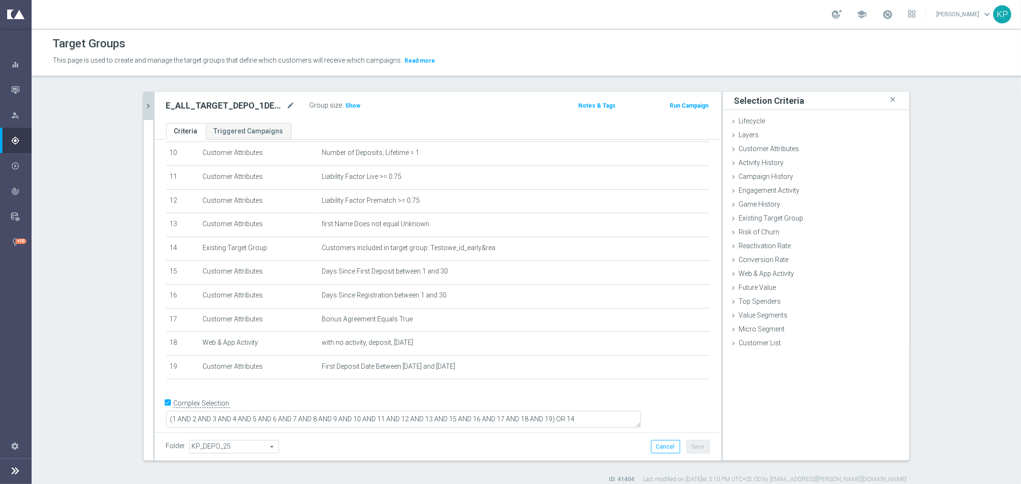
scroll to position [235, 0]
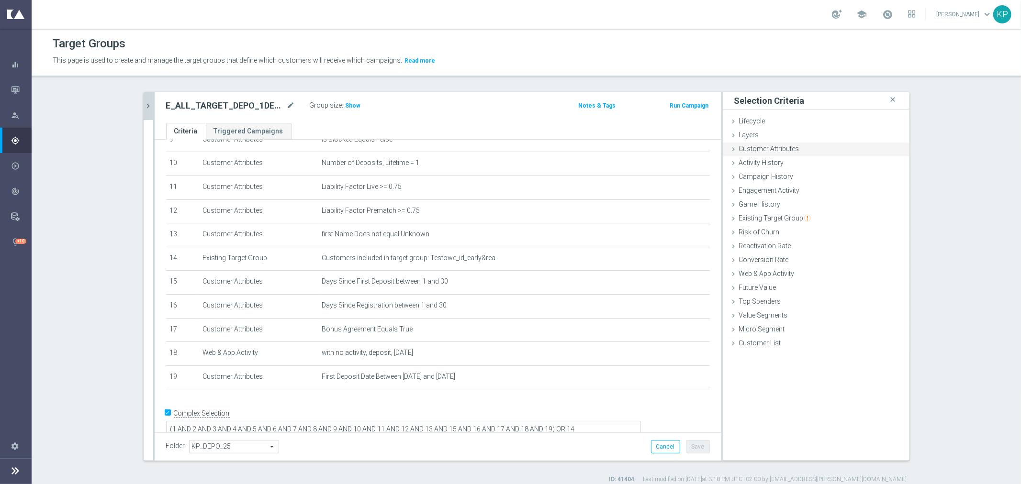
click at [747, 154] on div "Customer Attributes done selection updated" at bounding box center [816, 150] width 187 height 14
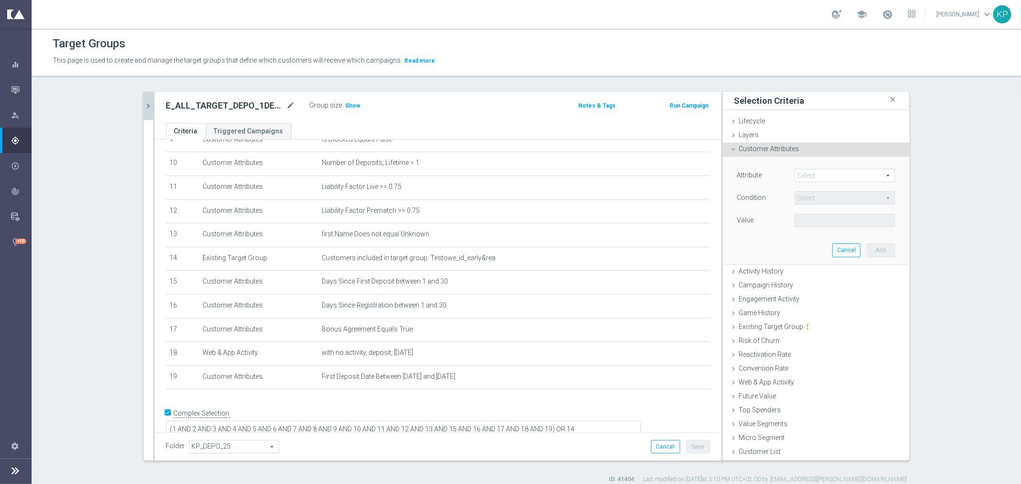
click at [803, 174] on span at bounding box center [845, 175] width 100 height 12
click at [0, 0] on input "search" at bounding box center [0, 0] width 0 height 0
click at [812, 190] on span "Registration Promo Code" at bounding box center [844, 190] width 91 height 8
click at [810, 200] on span "Equals" at bounding box center [845, 198] width 100 height 12
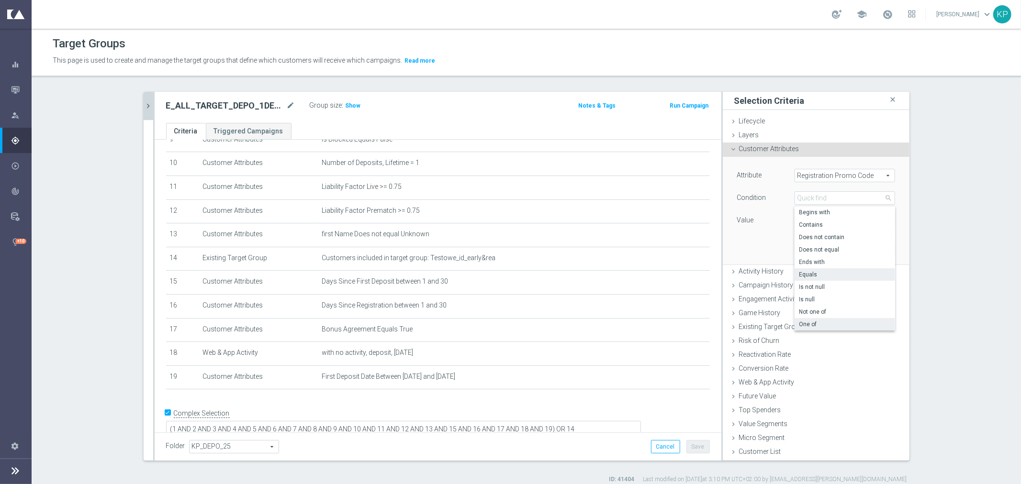
click at [808, 321] on span "One of" at bounding box center [844, 325] width 91 height 8
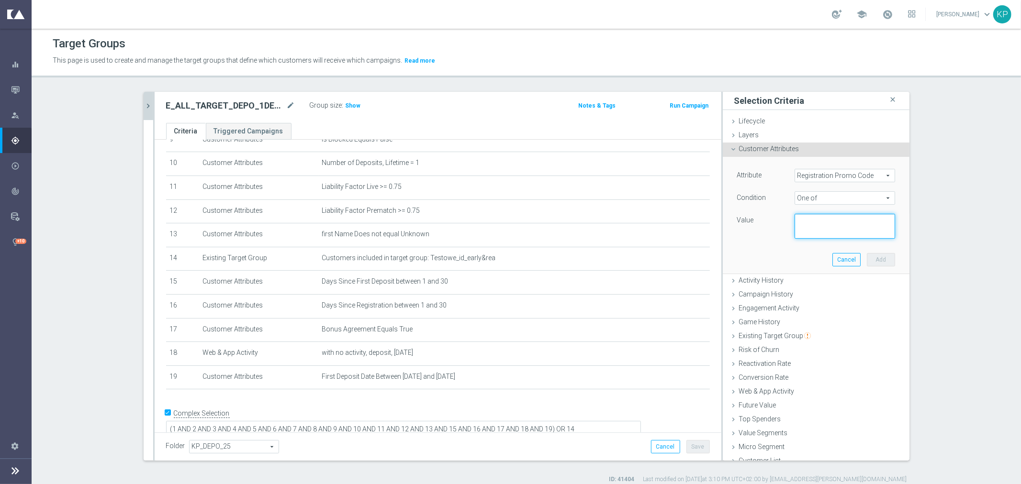
click at [814, 230] on textarea at bounding box center [845, 226] width 101 height 25
paste textarea "PEWNE25, Sts250, pewne25, PeWnE25, STs100, STS200, pewnests, Sts400, Sts200, Pe…"
click at [867, 261] on button "Add" at bounding box center [881, 259] width 28 height 13
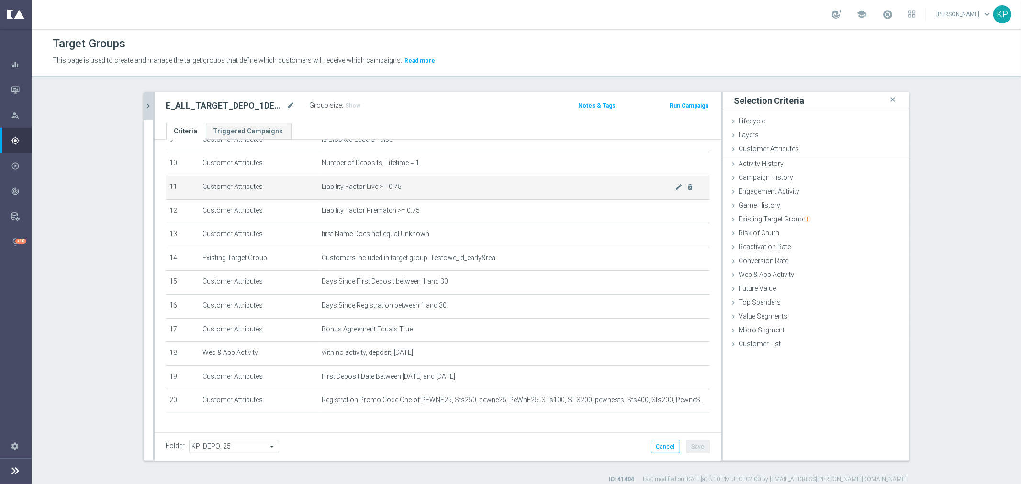
scroll to position [160, 0]
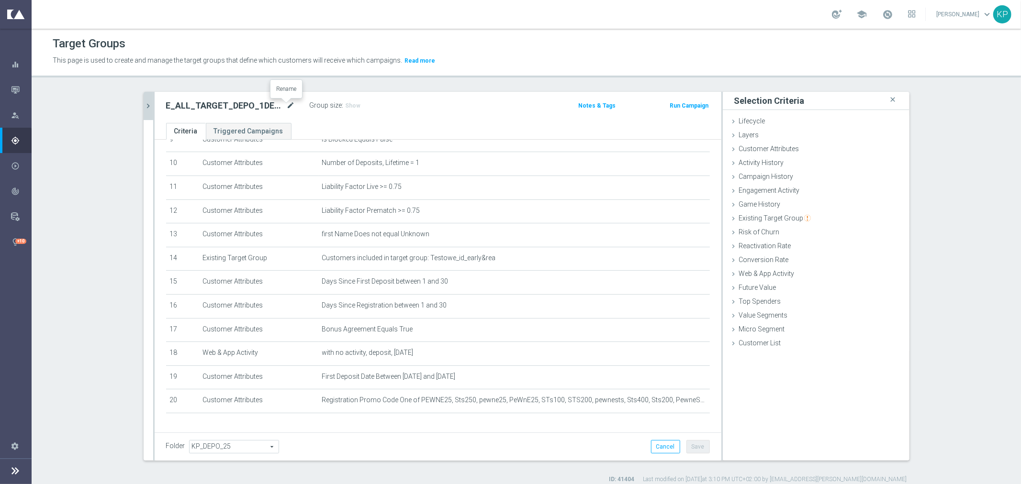
click at [287, 108] on icon "mode_edit" at bounding box center [291, 105] width 9 height 11
click at [245, 106] on input "E_ALL_TARGET_DEPO_1DEPO WO EXTRA50 REPKASEP_011025" at bounding box center [230, 106] width 129 height 13
click at [232, 103] on input "E_ALL_TARGET_DEPO_1DEPO WO EXTRA50 REPKASEP_011025" at bounding box center [230, 106] width 129 height 13
click at [387, 97] on div "E_ALL_TARGET_DEPO_1DEPO WO EXTRA50 ORGREPKASEP_011025 Group size : Show Notes &…" at bounding box center [438, 107] width 567 height 31
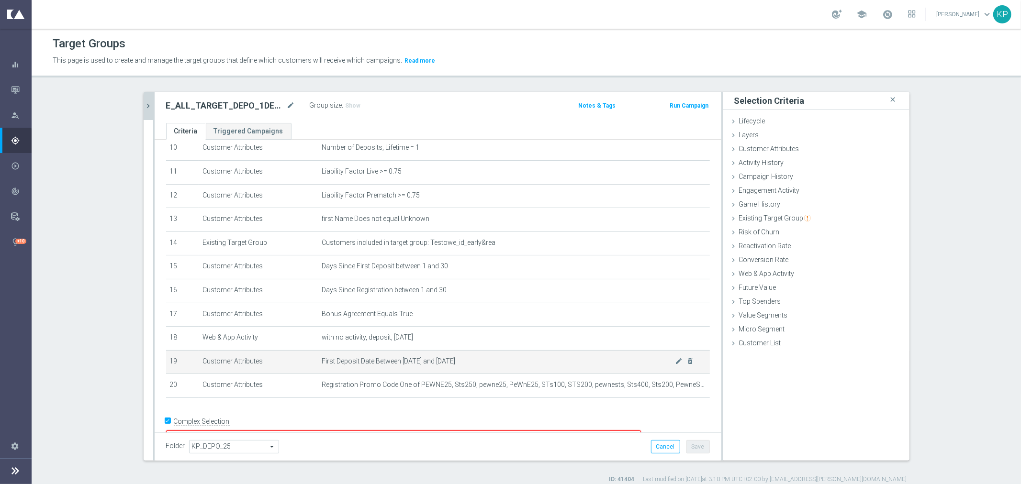
scroll to position [259, 0]
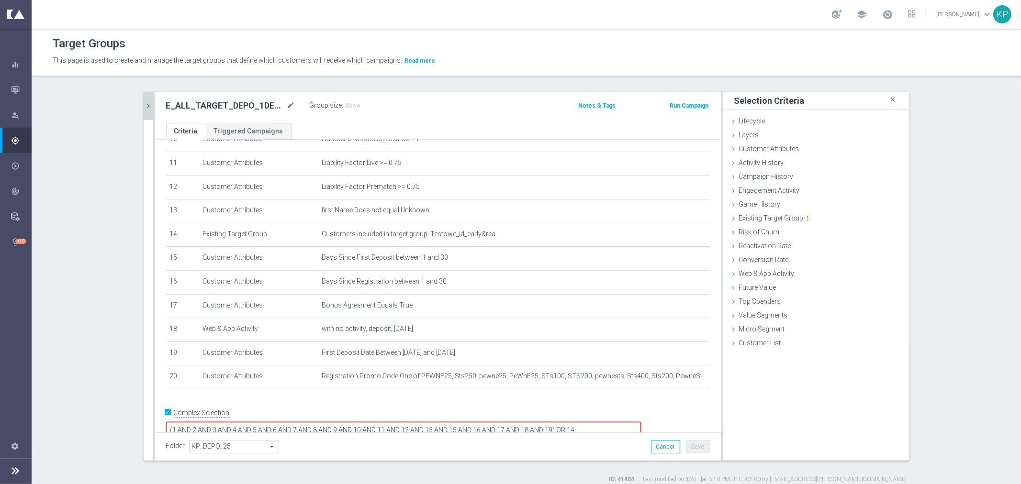
click at [619, 422] on textarea "(1 AND 2 AND 3 AND 4 AND 5 AND 6 AND 7 AND 8 AND 9 AND 10 AND 11 AND 12 AND 13 …" at bounding box center [403, 430] width 475 height 17
click at [746, 147] on span "Customer Attributes" at bounding box center [769, 149] width 60 height 8
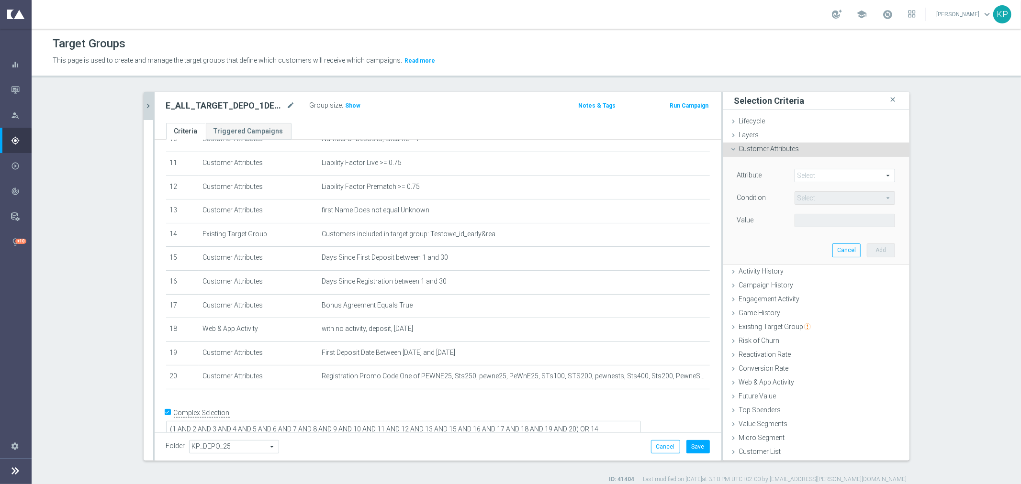
scroll to position [258, 0]
click at [811, 182] on div "Select arrow_drop_down search" at bounding box center [845, 175] width 101 height 13
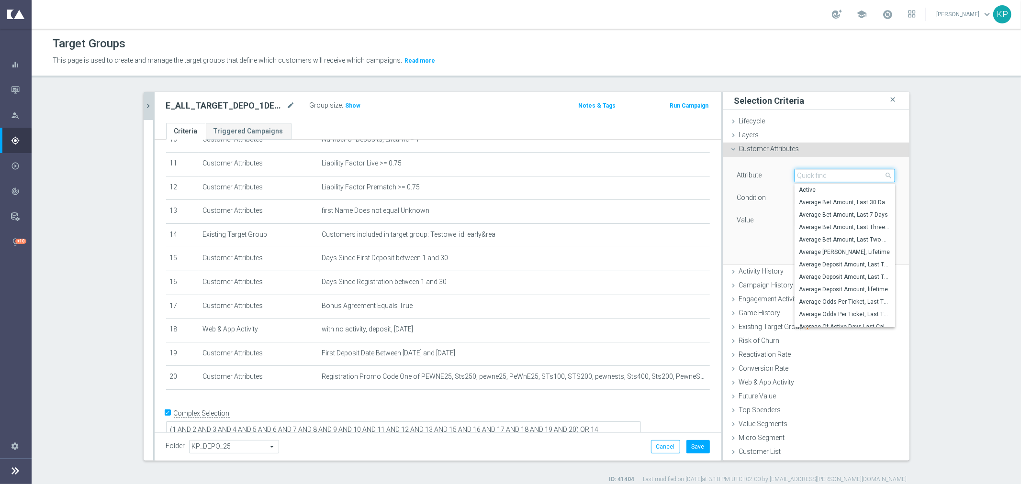
click at [811, 182] on input "search" at bounding box center [845, 175] width 101 height 13
click at [811, 180] on input "search" at bounding box center [845, 175] width 101 height 13
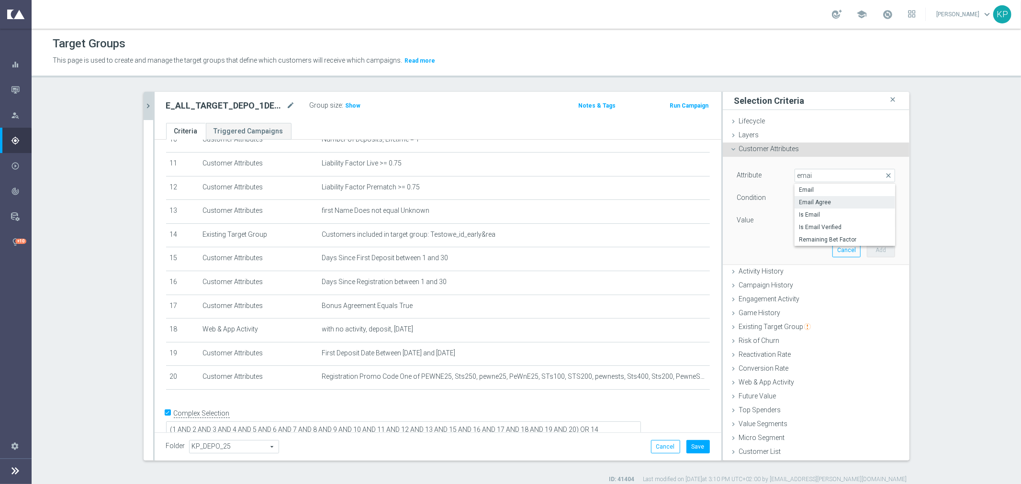
click at [809, 200] on span "Email Agree" at bounding box center [844, 203] width 91 height 8
click at [810, 222] on span at bounding box center [845, 220] width 100 height 12
click at [810, 244] on span "TRUE" at bounding box center [844, 248] width 91 height 8
click at [870, 247] on button "Add" at bounding box center [881, 250] width 28 height 13
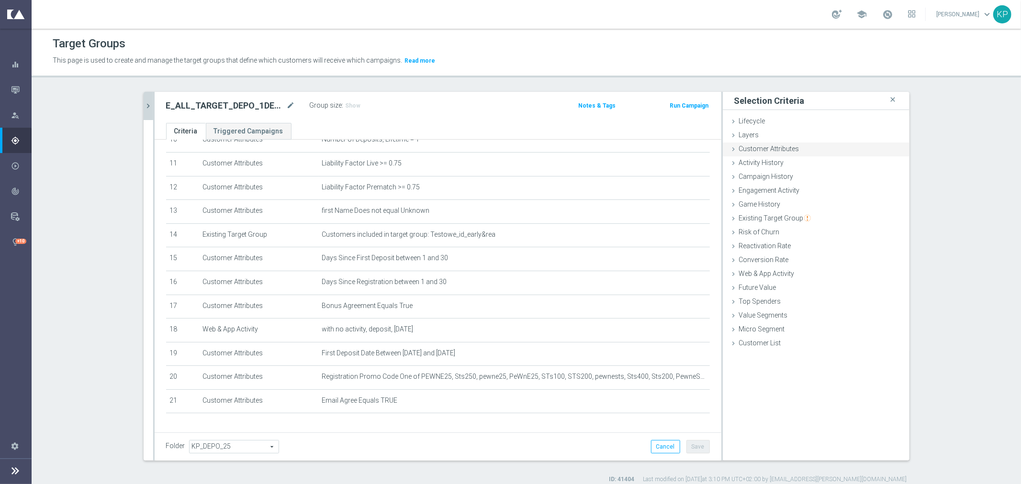
click at [802, 151] on div "Customer Attributes done selection saved" at bounding box center [816, 150] width 187 height 14
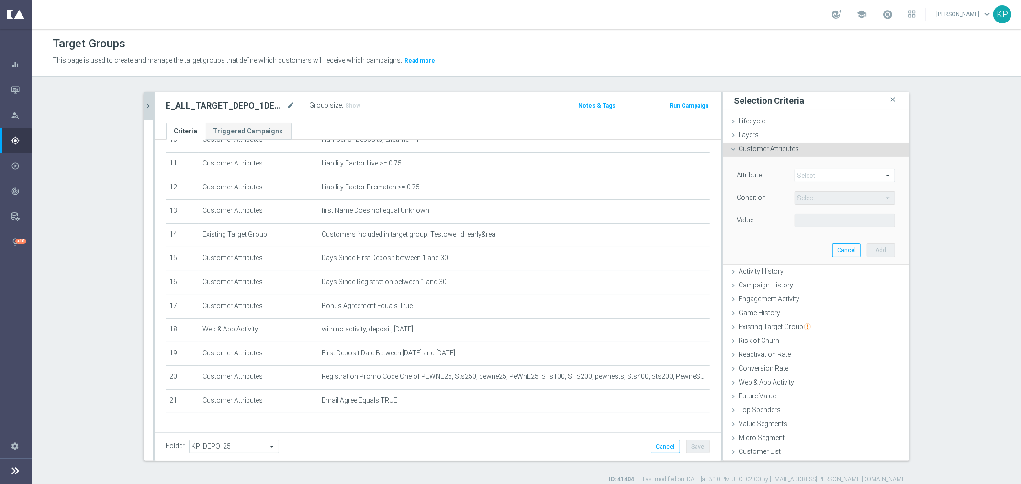
click at [814, 168] on div "Attribute Select arrow_drop_down search Condition Select arrow_drop_down search…" at bounding box center [816, 210] width 172 height 107
click at [814, 171] on span at bounding box center [845, 175] width 100 height 12
click at [0, 0] on input "search" at bounding box center [0, 0] width 0 height 0
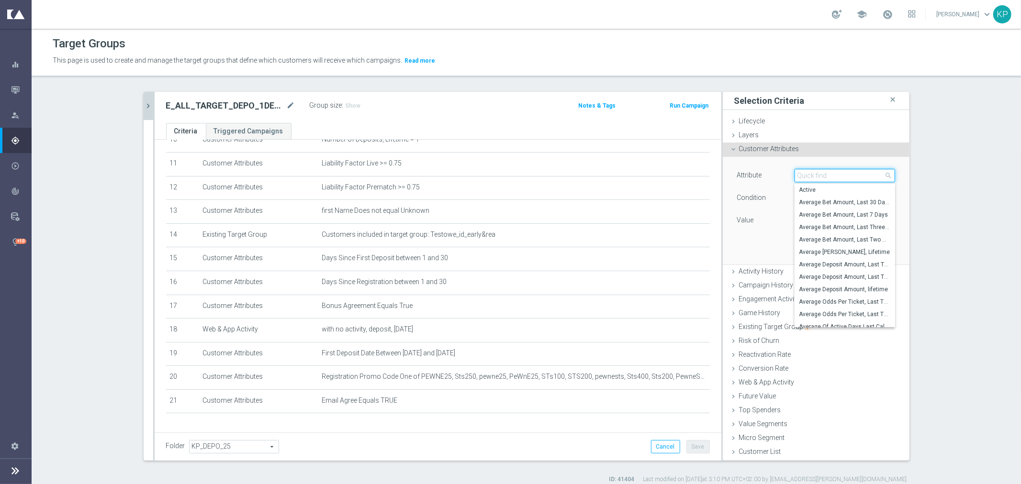
click at [814, 174] on input "search" at bounding box center [845, 175] width 101 height 13
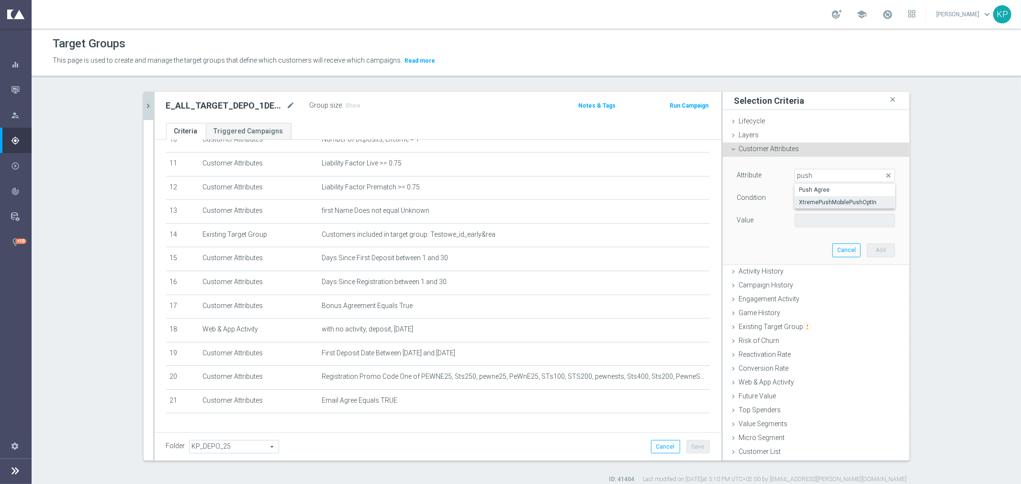
click at [824, 197] on label "XtremePushMobilePushOptIn" at bounding box center [845, 202] width 101 height 12
click at [828, 177] on span "XtremePushMobilePushOptIn" at bounding box center [845, 175] width 100 height 12
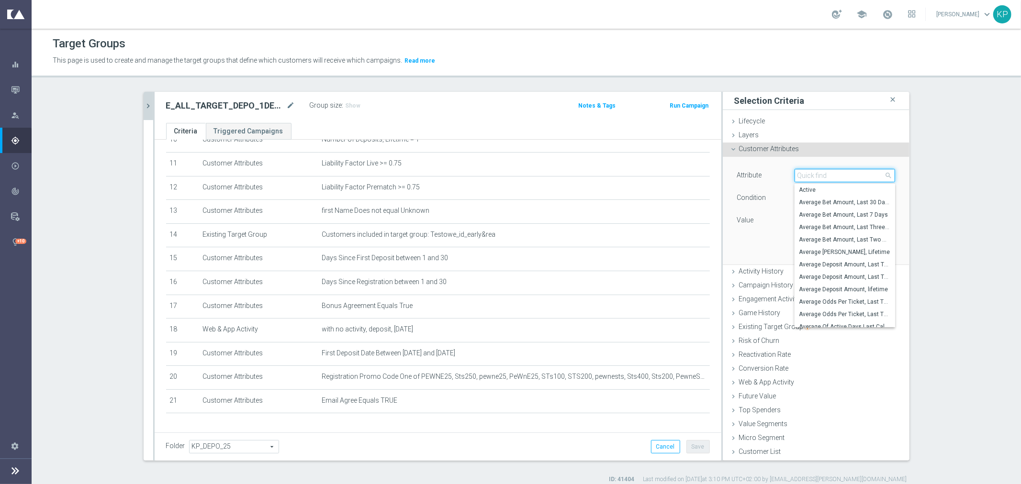
click at [828, 177] on input "search" at bounding box center [845, 175] width 101 height 13
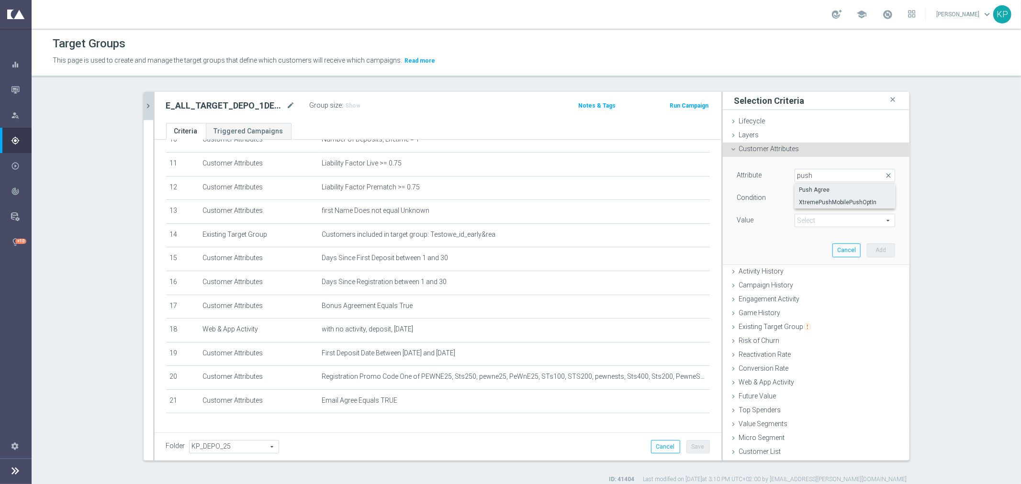
click at [834, 188] on span "Push Agree" at bounding box center [844, 190] width 91 height 8
click at [829, 218] on span at bounding box center [845, 220] width 100 height 12
click at [814, 246] on span "TRUE" at bounding box center [844, 248] width 91 height 8
click at [873, 250] on button "Add" at bounding box center [881, 250] width 28 height 13
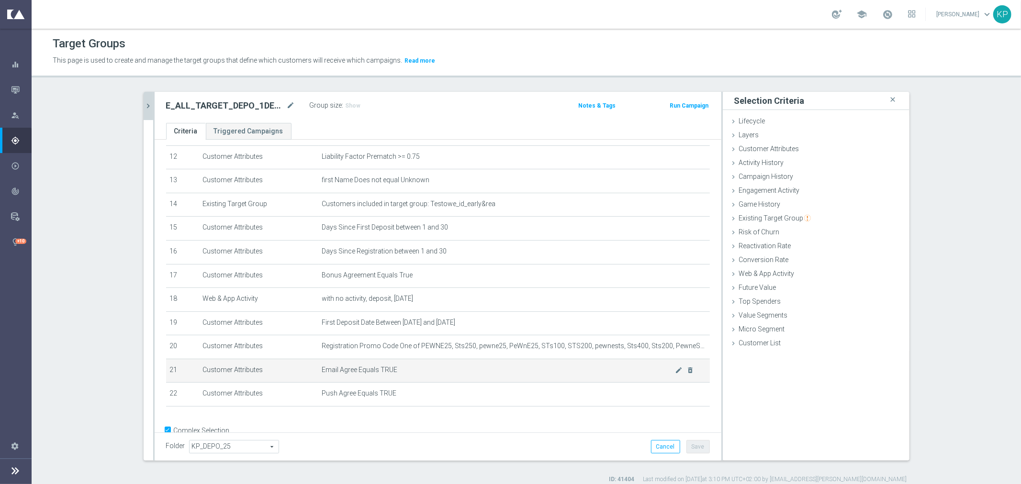
scroll to position [306, 0]
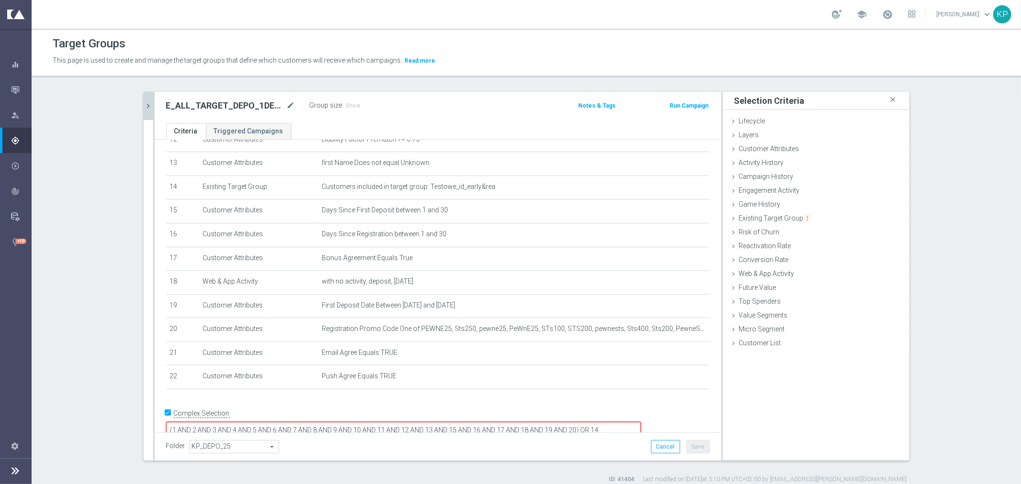
click at [641, 422] on textarea "(1 AND 2 AND 3 AND 4 AND 5 AND 6 AND 7 AND 8 AND 9 AND 10 AND 11 AND 12 AND 13 …" at bounding box center [403, 430] width 475 height 17
click at [348, 102] on span "Show" at bounding box center [353, 105] width 15 height 7
click at [348, 116] on div "E_ALL_TARGET_DEPO_1DEPO WO EXTRA50 ORGREPKASEP_011025 mode_edit Group size : Sh…" at bounding box center [438, 107] width 567 height 31
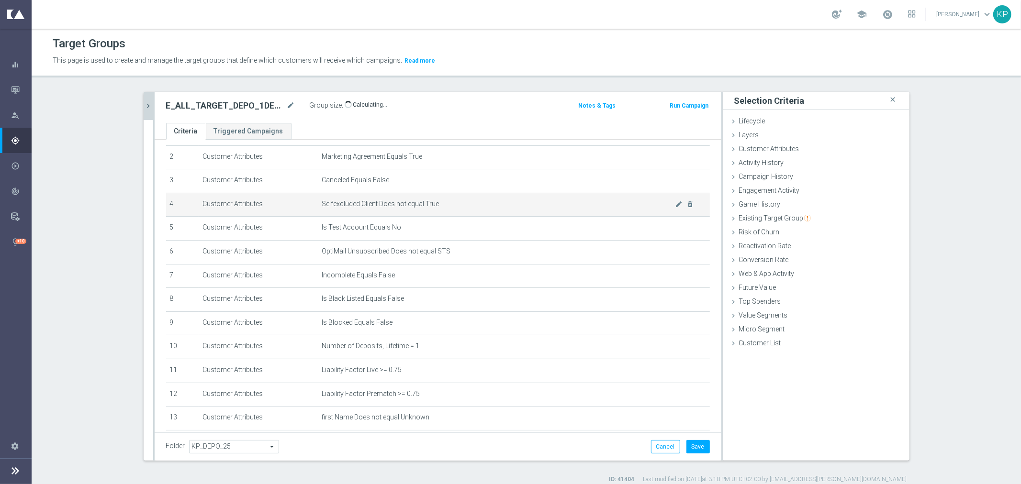
scroll to position [53, 0]
click at [256, 108] on h2 "E_ALL_TARGET_DEPO_1DEPO WO EXTRA50 ORGREPKASEP_011025" at bounding box center [225, 105] width 119 height 11
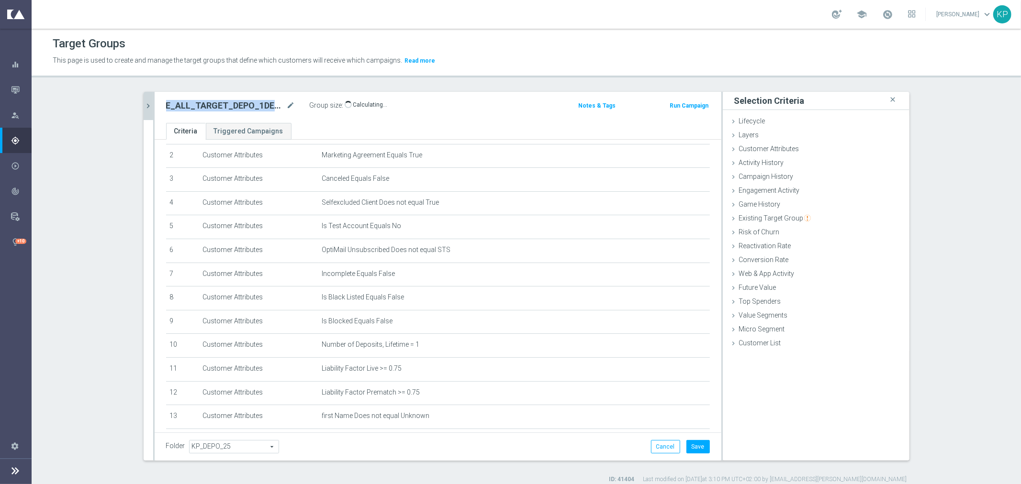
click at [256, 108] on h2 "E_ALL_TARGET_DEPO_1DEPO WO EXTRA50 ORGREPKASEP_011025" at bounding box center [225, 105] width 119 height 11
copy div "E_ALL_TARGET_DEPO_1DEPO WO EXTRA50 ORGREPKASEP_011025"
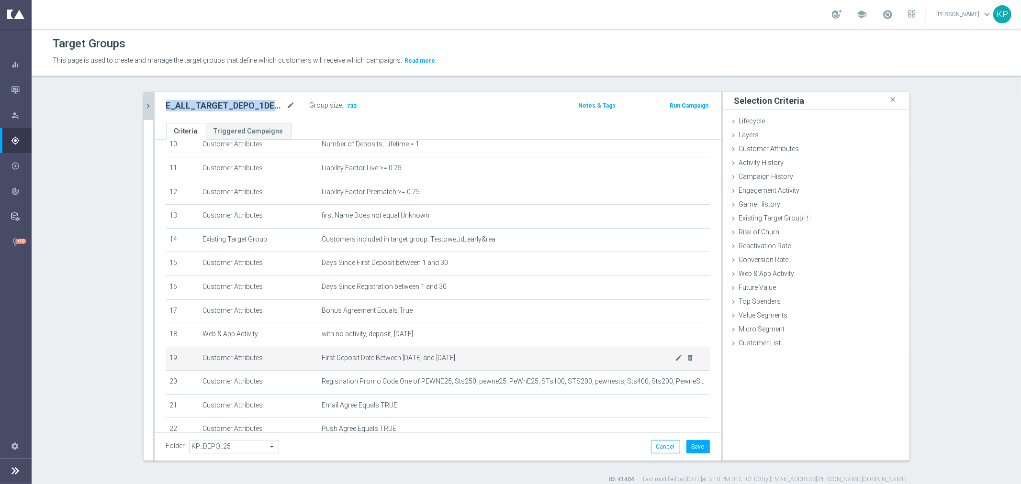
scroll to position [252, 0]
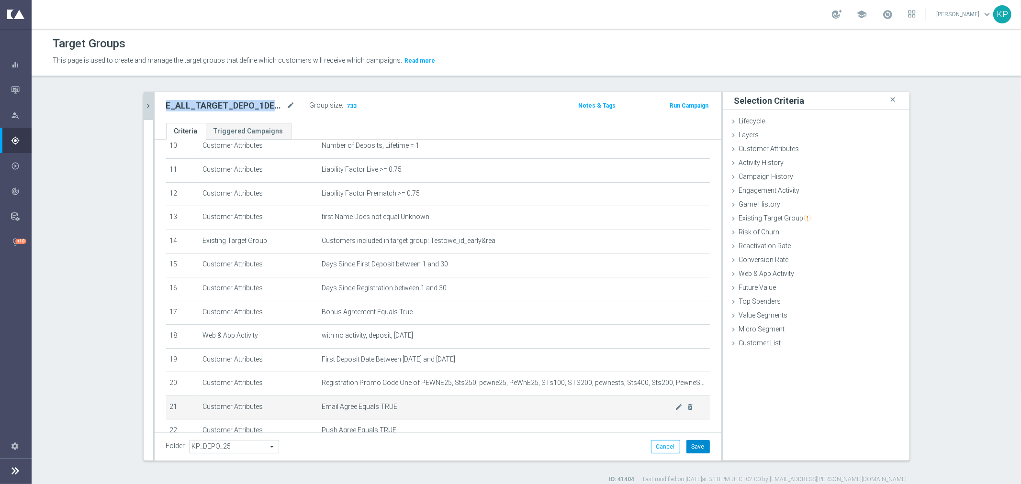
drag, startPoint x: 690, startPoint y: 441, endPoint x: 651, endPoint y: 401, distance: 56.2
click at [690, 441] on button "Save" at bounding box center [697, 446] width 23 height 13
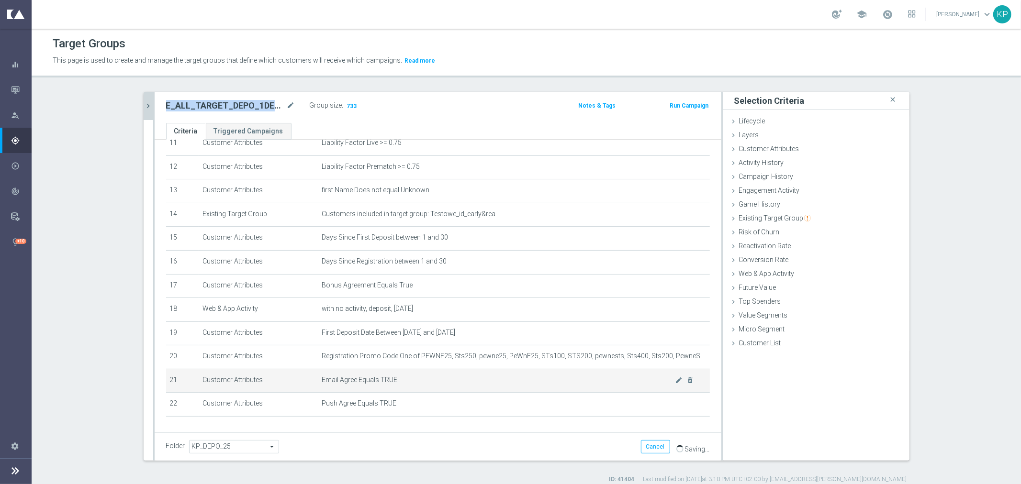
scroll to position [305, 0]
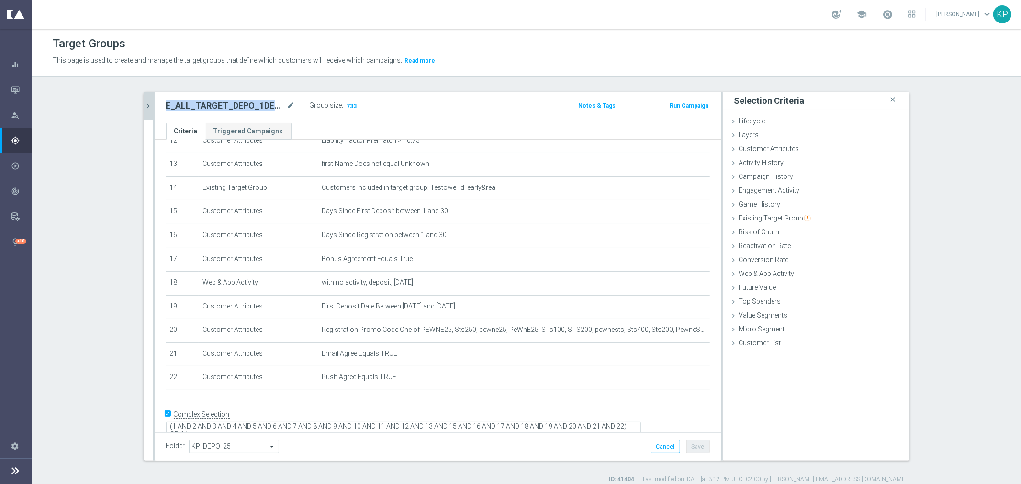
click at [144, 103] on icon "chevron_right" at bounding box center [148, 105] width 9 height 9
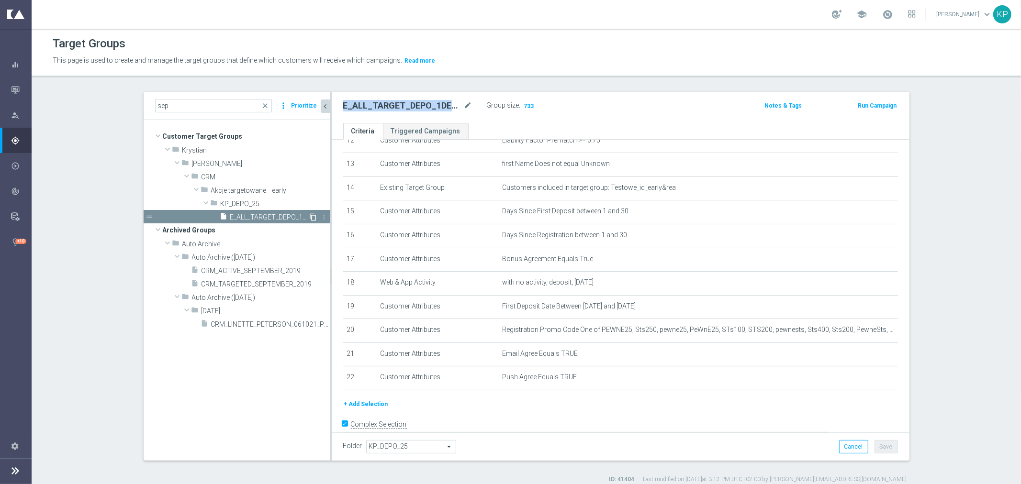
click at [310, 217] on icon "content_copy" at bounding box center [314, 217] width 8 height 8
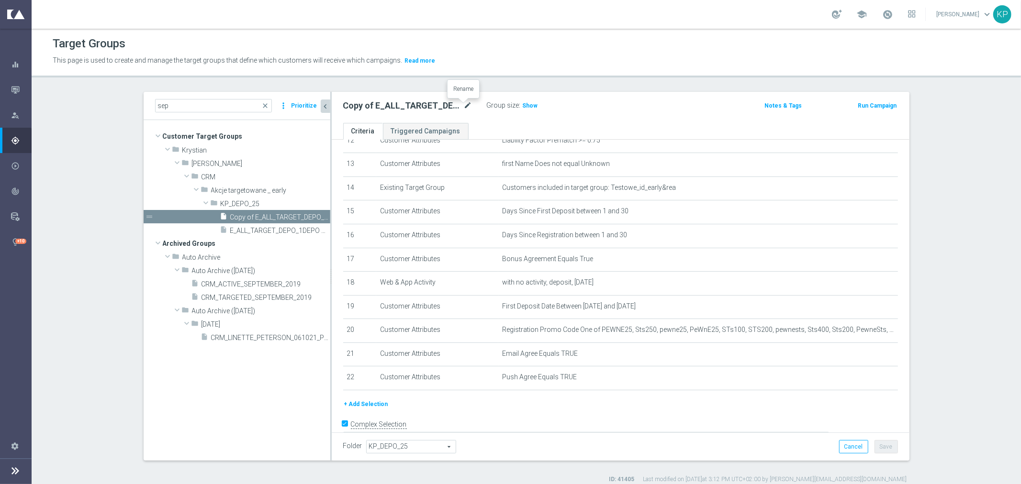
click at [464, 103] on icon "mode_edit" at bounding box center [468, 105] width 9 height 11
click at [451, 106] on input "Copy of E_ALL_TARGET_DEPO_1DEPO WO EXTRA50 ORGREPKASEP_011025" at bounding box center [407, 106] width 129 height 13
drag, startPoint x: 357, startPoint y: 106, endPoint x: 340, endPoint y: 107, distance: 16.8
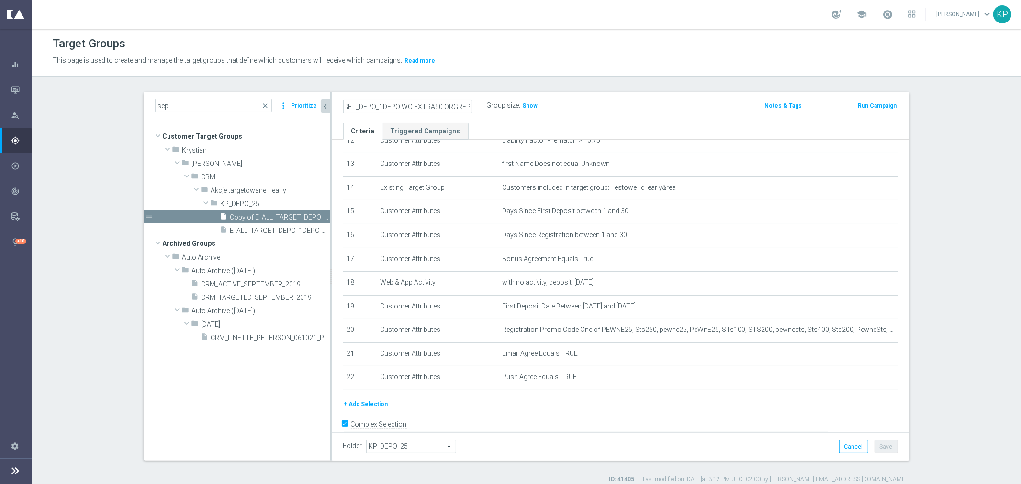
click at [343, 107] on input "Copy of E_ALL_TARGET_DEPO_1DEPO WO EXTRA50 ORGREPKASEP_011025" at bounding box center [407, 106] width 129 height 13
click at [368, 107] on input "Copy of E_ALL_TARGET_DEPO_1DEPO WO EXTRA50 ORGREPKASEP_011025" at bounding box center [407, 106] width 129 height 13
click at [436, 105] on input "Copy of E_ALL_TARGET_DEPO_1DEPO WO EXTRA50 ORGREPKASEP_011025" at bounding box center [407, 106] width 129 height 13
drag, startPoint x: 366, startPoint y: 106, endPoint x: 294, endPoint y: 106, distance: 72.3
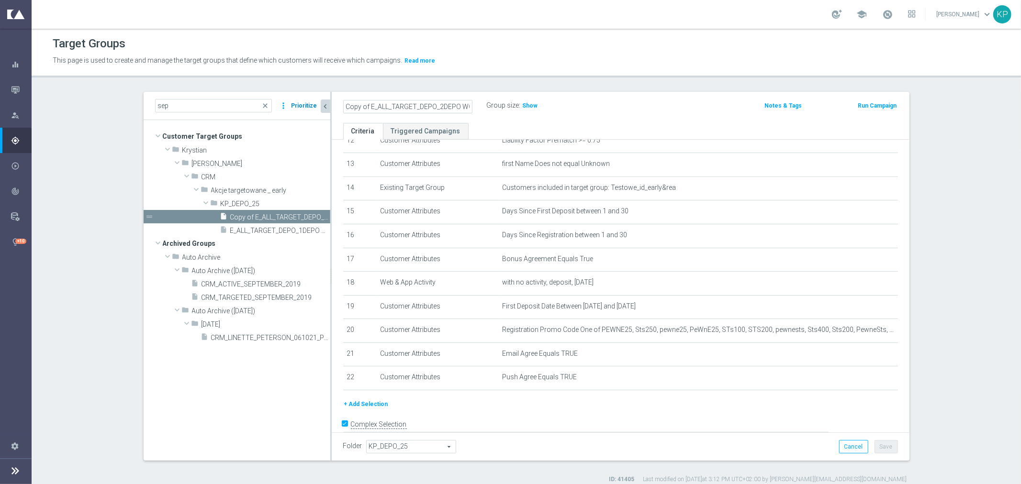
click at [294, 106] on as-split "sep close more_vert Prioritize Customer Target Groups library_add create_new_fo…" at bounding box center [527, 276] width 766 height 369
click at [479, 101] on div "E_ALL_TARGET_DEPO_2DEPO WO EXTRA50 ORGREPKASEP_011025" at bounding box center [415, 105] width 144 height 13
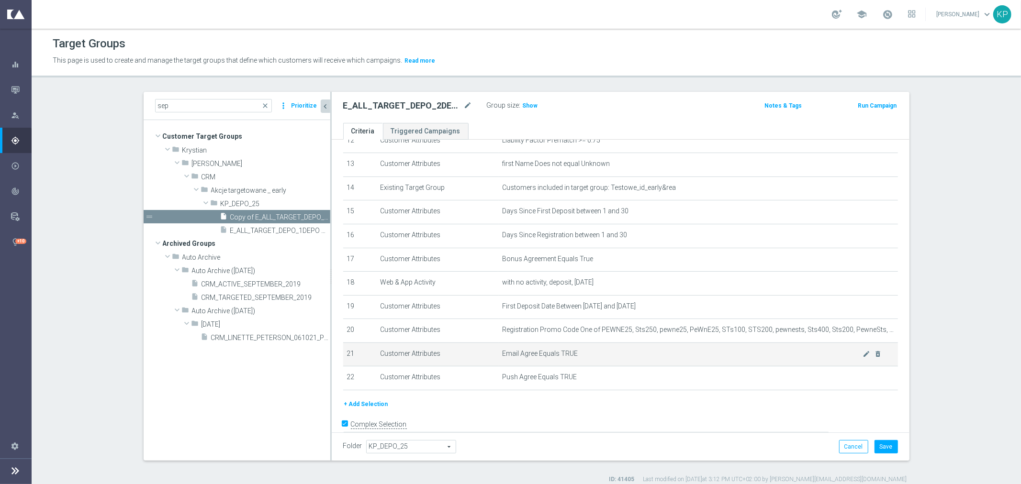
scroll to position [316, 0]
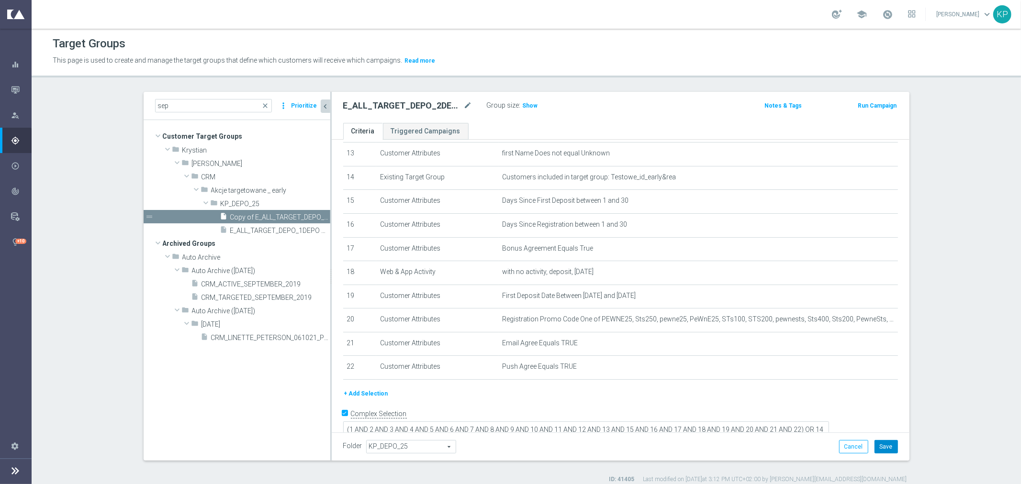
click at [881, 447] on button "Save" at bounding box center [885, 446] width 23 height 13
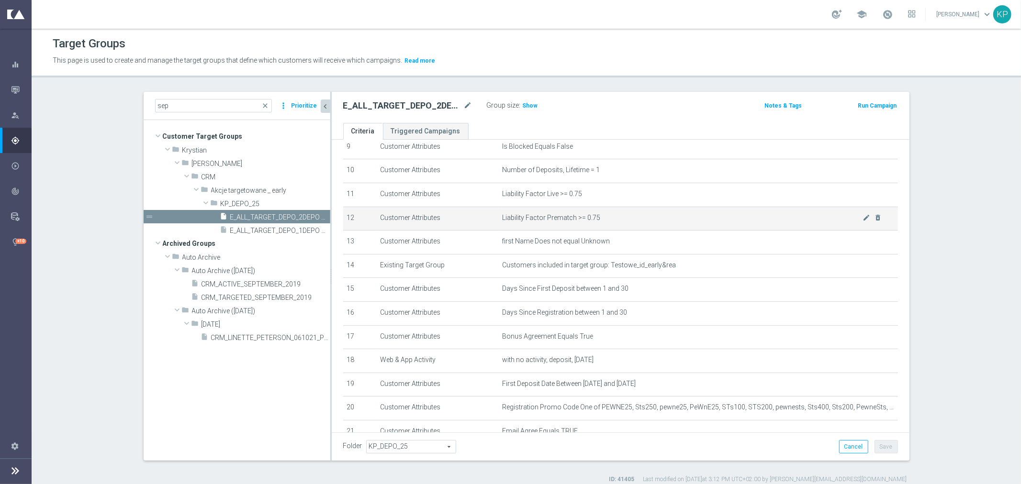
scroll to position [209, 0]
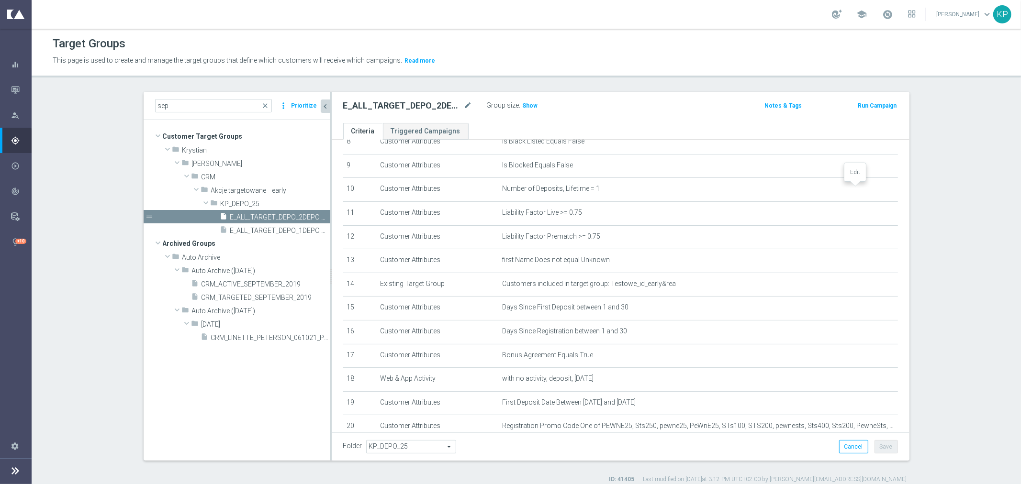
click at [0, 0] on icon "mode_edit" at bounding box center [0, 0] width 0 height 0
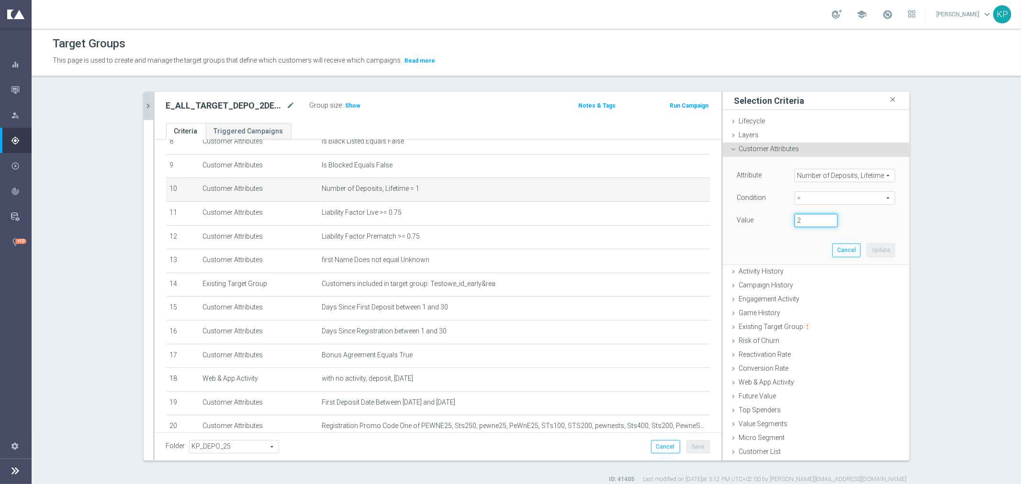
click at [825, 217] on input "2" at bounding box center [816, 220] width 43 height 13
click at [868, 246] on button "Update" at bounding box center [881, 250] width 28 height 13
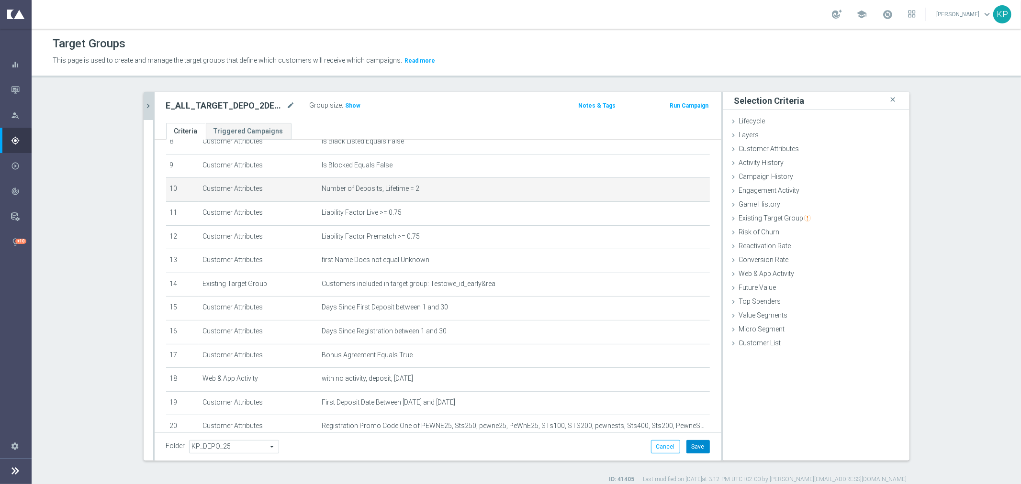
click at [690, 444] on button "Save" at bounding box center [697, 446] width 23 height 13
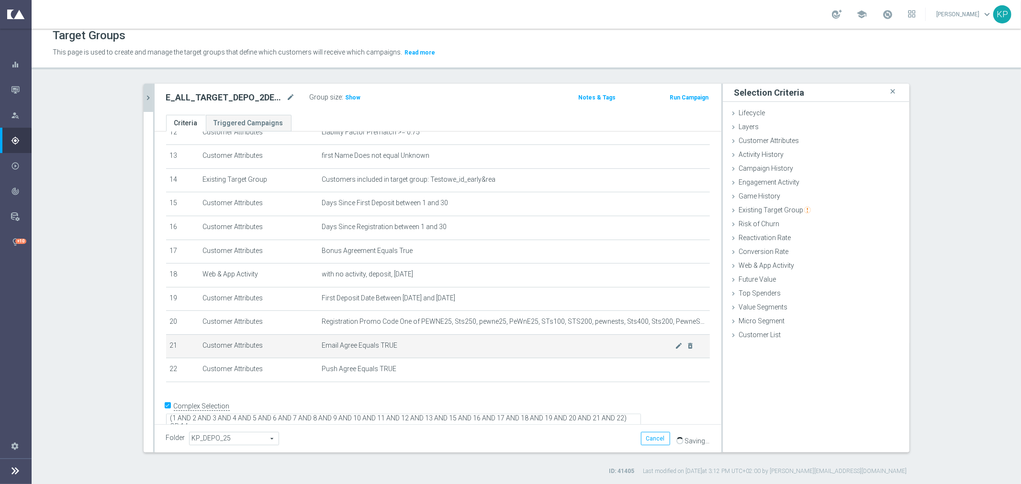
scroll to position [9, 0]
click at [234, 88] on div "E_ALL_TARGET_DEPO_2DEPO WO EXTRA50 ORGREPKASEP_011025 mode_edit Group size : Sh…" at bounding box center [438, 98] width 567 height 31
click at [230, 92] on h2 "E_ALL_TARGET_DEPO_2DEPO WO EXTRA50 ORGREPKASEP_011025" at bounding box center [225, 96] width 119 height 11
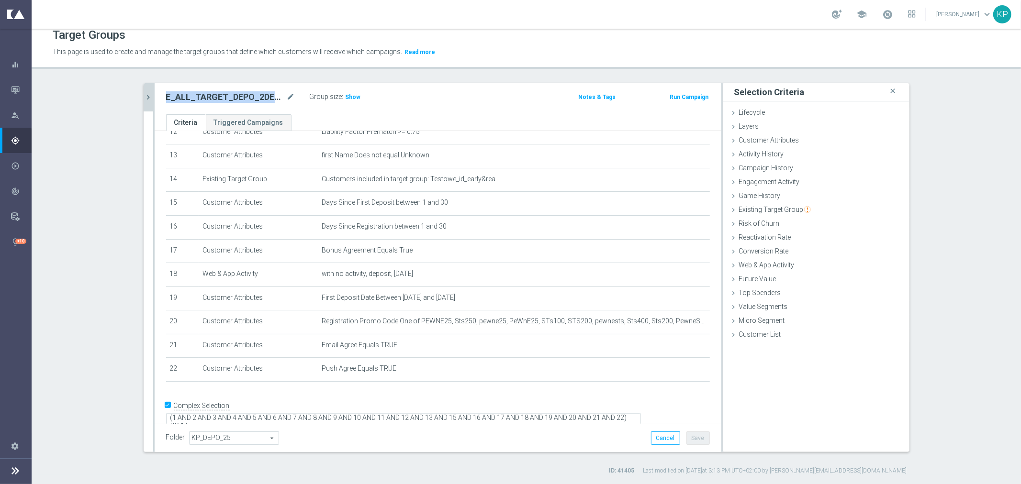
click at [230, 92] on h2 "E_ALL_TARGET_DEPO_2DEPO WO EXTRA50 ORGREPKASEP_011025" at bounding box center [225, 96] width 119 height 11
copy div "E_ALL_TARGET_DEPO_2DEPO WO EXTRA50 ORGREPKASEP_011025"
click at [347, 103] on div "Group size : Show" at bounding box center [358, 96] width 96 height 13
click at [349, 96] on span "Show" at bounding box center [353, 97] width 15 height 7
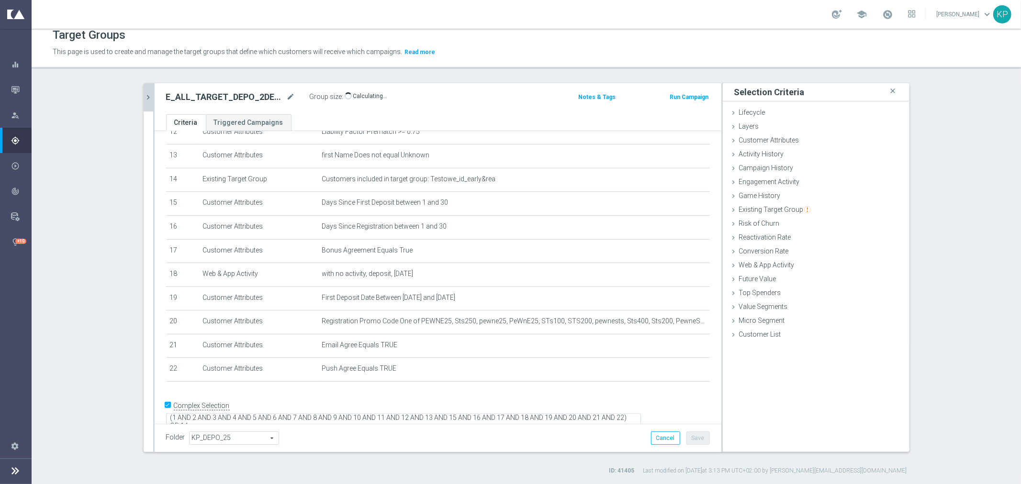
click at [414, 127] on ul "Criteria Triggered Campaigns" at bounding box center [438, 122] width 567 height 17
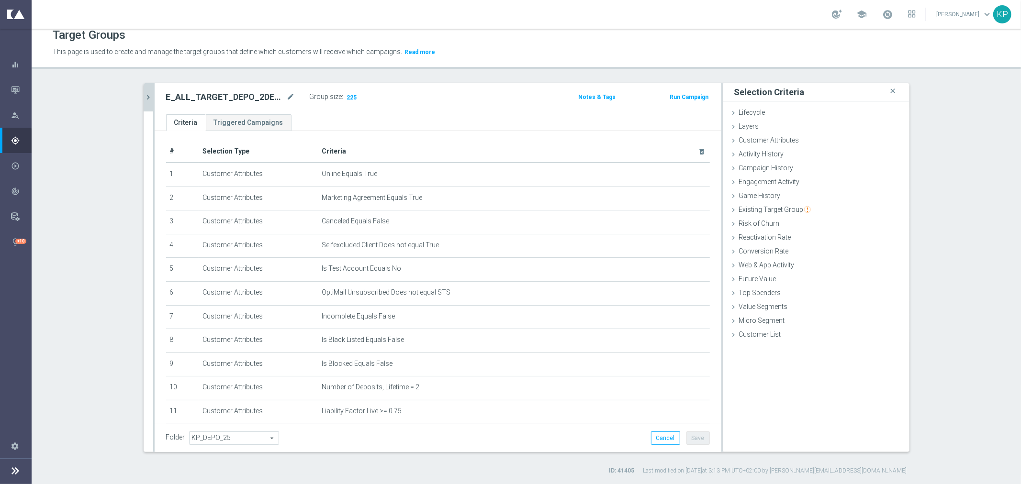
scroll to position [0, 0]
click at [155, 99] on div "E_ALL_TARGET_DEPO_2DEPO WO EXTRA50 ORGREPKASEP_011025 mode_edit Group size : 22…" at bounding box center [438, 98] width 567 height 31
click at [146, 98] on icon "chevron_right" at bounding box center [148, 97] width 9 height 9
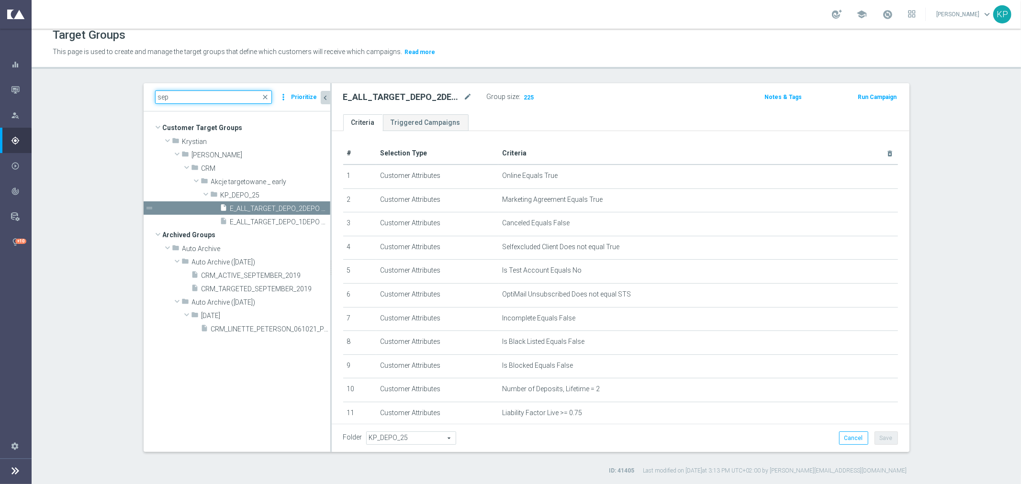
click at [191, 101] on input "sep" at bounding box center [213, 96] width 117 height 13
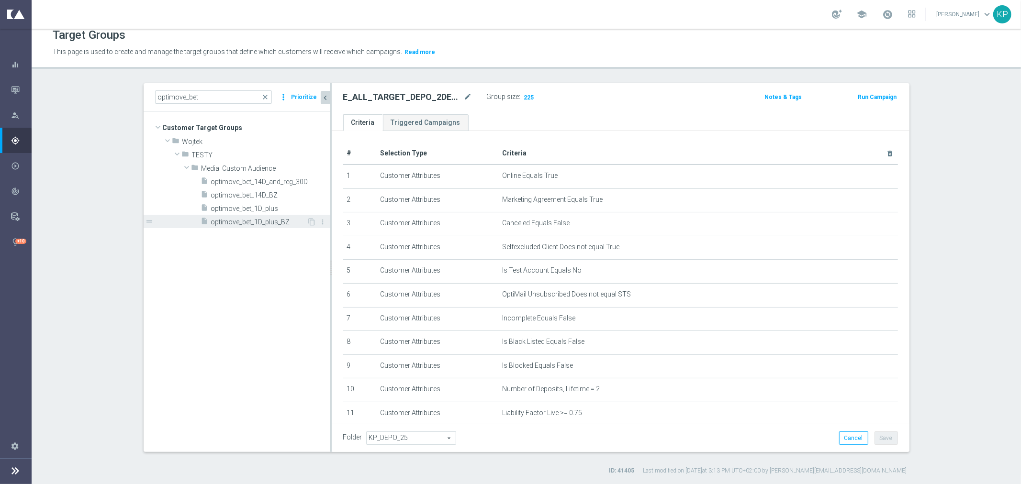
click at [260, 220] on span "optimove_bet_1D_plus_BZ" at bounding box center [259, 222] width 96 height 8
click at [511, 95] on span "Show" at bounding box center [518, 97] width 15 height 7
click at [515, 118] on ul "Criteria Triggered Campaigns" at bounding box center [621, 122] width 578 height 17
click at [533, 117] on ul "Criteria Triggered Campaigns" at bounding box center [621, 122] width 578 height 17
click at [385, 98] on h2 "optimove_bet_1D_plus_BZ" at bounding box center [396, 96] width 107 height 11
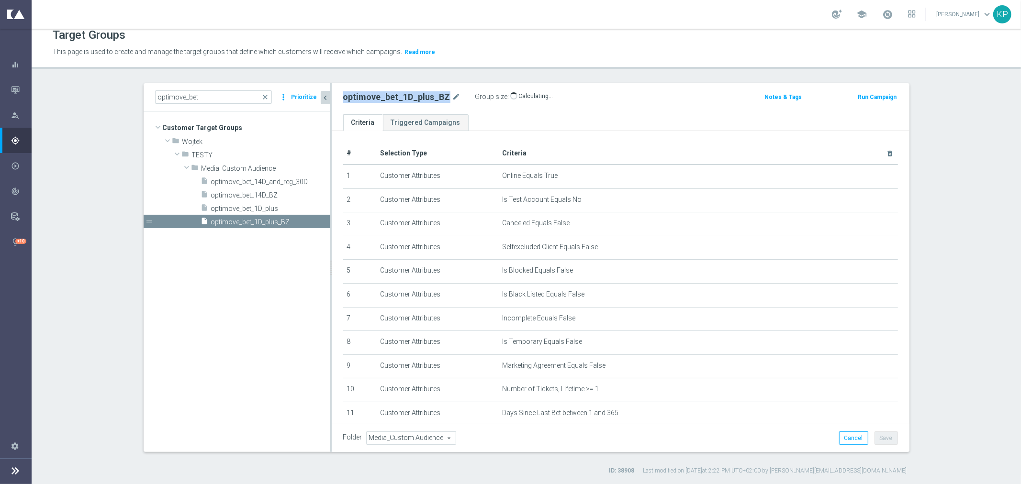
click at [385, 98] on h2 "optimove_bet_1D_plus_BZ" at bounding box center [396, 96] width 107 height 11
copy div "optimove_bet_1D_plus_BZ"
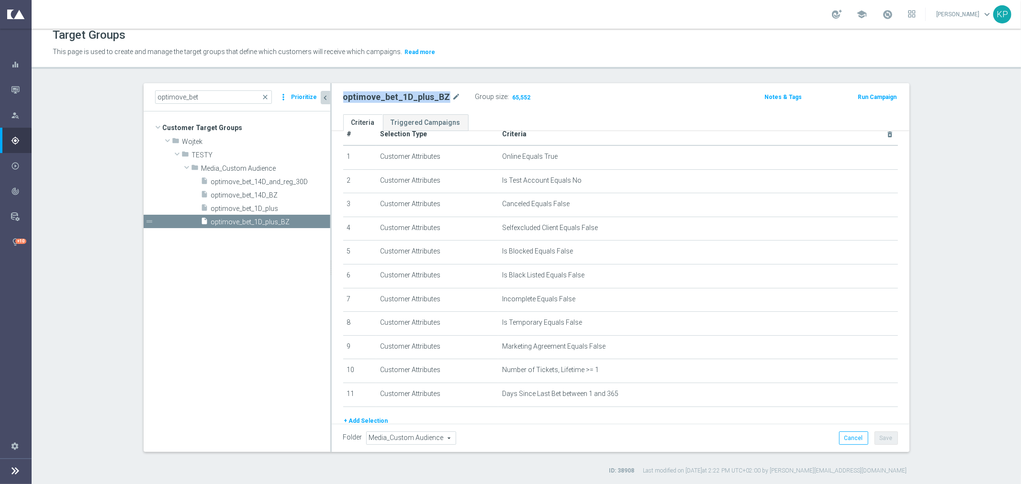
scroll to position [12, 0]
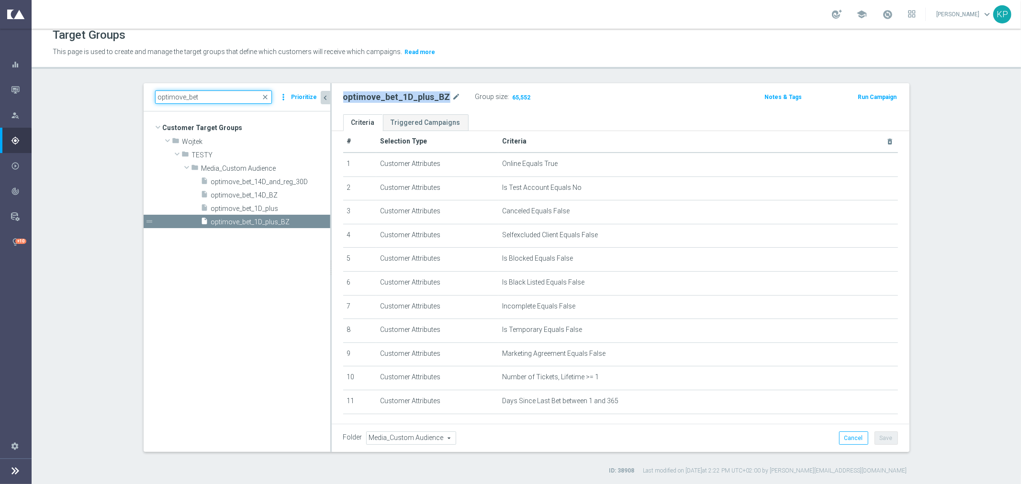
click at [202, 101] on input "optimove_bet" at bounding box center [213, 96] width 117 height 13
paste input "E_ALL_TARGET_DEPO_1DEPO WO EXTRA50 ORGREPKASEP_011025"
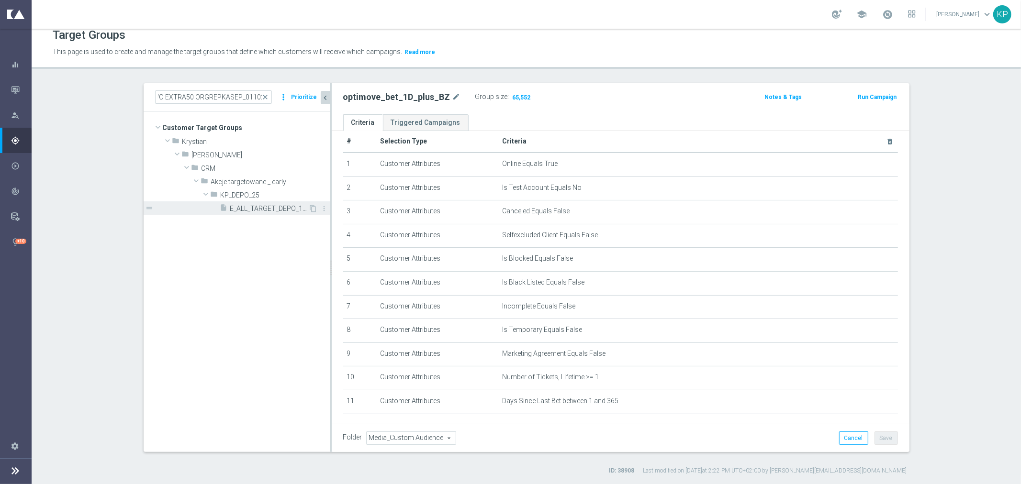
click at [252, 209] on span "E_ALL_TARGET_DEPO_1DEPO WO EXTRA50 ORGREPKASEP_011025" at bounding box center [269, 209] width 78 height 8
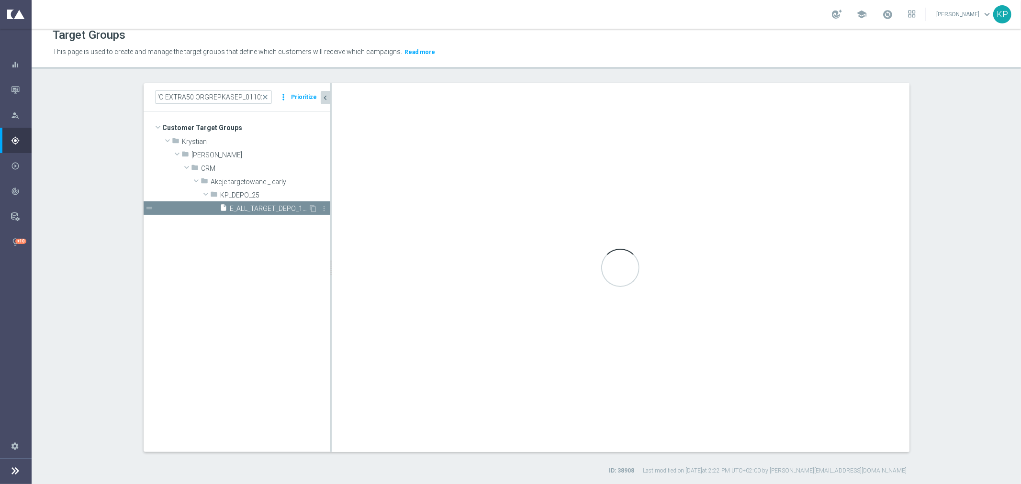
scroll to position [0, 0]
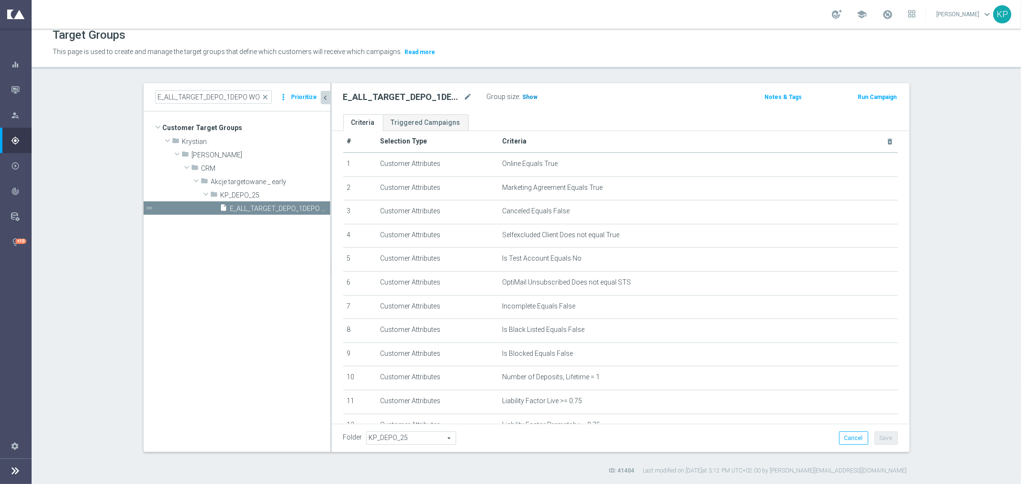
click at [529, 96] on span "Show" at bounding box center [530, 97] width 15 height 7
click at [509, 120] on ul "Criteria Triggered Campaigns" at bounding box center [621, 122] width 578 height 17
click at [175, 97] on input "E_ALL_TARGET_DEPO_1DEPO WO EXTRA50 ORGREPKASEP_011025" at bounding box center [213, 96] width 117 height 13
paste input "2"
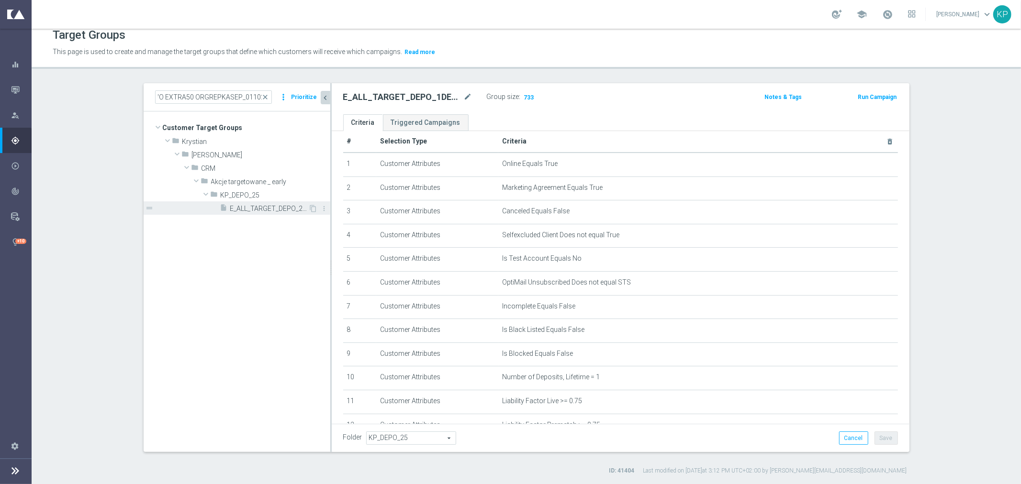
click at [248, 206] on span "E_ALL_TARGET_DEPO_2DEPO WO EXTRA50 ORGREPKASEP_011025" at bounding box center [269, 209] width 78 height 8
click at [523, 96] on span "Show" at bounding box center [530, 97] width 15 height 7
click at [464, 98] on icon "mode_edit" at bounding box center [468, 96] width 9 height 11
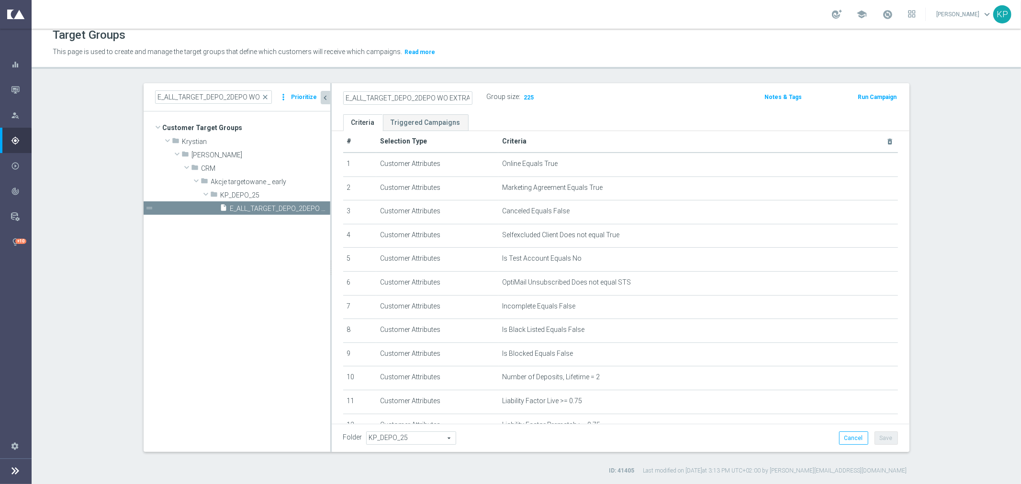
scroll to position [0, 79]
click at [437, 100] on input "E_ALL_TARGET_DEPO_2DEPO WO EXTRA50 ORGREPKASEP_011025" at bounding box center [407, 97] width 129 height 13
drag, startPoint x: 439, startPoint y: 96, endPoint x: 435, endPoint y: 98, distance: 5.0
click at [435, 98] on input "E_ALL_TARGET_DEPO_2DEPO WO EXTRA50 ORGREPKASEP_011025" at bounding box center [407, 97] width 129 height 13
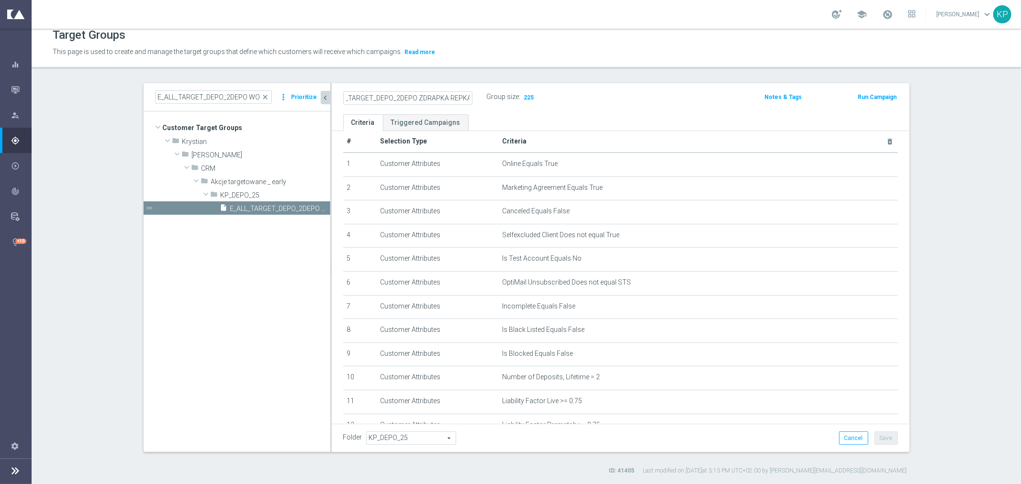
scroll to position [0, 44]
drag, startPoint x: 434, startPoint y: 95, endPoint x: 495, endPoint y: 96, distance: 61.8
click at [495, 96] on div "E_ALL_TARGET_DEPO_2DEPO ZDRAPKA REPKA_011025 Group size : 225" at bounding box center [526, 97] width 380 height 15
click at [490, 94] on label "Group size" at bounding box center [503, 97] width 33 height 8
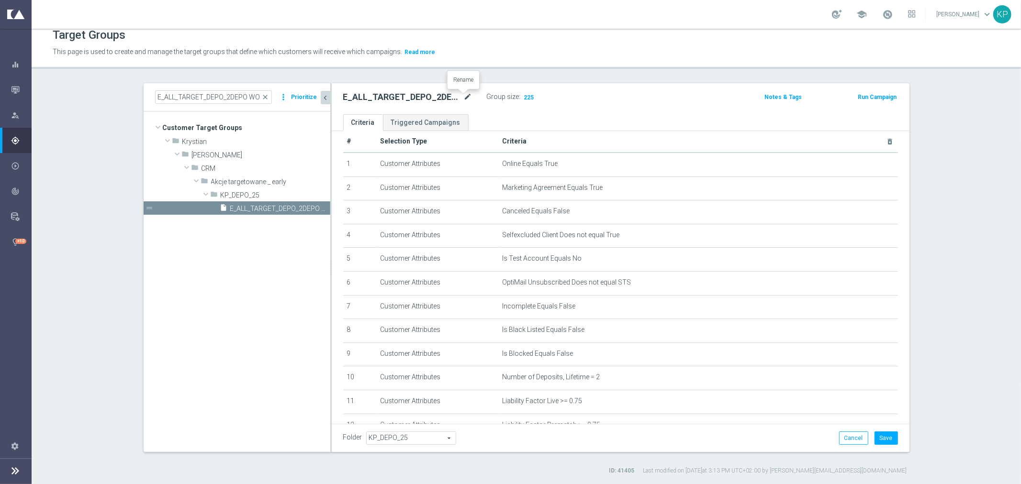
click at [464, 94] on icon "mode_edit" at bounding box center [468, 96] width 9 height 11
click at [431, 97] on input "E_ALL_TARGET_DEPO_2DEPO ZDRAPKA REPKA_011025" at bounding box center [407, 97] width 129 height 13
click at [477, 94] on div "E_ALL_TARGET_DEPO_2DEPO ZDRAPKA REPKA_011025" at bounding box center [415, 96] width 144 height 13
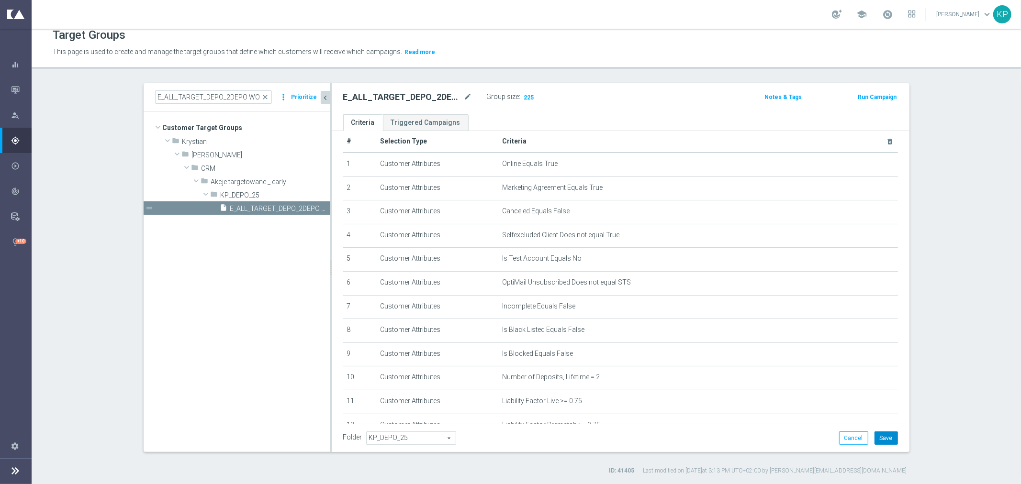
click at [874, 435] on button "Save" at bounding box center [885, 438] width 23 height 13
click at [422, 94] on h2 "E_ALL_TARGET_DEPO_2DEPO ZDRAPKA REPKA_011025" at bounding box center [402, 96] width 119 height 11
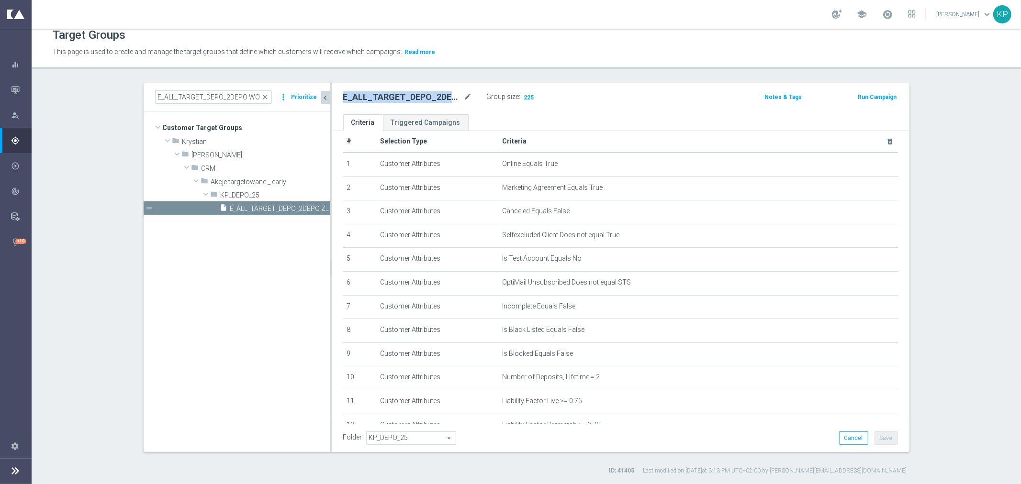
copy div "E_ALL_TARGET_DEPO_2DEPO ZDRAPKA REPKA_011025"
click at [229, 99] on input "E_ALL_TARGET_DEPO_2DEPO WO EXTRA50 ORGREPKASEP_011025" at bounding box center [213, 96] width 117 height 13
paste input "1"
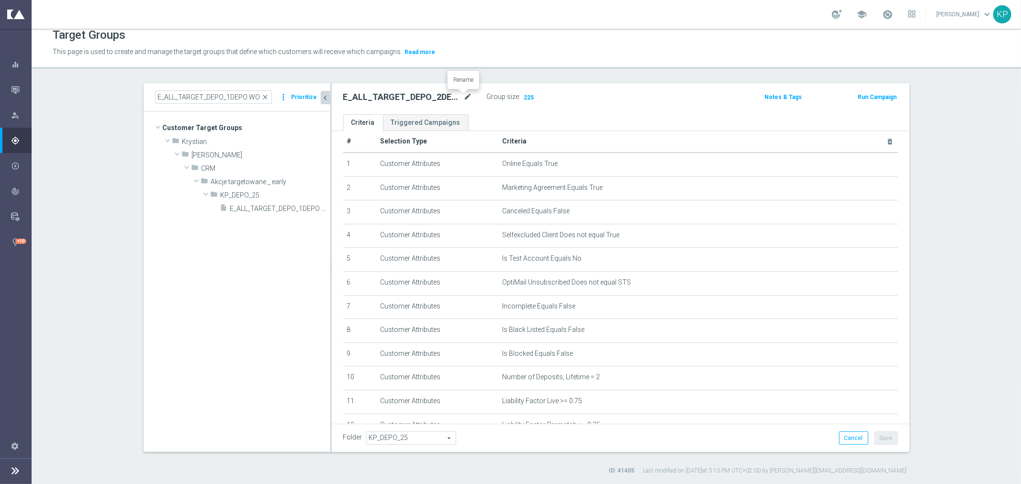
click at [464, 96] on icon "mode_edit" at bounding box center [468, 96] width 9 height 11
click at [249, 211] on span "E_ALL_TARGET_DEPO_1DEPO WO EXTRA50 ORGREPKASEP_011025" at bounding box center [269, 209] width 78 height 8
click at [465, 98] on icon "mode_edit" at bounding box center [468, 96] width 9 height 11
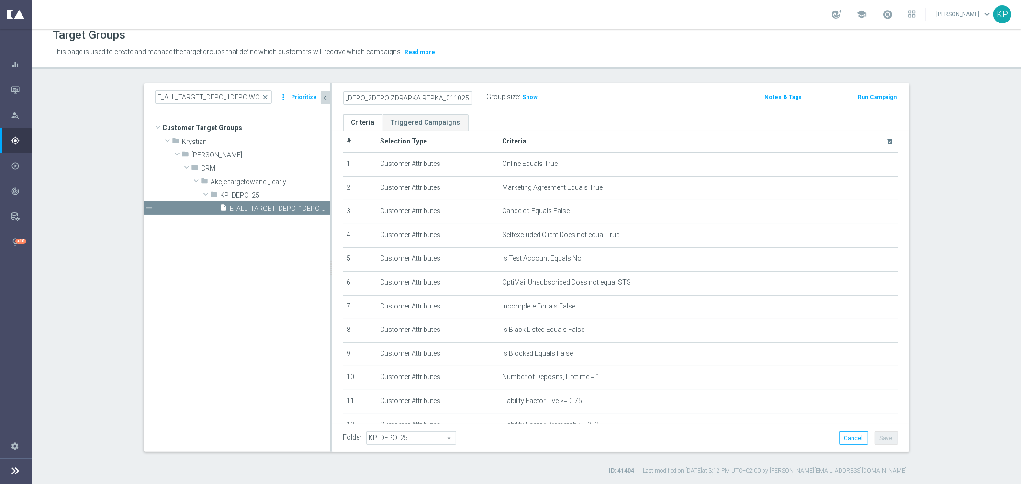
scroll to position [0, 44]
click at [369, 96] on input "E_ALL_TARGET_DEPO_2DEPO ZDRAPKA REPKA_011025" at bounding box center [407, 97] width 129 height 13
drag, startPoint x: 417, startPoint y: 98, endPoint x: 474, endPoint y: 96, distance: 57.5
click at [472, 98] on div "E_ALL_TARGET_DEPO_1DEPO ZDRAPKA REPKA_011025" at bounding box center [408, 97] width 144 height 13
click at [485, 81] on div "Target Groups This page is used to create and manage the target groups that def…" at bounding box center [526, 257] width 989 height 456
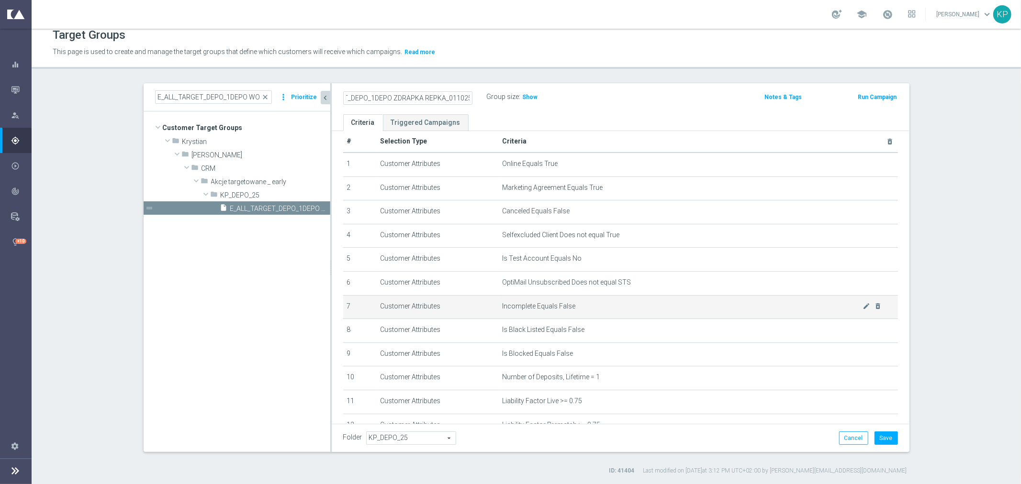
scroll to position [0, 0]
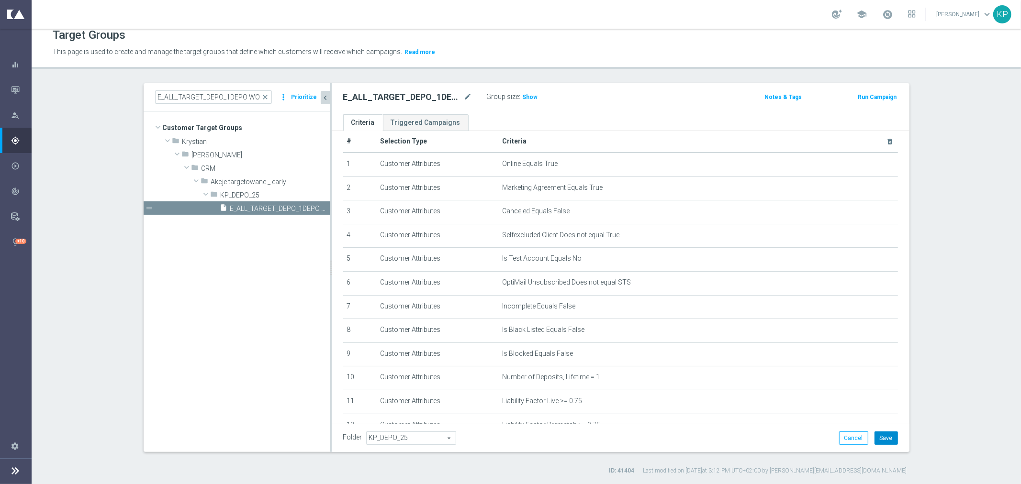
click at [881, 437] on button "Save" at bounding box center [885, 438] width 23 height 13
click at [391, 92] on h2 "E_ALL_TARGET_DEPO_1DEPO ZDRAPKA REPKA_011025" at bounding box center [402, 96] width 119 height 11
copy div "E_ALL_TARGET_DEPO_1DEPO ZDRAPKA REPKA_011025"
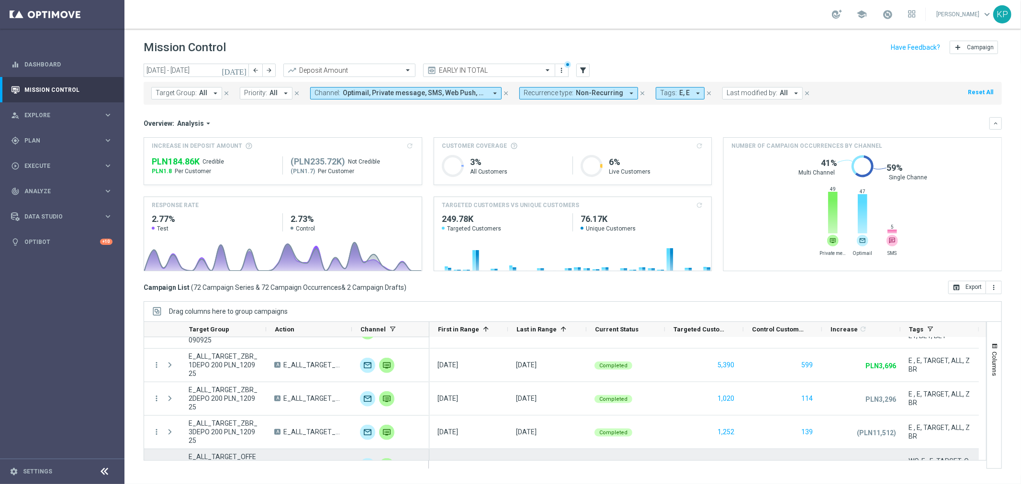
scroll to position [1064, 0]
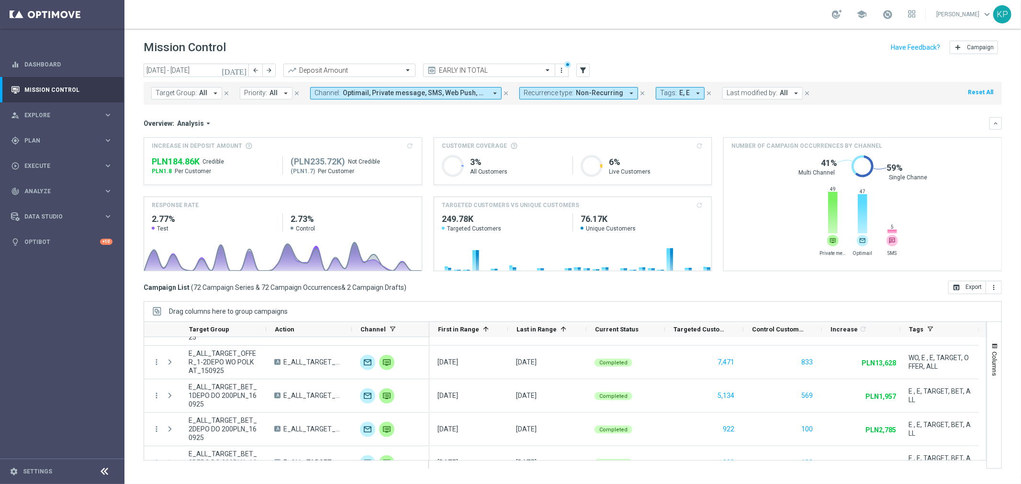
click at [245, 68] on icon "[DATE]" at bounding box center [235, 70] width 26 height 9
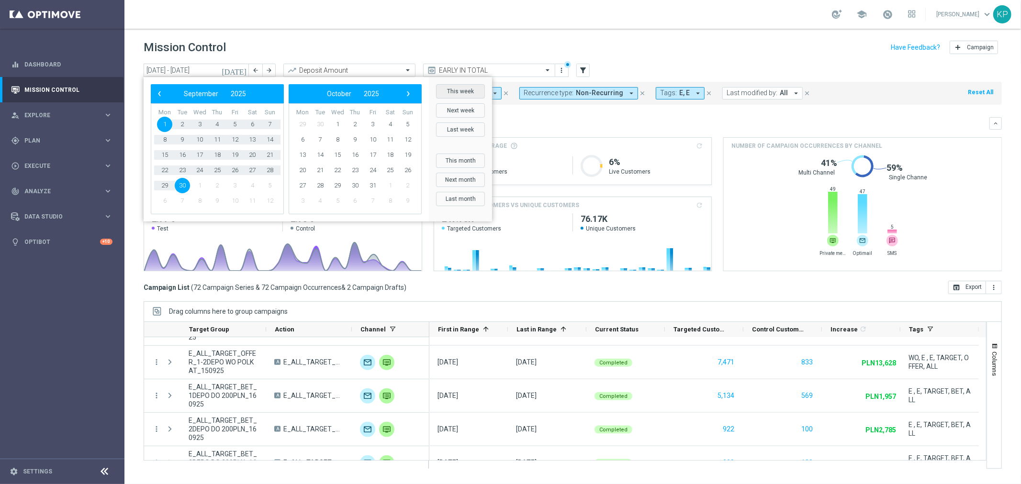
click at [446, 94] on button "This week" at bounding box center [460, 91] width 49 height 14
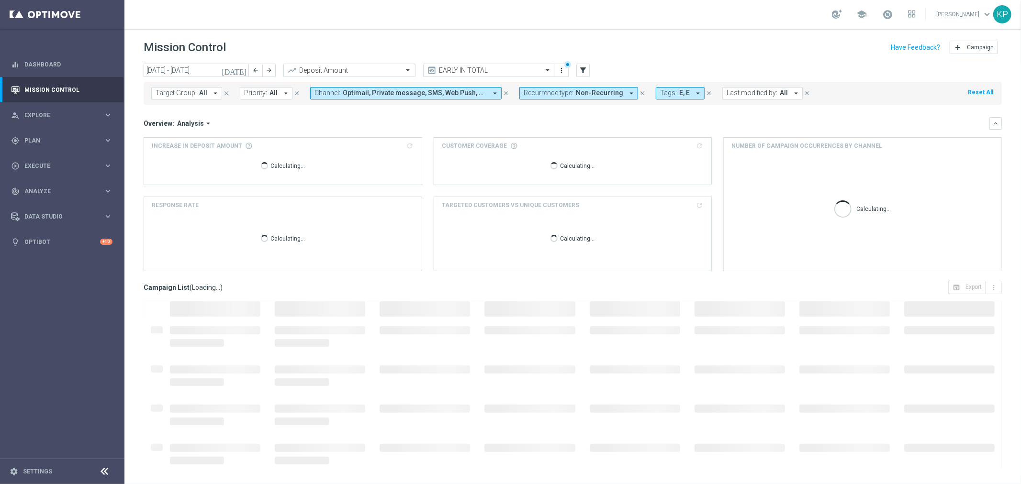
click at [443, 112] on mini-dashboard "Overview: Analysis arrow_drop_down keyboard_arrow_down Increase In Deposit Amou…" at bounding box center [573, 193] width 858 height 176
click at [997, 122] on icon "keyboard_arrow_down" at bounding box center [995, 123] width 7 height 7
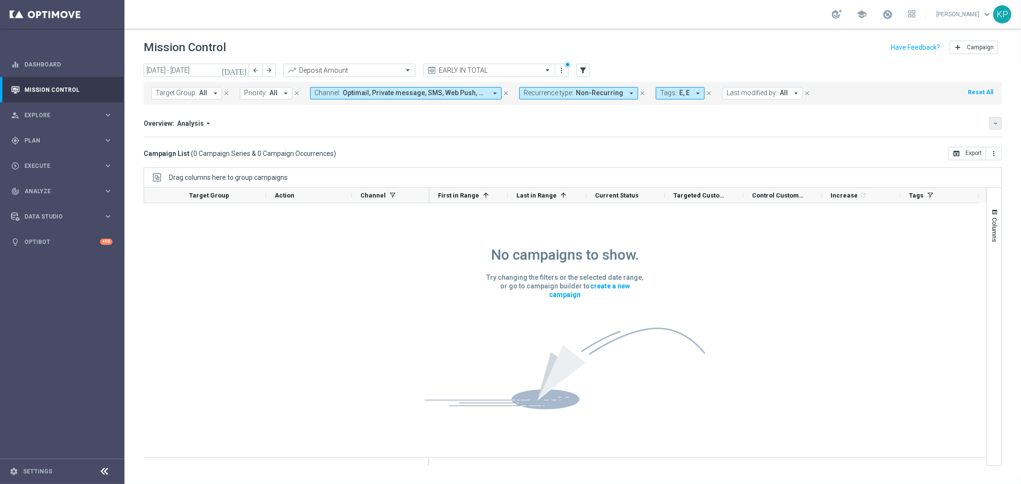
scroll to position [0, 0]
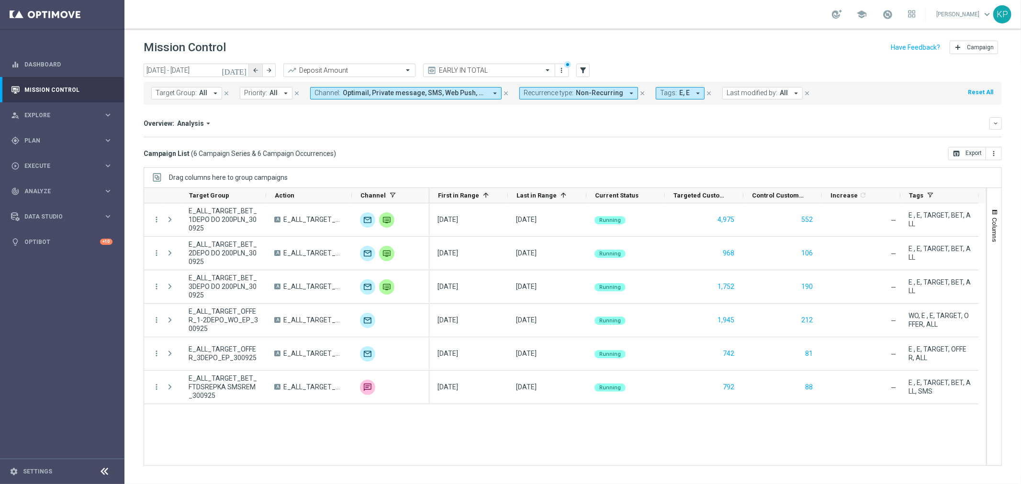
click at [252, 65] on button "arrow_back" at bounding box center [255, 70] width 13 height 13
type input "[DATE] - [DATE]"
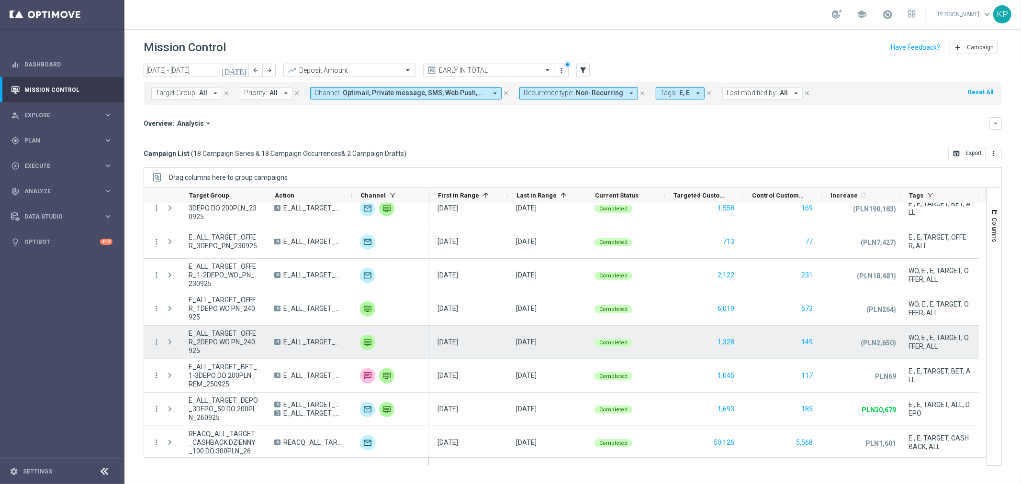
scroll to position [319, 0]
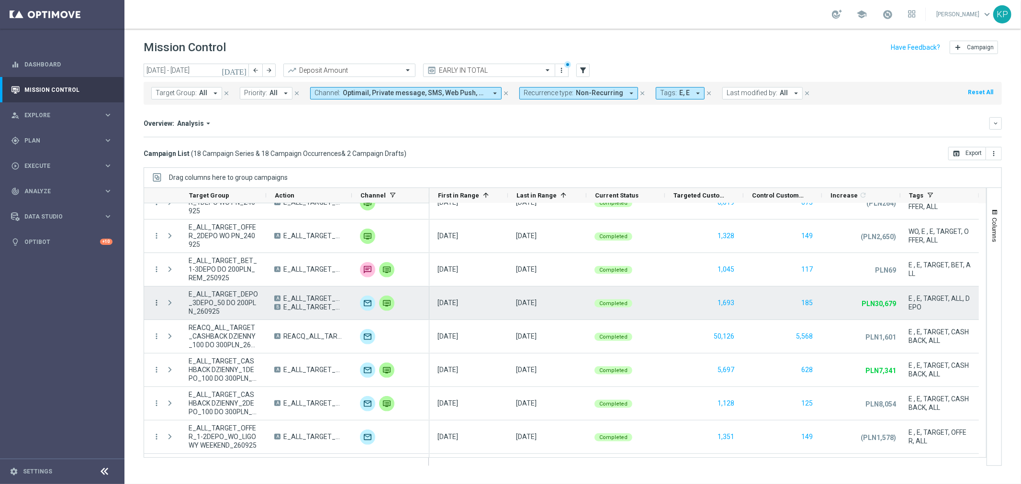
click at [156, 302] on icon "more_vert" at bounding box center [156, 303] width 9 height 9
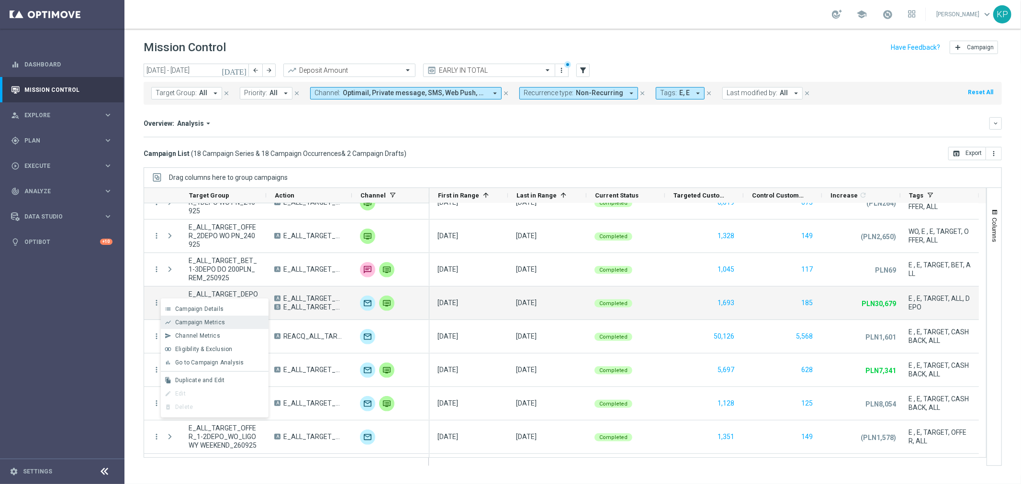
click at [187, 321] on span "Campaign Metrics" at bounding box center [200, 322] width 50 height 7
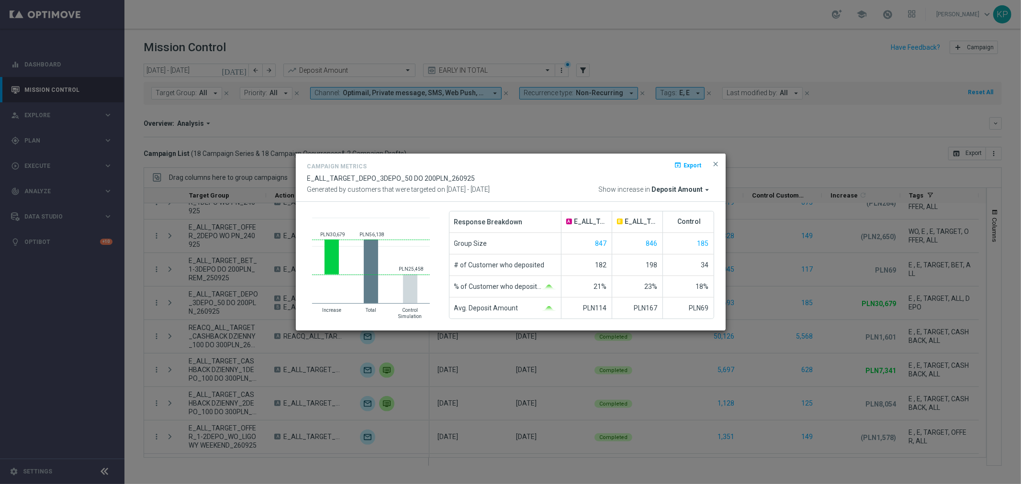
click at [562, 167] on div "Campaign Metrics open_in_browser Export" at bounding box center [510, 168] width 407 height 14
drag, startPoint x: 711, startPoint y: 164, endPoint x: 537, endPoint y: 164, distance: 174.7
click at [712, 164] on span "close" at bounding box center [716, 164] width 8 height 8
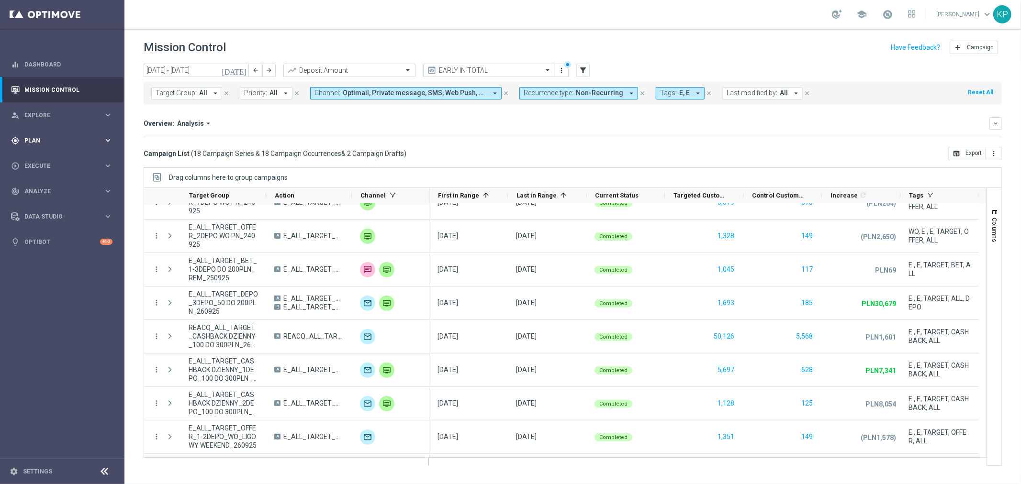
click at [77, 141] on span "Plan" at bounding box center [63, 141] width 79 height 6
click at [53, 185] on button "Templates keyboard_arrow_right" at bounding box center [69, 189] width 88 height 8
click at [46, 202] on link "Optimail" at bounding box center [65, 204] width 70 height 8
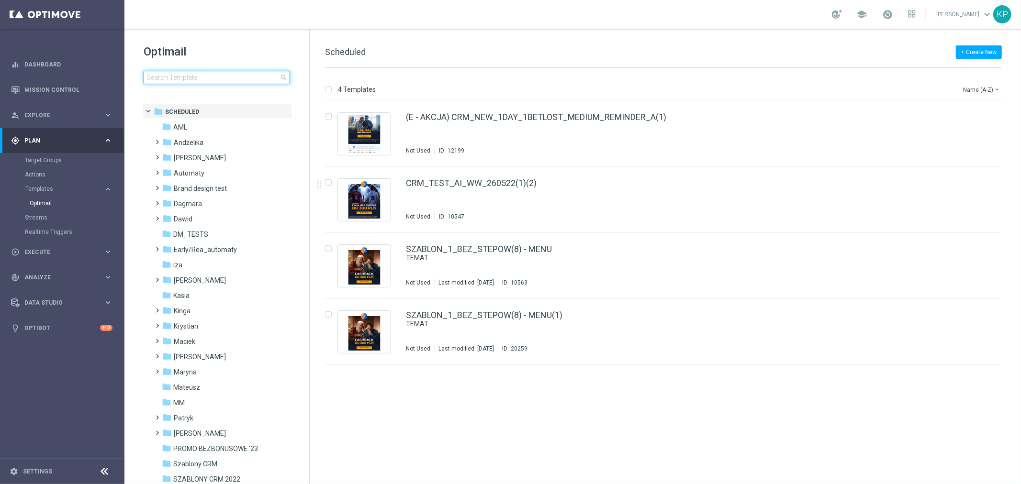
click at [255, 78] on input at bounding box center [217, 77] width 146 height 13
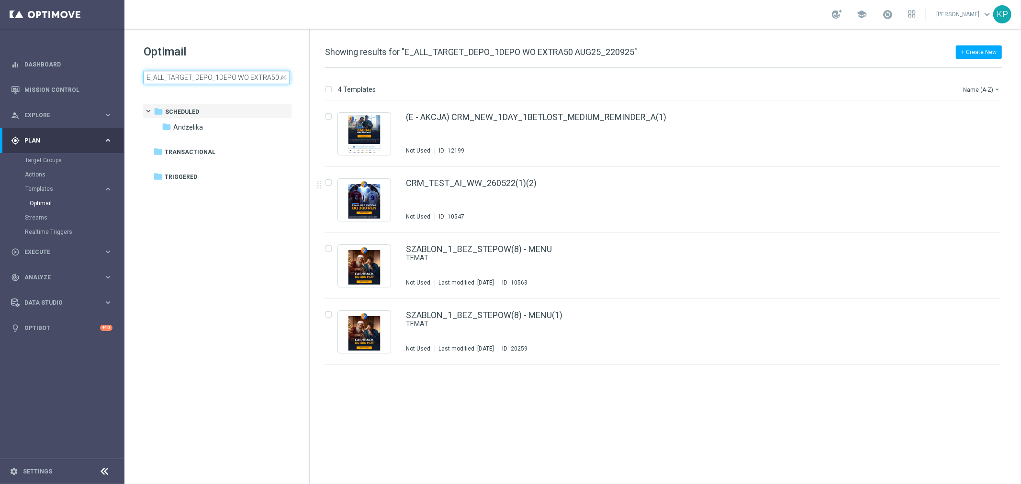
scroll to position [0, 42]
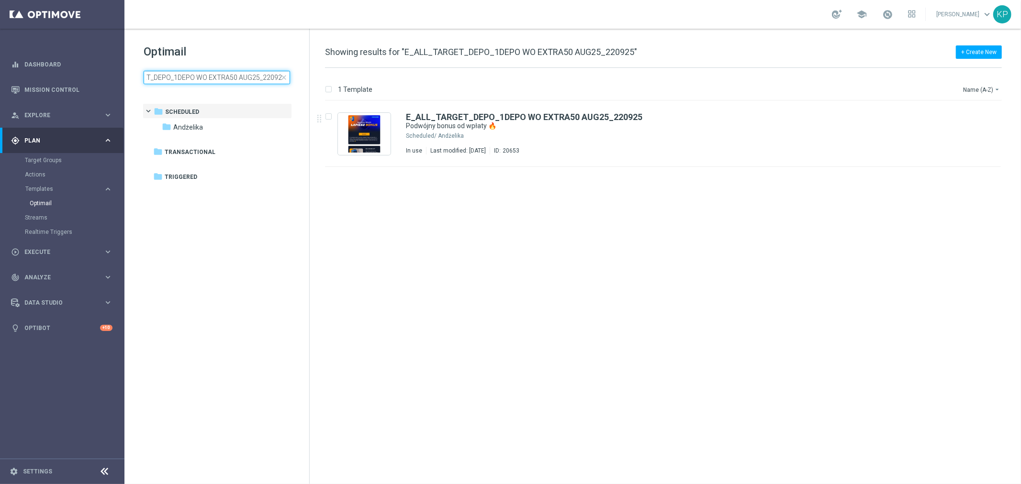
drag, startPoint x: 256, startPoint y: 78, endPoint x: 299, endPoint y: 79, distance: 42.6
click at [299, 79] on div "Optimail E_ALL_TARGET_DEPO_1DEPO WO EXTRA50 AUG25_220925 close" at bounding box center [227, 64] width 166 height 40
click at [202, 76] on input "E_ALL_TARGET_DEPO_1DEPO WO EXTRA50 AUG25" at bounding box center [217, 77] width 146 height 13
drag, startPoint x: 202, startPoint y: 76, endPoint x: 117, endPoint y: 78, distance: 85.2
click at [118, 78] on main "equalizer Dashboard Mission Control" at bounding box center [510, 242] width 1021 height 484
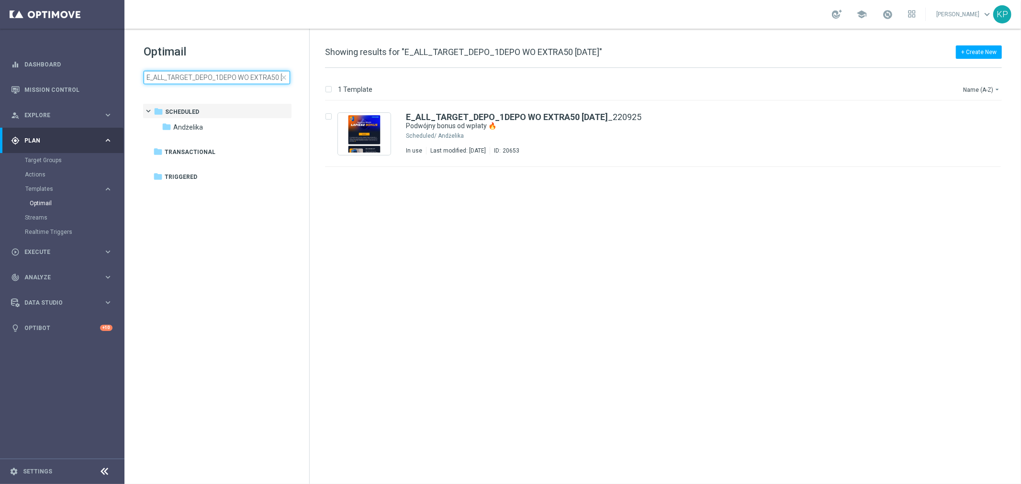
type input "DEPO WO EXTRA50 AUG25"
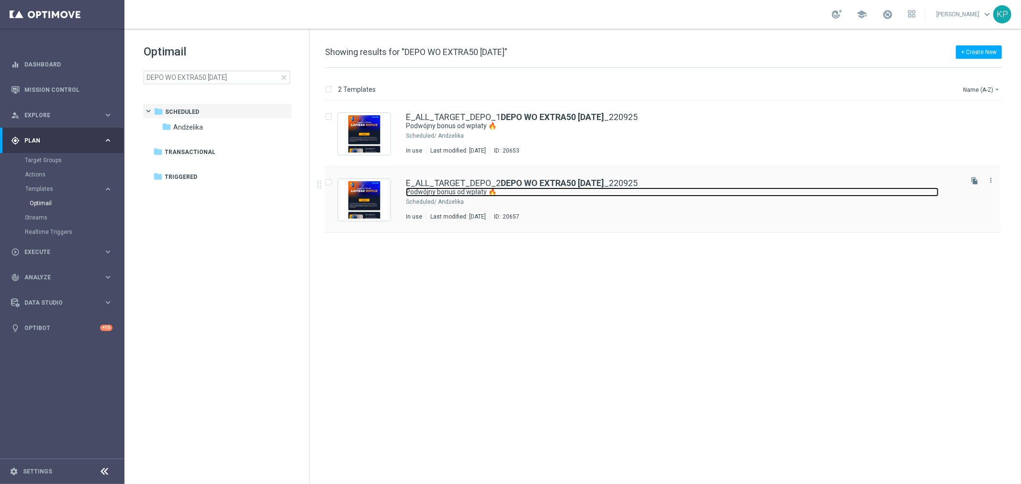
click at [571, 195] on link "Podwójny bonus od wpłaty 🔥" at bounding box center [672, 192] width 533 height 9
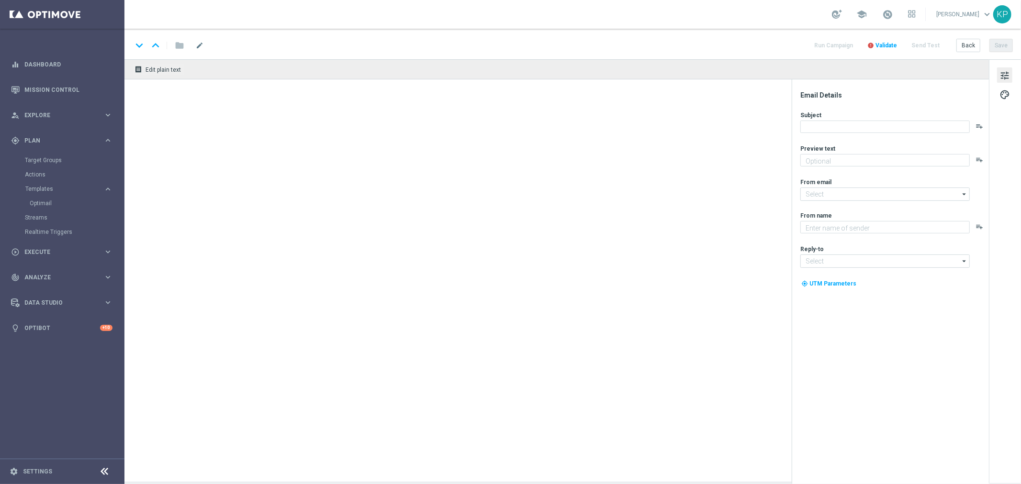
type textarea "50% od wpłaty + 50 zł ekstra 🤩"
type input "oferta@sts.pl"
type textarea "STS"
type input "kontakt@sts.pl"
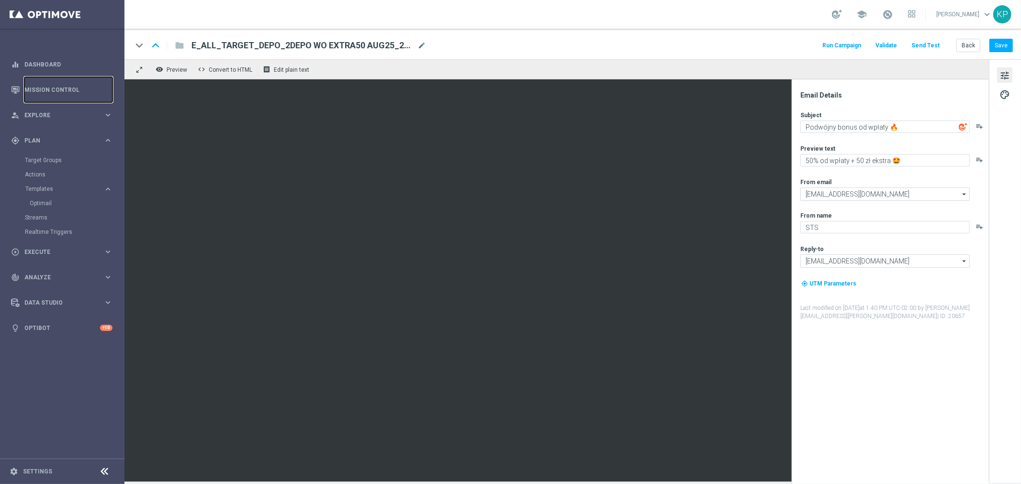
drag, startPoint x: 69, startPoint y: 87, endPoint x: 107, endPoint y: 47, distance: 54.8
click at [69, 87] on link "Mission Control" at bounding box center [68, 89] width 88 height 25
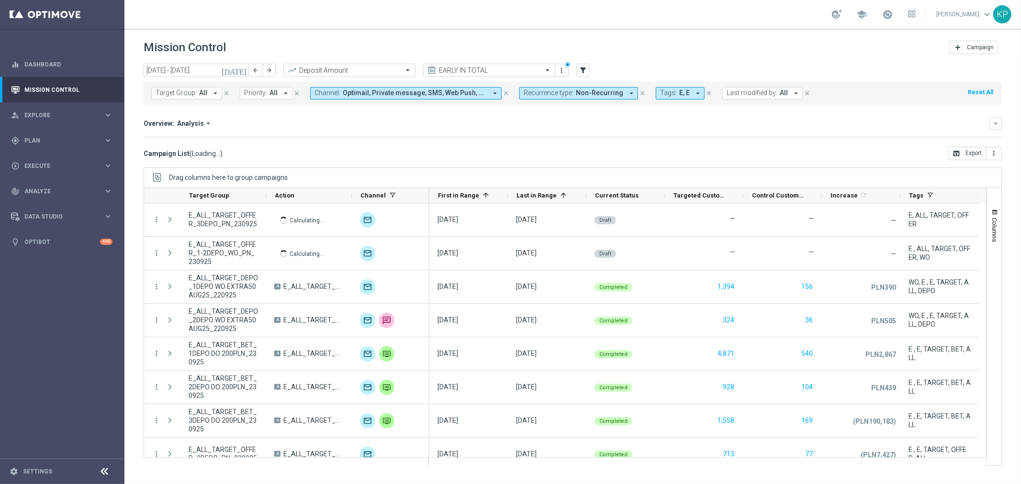
click at [554, 94] on span "Recurrence type:" at bounding box center [549, 93] width 50 height 8
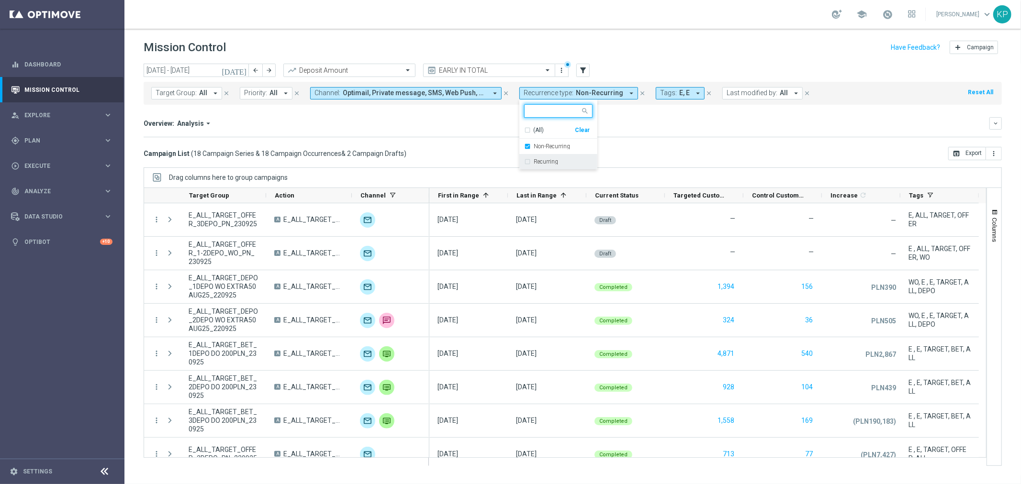
click at [548, 160] on label "Recurring" at bounding box center [546, 162] width 24 height 6
drag, startPoint x: 547, startPoint y: 146, endPoint x: 492, endPoint y: 126, distance: 58.4
click at [547, 146] on label "Non-Recurring" at bounding box center [552, 147] width 36 height 6
click at [492, 126] on div "Overview: Analysis arrow_drop_down" at bounding box center [567, 123] width 846 height 9
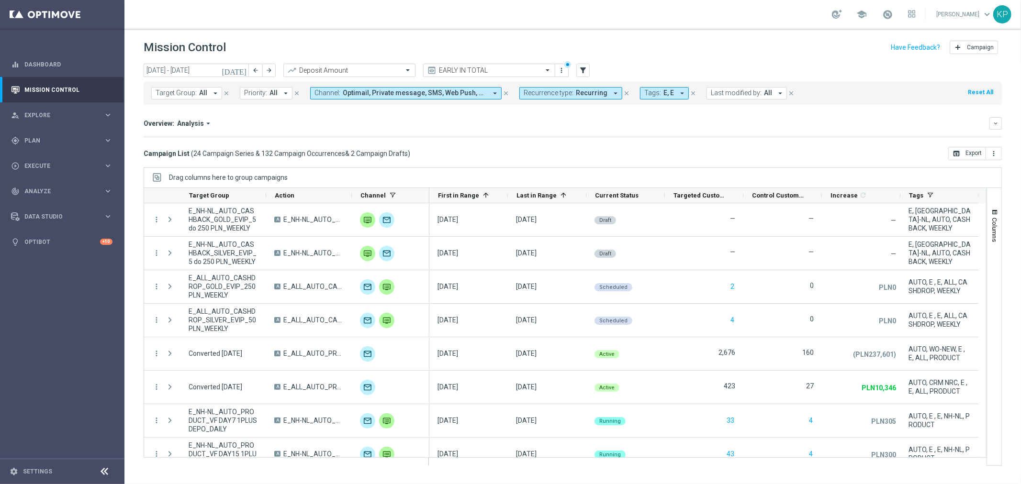
click at [203, 97] on span "All" at bounding box center [203, 93] width 8 height 8
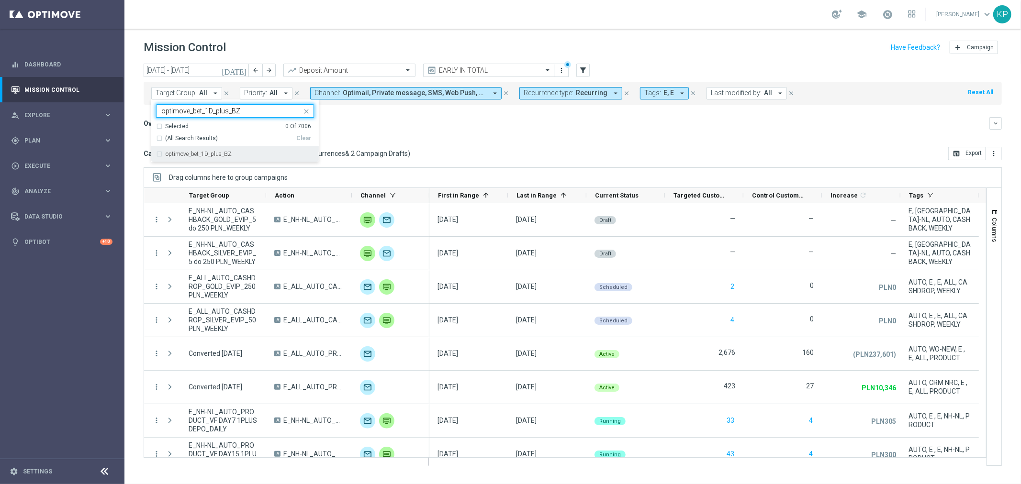
click at [193, 156] on label "optimove_bet_1D_plus_BZ" at bounding box center [199, 154] width 66 height 6
type input "optimove_bet_1D_plus_BZ"
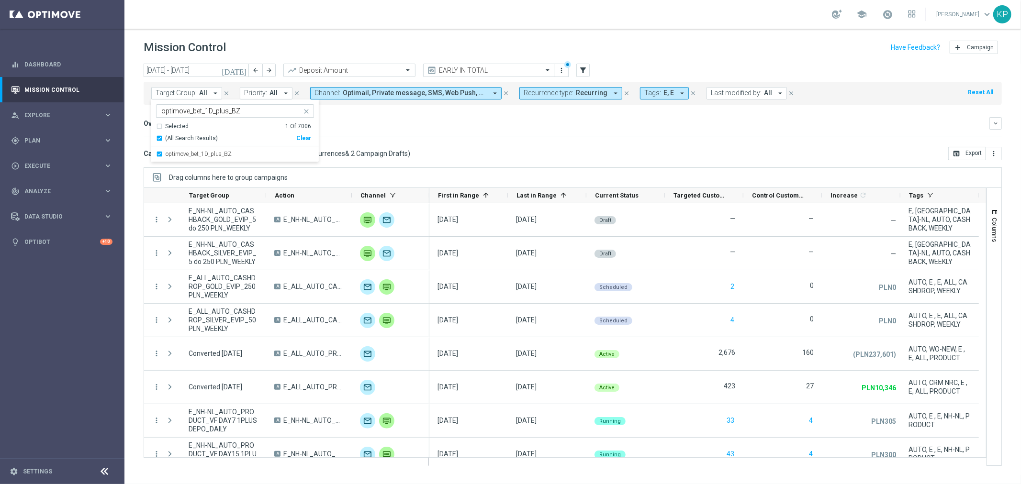
click at [508, 117] on div "Overview: Analysis arrow_drop_down keyboard_arrow_down" at bounding box center [573, 123] width 858 height 12
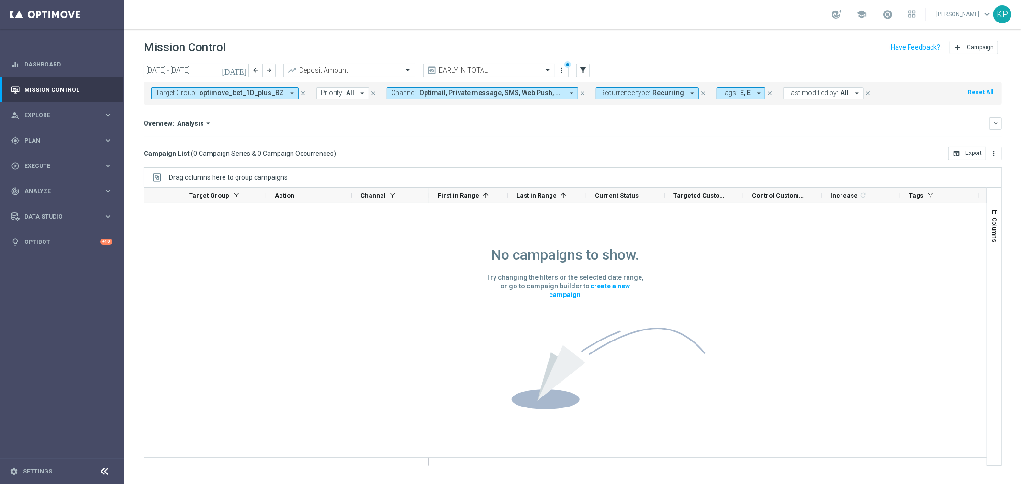
click at [627, 93] on span "Recurrence type:" at bounding box center [625, 93] width 50 height 8
click at [724, 89] on span "Tags:" at bounding box center [729, 93] width 17 height 8
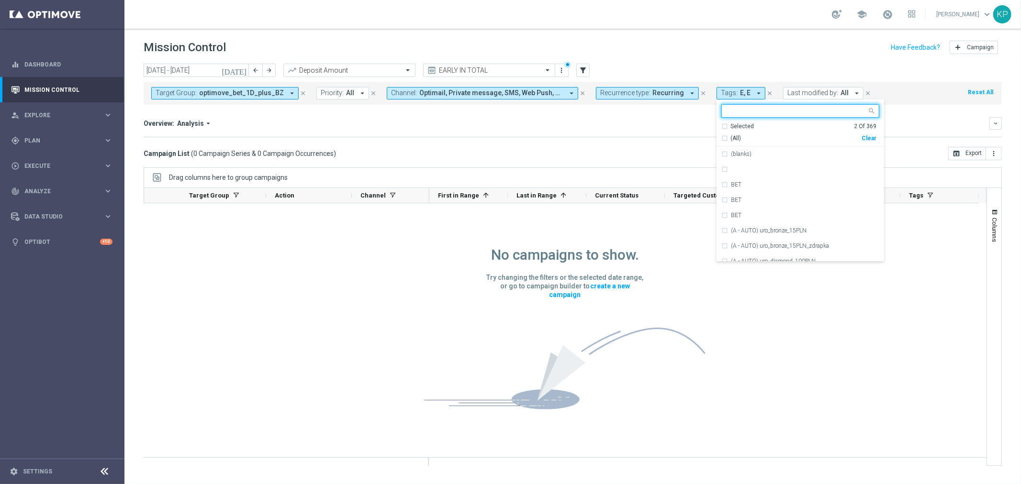
drag, startPoint x: 714, startPoint y: 135, endPoint x: 678, endPoint y: 135, distance: 35.9
click at [721, 136] on div "(All)" at bounding box center [791, 138] width 140 height 8
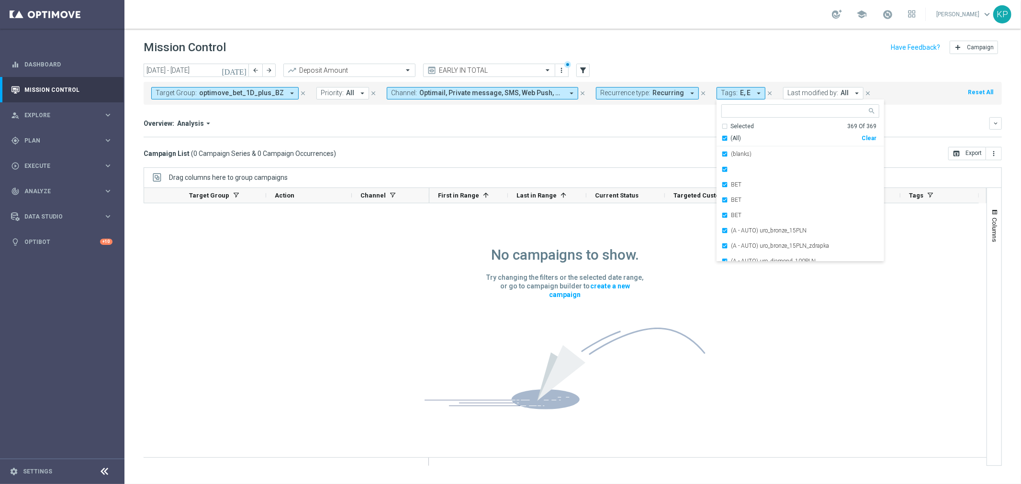
click at [664, 133] on div "Overview: Analysis arrow_drop_down keyboard_arrow_down Increase In Deposit Amou…" at bounding box center [573, 127] width 858 height 20
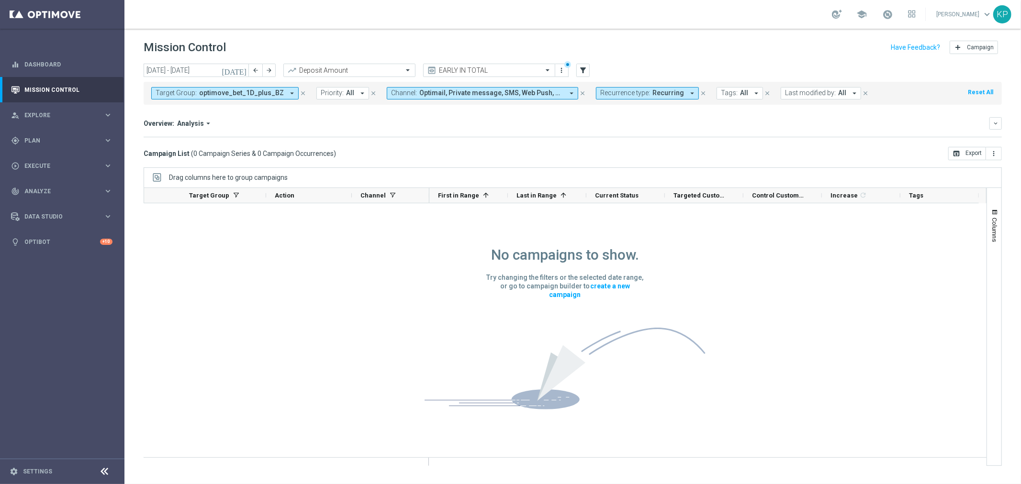
click at [539, 96] on span "Optimail, Private message, SMS, Web Push, XtremePush" at bounding box center [491, 93] width 144 height 8
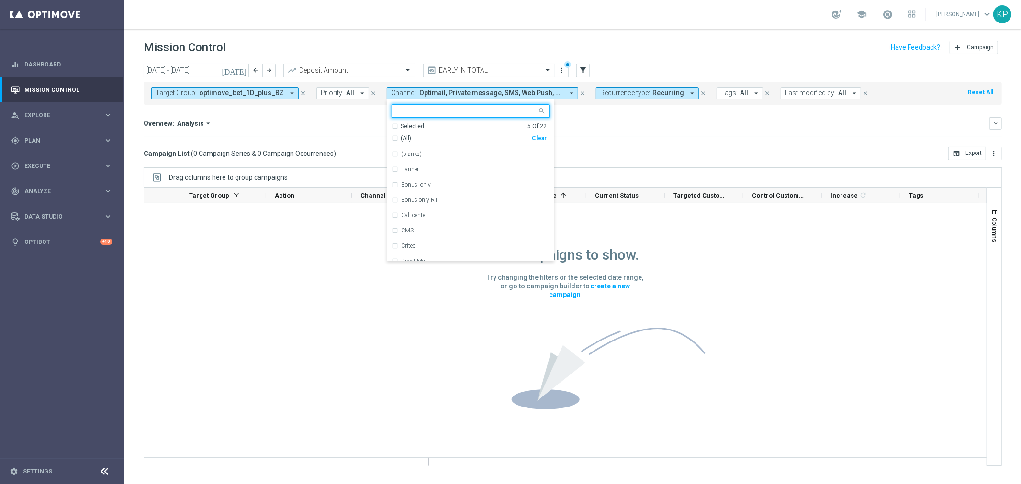
click at [401, 140] on span "(All)" at bounding box center [406, 138] width 11 height 8
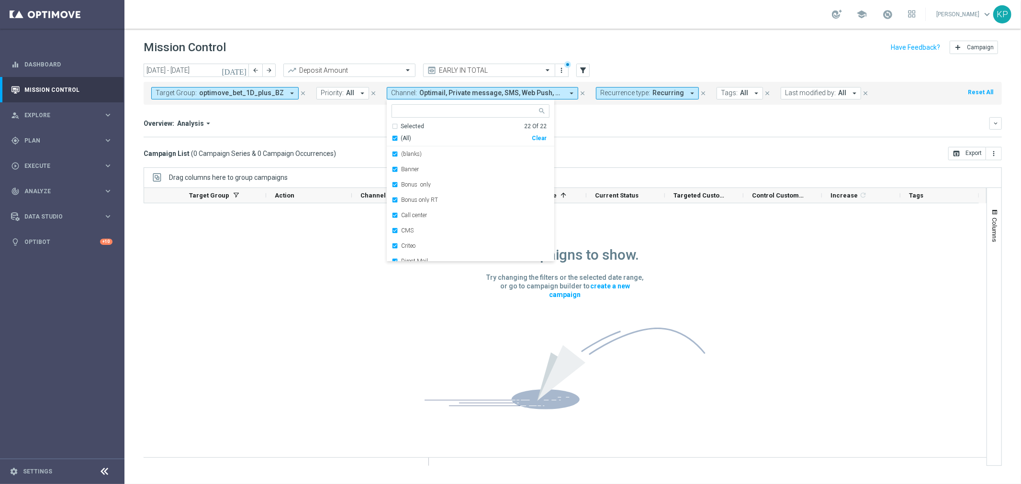
click at [352, 128] on div "Overview: Analysis arrow_drop_down keyboard_arrow_down" at bounding box center [573, 123] width 858 height 12
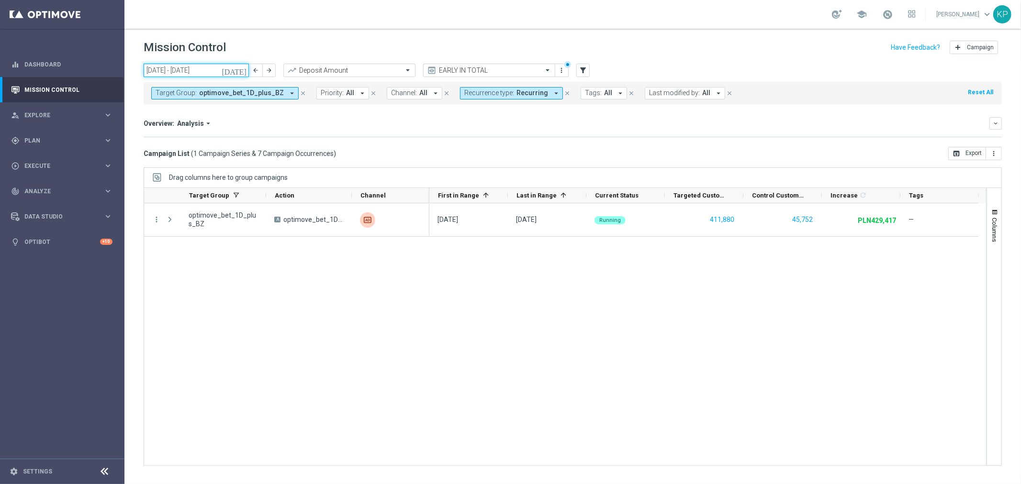
click at [179, 70] on input "[DATE] - [DATE]" at bounding box center [196, 70] width 105 height 13
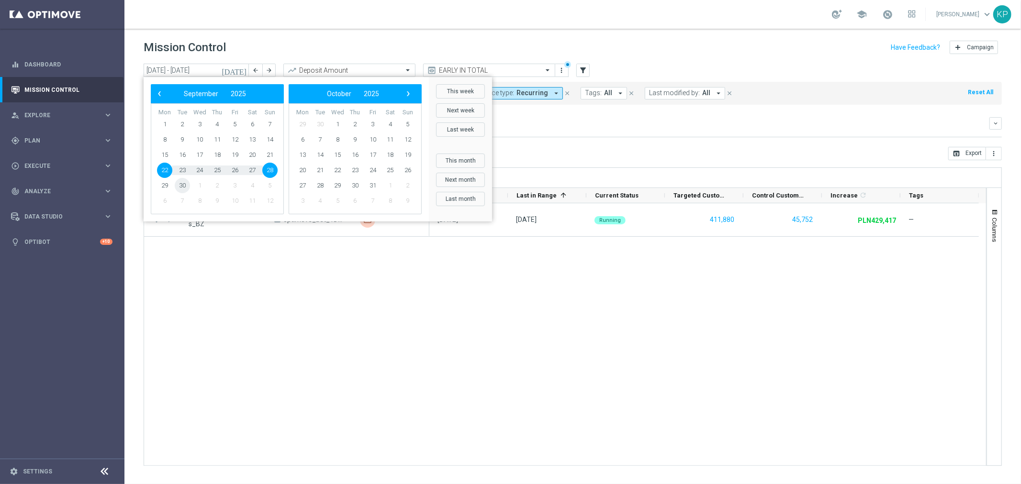
click at [178, 184] on span "30" at bounding box center [182, 185] width 15 height 15
type input "30 Sep 2025 - 30 Sep 2025"
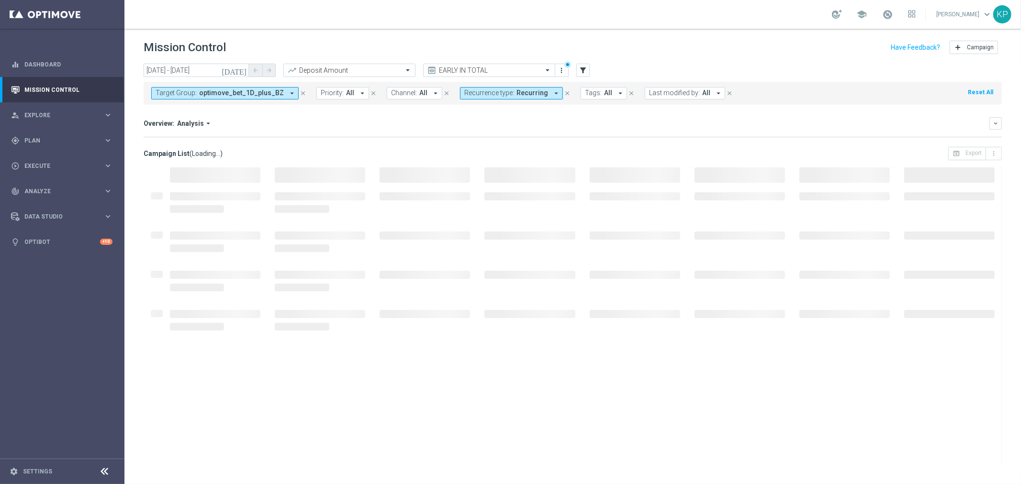
click at [431, 124] on div "Overview: Analysis arrow_drop_down" at bounding box center [567, 123] width 846 height 9
